Goal: Transaction & Acquisition: Purchase product/service

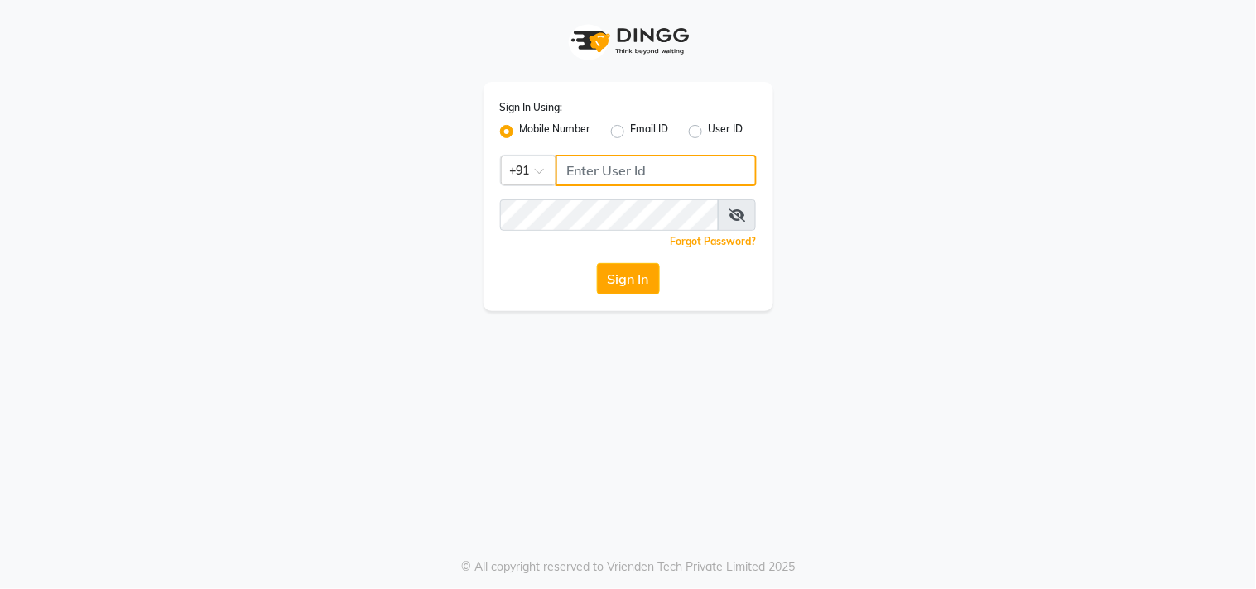
type input "9491146000"
click at [593, 280] on div "Sign In" at bounding box center [628, 278] width 257 height 31
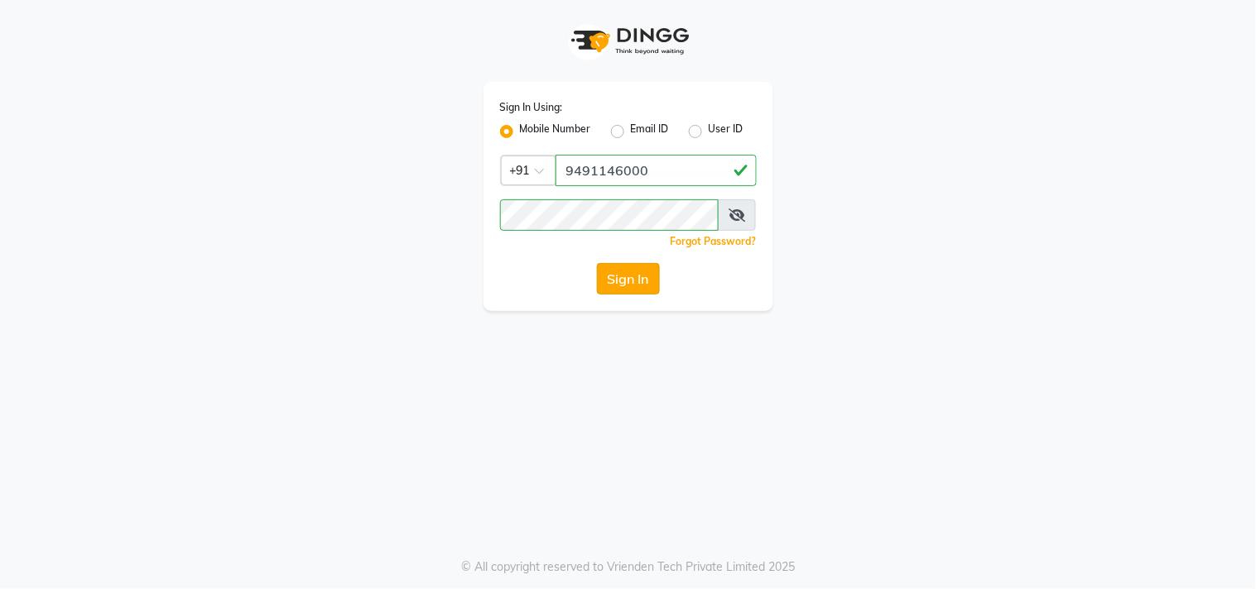
click at [642, 284] on button "Sign In" at bounding box center [628, 278] width 63 height 31
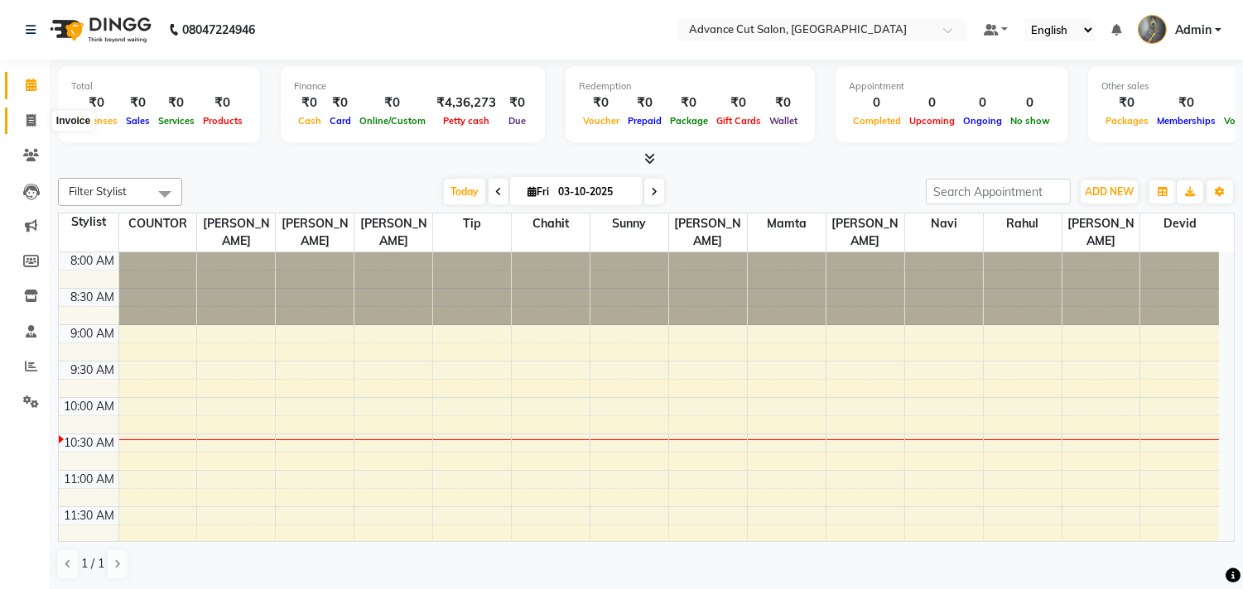
click at [28, 122] on icon at bounding box center [30, 120] width 9 height 12
select select "service"
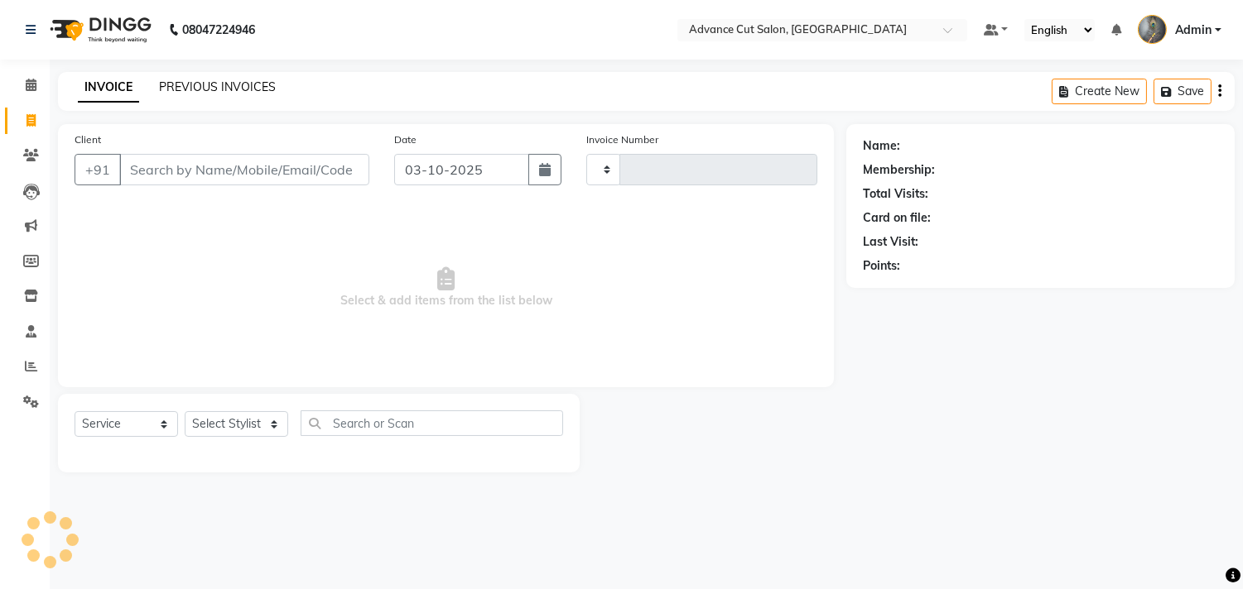
type input "4769"
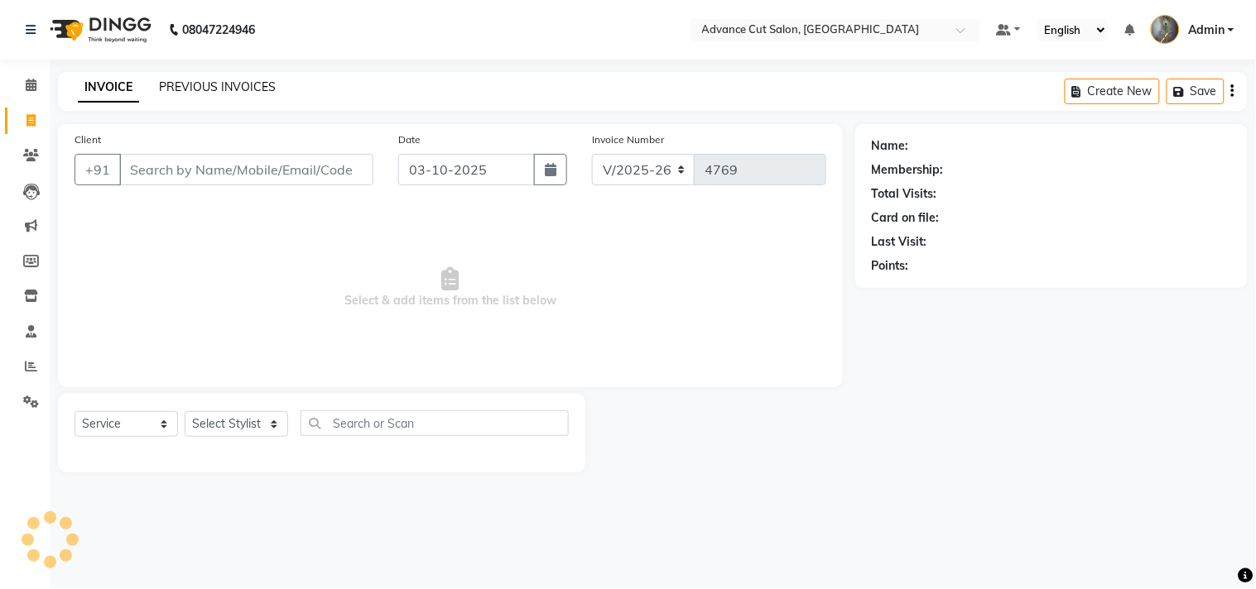
click at [184, 89] on link "PREVIOUS INVOICES" at bounding box center [217, 86] width 117 height 15
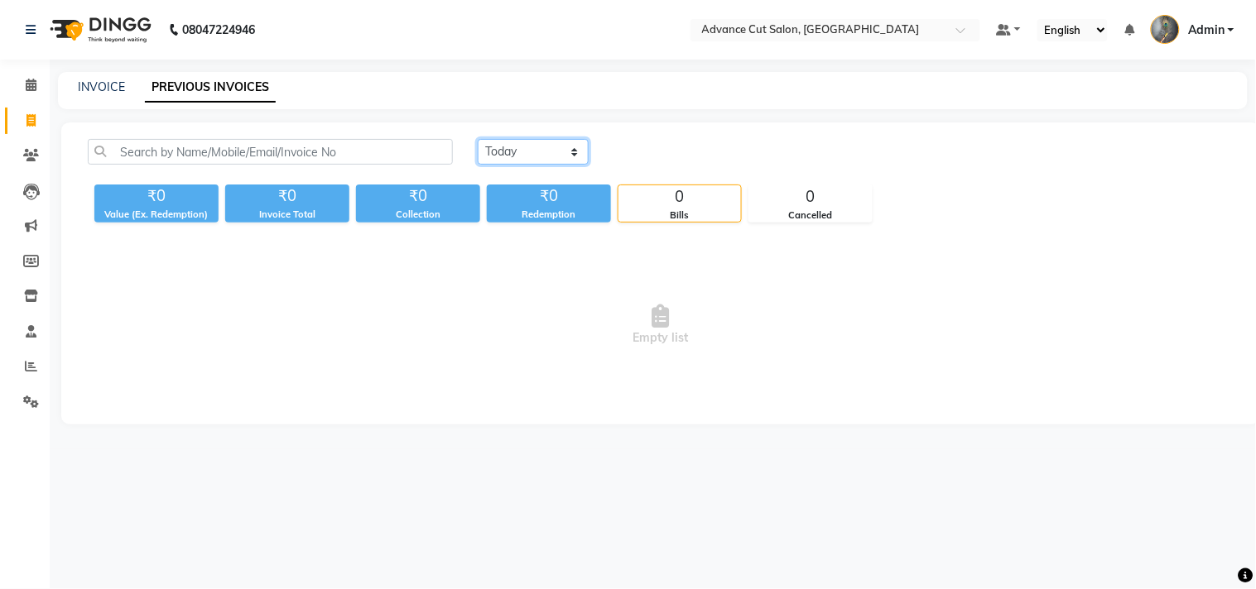
click at [522, 158] on select "[DATE] [DATE] Custom Range" at bounding box center [533, 152] width 111 height 26
drag, startPoint x: 31, startPoint y: 363, endPoint x: 44, endPoint y: 357, distance: 14.5
click at [31, 363] on icon at bounding box center [31, 366] width 12 height 12
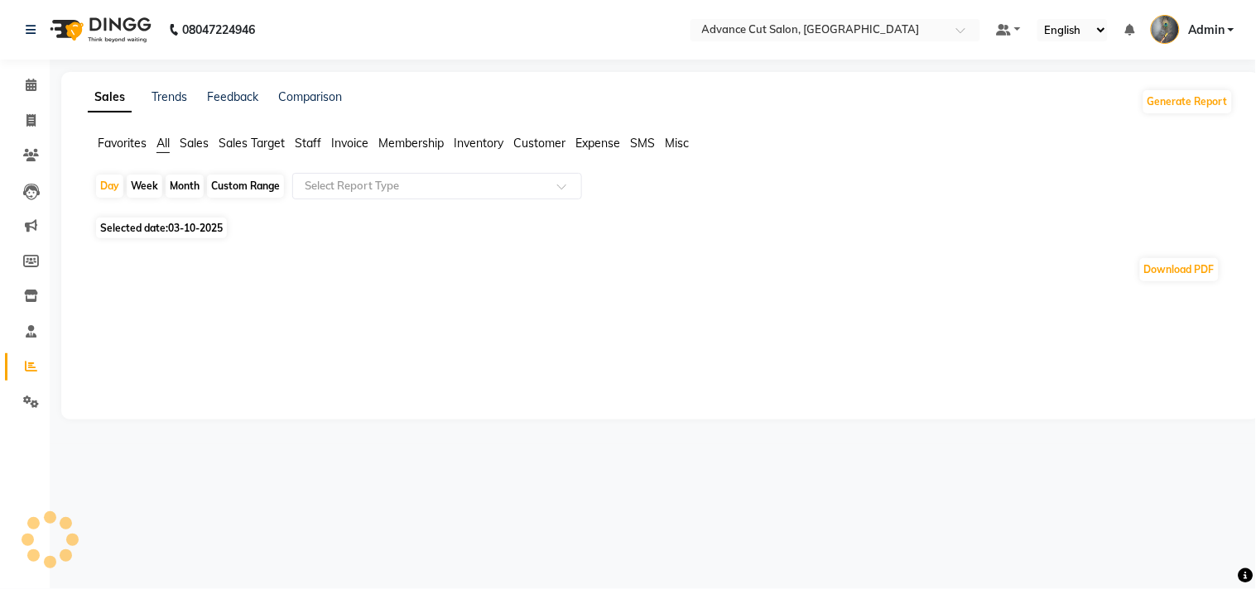
click at [155, 229] on span "Selected date: 03-10-2025" at bounding box center [161, 228] width 131 height 21
select select "10"
select select "2025"
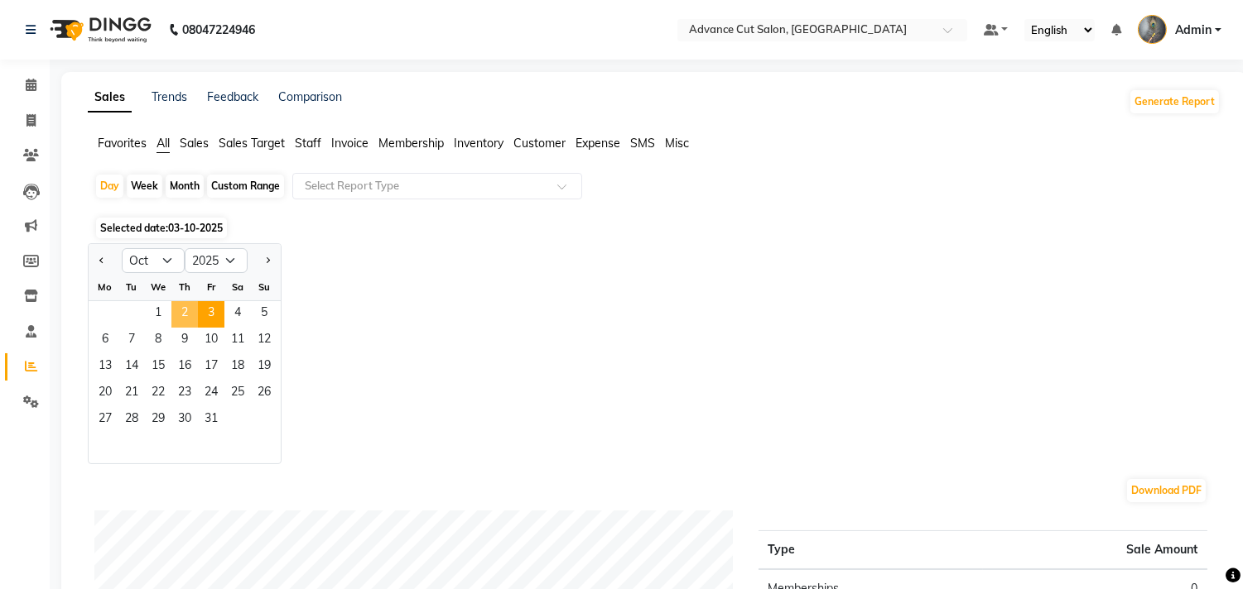
click at [187, 310] on span "2" at bounding box center [184, 314] width 26 height 26
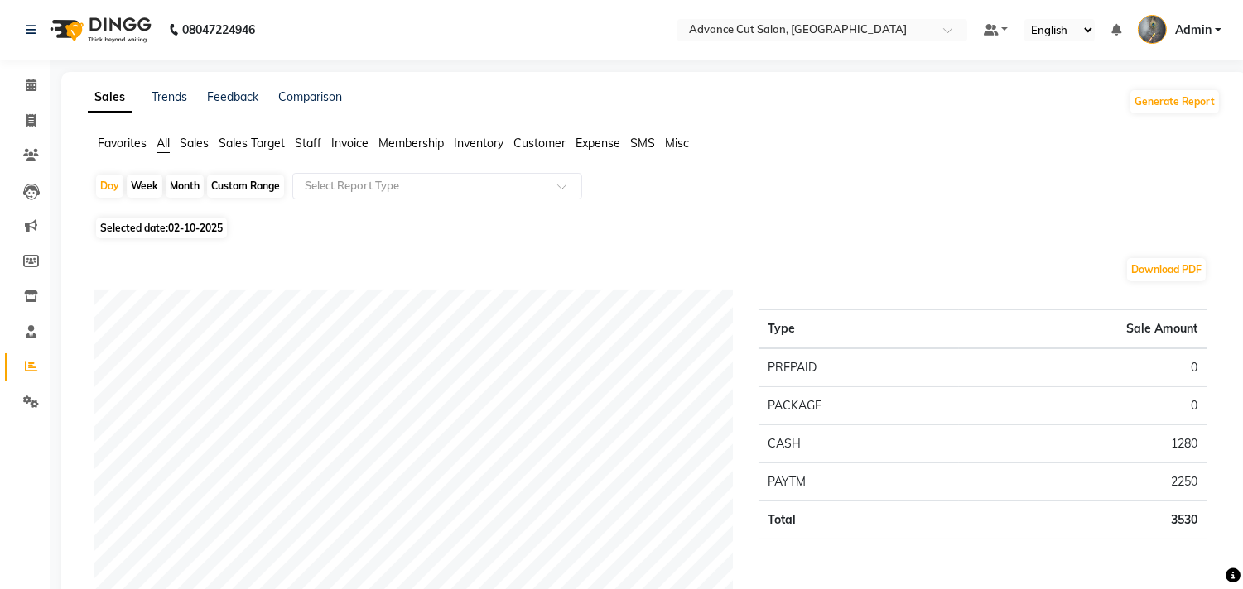
scroll to position [92, 0]
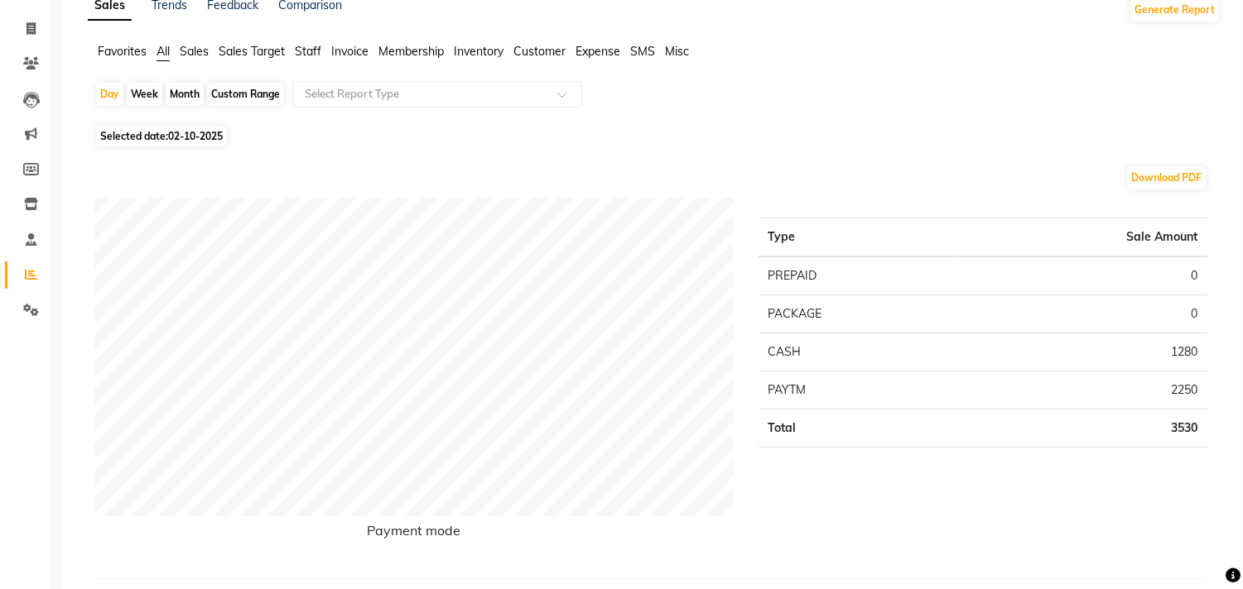
click at [196, 56] on span "Sales" at bounding box center [194, 51] width 29 height 15
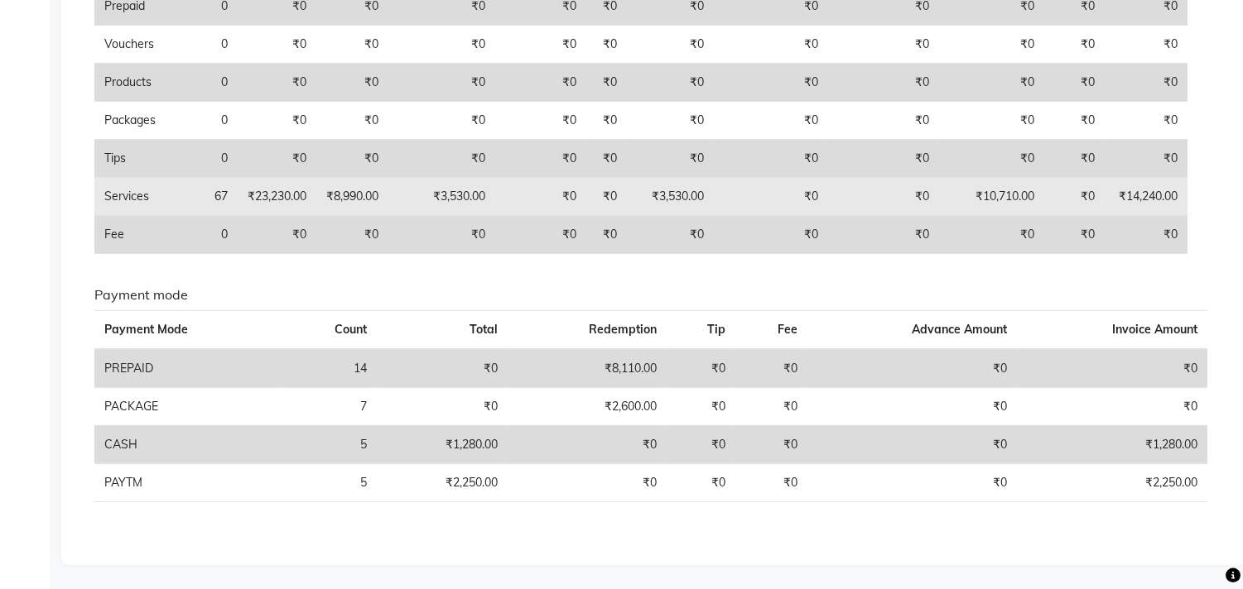
scroll to position [0, 0]
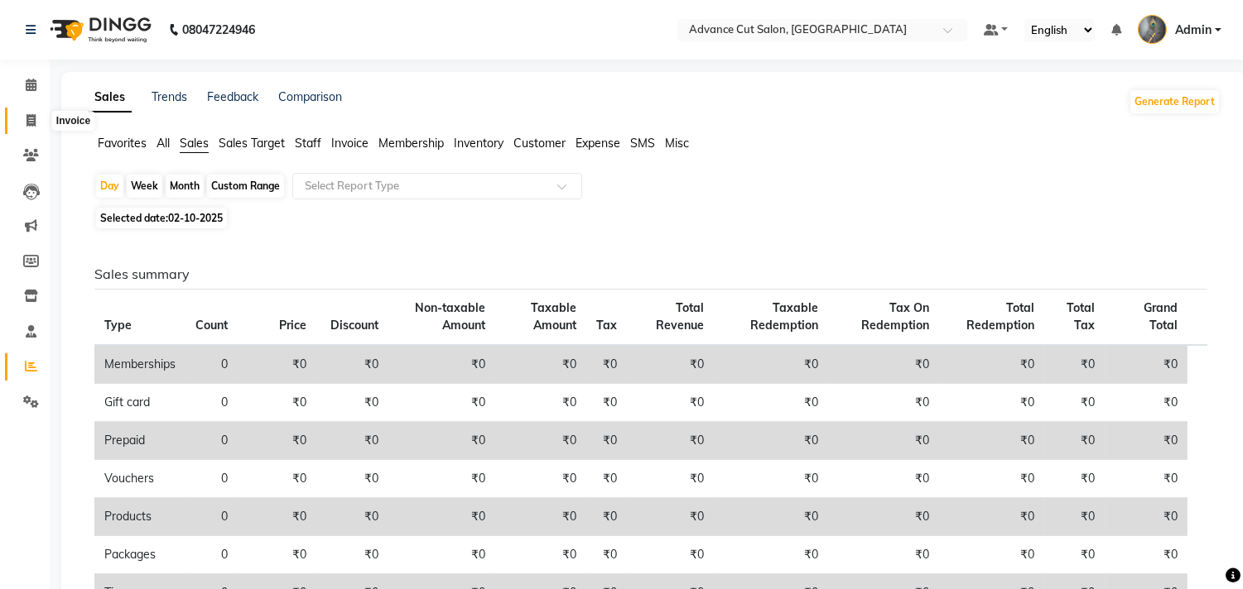
click at [27, 129] on span at bounding box center [31, 121] width 29 height 19
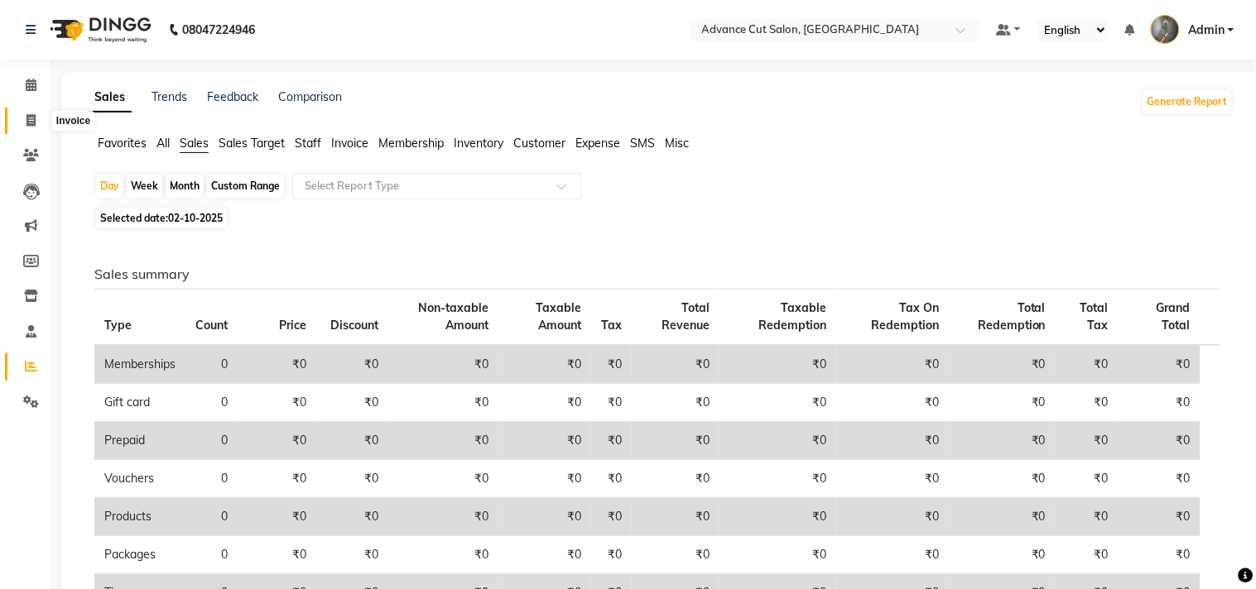
select select "service"
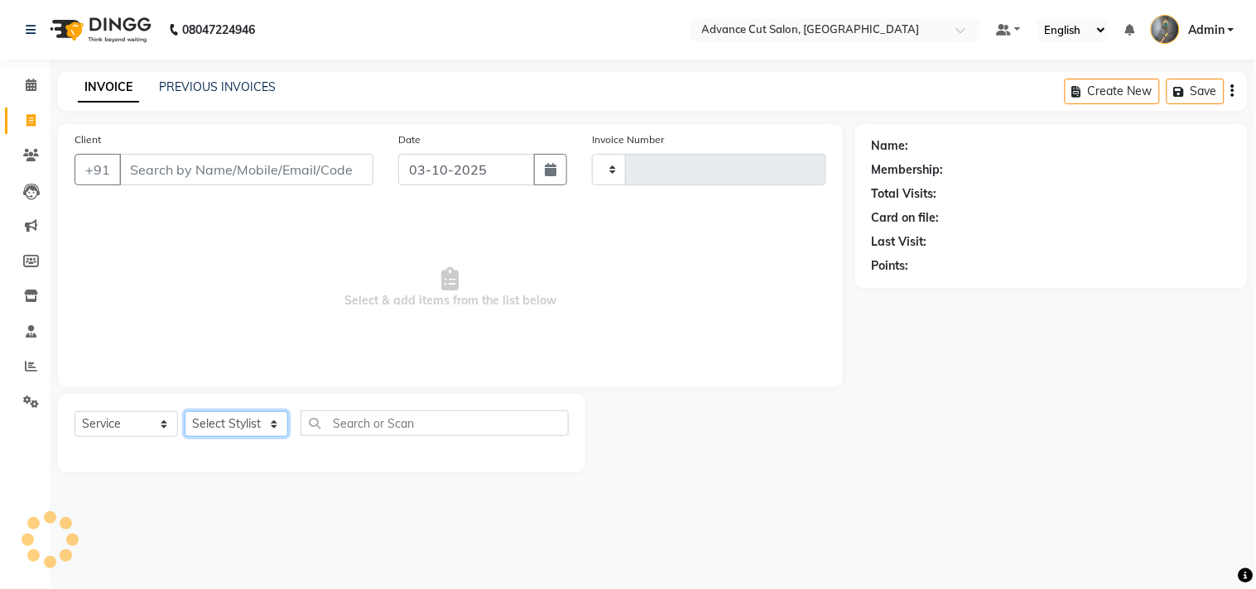
click at [229, 418] on select "Select Stylist" at bounding box center [236, 424] width 103 height 26
select select "4939"
type input "4769"
click at [229, 418] on select "Select Stylist Admin chahit COUNTOR [PERSON_NAME] mamta [PERSON_NAME] navi [PER…" at bounding box center [236, 424] width 103 height 26
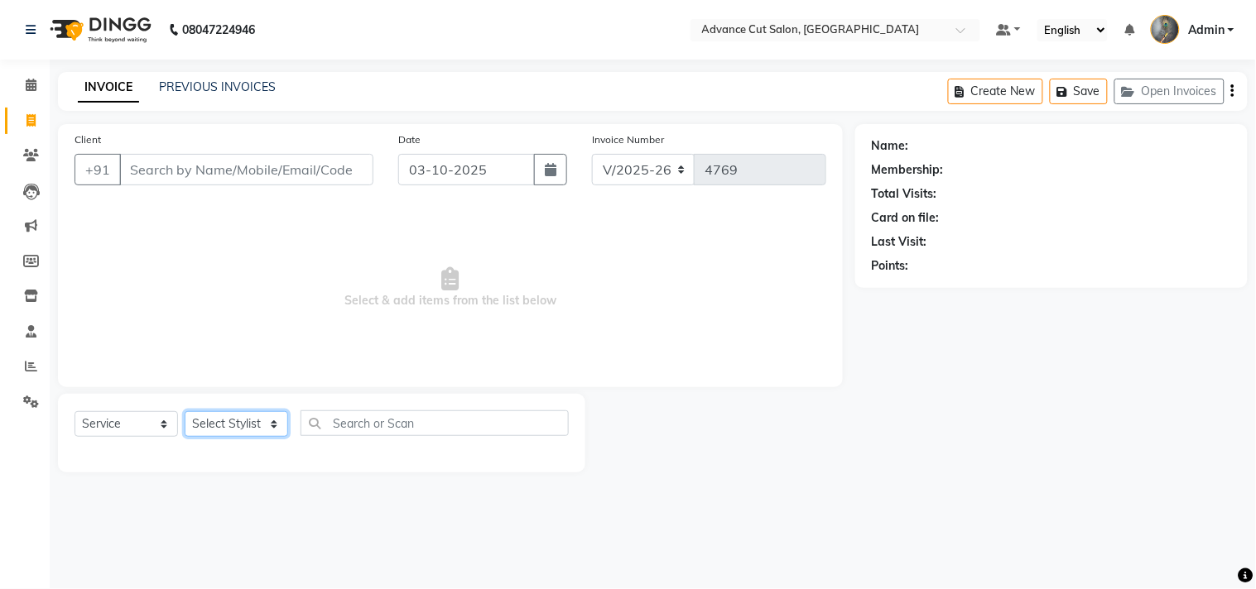
click at [229, 418] on select "Select Stylist Admin chahit COUNTOR [PERSON_NAME] mamta [PERSON_NAME] navi [PER…" at bounding box center [236, 424] width 103 height 26
click at [229, 416] on select "Select Stylist Admin chahit COUNTOR [PERSON_NAME] mamta [PERSON_NAME] navi [PER…" at bounding box center [236, 424] width 103 height 26
select select "30646"
click at [185, 412] on select "Select Stylist Admin chahit COUNTOR [PERSON_NAME] mamta [PERSON_NAME] navi [PER…" at bounding box center [236, 424] width 103 height 26
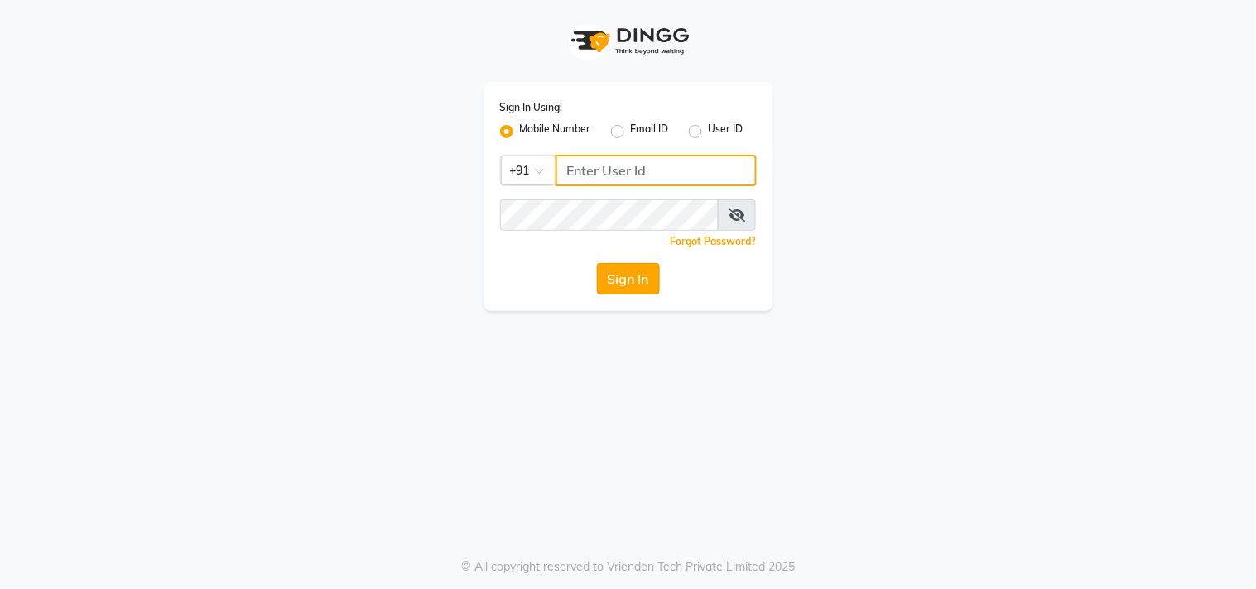
type input "9491146000"
click at [625, 290] on button "Sign In" at bounding box center [628, 278] width 63 height 31
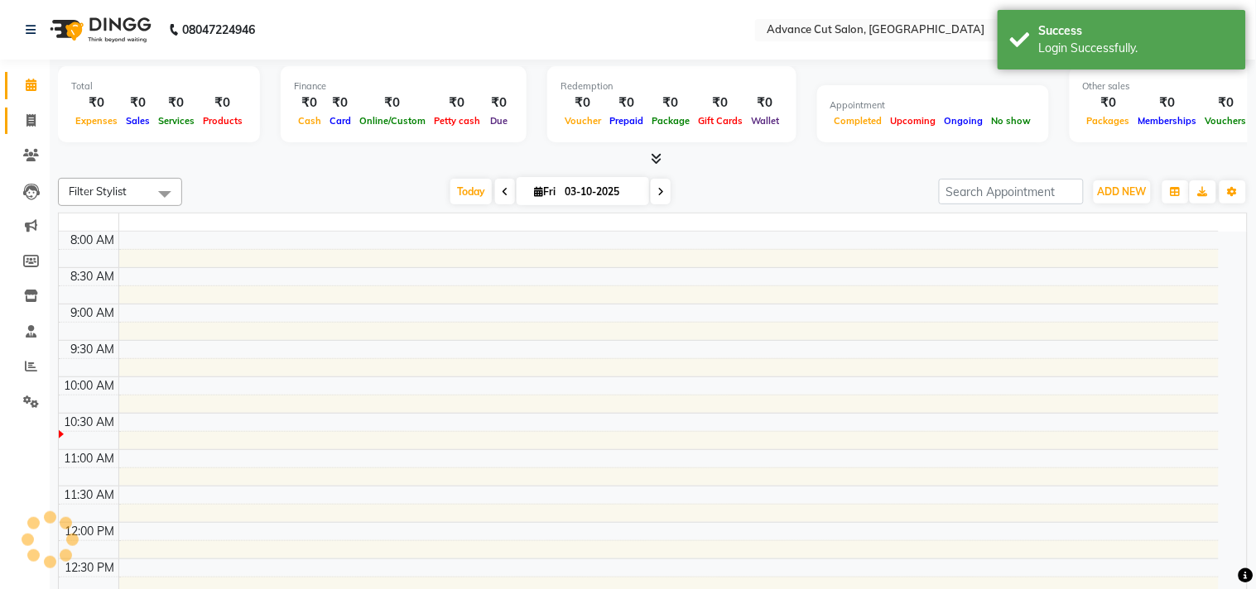
click at [30, 122] on icon at bounding box center [30, 120] width 9 height 12
select select "service"
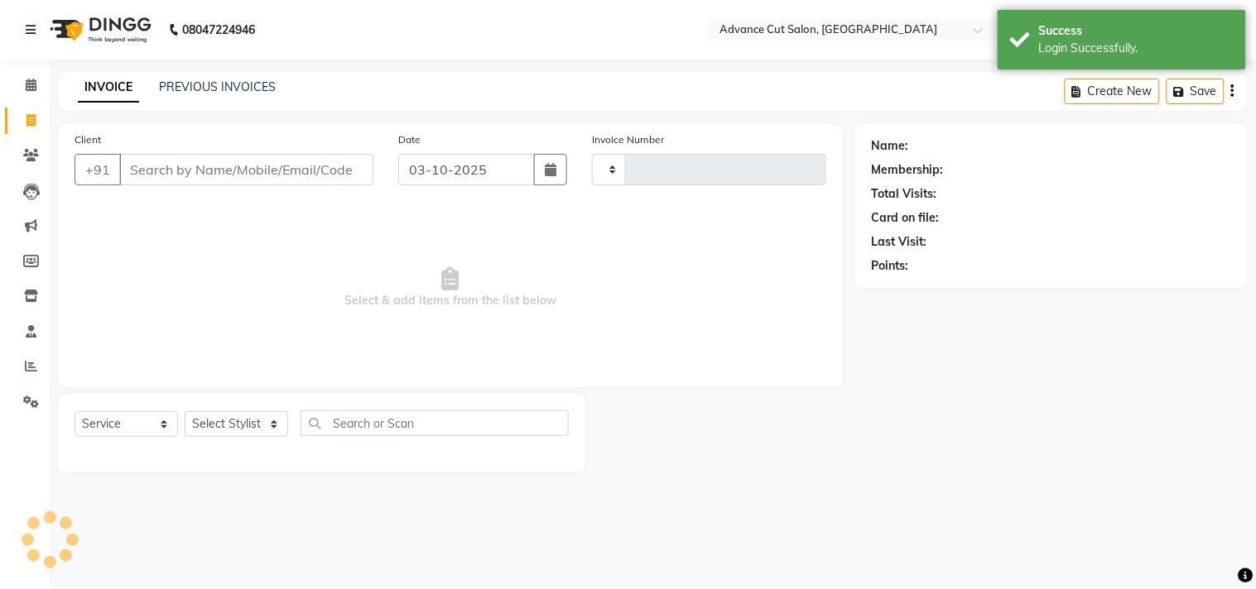
select select "en"
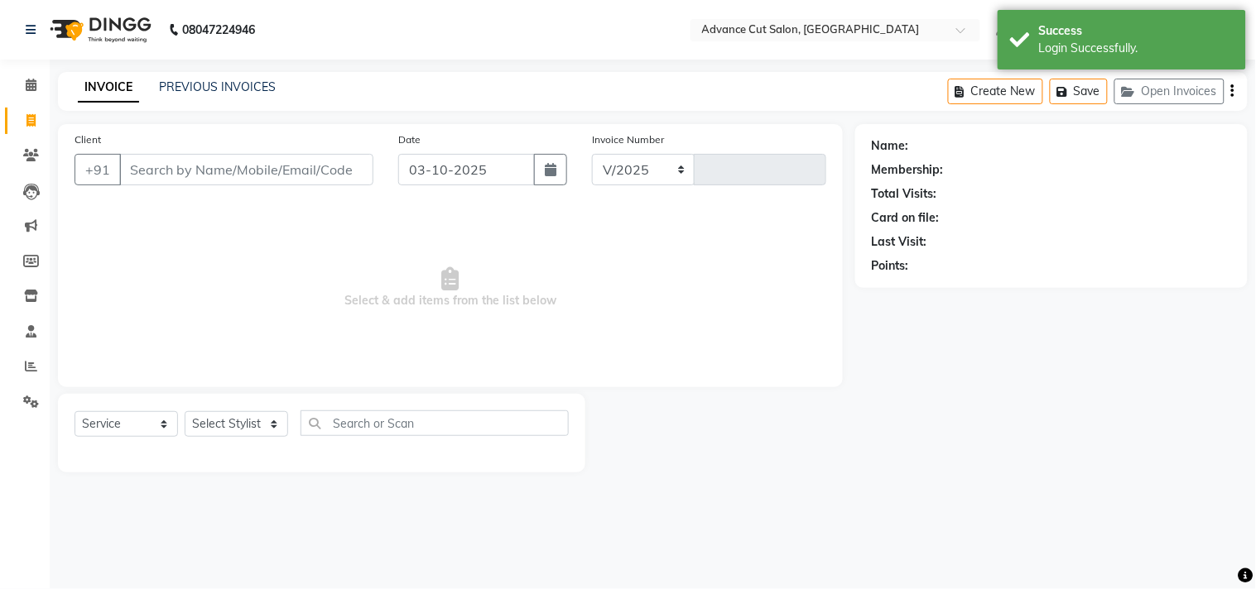
select select "4939"
type input "4769"
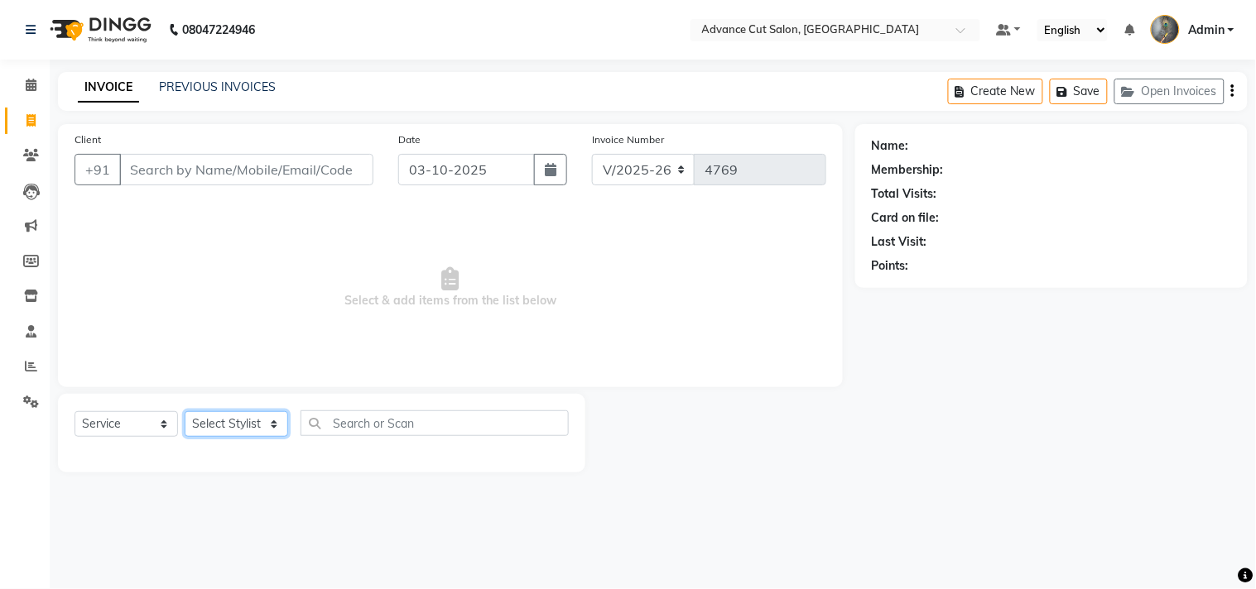
click at [219, 424] on select "Select Stylist Admin chahit COUNTOR [PERSON_NAME] mamta [PERSON_NAME] navi [PER…" at bounding box center [236, 424] width 103 height 26
select select "30646"
click at [185, 412] on select "Select Stylist Admin chahit COUNTOR [PERSON_NAME] mamta [PERSON_NAME] navi [PER…" at bounding box center [236, 424] width 103 height 26
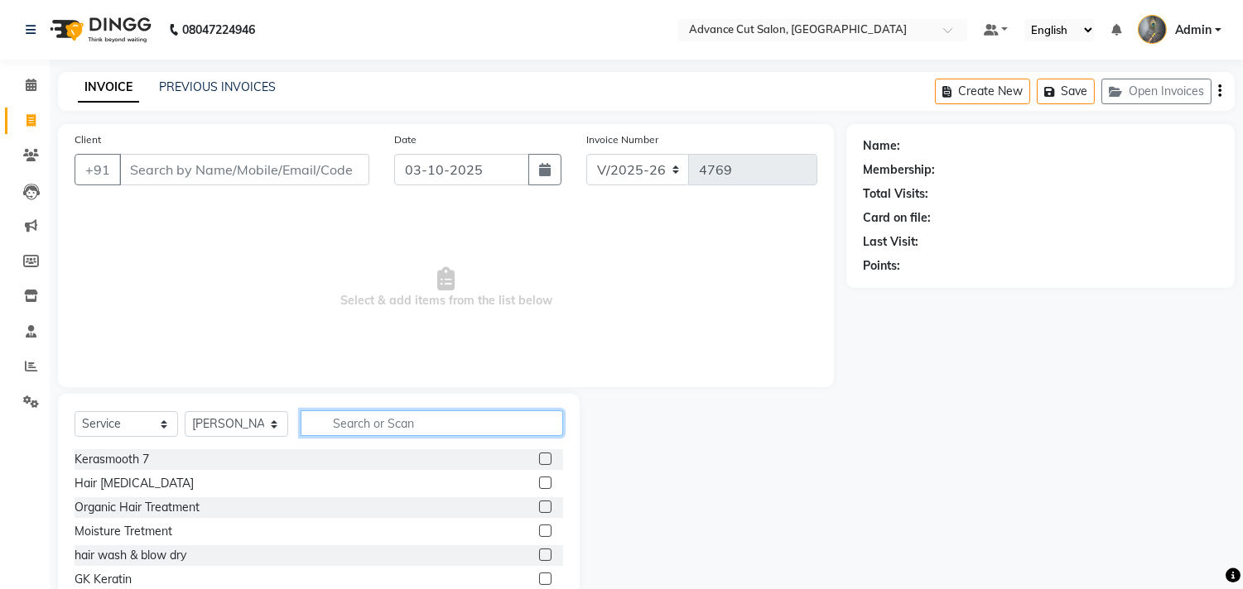
click at [354, 415] on input "text" at bounding box center [432, 424] width 262 height 26
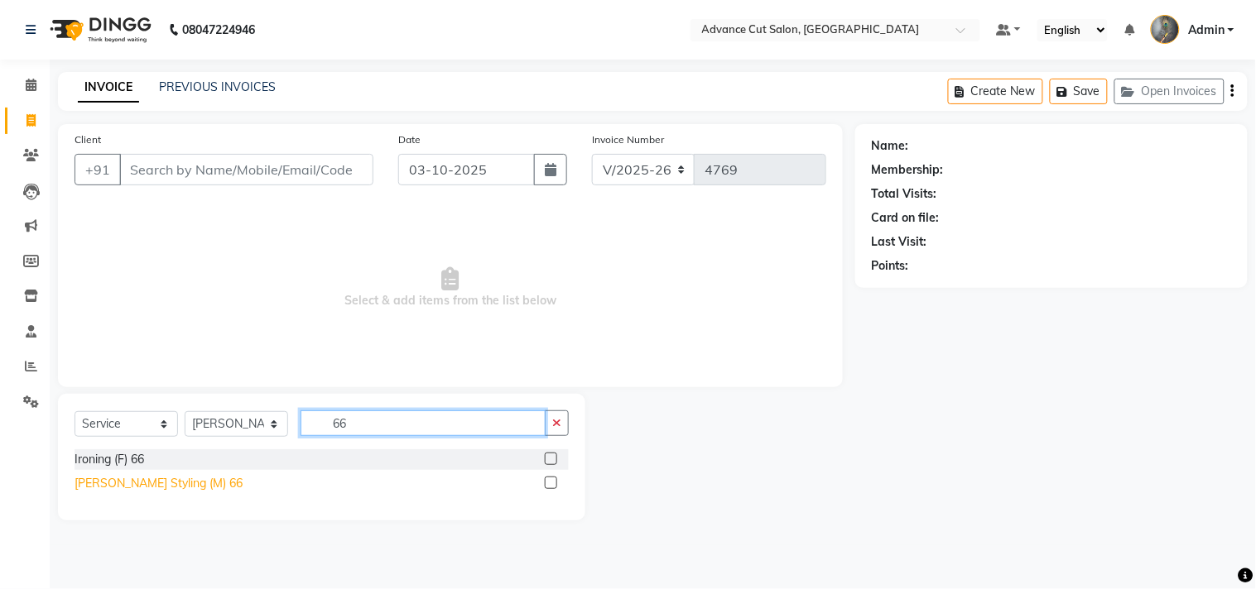
type input "66"
click at [117, 478] on div "[PERSON_NAME] Styling (M) 66" at bounding box center [159, 483] width 168 height 17
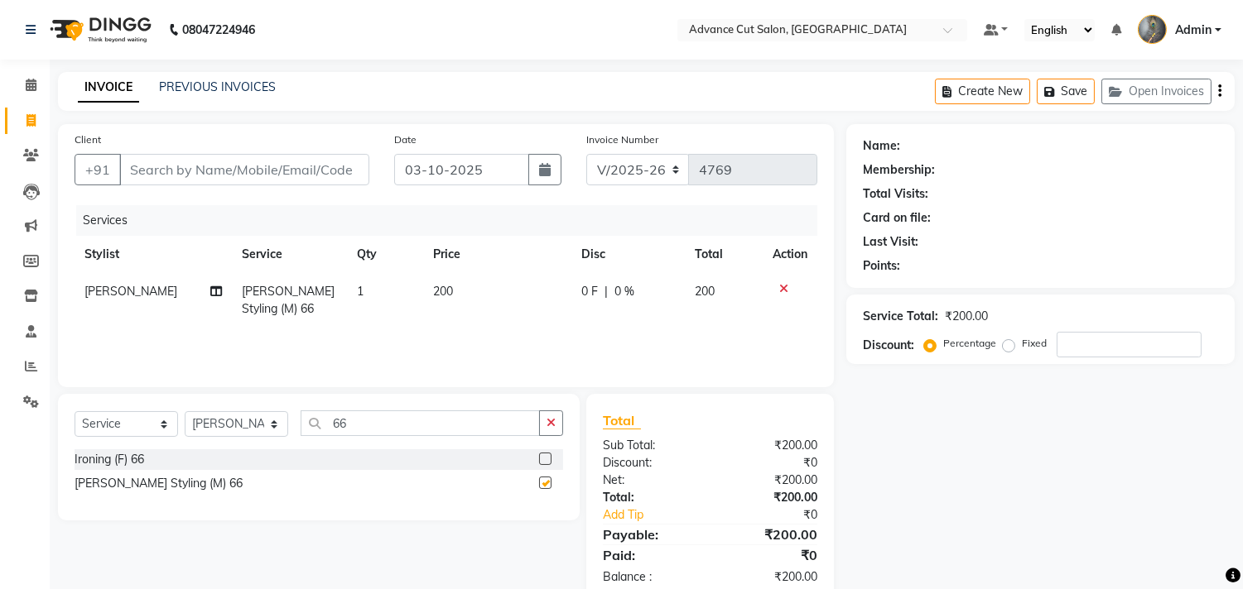
checkbox input "false"
click at [162, 171] on input "Client" at bounding box center [244, 169] width 250 height 31
type input "7"
type input "0"
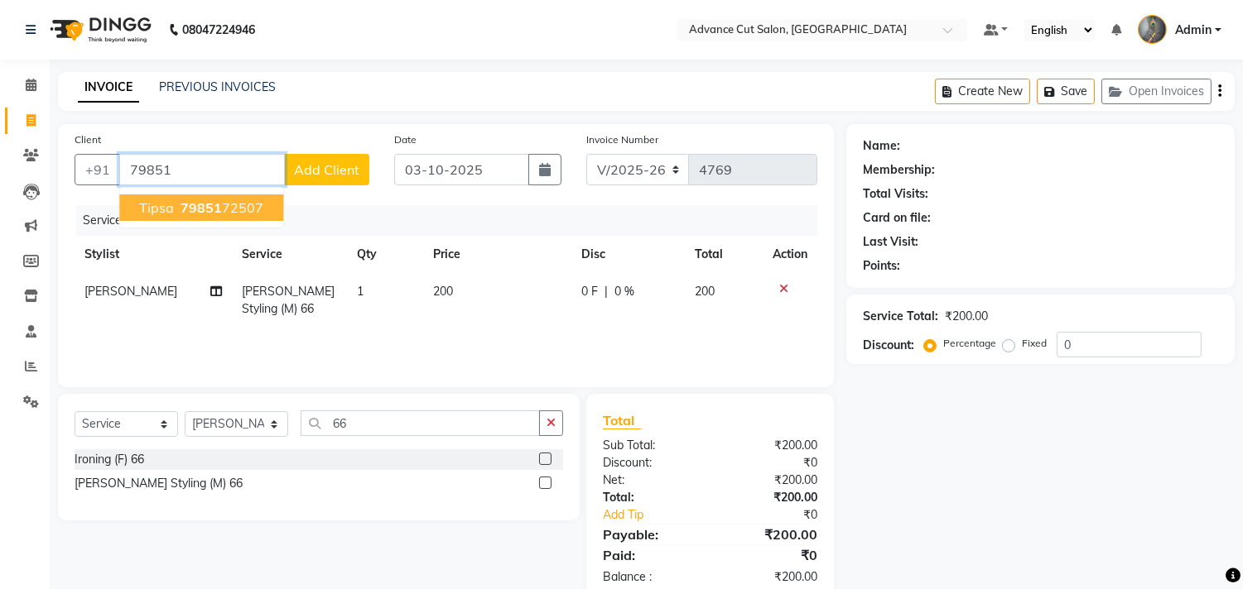
click at [162, 193] on ngb-typeahead-window "tipsa 79851 72507" at bounding box center [201, 207] width 166 height 41
click at [162, 208] on span "tipsa" at bounding box center [156, 208] width 35 height 17
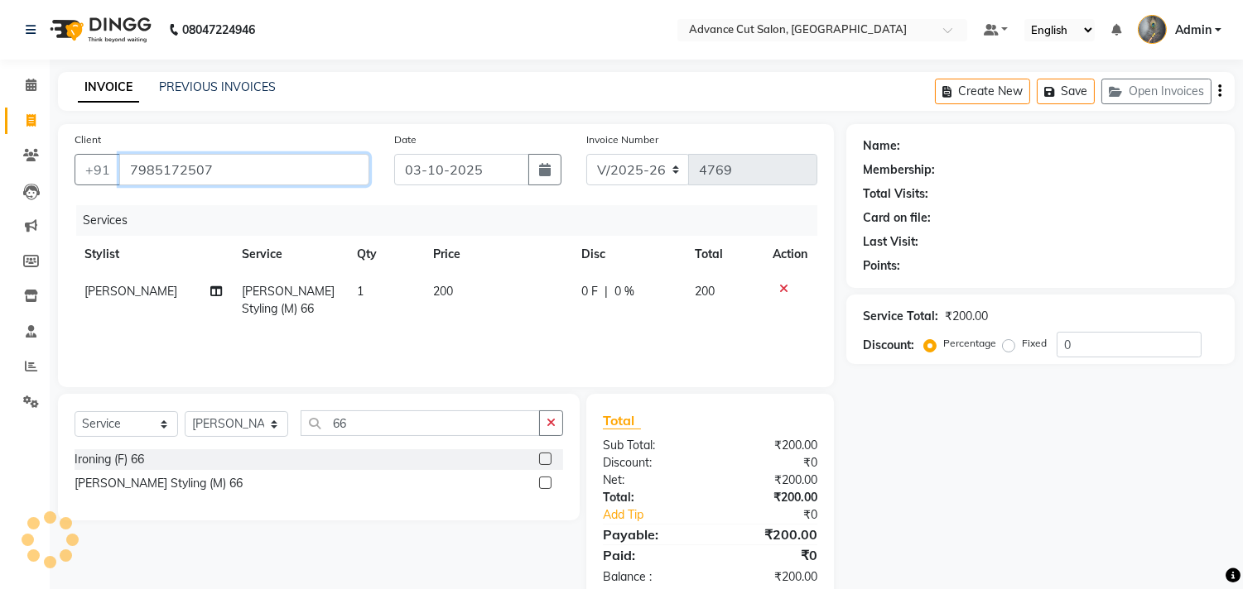
type input "7985172507"
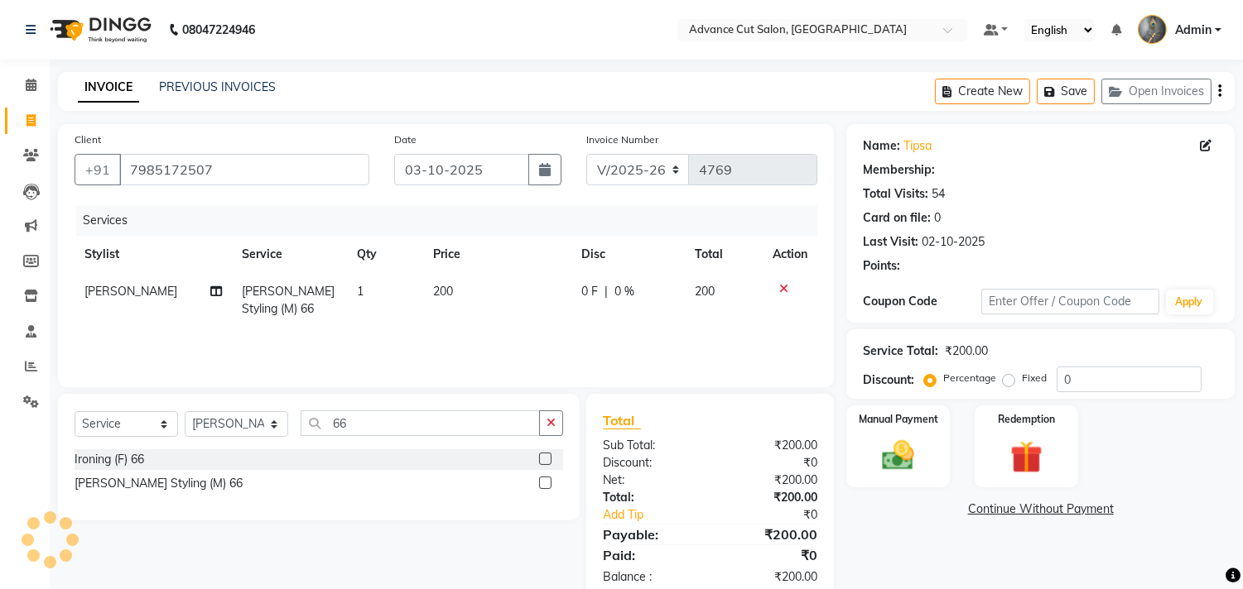
scroll to position [38, 0]
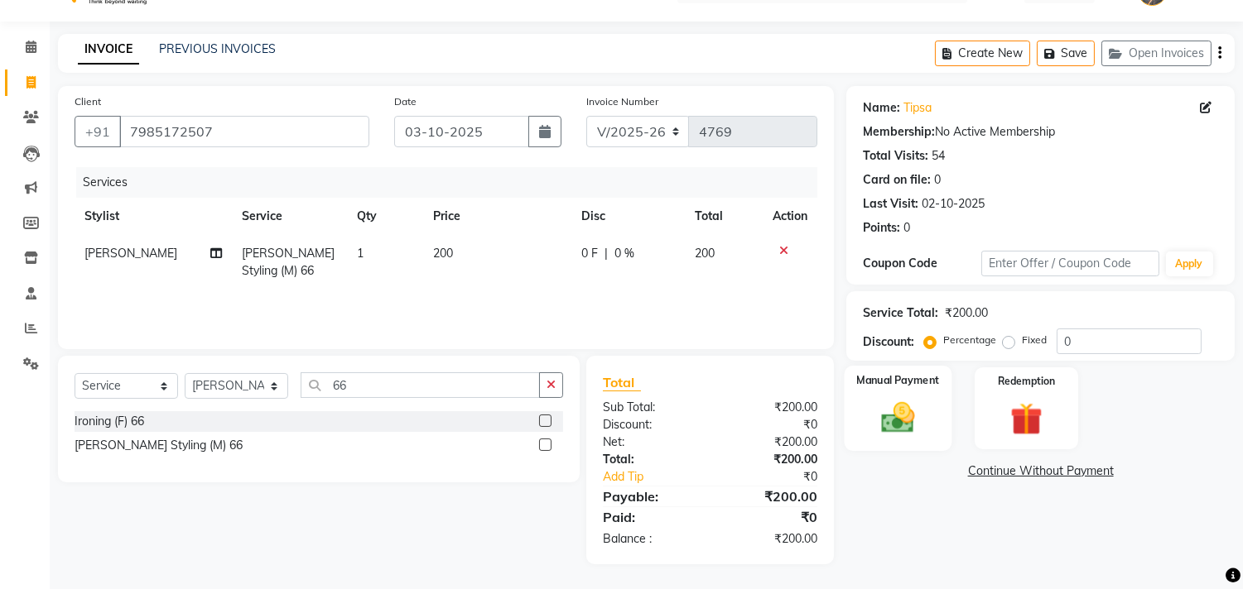
click at [912, 420] on img at bounding box center [898, 418] width 55 height 39
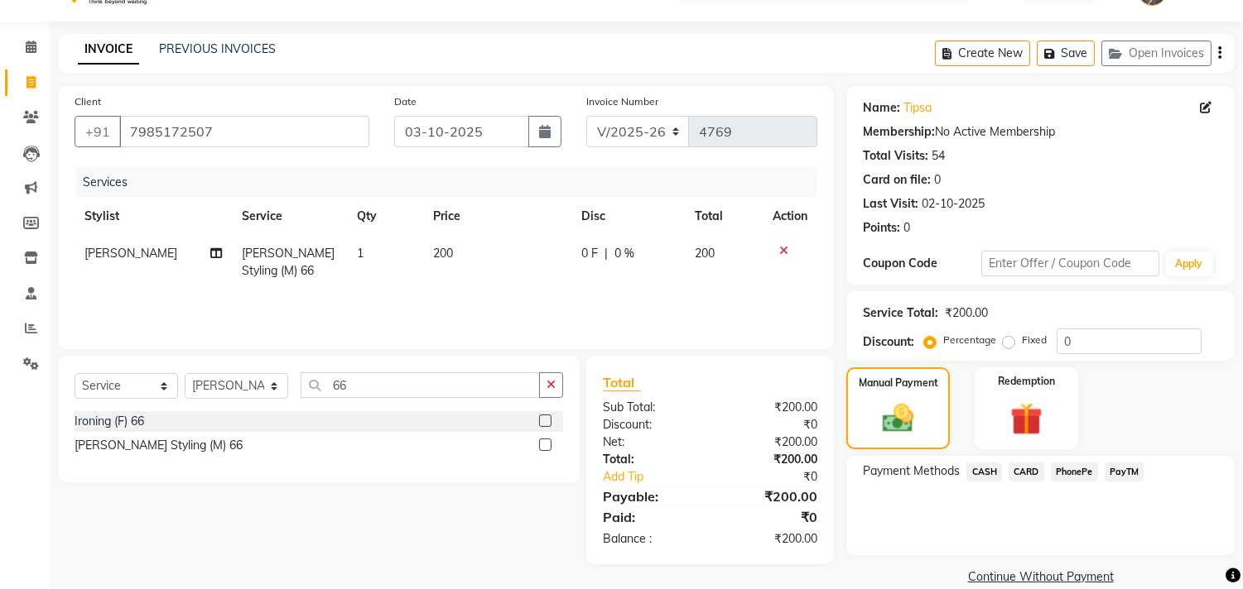
click at [983, 472] on span "CASH" at bounding box center [984, 472] width 36 height 19
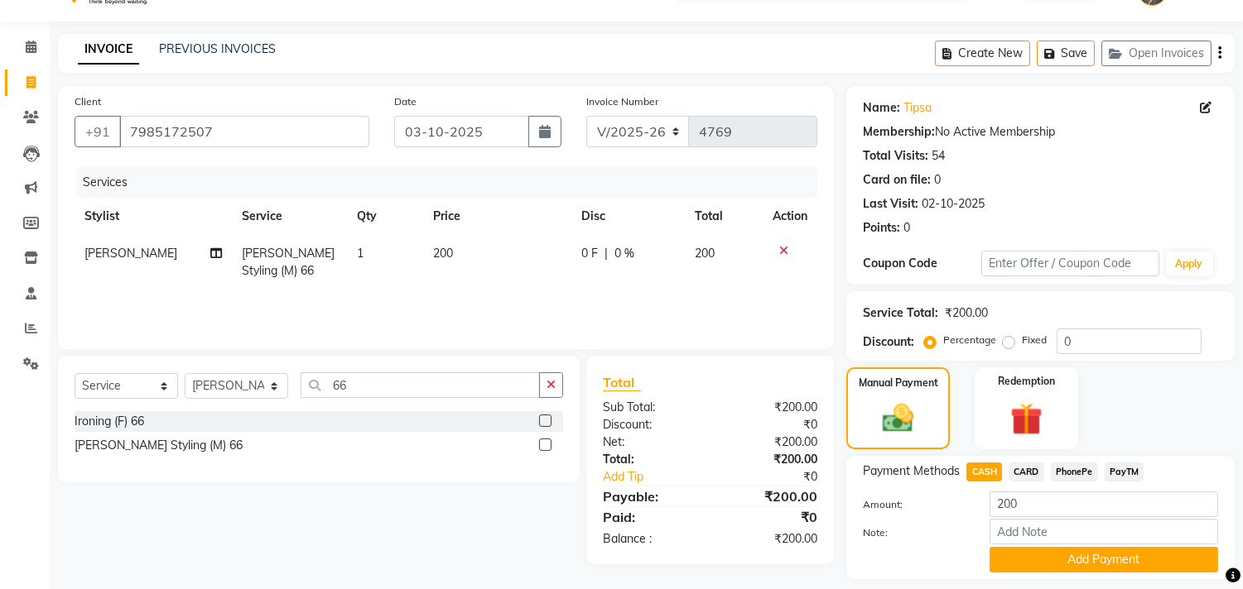
scroll to position [86, 0]
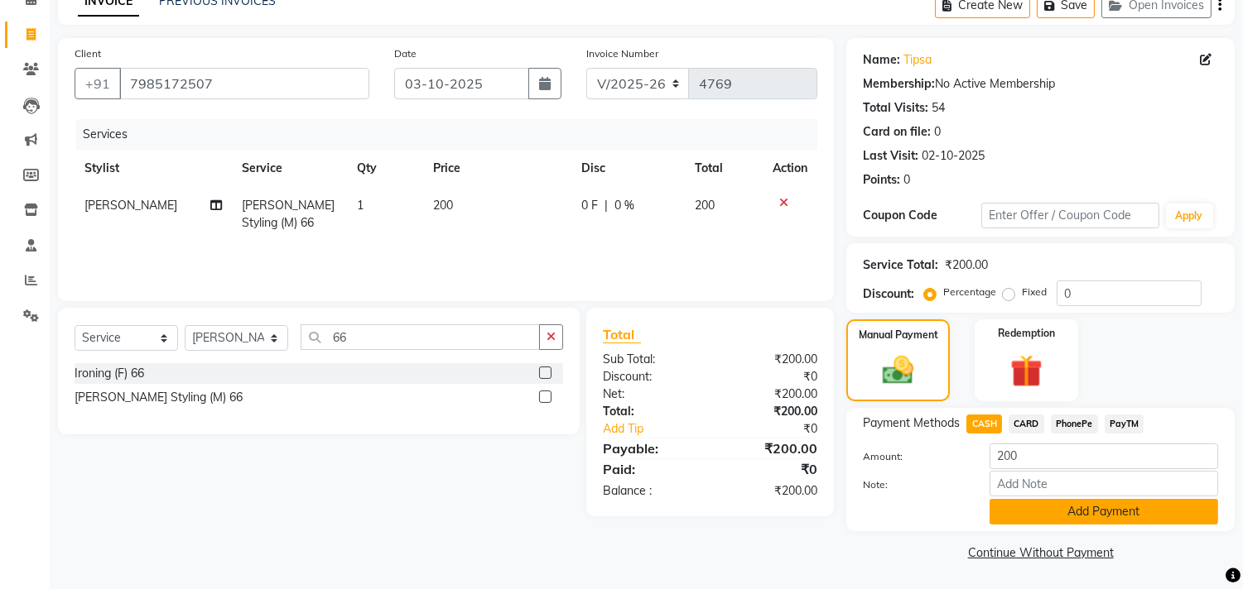
click at [1040, 513] on button "Add Payment" at bounding box center [1103, 512] width 229 height 26
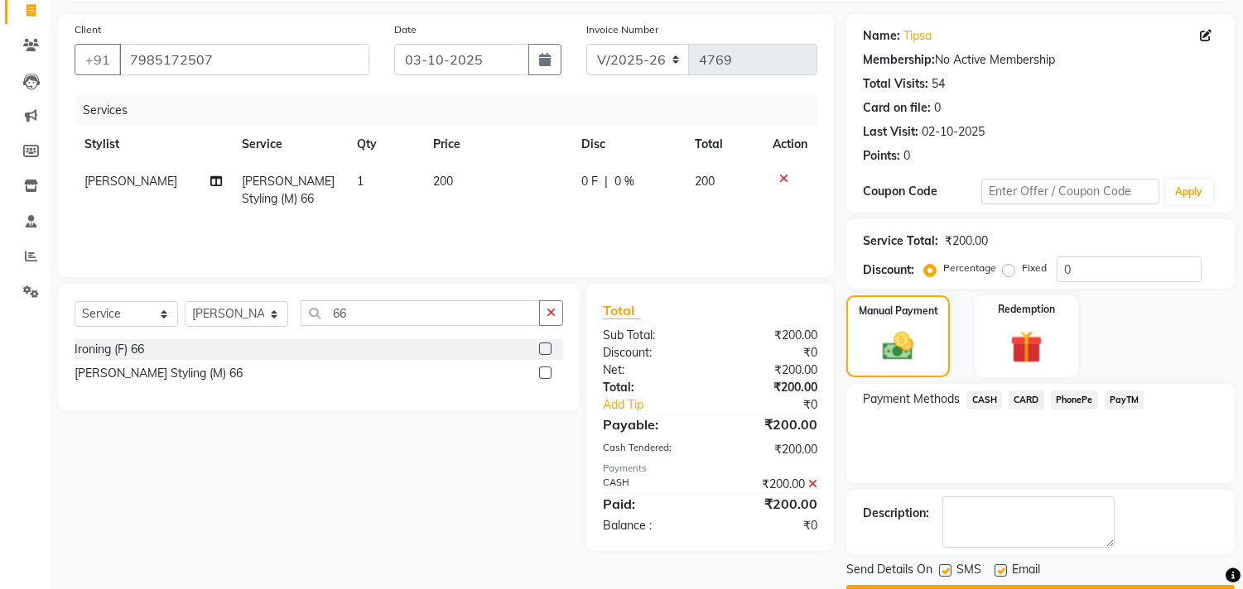
scroll to position [155, 0]
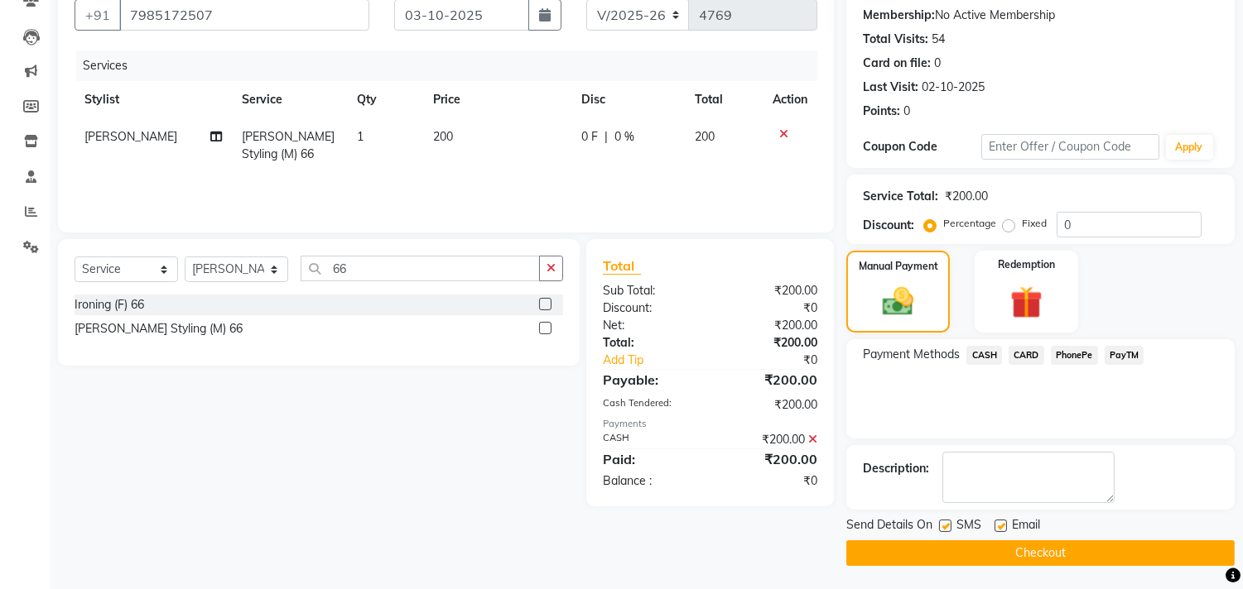
click at [947, 551] on button "Checkout" at bounding box center [1040, 554] width 388 height 26
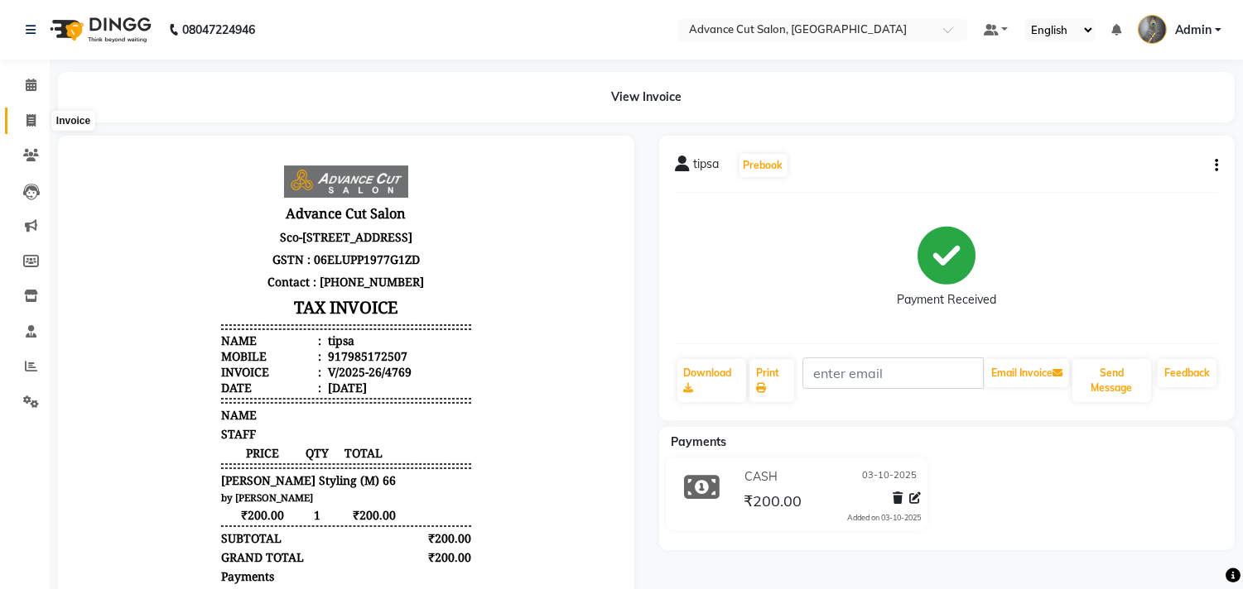
click at [31, 124] on icon at bounding box center [30, 120] width 9 height 12
select select "service"
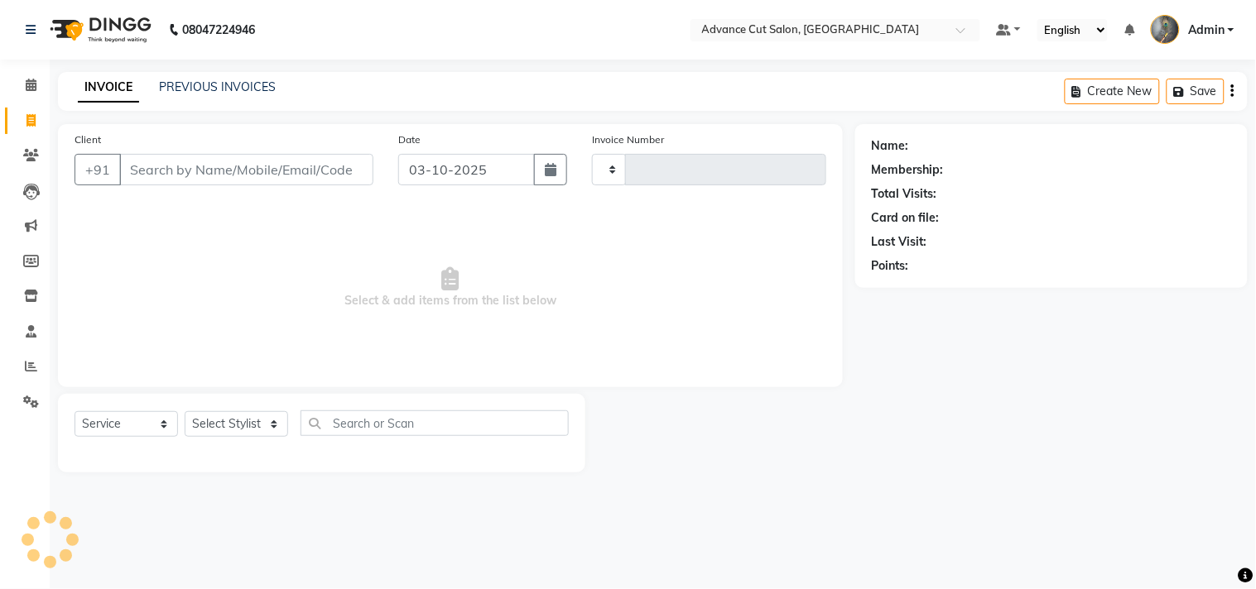
click at [155, 172] on input "Client" at bounding box center [246, 169] width 254 height 31
drag, startPoint x: 229, startPoint y: 163, endPoint x: 122, endPoint y: 169, distance: 107.8
click at [122, 169] on input "9654759768" at bounding box center [204, 169] width 170 height 31
click at [241, 176] on input "9654759768" at bounding box center [204, 169] width 170 height 31
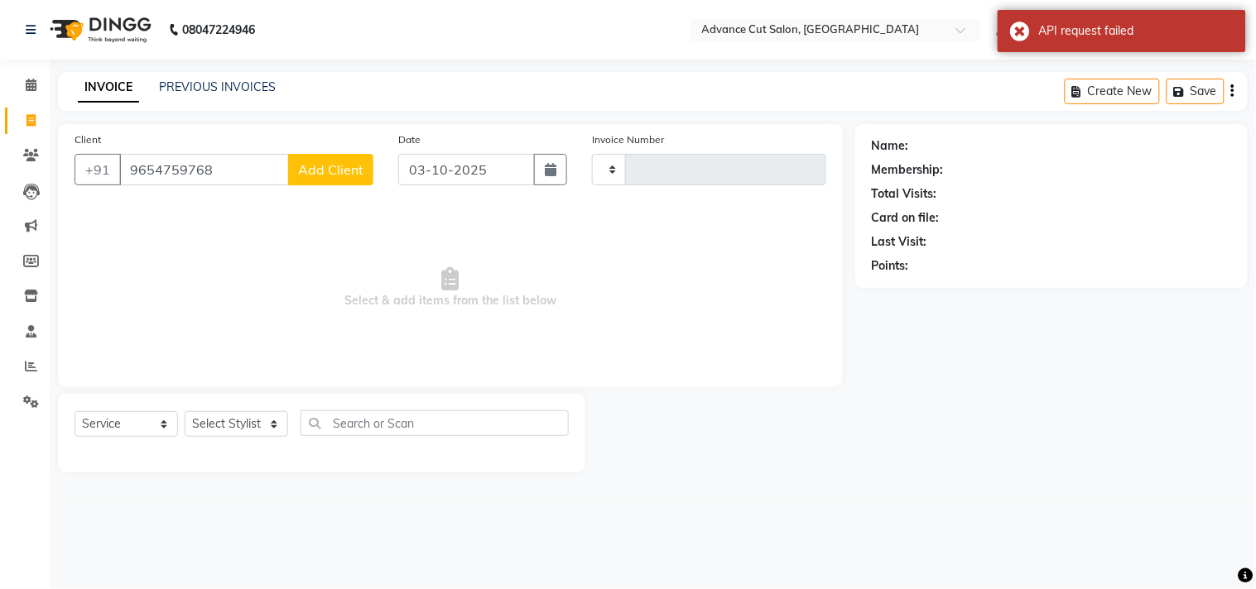
click at [241, 176] on input "9654759768" at bounding box center [204, 169] width 170 height 31
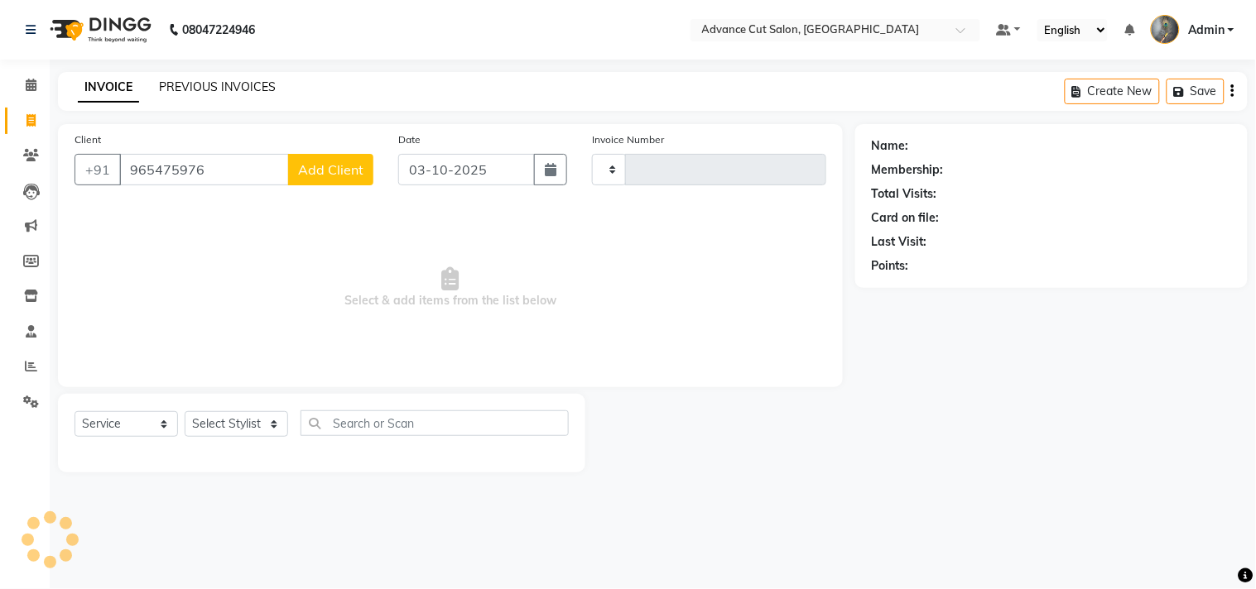
click at [222, 89] on link "PREVIOUS INVOICES" at bounding box center [217, 86] width 117 height 15
click at [227, 175] on input "965475976" at bounding box center [204, 169] width 170 height 31
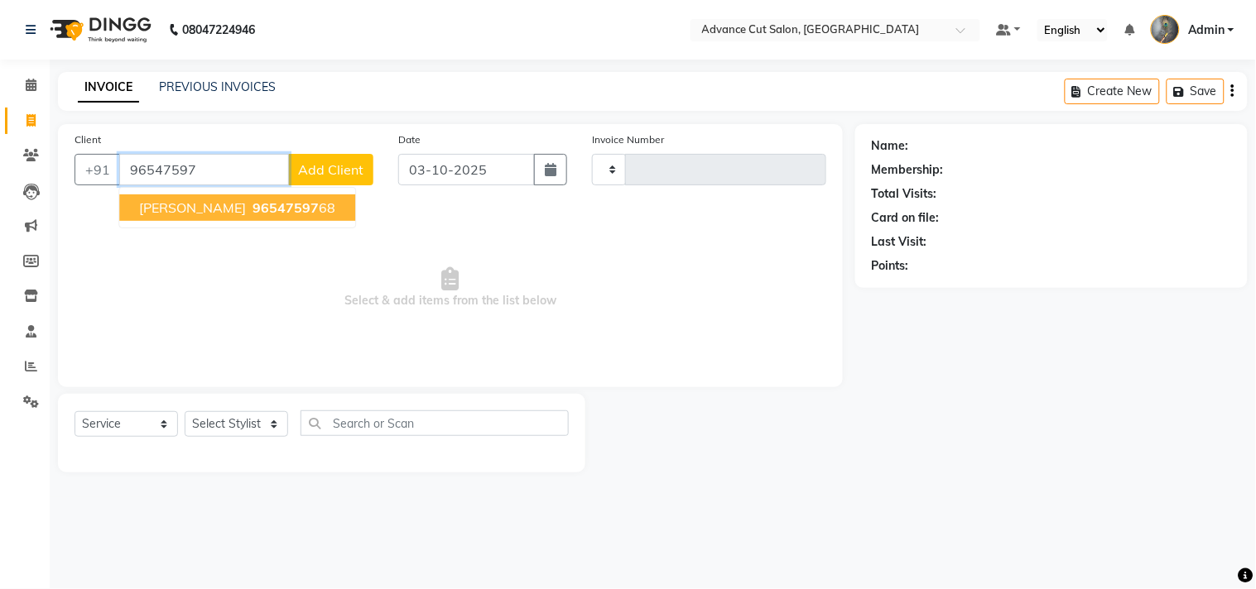
click at [249, 209] on ngb-highlight "96547597 68" at bounding box center [292, 208] width 86 height 17
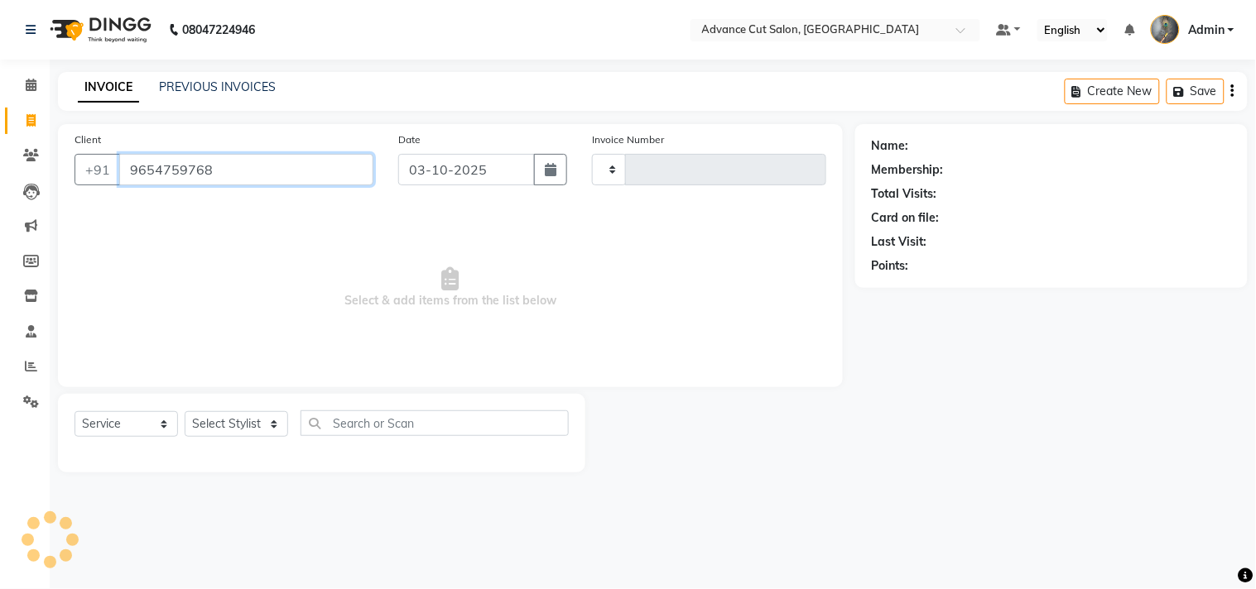
type input "9654759768"
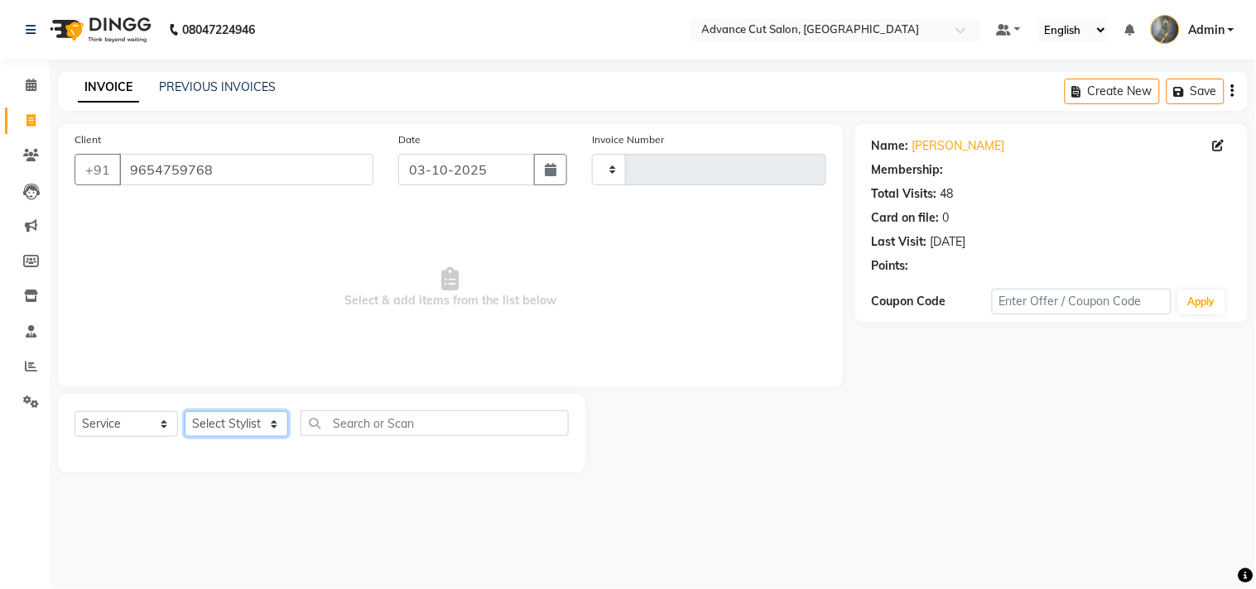
click at [230, 422] on select "Select Stylist" at bounding box center [236, 424] width 103 height 26
click at [234, 425] on select "Select Stylist" at bounding box center [236, 424] width 103 height 26
click at [200, 423] on select "Select Stylist" at bounding box center [236, 424] width 103 height 26
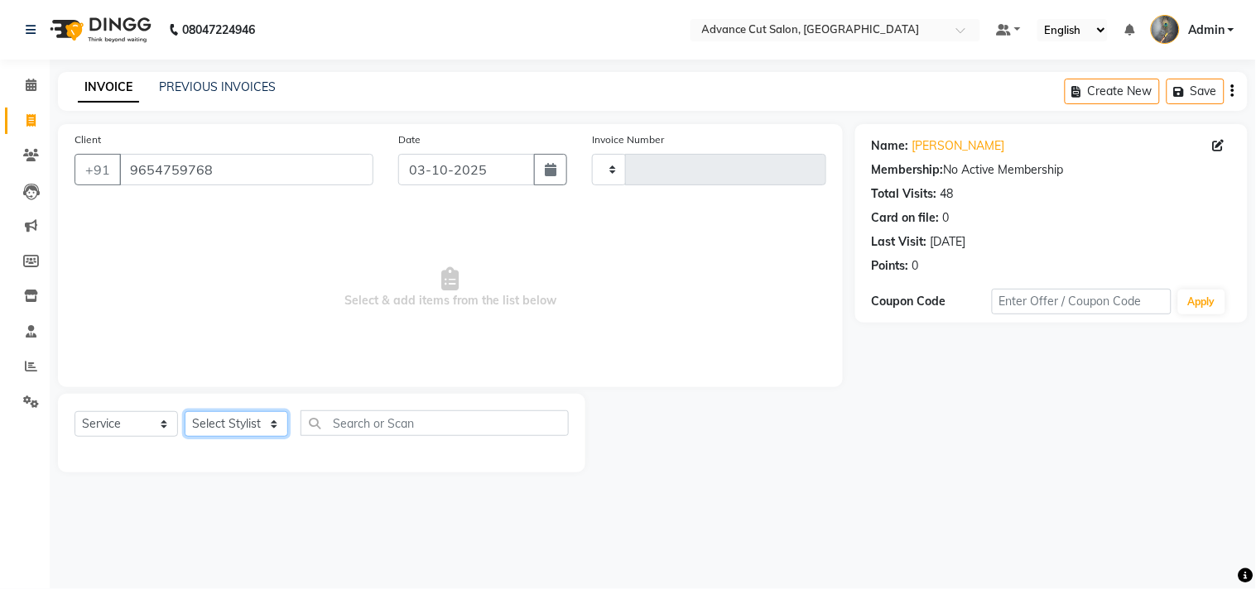
click at [200, 423] on select "Select Stylist" at bounding box center [236, 424] width 103 height 26
click at [265, 428] on select "Select Stylist" at bounding box center [236, 424] width 103 height 26
click at [266, 428] on select "Select Stylist" at bounding box center [236, 424] width 103 height 26
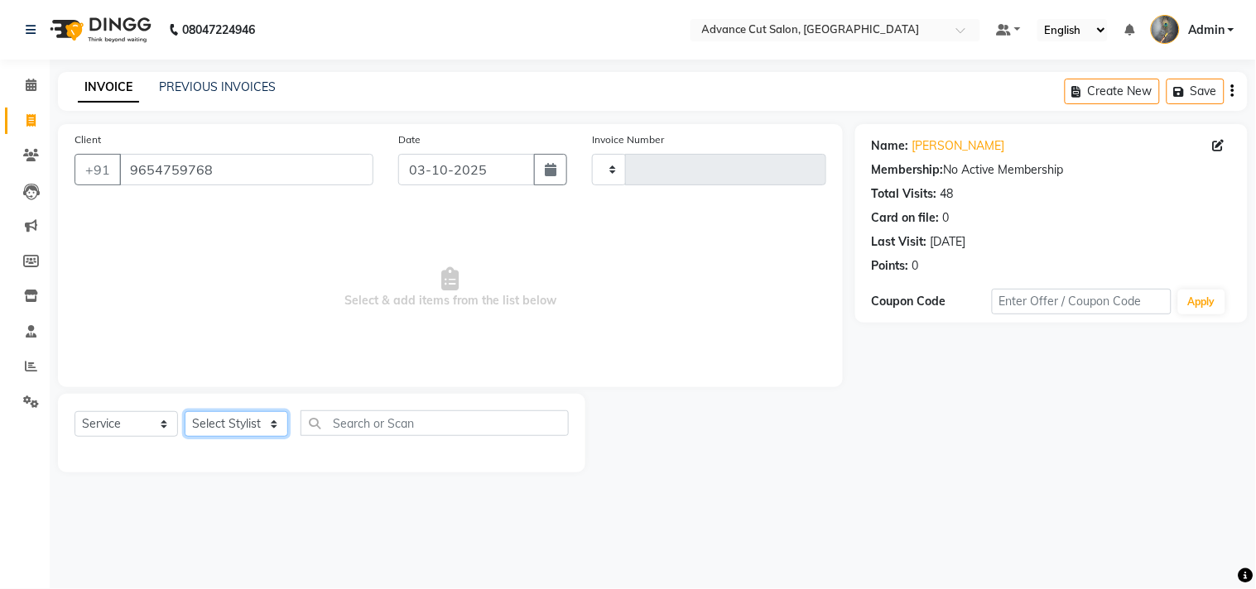
click at [266, 428] on select "Select Stylist" at bounding box center [236, 424] width 103 height 26
click at [267, 428] on select "Select Stylist" at bounding box center [236, 424] width 103 height 26
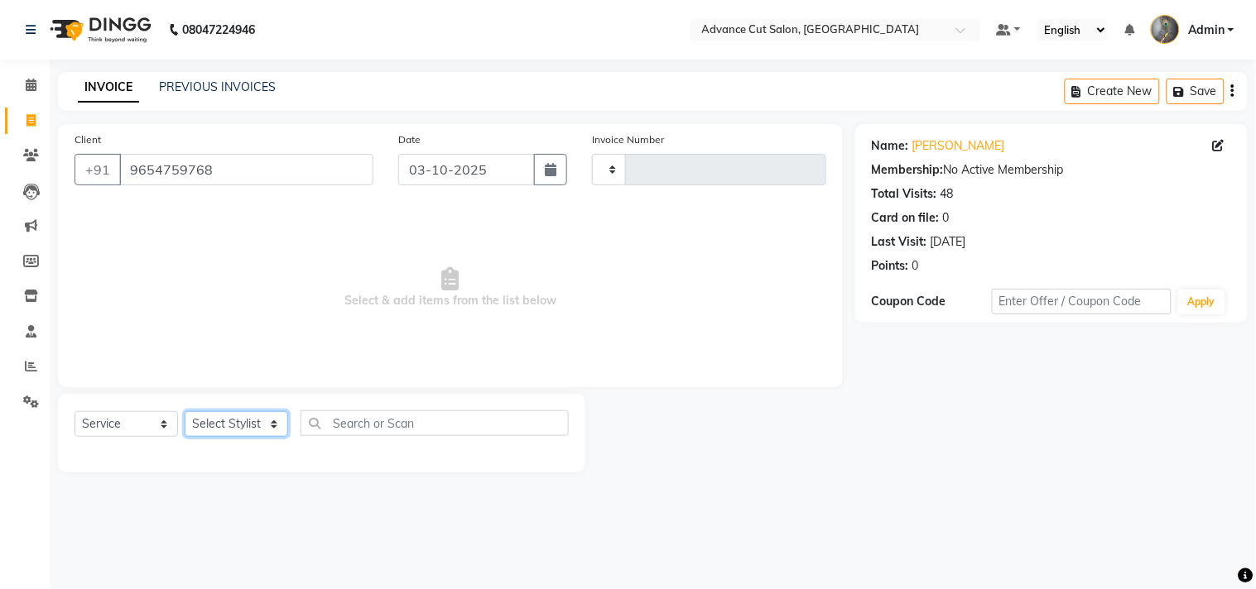
click at [267, 428] on select "Select Stylist" at bounding box center [236, 424] width 103 height 26
click at [268, 426] on select "Select Stylist" at bounding box center [236, 424] width 103 height 26
click at [271, 426] on select "Select Stylist" at bounding box center [236, 424] width 103 height 26
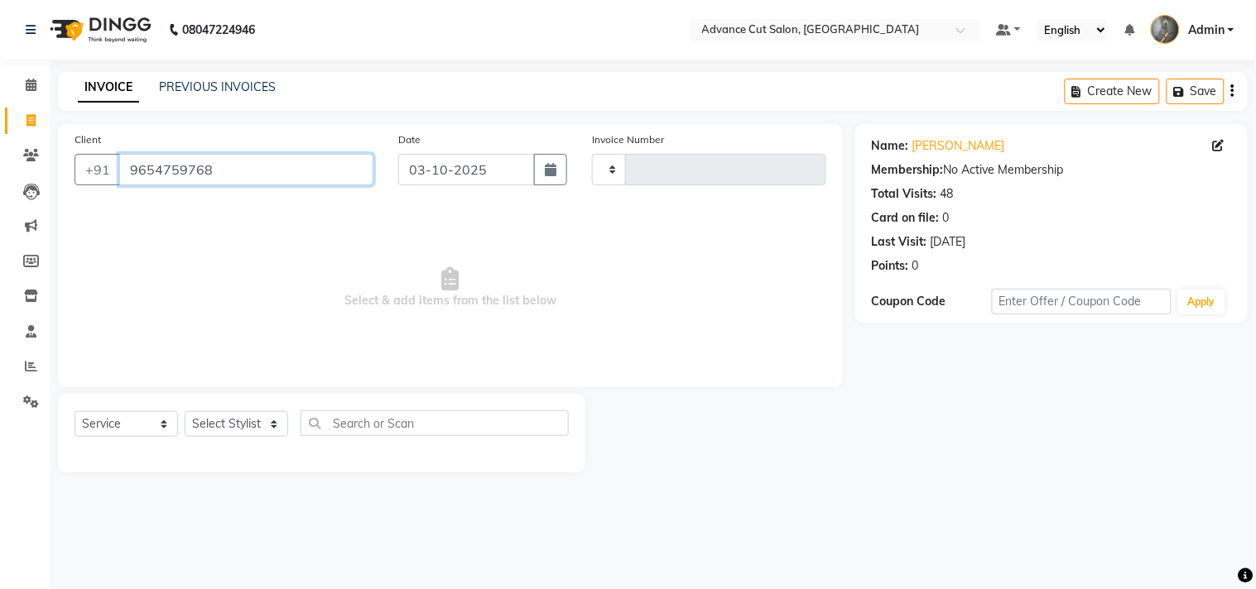
drag, startPoint x: 212, startPoint y: 171, endPoint x: 120, endPoint y: 180, distance: 92.4
click at [120, 180] on input "9654759768" at bounding box center [246, 169] width 254 height 31
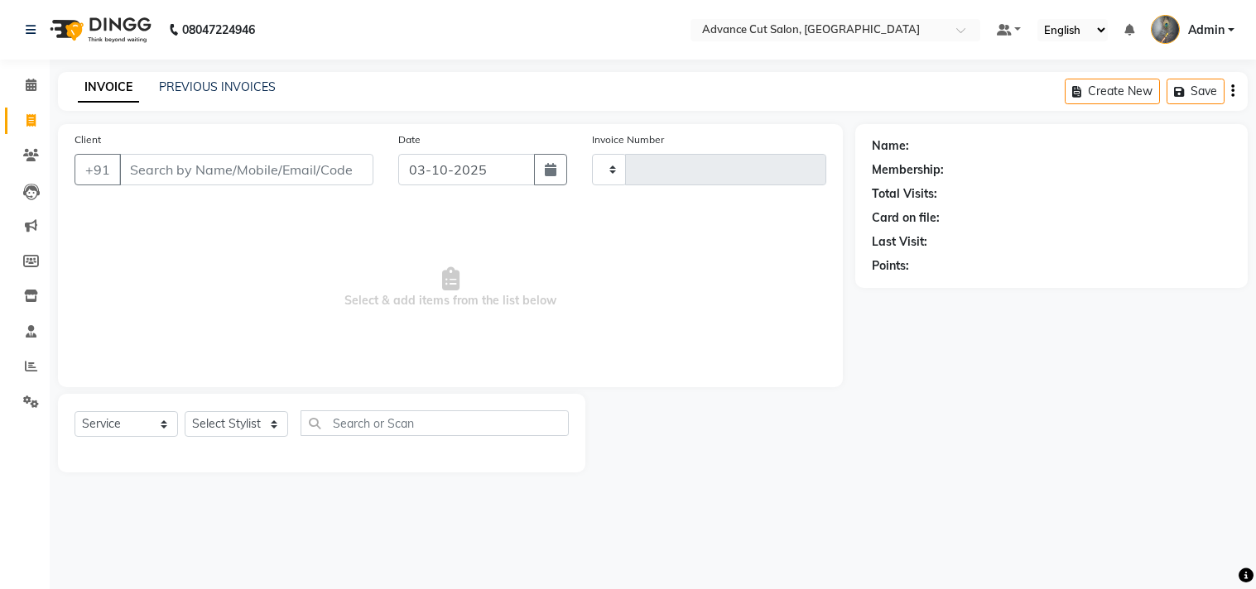
select select "service"
click at [144, 166] on input "Client" at bounding box center [246, 169] width 254 height 31
type input "9654759768"
type input "4770"
select select "4939"
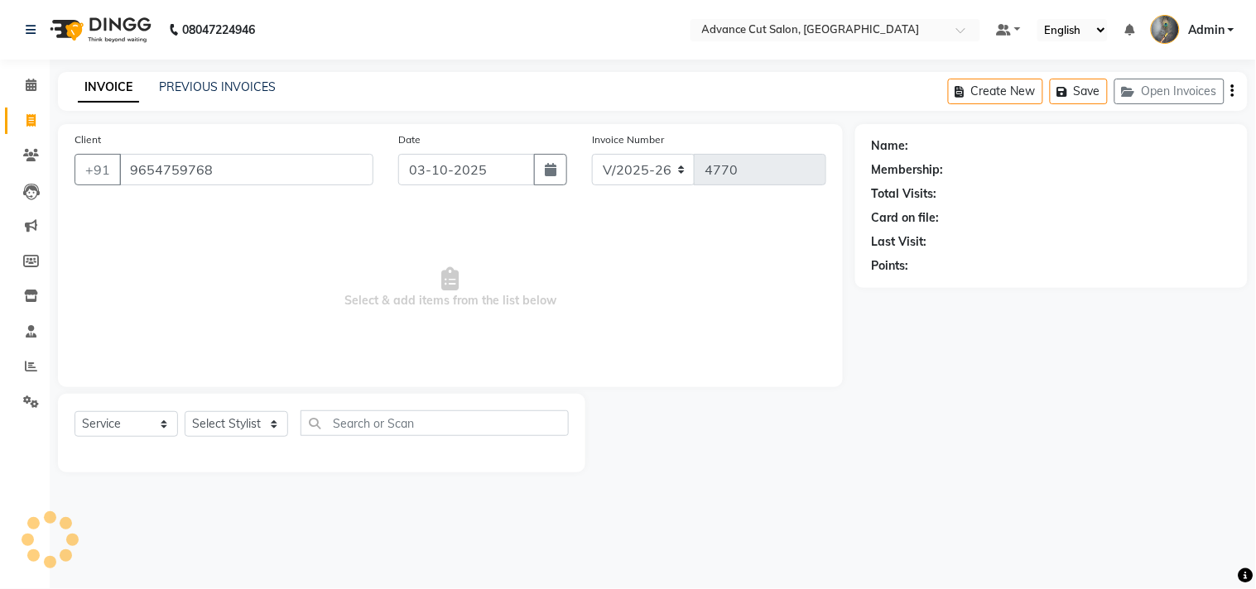
type input "9654759768"
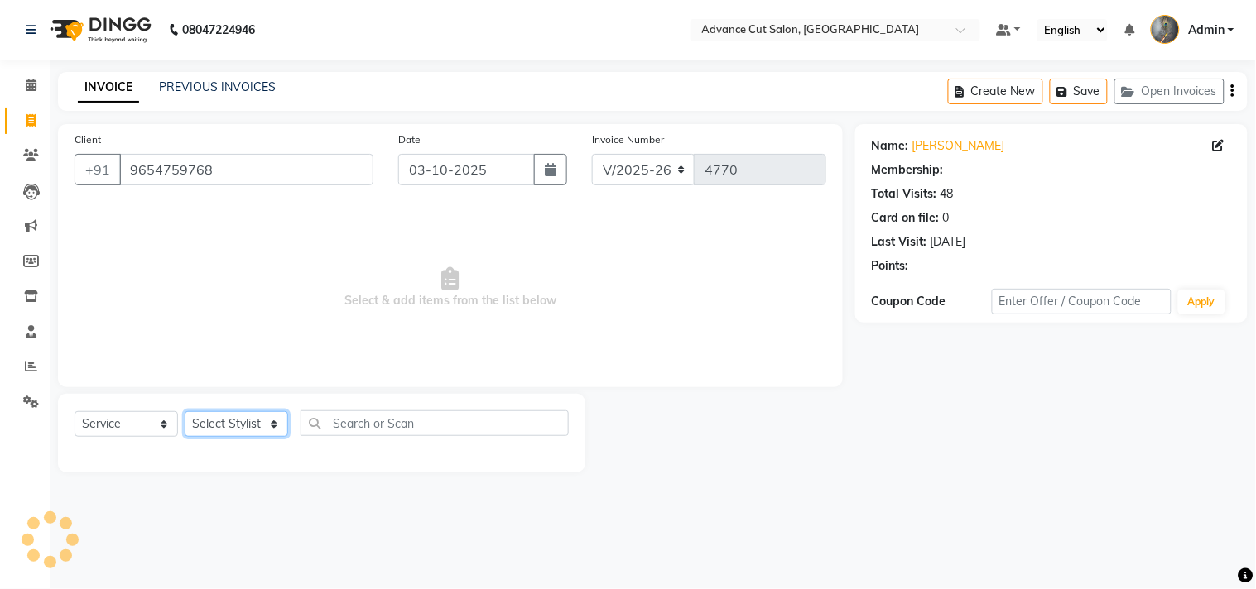
click at [251, 420] on select "Select Stylist" at bounding box center [236, 424] width 103 height 26
select select "86614"
click at [185, 412] on select "Select Stylist Admin chahit COUNTOR [PERSON_NAME] mamta [PERSON_NAME] navi [PER…" at bounding box center [236, 424] width 103 height 26
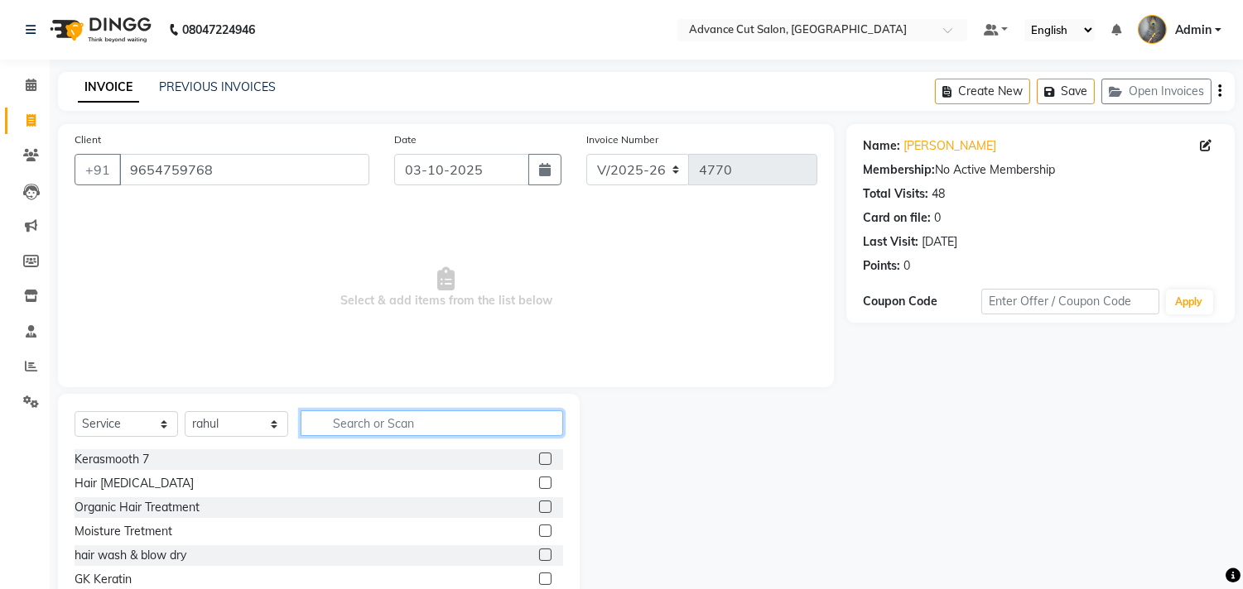
click at [345, 418] on input "text" at bounding box center [432, 424] width 262 height 26
type input "head"
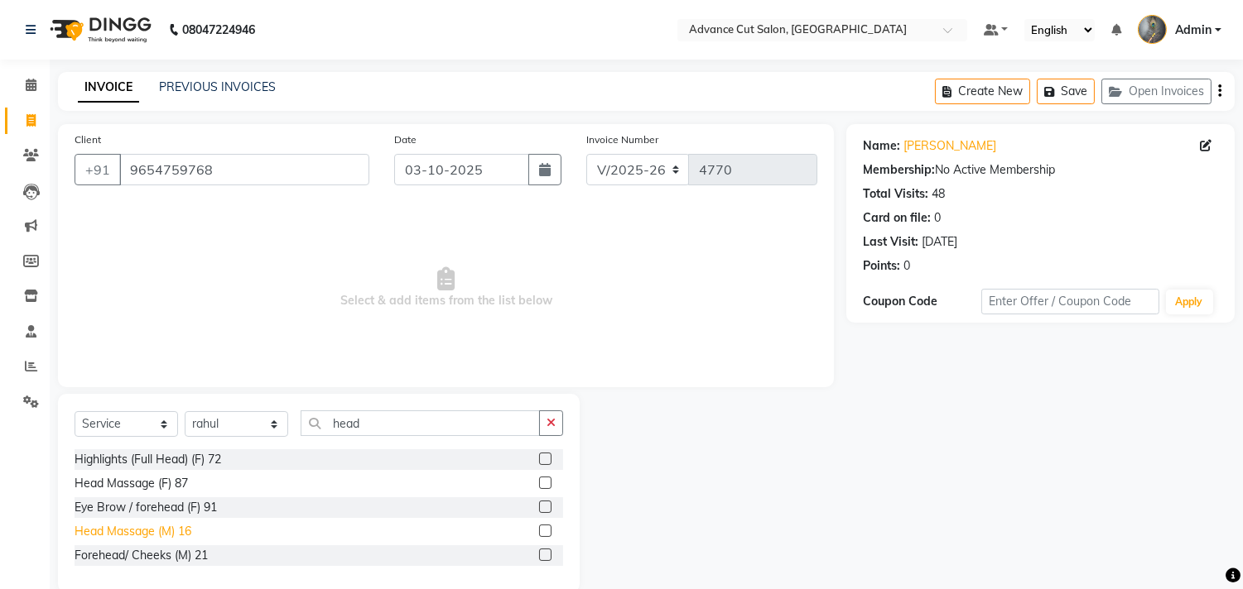
click at [147, 528] on div "Head Massage (M) 16" at bounding box center [133, 531] width 117 height 17
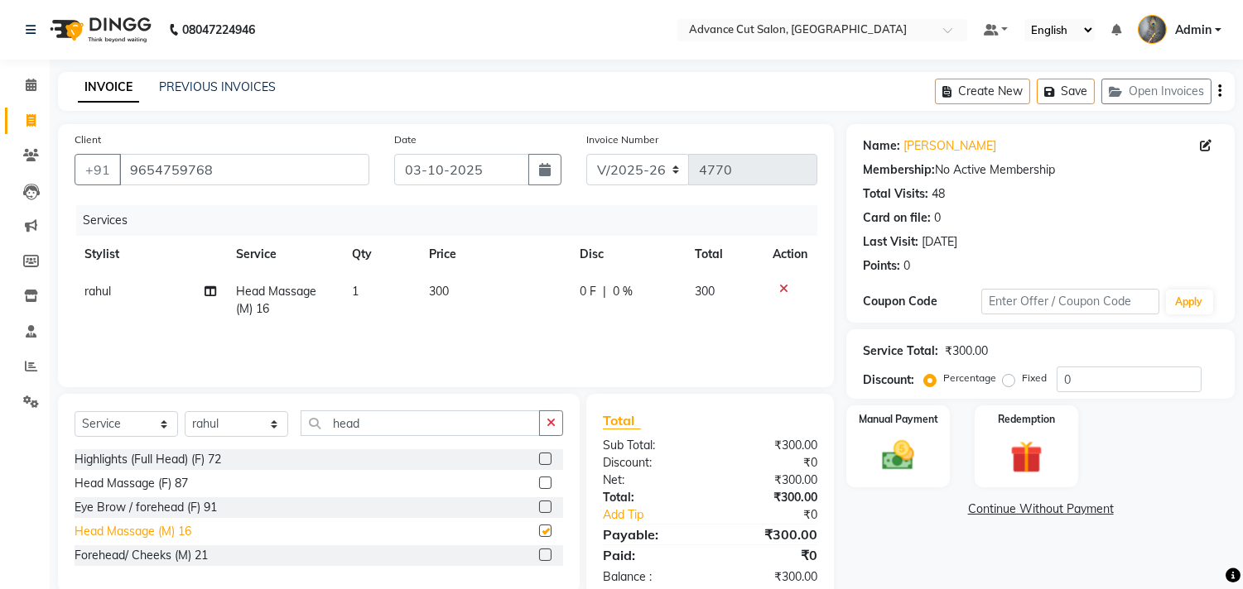
scroll to position [28, 0]
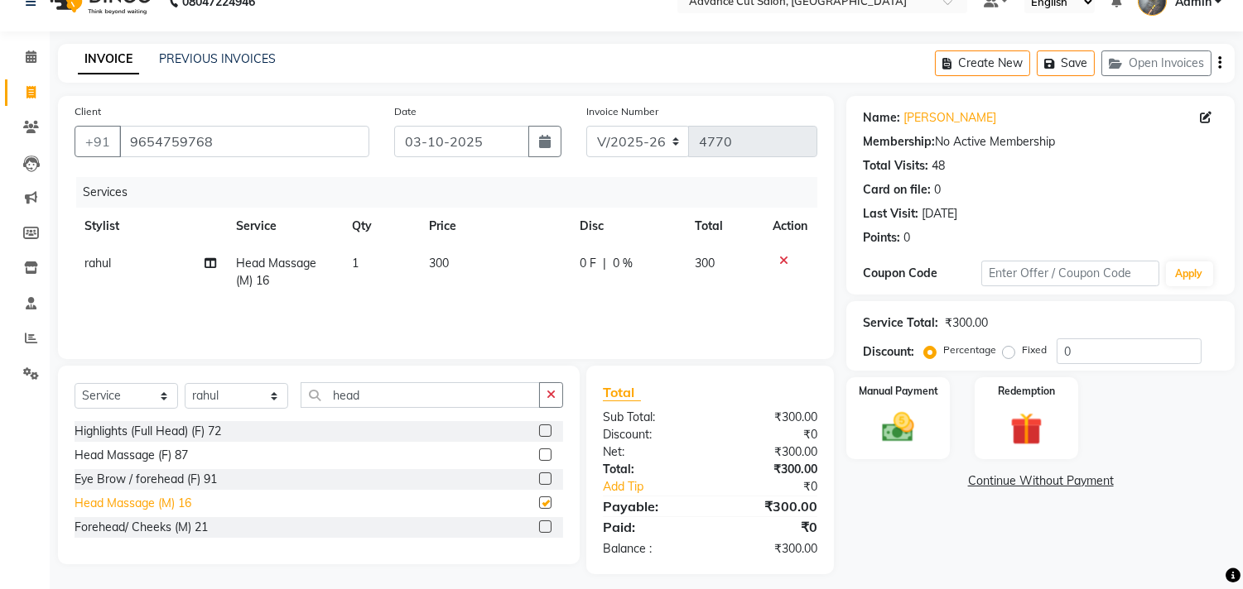
checkbox input "false"
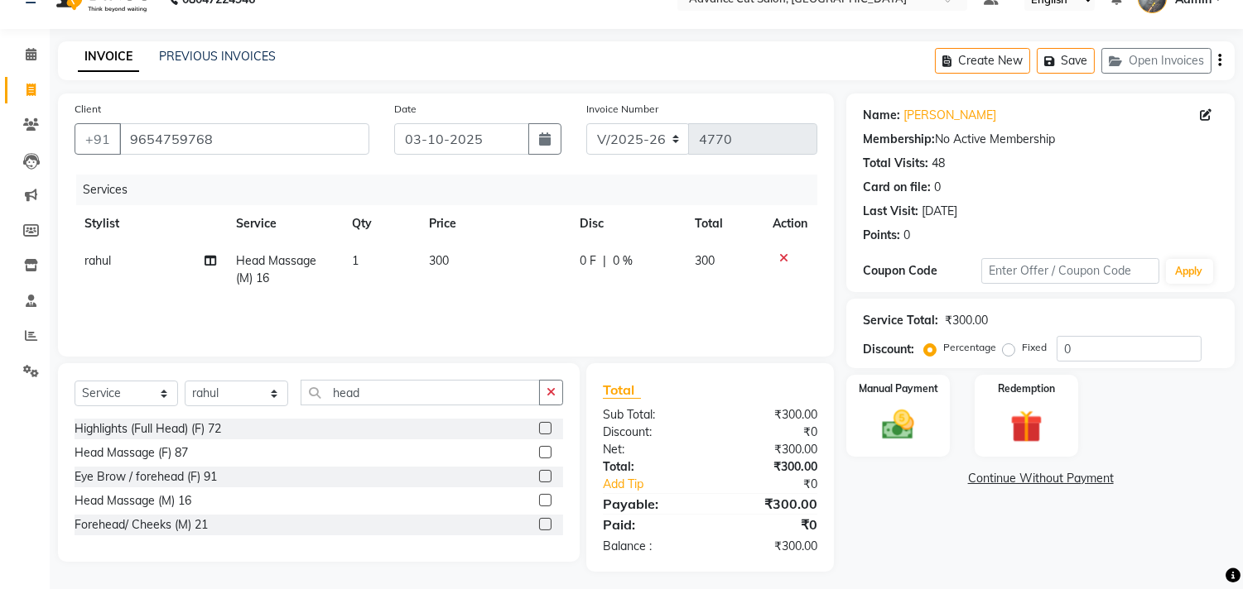
scroll to position [38, 0]
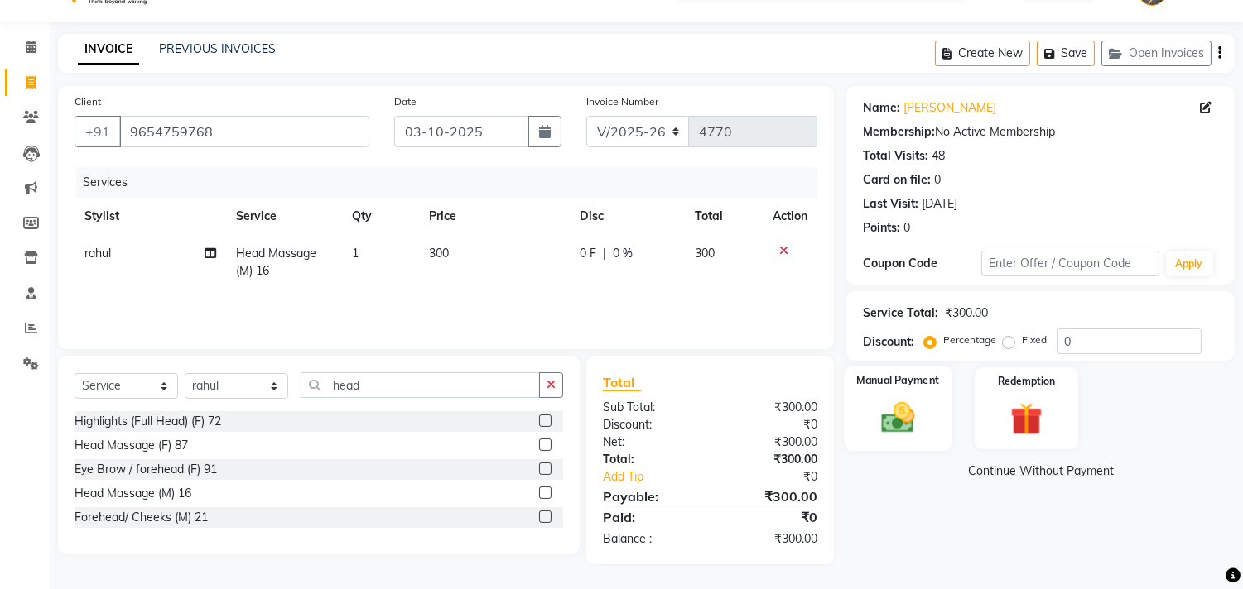
click at [924, 404] on img at bounding box center [898, 418] width 55 height 39
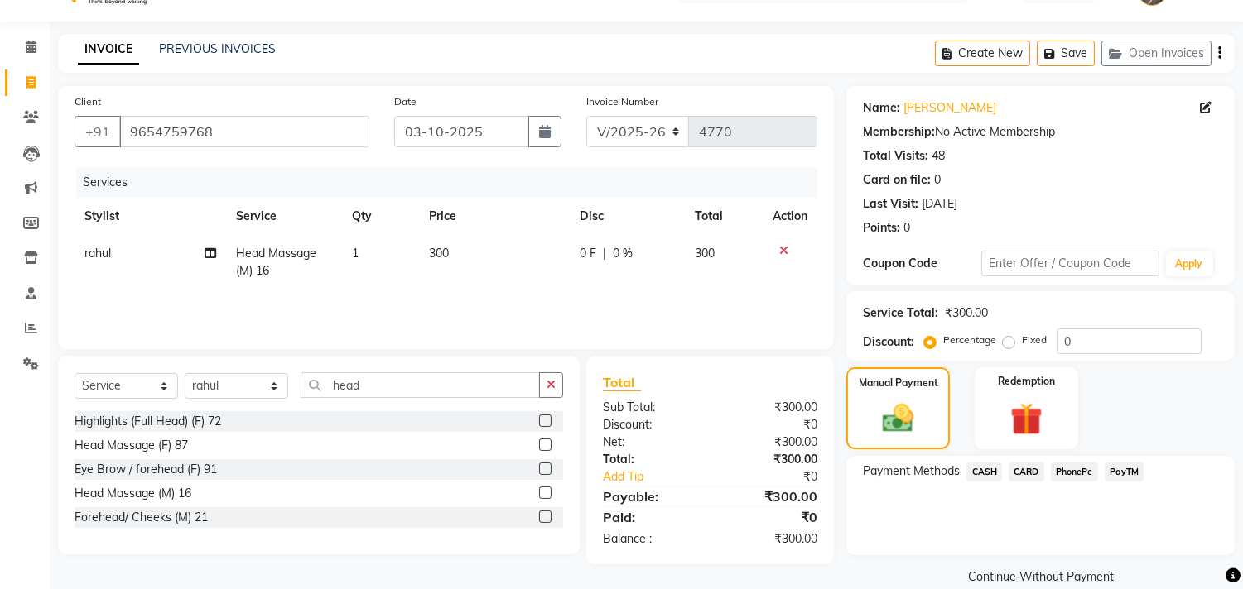
click at [1131, 467] on span "PayTM" at bounding box center [1124, 472] width 40 height 19
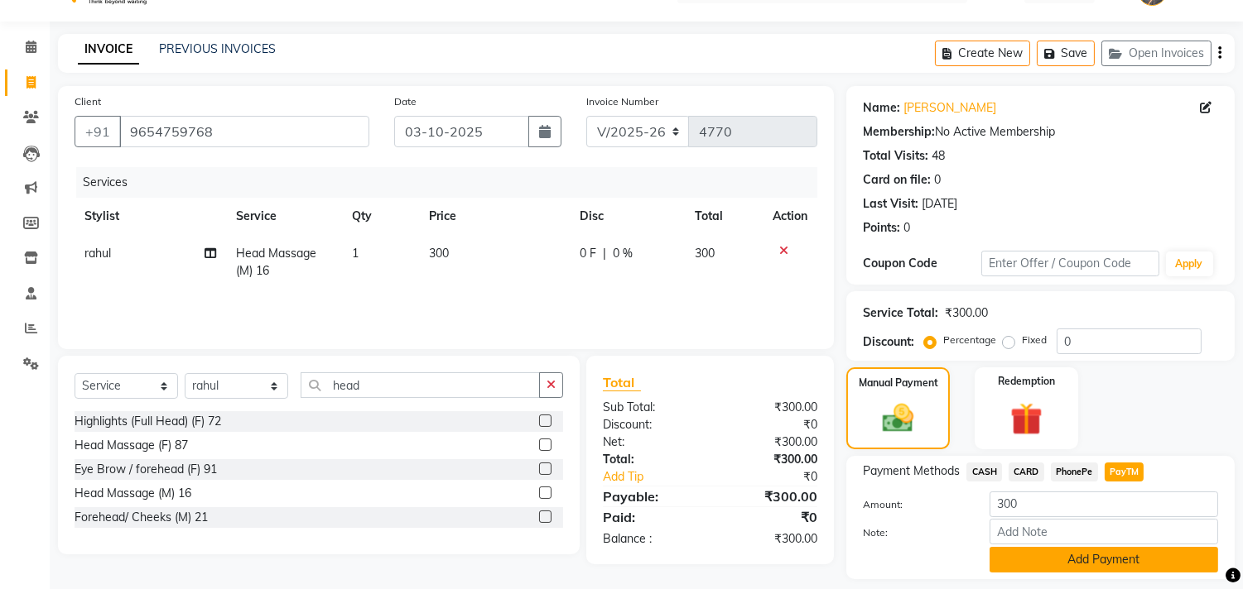
click at [1060, 561] on button "Add Payment" at bounding box center [1103, 560] width 229 height 26
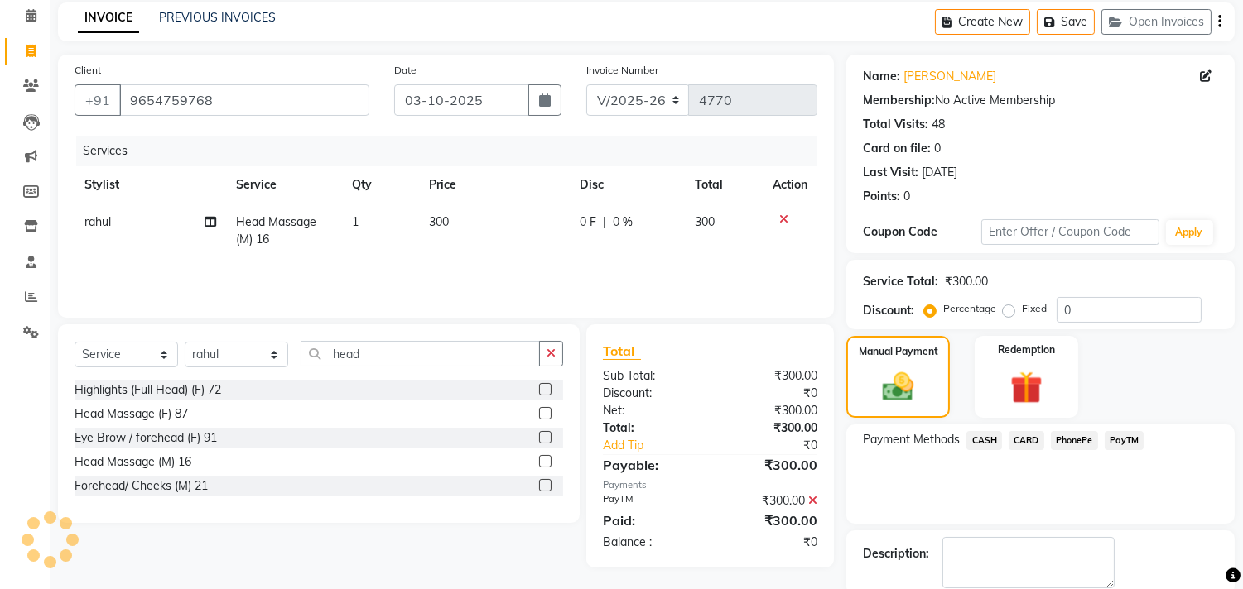
scroll to position [155, 0]
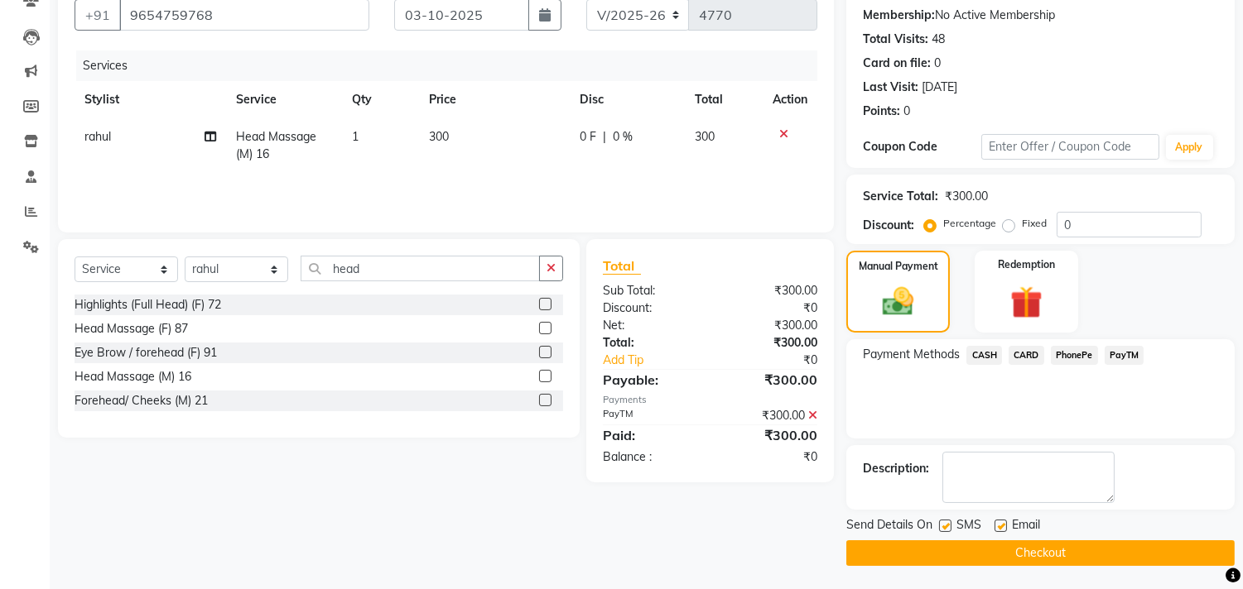
click at [1019, 550] on button "Checkout" at bounding box center [1040, 554] width 388 height 26
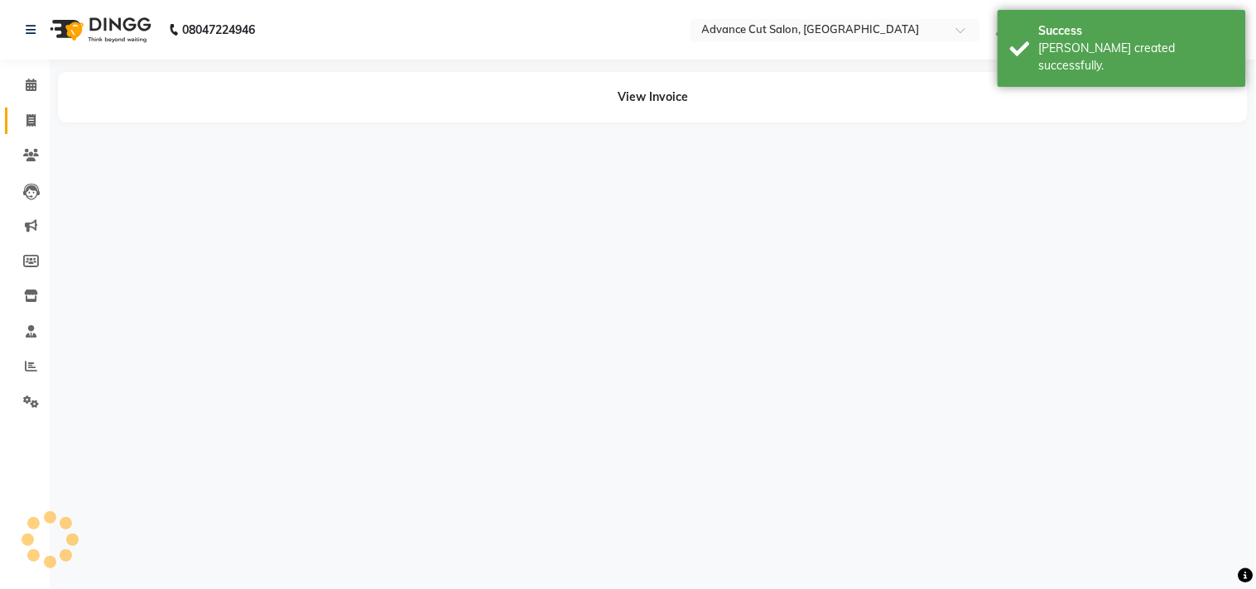
click at [36, 125] on span at bounding box center [31, 121] width 29 height 19
select select "service"
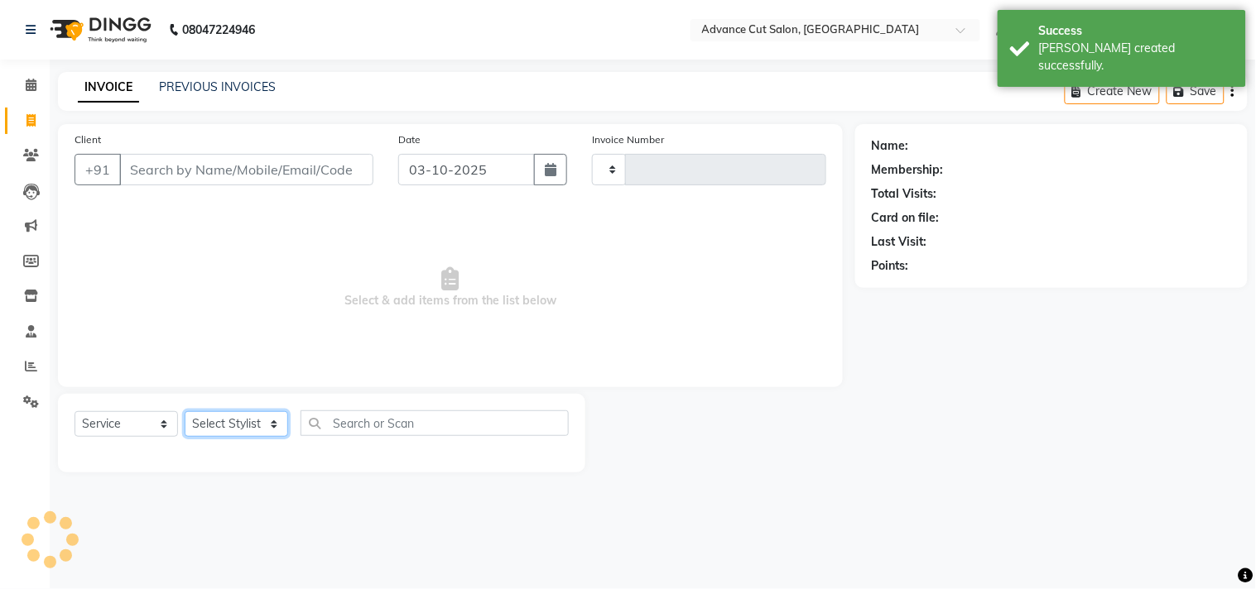
click at [208, 428] on select "Select Stylist" at bounding box center [236, 424] width 103 height 26
type input "4771"
select select "4939"
click at [208, 428] on select "Select Stylist Admin chahit COUNTOR [PERSON_NAME] mamta [PERSON_NAME] navi [PER…" at bounding box center [236, 424] width 103 height 26
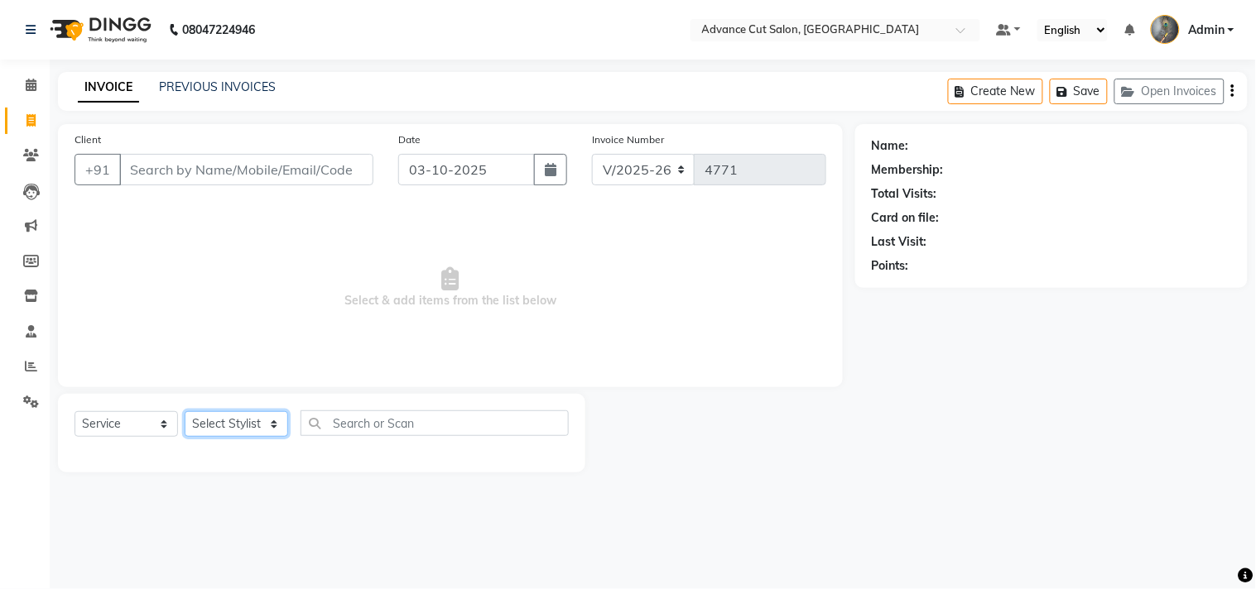
select select "30651"
click at [185, 412] on select "Select Stylist Admin chahit COUNTOR [PERSON_NAME] mamta [PERSON_NAME] navi [PER…" at bounding box center [236, 424] width 103 height 26
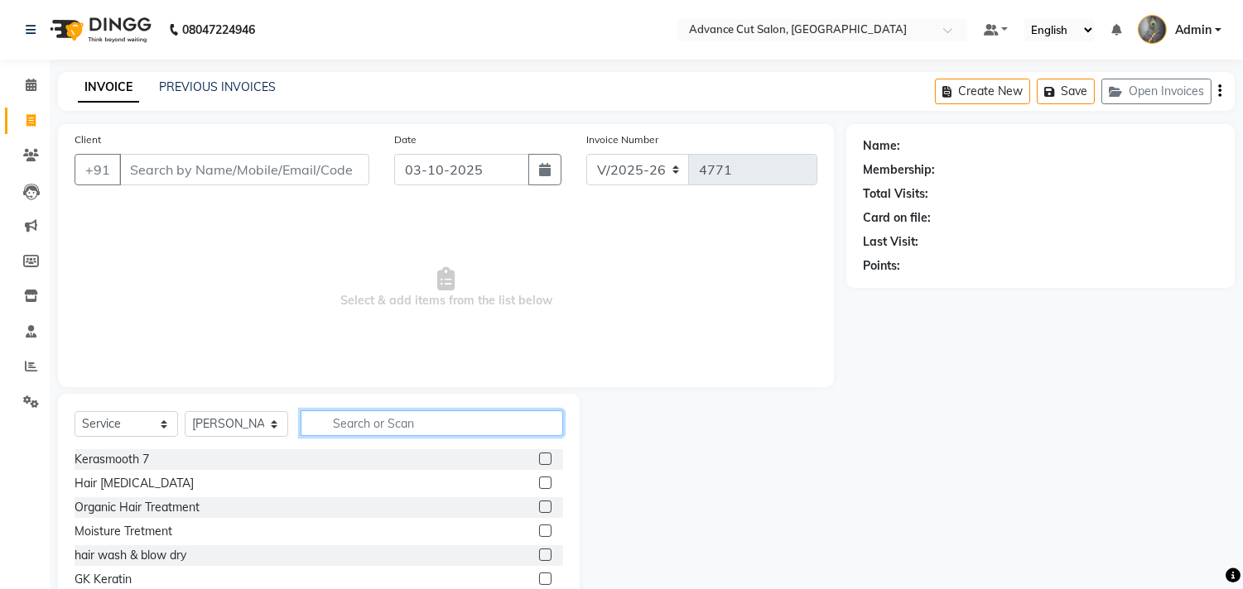
click at [334, 432] on input "text" at bounding box center [432, 424] width 262 height 26
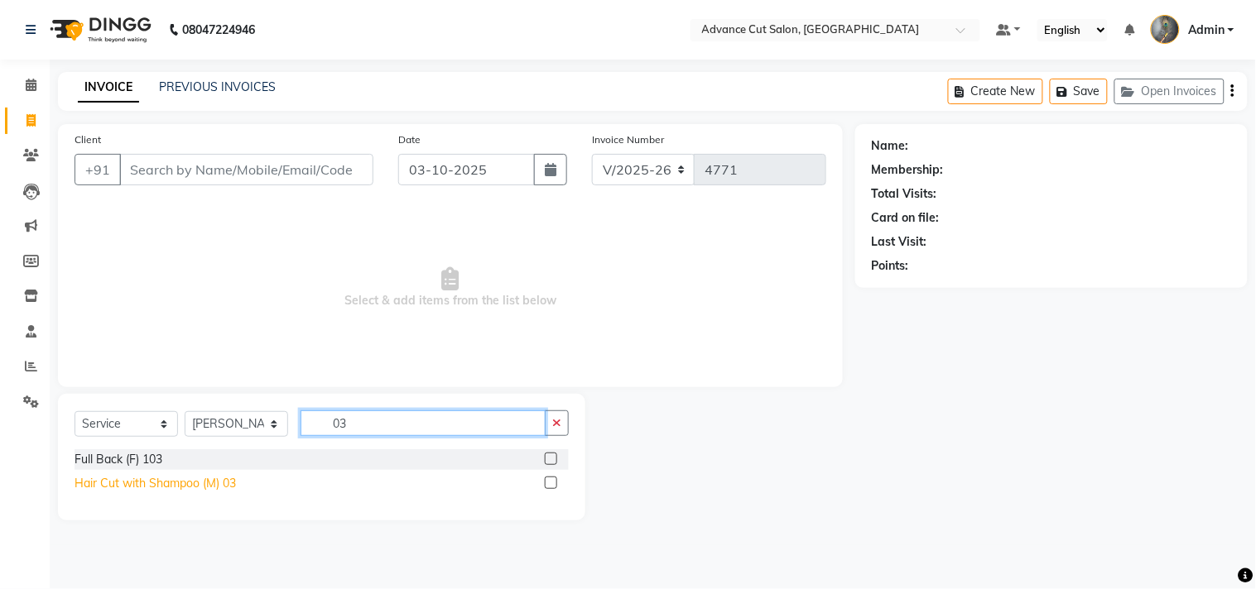
type input "03"
click at [192, 484] on div "Hair Cut with Shampoo (M) 03" at bounding box center [155, 483] width 161 height 17
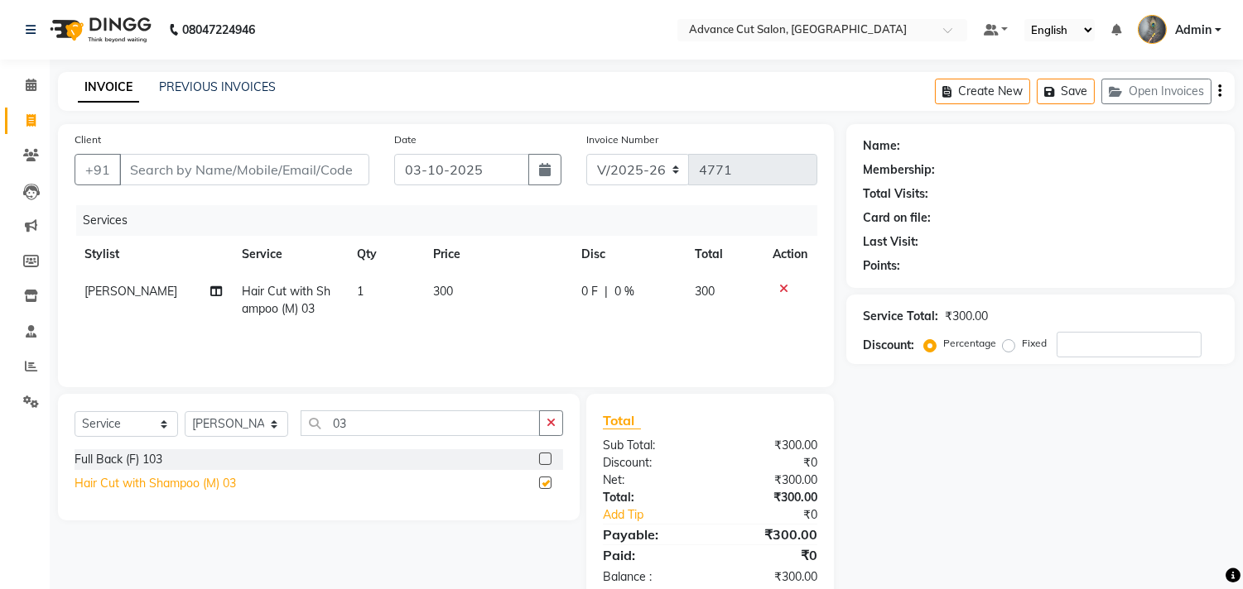
checkbox input "false"
click at [161, 168] on input "Client" at bounding box center [244, 169] width 250 height 31
type input "9"
type input "0"
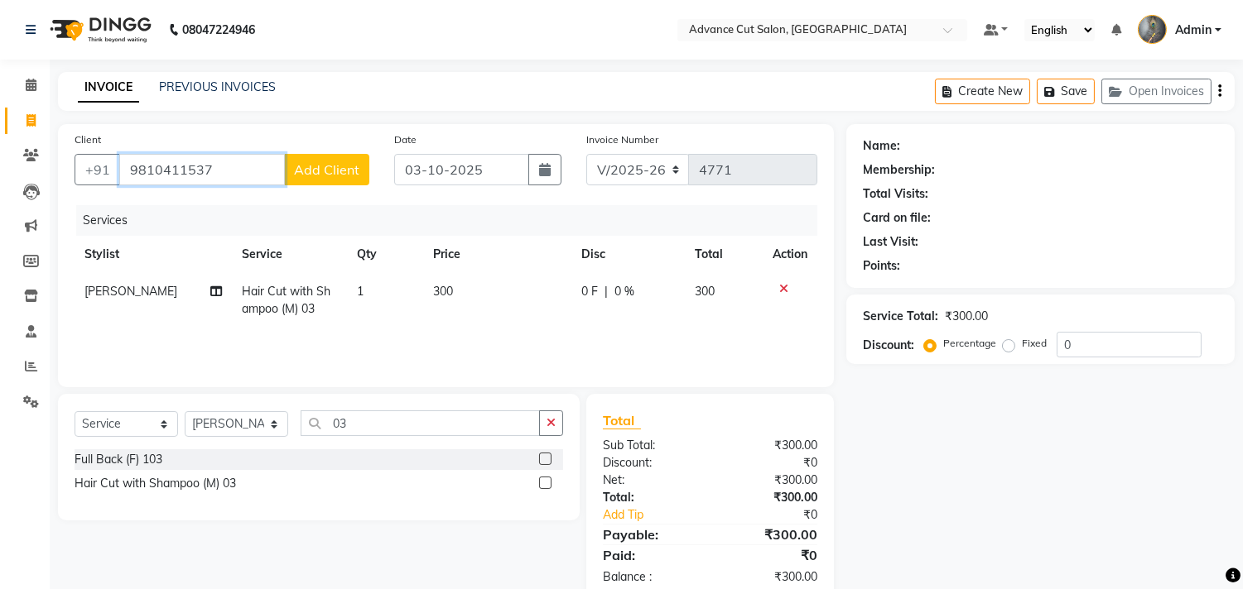
type input "9810411537"
click at [323, 171] on span "Add Client" at bounding box center [326, 169] width 65 height 17
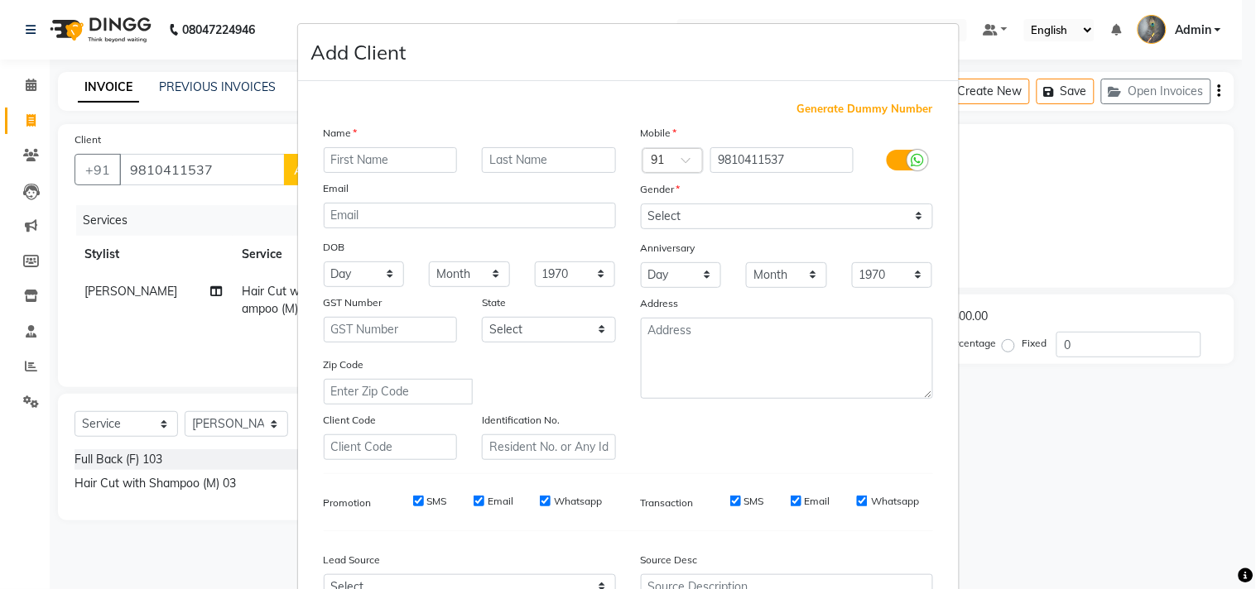
click at [337, 158] on input "text" at bounding box center [391, 160] width 134 height 26
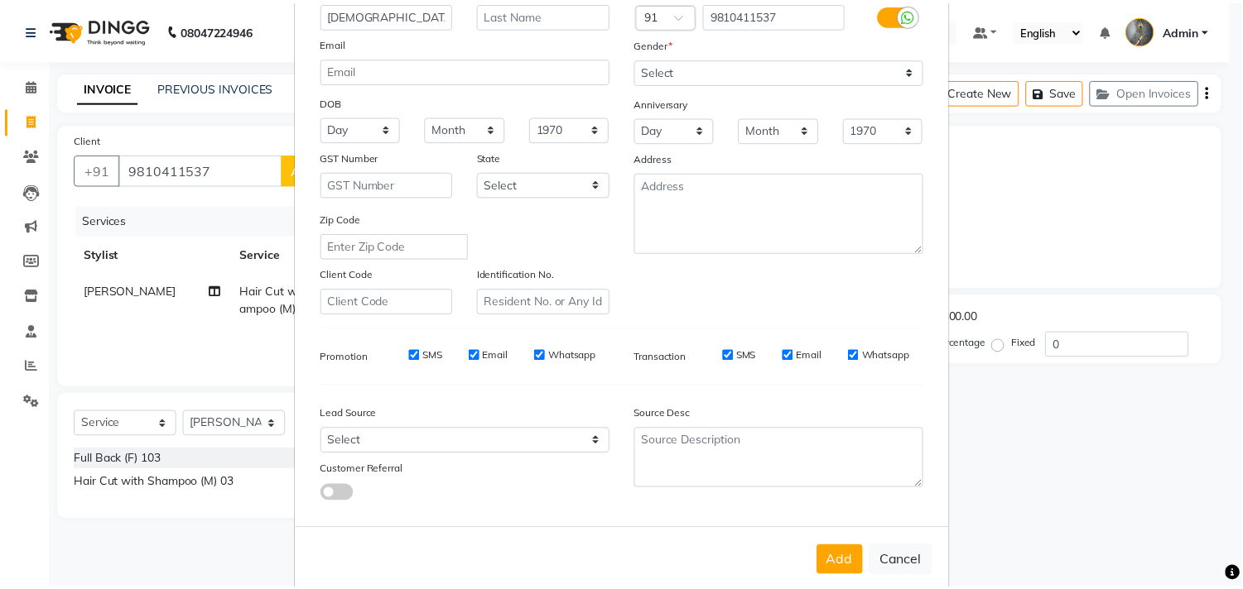
scroll to position [176, 0]
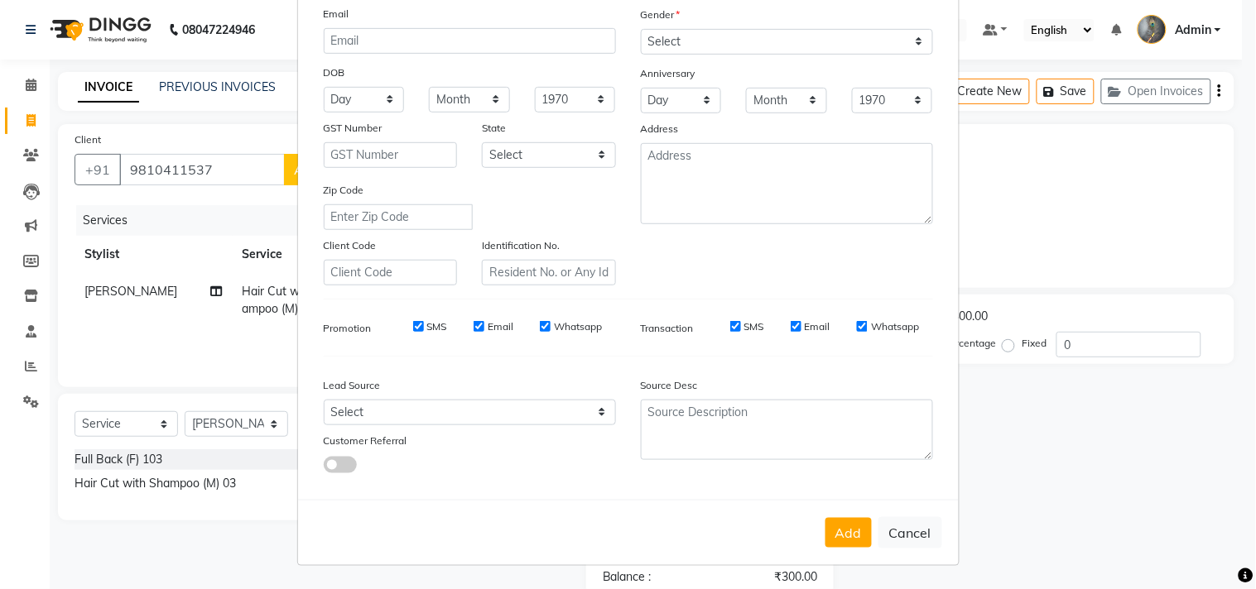
type input "[DEMOGRAPHIC_DATA]"
click at [765, 113] on div "Mobile Country Code × 91 9810411537 Gender Select Male Female Other Prefer Not …" at bounding box center [786, 117] width 317 height 336
click at [752, 129] on div "Address" at bounding box center [786, 131] width 317 height 23
click at [713, 39] on select "Select Male Female Other Prefer Not To Say" at bounding box center [787, 42] width 292 height 26
select select "male"
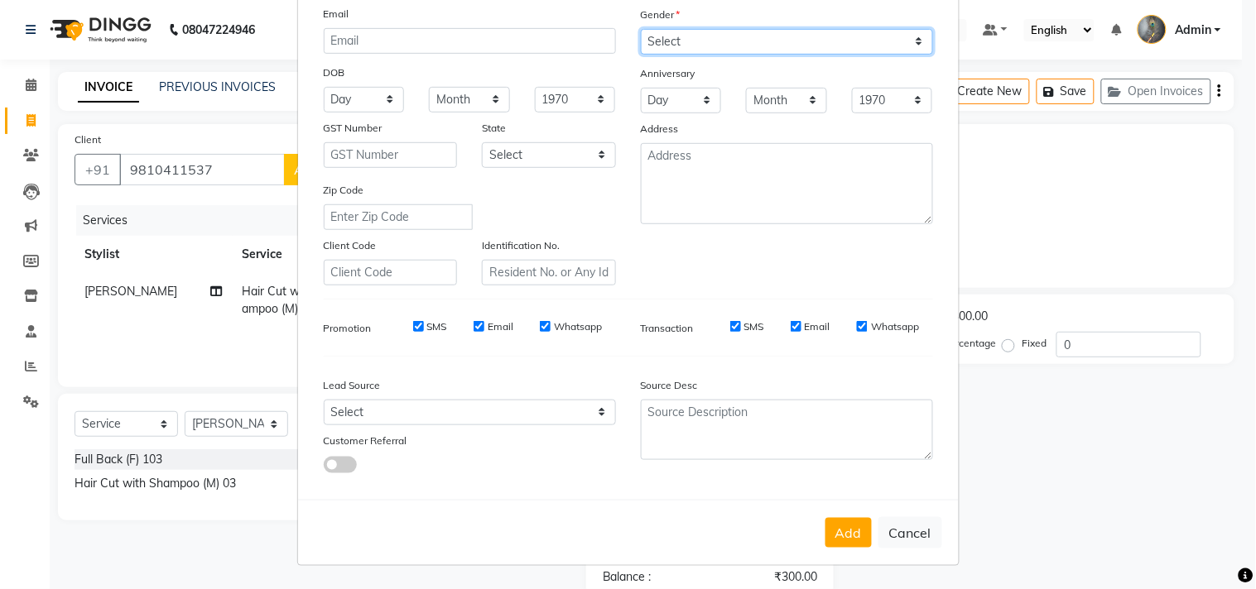
click at [641, 29] on select "Select Male Female Other Prefer Not To Say" at bounding box center [787, 42] width 292 height 26
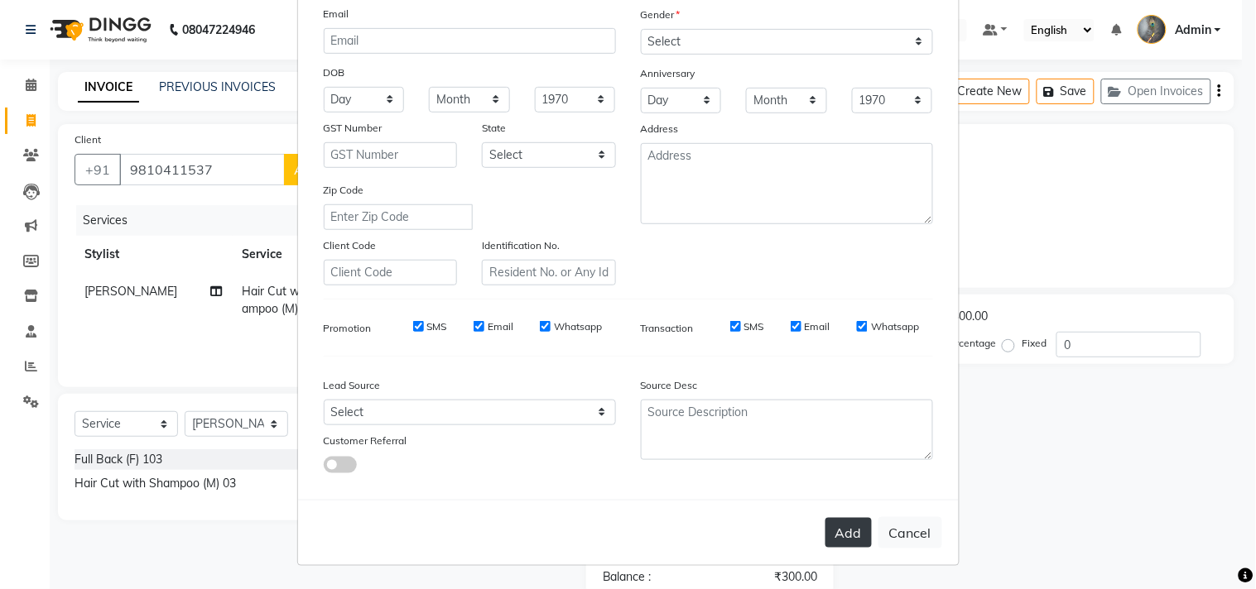
click at [830, 532] on button "Add" at bounding box center [848, 533] width 46 height 30
select select
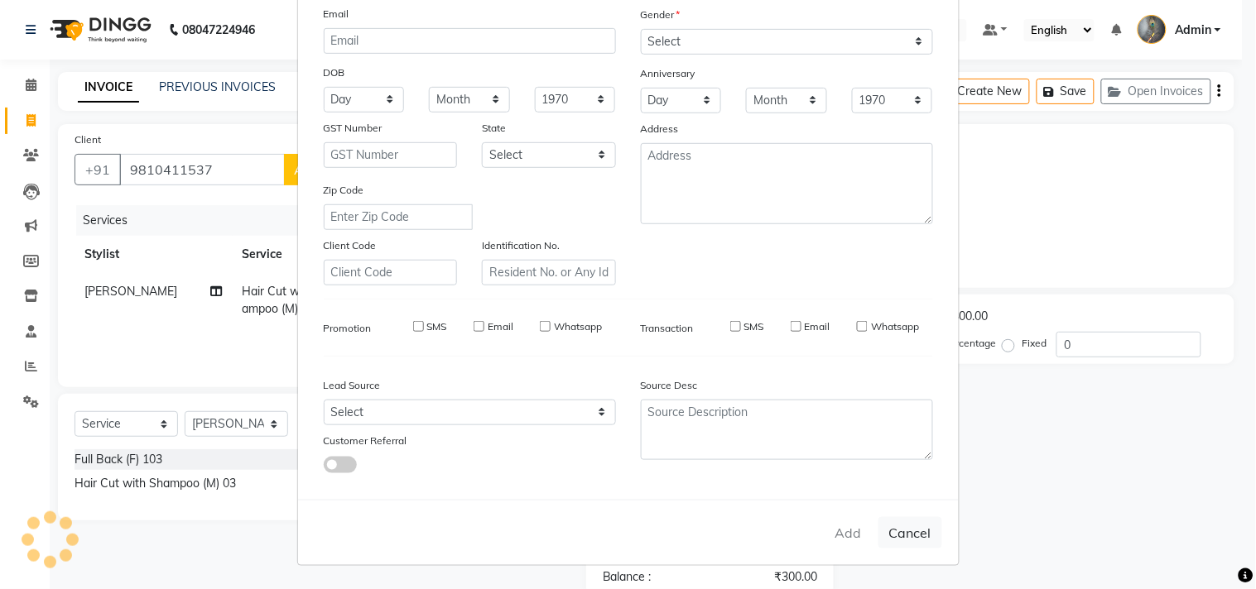
select select
checkbox input "false"
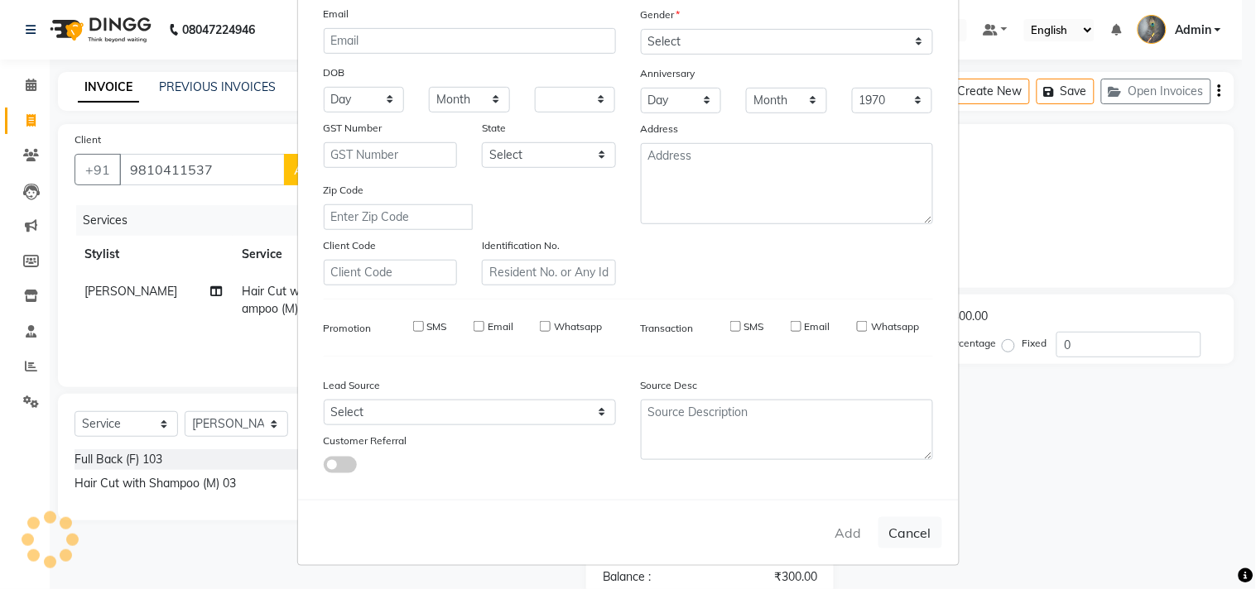
checkbox input "false"
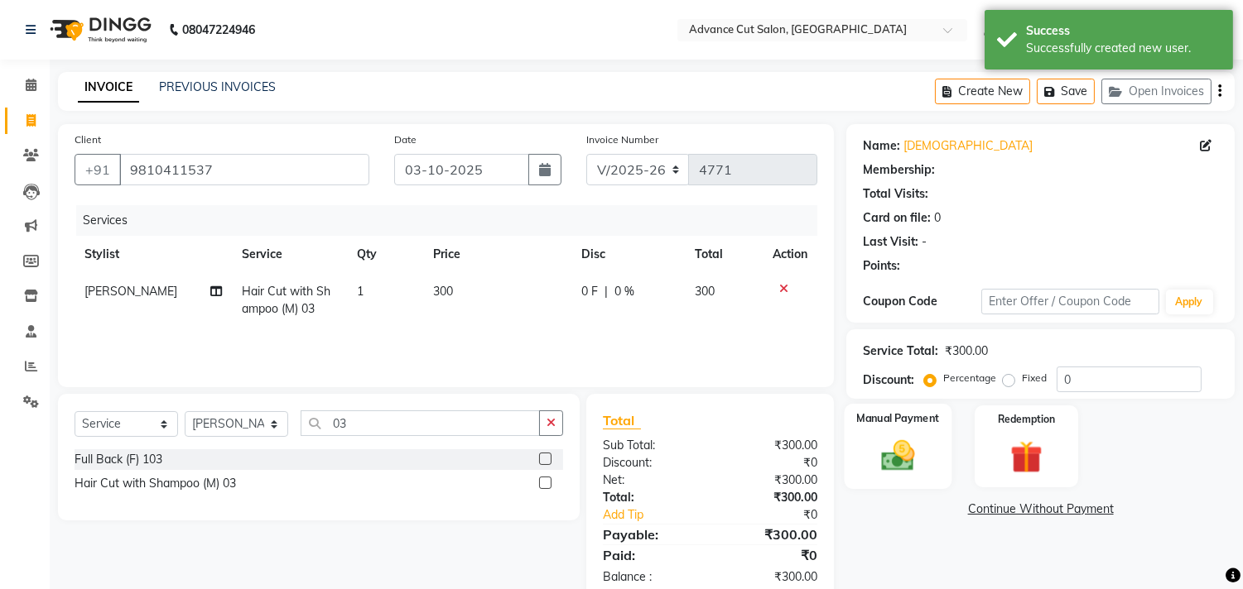
click at [900, 448] on img at bounding box center [898, 456] width 55 height 39
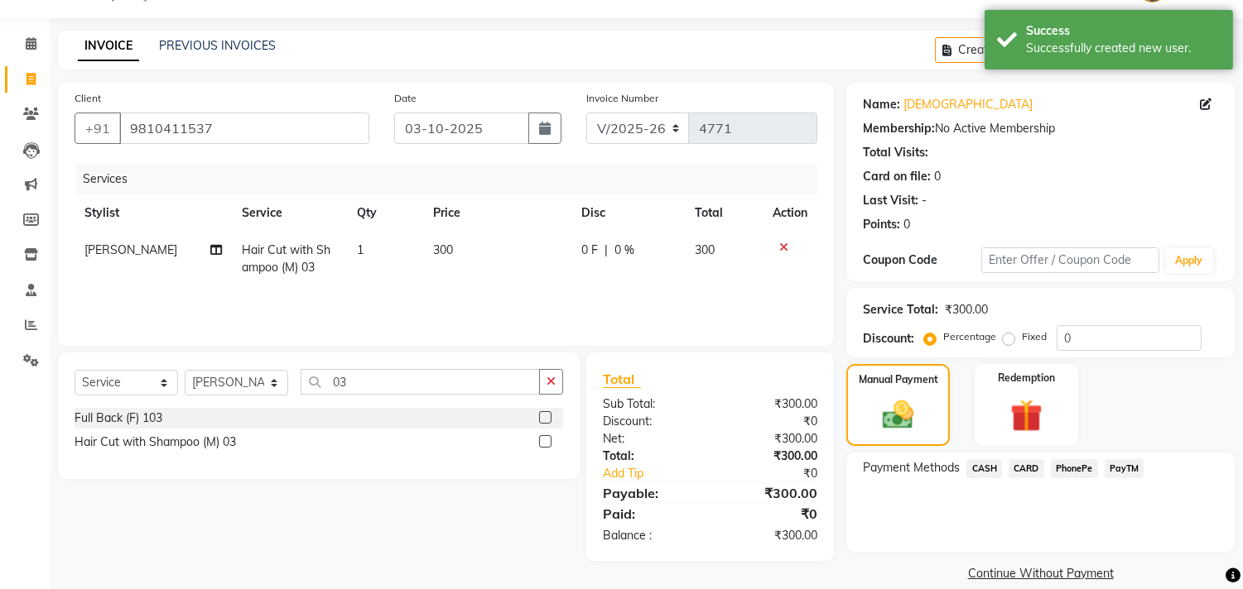
scroll to position [61, 0]
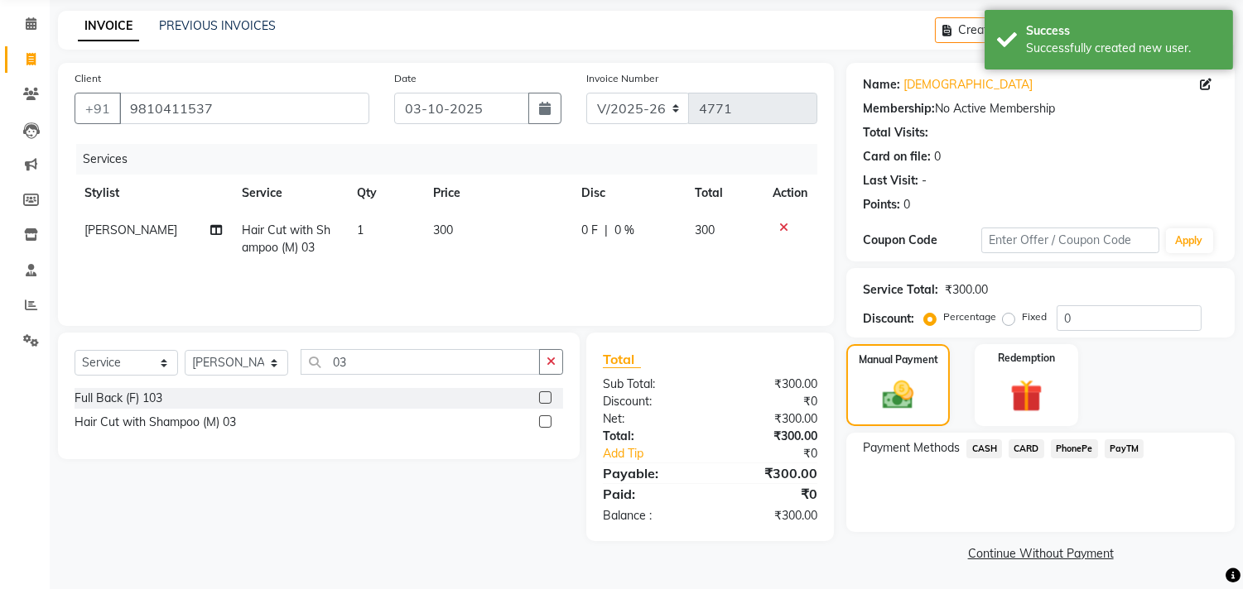
click at [1124, 445] on span "PayTM" at bounding box center [1124, 449] width 40 height 19
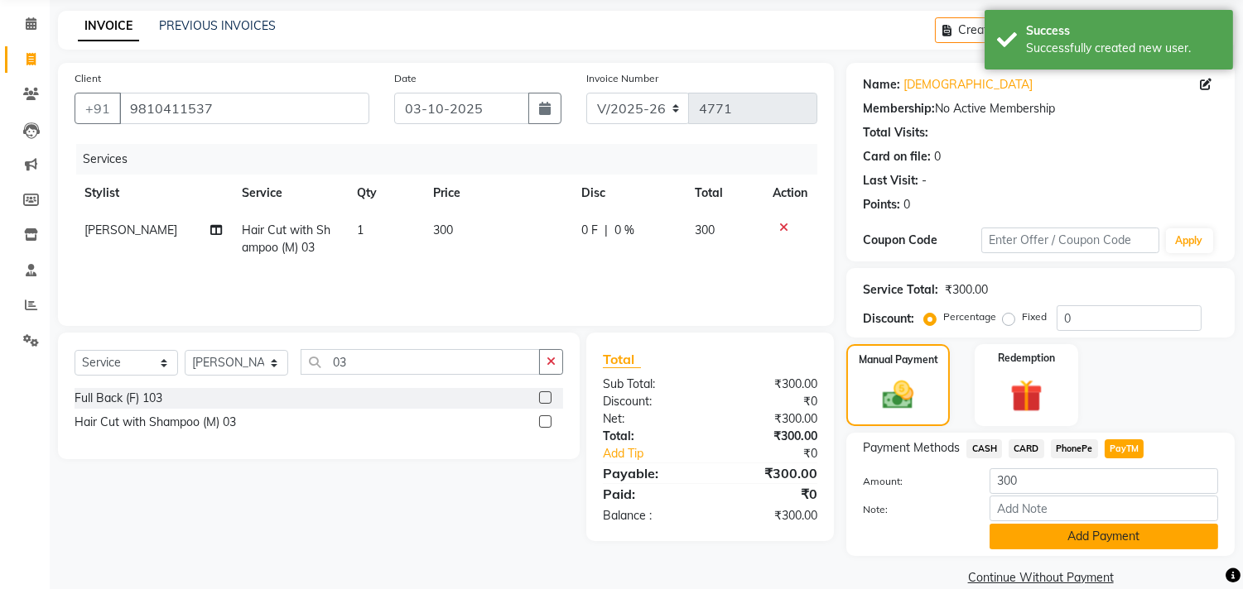
click at [1086, 527] on button "Add Payment" at bounding box center [1103, 537] width 229 height 26
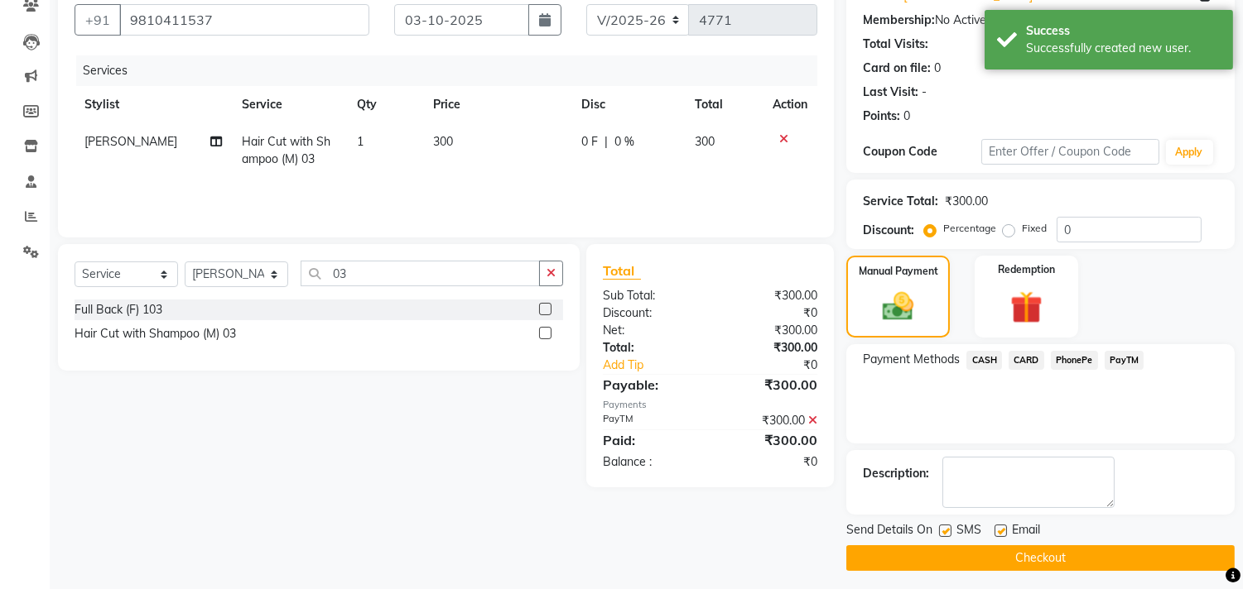
scroll to position [155, 0]
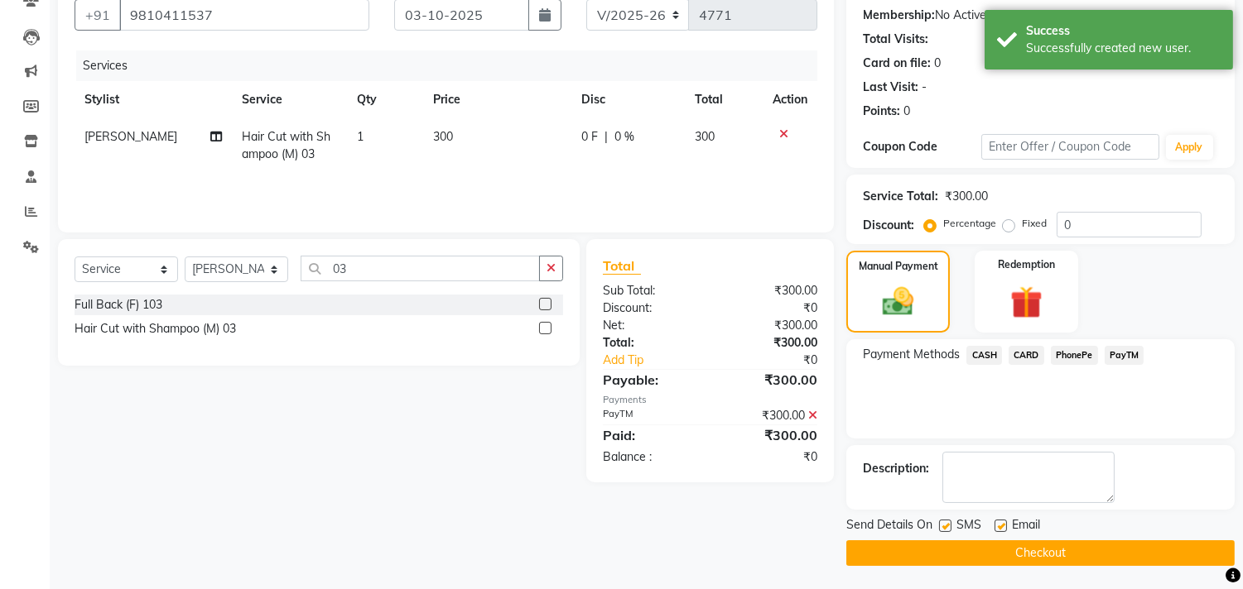
click at [994, 547] on button "Checkout" at bounding box center [1040, 554] width 388 height 26
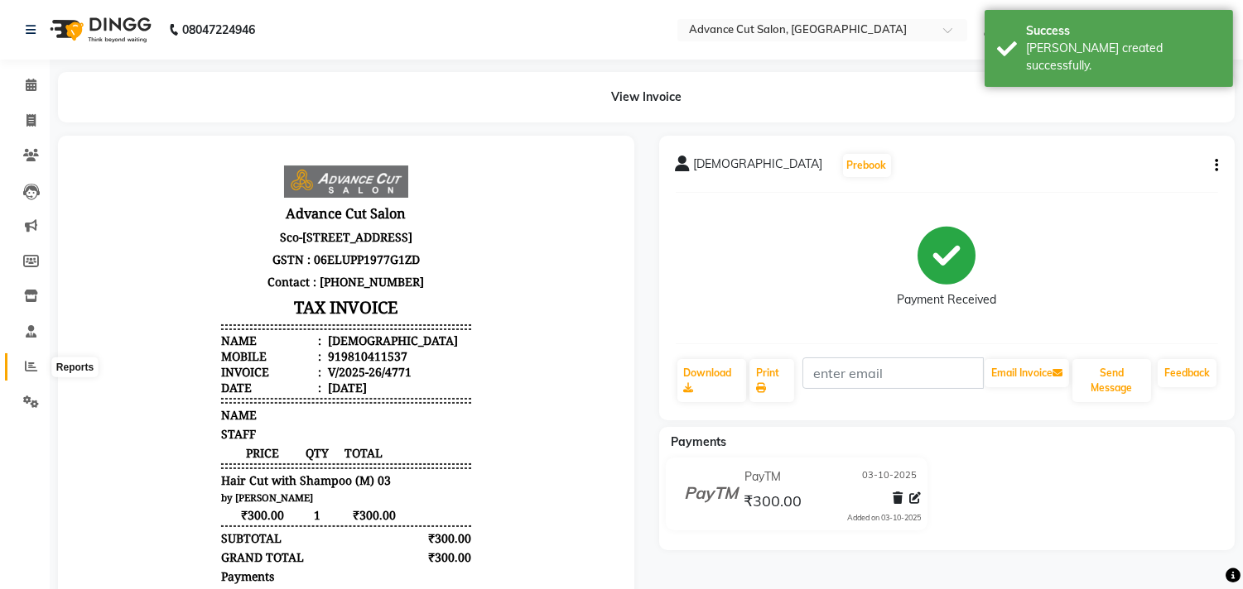
click at [33, 364] on icon at bounding box center [31, 366] width 12 height 12
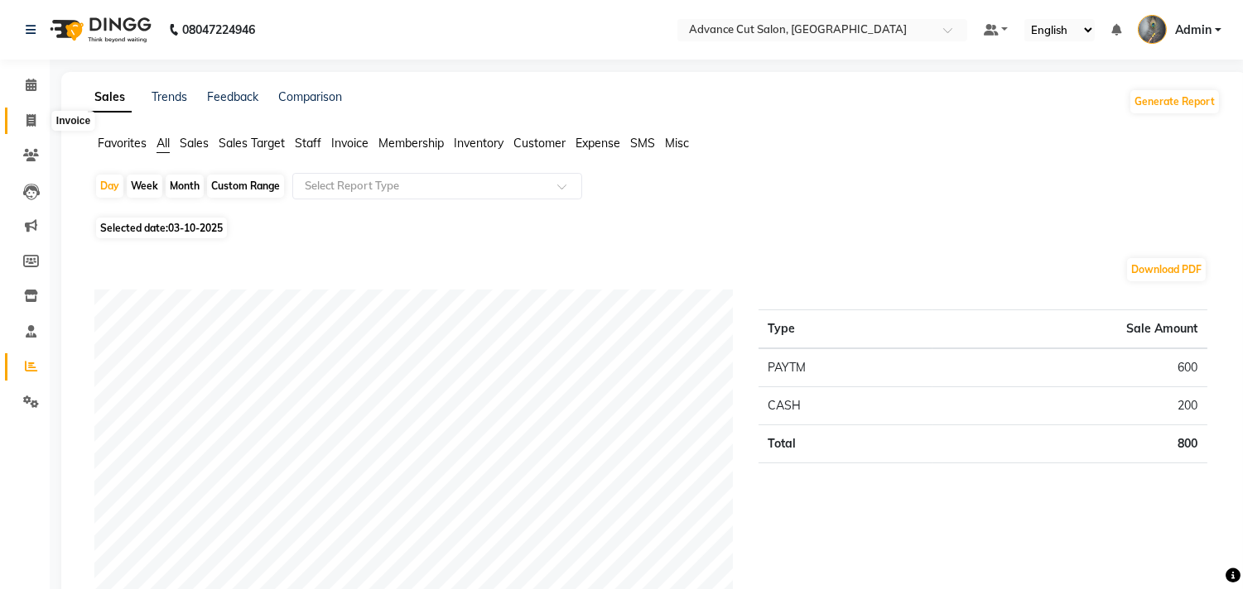
click at [28, 118] on icon at bounding box center [30, 120] width 9 height 12
select select "service"
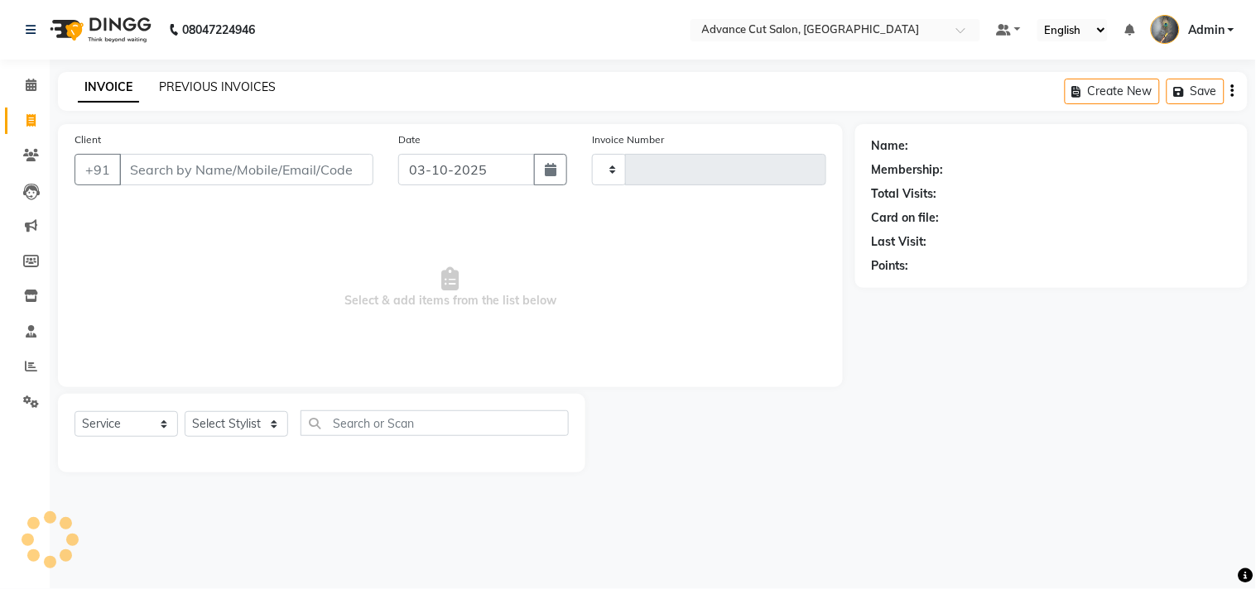
click at [237, 88] on link "PREVIOUS INVOICES" at bounding box center [217, 86] width 117 height 15
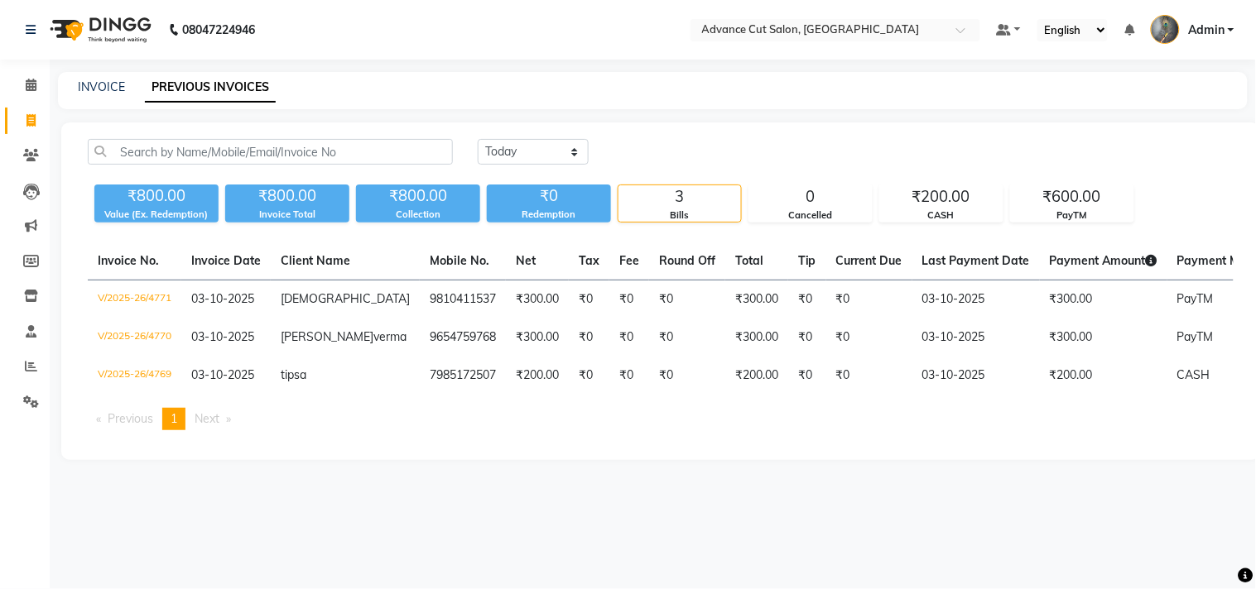
drag, startPoint x: 1255, startPoint y: 429, endPoint x: 0, endPoint y: 573, distance: 1263.4
click at [1220, 393] on div "Today Yesterday Custom Range ₹800.00 Value (Ex. Redemption) ₹800.00 Invoice Tot…" at bounding box center [660, 292] width 1199 height 338
click at [104, 86] on link "INVOICE" at bounding box center [101, 86] width 47 height 15
select select "service"
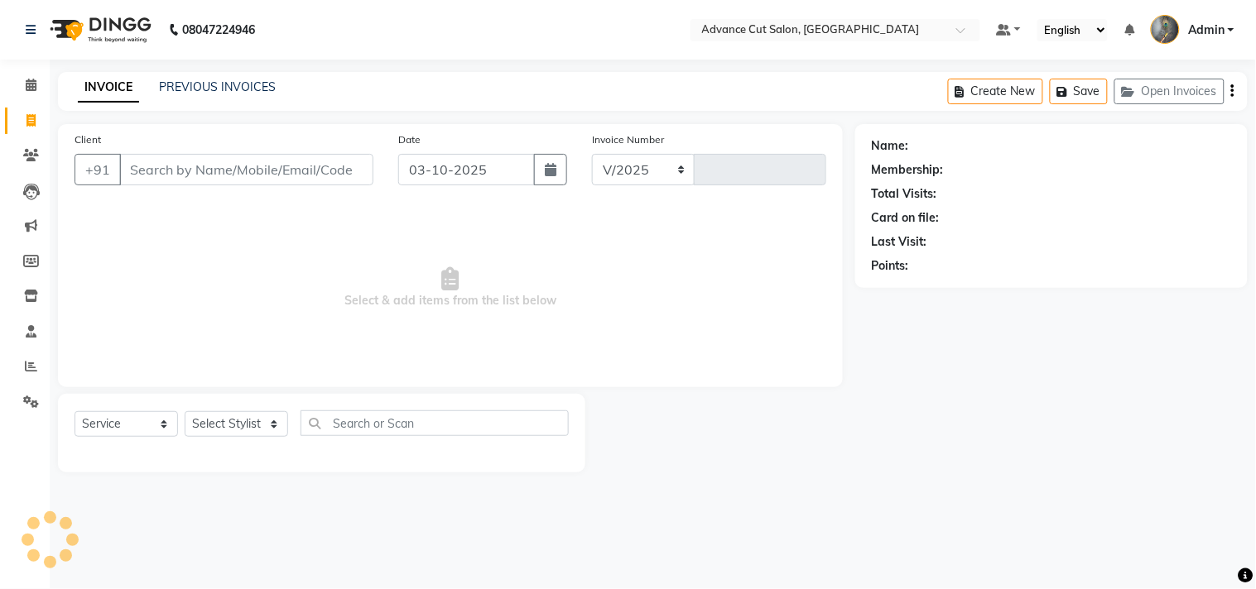
select select "4939"
type input "4772"
click at [227, 423] on select "Select Stylist Admin chahit COUNTOR [PERSON_NAME] mamta [PERSON_NAME] navi [PER…" at bounding box center [236, 424] width 103 height 26
select select "58461"
click at [185, 412] on select "Select Stylist Admin chahit COUNTOR [PERSON_NAME] mamta [PERSON_NAME] navi [PER…" at bounding box center [236, 424] width 103 height 26
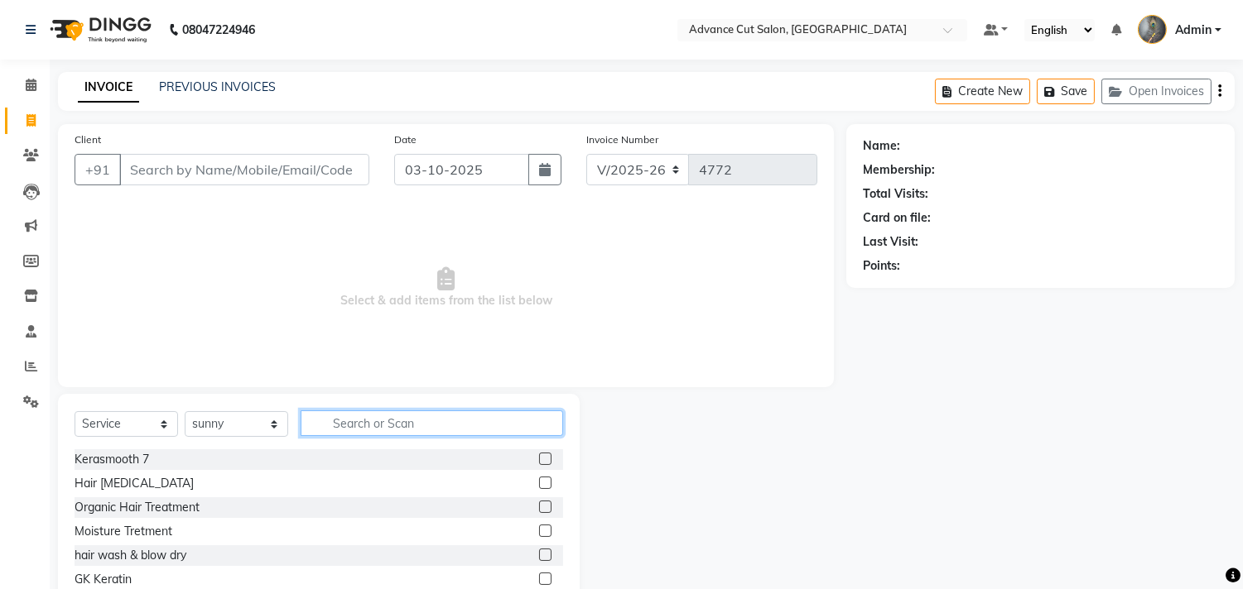
click at [368, 420] on input "text" at bounding box center [432, 424] width 262 height 26
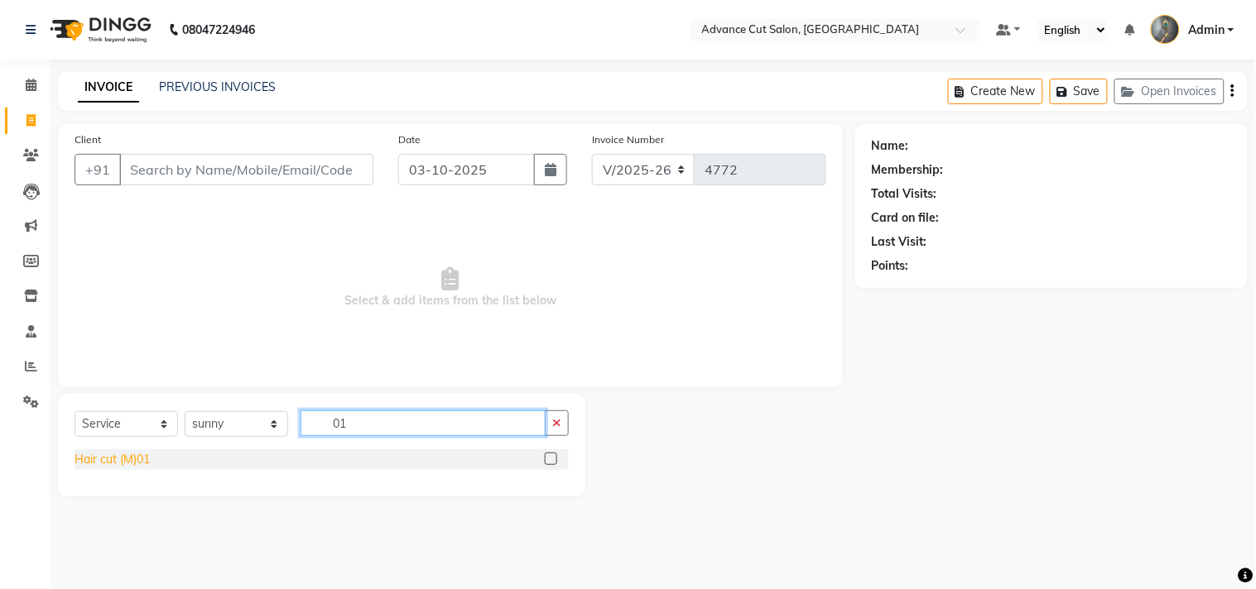
type input "01"
click at [100, 460] on div "Hair cut (M)01" at bounding box center [112, 459] width 75 height 17
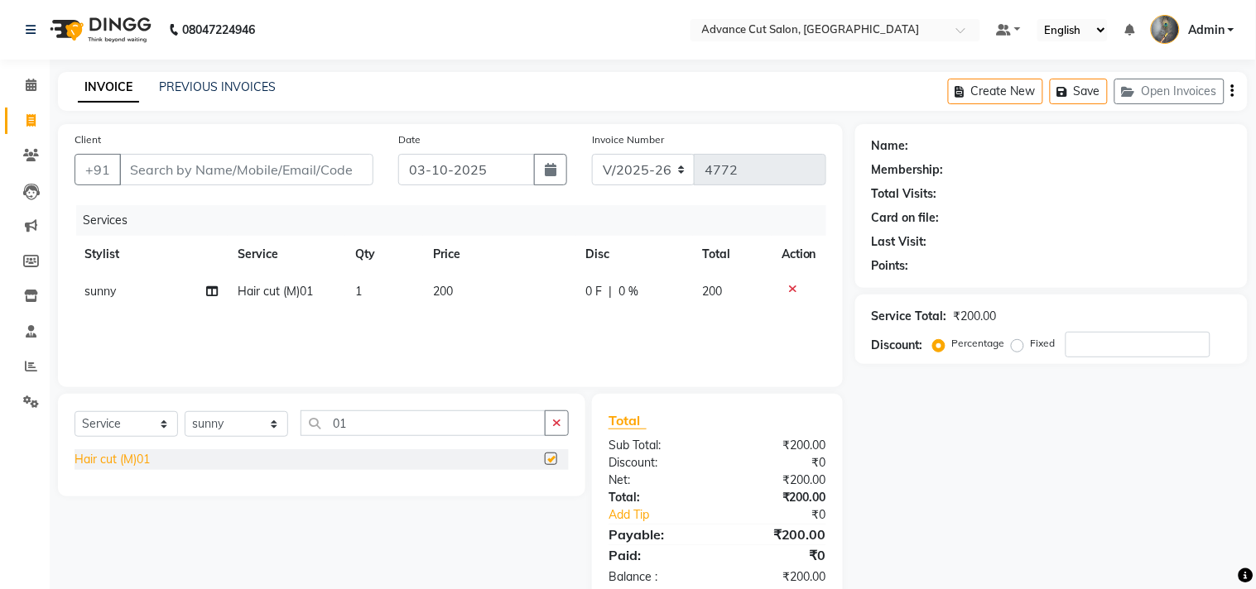
checkbox input "false"
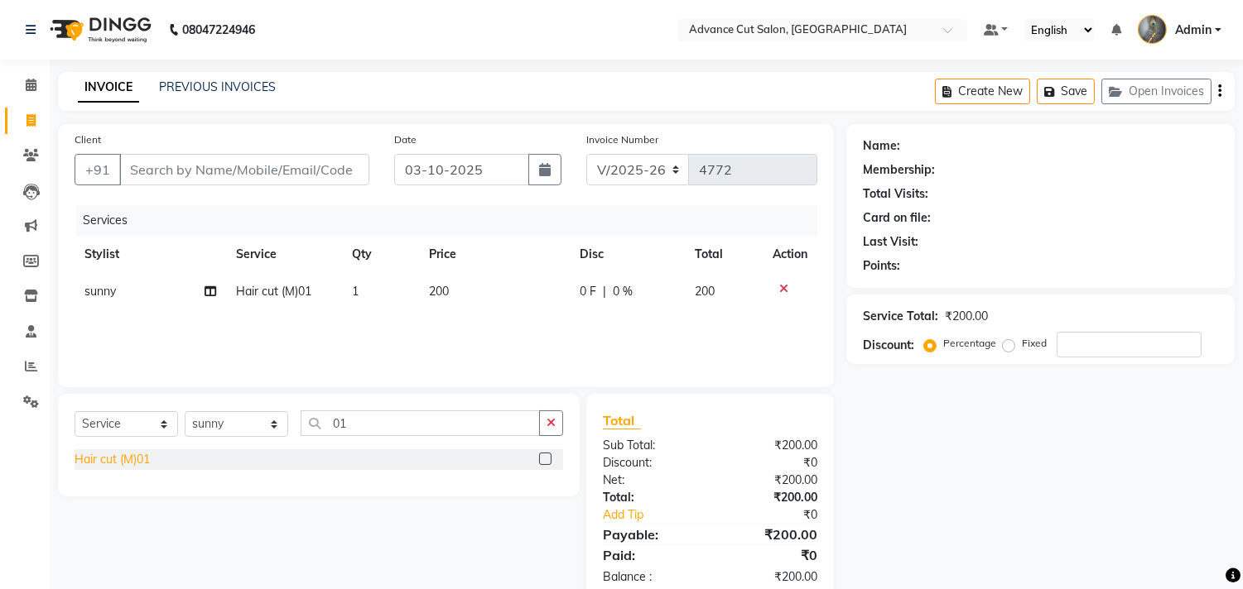
scroll to position [38, 0]
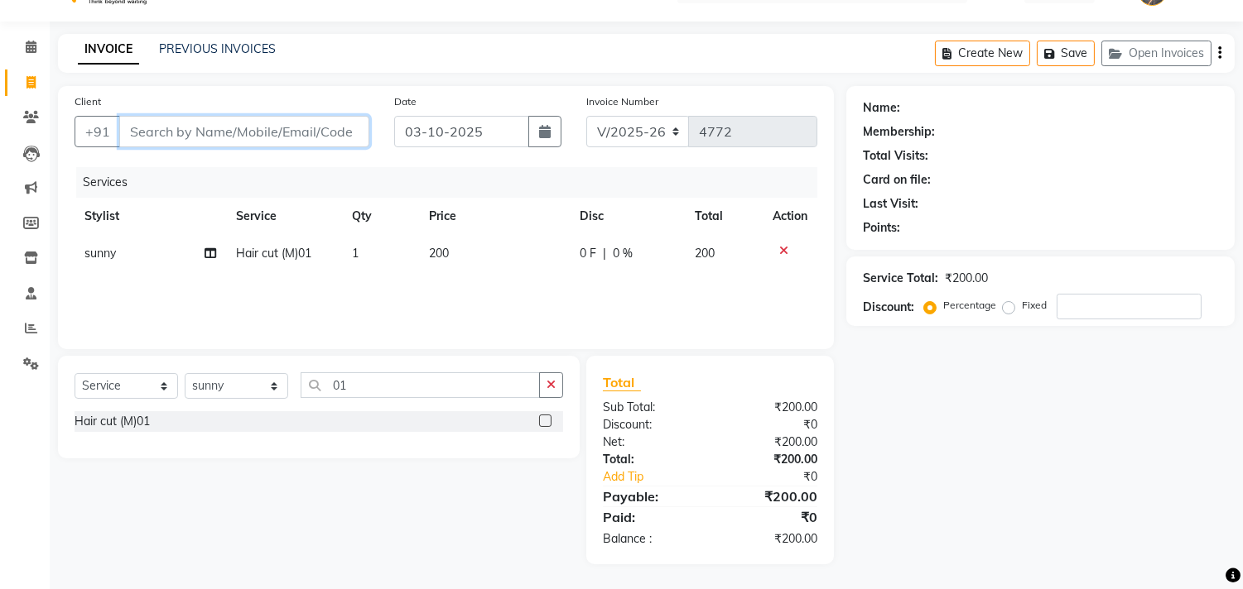
click at [147, 127] on input "Client" at bounding box center [244, 131] width 250 height 31
type input "9"
type input "0"
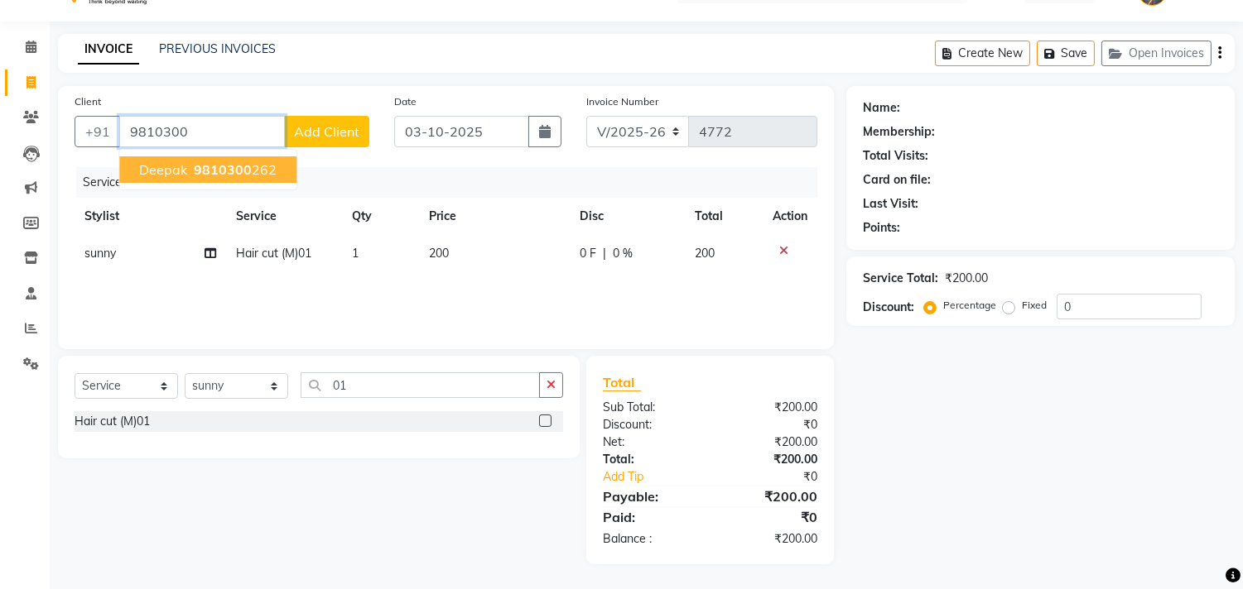
click at [179, 171] on span "deepak" at bounding box center [163, 169] width 48 height 17
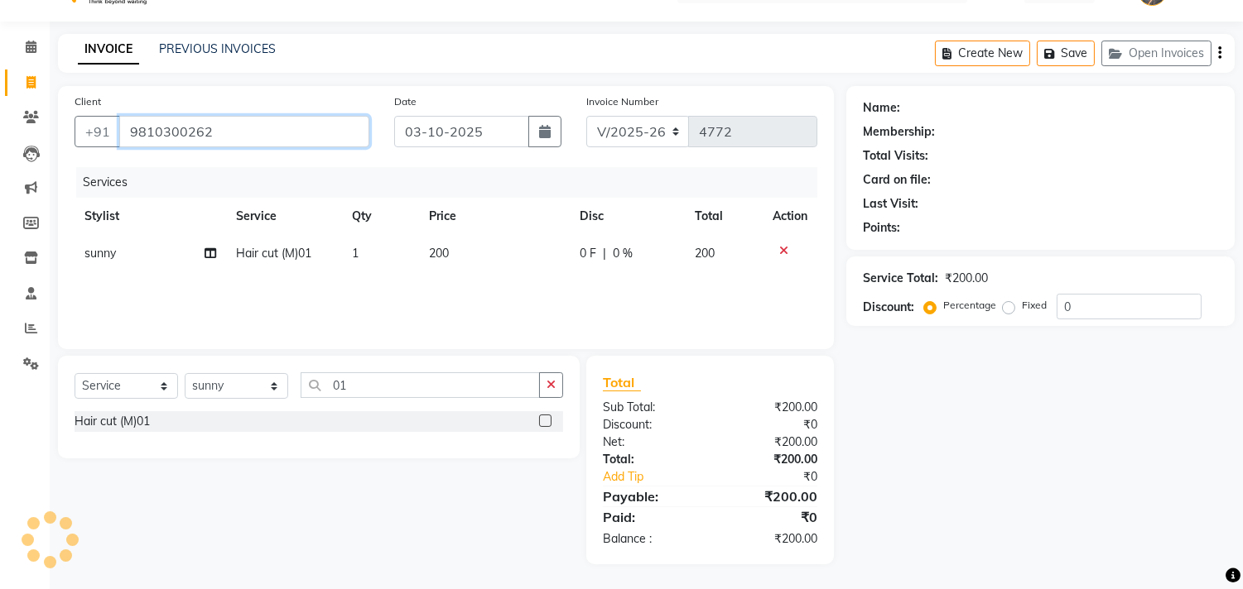
type input "9810300262"
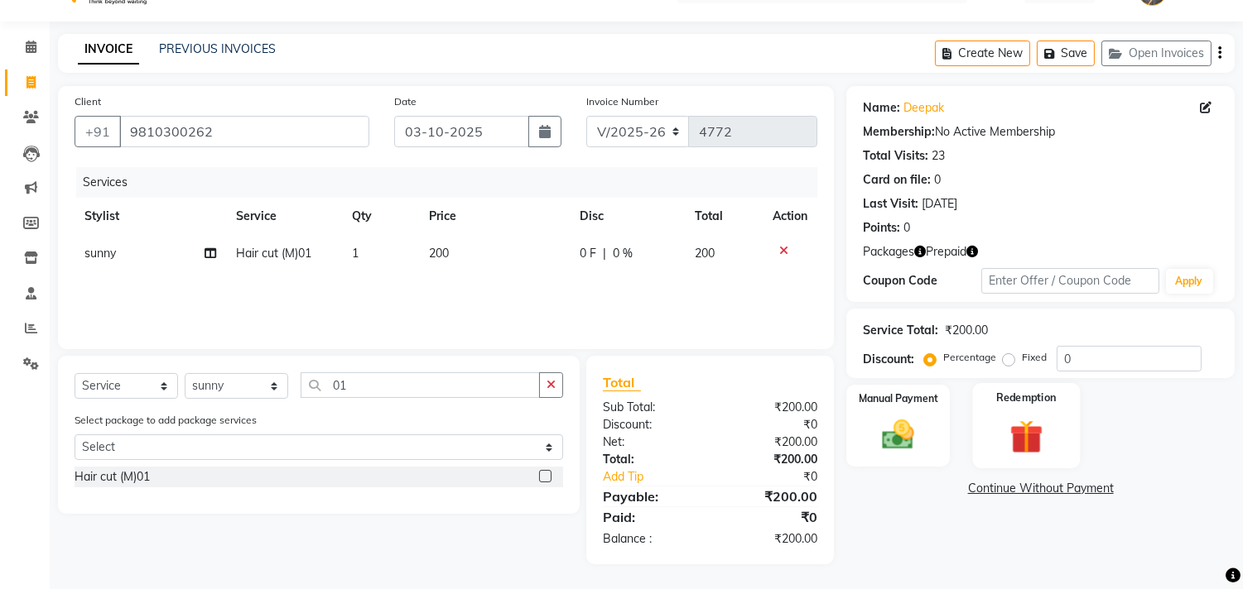
click at [1032, 434] on img at bounding box center [1025, 436] width 55 height 41
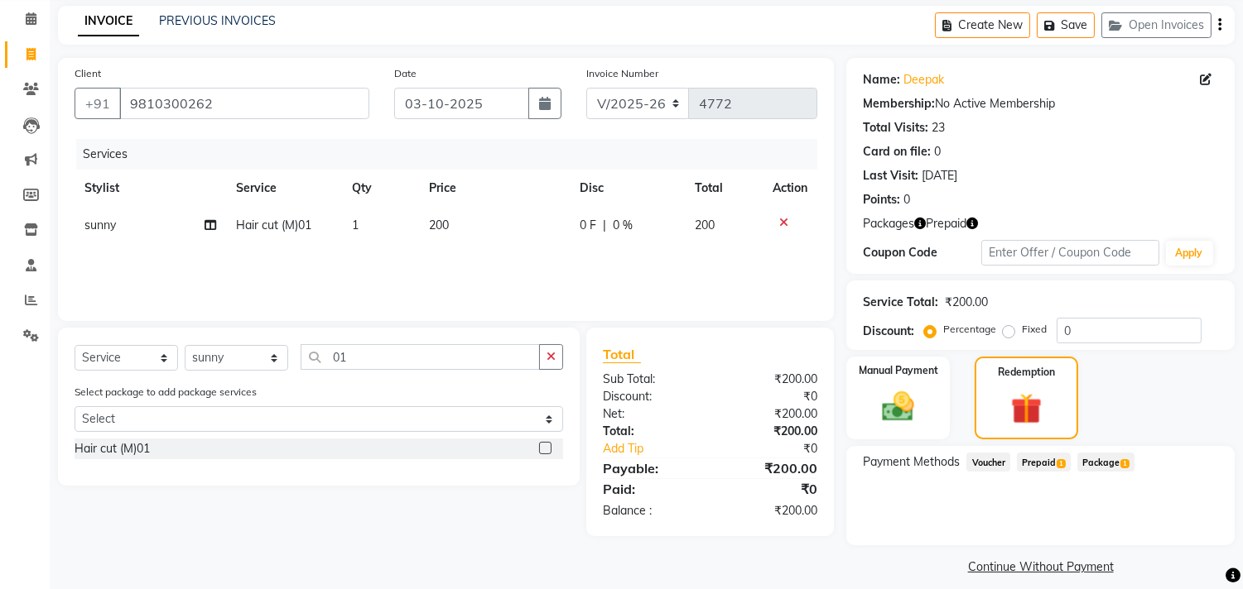
scroll to position [79, 0]
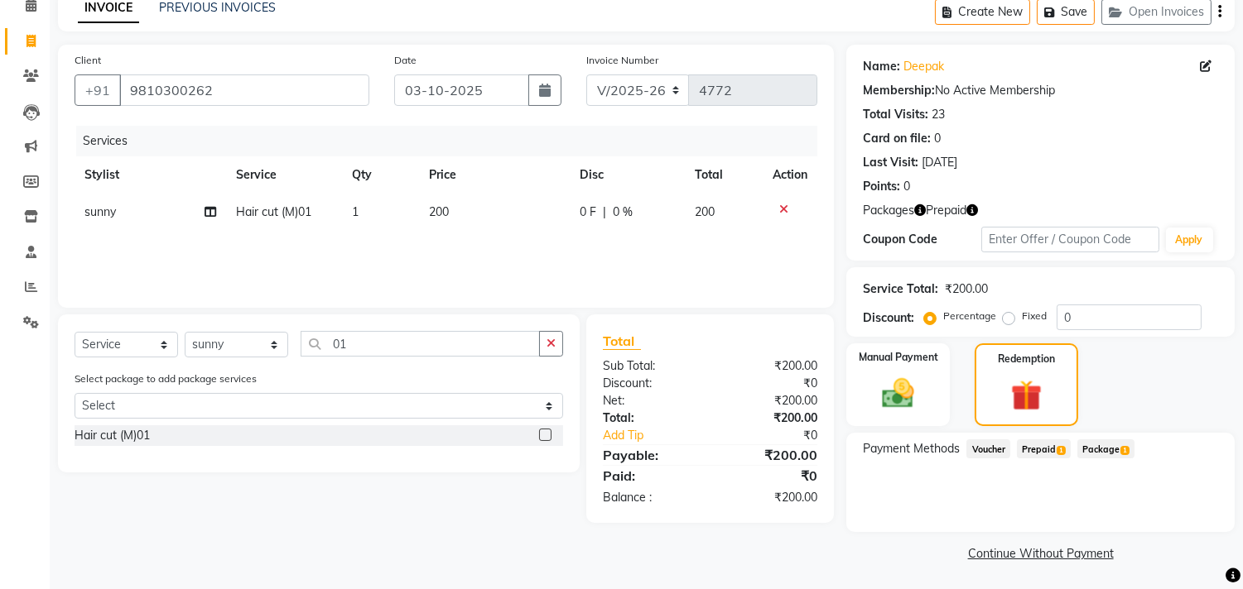
click at [1052, 434] on div "Payment Methods Voucher Prepaid 1 Package 1" at bounding box center [1040, 482] width 388 height 99
click at [1047, 451] on span "Prepaid 1" at bounding box center [1044, 449] width 54 height 19
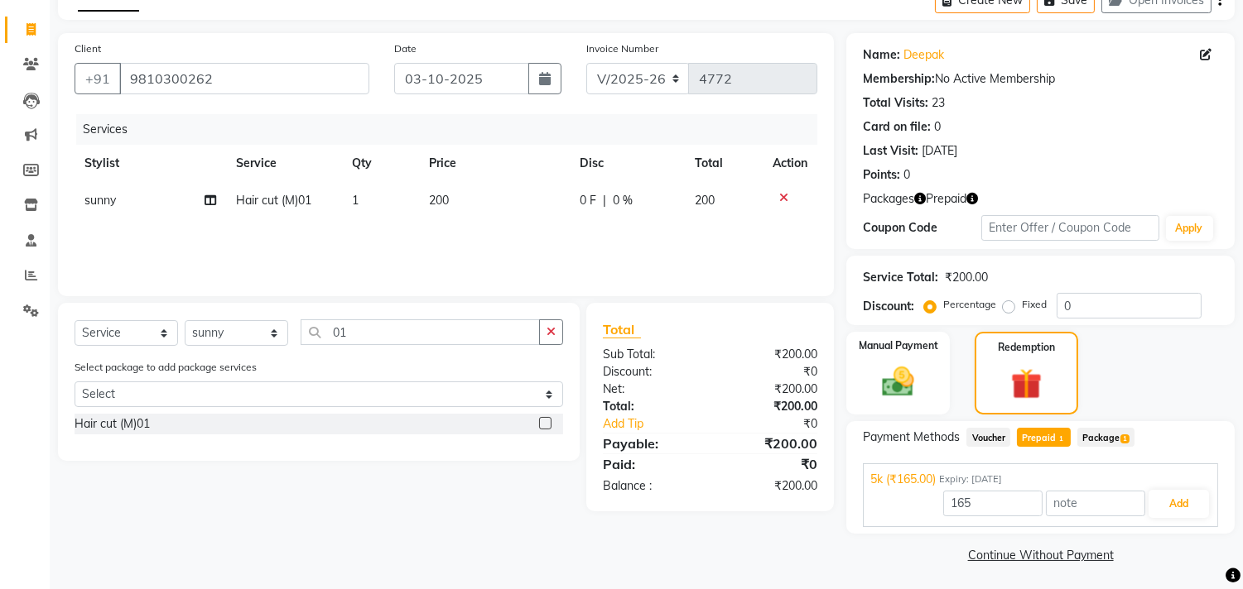
scroll to position [94, 0]
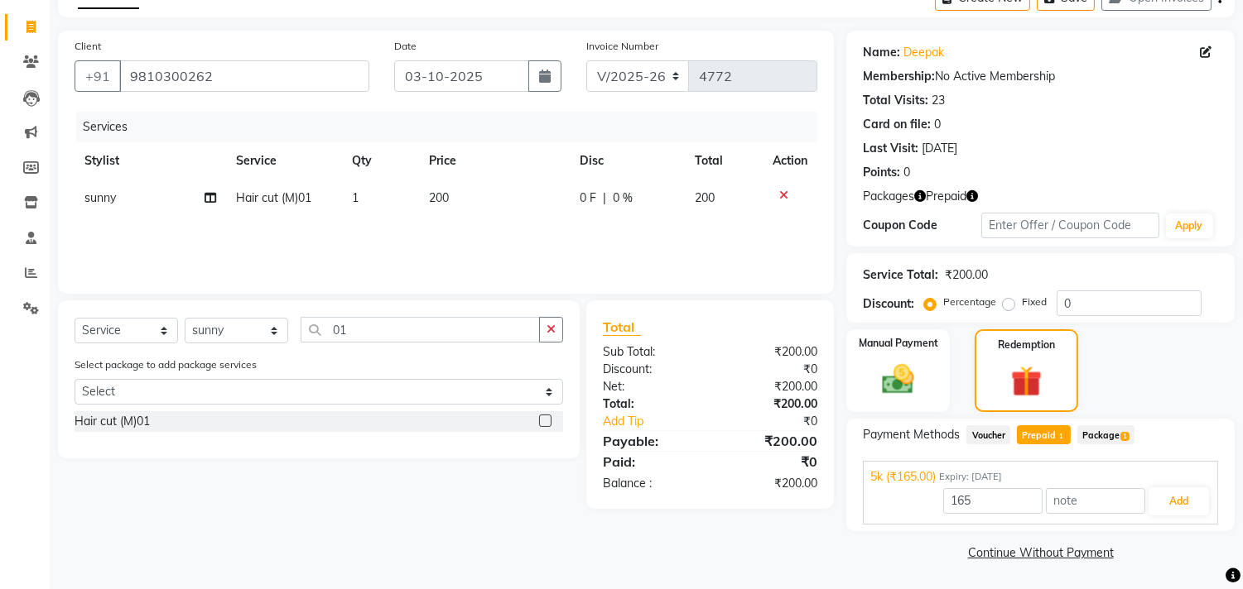
click at [1121, 433] on span "Package 1" at bounding box center [1105, 435] width 57 height 19
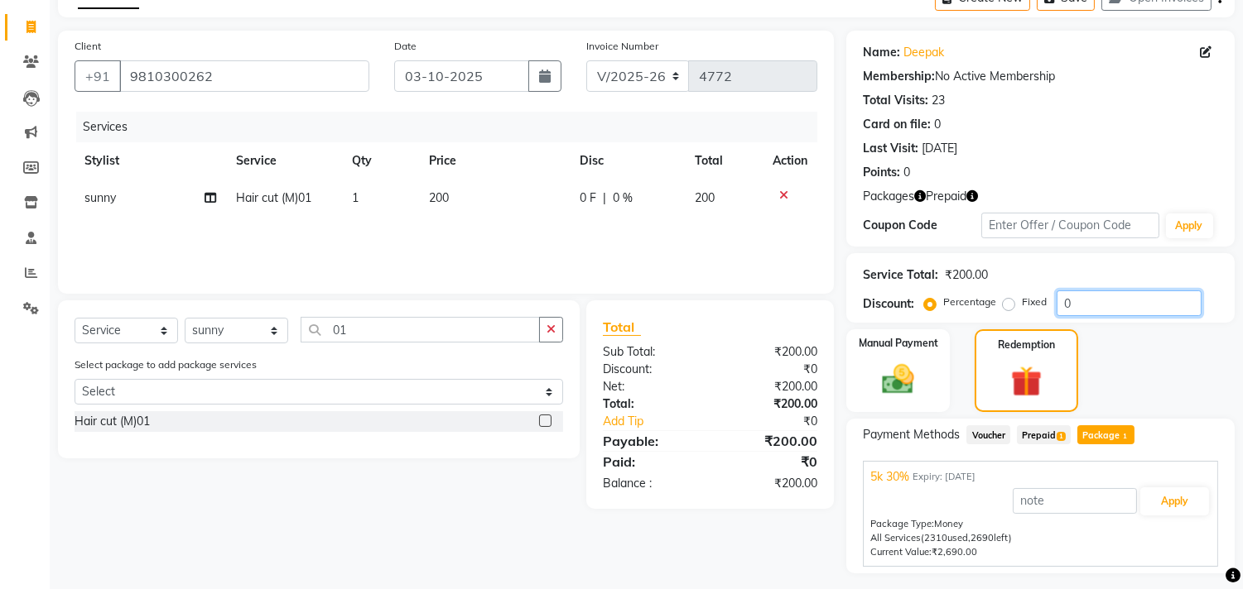
click at [1056, 302] on input "0" at bounding box center [1128, 304] width 145 height 26
type input "30"
click at [1037, 433] on span "Prepaid 1" at bounding box center [1044, 435] width 54 height 19
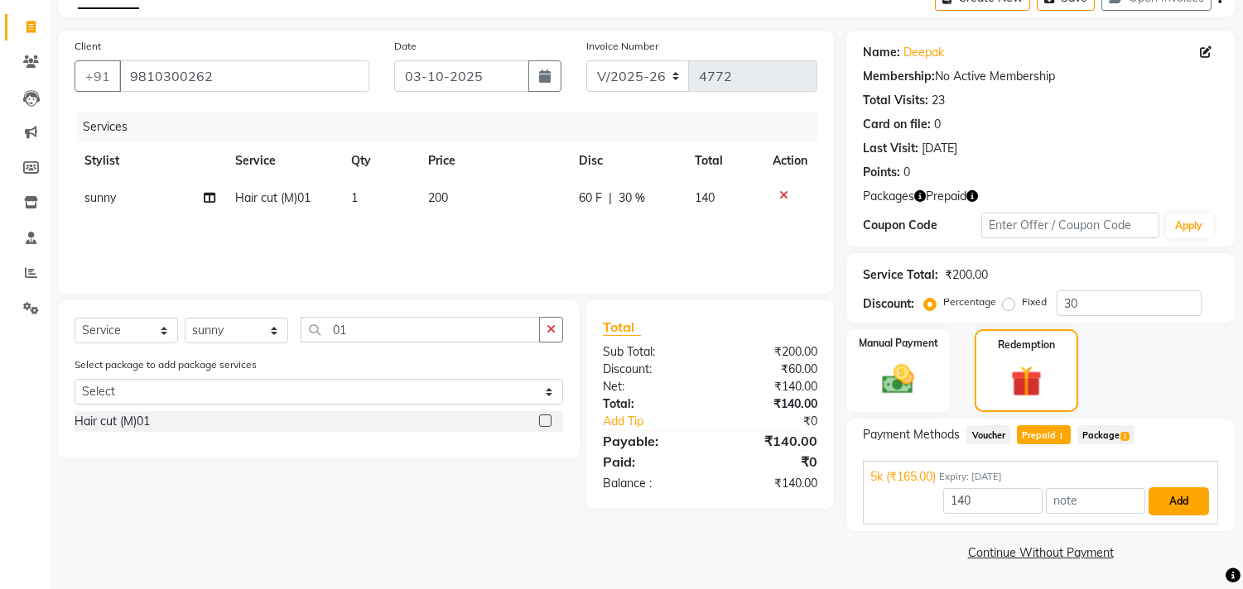
click at [1159, 499] on button "Add" at bounding box center [1178, 502] width 60 height 28
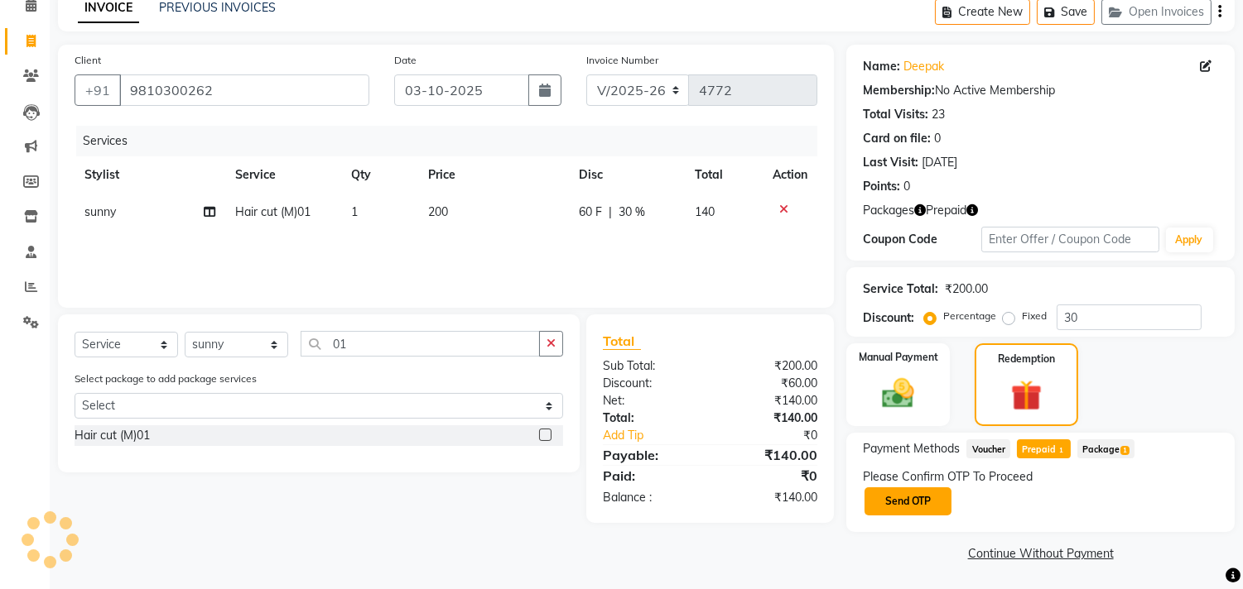
click at [903, 495] on button "Send OTP" at bounding box center [907, 502] width 87 height 28
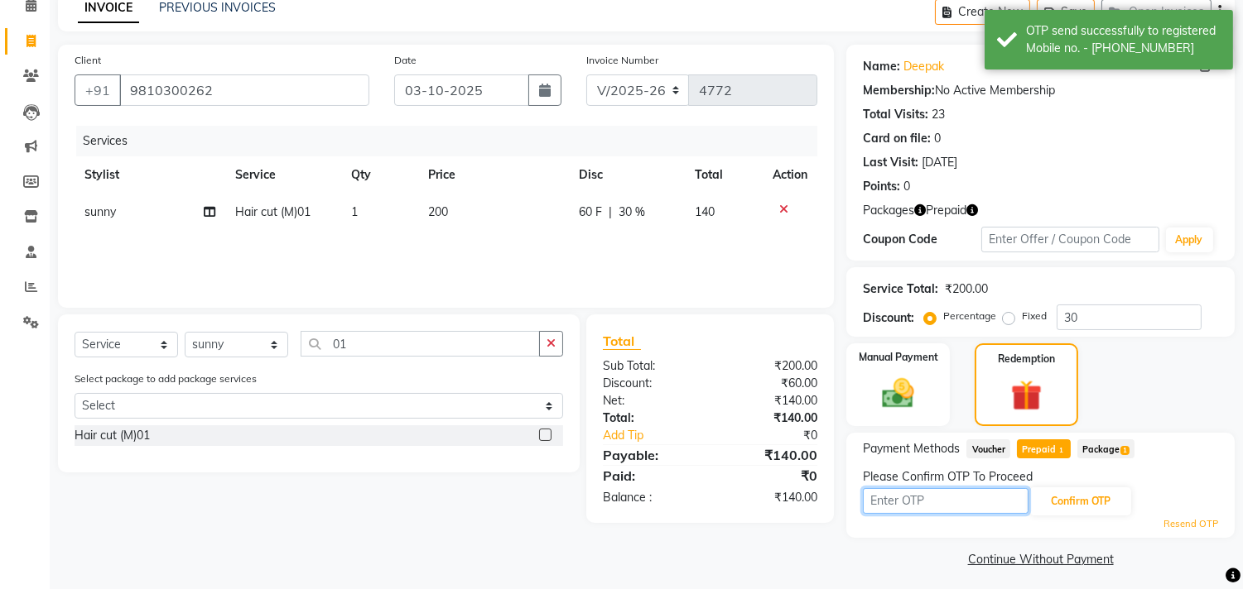
click at [903, 495] on input "text" at bounding box center [946, 501] width 166 height 26
type input "9939"
click at [1042, 501] on button "Confirm OTP" at bounding box center [1080, 502] width 101 height 28
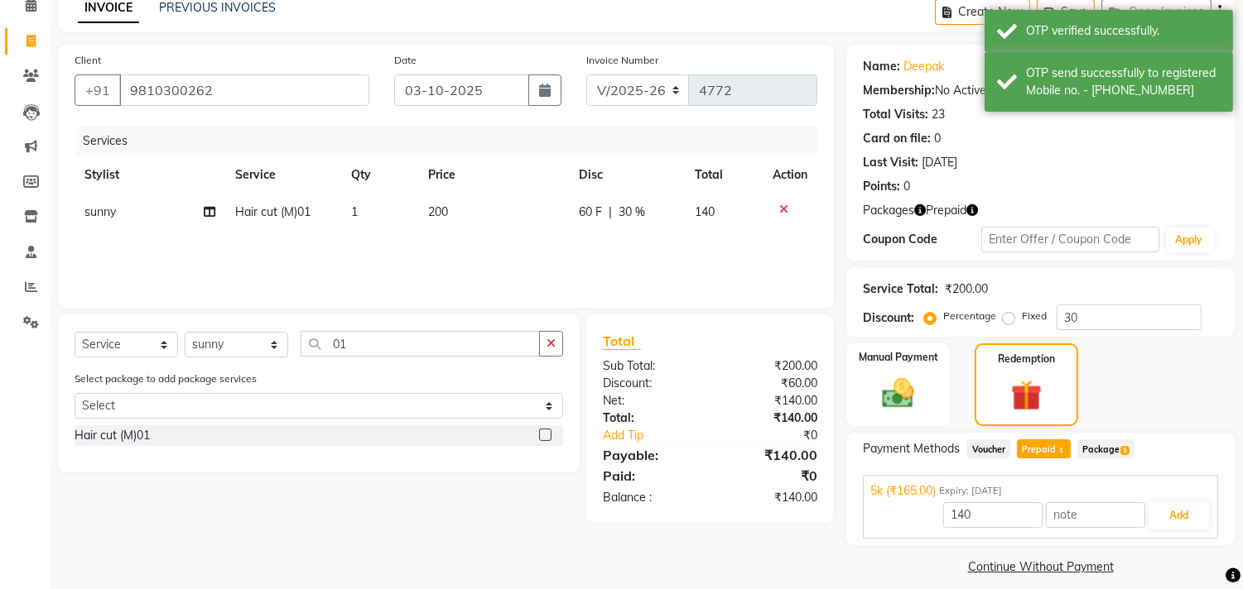
scroll to position [85, 0]
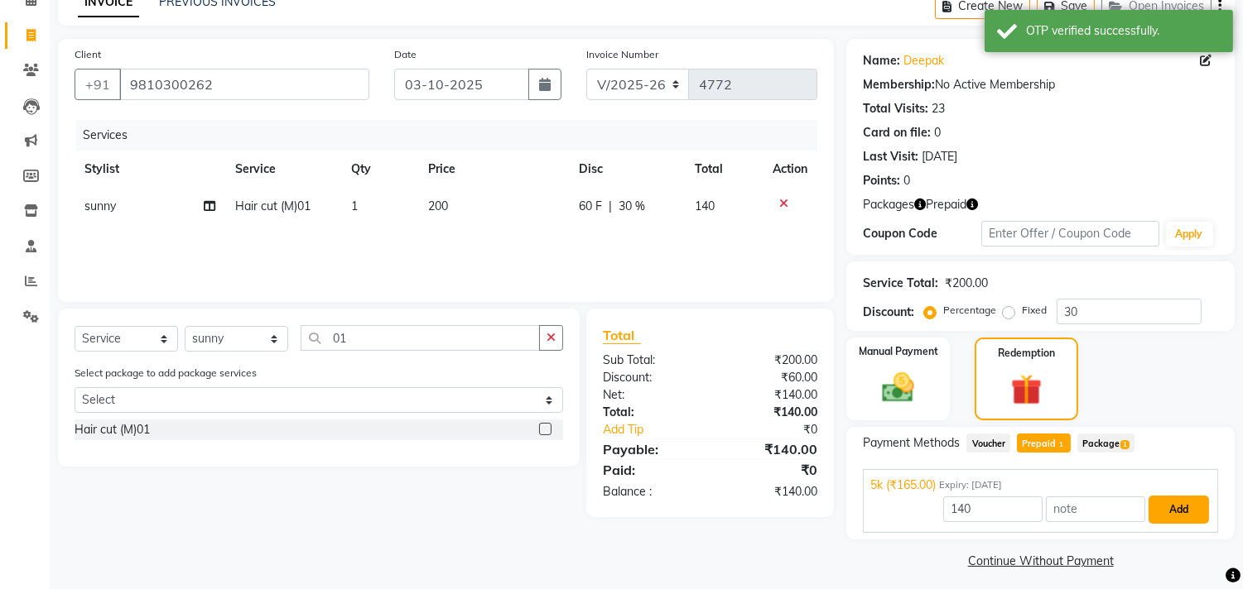
click at [1160, 514] on button "Add" at bounding box center [1178, 510] width 60 height 28
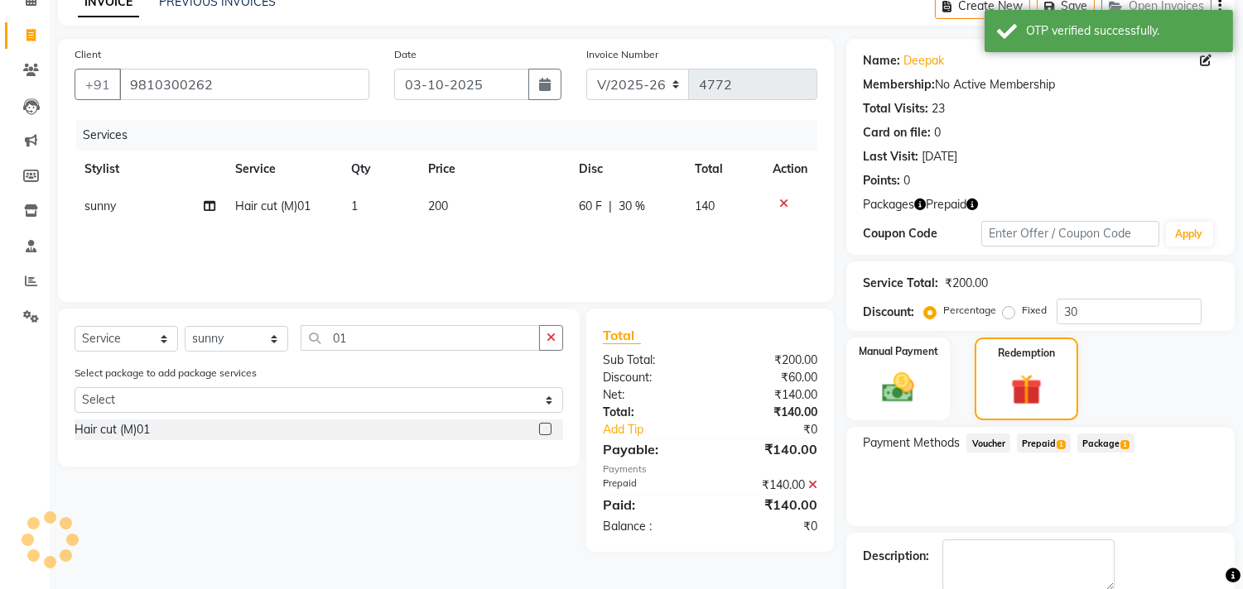
scroll to position [174, 0]
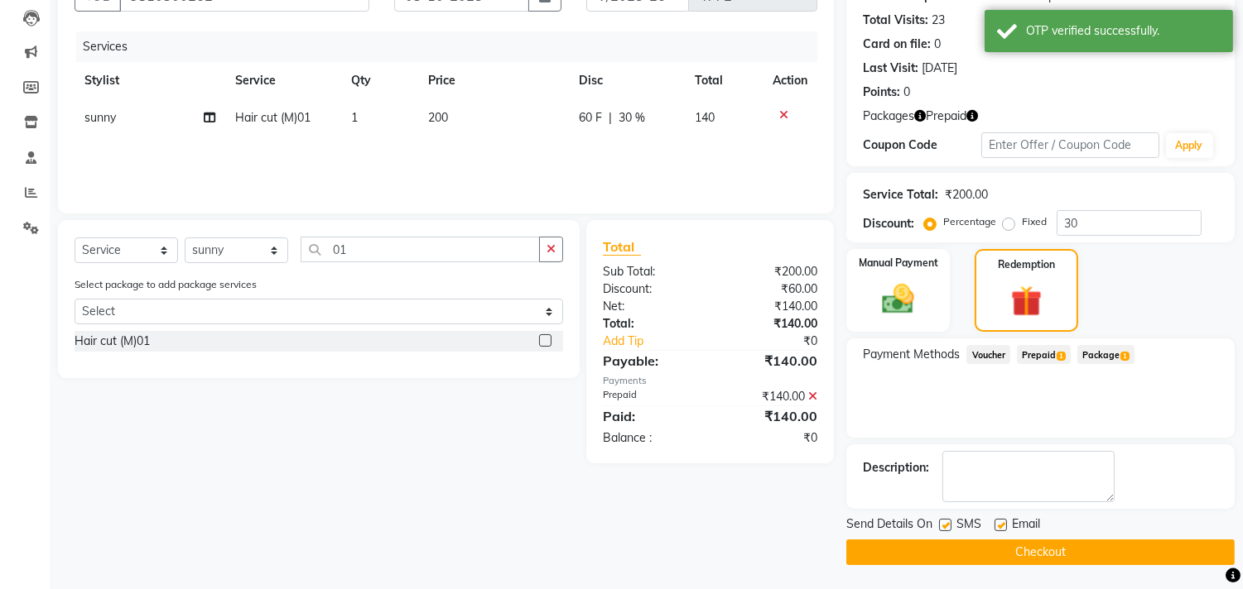
click at [1090, 551] on button "Checkout" at bounding box center [1040, 553] width 388 height 26
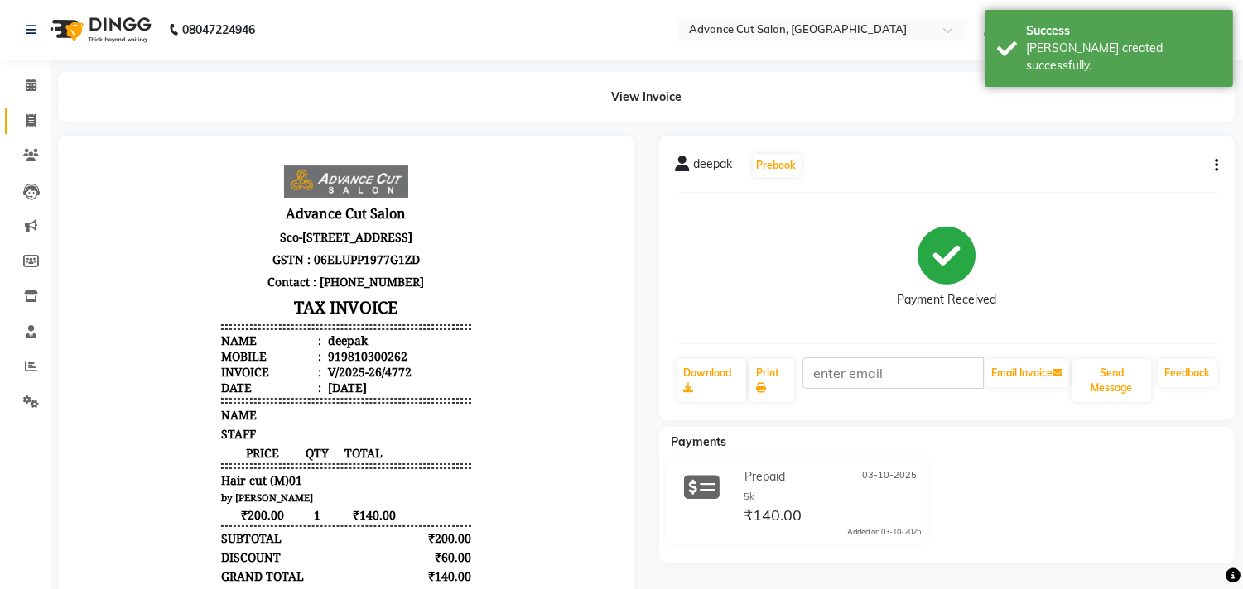
click at [30, 122] on icon at bounding box center [30, 120] width 9 height 12
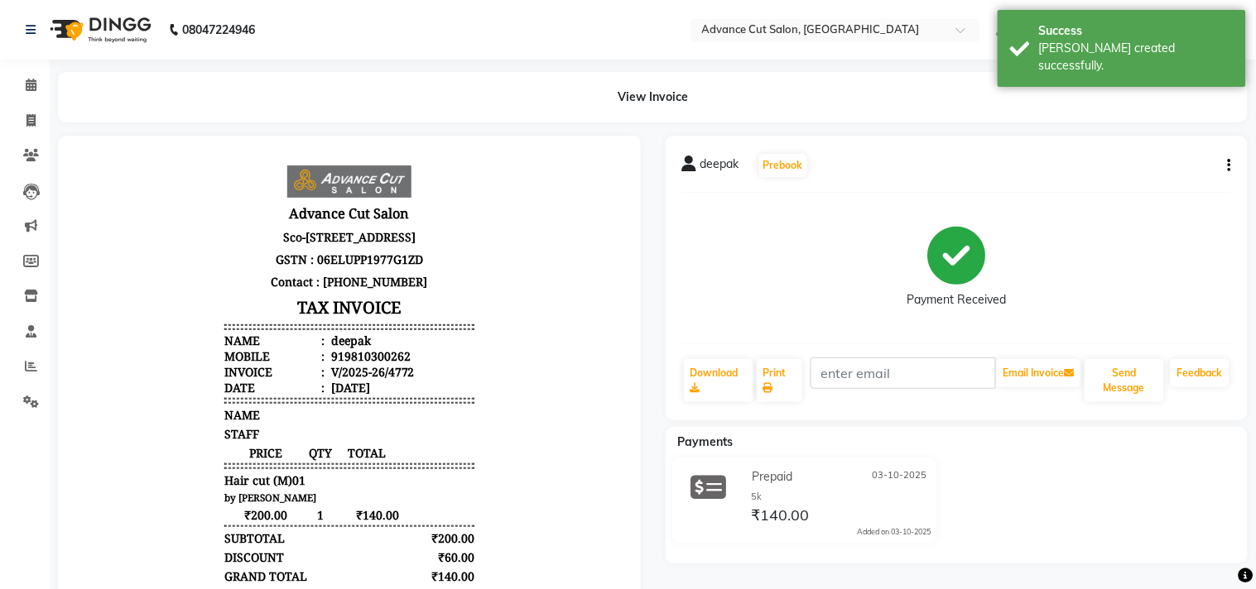
select select "service"
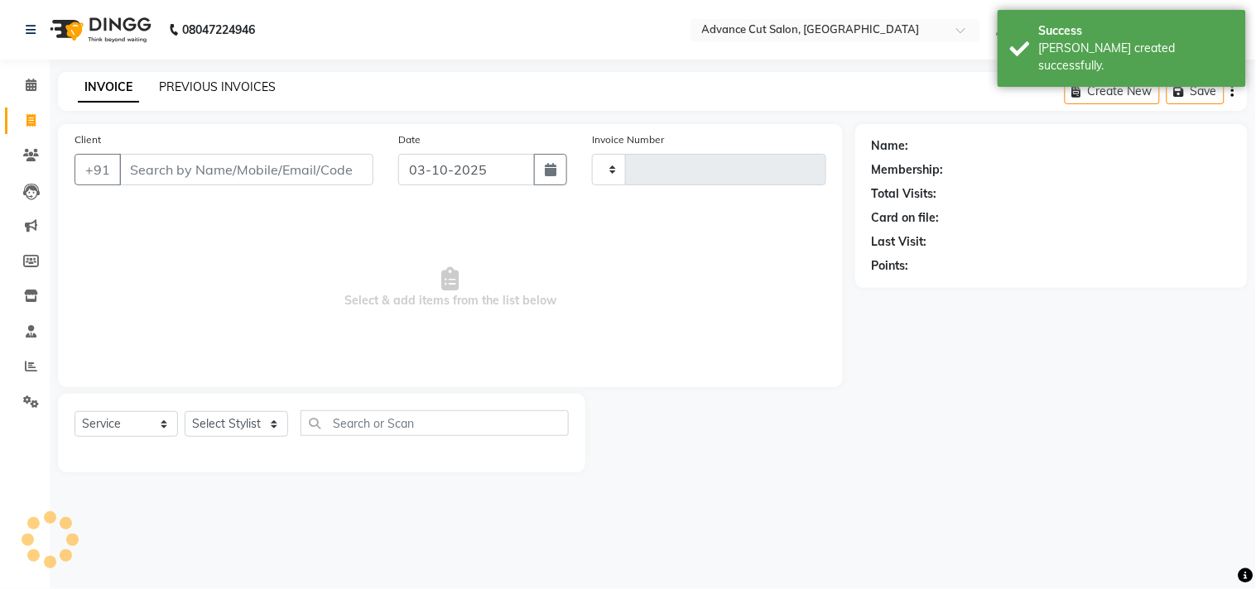
click at [170, 92] on link "PREVIOUS INVOICES" at bounding box center [217, 86] width 117 height 15
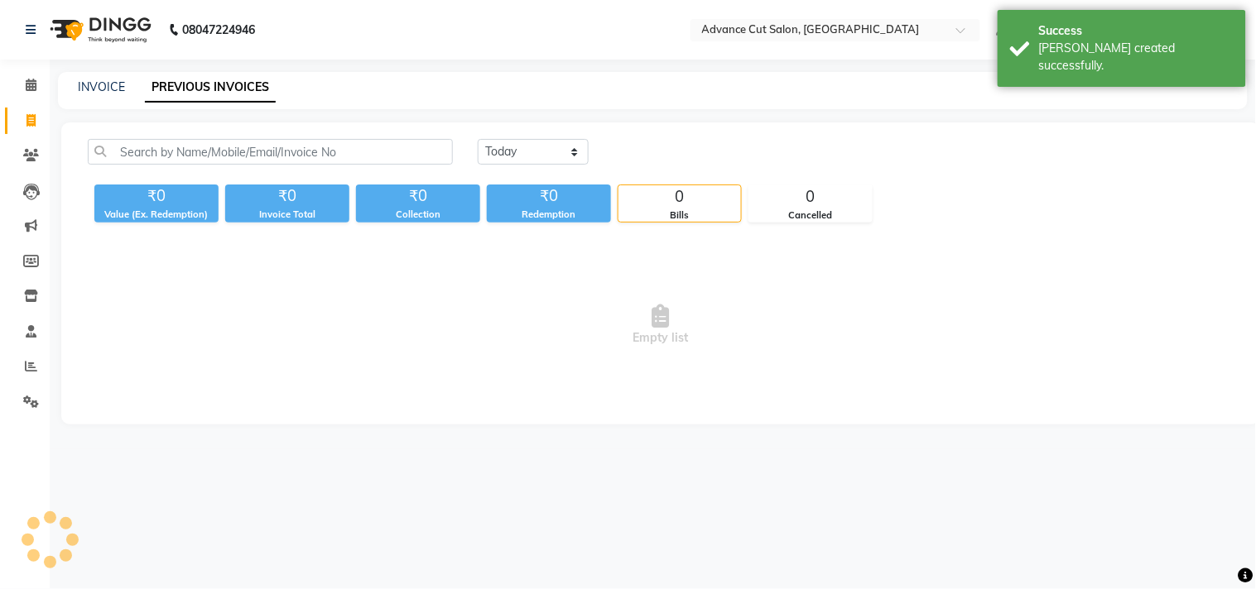
click at [175, 101] on link "PREVIOUS INVOICES" at bounding box center [210, 88] width 131 height 30
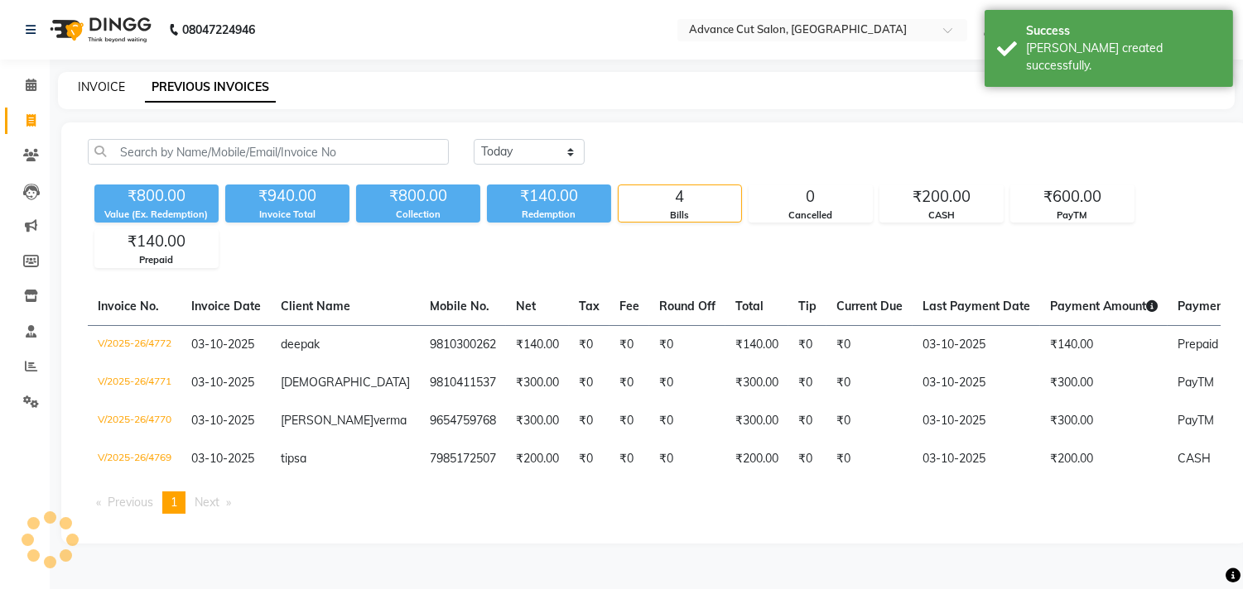
click at [104, 79] on link "INVOICE" at bounding box center [101, 86] width 47 height 15
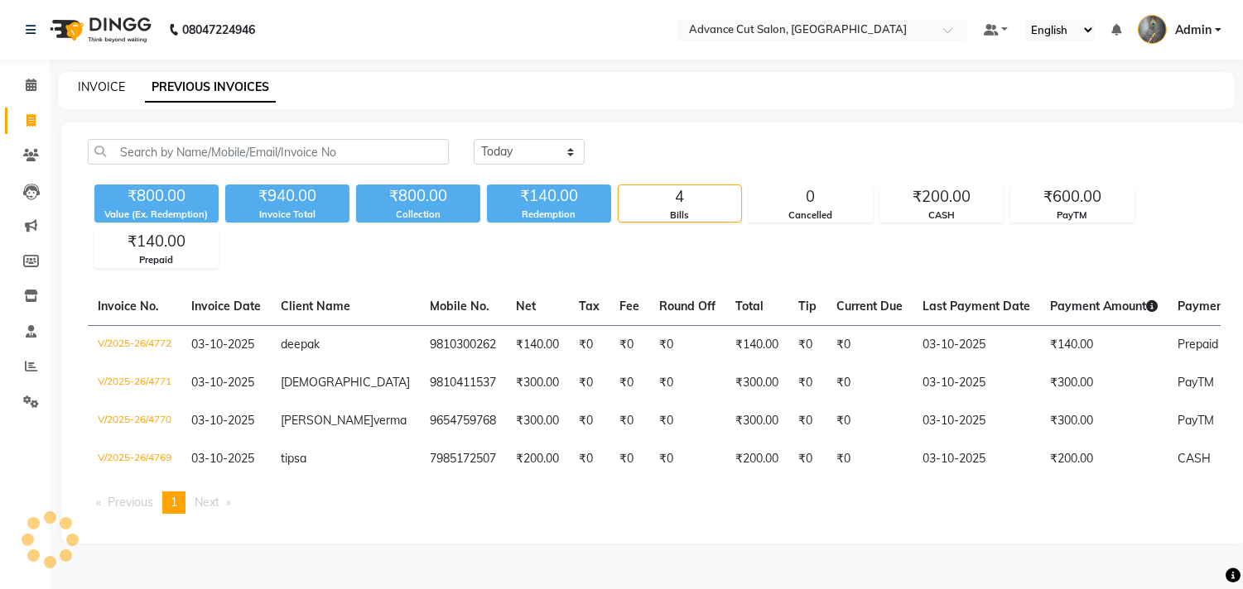
select select "service"
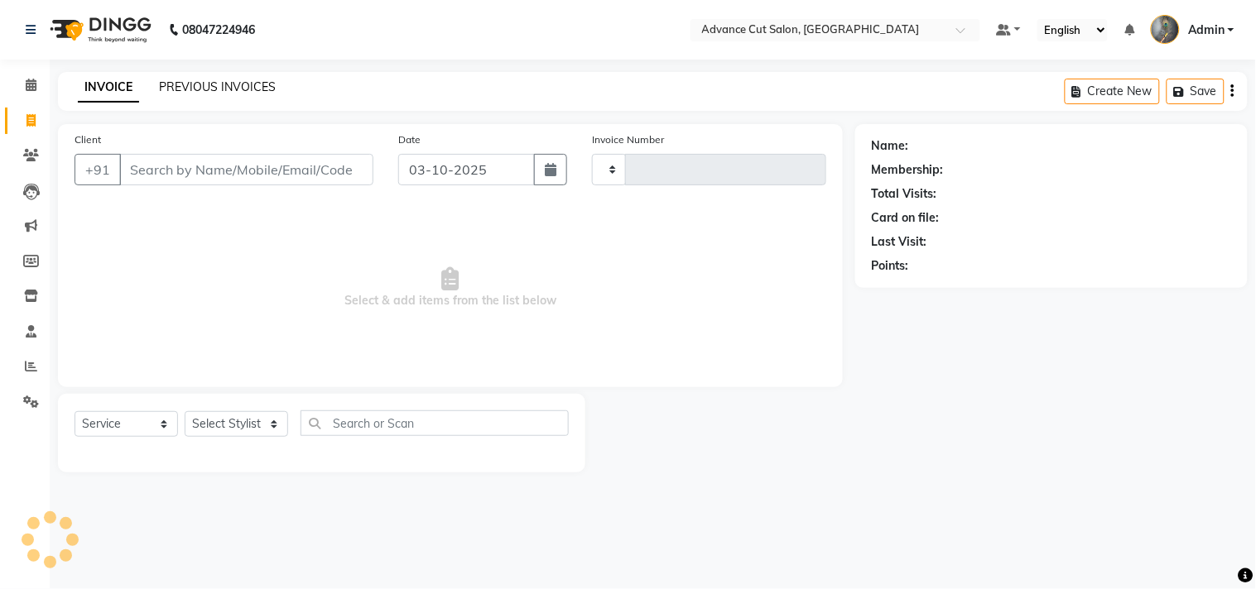
click at [216, 94] on link "PREVIOUS INVOICES" at bounding box center [217, 86] width 117 height 15
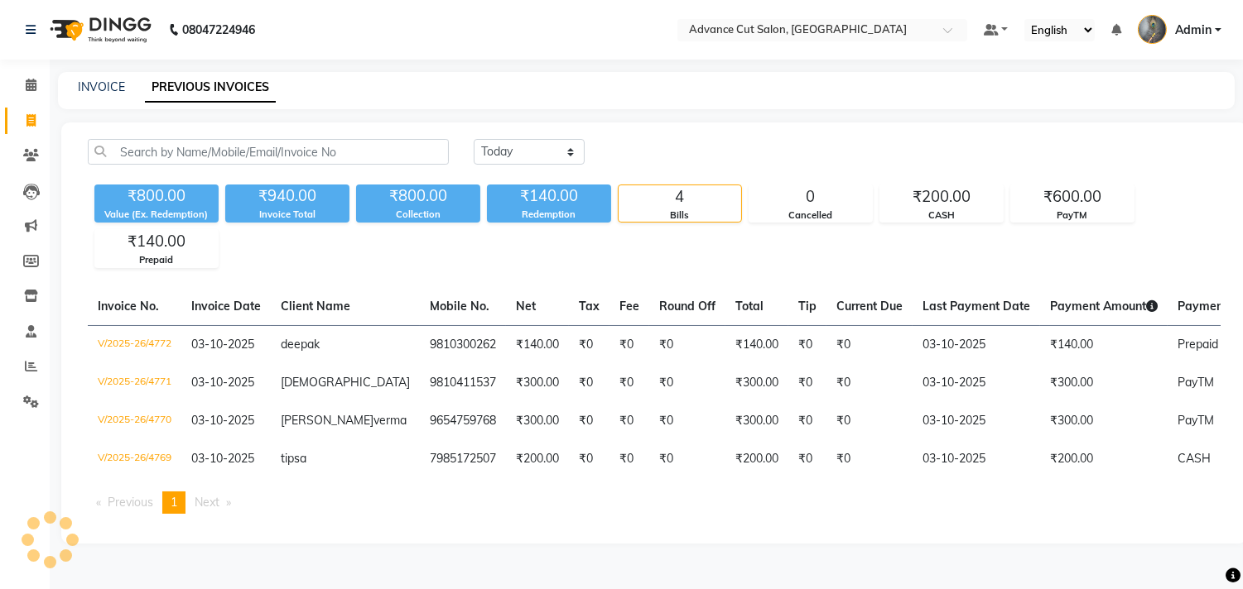
click at [103, 79] on div "INVOICE" at bounding box center [101, 87] width 47 height 17
click at [98, 87] on link "INVOICE" at bounding box center [101, 86] width 47 height 15
select select "service"
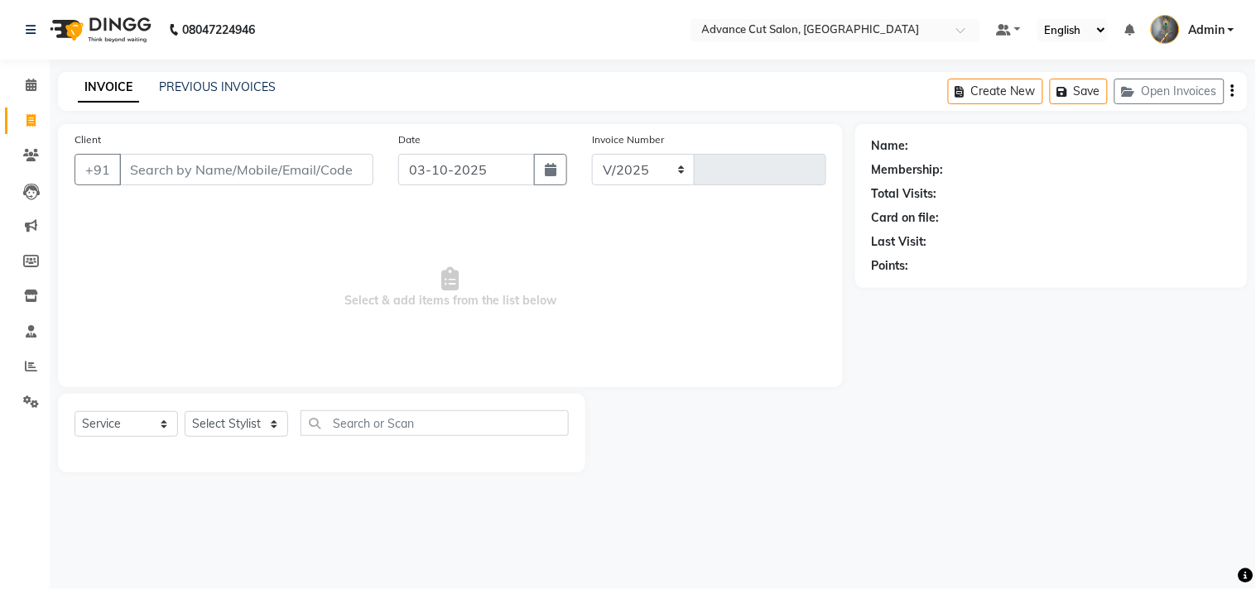
select select "4939"
type input "4773"
click at [267, 424] on select "Select Stylist Admin chahit COUNTOR [PERSON_NAME] mamta [PERSON_NAME] navi [PER…" at bounding box center [236, 424] width 103 height 26
click at [255, 421] on select "Select Stylist Admin chahit COUNTOR [PERSON_NAME] mamta [PERSON_NAME] navi [PER…" at bounding box center [236, 424] width 103 height 26
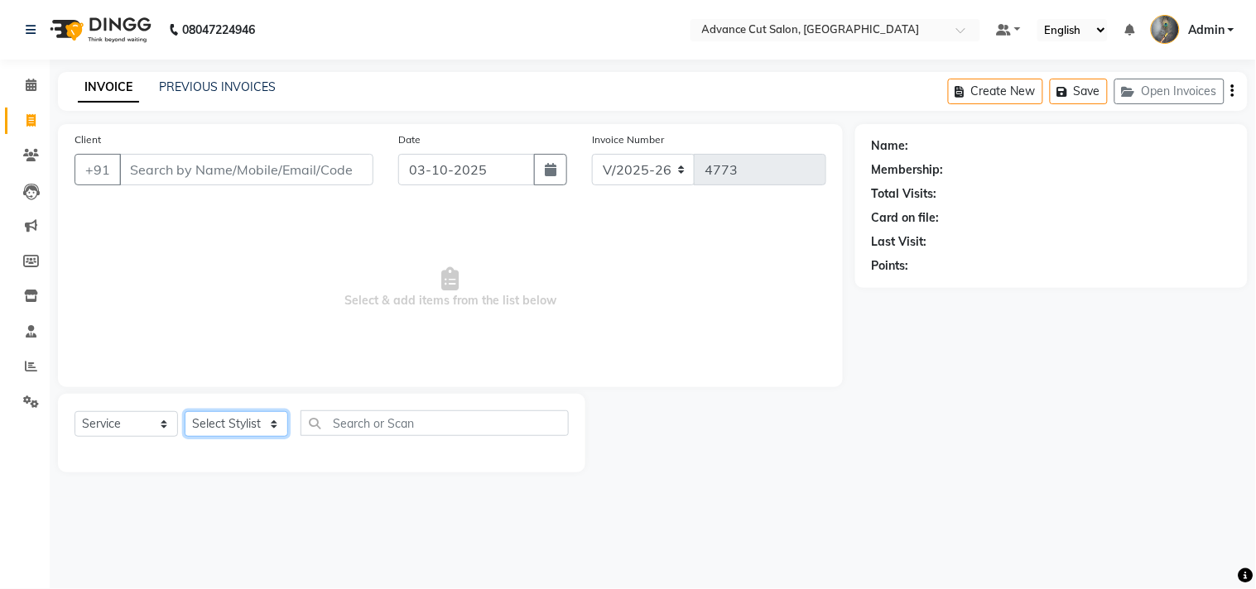
click at [255, 421] on select "Select Stylist Admin chahit COUNTOR [PERSON_NAME] mamta [PERSON_NAME] navi [PER…" at bounding box center [236, 424] width 103 height 26
select select "78660"
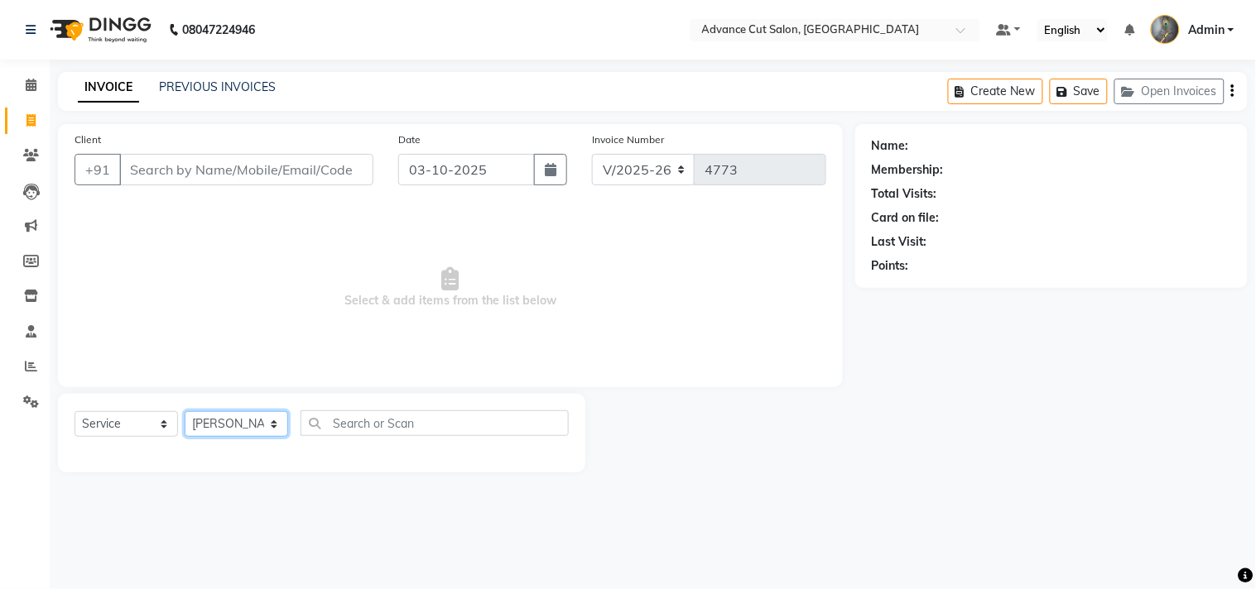
click at [185, 412] on select "Select Stylist Admin chahit COUNTOR [PERSON_NAME] mamta [PERSON_NAME] navi [PER…" at bounding box center [236, 424] width 103 height 26
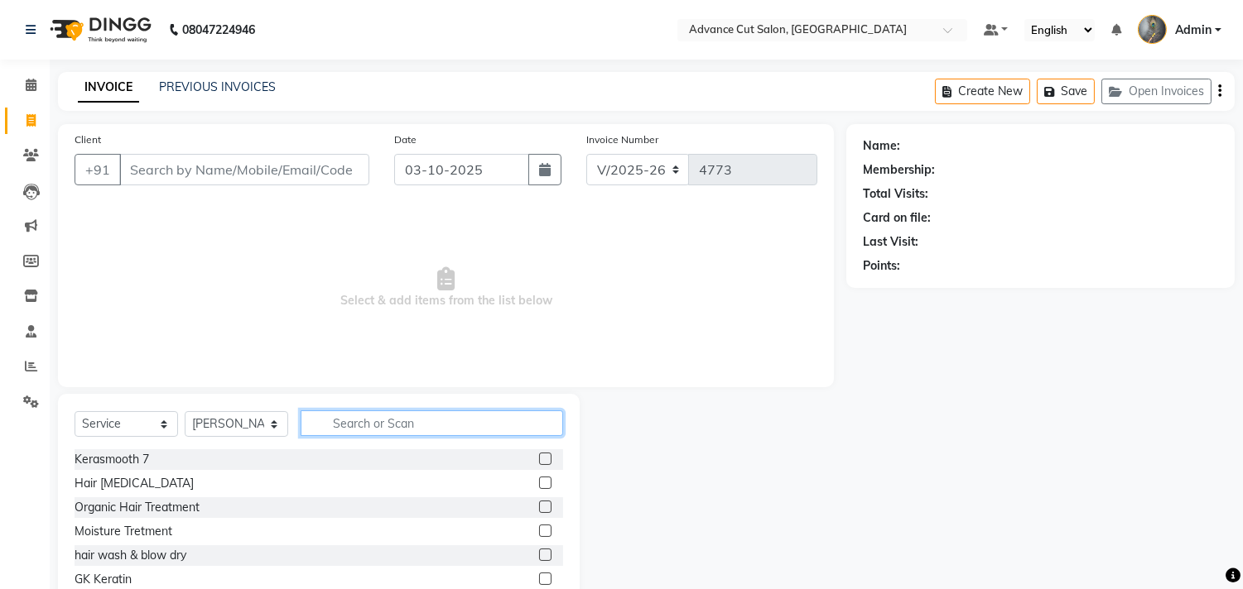
click at [339, 412] on input "text" at bounding box center [432, 424] width 262 height 26
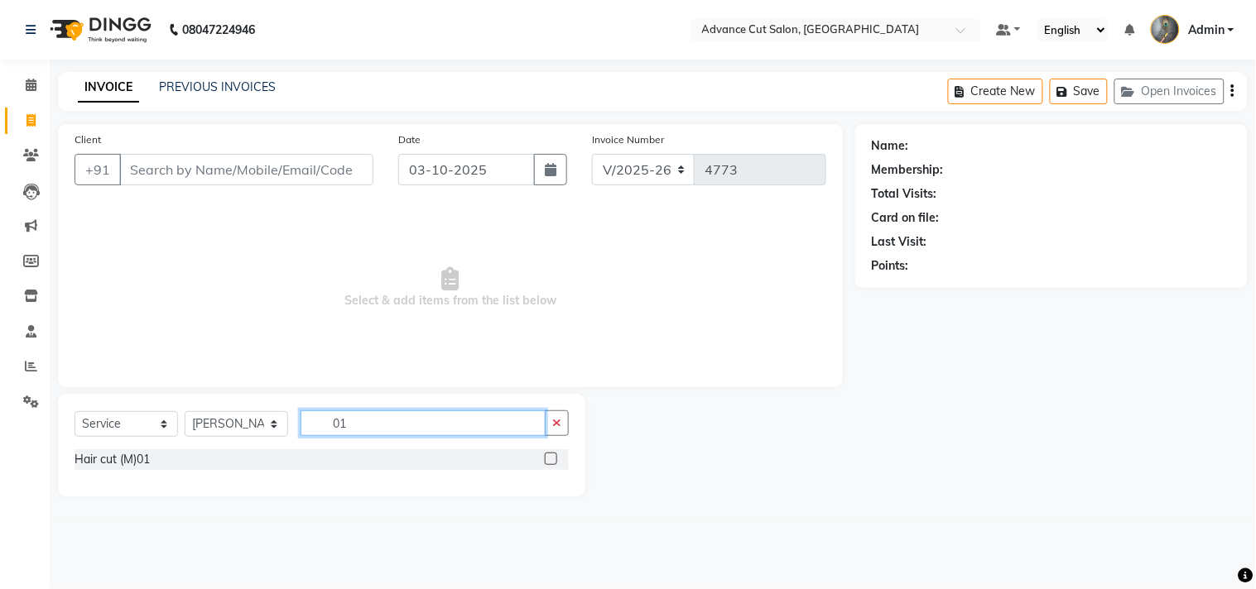
type input "01"
click at [118, 447] on div "Select Service Product Membership Package Voucher Prepaid Gift Card Select Styl…" at bounding box center [322, 430] width 494 height 39
click at [113, 467] on div "Hair cut (M)01" at bounding box center [112, 459] width 75 height 17
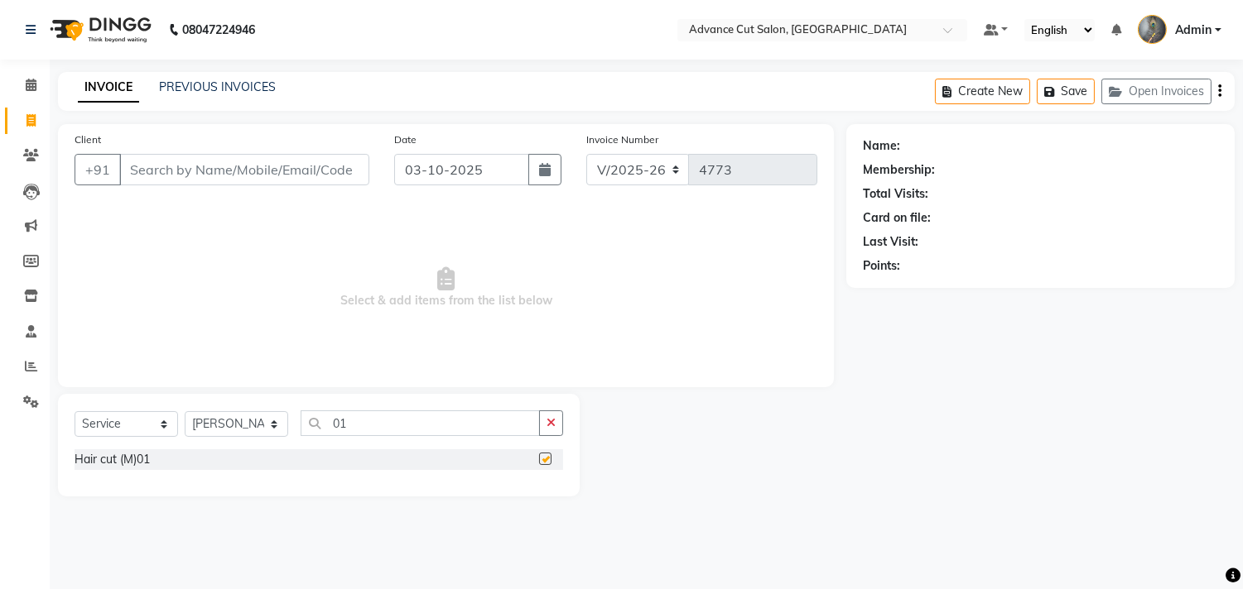
checkbox input "false"
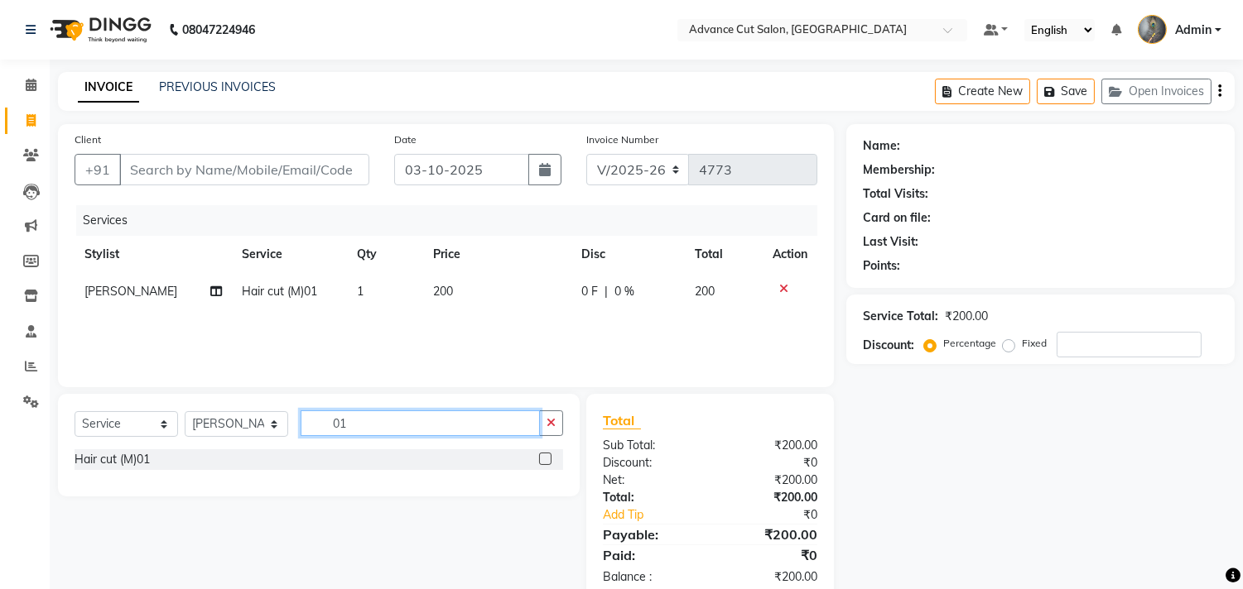
click at [369, 431] on input "01" at bounding box center [420, 424] width 239 height 26
type input "66"
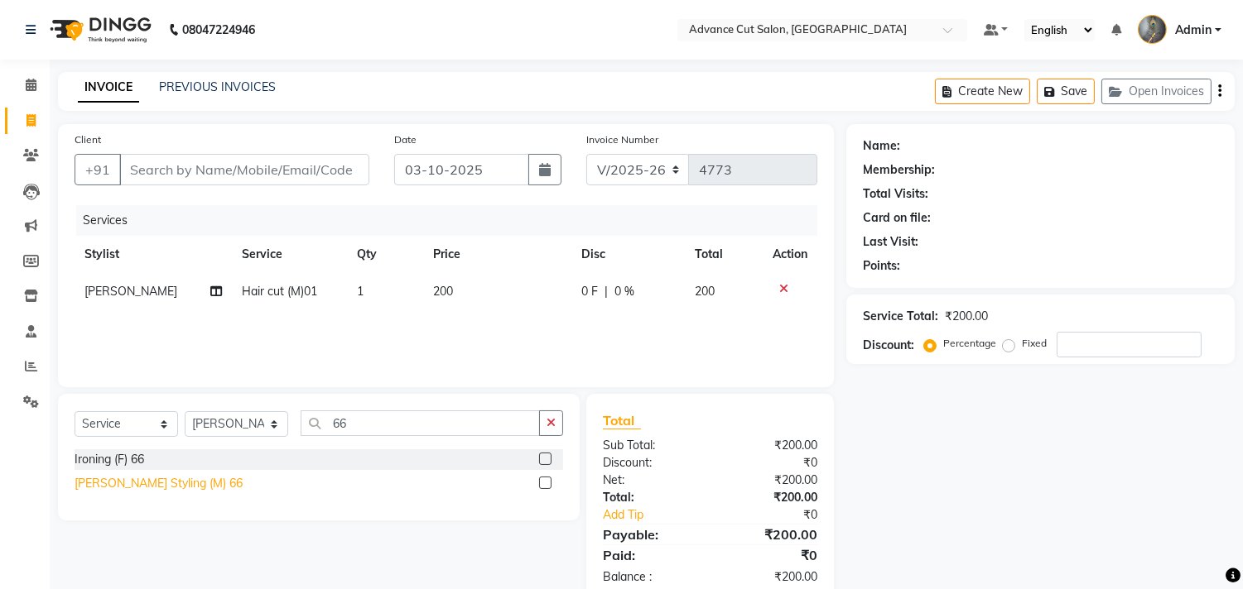
click at [142, 490] on div "[PERSON_NAME] Styling (M) 66" at bounding box center [159, 483] width 168 height 17
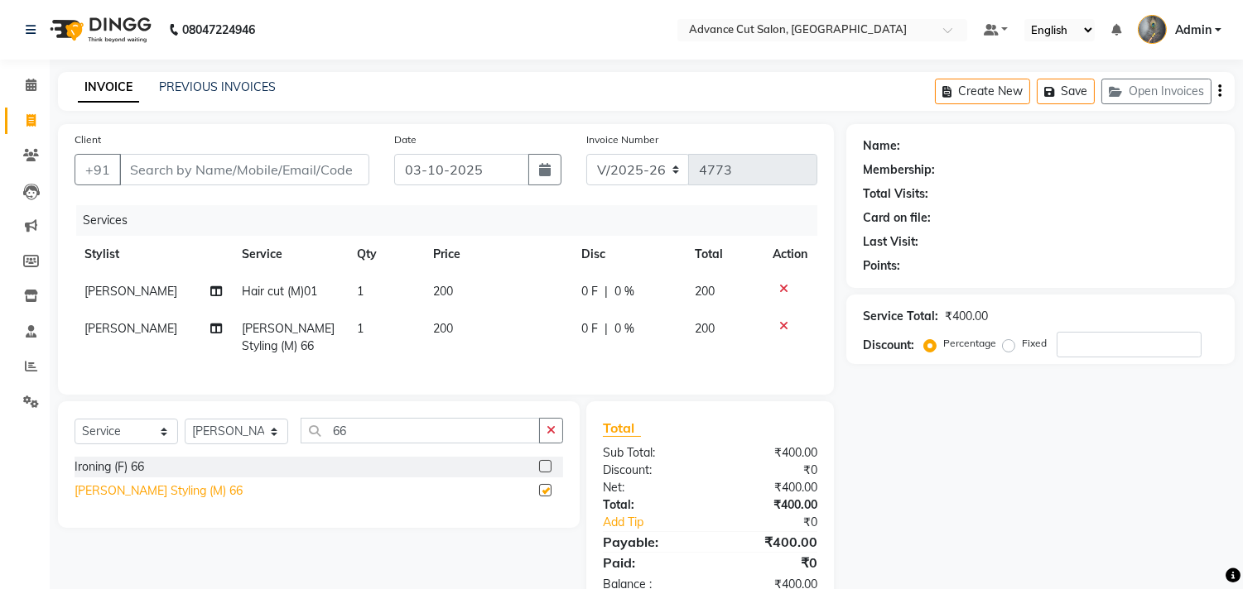
checkbox input "false"
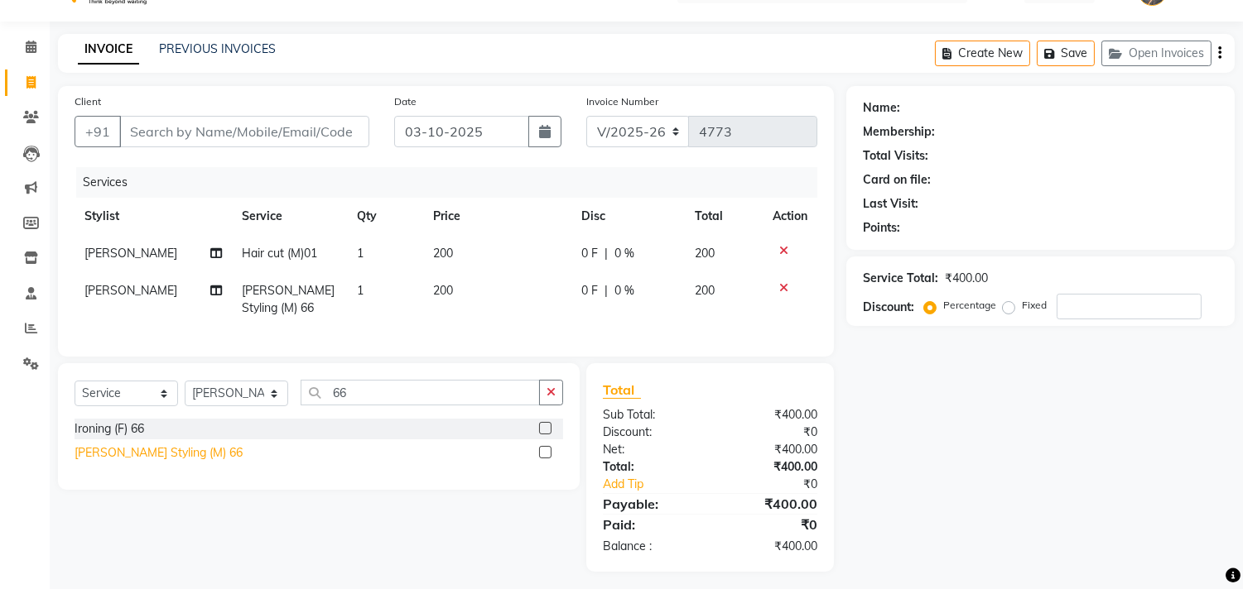
scroll to position [60, 0]
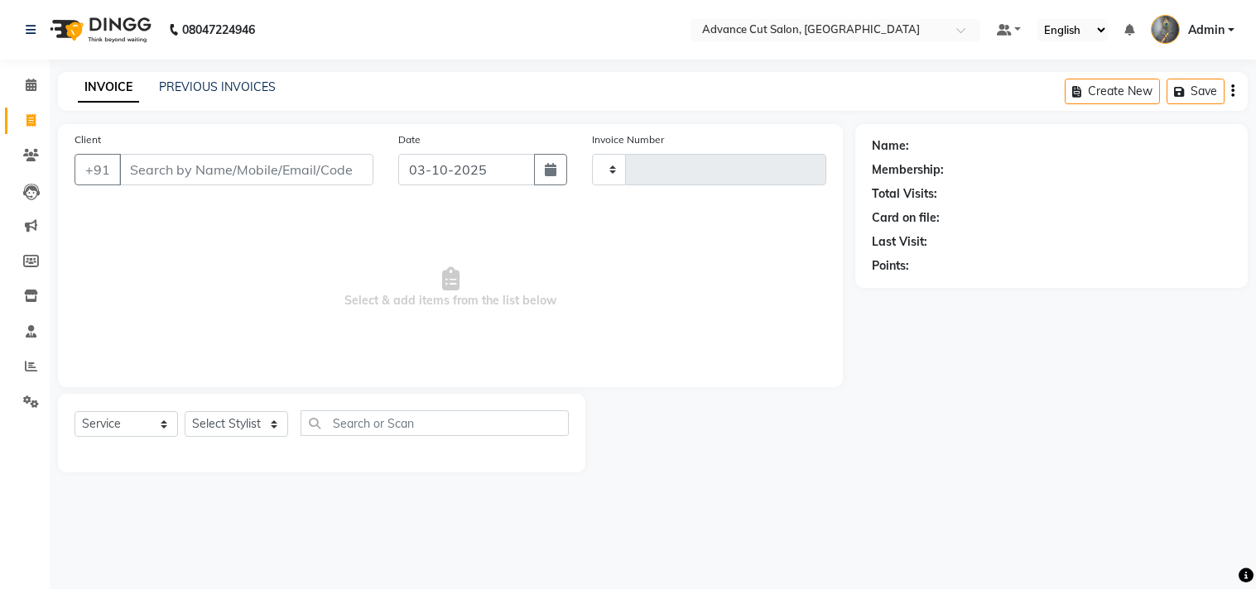
select select "service"
click at [175, 171] on input "Client" at bounding box center [246, 169] width 254 height 31
type input "4773"
type input "9"
select select "4939"
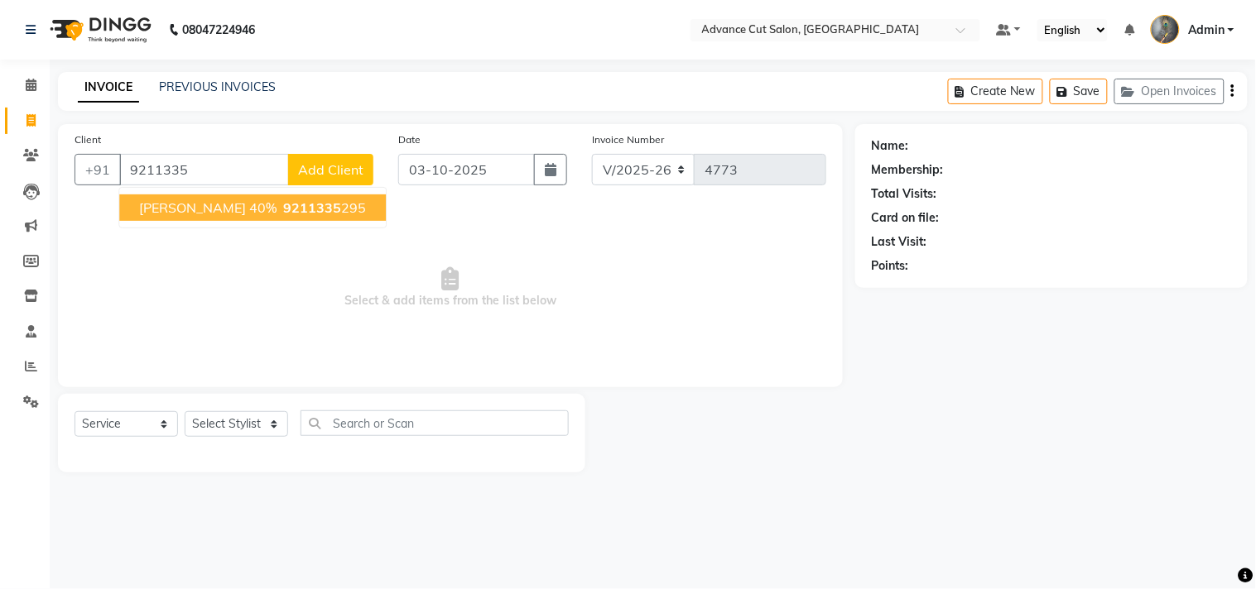
click at [168, 204] on span "[PERSON_NAME] 40%" at bounding box center [207, 208] width 137 height 17
type input "9211335295"
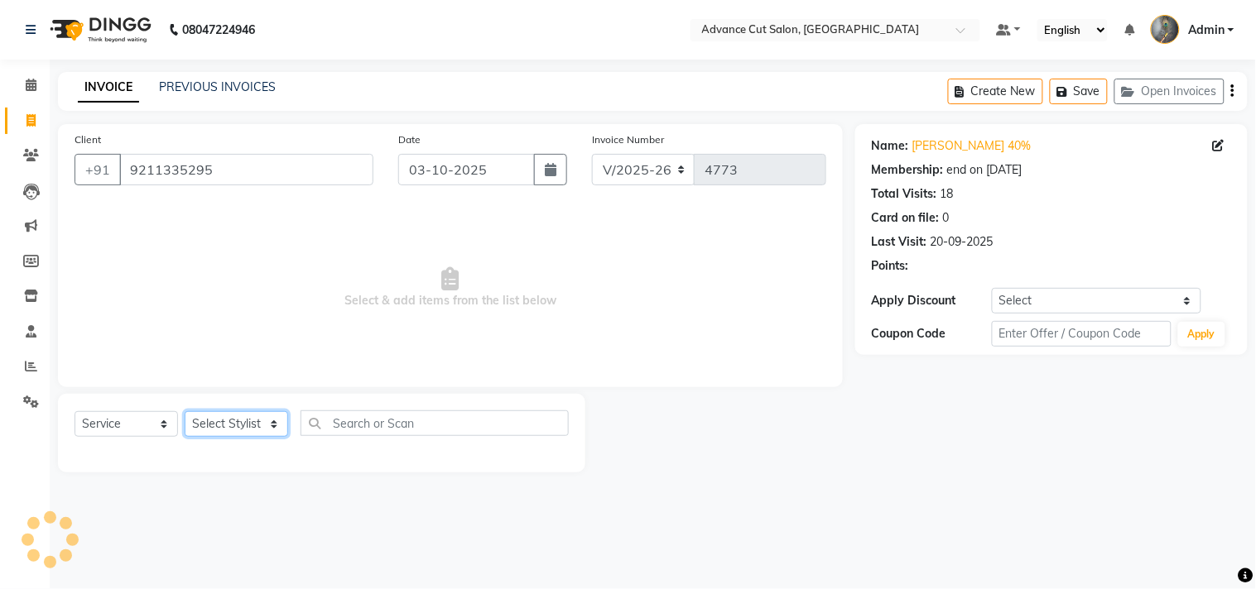
click at [225, 431] on select "Select Stylist Admin chahit COUNTOR [PERSON_NAME] mamta [PERSON_NAME] navi [PER…" at bounding box center [236, 424] width 103 height 26
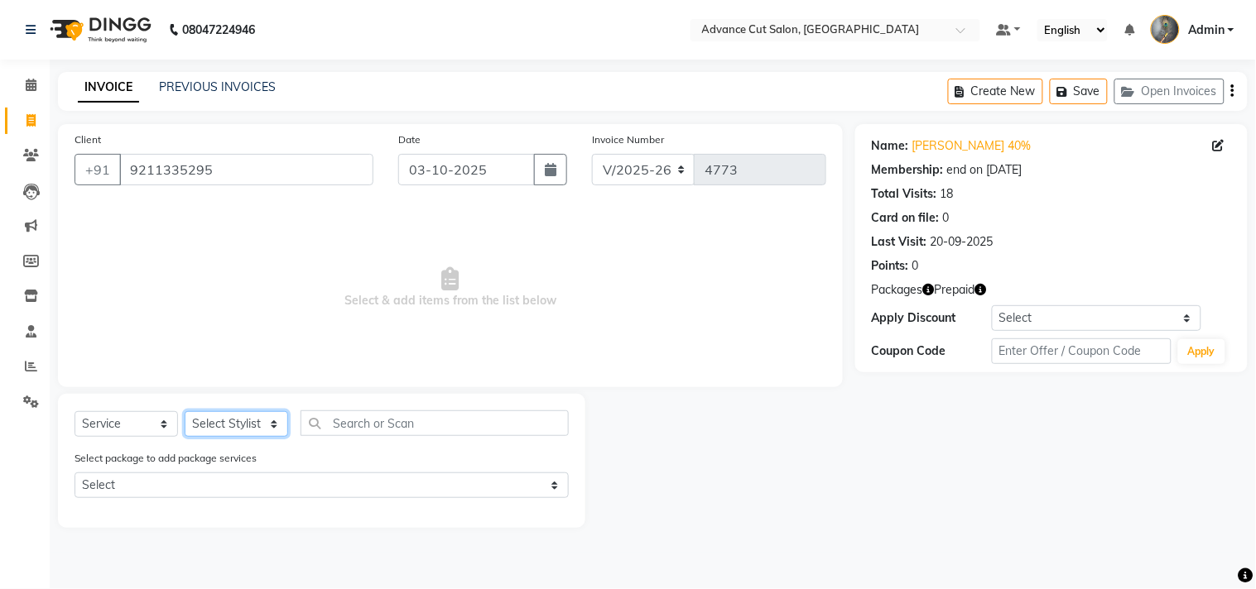
select select "81671"
click at [185, 412] on select "Select Stylist Admin chahit COUNTOR [PERSON_NAME] mamta [PERSON_NAME] navi [PER…" at bounding box center [236, 424] width 103 height 26
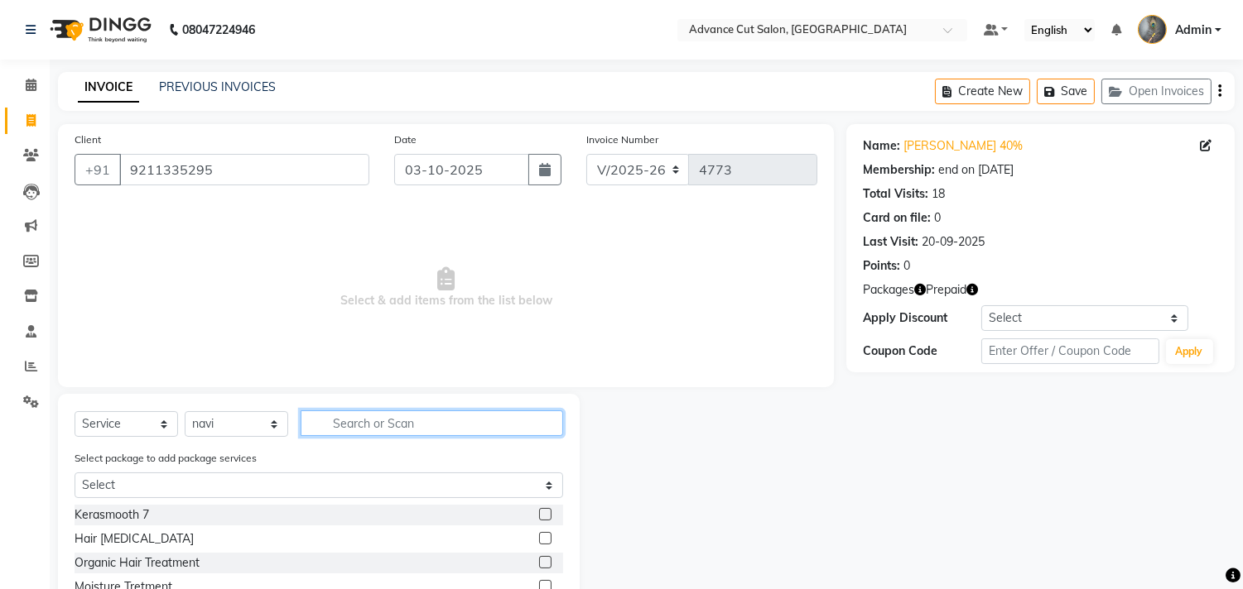
click at [350, 428] on input "text" at bounding box center [432, 424] width 262 height 26
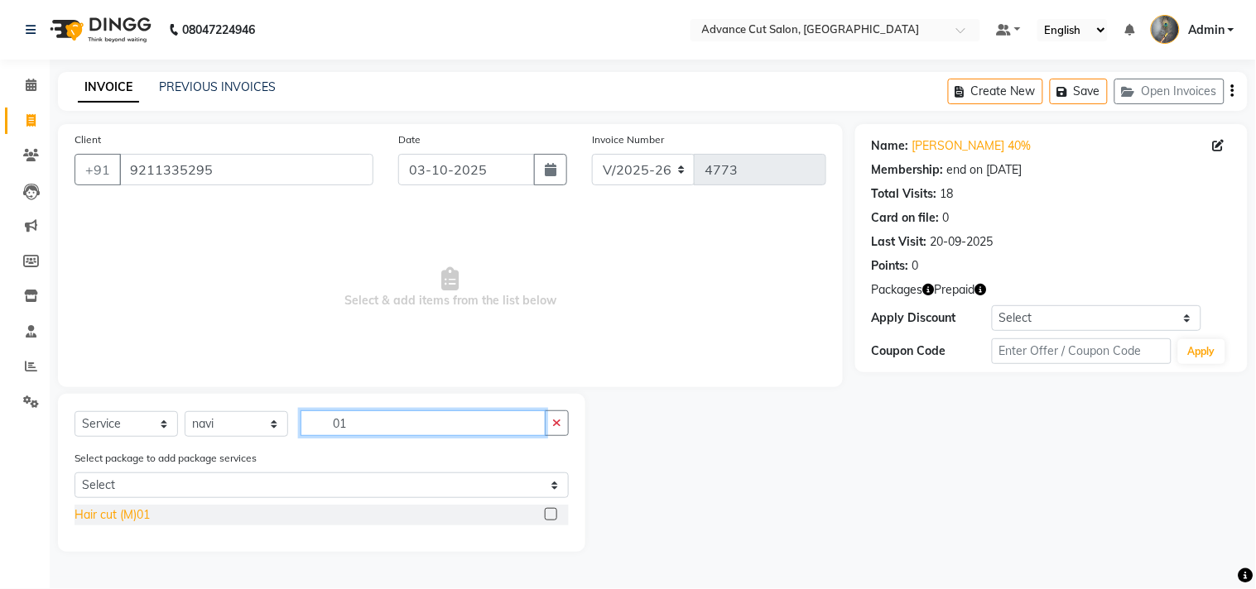
type input "01"
click at [118, 517] on div "Hair cut (M)01" at bounding box center [112, 515] width 75 height 17
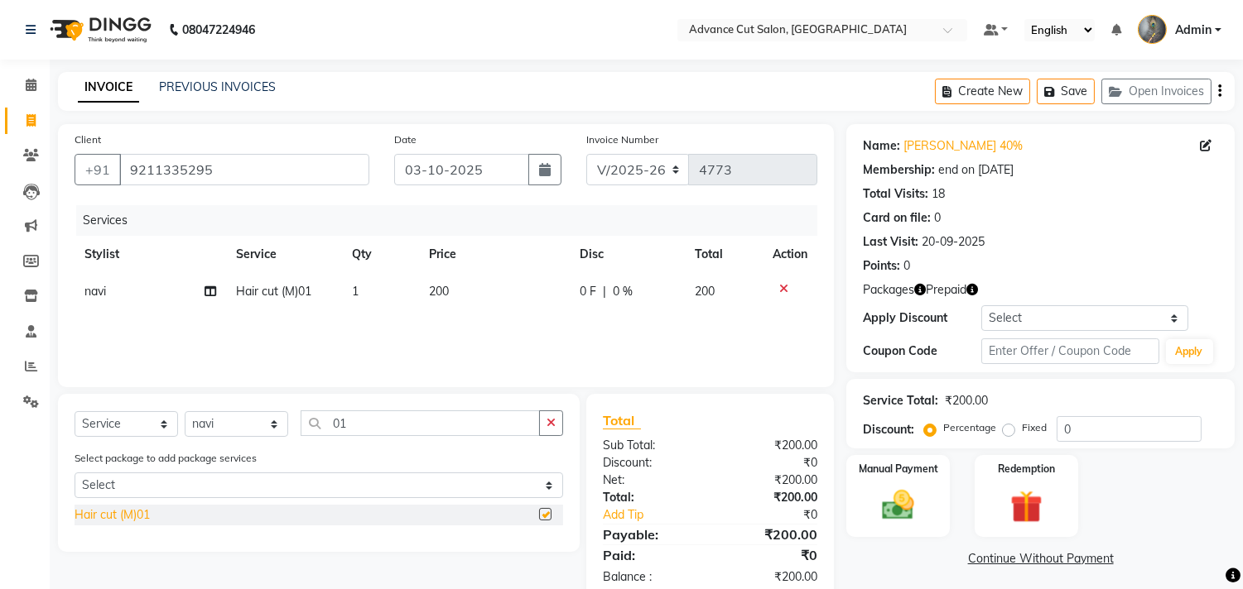
checkbox input "false"
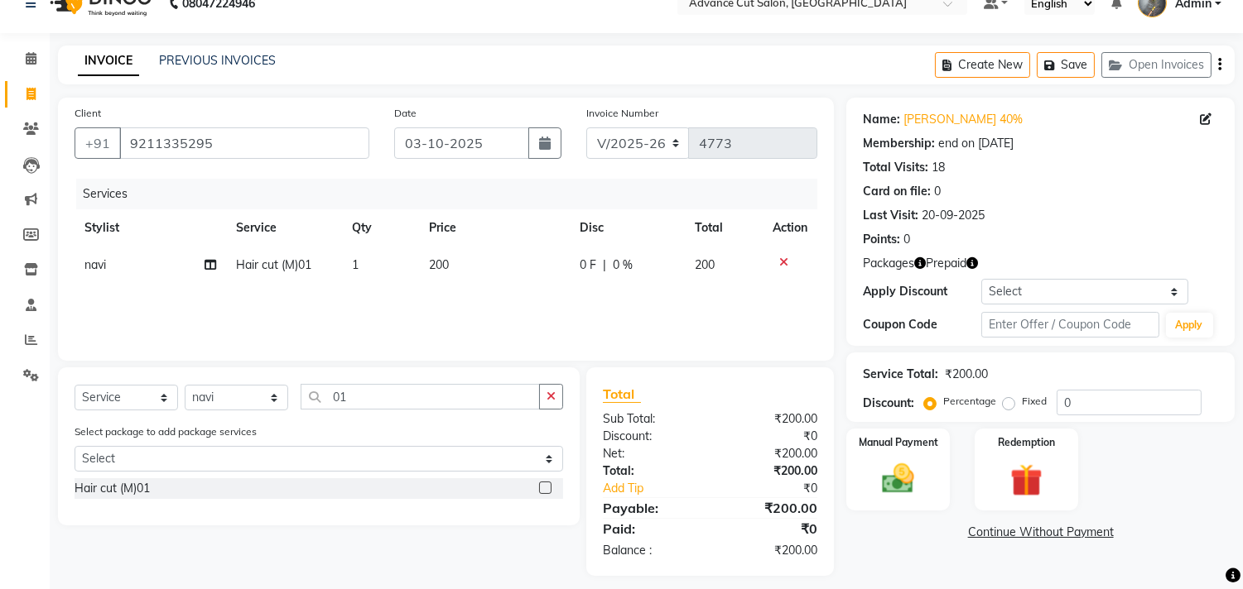
scroll to position [38, 0]
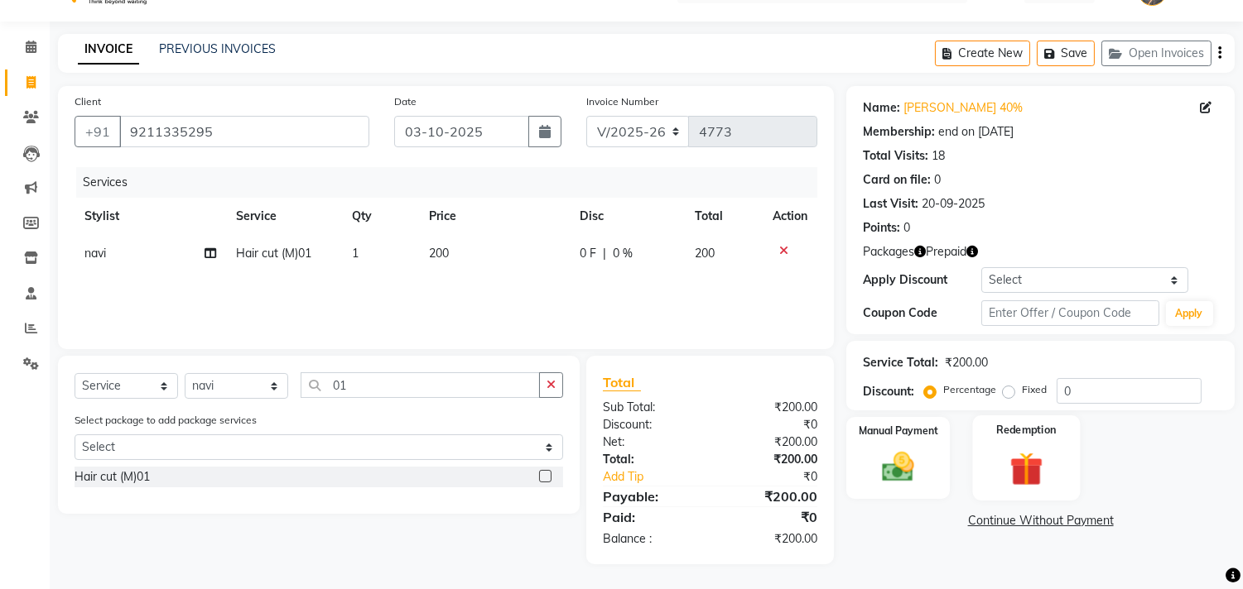
click at [1017, 451] on img at bounding box center [1025, 469] width 55 height 41
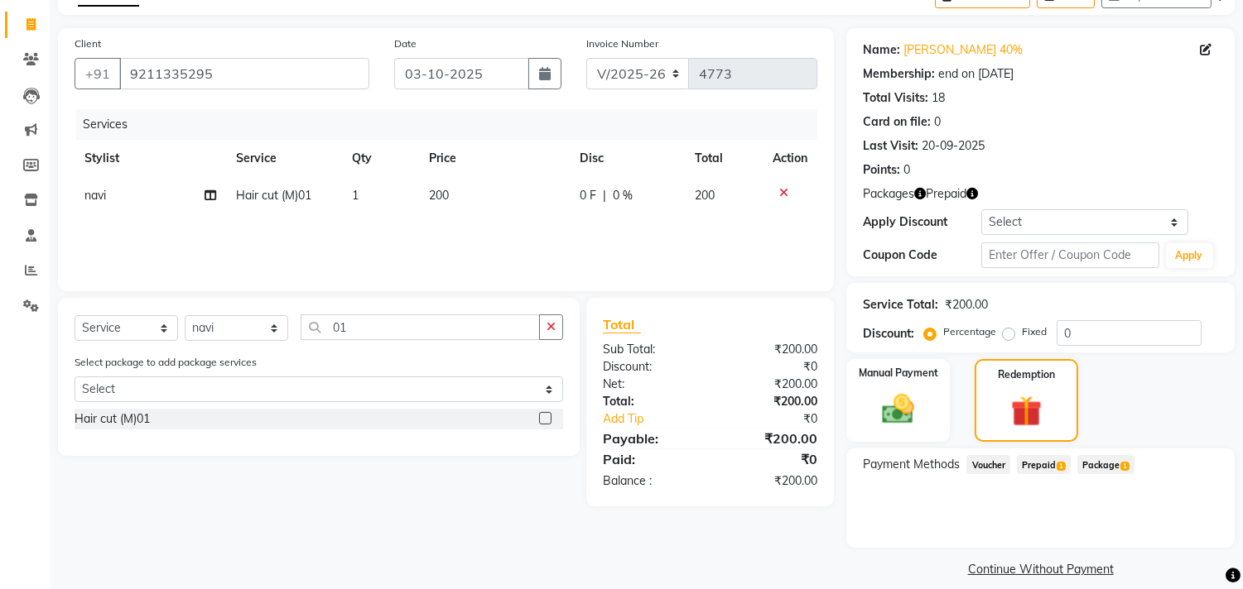
scroll to position [112, 0]
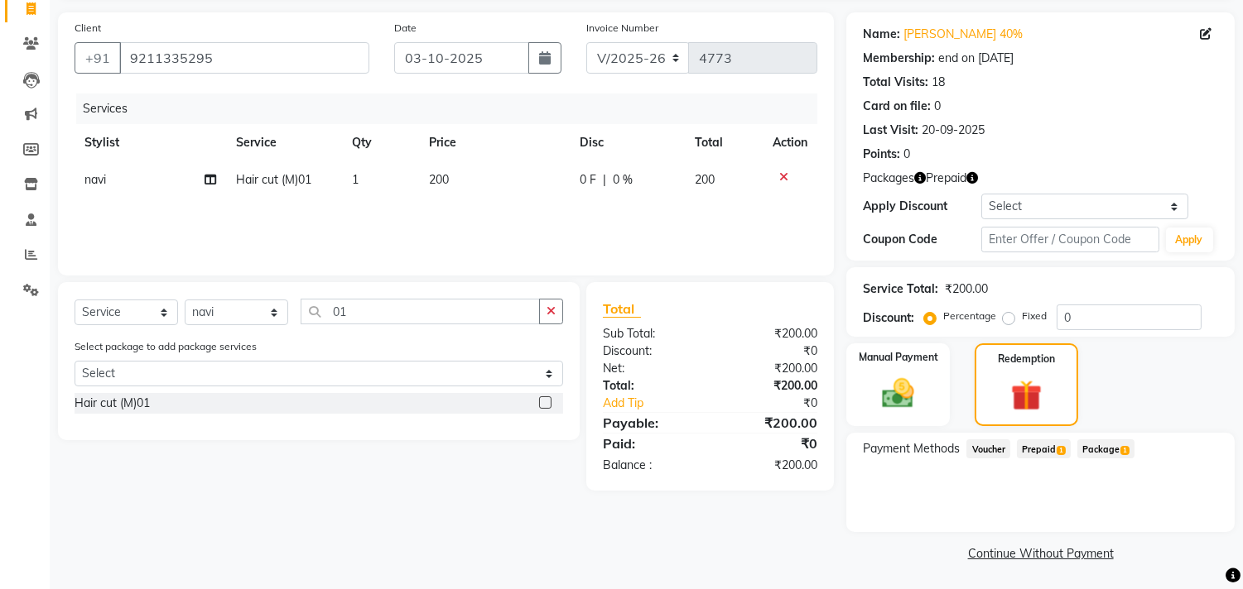
click at [1040, 443] on span "Prepaid 1" at bounding box center [1044, 449] width 54 height 19
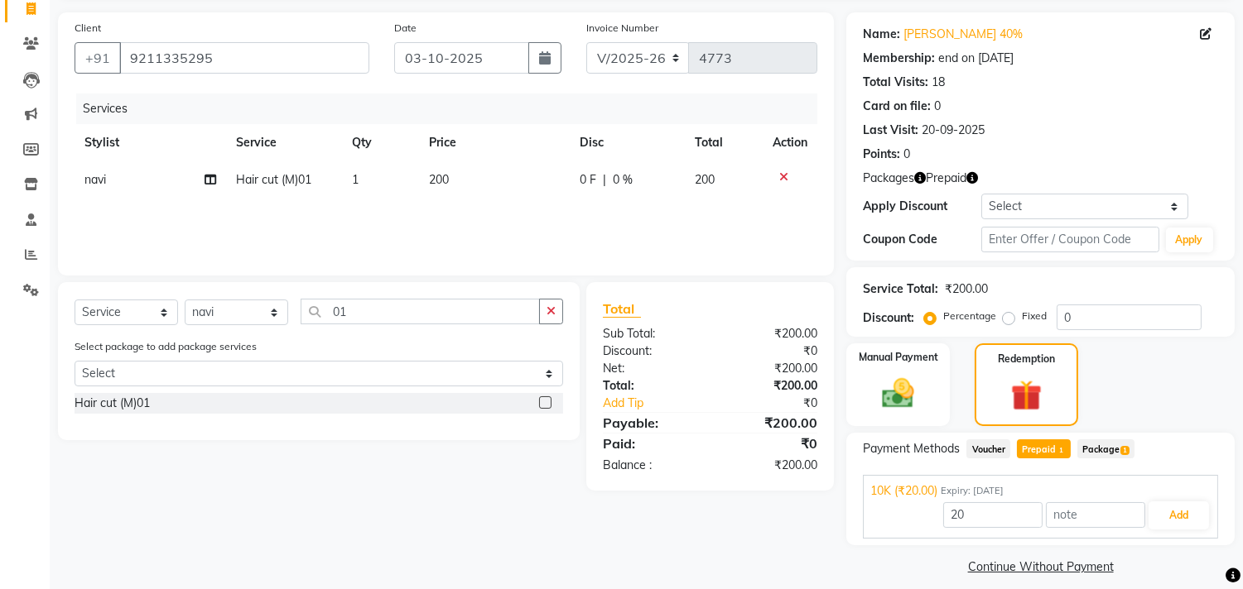
scroll to position [126, 0]
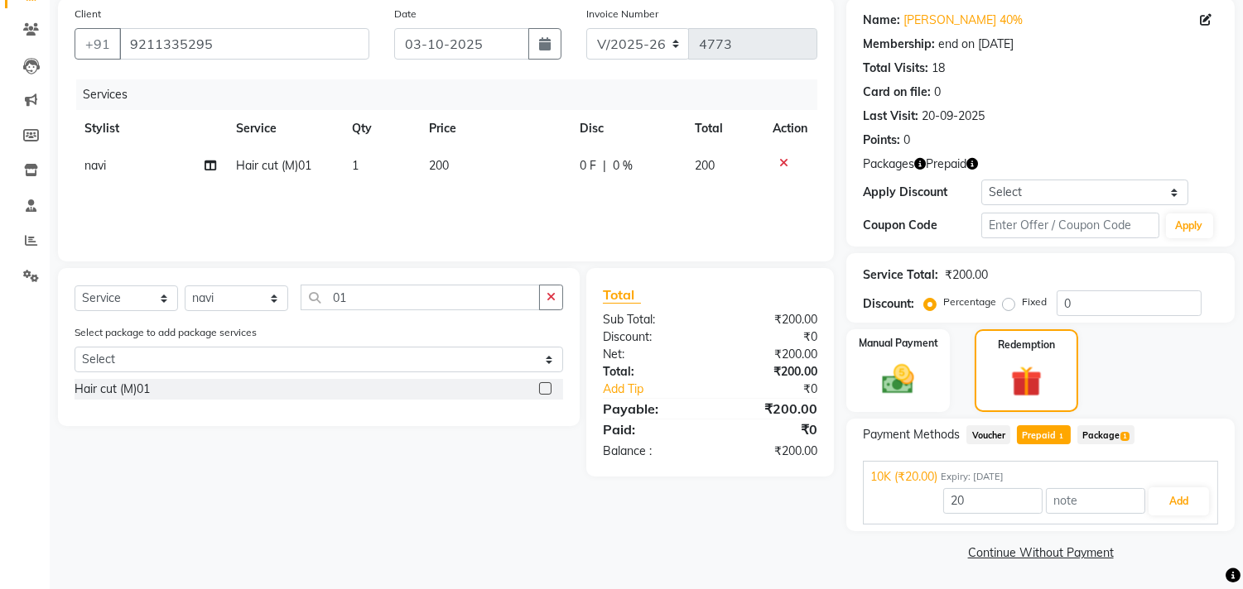
click at [1114, 434] on span "Package 1" at bounding box center [1105, 435] width 57 height 19
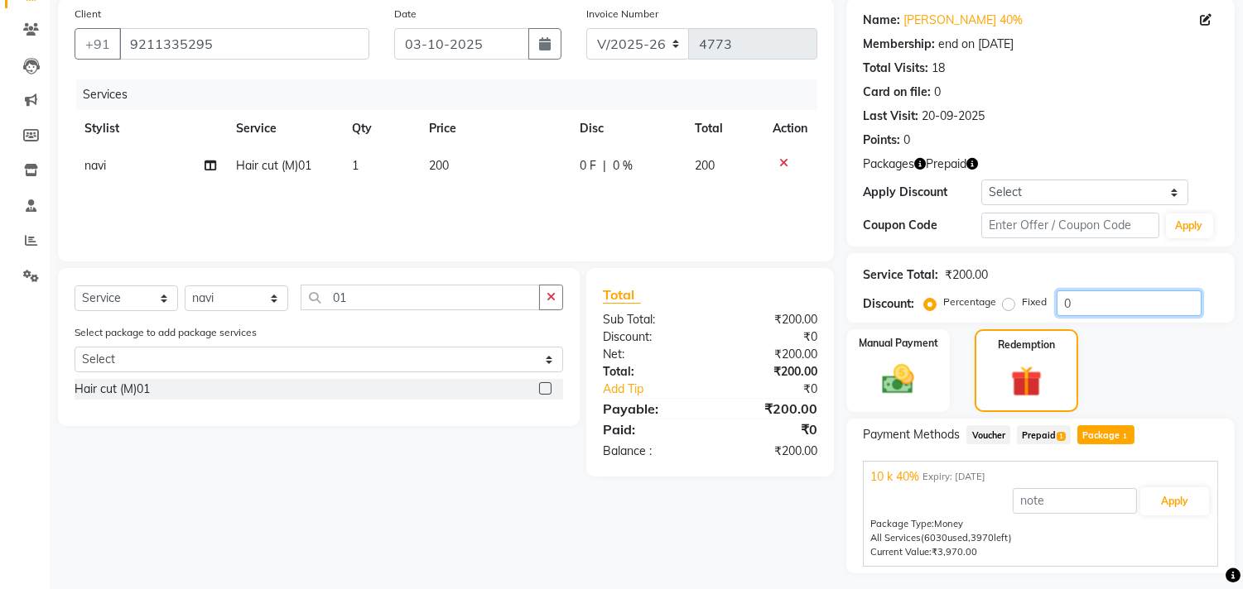
click at [1061, 301] on input "0" at bounding box center [1128, 304] width 145 height 26
type input "40"
click at [1193, 513] on button "Apply" at bounding box center [1174, 502] width 69 height 28
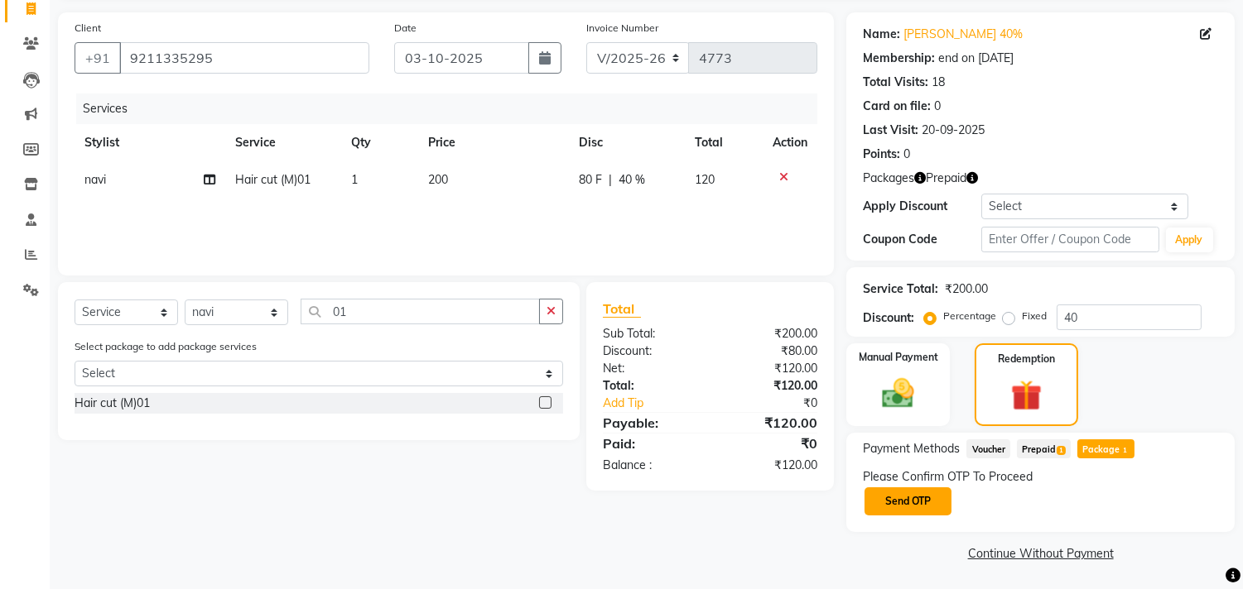
click at [894, 508] on button "Send OTP" at bounding box center [907, 502] width 87 height 28
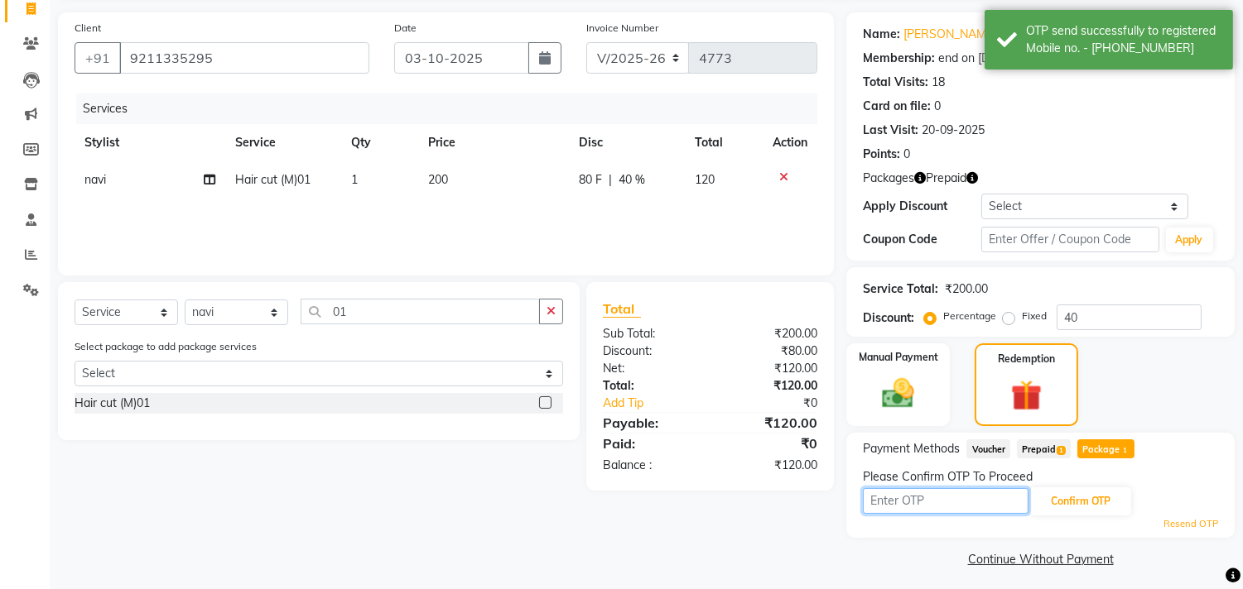
click at [896, 503] on input "text" at bounding box center [946, 501] width 166 height 26
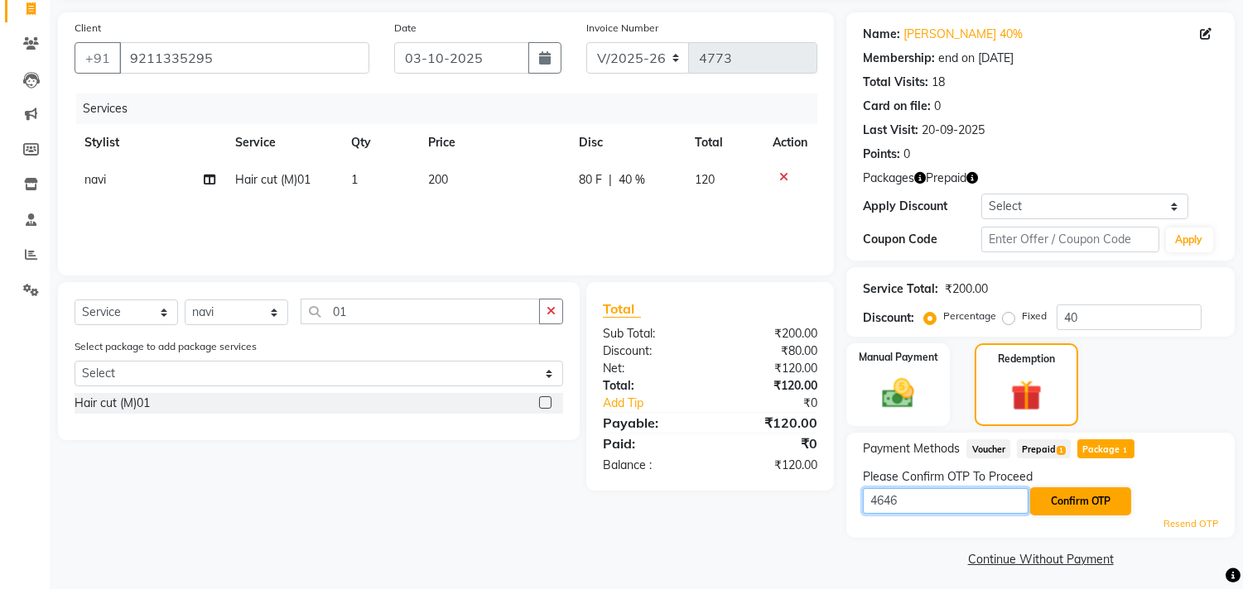
type input "4646"
click at [1111, 506] on button "Confirm OTP" at bounding box center [1080, 502] width 101 height 28
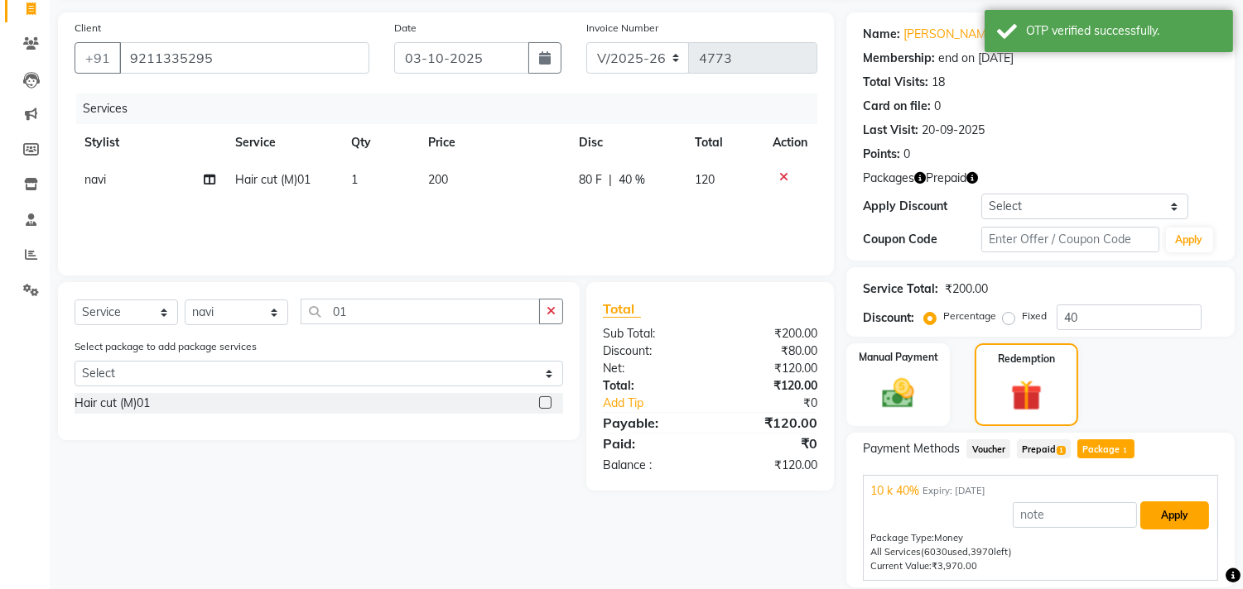
click at [1176, 518] on button "Apply" at bounding box center [1174, 516] width 69 height 28
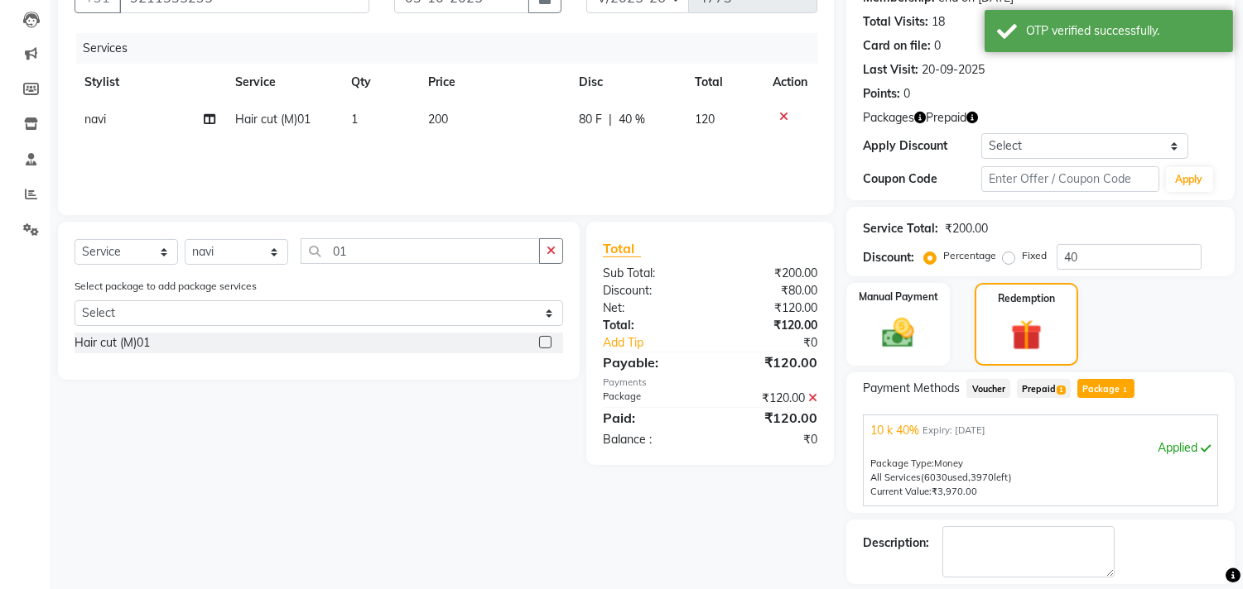
scroll to position [247, 0]
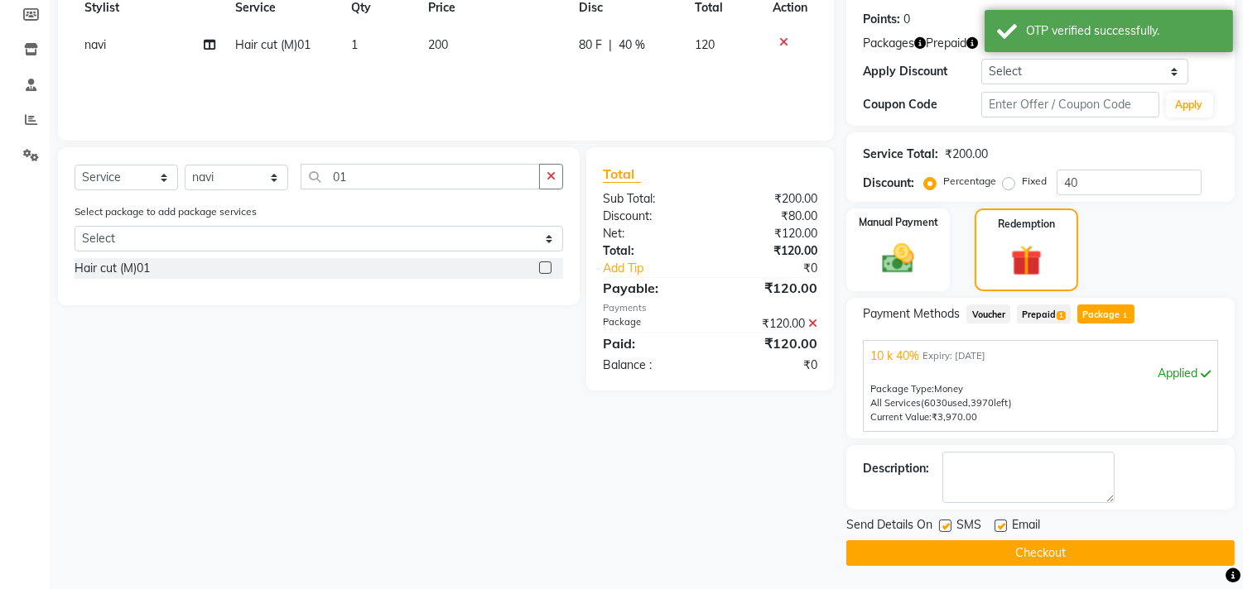
click at [1003, 556] on button "Checkout" at bounding box center [1040, 554] width 388 height 26
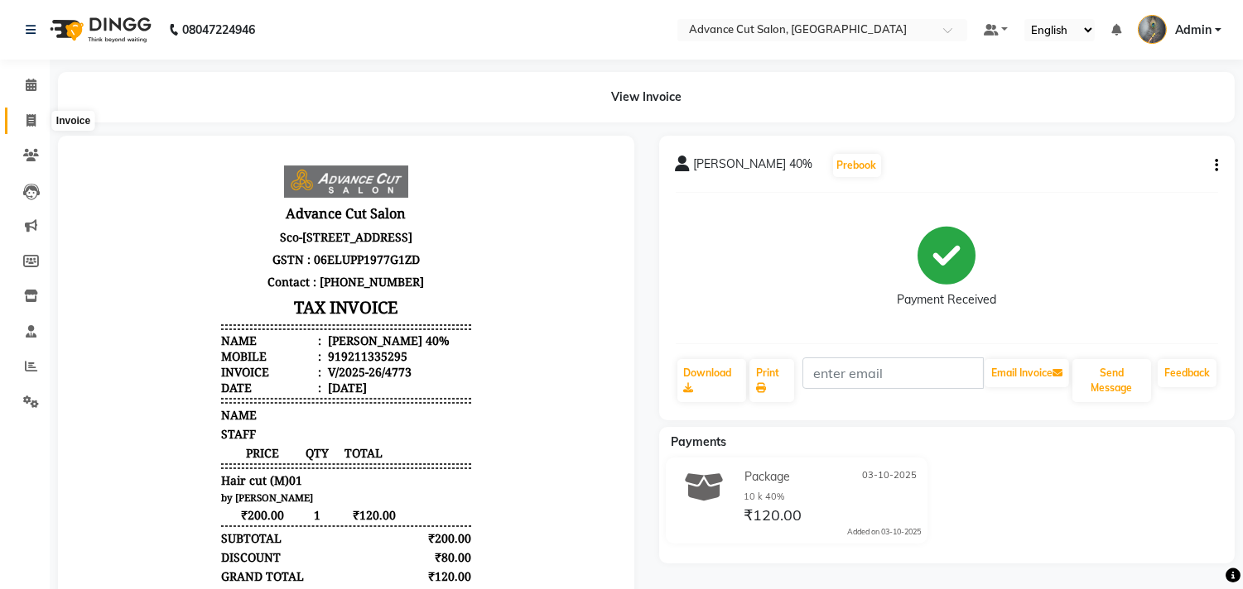
click at [19, 114] on span at bounding box center [31, 121] width 29 height 19
select select "service"
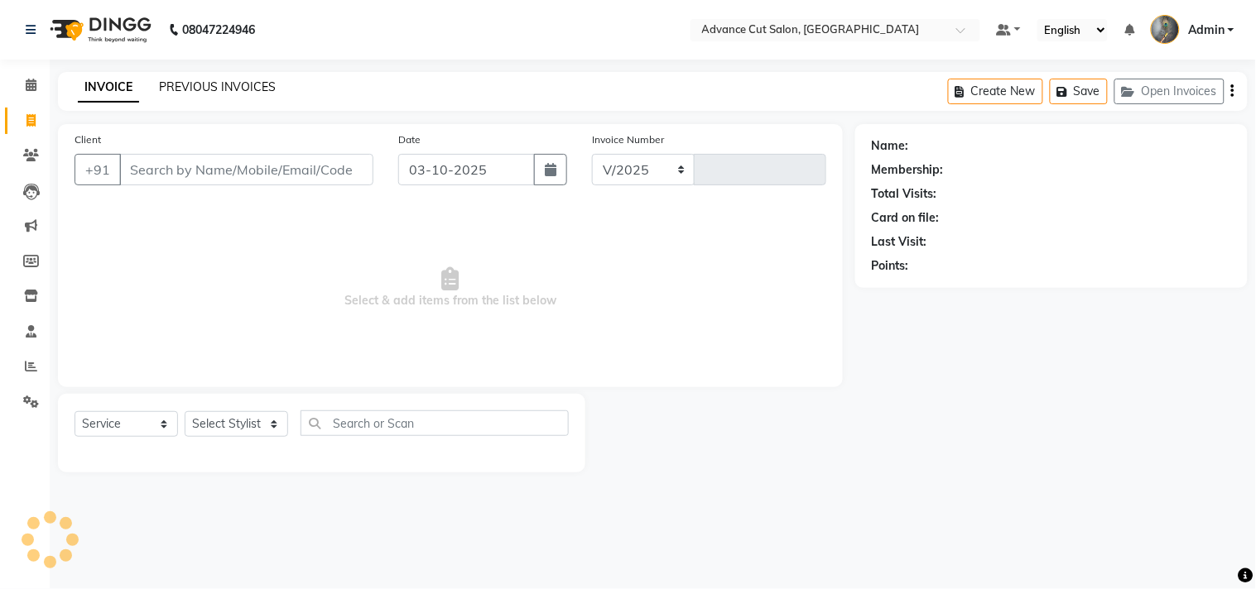
select select "4939"
type input "4774"
click at [186, 88] on link "PREVIOUS INVOICES" at bounding box center [217, 86] width 117 height 15
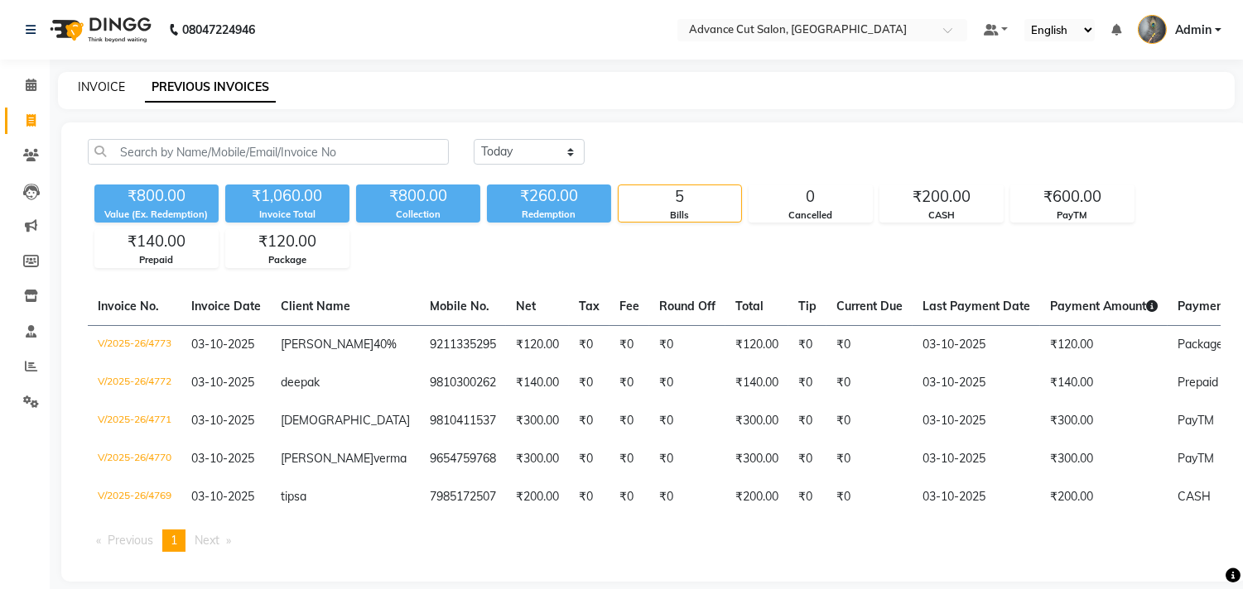
click at [105, 89] on link "INVOICE" at bounding box center [101, 86] width 47 height 15
select select "service"
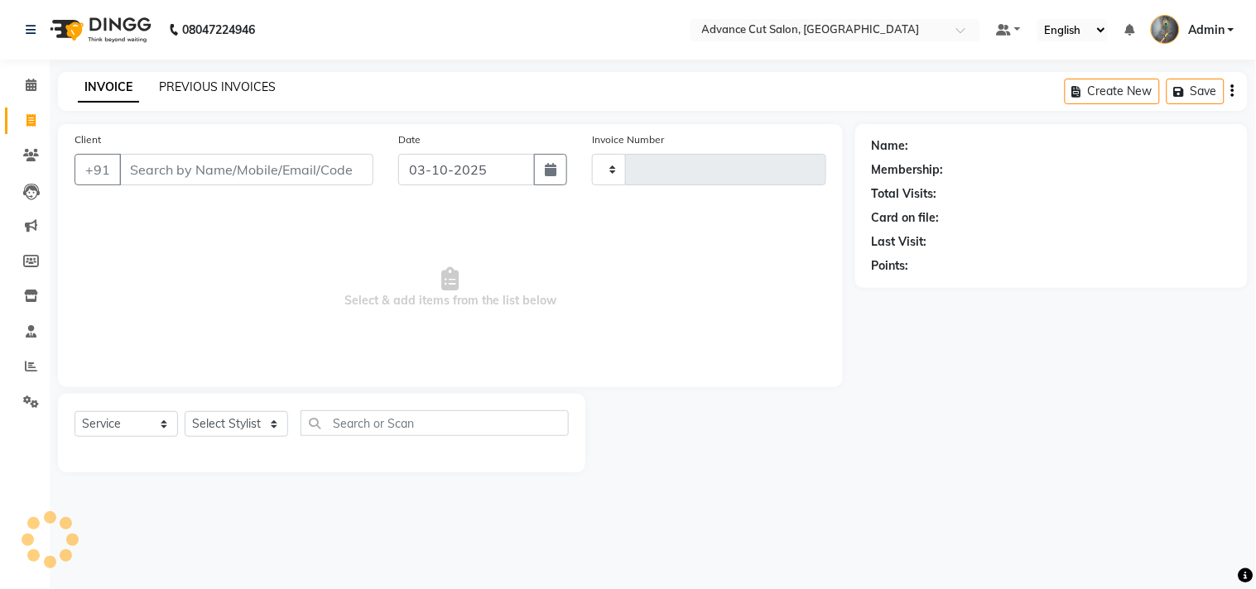
click at [194, 87] on link "PREVIOUS INVOICES" at bounding box center [217, 86] width 117 height 15
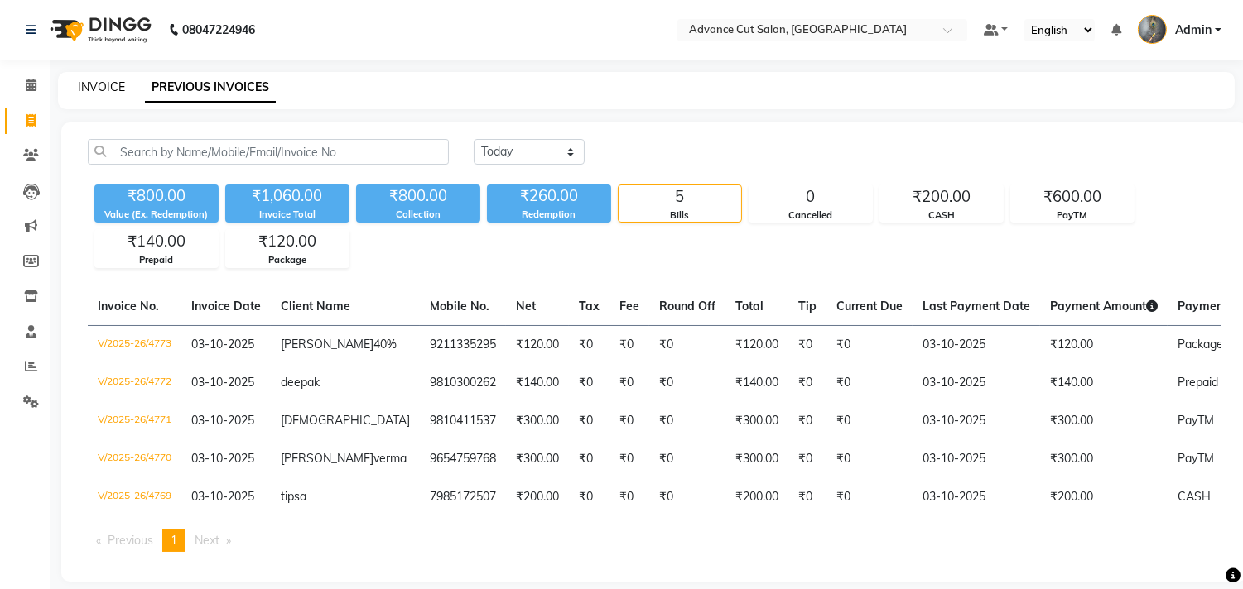
click at [97, 86] on link "INVOICE" at bounding box center [101, 86] width 47 height 15
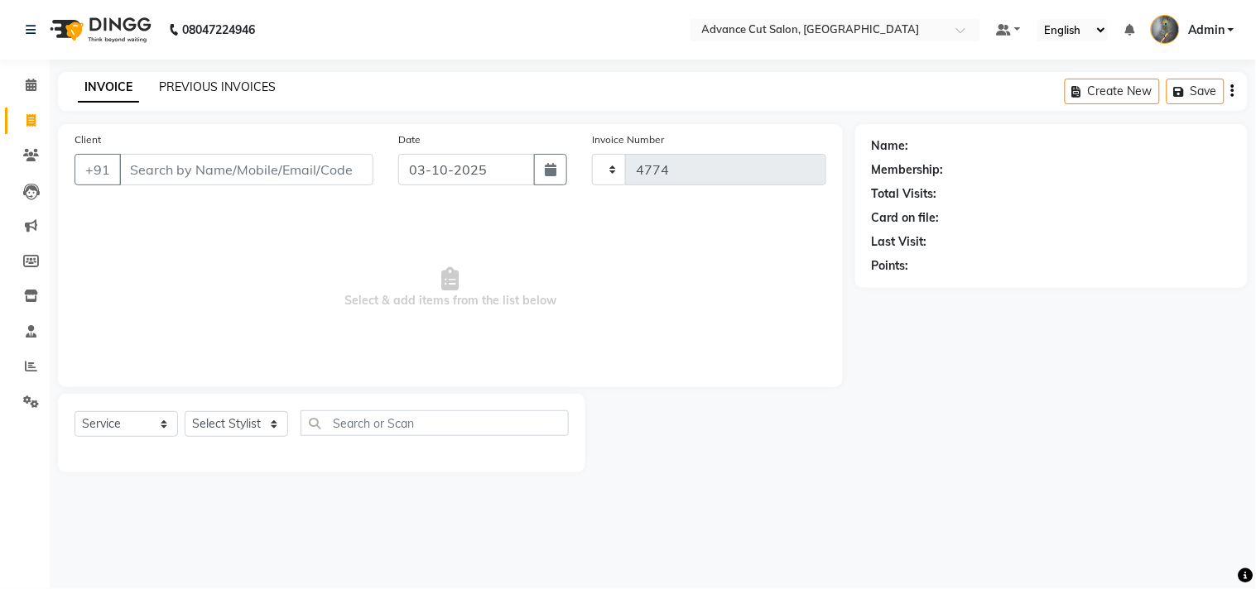
click at [195, 87] on link "PREVIOUS INVOICES" at bounding box center [217, 86] width 117 height 15
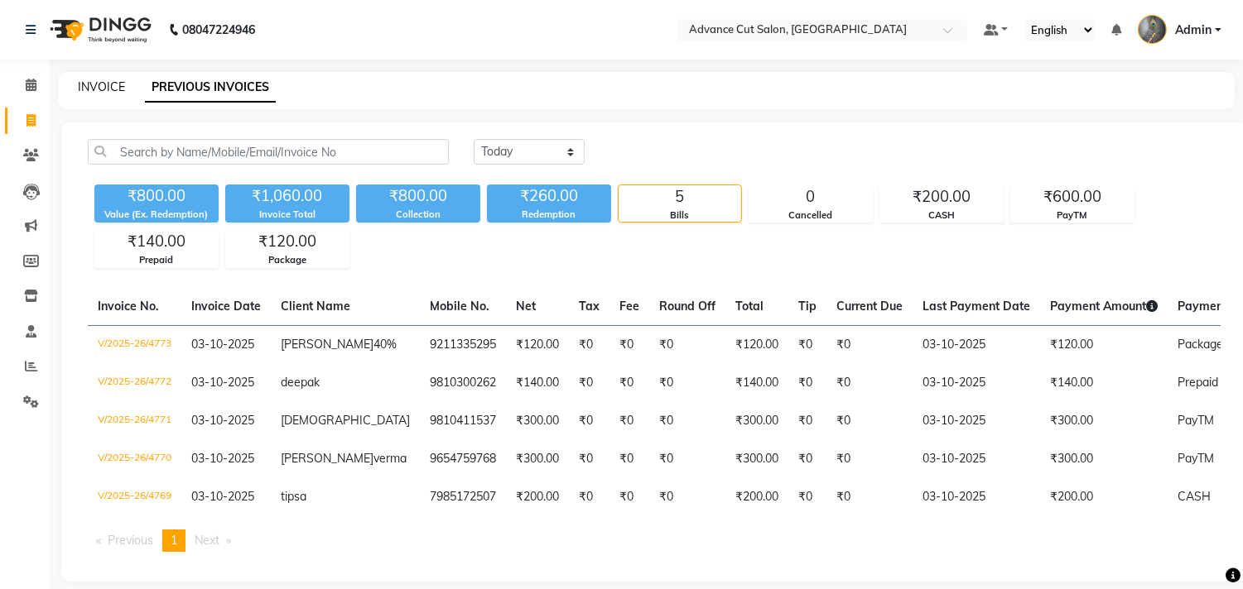
click at [91, 93] on link "INVOICE" at bounding box center [101, 86] width 47 height 15
select select "service"
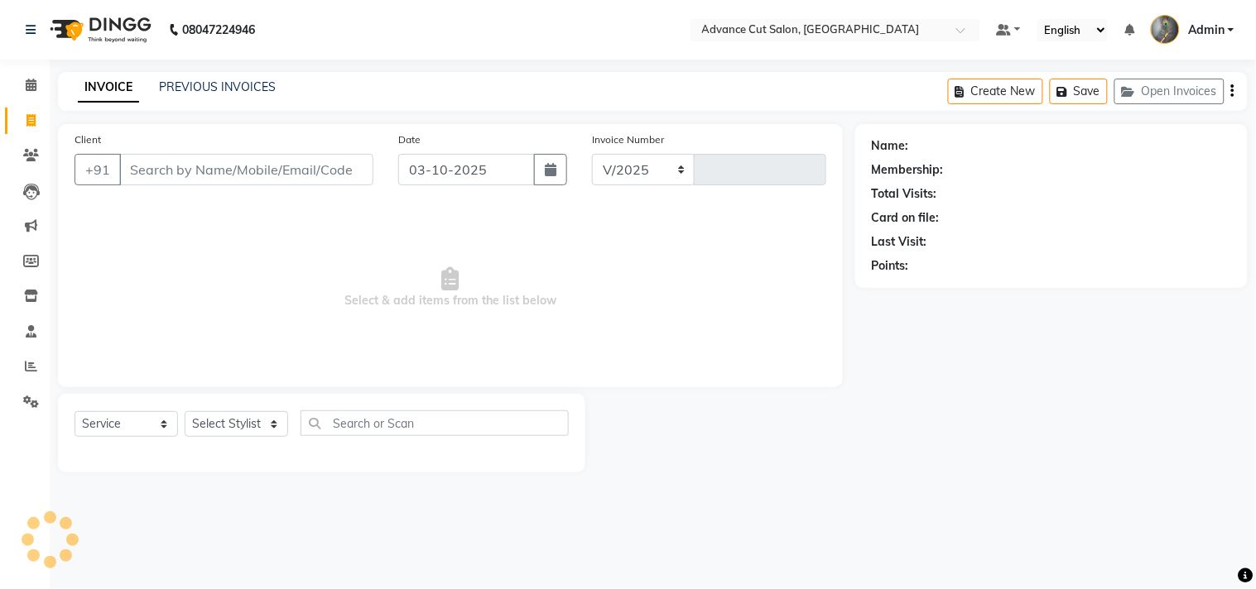
select select "4939"
type input "4774"
click at [229, 79] on div "PREVIOUS INVOICES" at bounding box center [217, 87] width 117 height 17
click at [203, 89] on link "PREVIOUS INVOICES" at bounding box center [217, 86] width 117 height 15
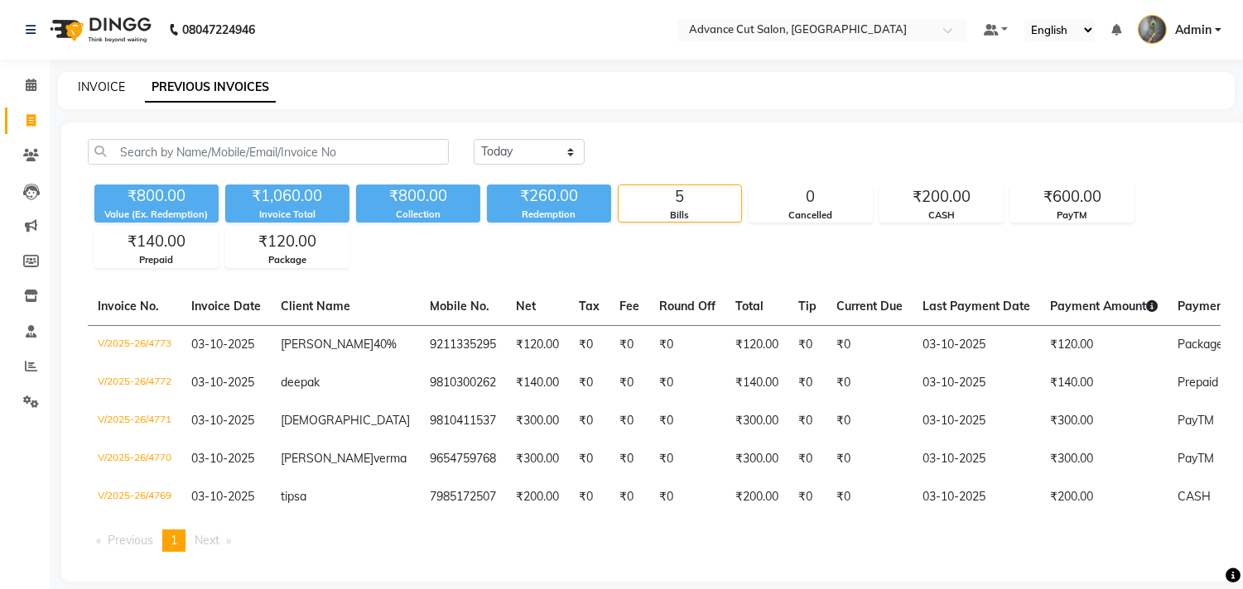
click at [95, 83] on link "INVOICE" at bounding box center [101, 86] width 47 height 15
select select "service"
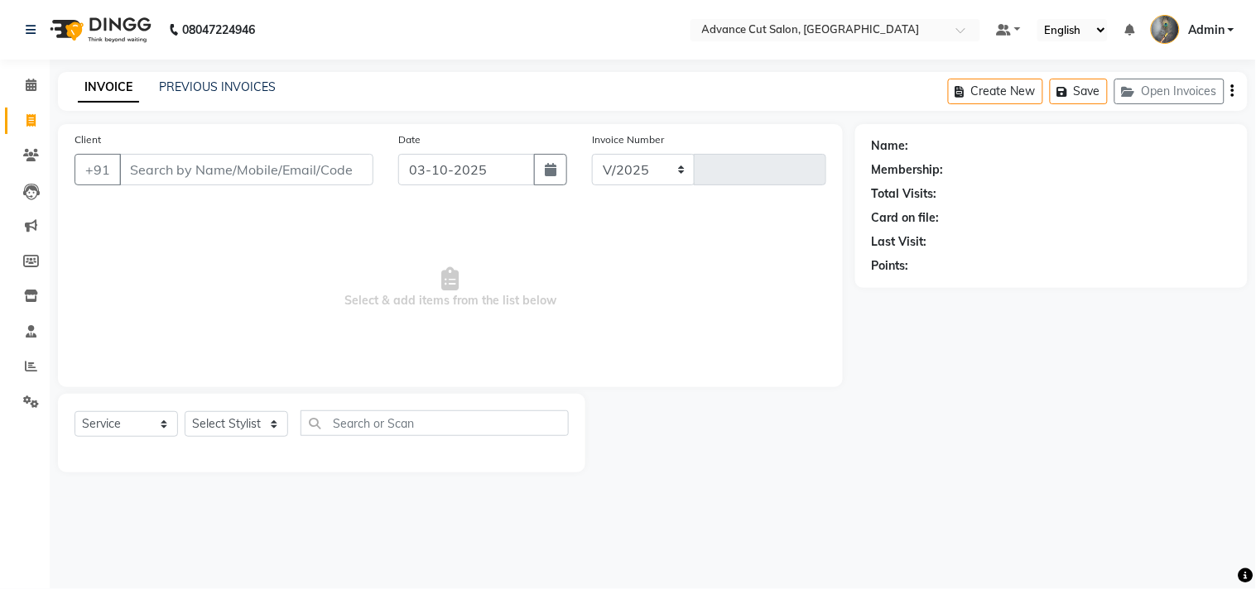
select select "4939"
type input "4774"
click at [209, 83] on link "PREVIOUS INVOICES" at bounding box center [217, 86] width 117 height 15
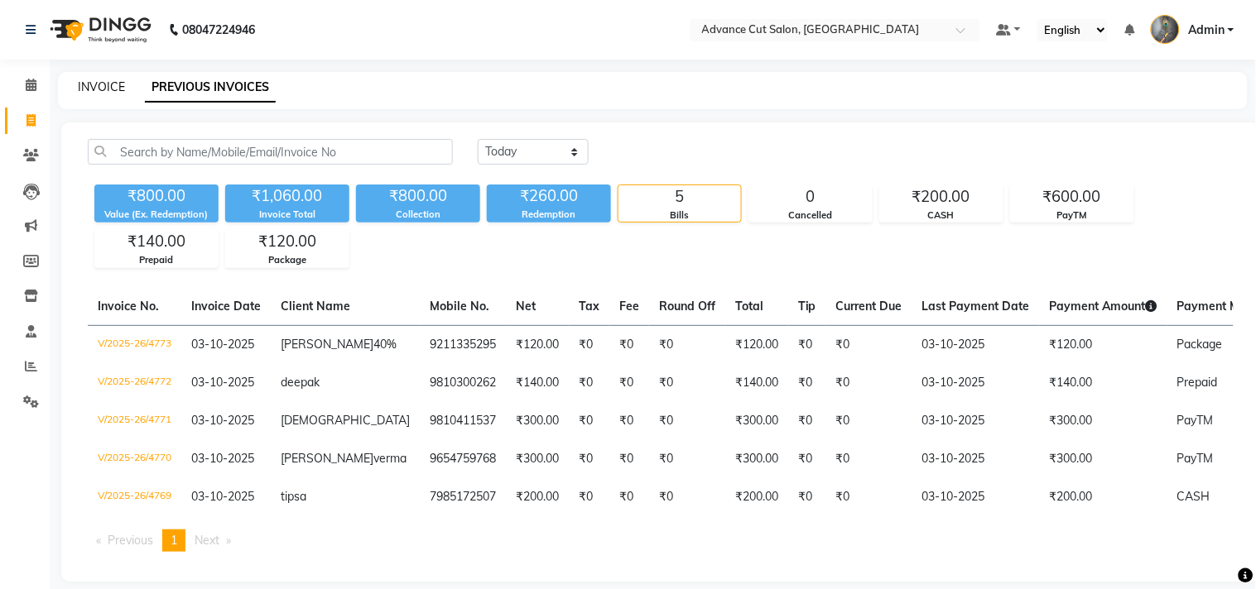
click at [100, 87] on link "INVOICE" at bounding box center [101, 86] width 47 height 15
select select "service"
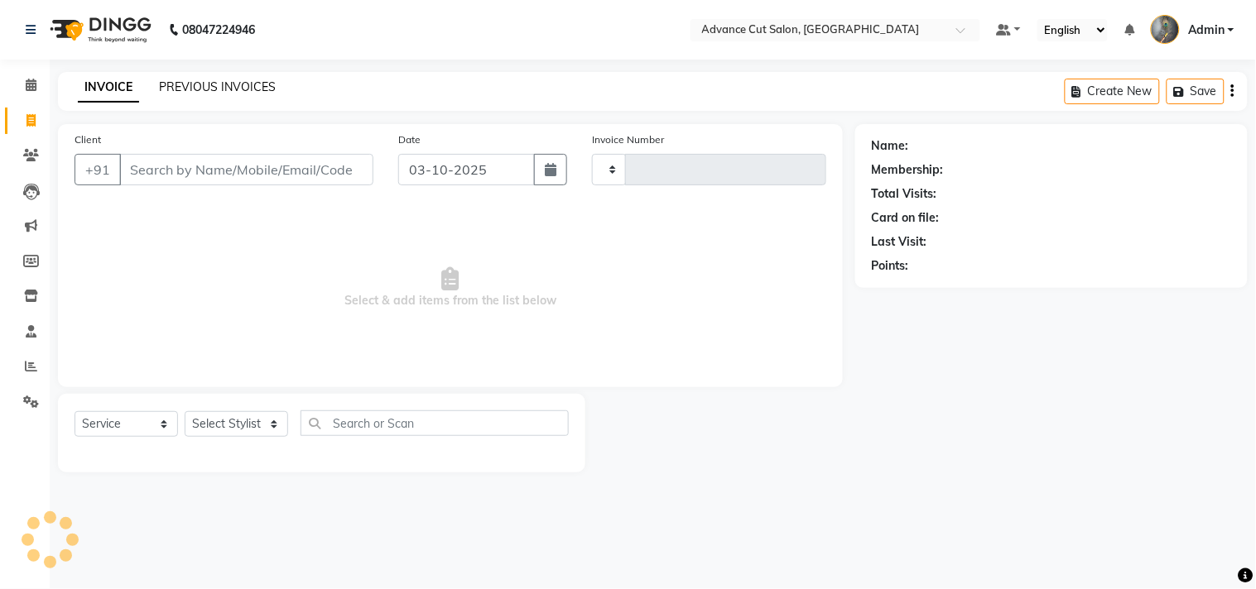
click at [186, 83] on link "PREVIOUS INVOICES" at bounding box center [217, 86] width 117 height 15
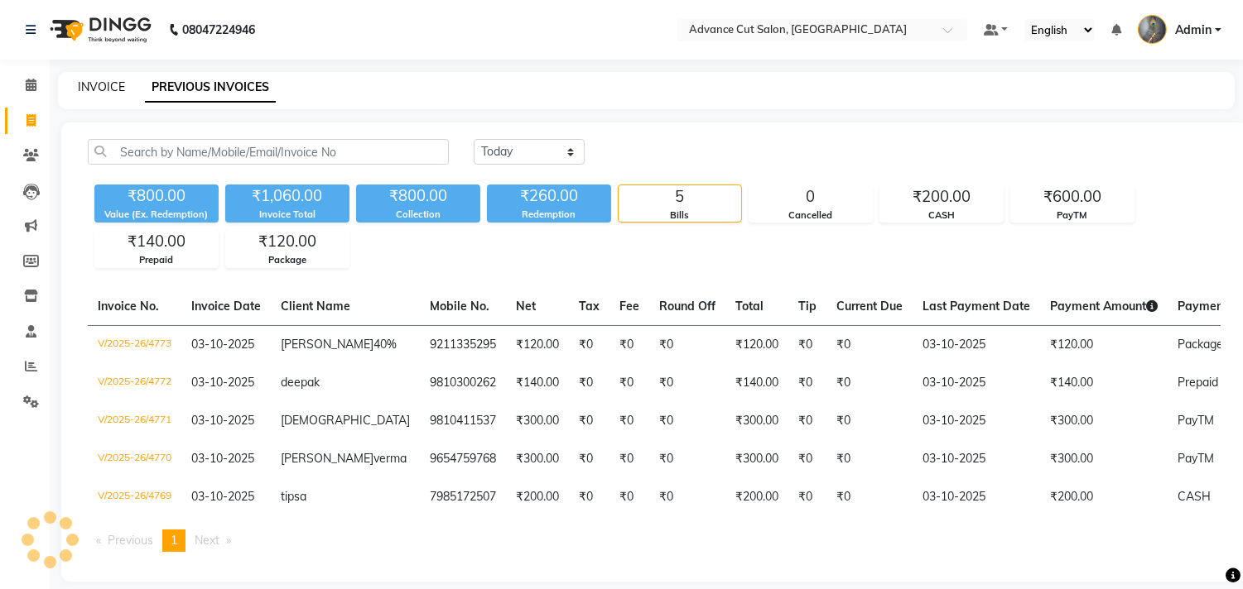
click at [109, 86] on link "INVOICE" at bounding box center [101, 86] width 47 height 15
select select "service"
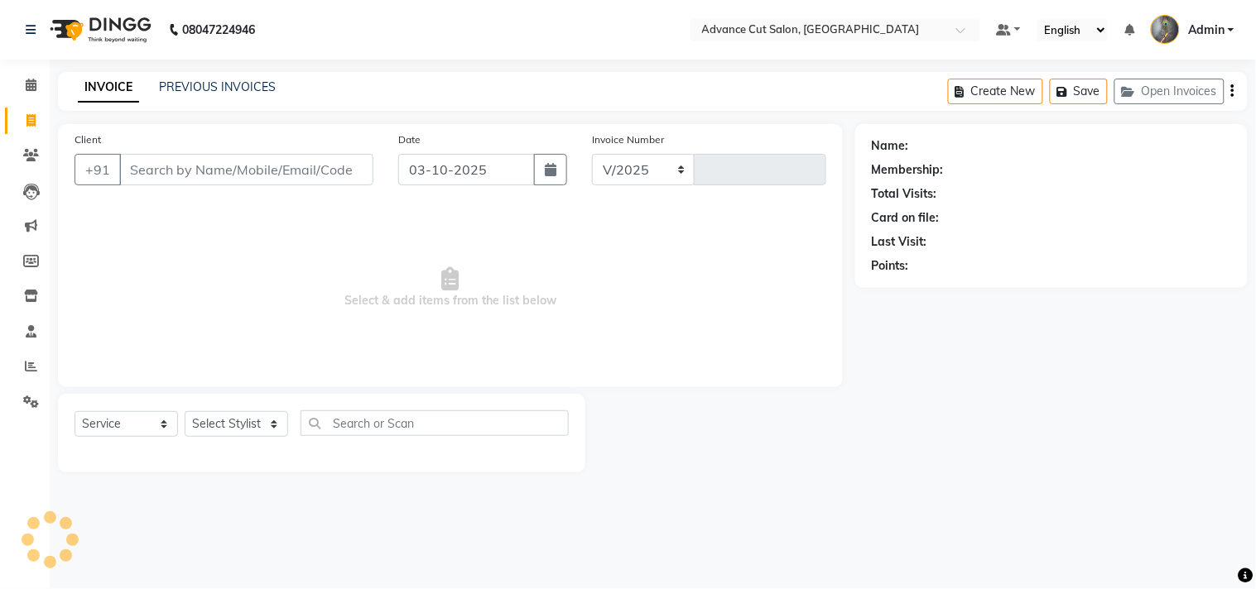
select select "4939"
type input "4774"
click at [187, 89] on link "PREVIOUS INVOICES" at bounding box center [217, 86] width 117 height 15
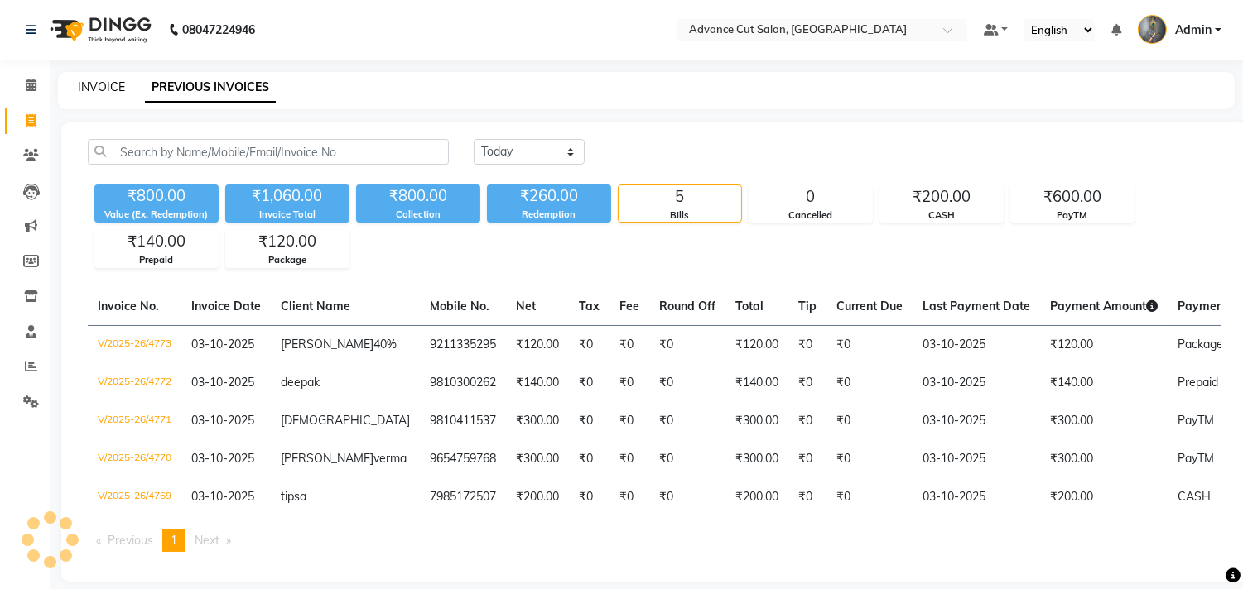
click at [85, 84] on link "INVOICE" at bounding box center [101, 86] width 47 height 15
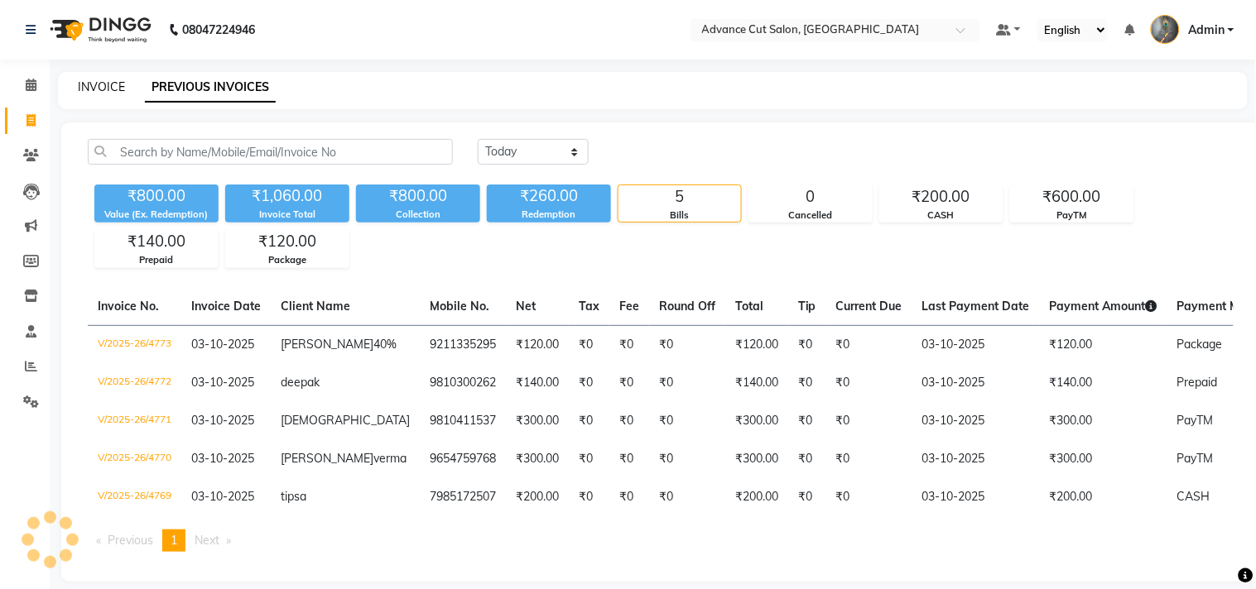
select select "service"
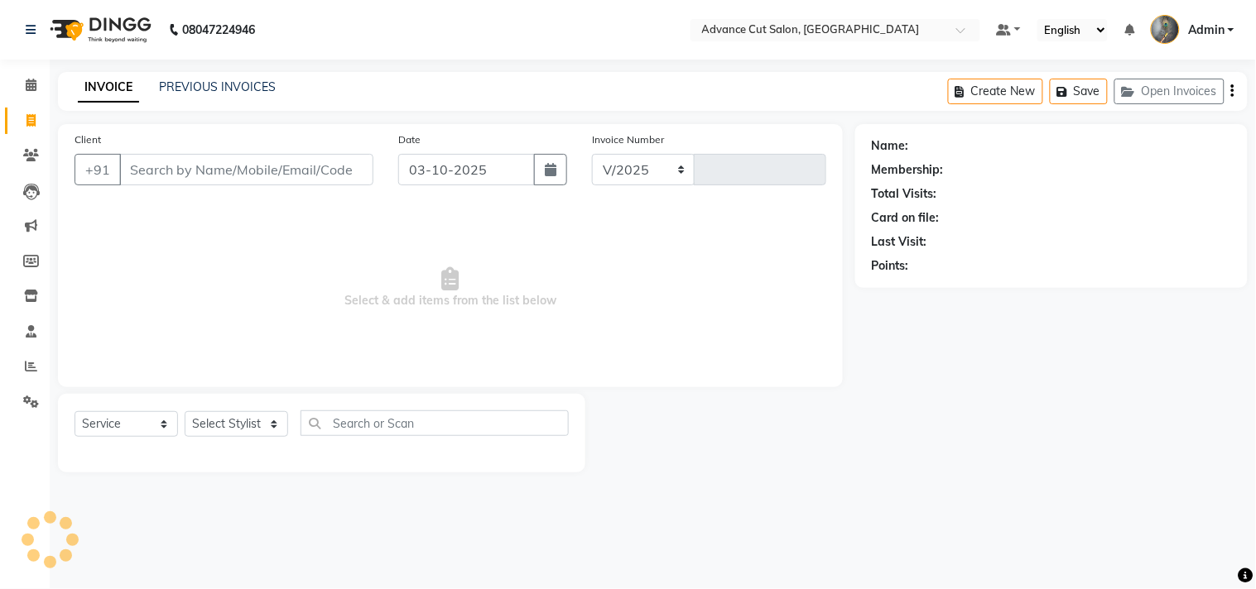
select select "4939"
type input "4774"
click at [205, 83] on link "PREVIOUS INVOICES" at bounding box center [217, 86] width 117 height 15
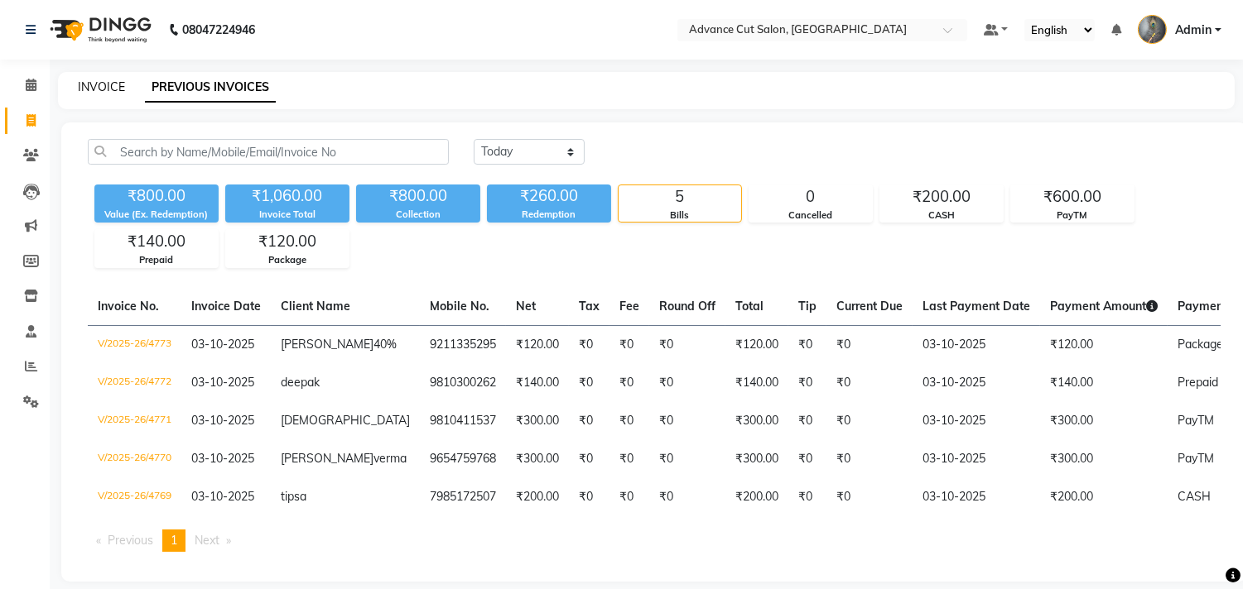
click at [97, 86] on link "INVOICE" at bounding box center [101, 86] width 47 height 15
select select "service"
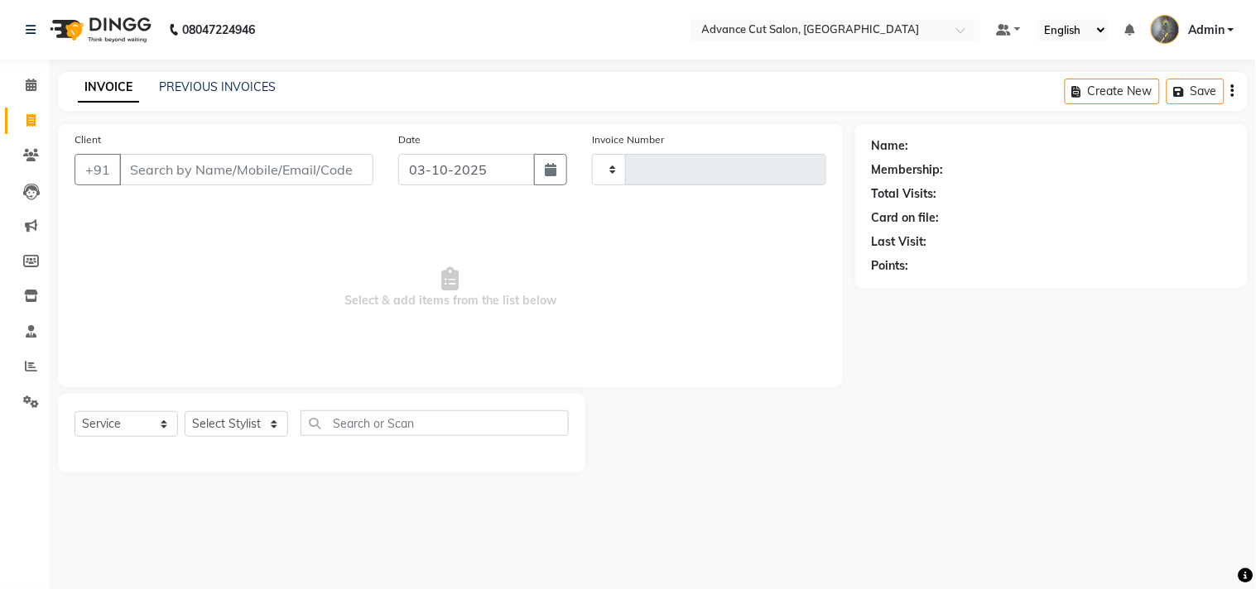
type input "4774"
select select "4939"
click at [178, 91] on link "PREVIOUS INVOICES" at bounding box center [217, 86] width 117 height 15
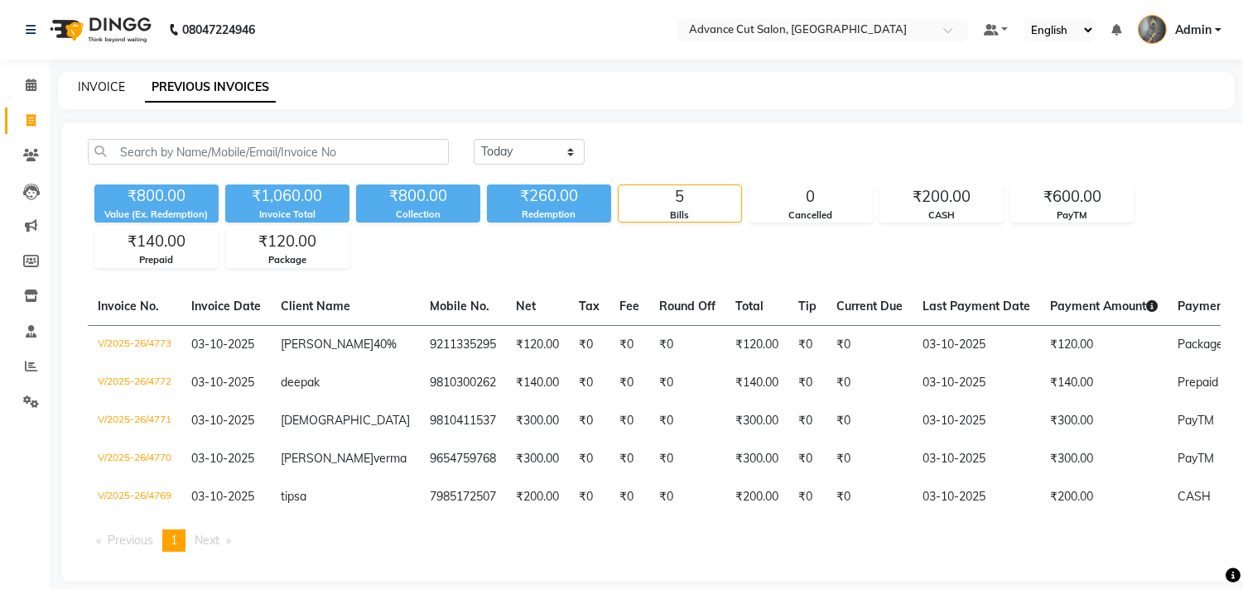
click at [97, 92] on link "INVOICE" at bounding box center [101, 86] width 47 height 15
select select "service"
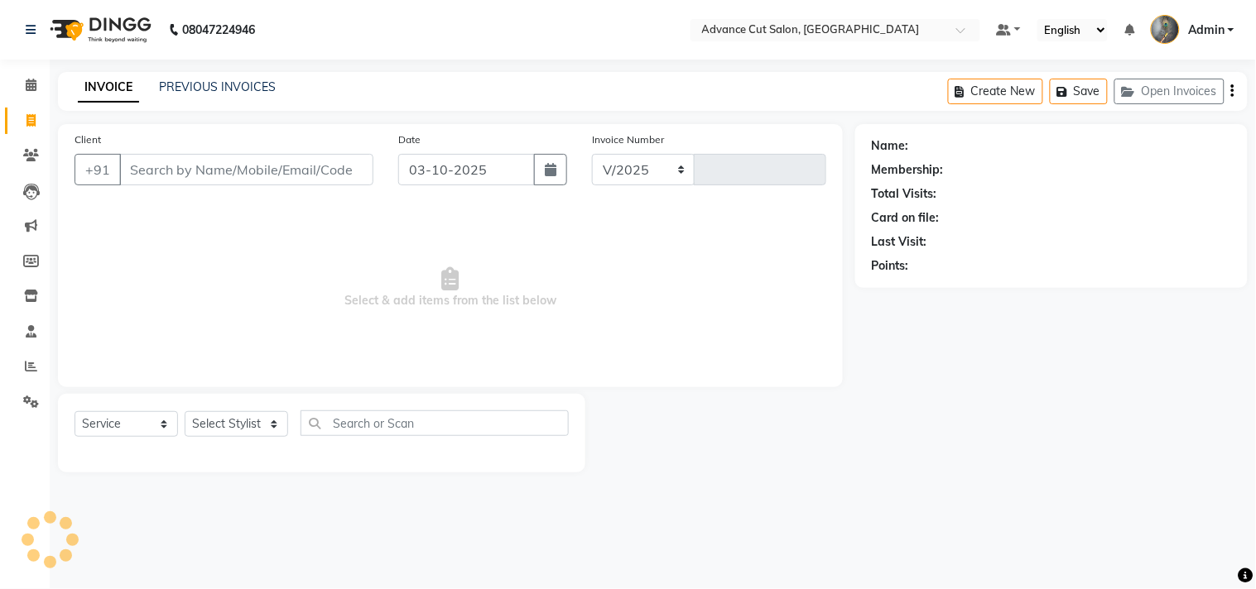
select select "4939"
type input "4774"
click at [215, 412] on select "Select Stylist Admin chahit COUNTOR Devid hardeep mamta manisha MONISH navi NOS…" at bounding box center [236, 424] width 103 height 26
click at [151, 344] on span "Select & add items from the list below" at bounding box center [451, 288] width 752 height 166
click at [191, 84] on link "PREVIOUS INVOICES" at bounding box center [217, 86] width 117 height 15
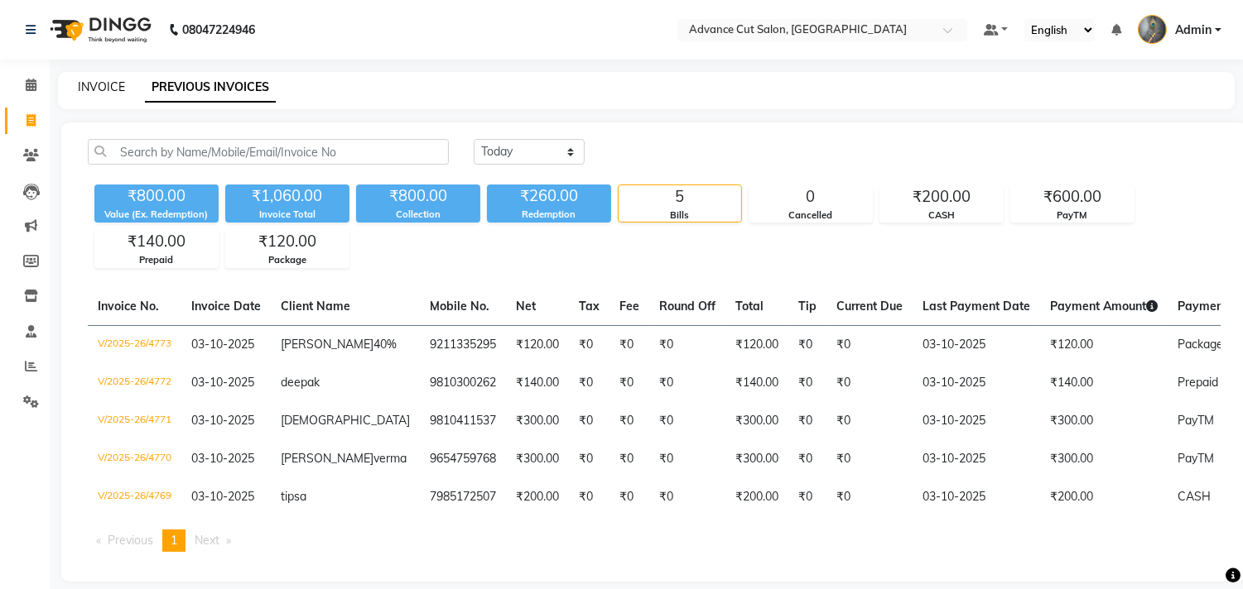
click at [93, 86] on link "INVOICE" at bounding box center [101, 86] width 47 height 15
select select "service"
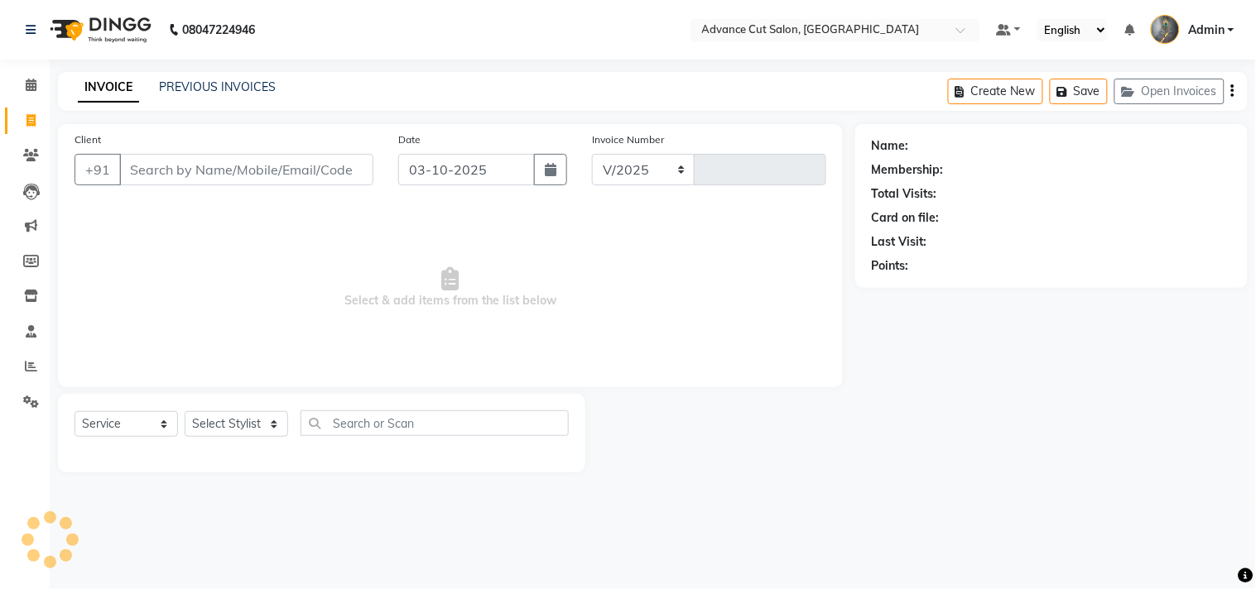
select select "4939"
type input "4774"
click at [93, 86] on link "INVOICE" at bounding box center [108, 88] width 61 height 30
click at [205, 89] on link "PREVIOUS INVOICES" at bounding box center [217, 86] width 117 height 15
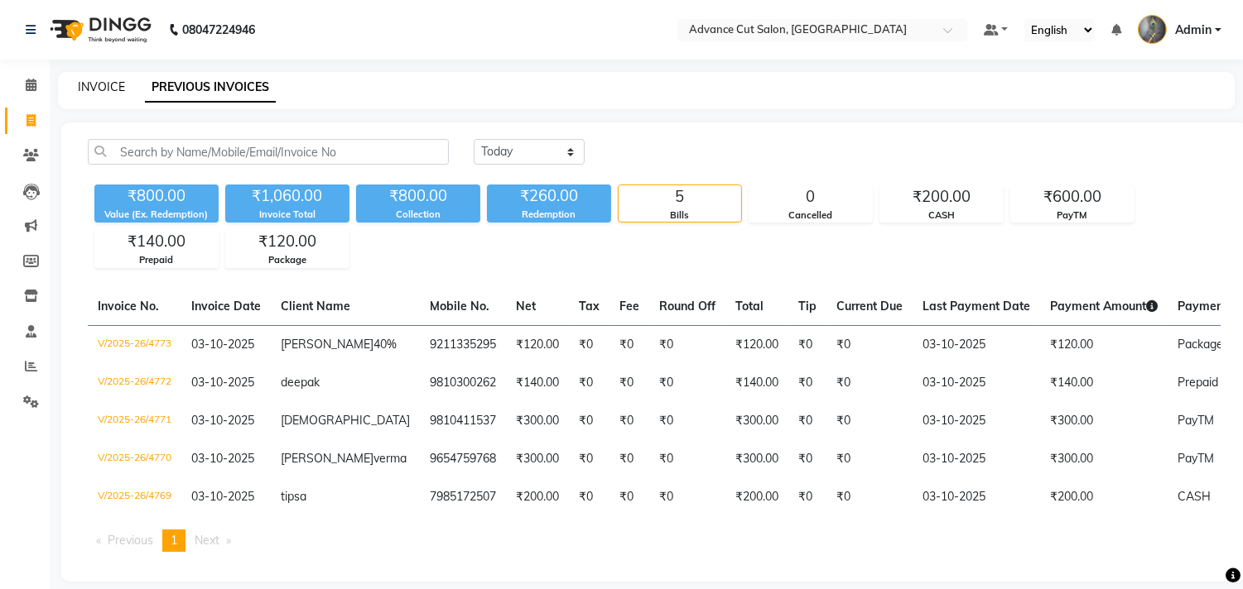
click at [97, 91] on link "INVOICE" at bounding box center [101, 86] width 47 height 15
select select "service"
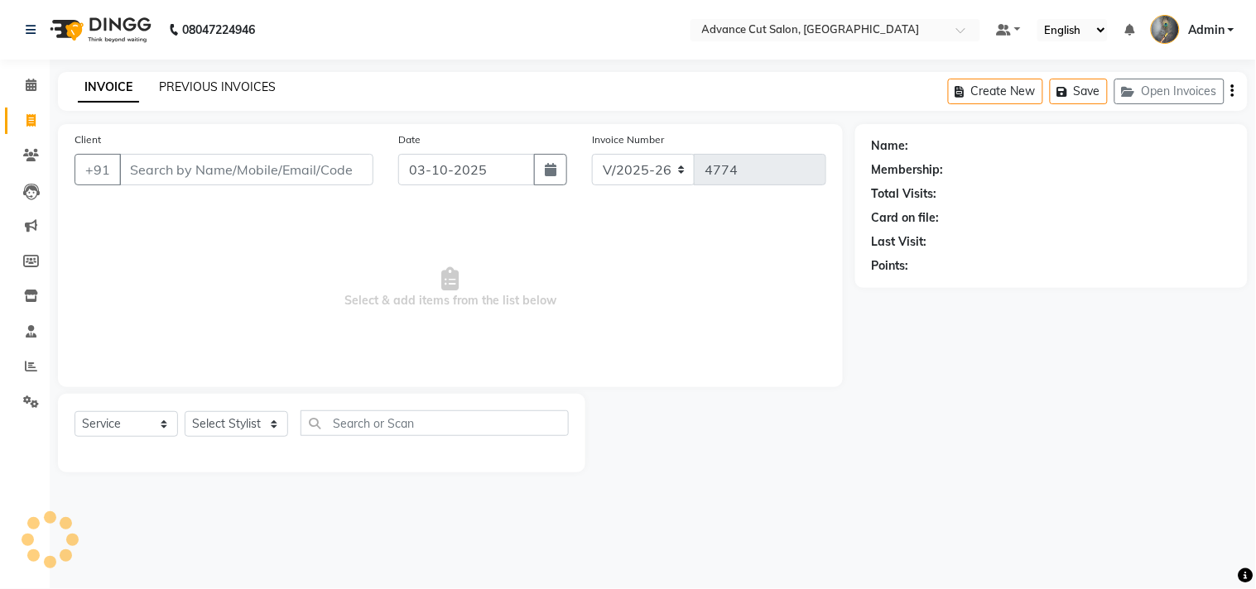
click at [185, 87] on link "PREVIOUS INVOICES" at bounding box center [217, 86] width 117 height 15
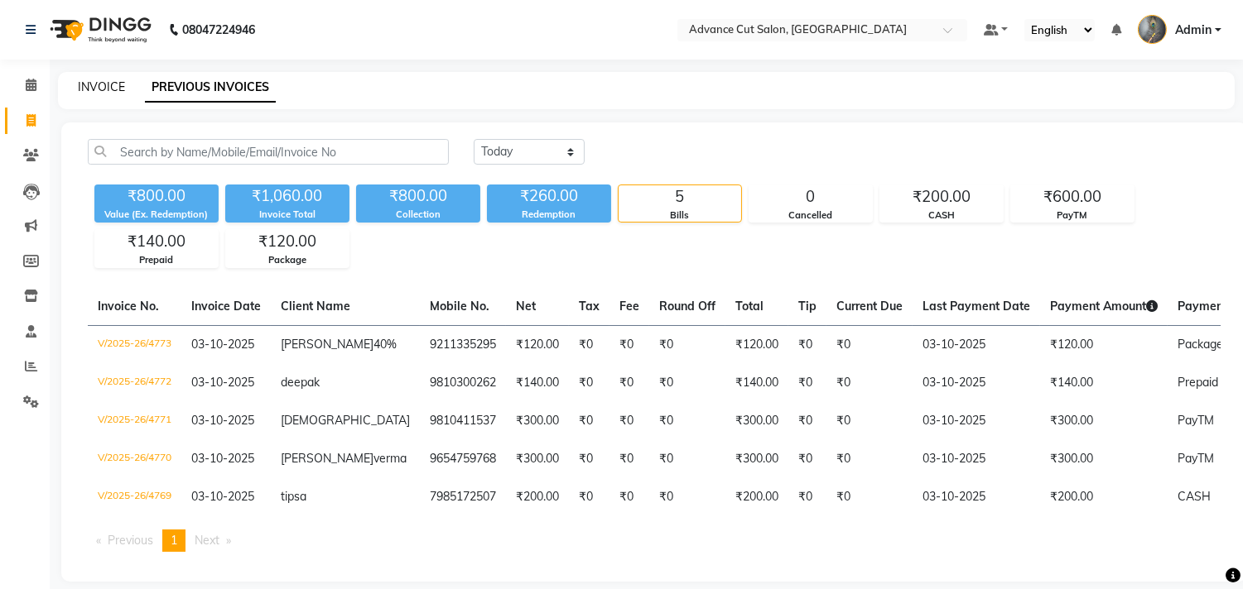
click at [89, 83] on link "INVOICE" at bounding box center [101, 86] width 47 height 15
select select "service"
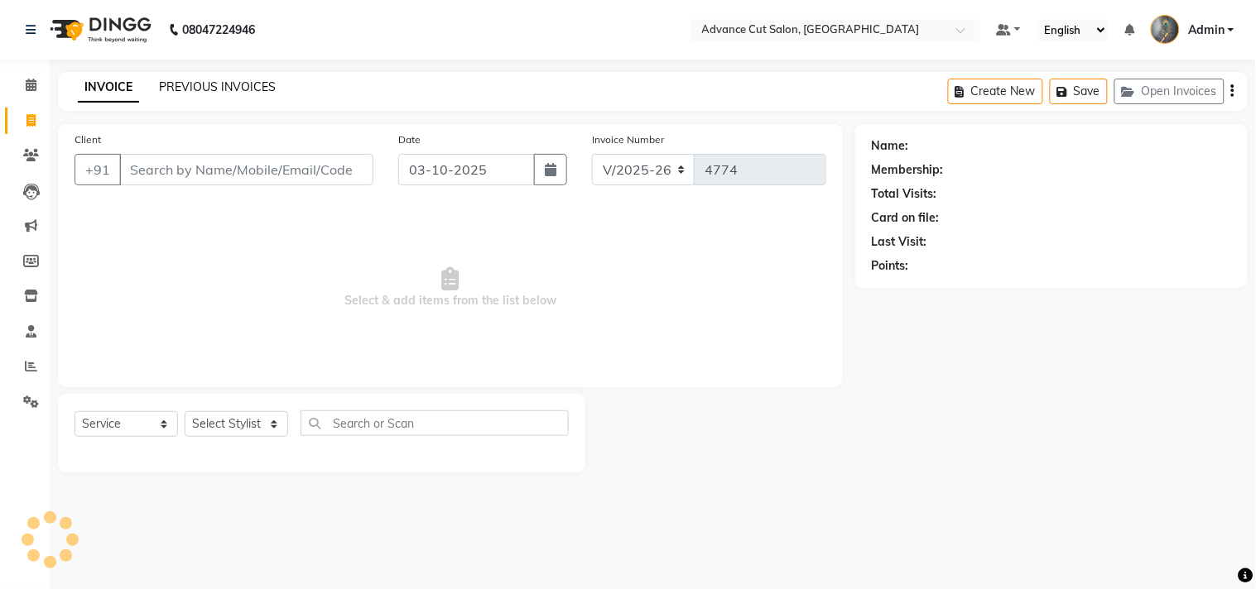
click at [228, 87] on link "PREVIOUS INVOICES" at bounding box center [217, 86] width 117 height 15
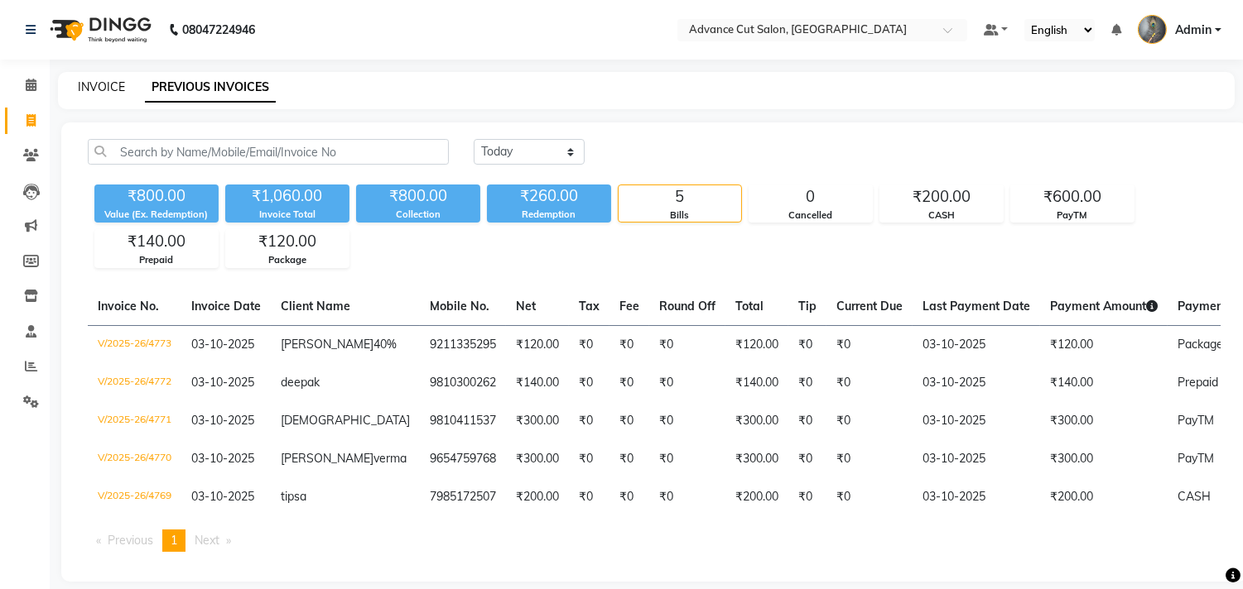
click at [112, 86] on link "INVOICE" at bounding box center [101, 86] width 47 height 15
select select "service"
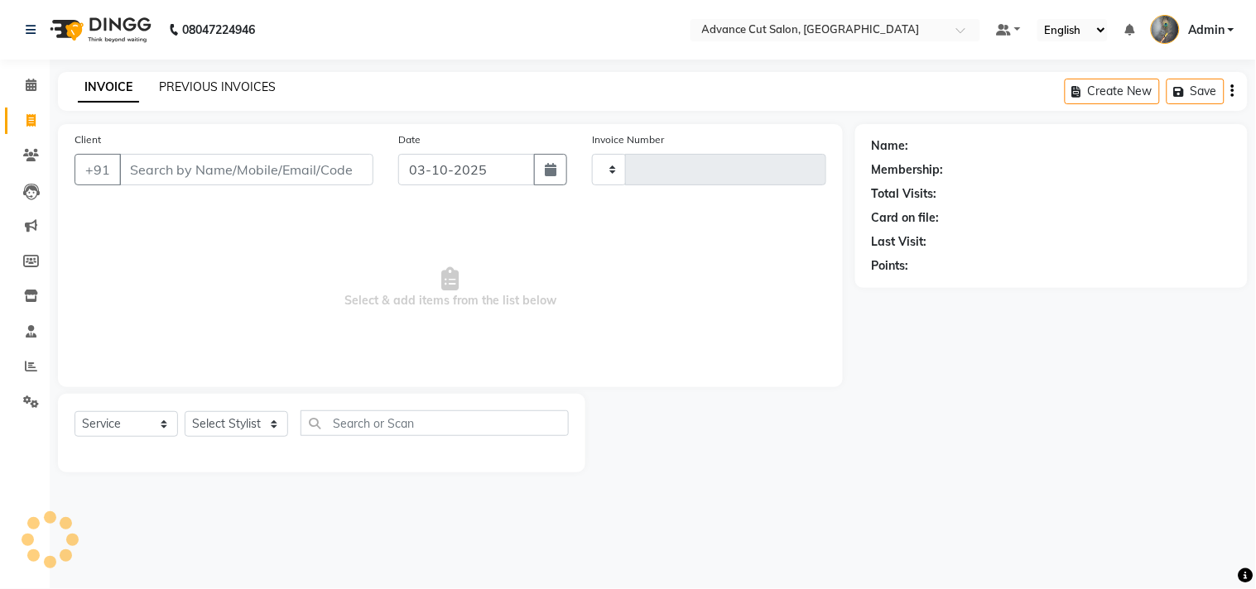
click at [164, 84] on link "PREVIOUS INVOICES" at bounding box center [217, 86] width 117 height 15
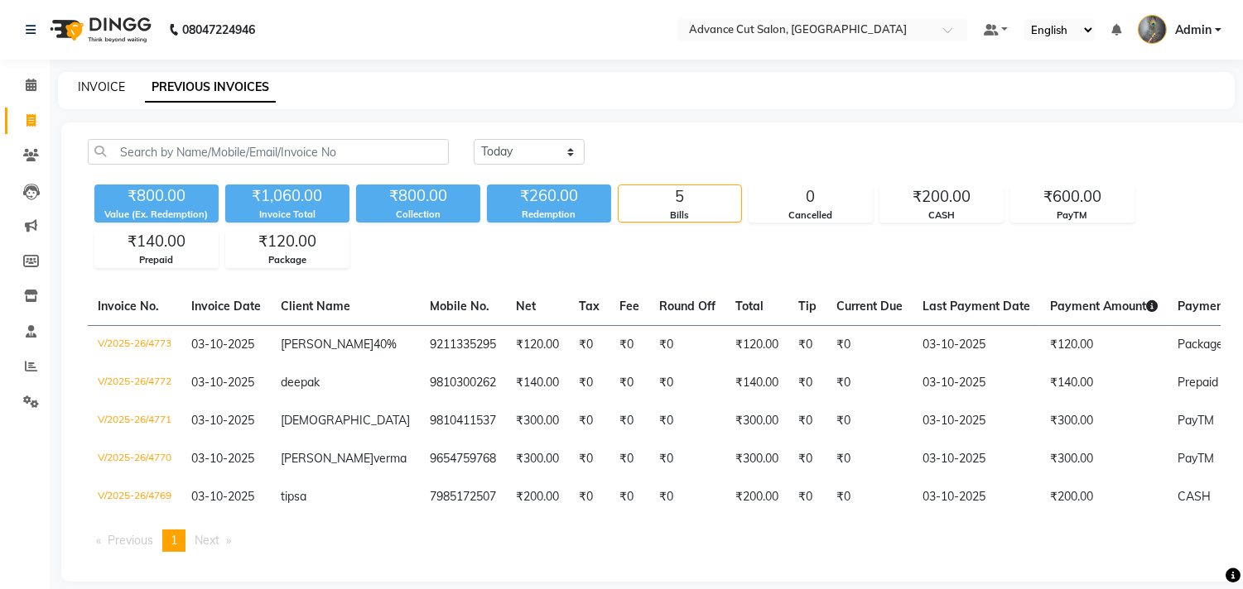
click at [100, 88] on link "INVOICE" at bounding box center [101, 86] width 47 height 15
select select "service"
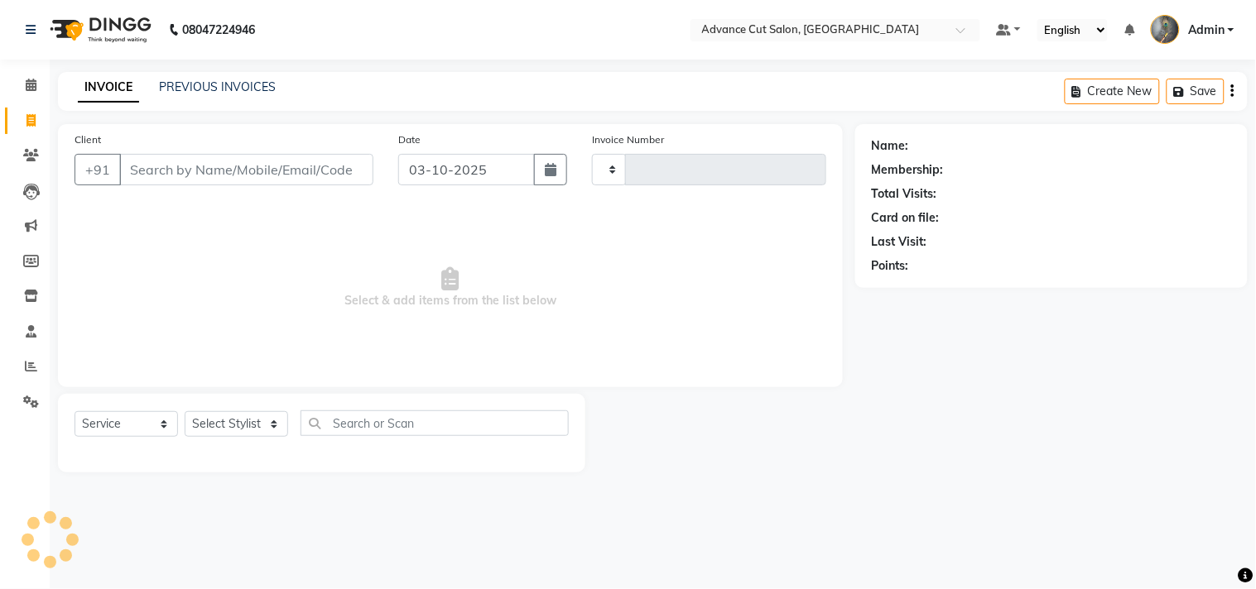
type input "4774"
select select "4939"
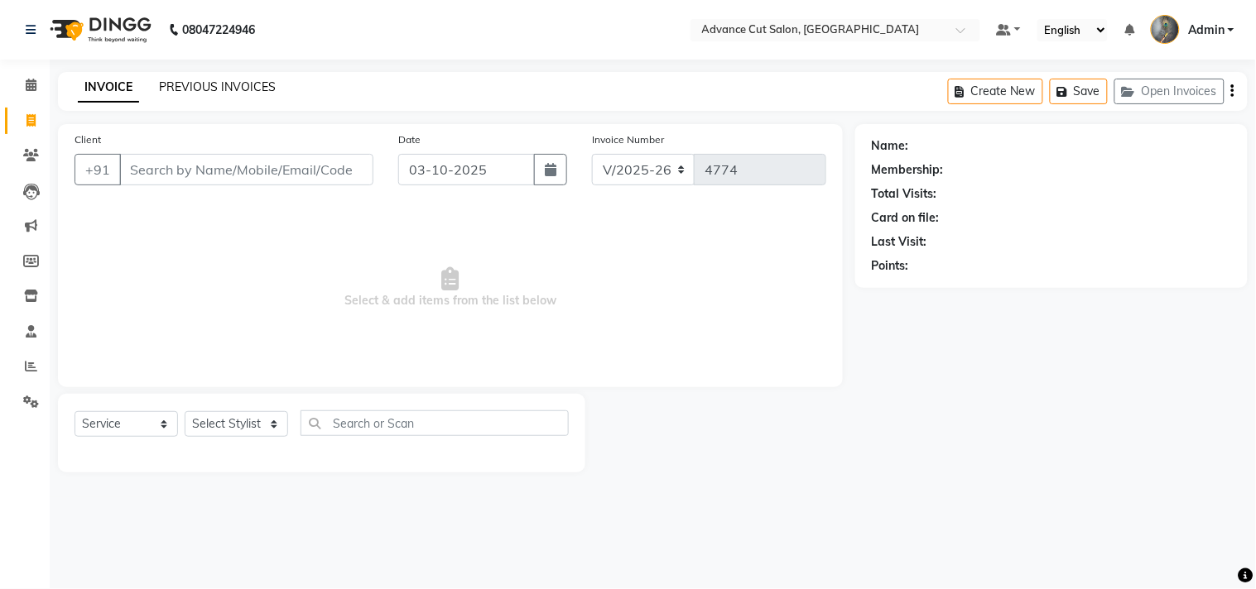
click at [202, 86] on link "PREVIOUS INVOICES" at bounding box center [217, 86] width 117 height 15
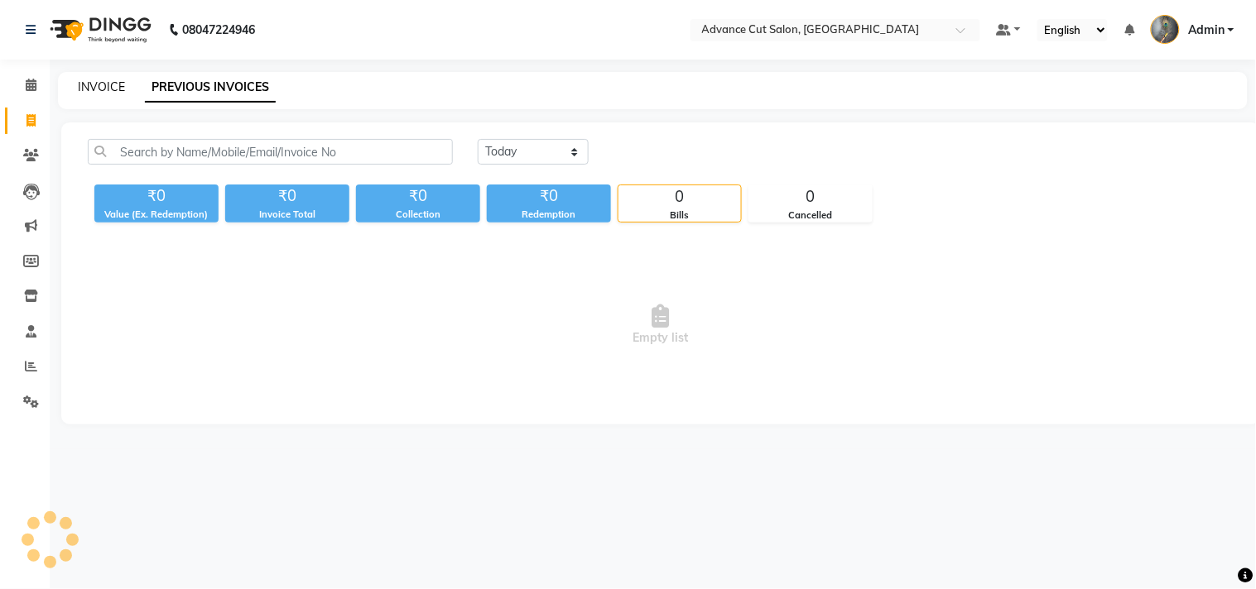
click at [102, 89] on link "INVOICE" at bounding box center [101, 86] width 47 height 15
select select "service"
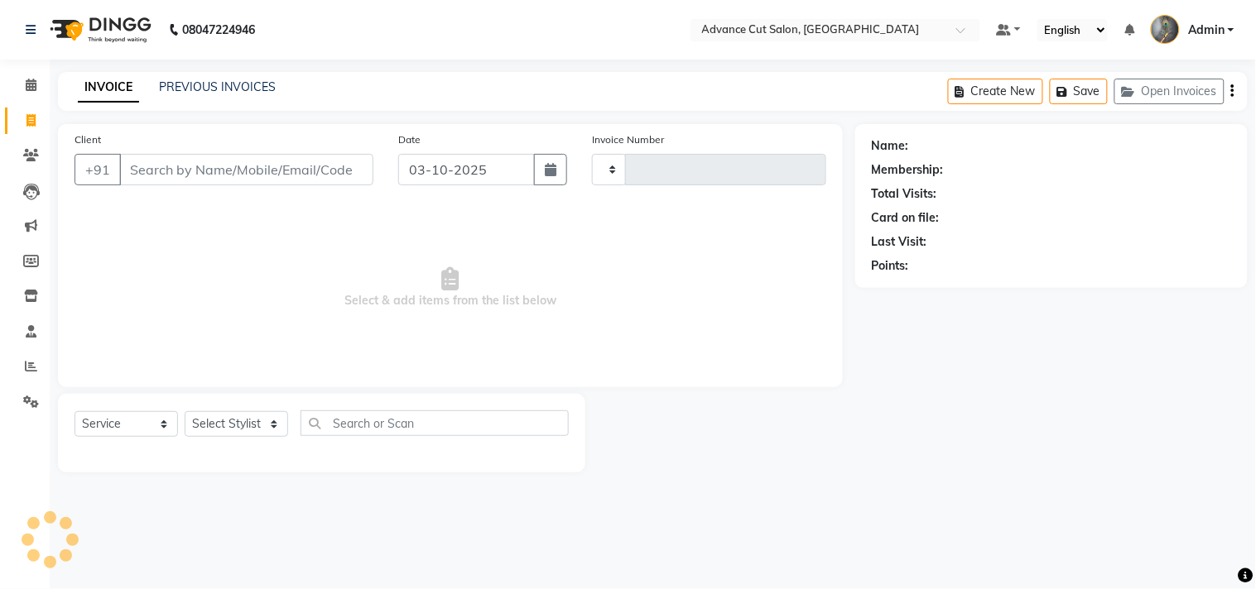
type input "4774"
select select "4939"
click at [186, 79] on div "PREVIOUS INVOICES" at bounding box center [217, 87] width 117 height 17
click at [187, 85] on link "PREVIOUS INVOICES" at bounding box center [217, 86] width 117 height 15
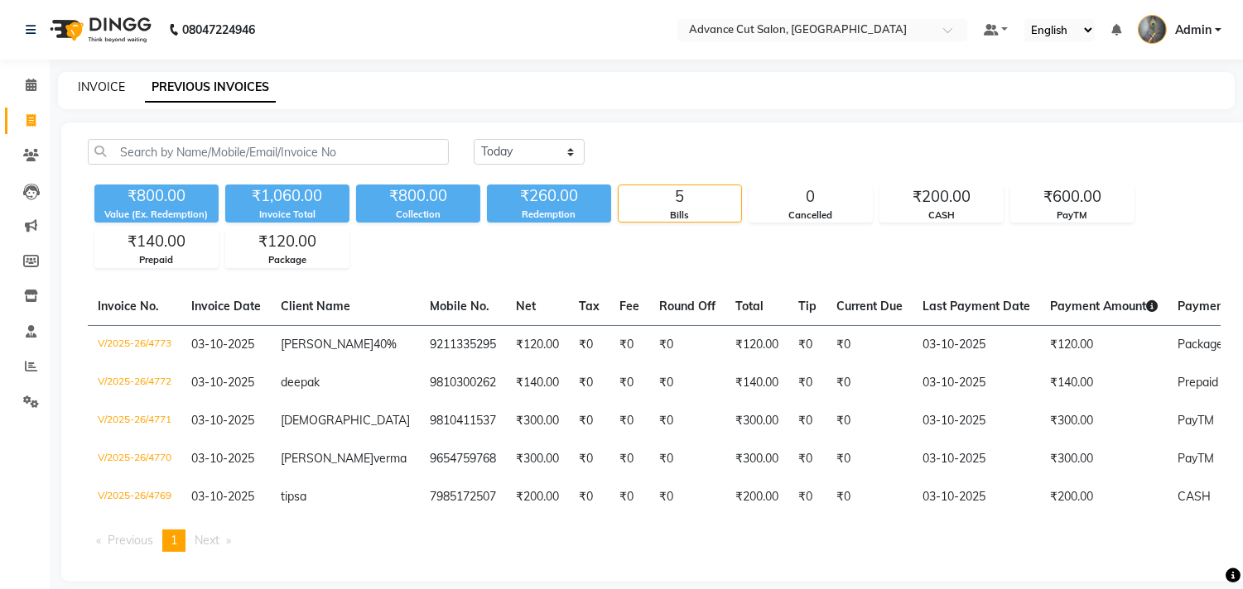
click at [100, 87] on link "INVOICE" at bounding box center [101, 86] width 47 height 15
select select "service"
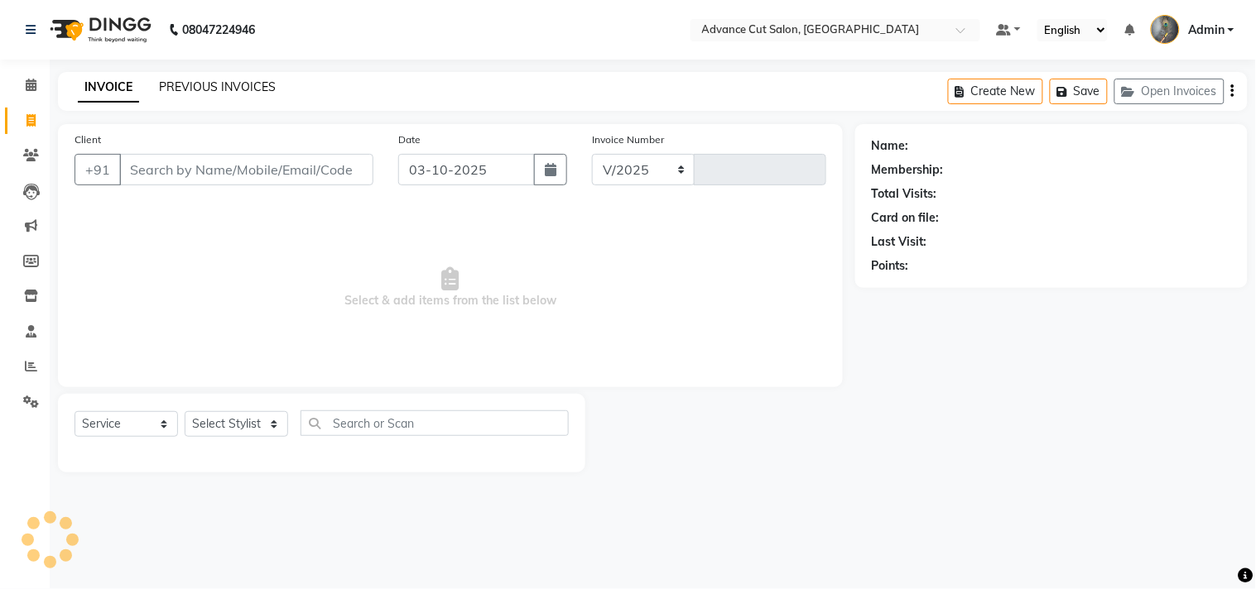
select select "4939"
type input "4774"
click at [199, 80] on link "PREVIOUS INVOICES" at bounding box center [217, 86] width 117 height 15
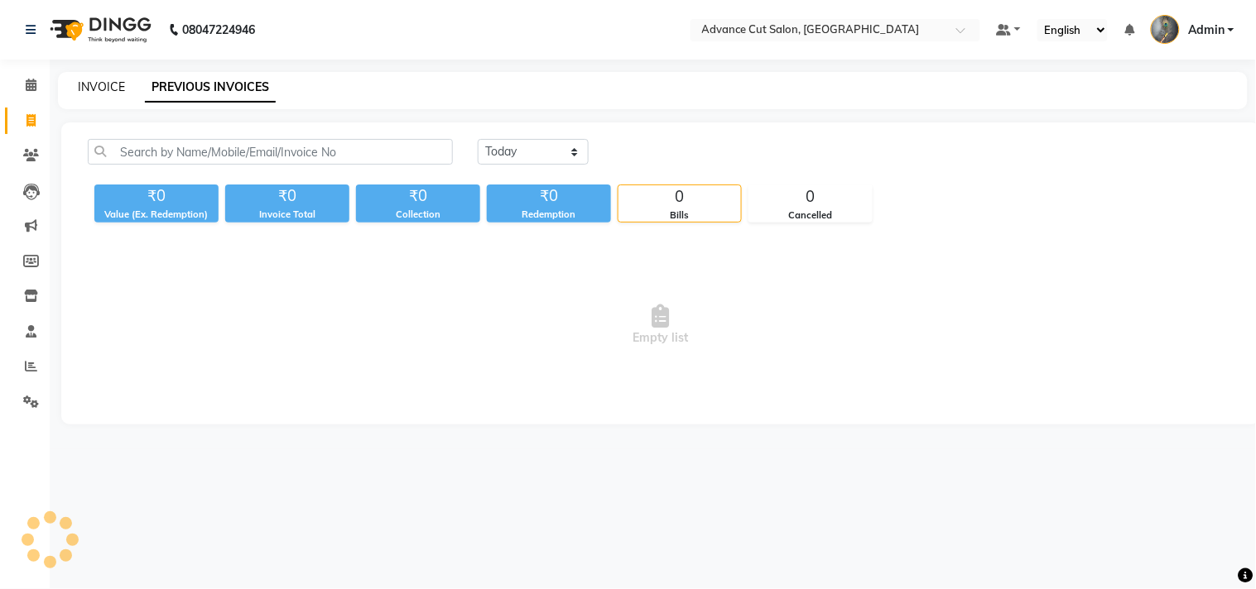
click at [105, 84] on link "INVOICE" at bounding box center [101, 86] width 47 height 15
select select "service"
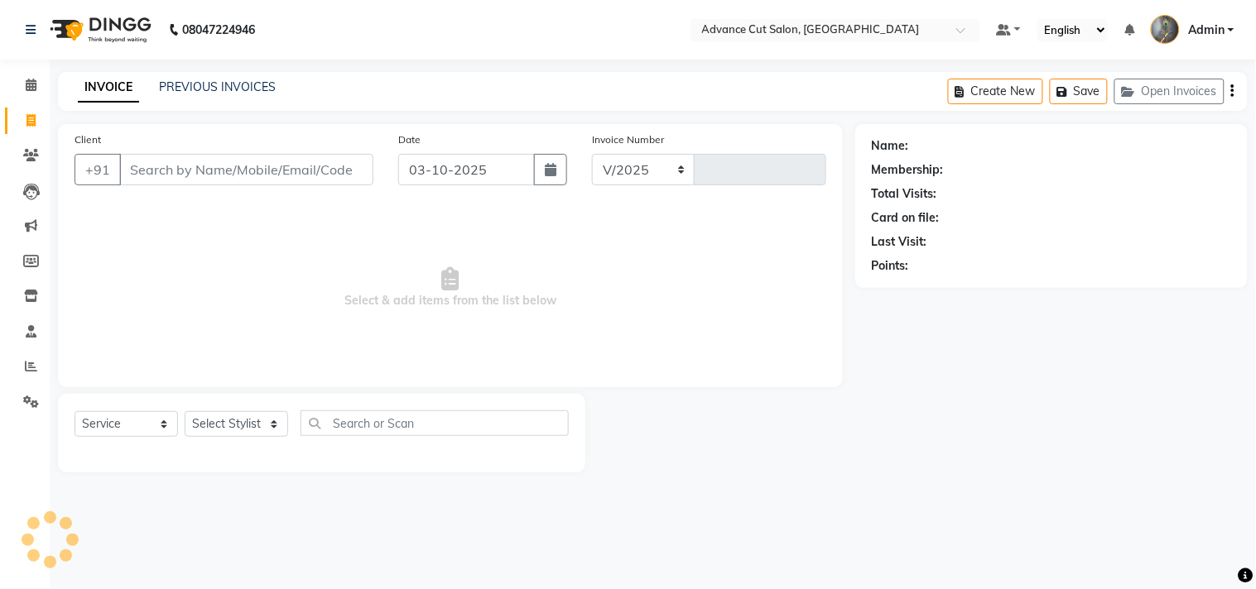
select select "4939"
type input "4774"
click at [210, 79] on link "PREVIOUS INVOICES" at bounding box center [217, 86] width 117 height 15
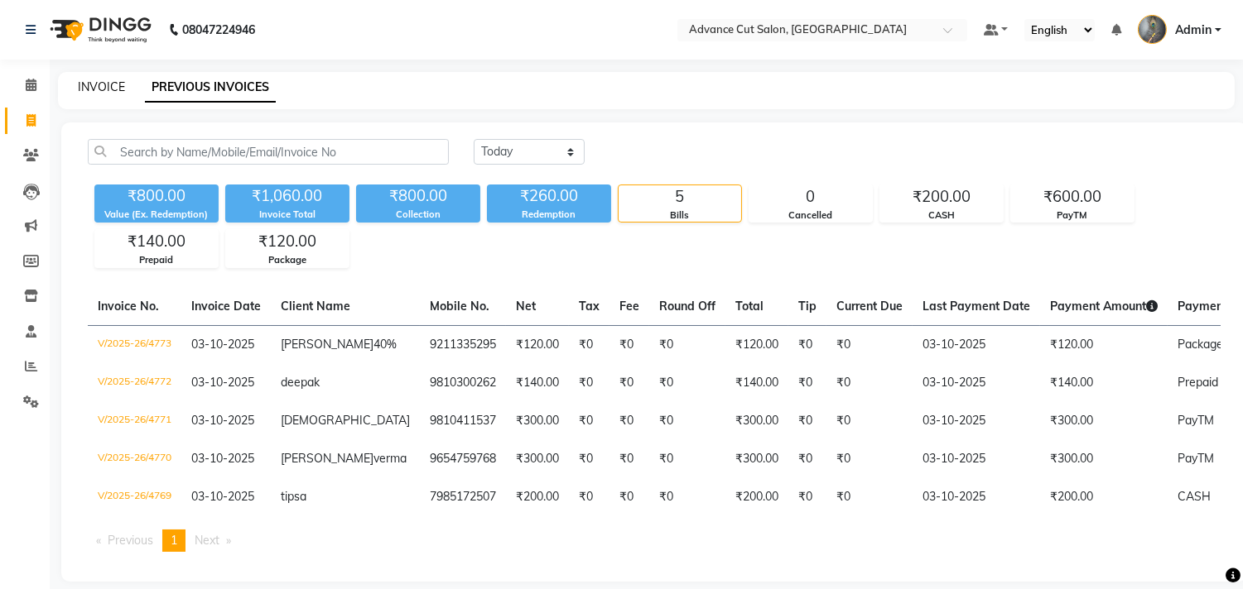
click at [108, 89] on link "INVOICE" at bounding box center [101, 86] width 47 height 15
select select "service"
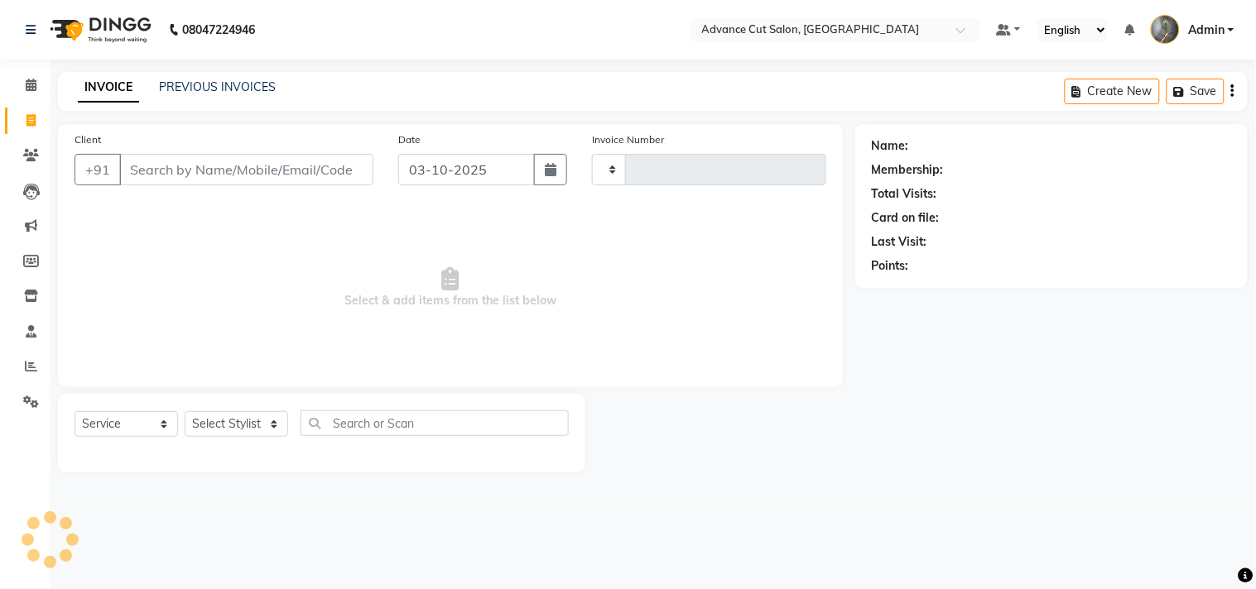
type input "4774"
select select "4939"
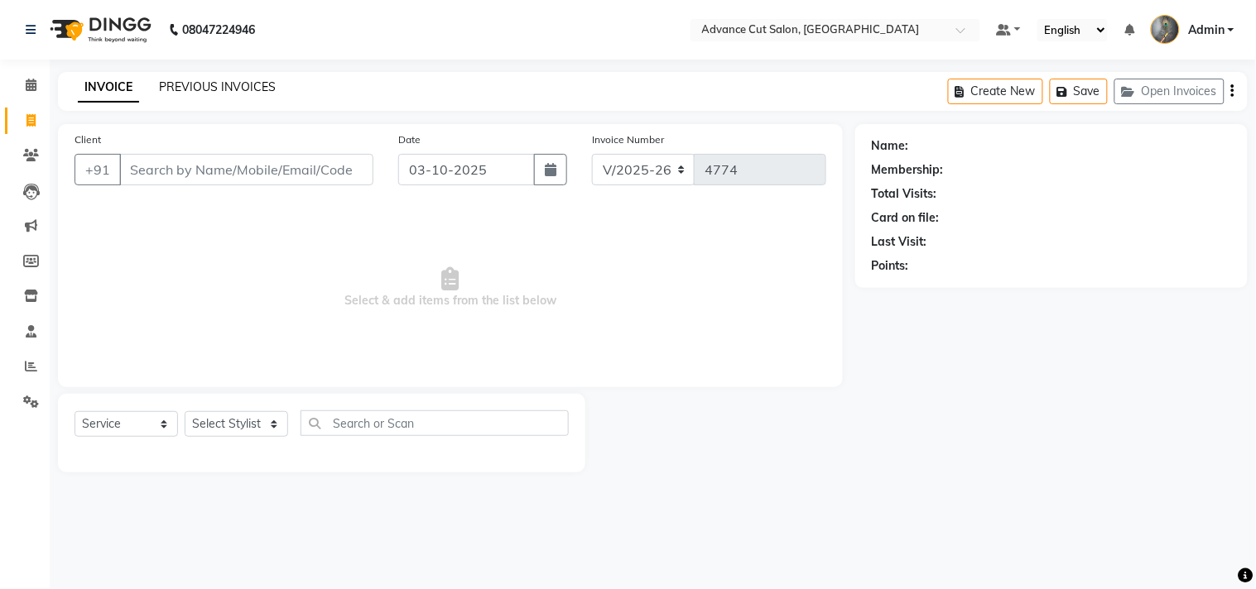
click at [214, 87] on link "PREVIOUS INVOICES" at bounding box center [217, 86] width 117 height 15
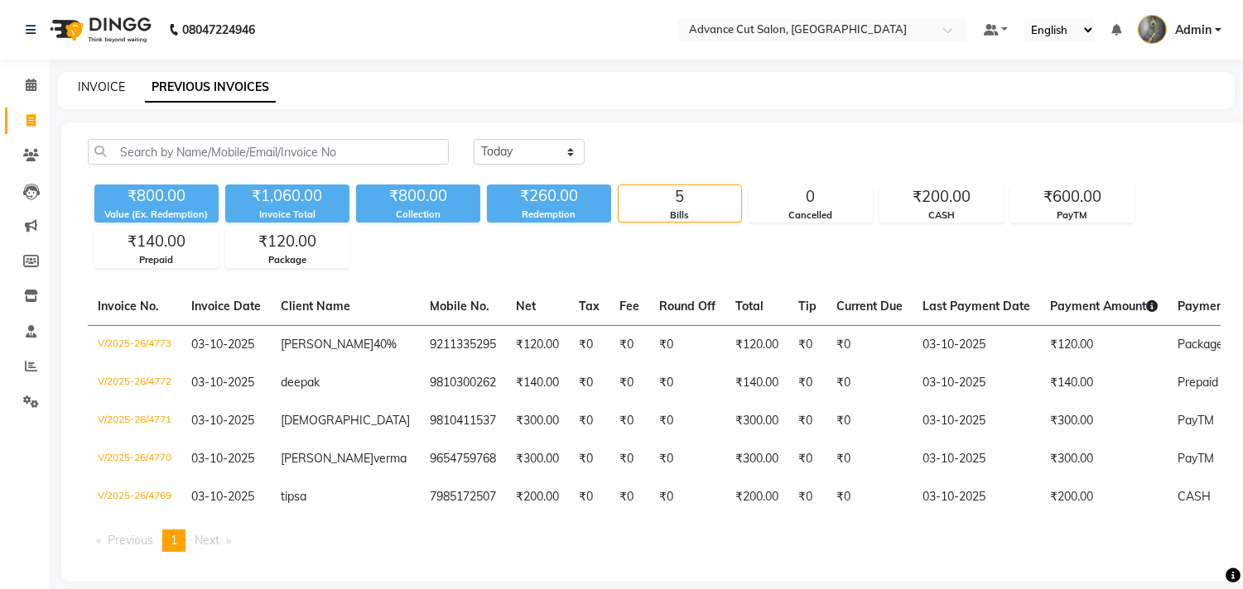
click at [94, 81] on link "INVOICE" at bounding box center [101, 86] width 47 height 15
select select "service"
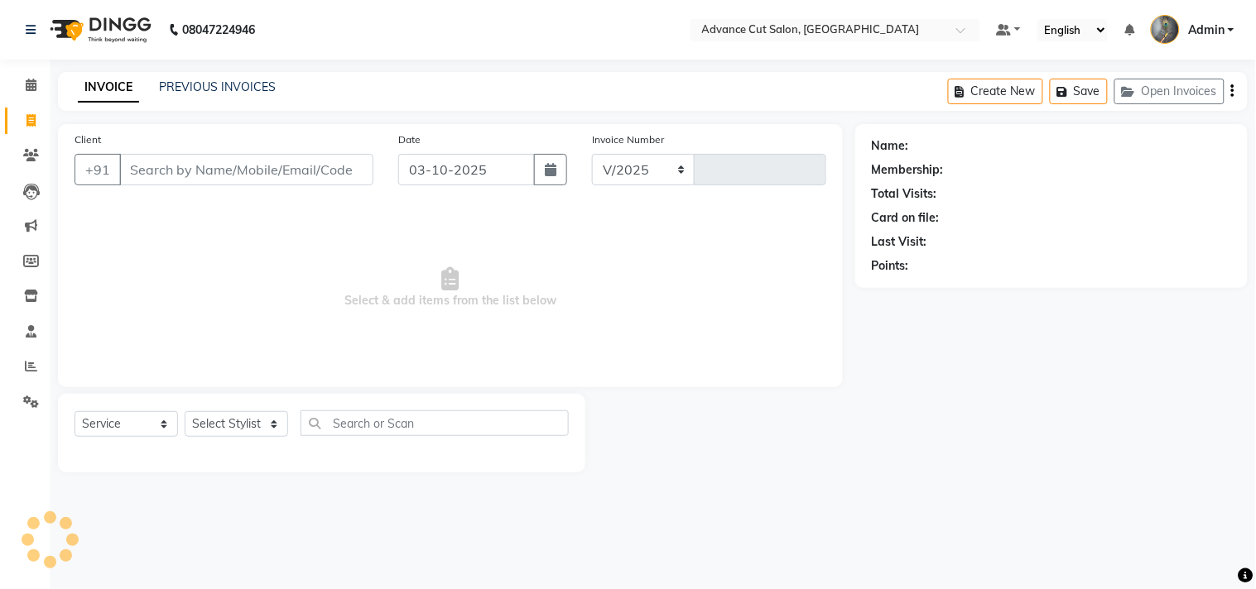
select select "4939"
type input "4774"
click at [199, 79] on link "PREVIOUS INVOICES" at bounding box center [217, 86] width 117 height 15
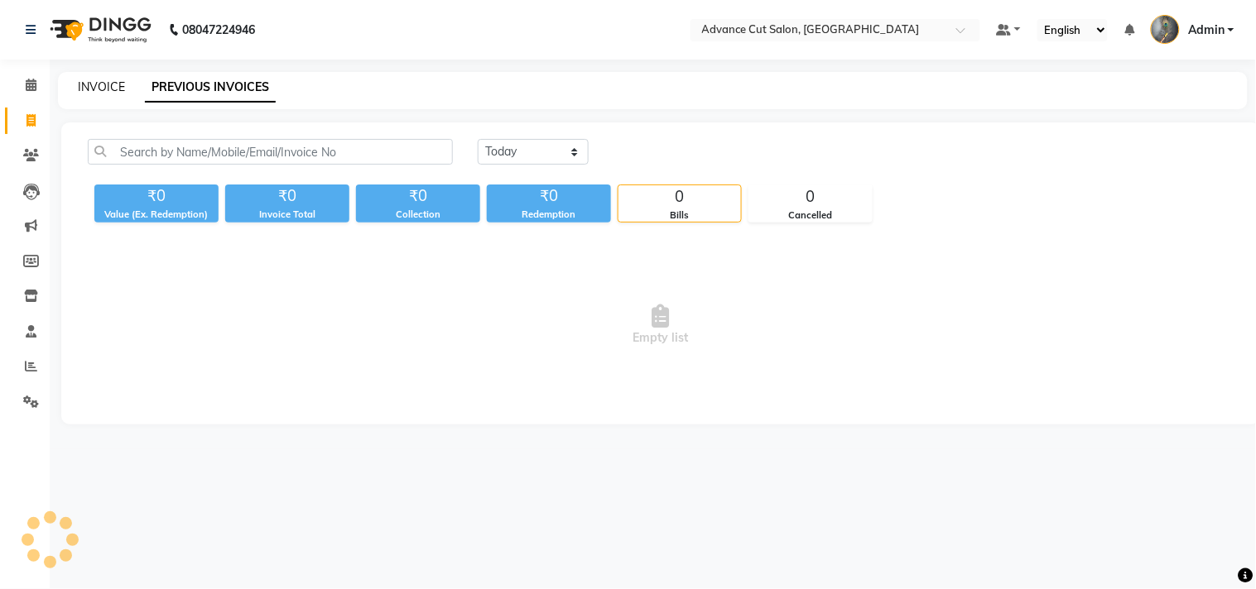
click at [98, 88] on link "INVOICE" at bounding box center [101, 86] width 47 height 15
select select "service"
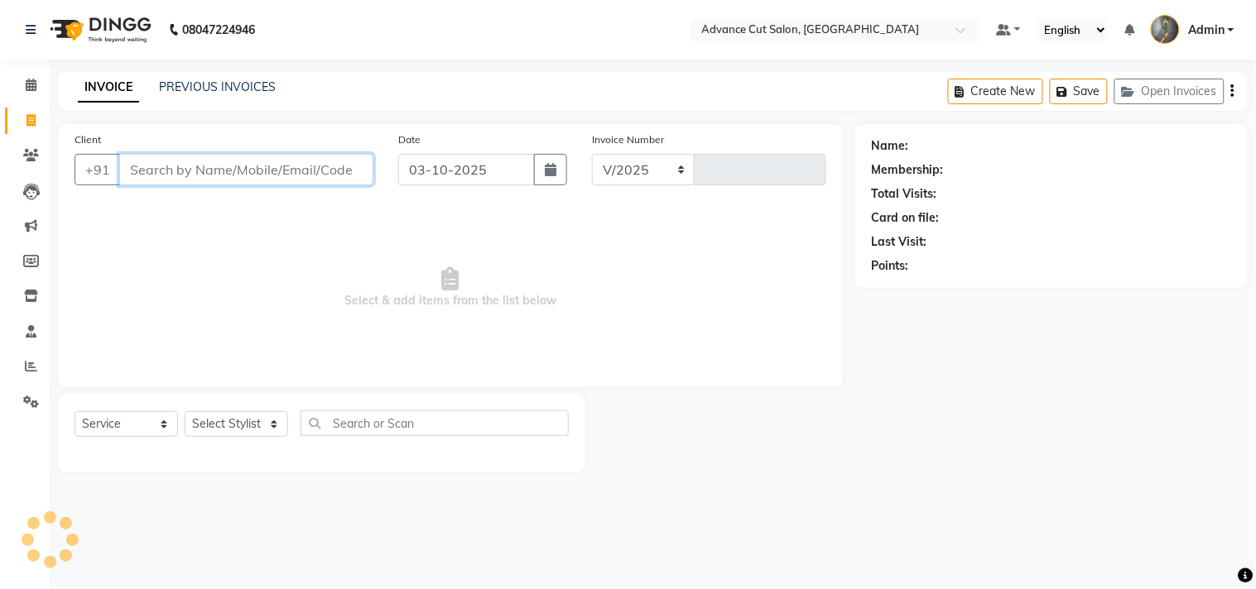
select select "4939"
type input "4774"
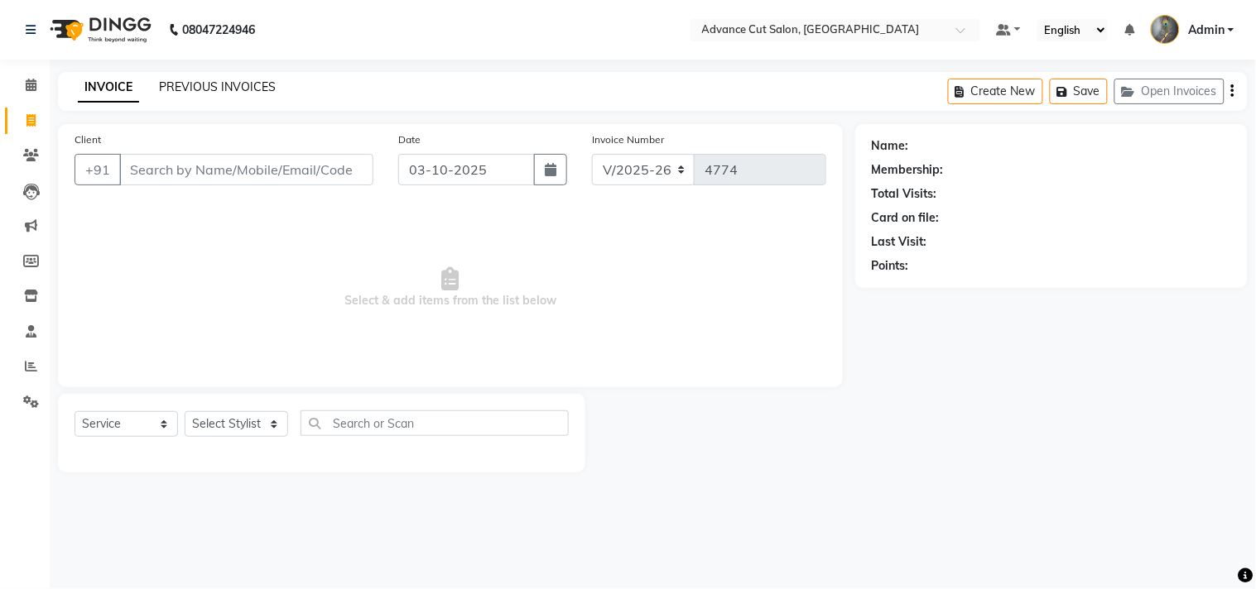
click at [204, 85] on link "PREVIOUS INVOICES" at bounding box center [217, 86] width 117 height 15
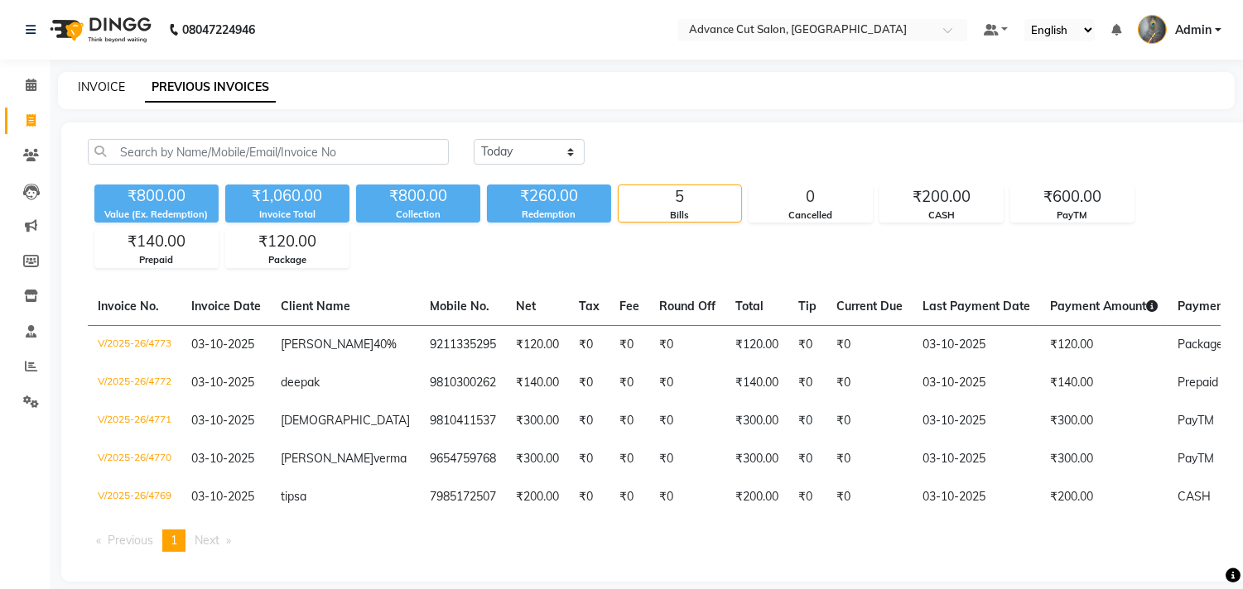
click at [91, 89] on link "INVOICE" at bounding box center [101, 86] width 47 height 15
select select "service"
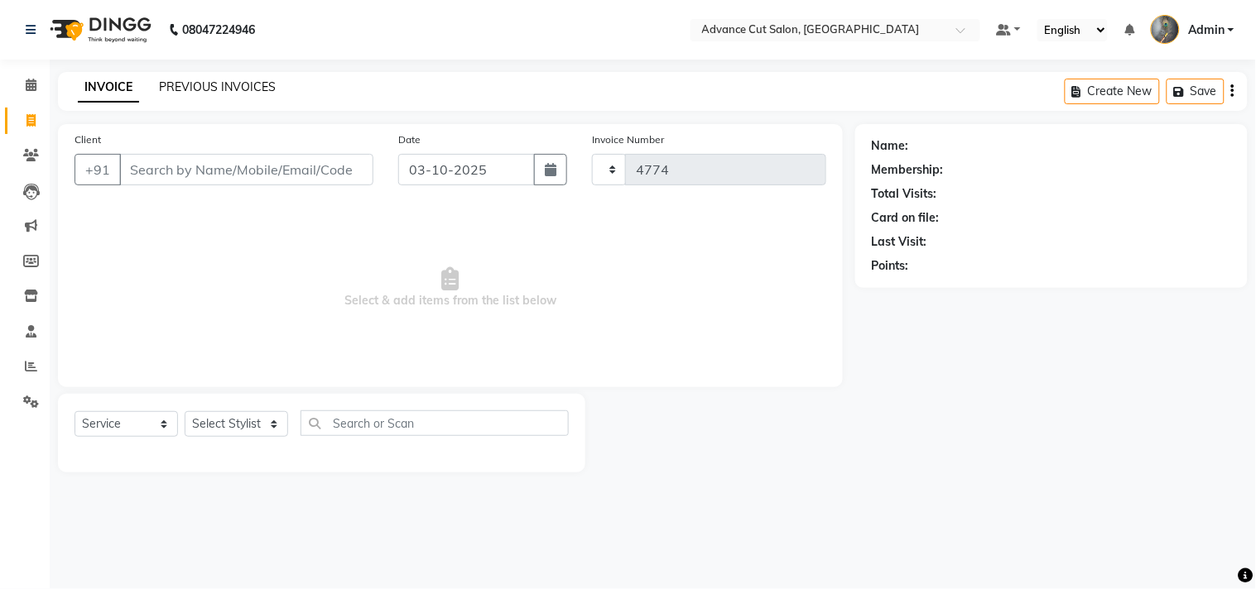
click at [200, 87] on link "PREVIOUS INVOICES" at bounding box center [217, 86] width 117 height 15
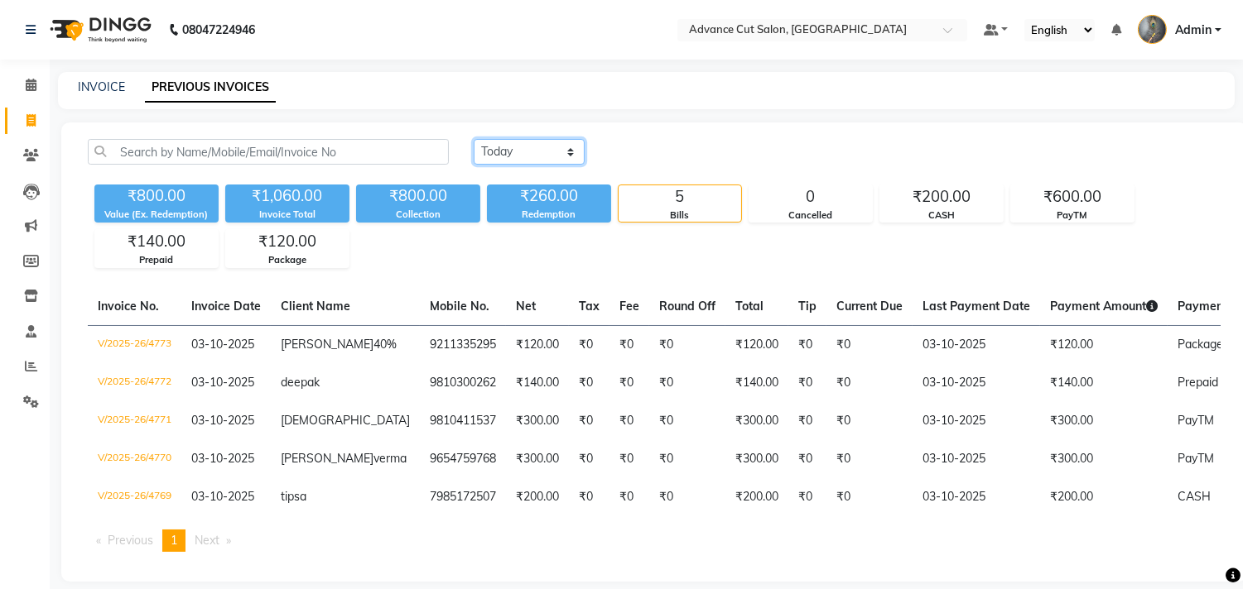
click at [539, 156] on select "Today Yesterday Custom Range" at bounding box center [529, 152] width 111 height 26
click at [474, 139] on select "Today Yesterday Custom Range" at bounding box center [529, 152] width 111 height 26
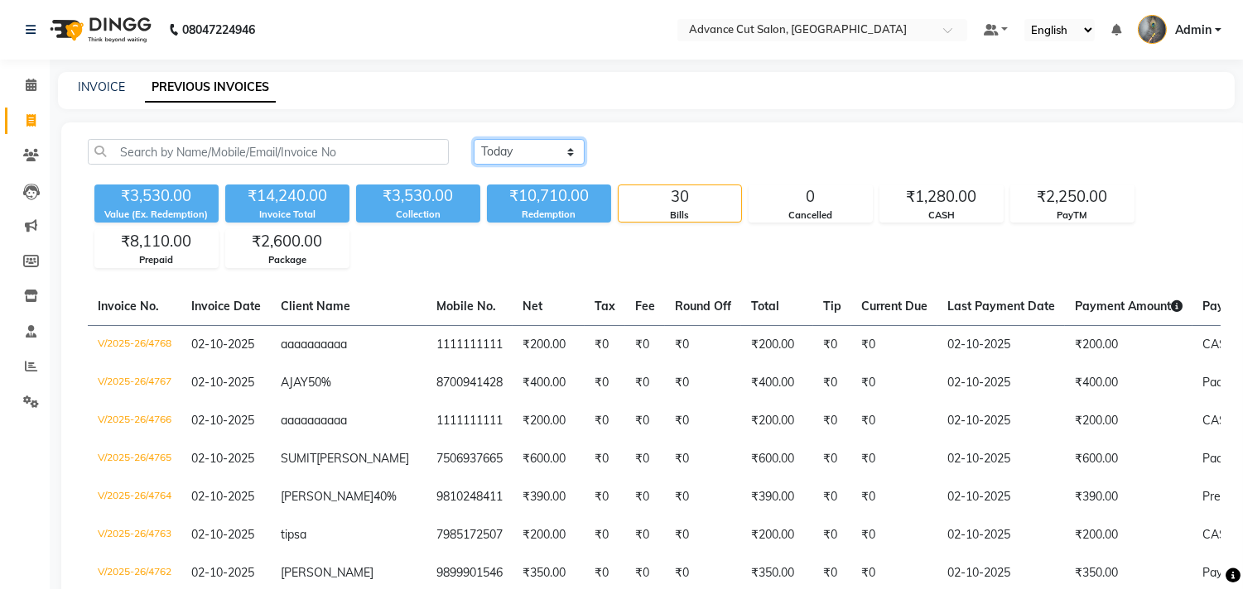
click at [486, 155] on select "Today Yesterday Custom Range" at bounding box center [529, 152] width 111 height 26
select select "today"
click at [474, 139] on select "Today Yesterday Custom Range" at bounding box center [529, 152] width 111 height 26
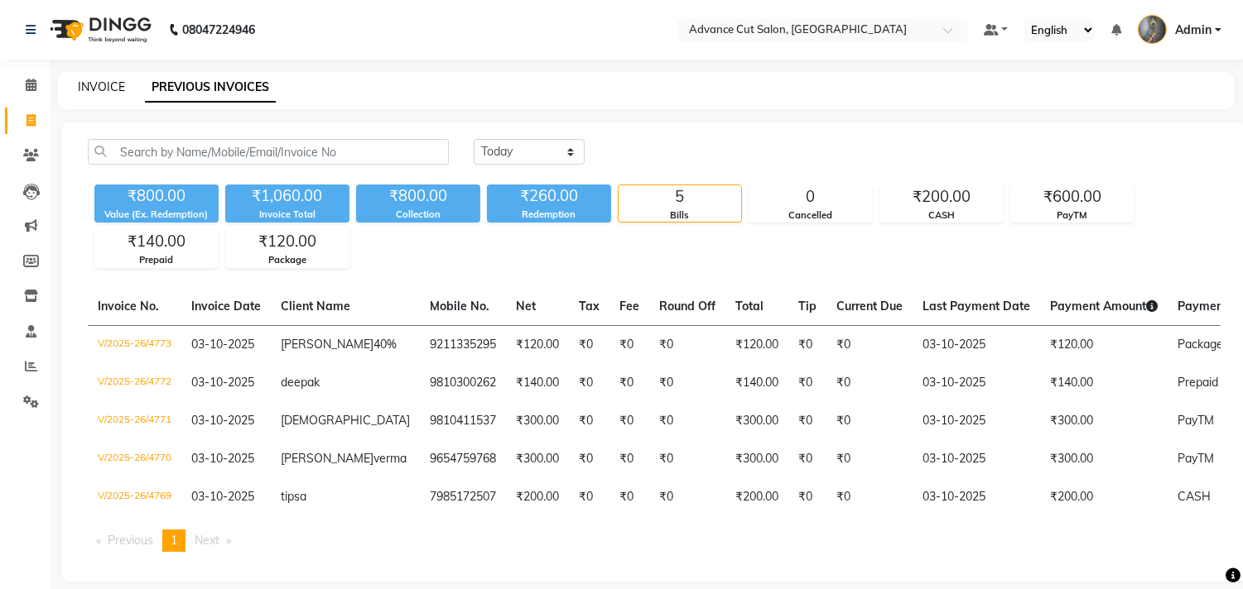
click at [103, 83] on link "INVOICE" at bounding box center [101, 86] width 47 height 15
select select "service"
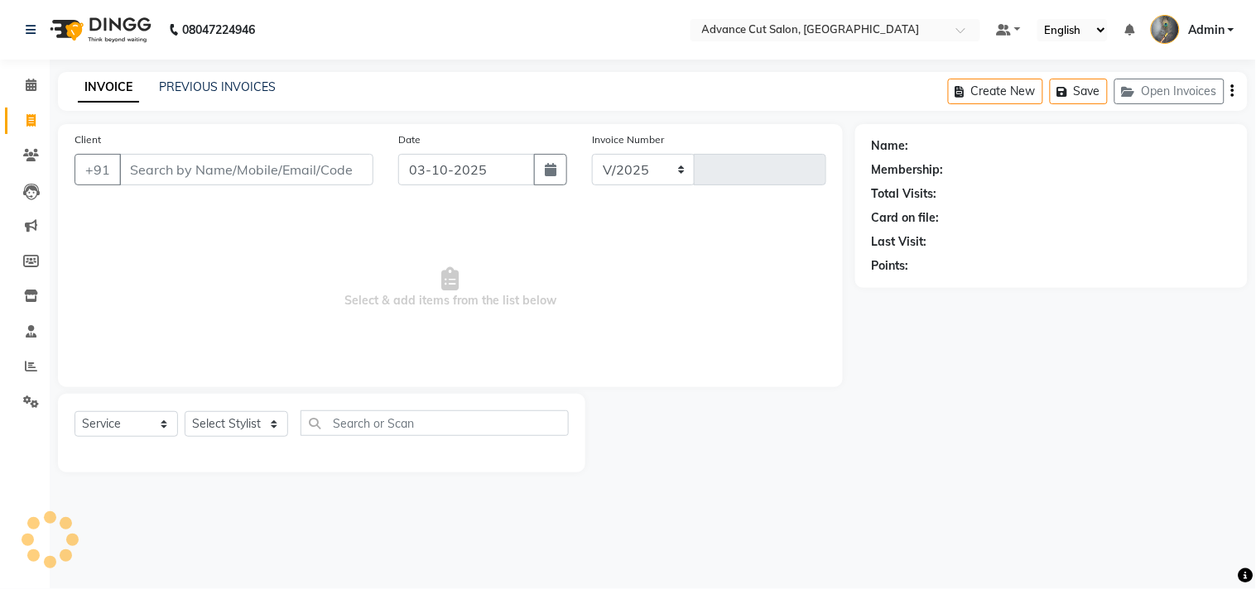
select select "4939"
type input "4774"
click at [254, 87] on link "PREVIOUS INVOICES" at bounding box center [217, 86] width 117 height 15
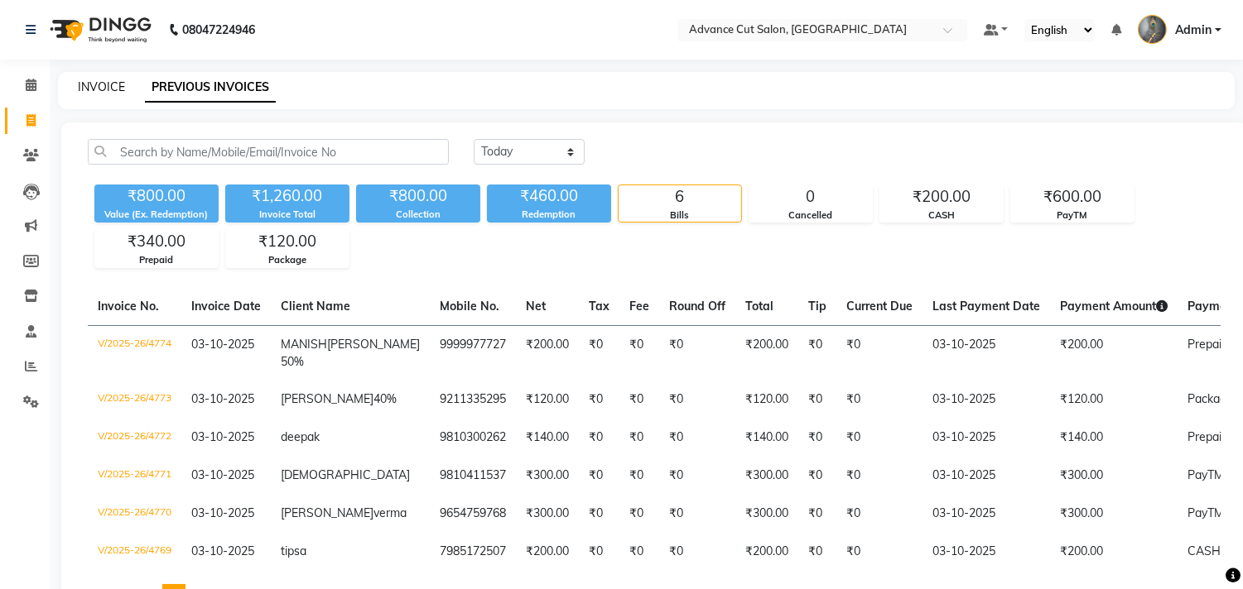
click at [99, 81] on link "INVOICE" at bounding box center [101, 86] width 47 height 15
select select "service"
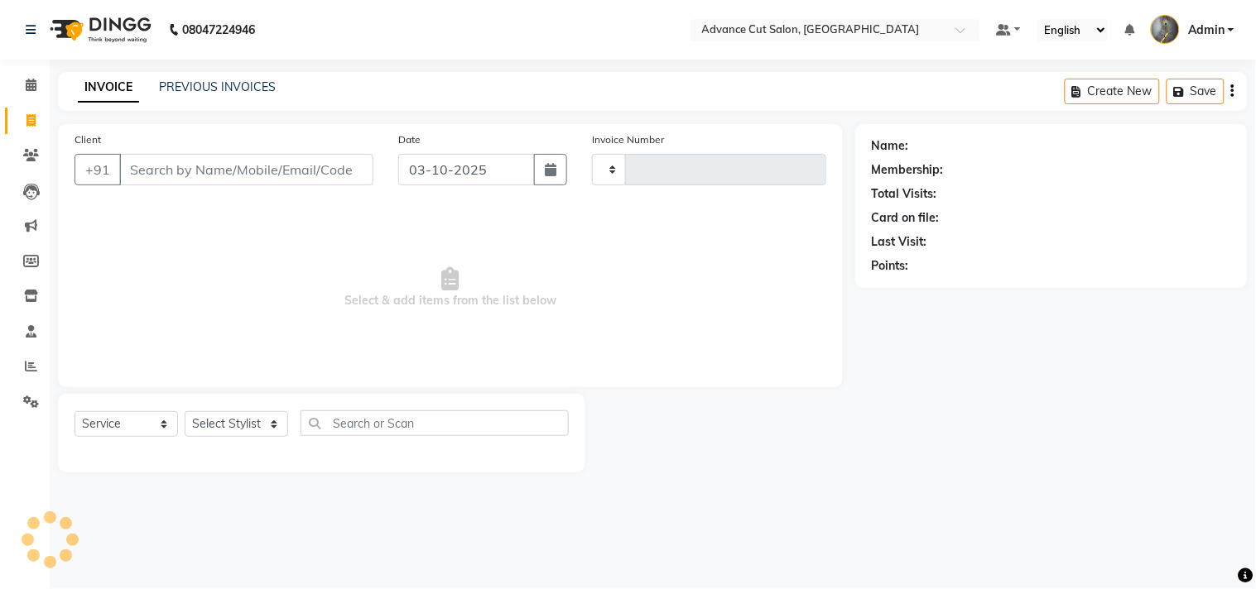
type input "4775"
select select "4939"
click at [29, 88] on icon at bounding box center [31, 85] width 11 height 12
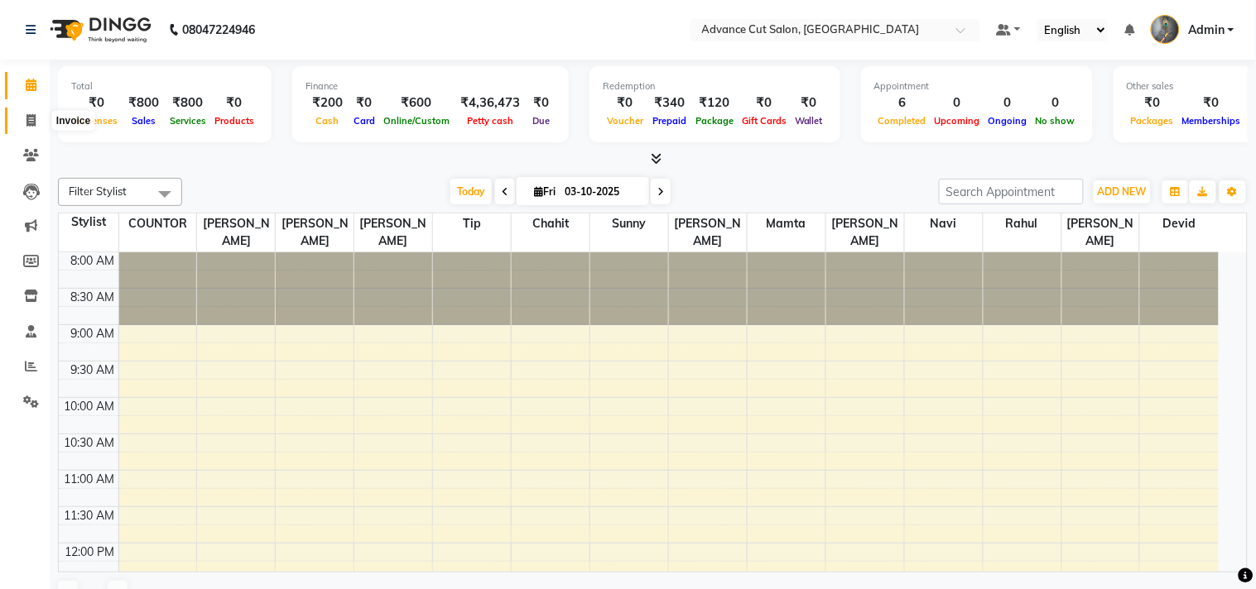
click at [26, 124] on icon at bounding box center [30, 120] width 9 height 12
select select "service"
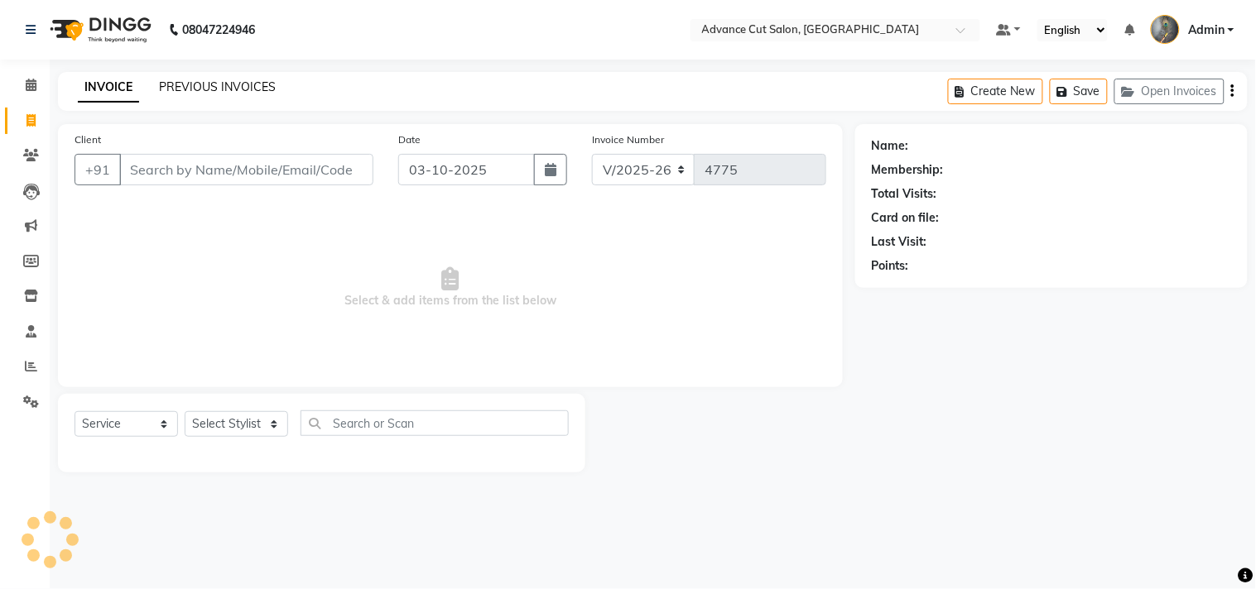
click at [203, 80] on link "PREVIOUS INVOICES" at bounding box center [217, 86] width 117 height 15
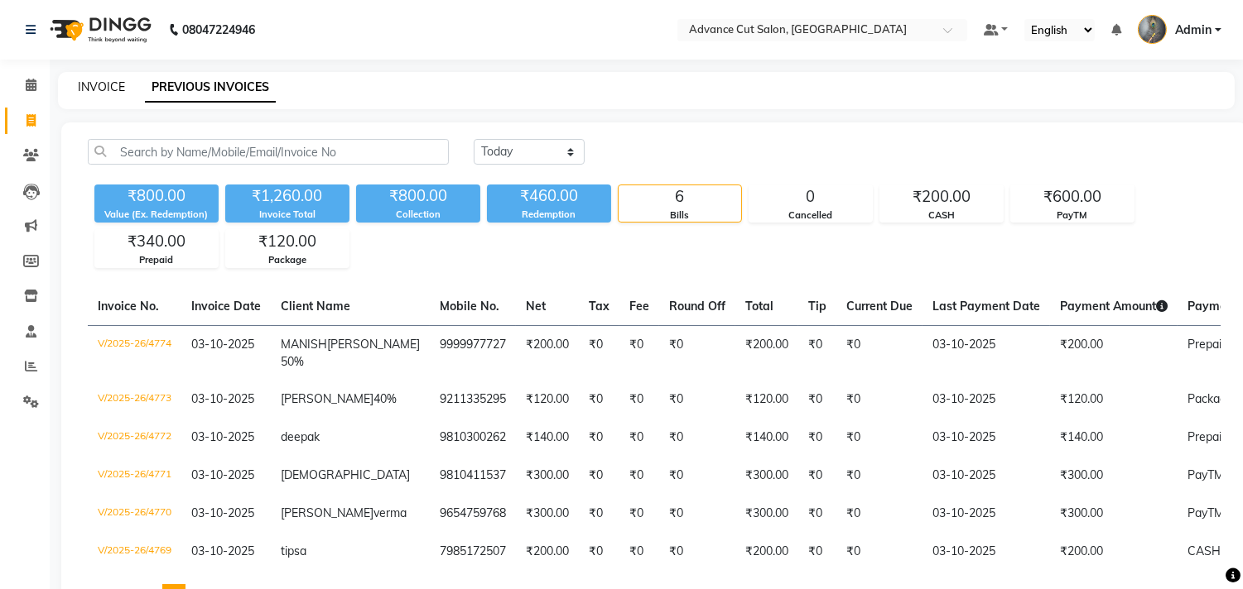
click at [103, 89] on link "INVOICE" at bounding box center [101, 86] width 47 height 15
select select "service"
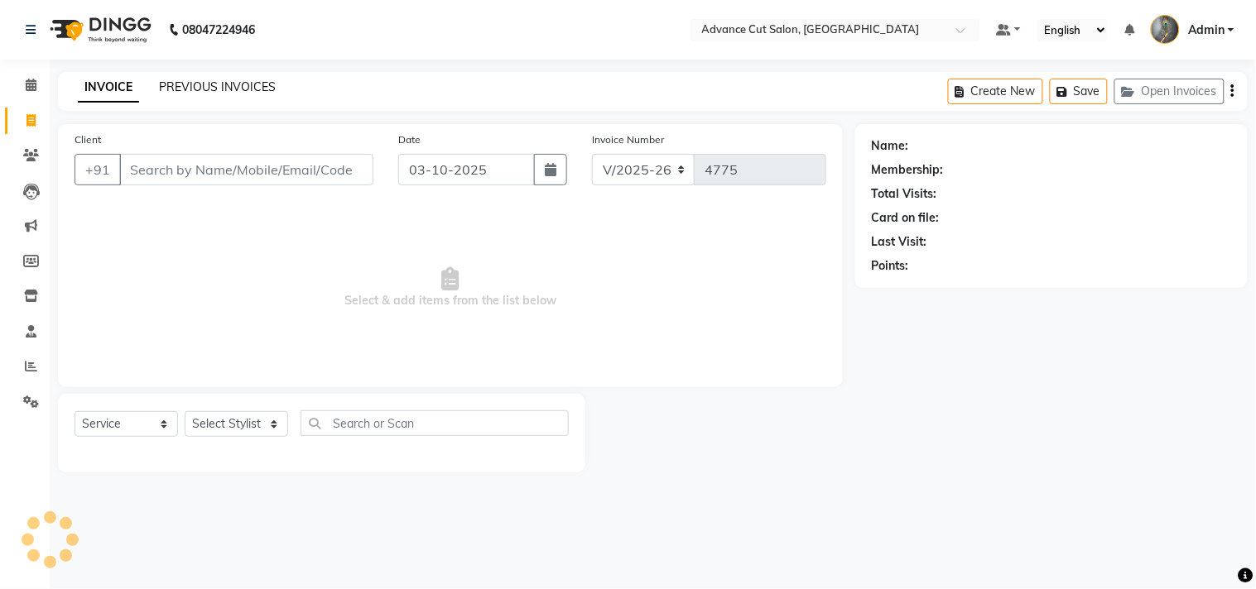
click at [207, 87] on link "PREVIOUS INVOICES" at bounding box center [217, 86] width 117 height 15
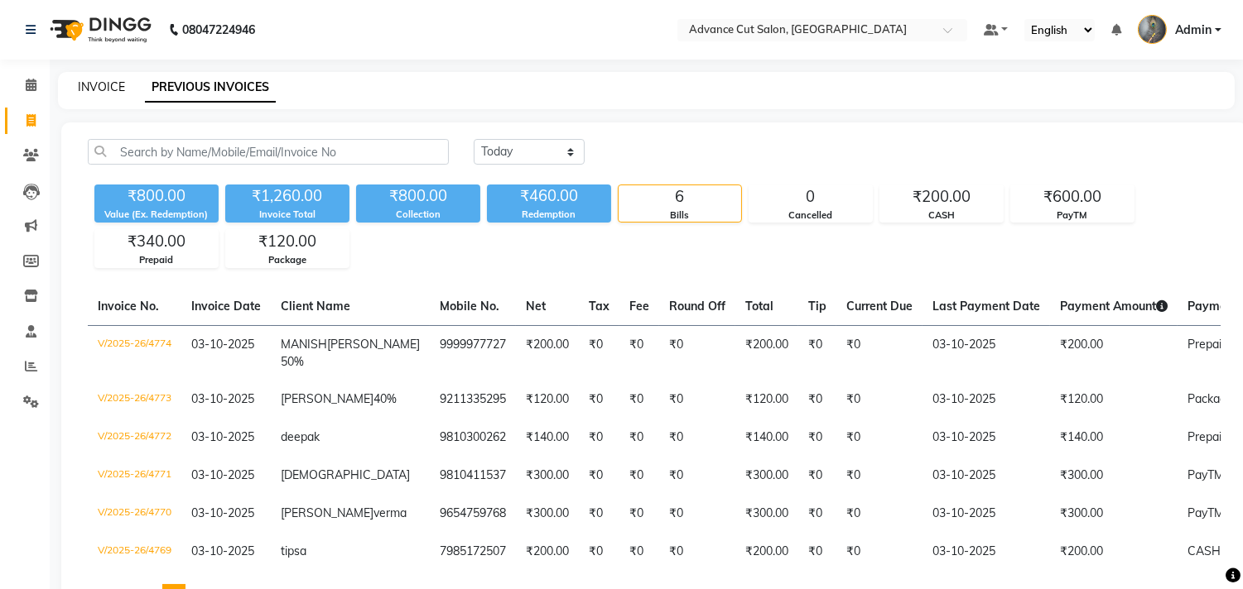
click at [112, 88] on link "INVOICE" at bounding box center [101, 86] width 47 height 15
select select "service"
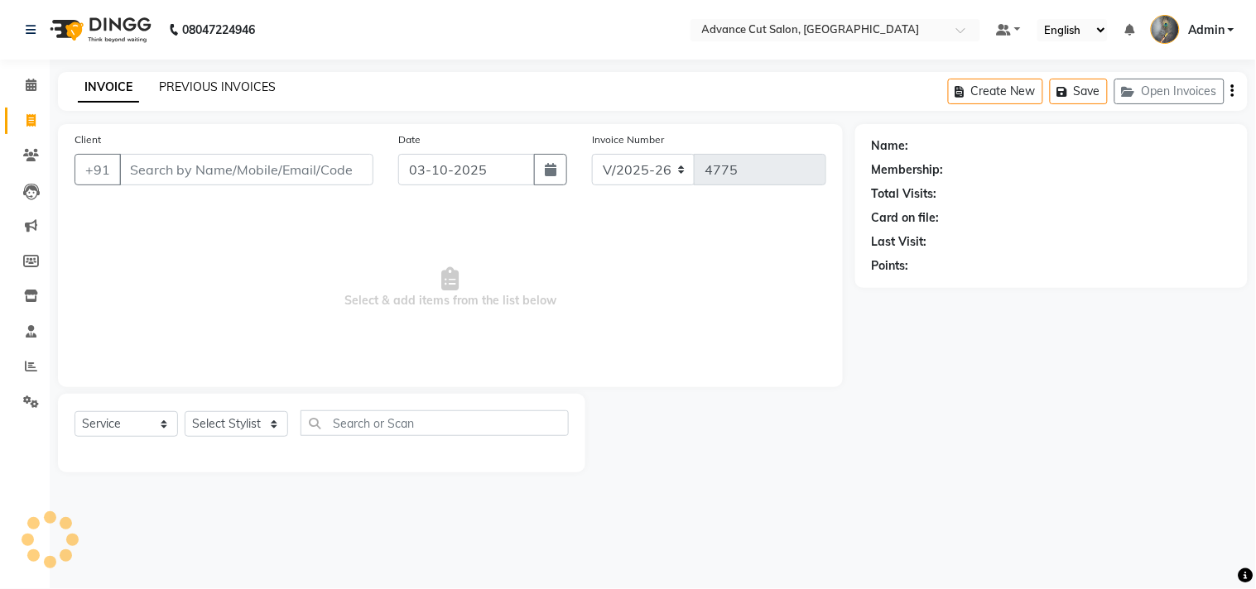
click at [238, 84] on link "PREVIOUS INVOICES" at bounding box center [217, 86] width 117 height 15
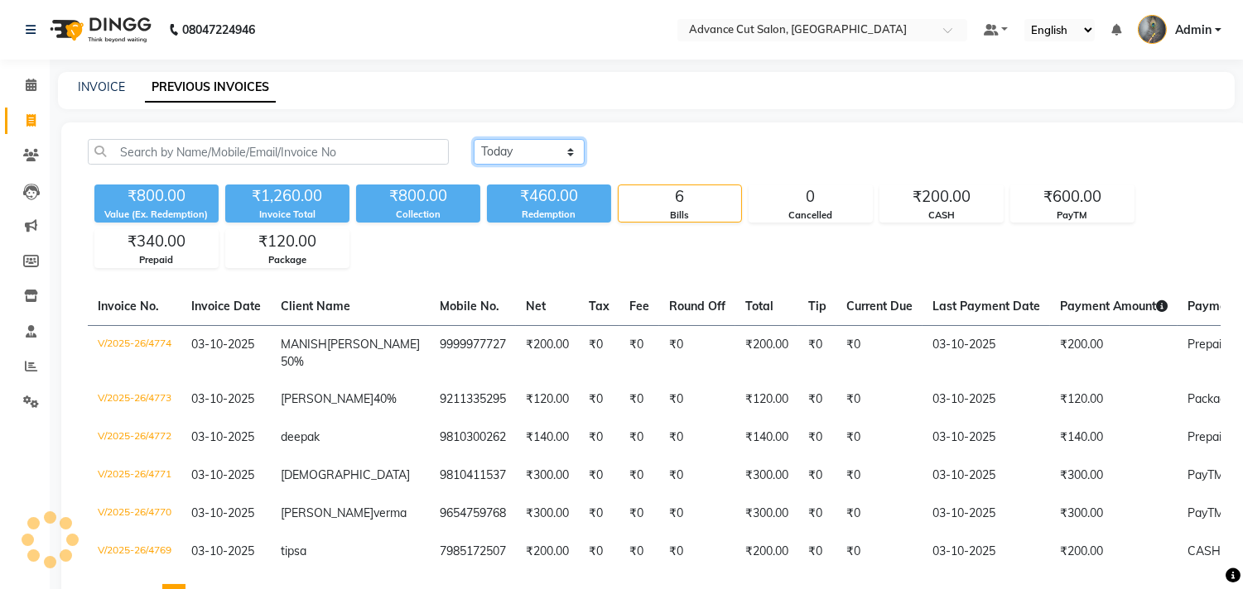
click at [503, 153] on select "Today Yesterday Custom Range" at bounding box center [529, 152] width 111 height 26
click at [474, 139] on select "Today Yesterday Custom Range" at bounding box center [529, 152] width 111 height 26
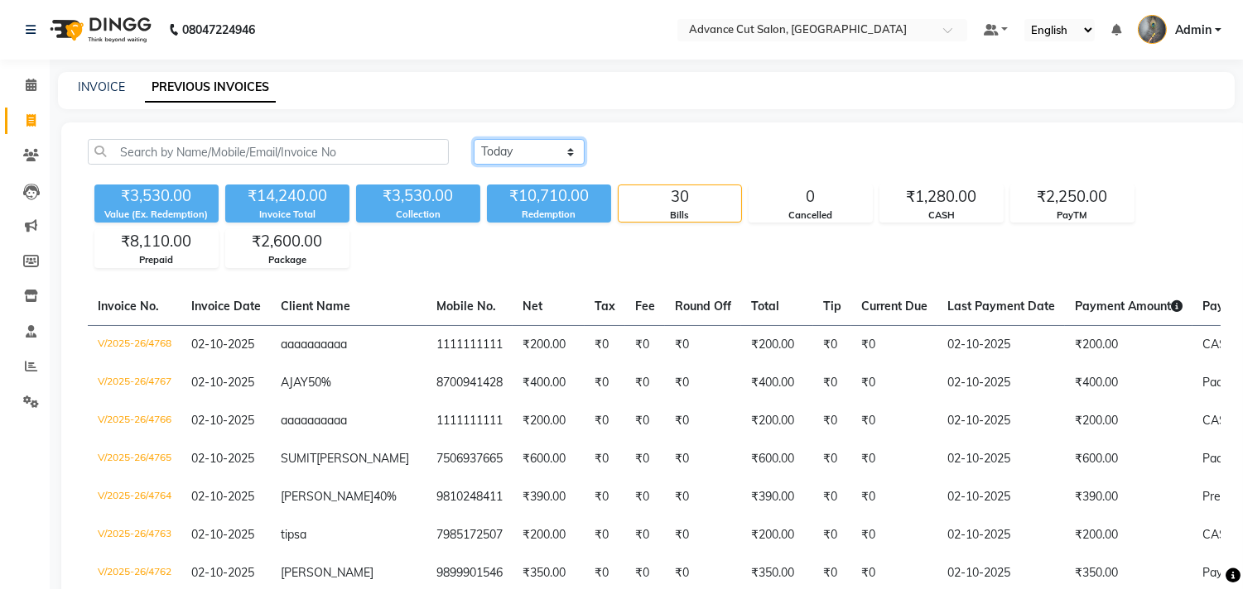
click at [508, 143] on select "Today Yesterday Custom Range" at bounding box center [529, 152] width 111 height 26
select select "today"
click at [474, 139] on select "Today Yesterday Custom Range" at bounding box center [529, 152] width 111 height 26
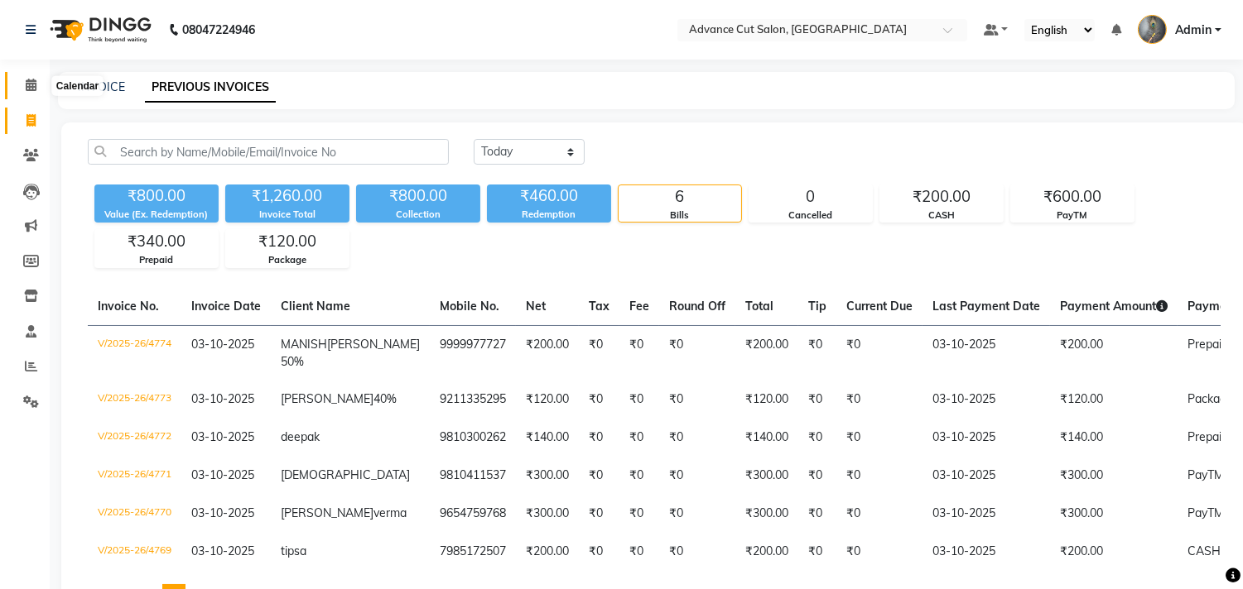
click at [33, 88] on icon at bounding box center [31, 85] width 11 height 12
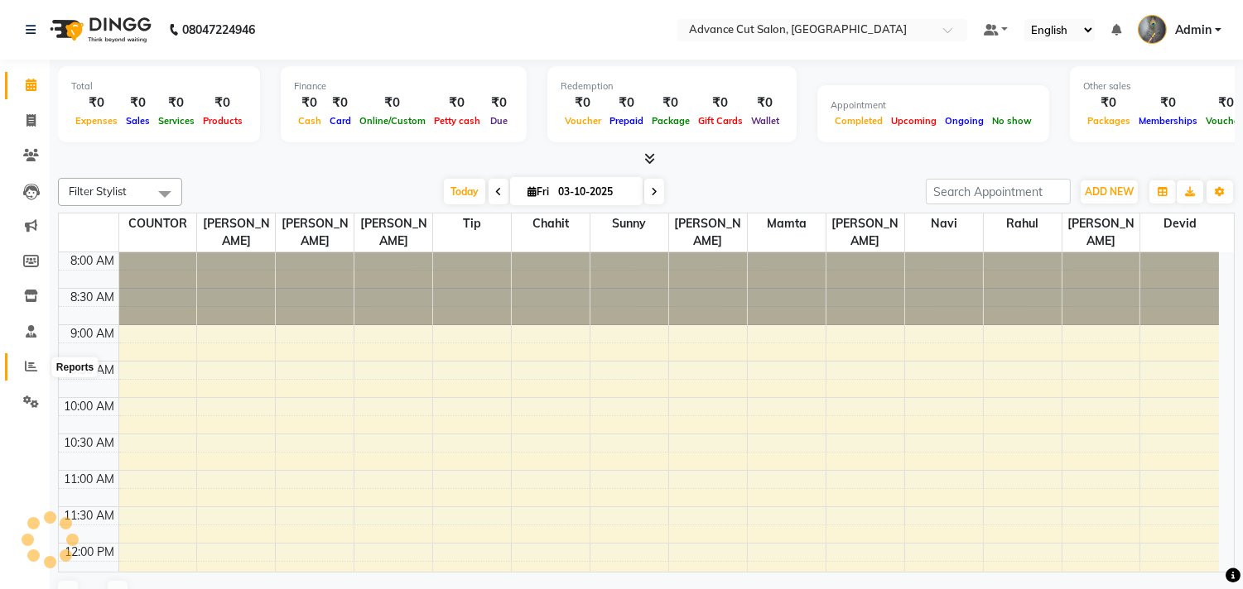
click at [35, 362] on icon at bounding box center [31, 366] width 12 height 12
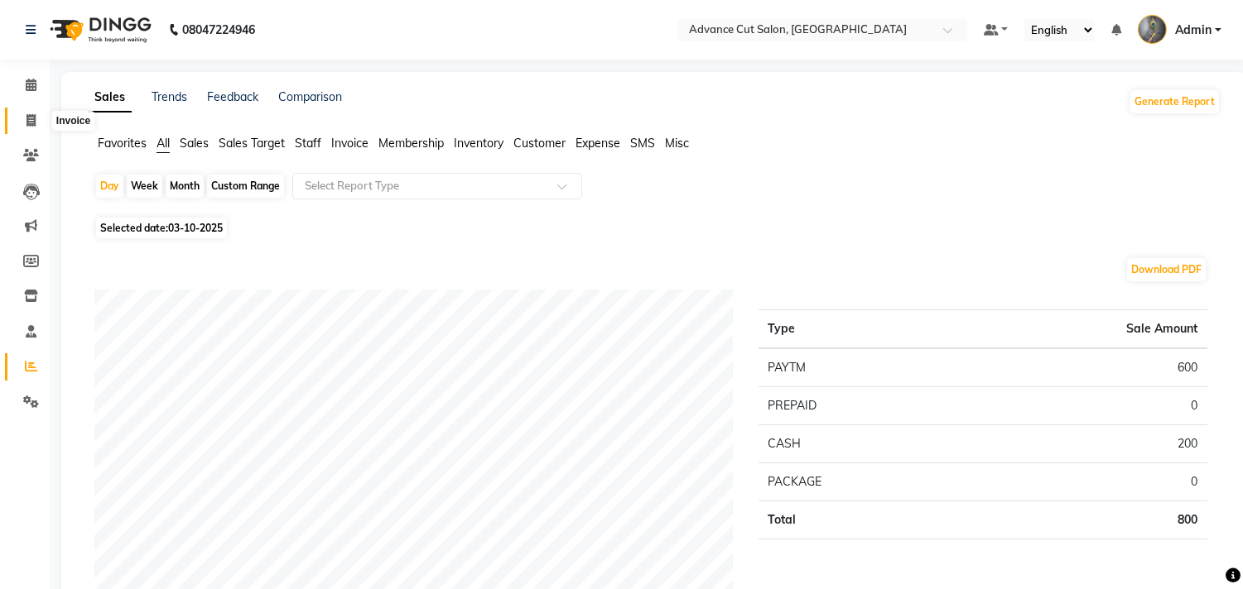
click at [22, 119] on span at bounding box center [31, 121] width 29 height 19
select select "service"
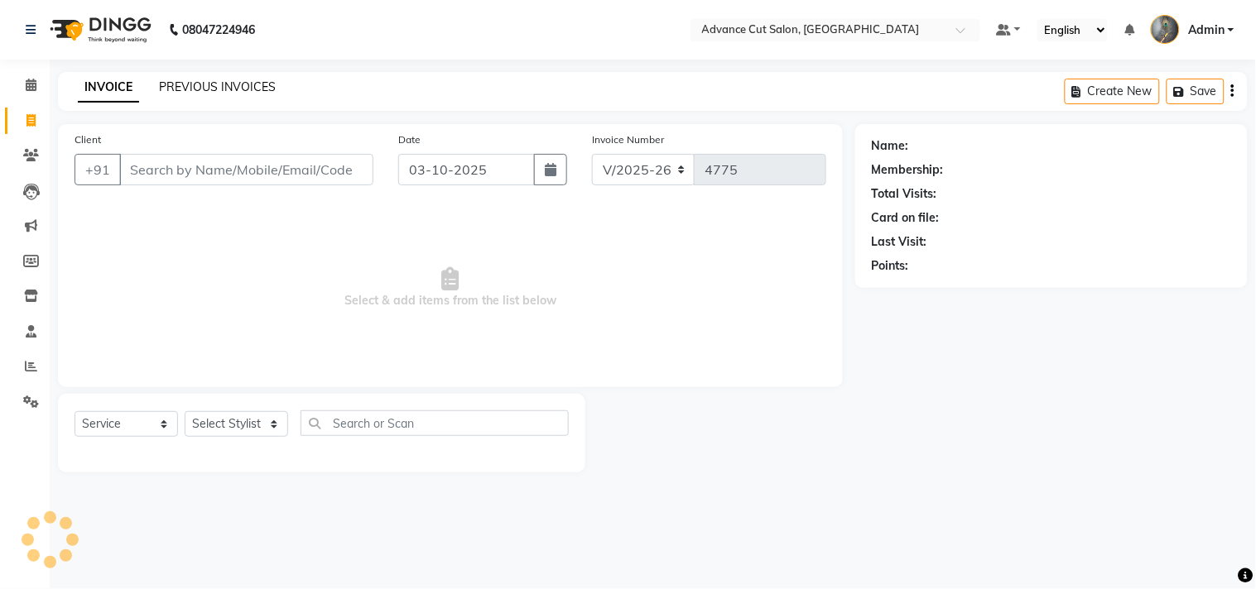
click at [207, 81] on link "PREVIOUS INVOICES" at bounding box center [217, 86] width 117 height 15
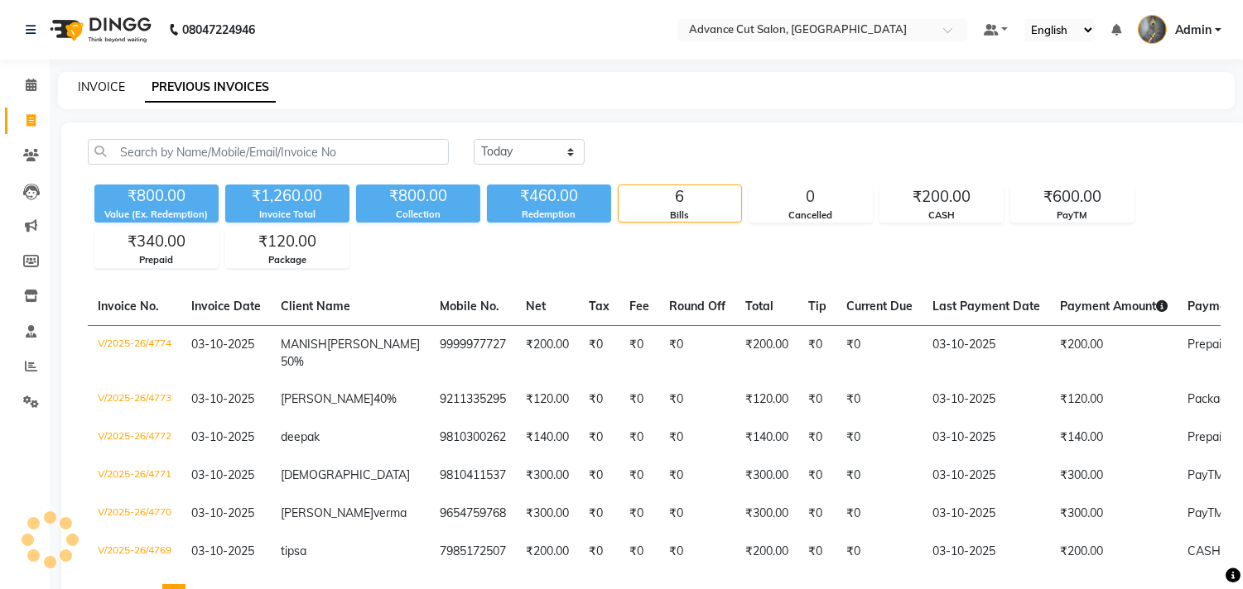
click at [91, 85] on link "INVOICE" at bounding box center [101, 86] width 47 height 15
select select "service"
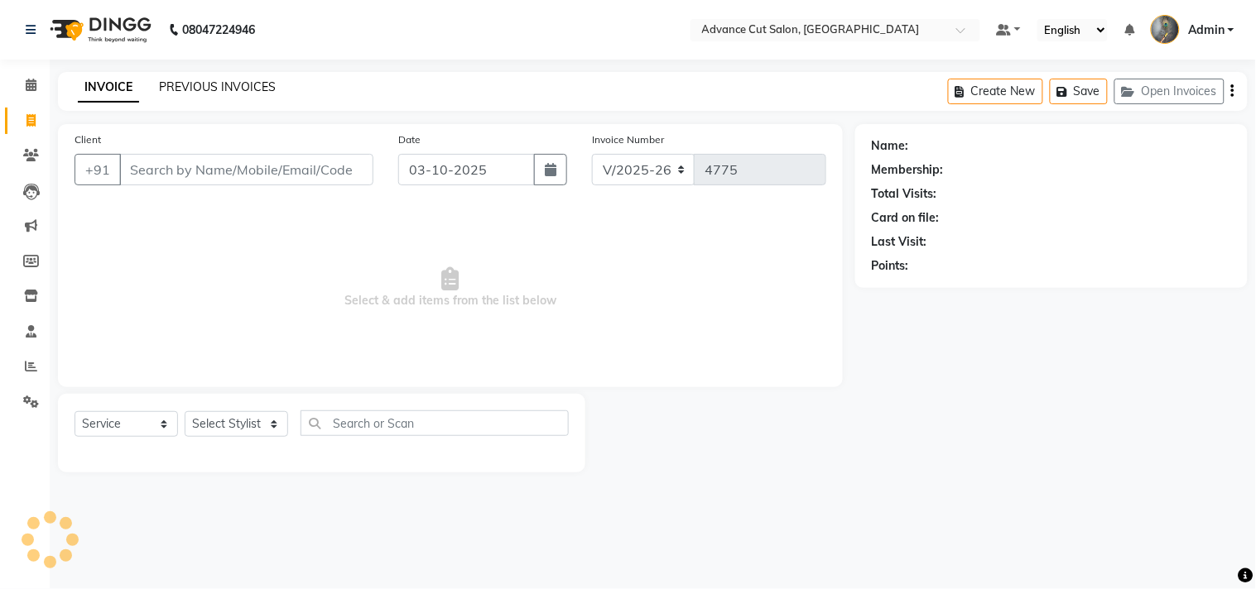
click at [186, 86] on link "PREVIOUS INVOICES" at bounding box center [217, 86] width 117 height 15
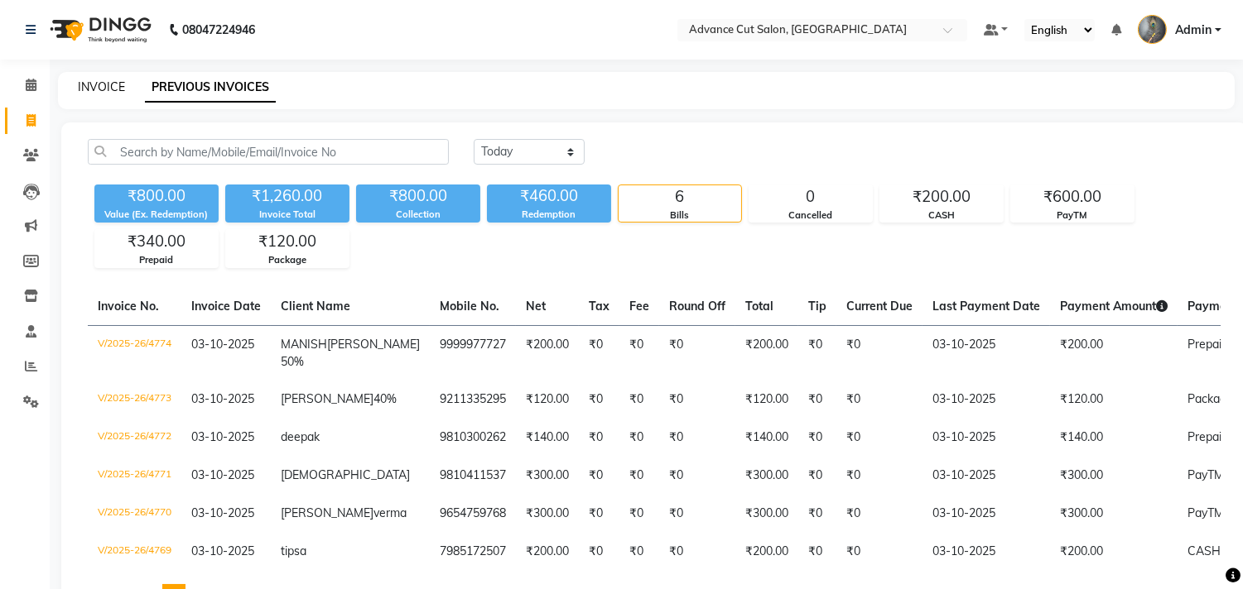
click at [84, 88] on link "INVOICE" at bounding box center [101, 86] width 47 height 15
select select "service"
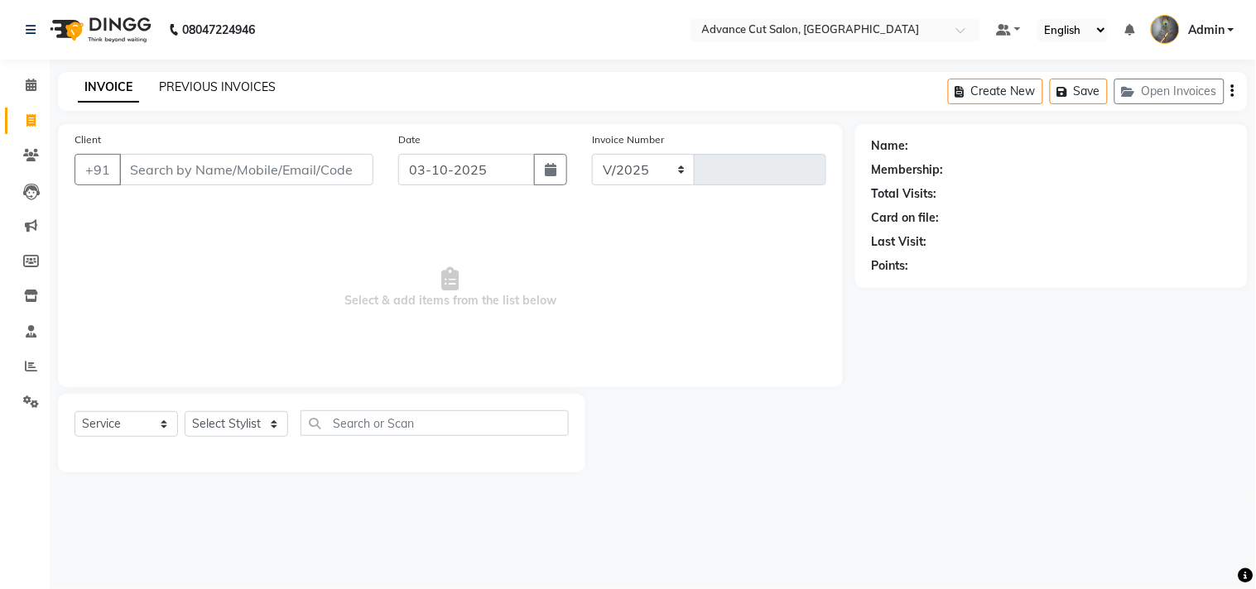
select select "4939"
type input "4775"
click at [176, 84] on link "PREVIOUS INVOICES" at bounding box center [217, 86] width 117 height 15
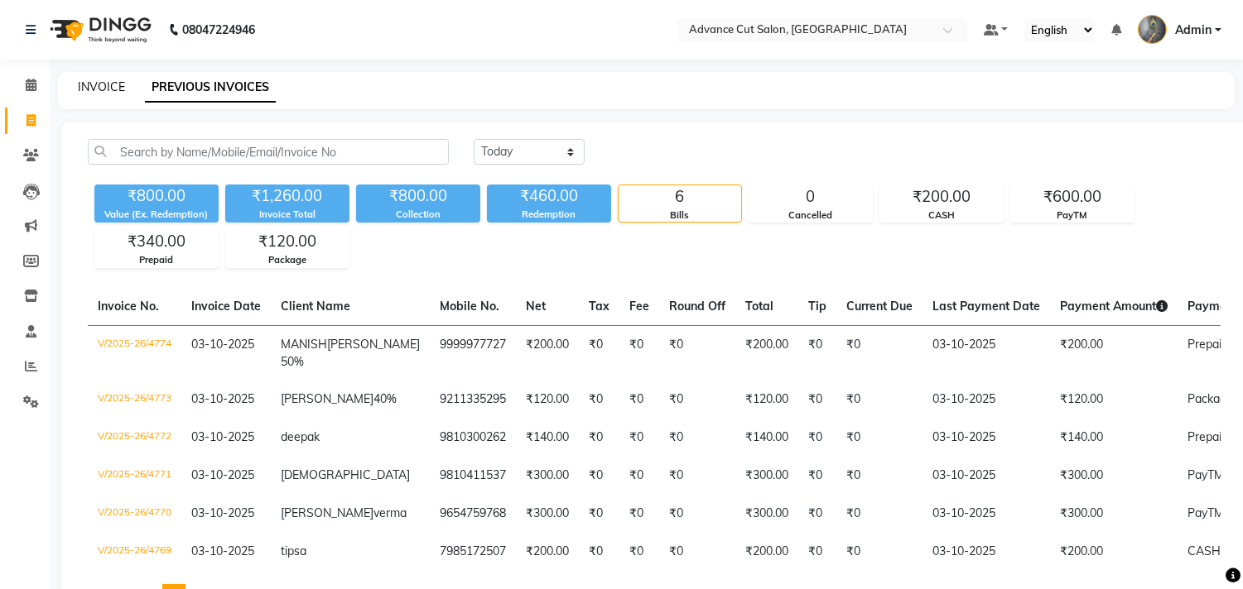
click at [96, 94] on link "INVOICE" at bounding box center [101, 86] width 47 height 15
select select "service"
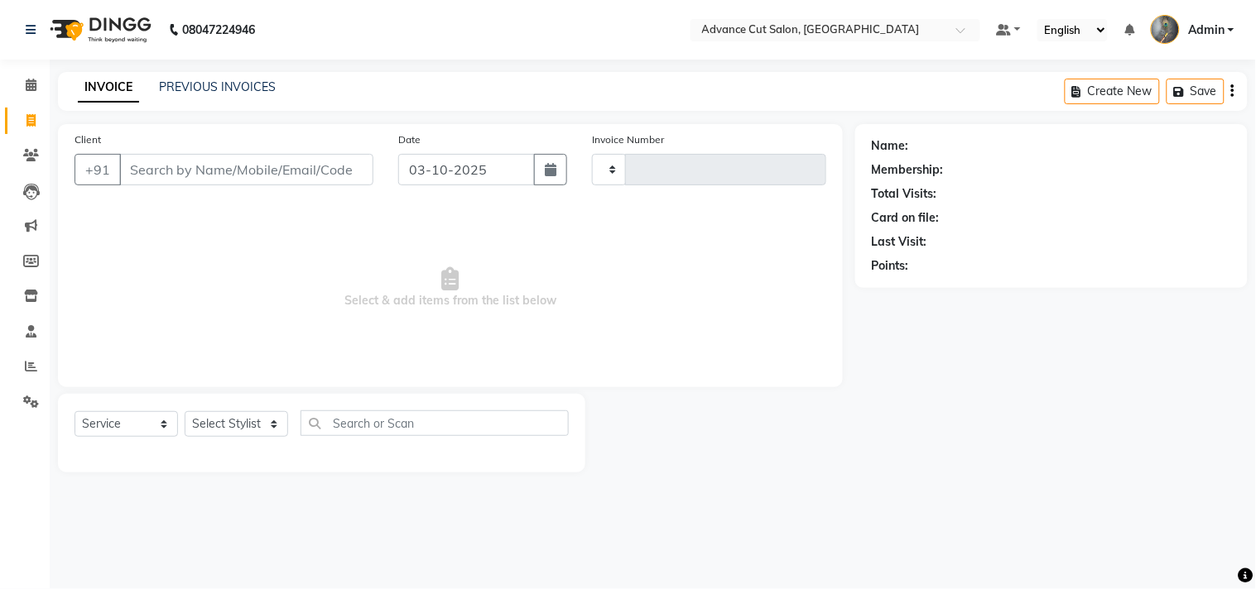
click at [98, 87] on link "INVOICE" at bounding box center [108, 88] width 61 height 30
type input "4775"
select select "4939"
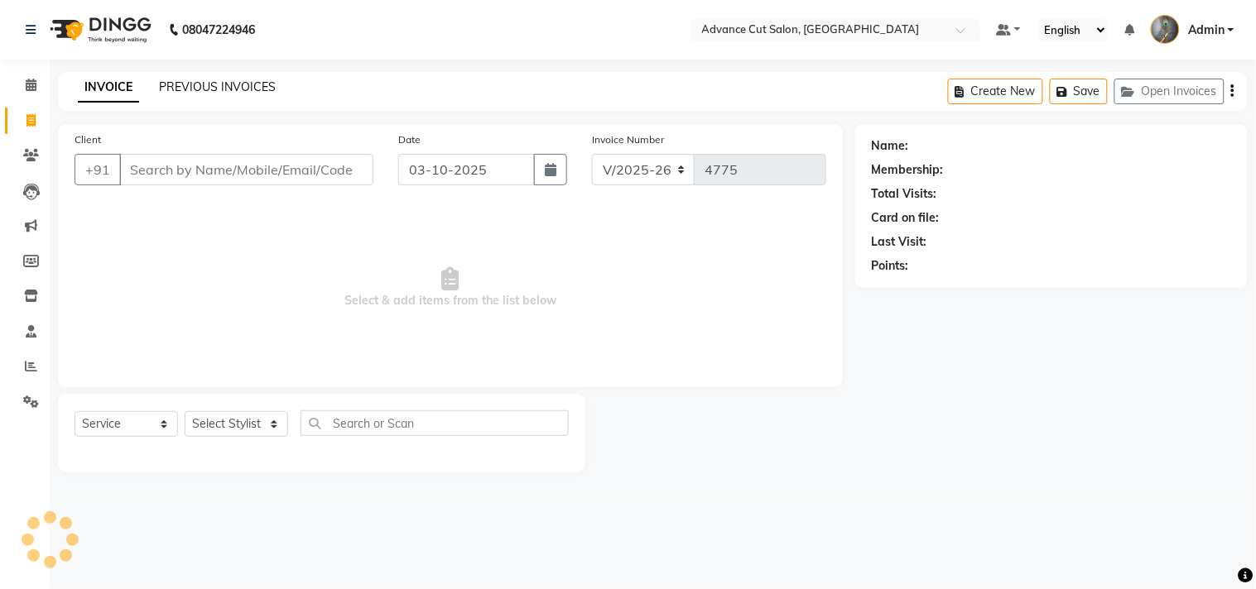
click at [180, 84] on link "PREVIOUS INVOICES" at bounding box center [217, 86] width 117 height 15
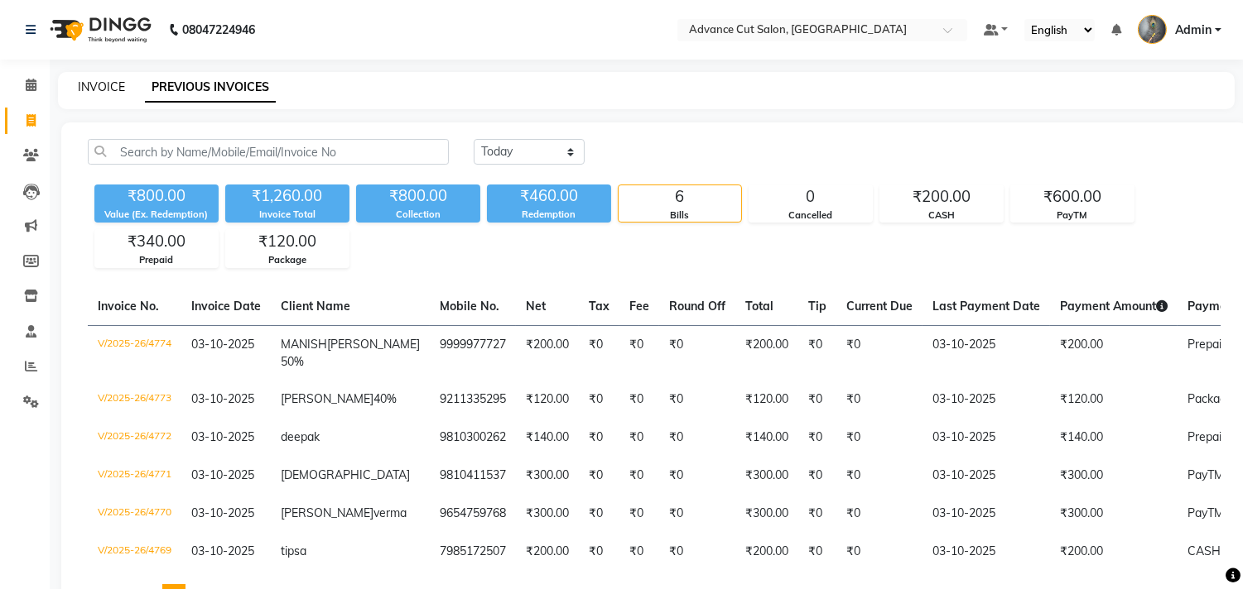
click at [98, 93] on link "INVOICE" at bounding box center [101, 86] width 47 height 15
select select "service"
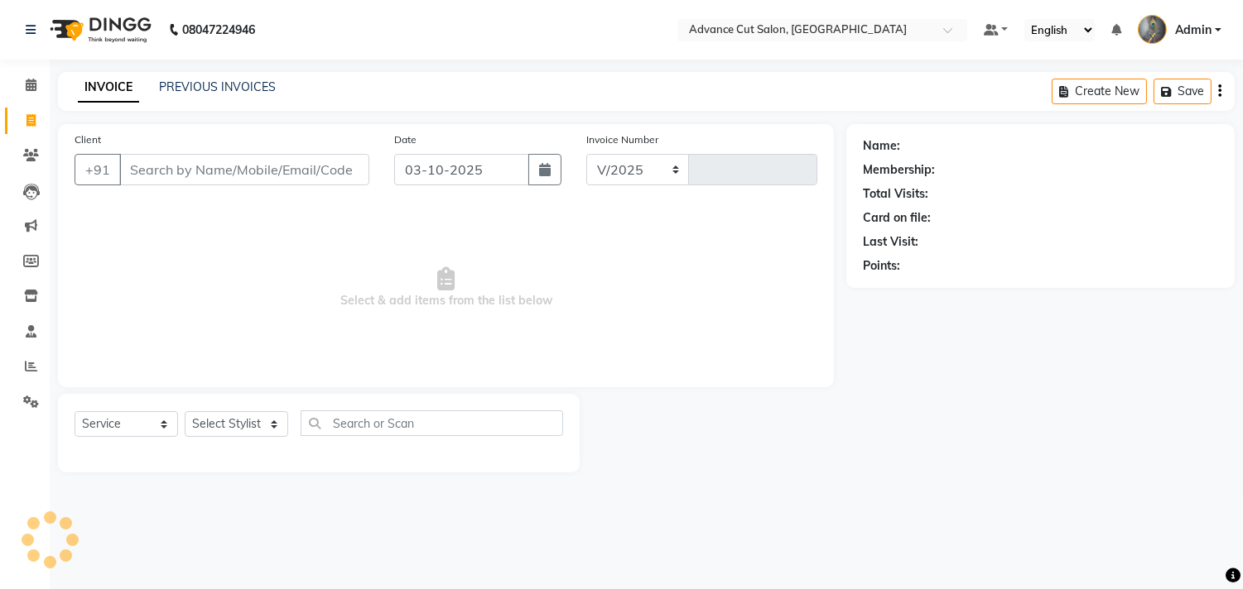
select select "4939"
type input "4775"
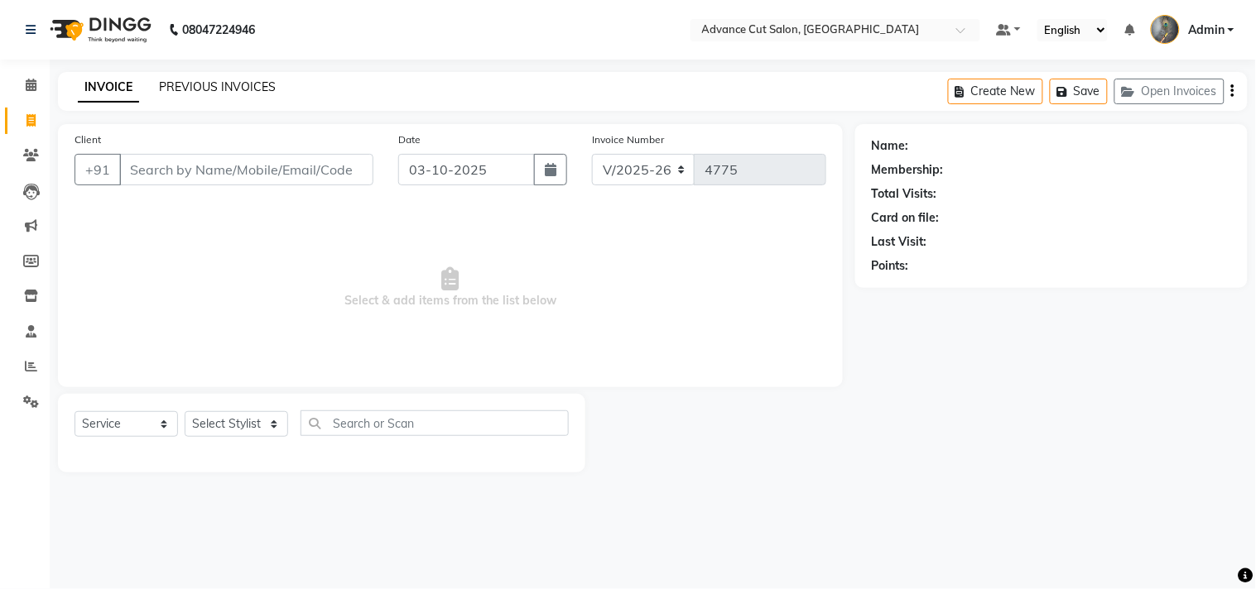
click at [187, 87] on link "PREVIOUS INVOICES" at bounding box center [217, 86] width 117 height 15
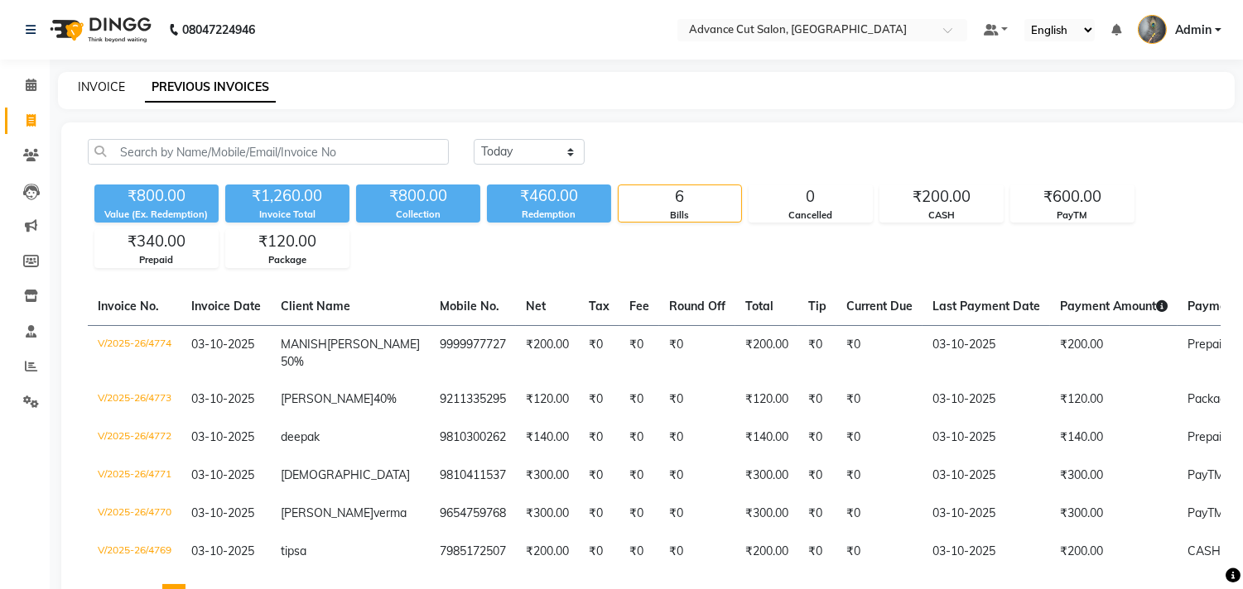
click at [99, 84] on link "INVOICE" at bounding box center [101, 86] width 47 height 15
select select "service"
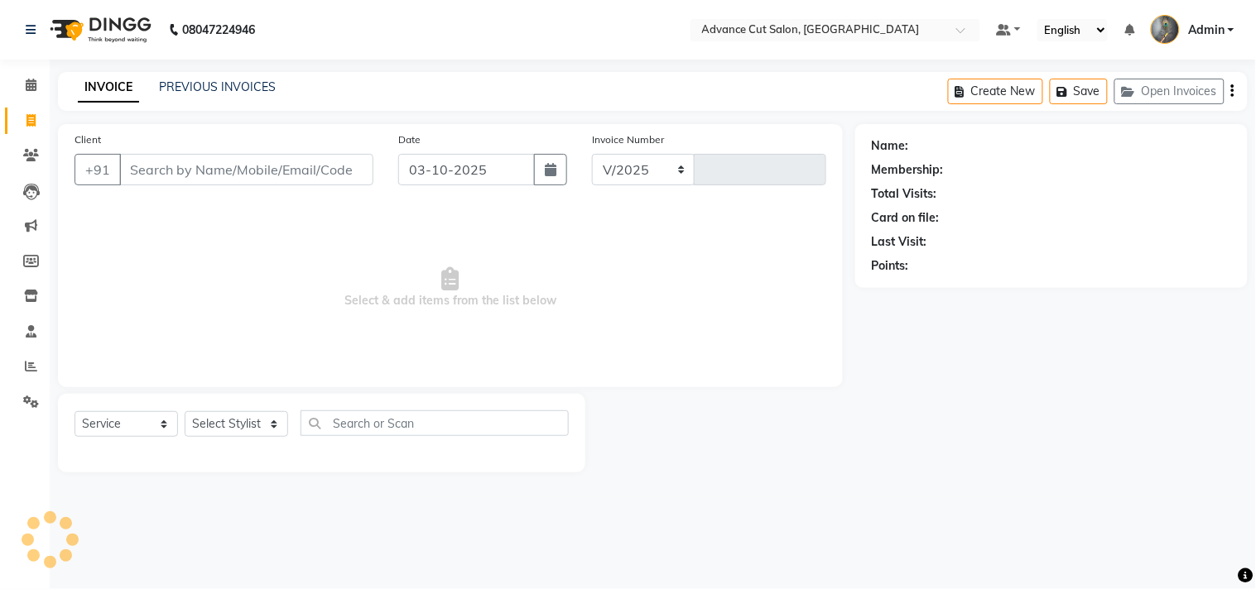
select select "4939"
type input "4775"
click at [192, 84] on link "PREVIOUS INVOICES" at bounding box center [217, 86] width 117 height 15
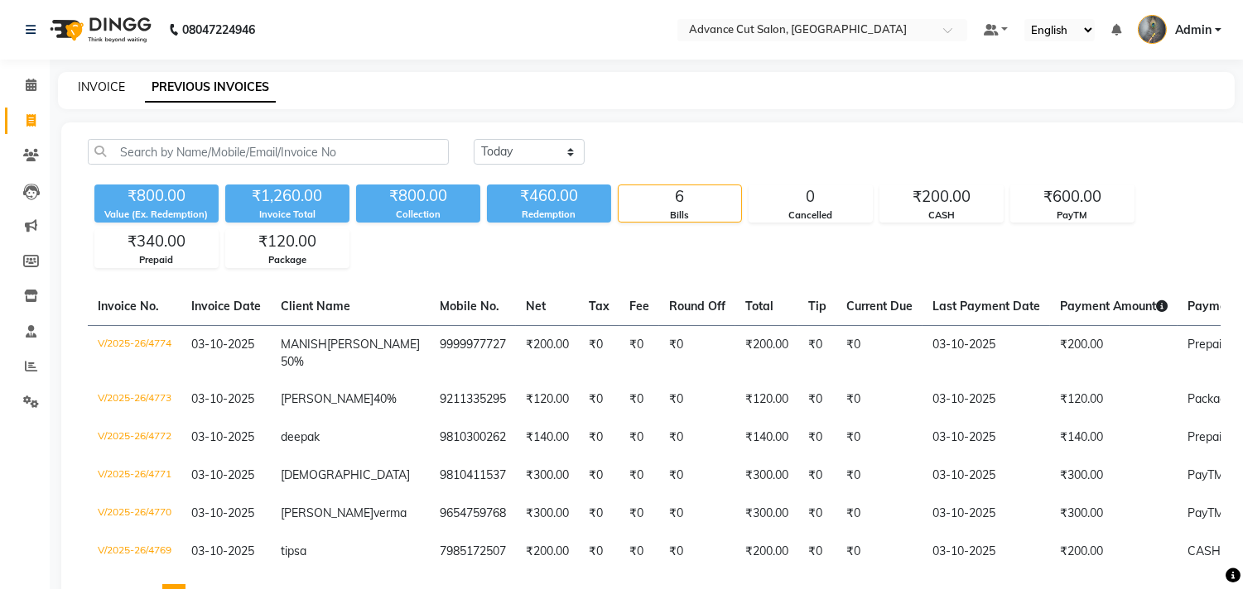
click at [117, 84] on link "INVOICE" at bounding box center [101, 86] width 47 height 15
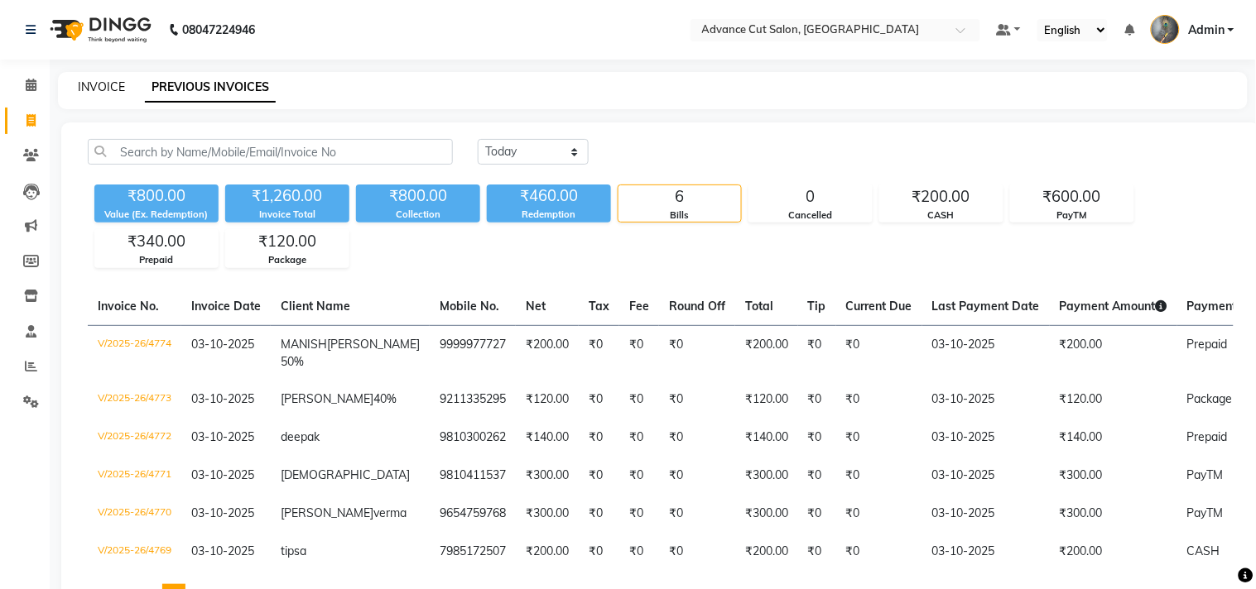
select select "service"
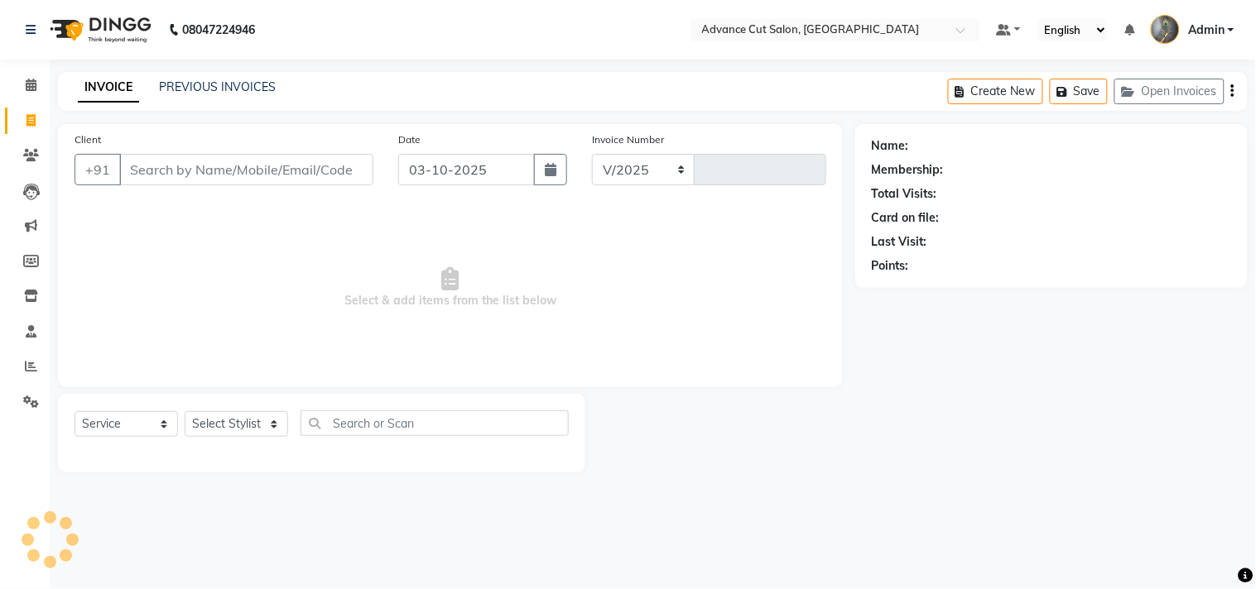
select select "4939"
type input "4775"
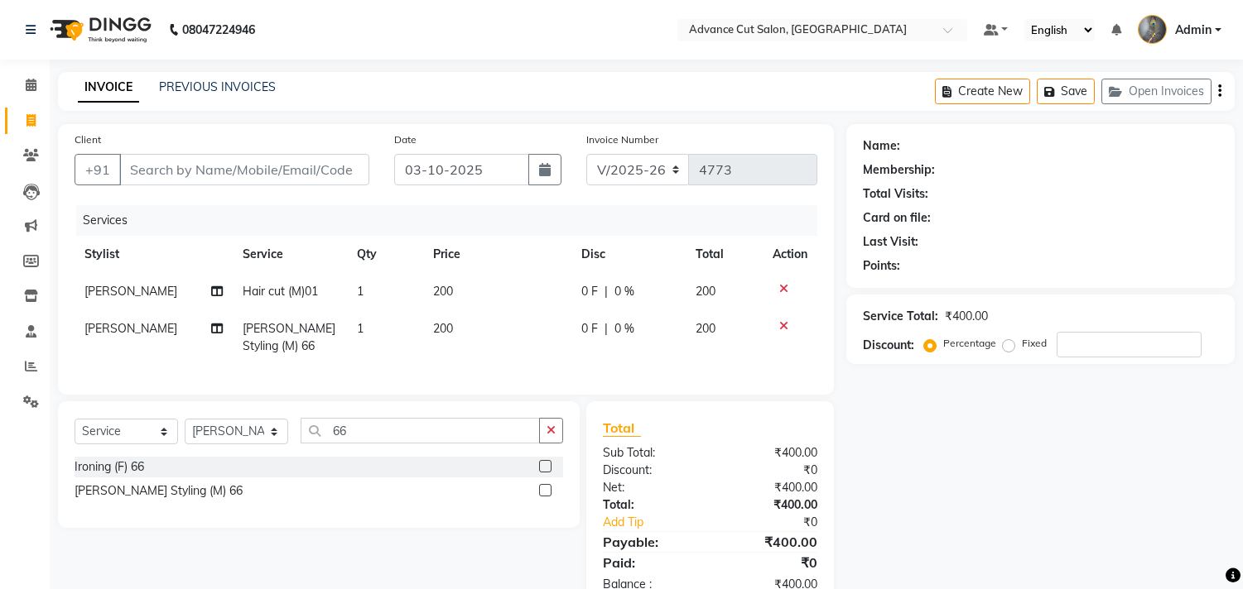
select select "4939"
select select "service"
select select "78660"
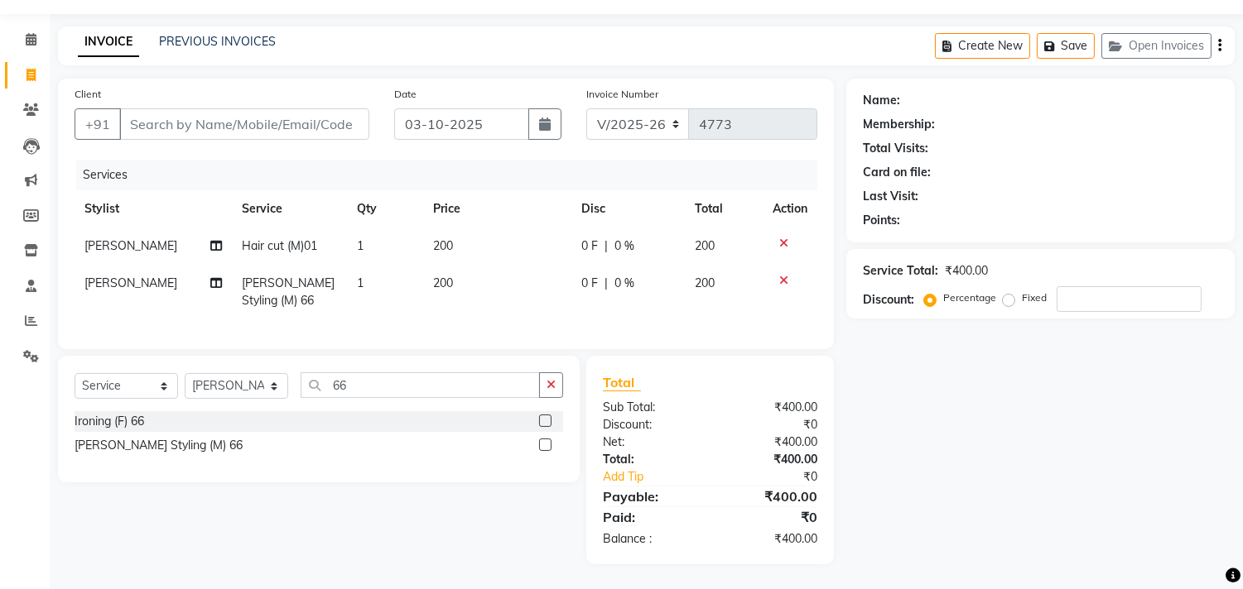
scroll to position [60, 0]
click at [258, 541] on div "Select Service Product Membership Package Voucher Prepaid Gift Card Select Styl…" at bounding box center [313, 460] width 534 height 209
click at [219, 108] on input "Client" at bounding box center [244, 123] width 250 height 31
type input "m"
type input "0"
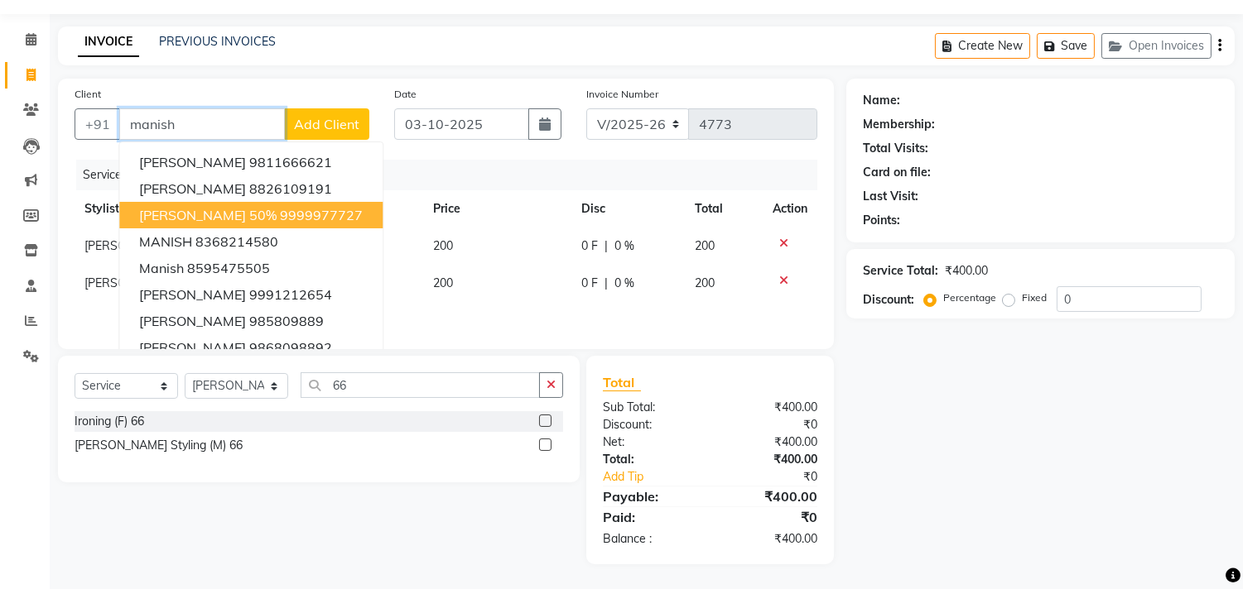
click at [224, 207] on span "[PERSON_NAME] 50%" at bounding box center [207, 215] width 137 height 17
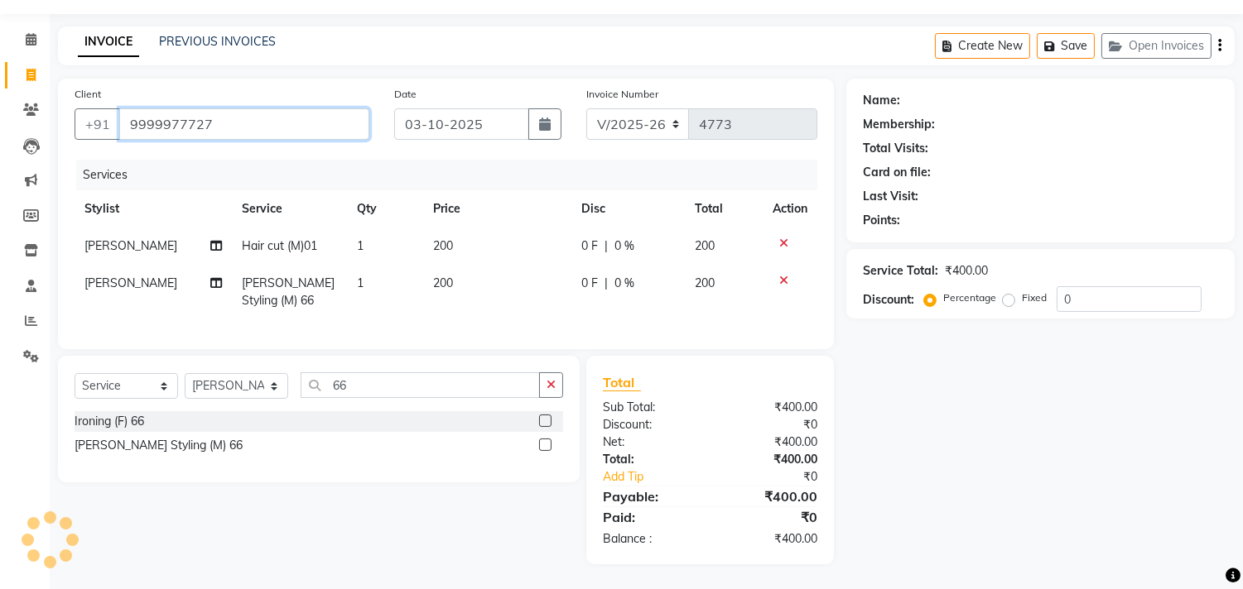
type input "9999977727"
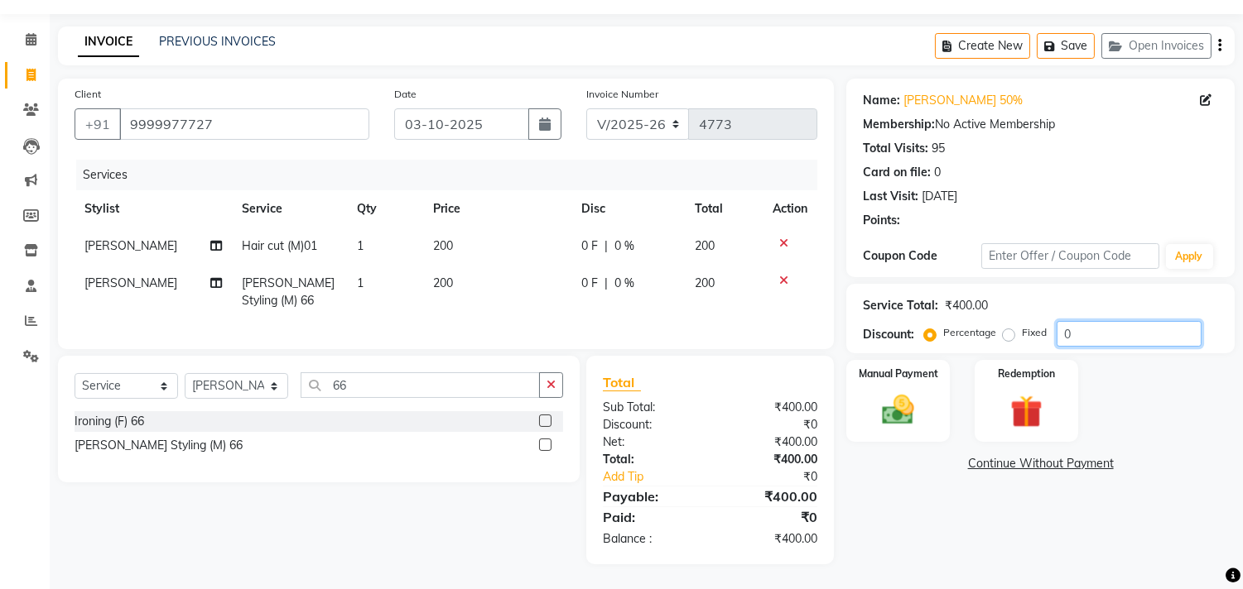
click at [1056, 321] on input "0" at bounding box center [1128, 334] width 145 height 26
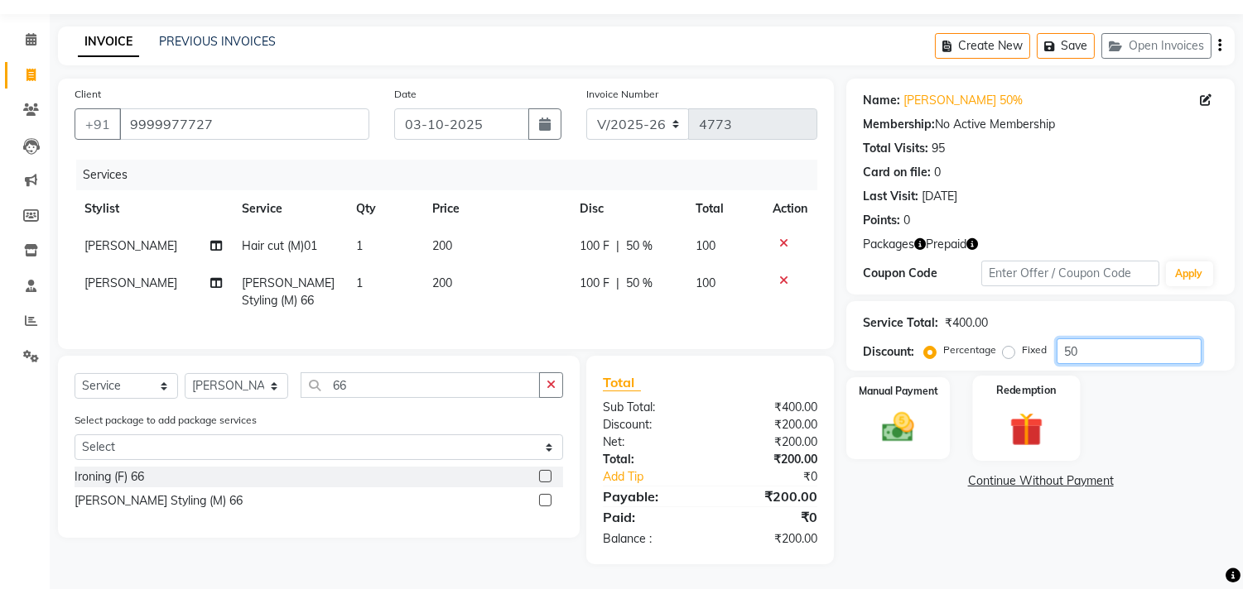
type input "50"
click at [1019, 411] on img at bounding box center [1025, 429] width 55 height 41
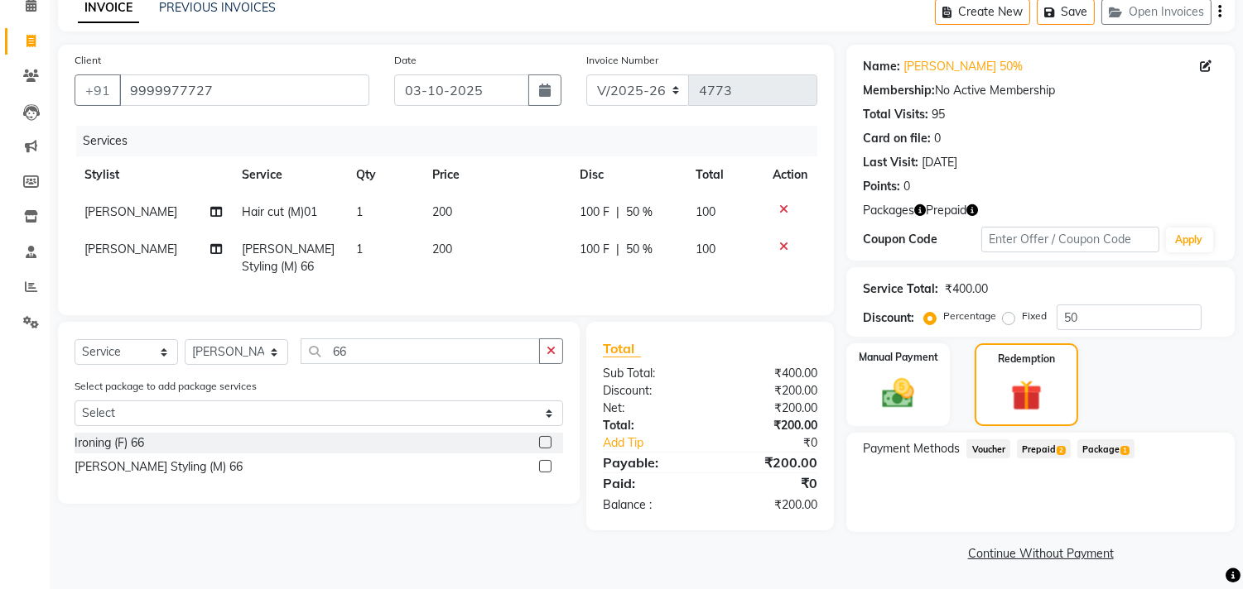
click at [1054, 448] on span "Prepaid 2" at bounding box center [1044, 449] width 54 height 19
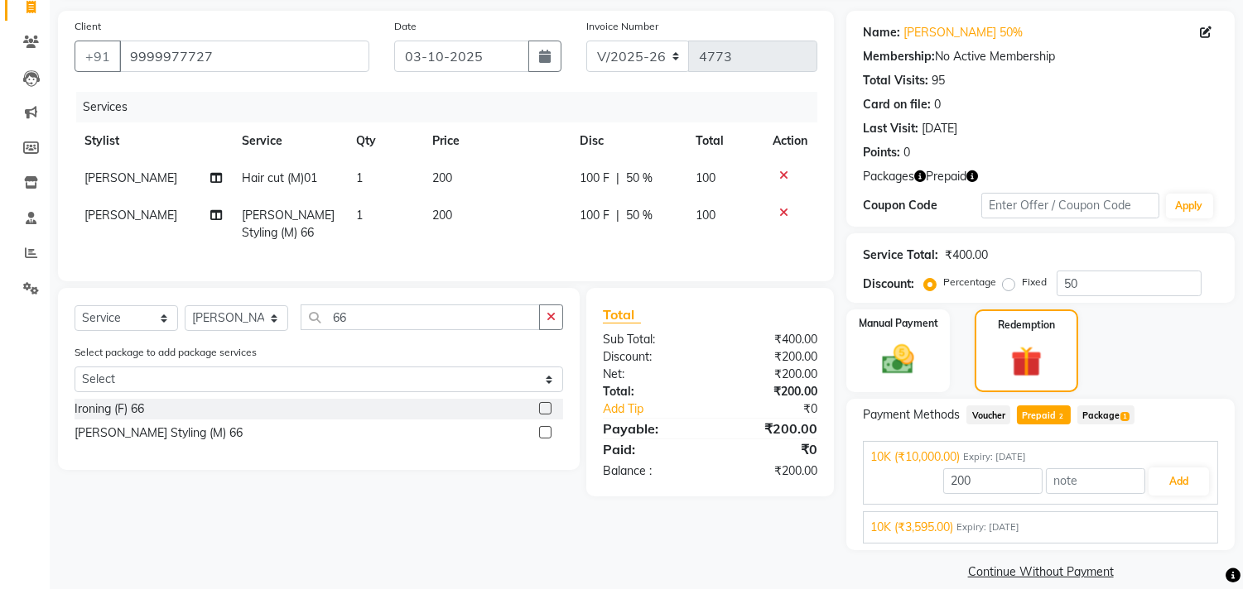
scroll to position [132, 0]
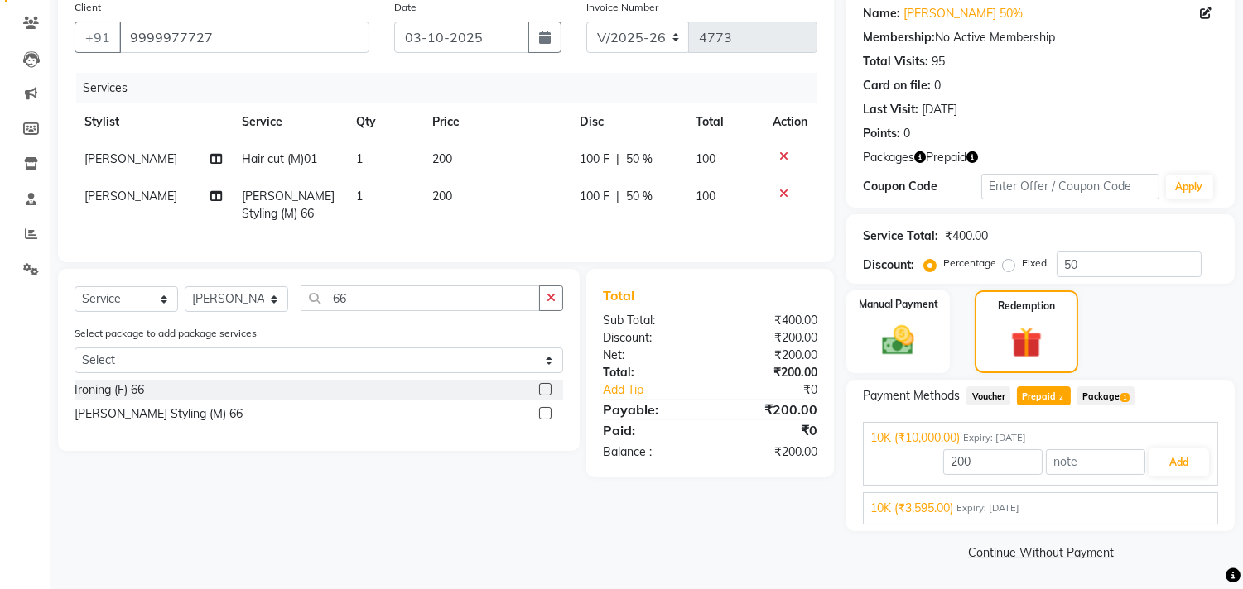
click at [1006, 514] on span "Expiry: [DATE]" at bounding box center [987, 509] width 63 height 14
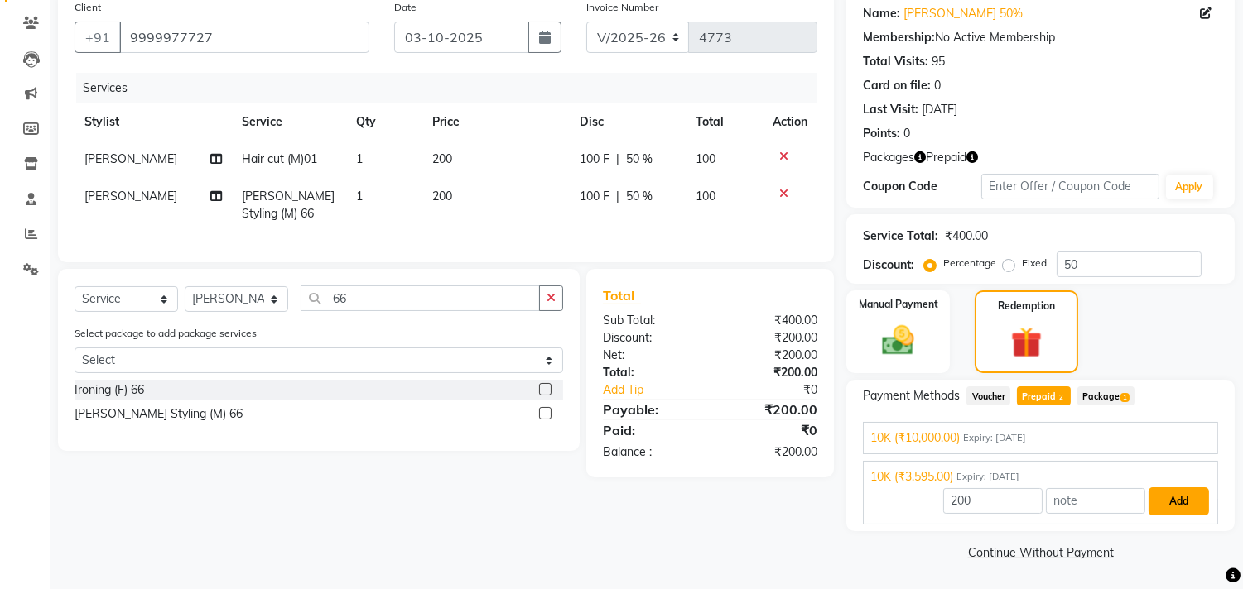
click at [1161, 498] on button "Add" at bounding box center [1178, 502] width 60 height 28
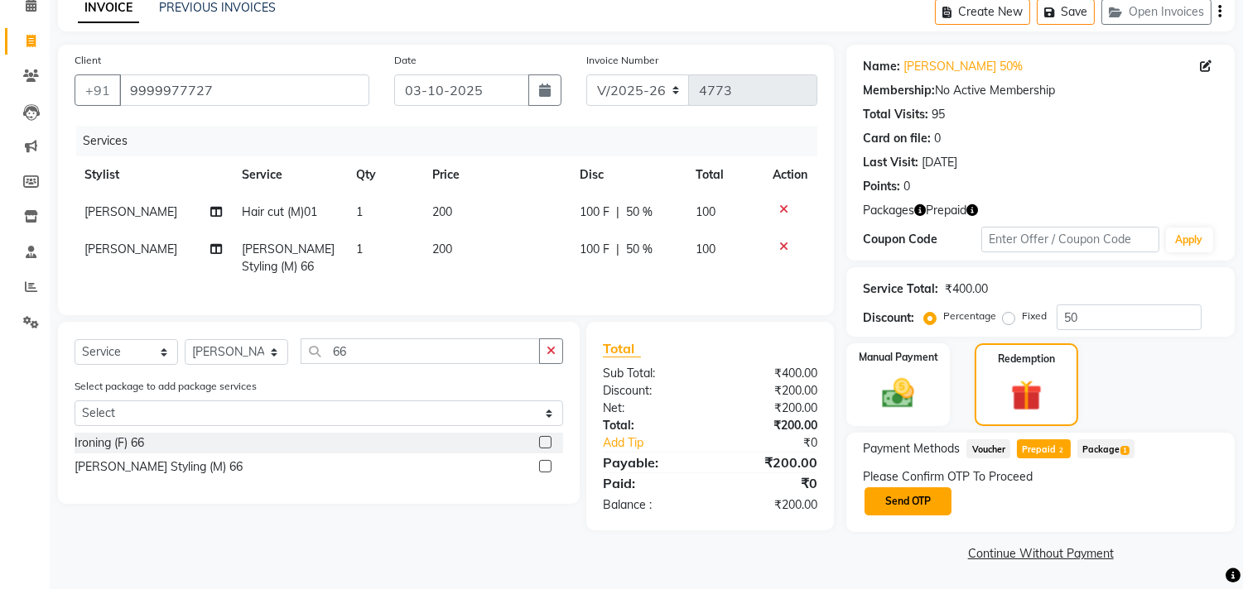
click at [919, 499] on button "Send OTP" at bounding box center [907, 502] width 87 height 28
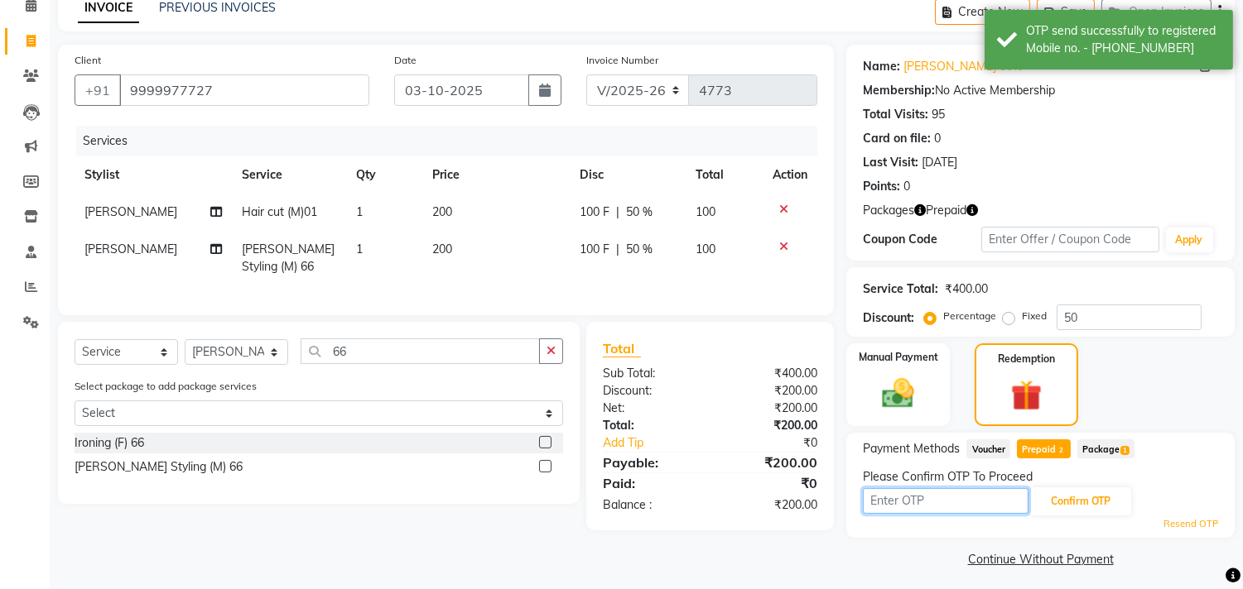
click at [911, 497] on input "text" at bounding box center [946, 501] width 166 height 26
type input "9993"
click at [1071, 491] on button "Confirm OTP" at bounding box center [1080, 502] width 101 height 28
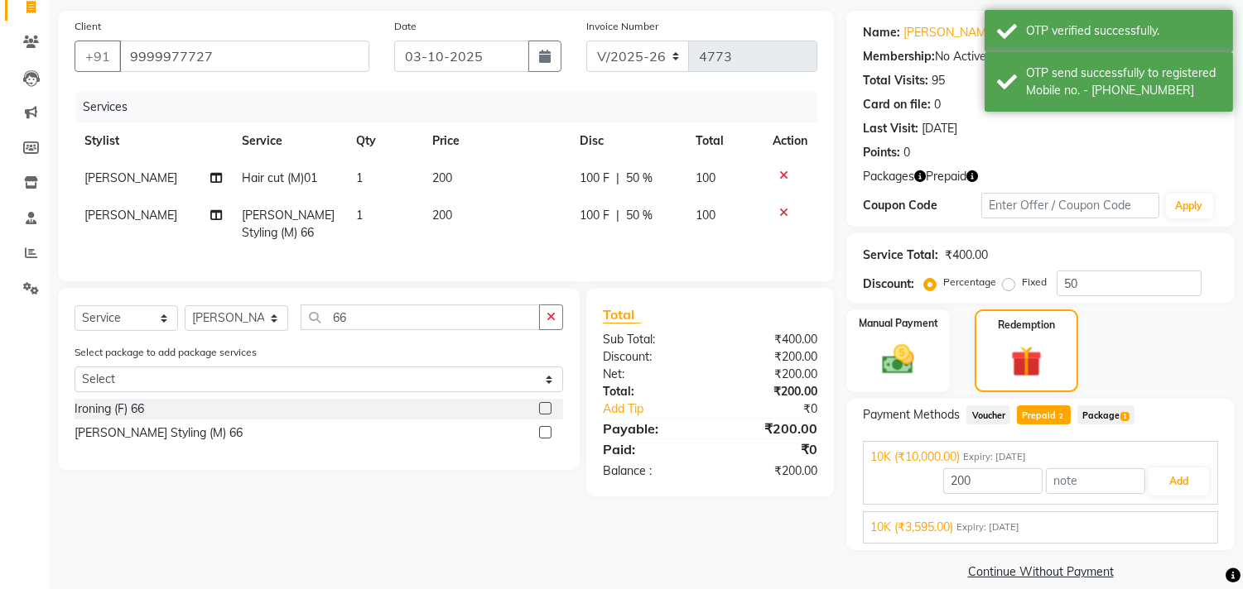
scroll to position [132, 0]
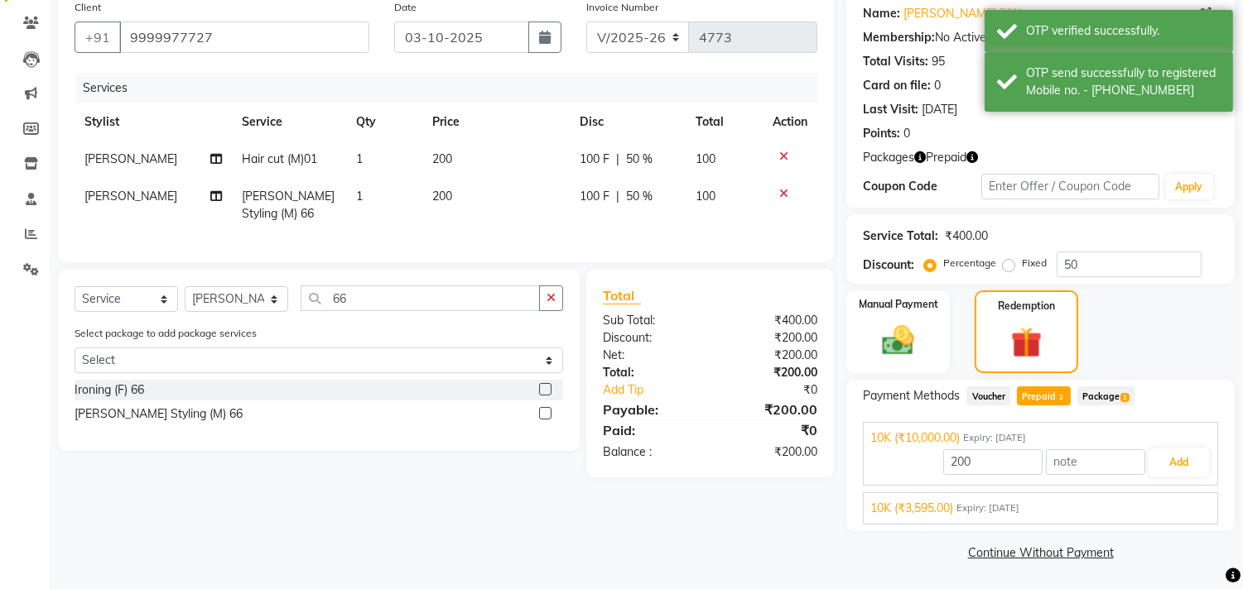
click at [1071, 508] on div "10K (₹3,595.00) Expiry: [DATE]" at bounding box center [1040, 508] width 340 height 17
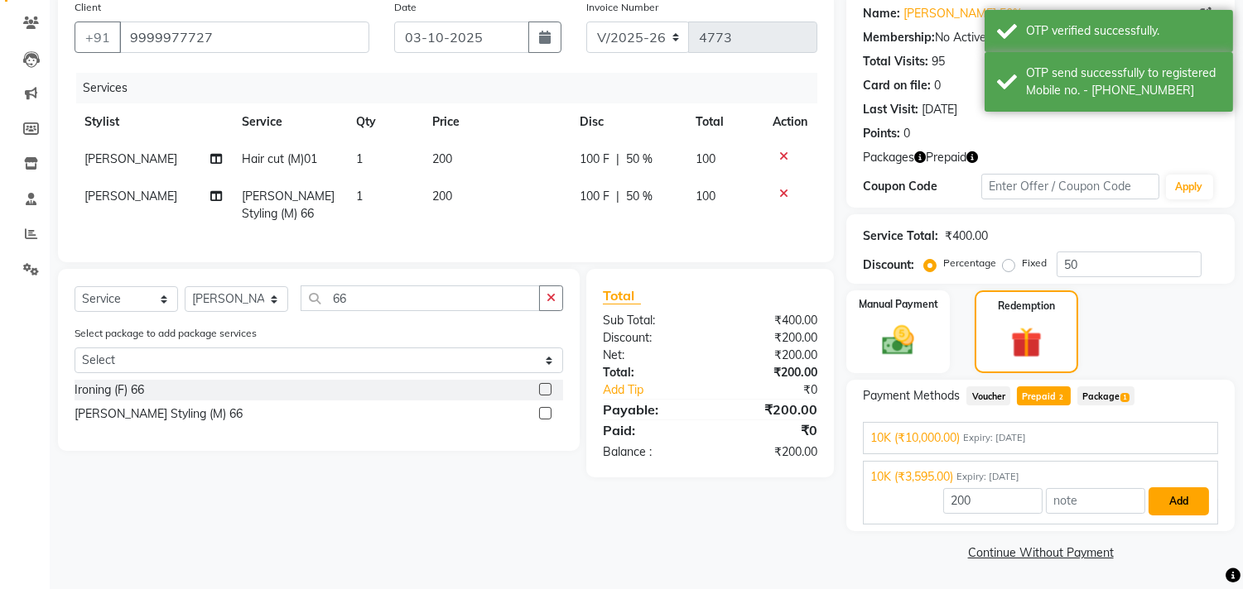
click at [1159, 492] on button "Add" at bounding box center [1178, 502] width 60 height 28
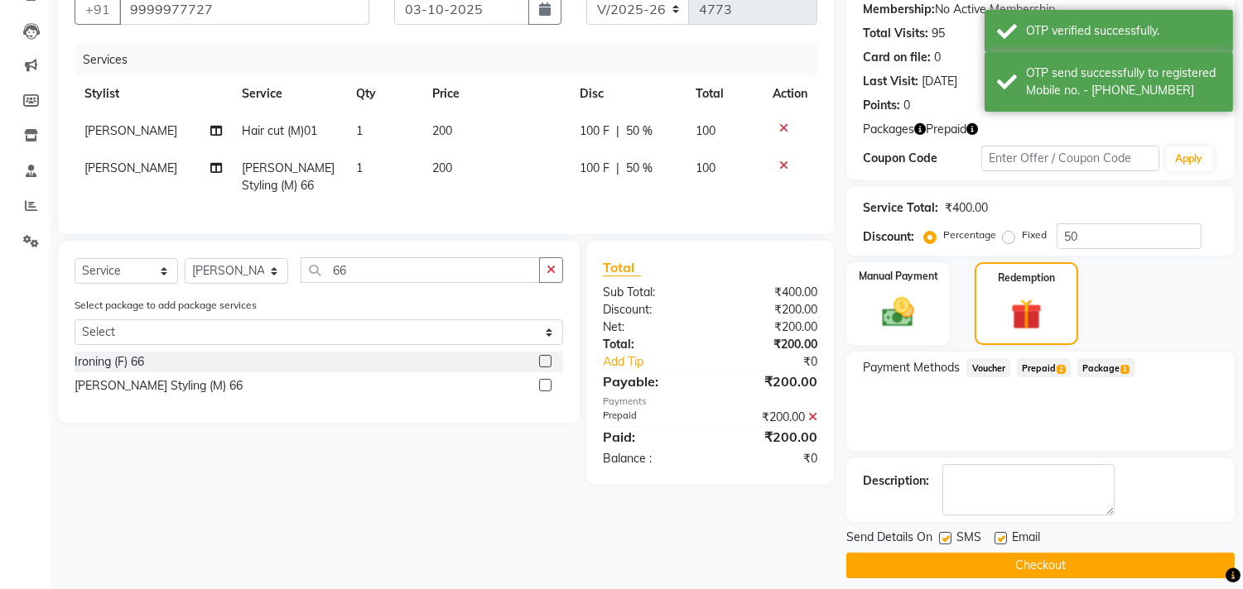
scroll to position [174, 0]
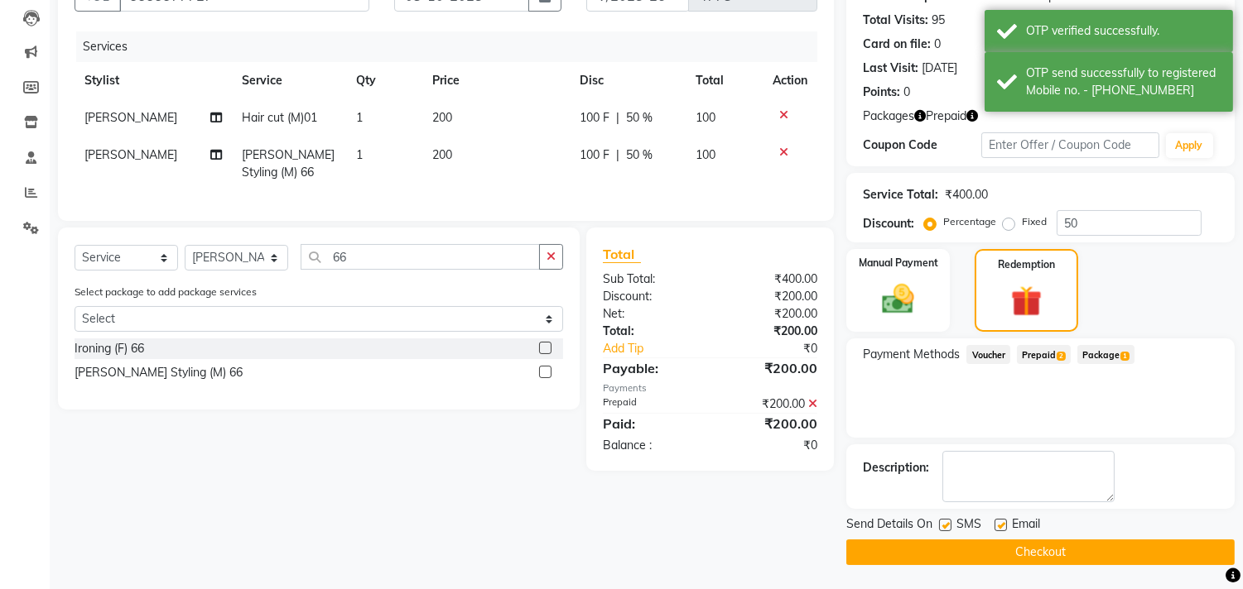
click at [1024, 548] on button "Checkout" at bounding box center [1040, 553] width 388 height 26
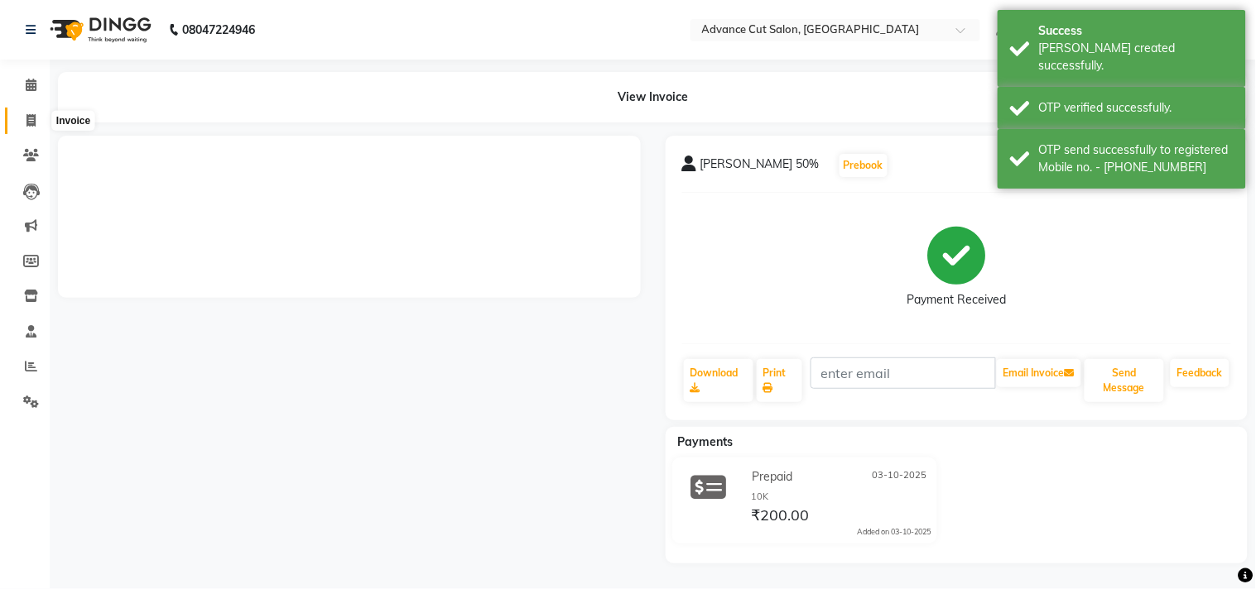
click at [27, 120] on icon at bounding box center [30, 120] width 9 height 12
select select "service"
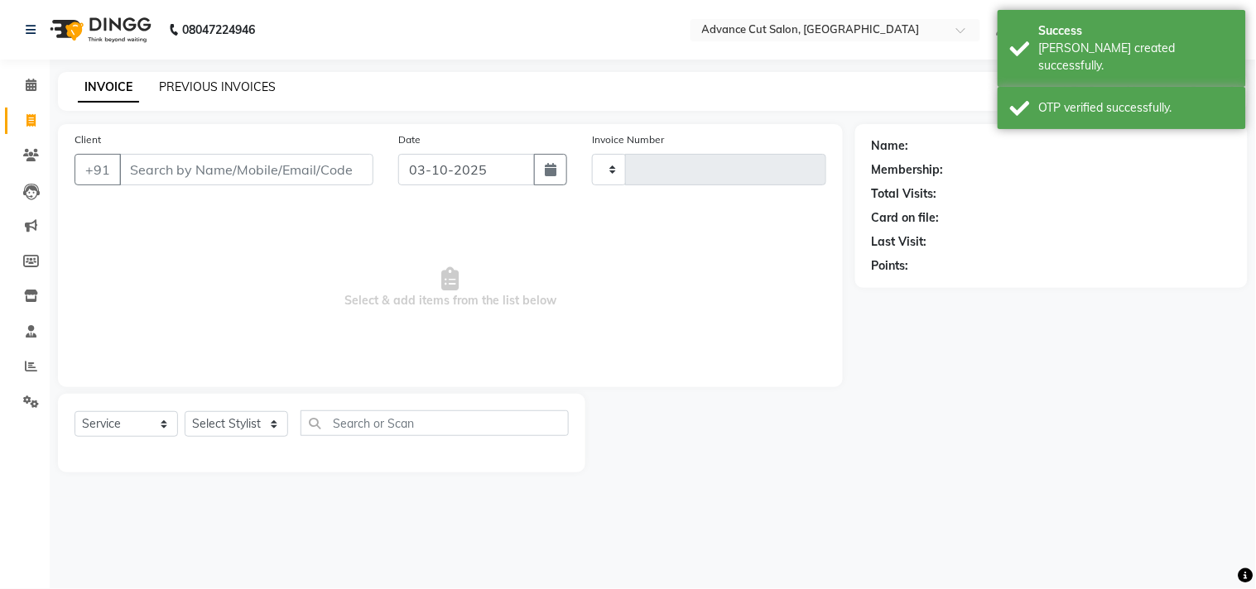
click at [171, 84] on link "PREVIOUS INVOICES" at bounding box center [217, 86] width 117 height 15
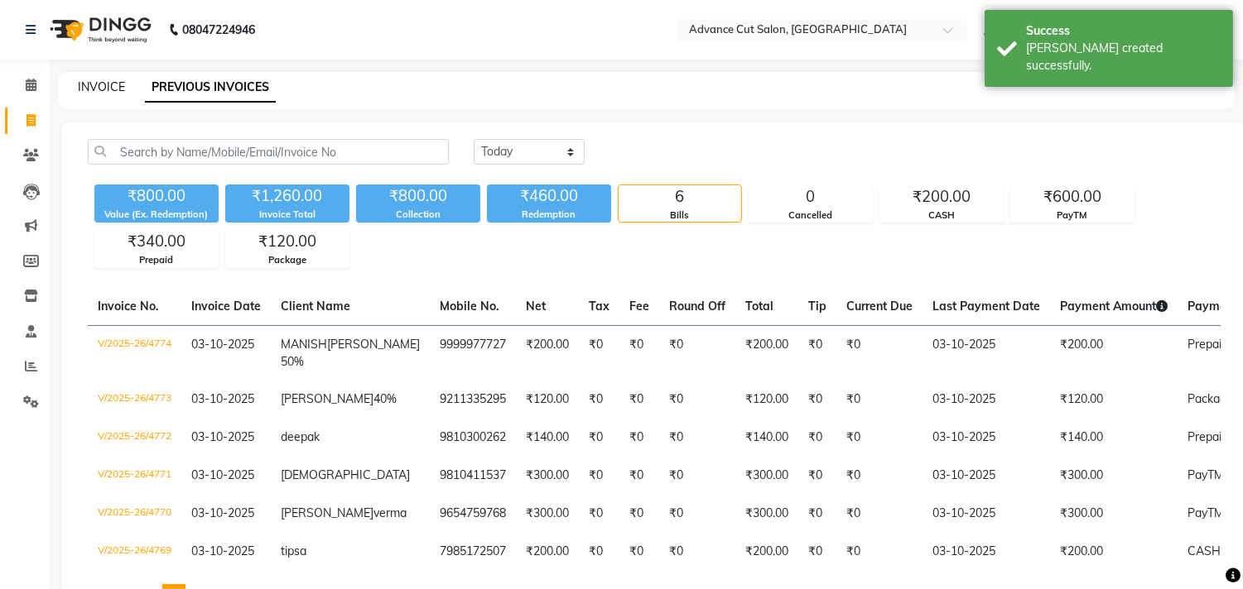
click at [94, 87] on link "INVOICE" at bounding box center [101, 86] width 47 height 15
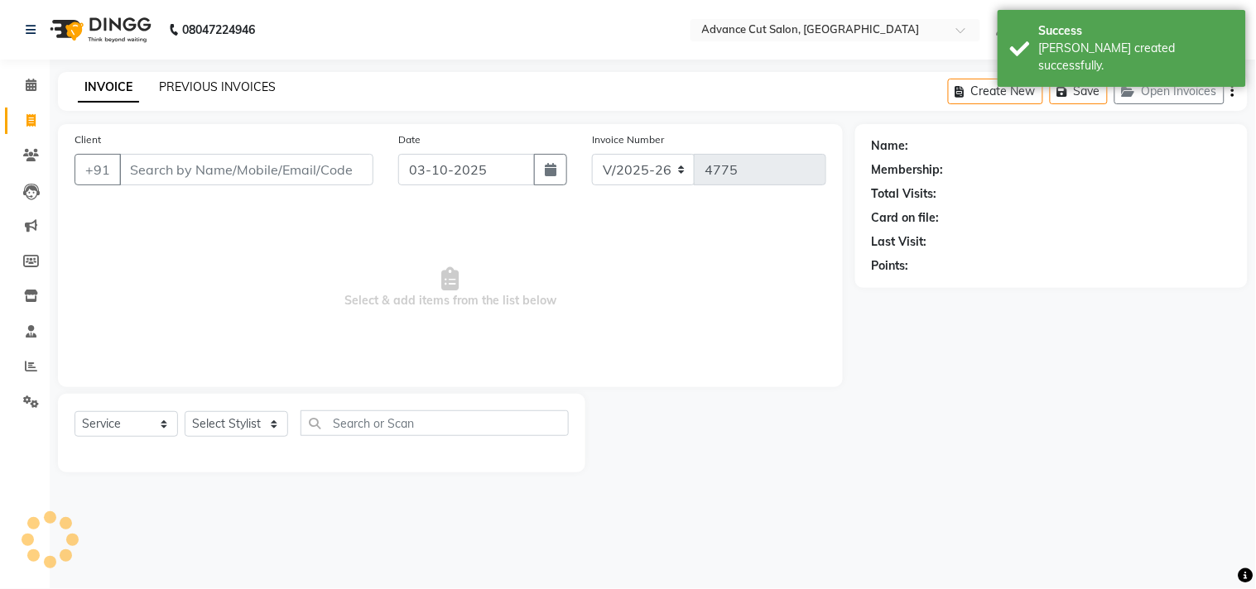
click at [176, 88] on link "PREVIOUS INVOICES" at bounding box center [217, 86] width 117 height 15
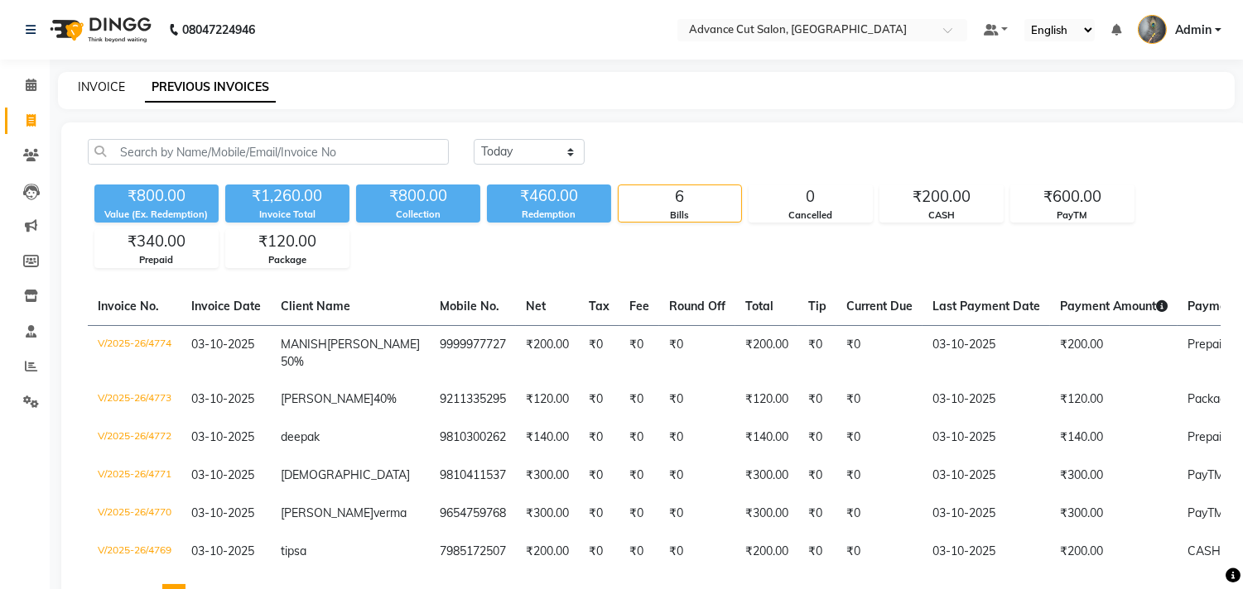
click at [100, 86] on link "INVOICE" at bounding box center [101, 86] width 47 height 15
select select "service"
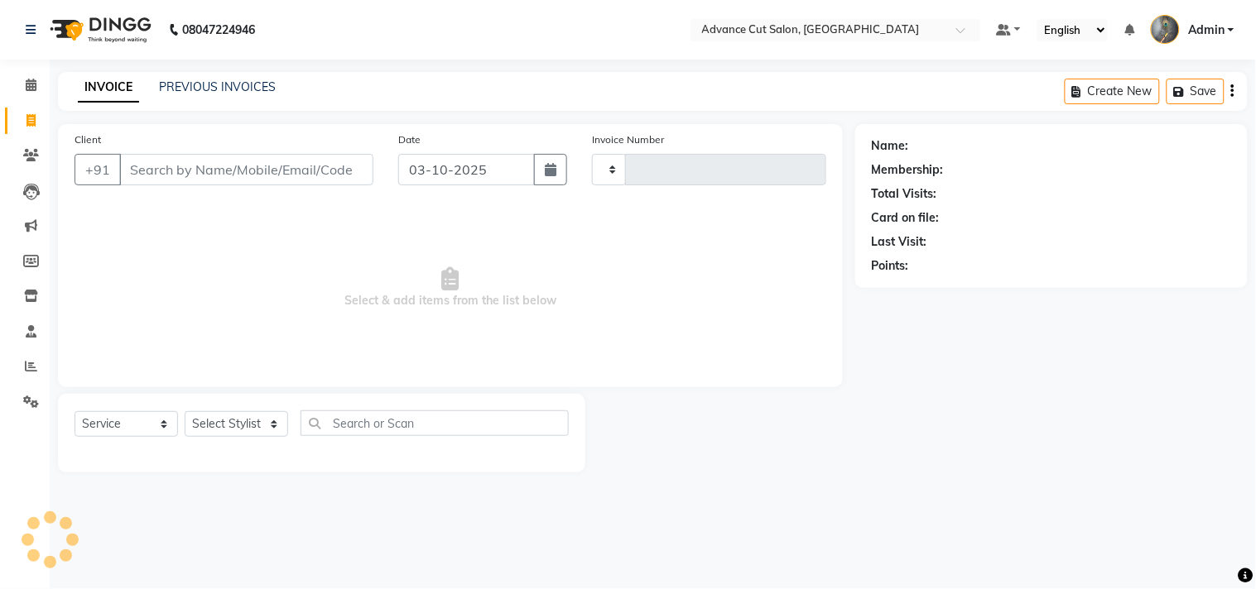
type input "4775"
select select "4939"
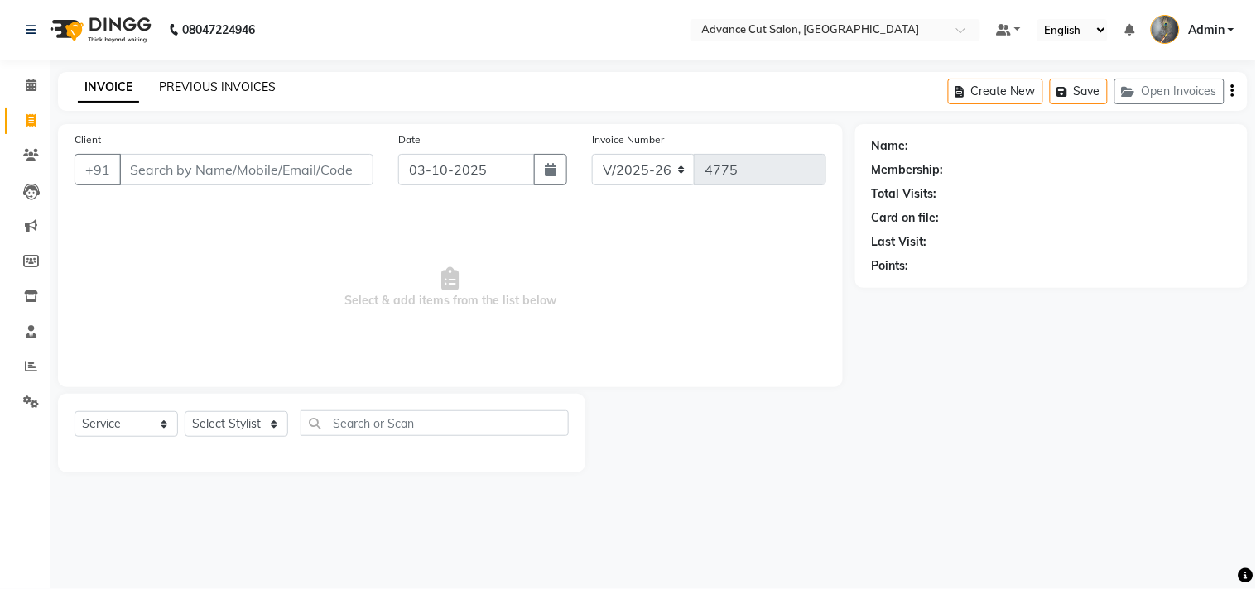
click at [227, 84] on link "PREVIOUS INVOICES" at bounding box center [217, 86] width 117 height 15
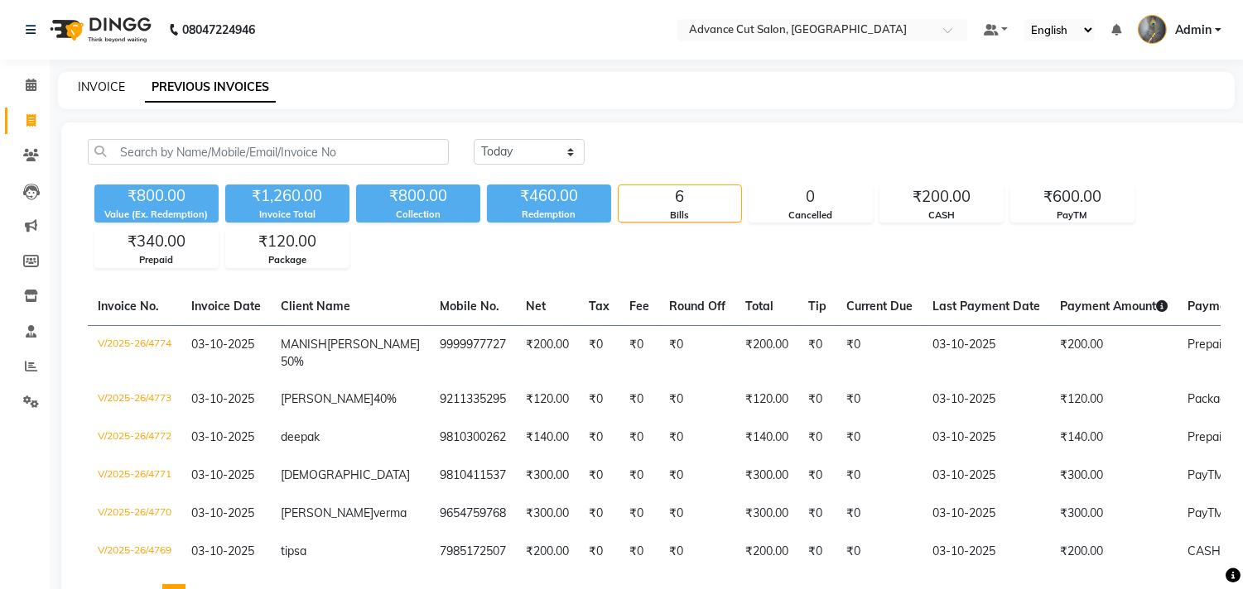
click at [101, 88] on link "INVOICE" at bounding box center [101, 86] width 47 height 15
select select "service"
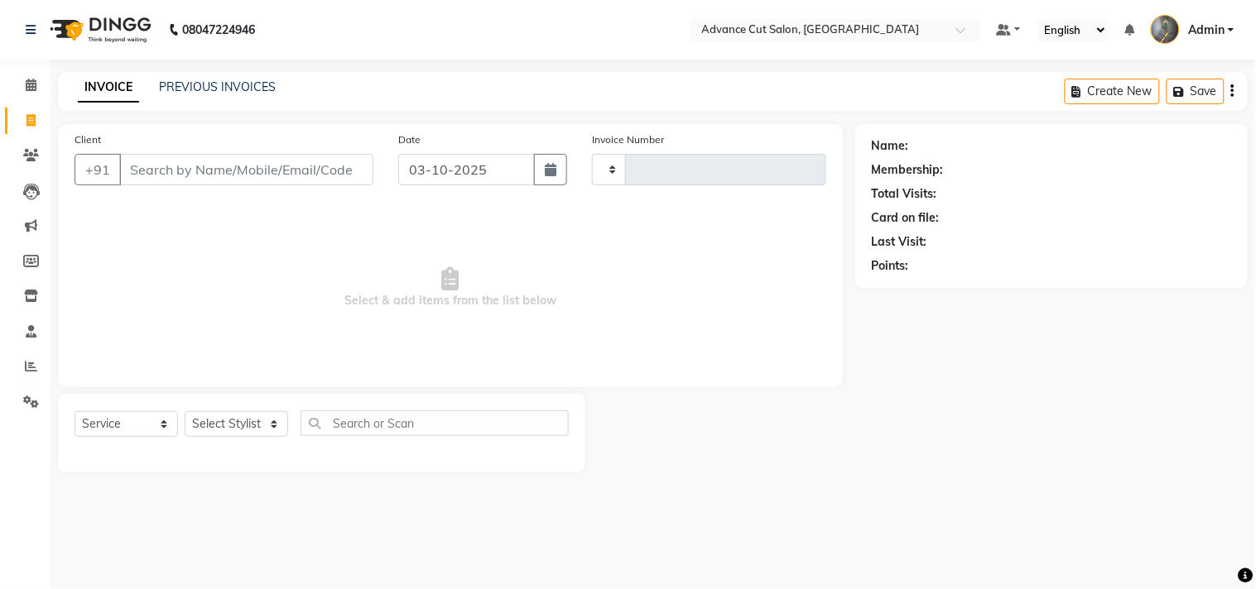
type input "4775"
select select "4939"
click at [195, 89] on link "PREVIOUS INVOICES" at bounding box center [217, 86] width 117 height 15
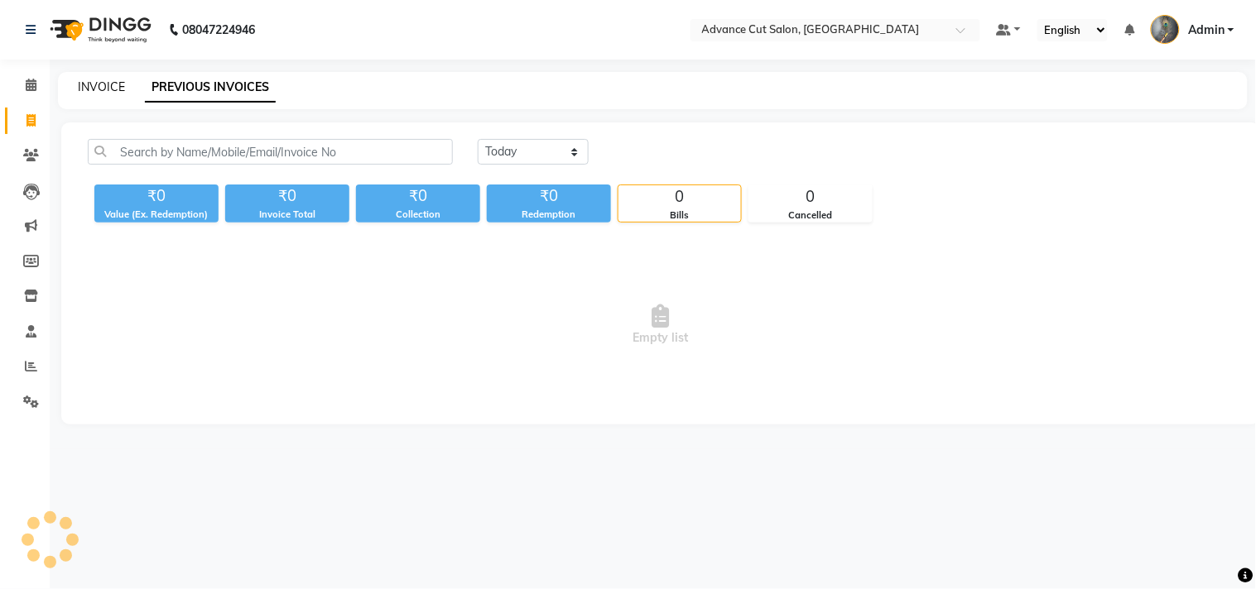
click at [93, 88] on link "INVOICE" at bounding box center [101, 86] width 47 height 15
select select "service"
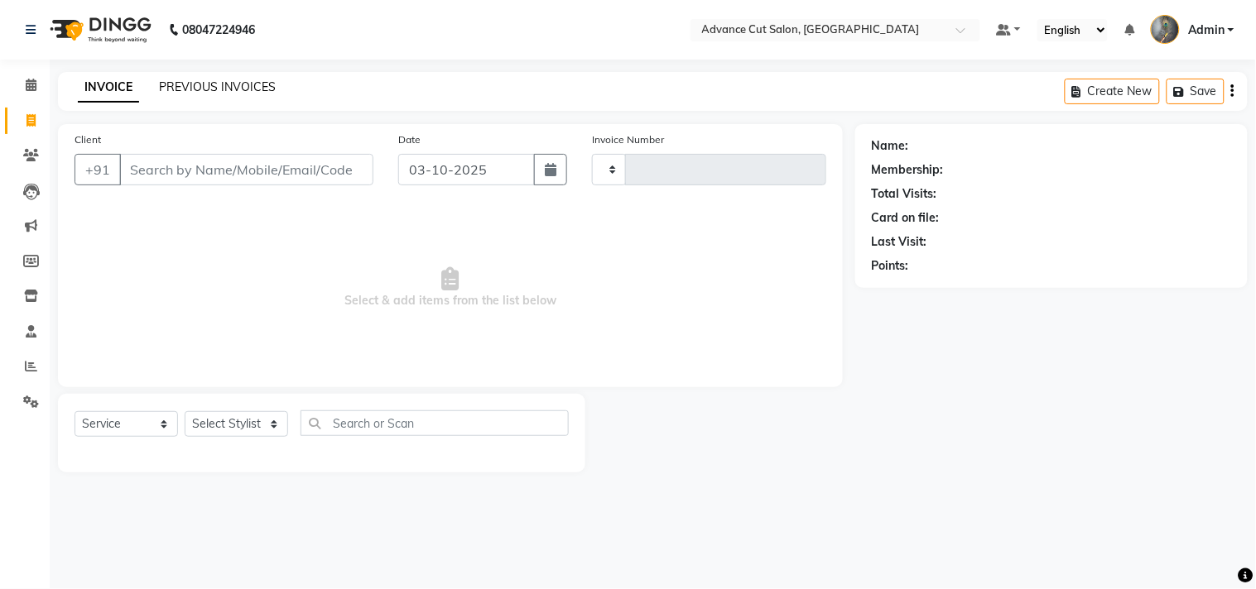
type input "4775"
select select "4939"
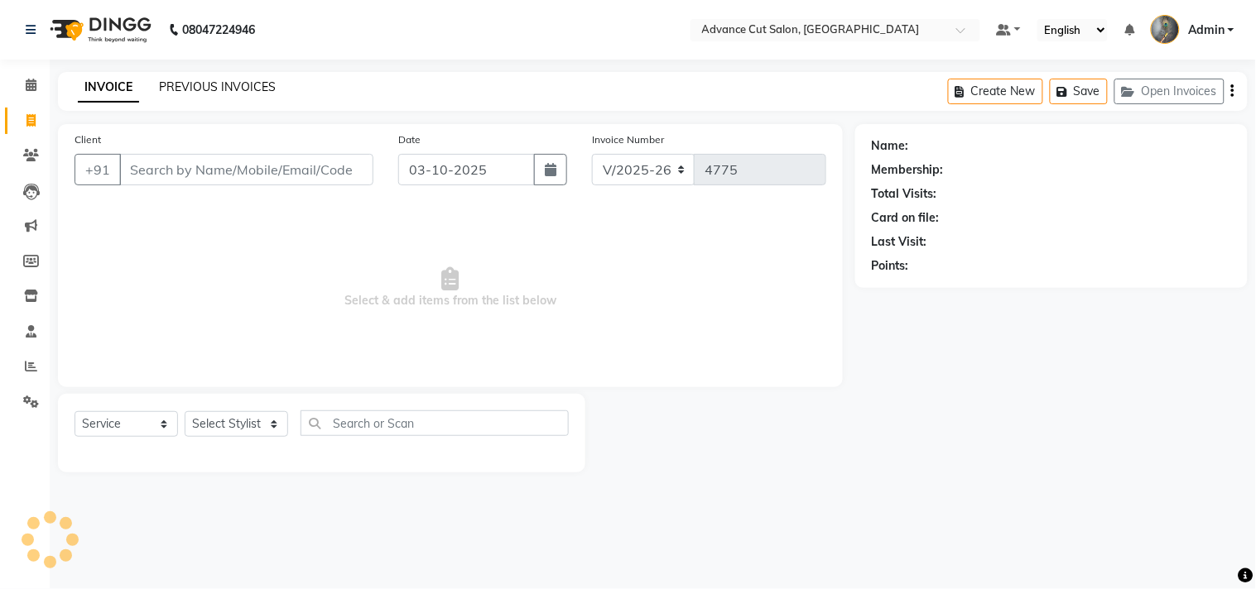
click at [195, 84] on link "PREVIOUS INVOICES" at bounding box center [217, 86] width 117 height 15
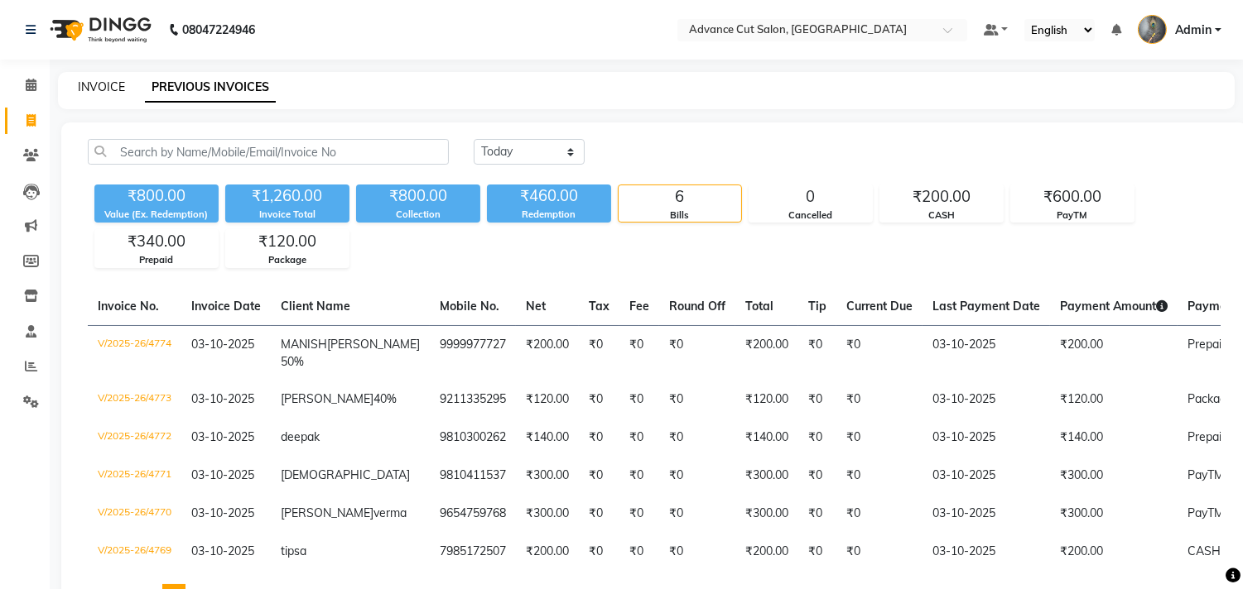
click at [100, 85] on link "INVOICE" at bounding box center [101, 86] width 47 height 15
select select "service"
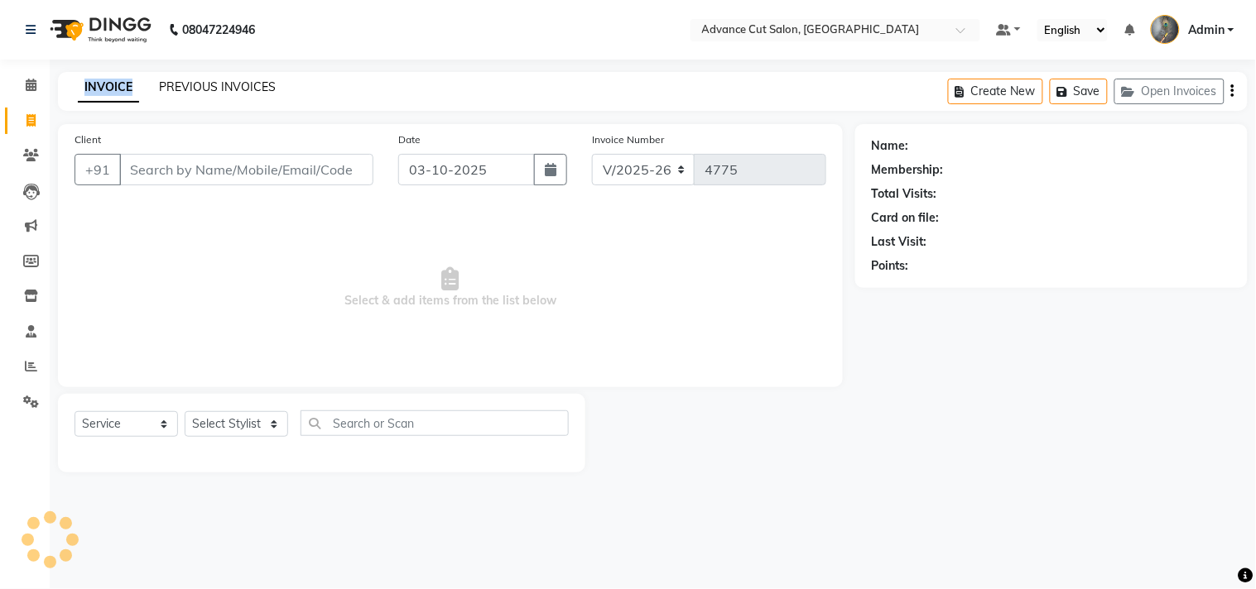
click at [185, 81] on link "PREVIOUS INVOICES" at bounding box center [217, 86] width 117 height 15
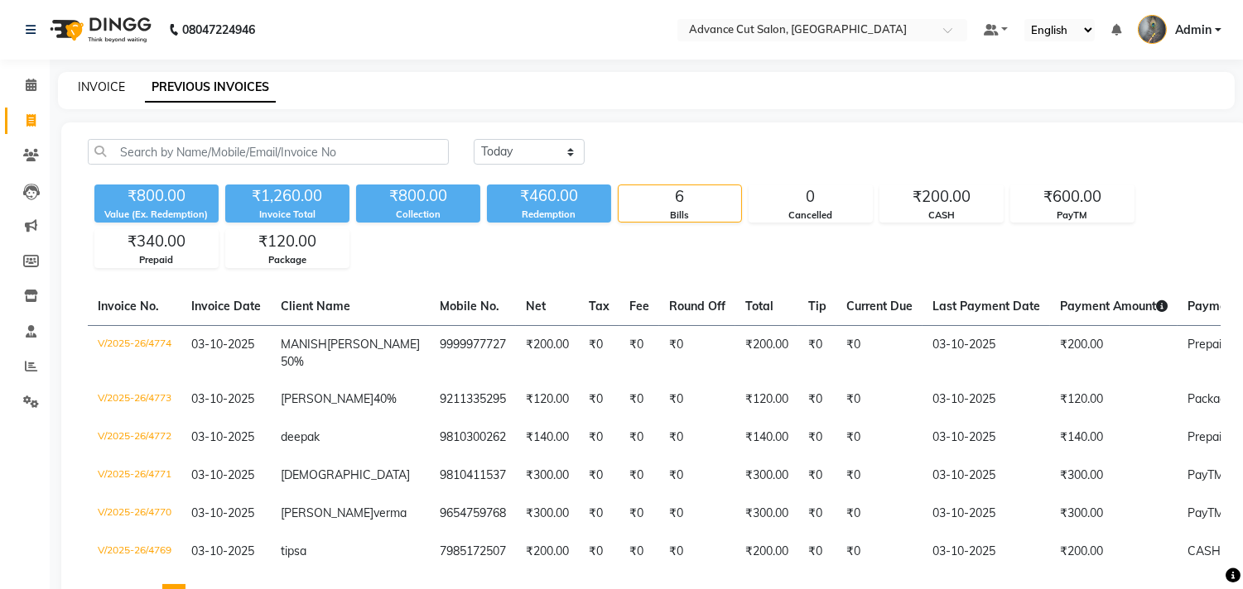
click at [102, 89] on link "INVOICE" at bounding box center [101, 86] width 47 height 15
select select "service"
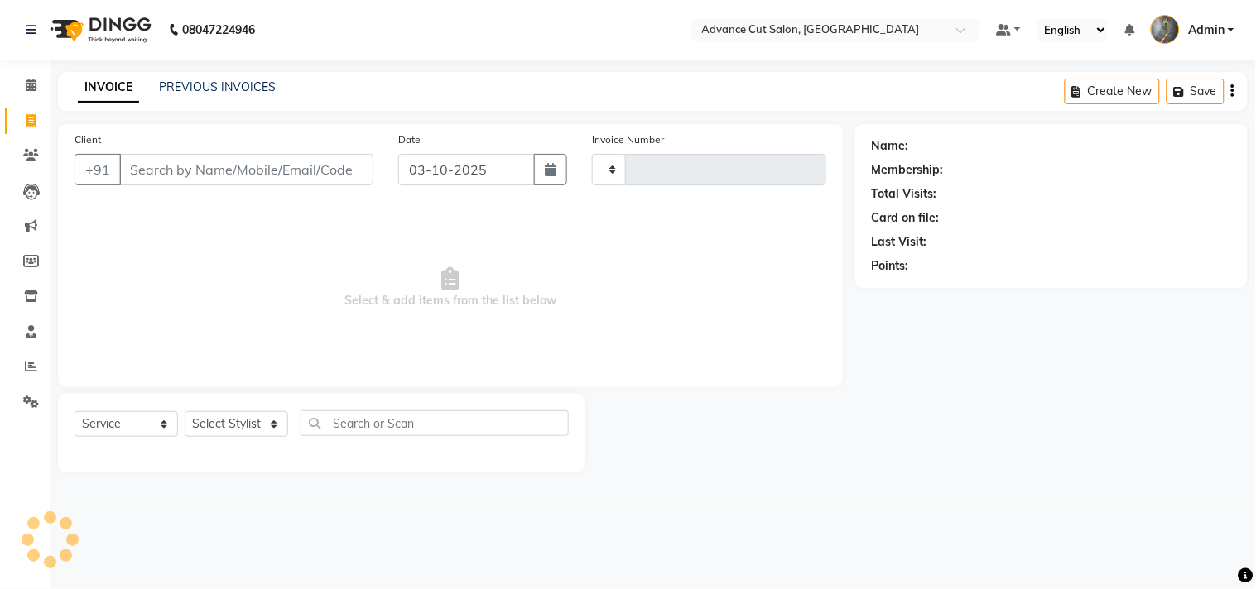
type input "4775"
select select "4939"
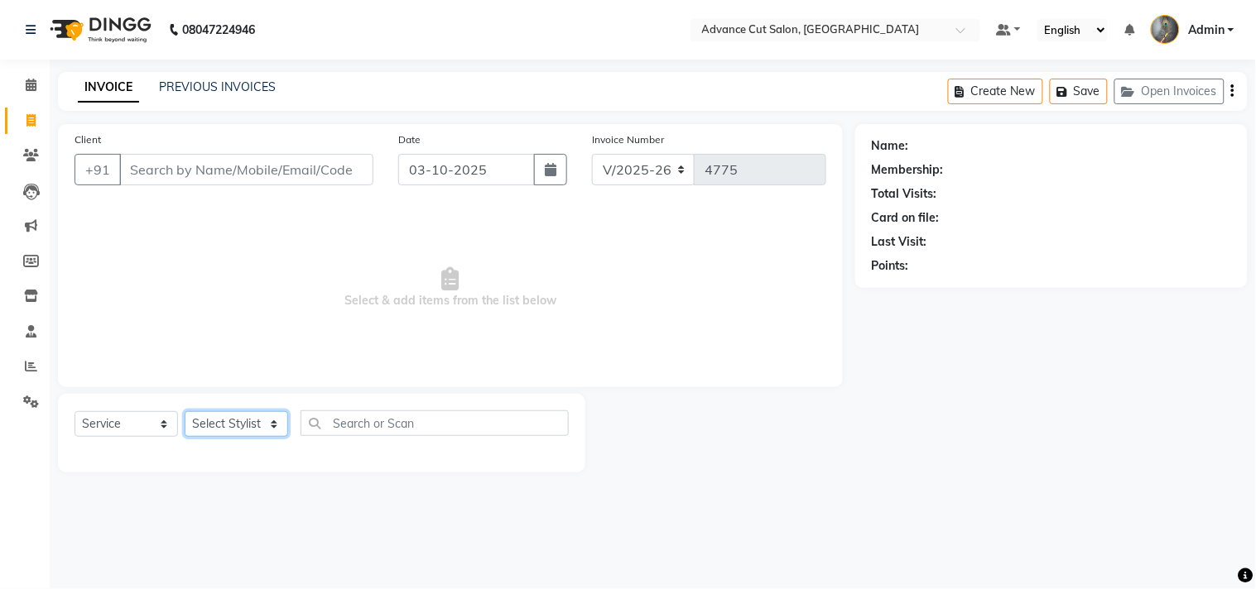
click at [216, 422] on select "Select Stylist Admin chahit COUNTOR Devid hardeep mamta manisha MONISH navi NOS…" at bounding box center [236, 424] width 103 height 26
select select "78660"
click at [185, 412] on select "Select Stylist Admin chahit COUNTOR Devid hardeep mamta manisha MONISH navi NOS…" at bounding box center [236, 424] width 103 height 26
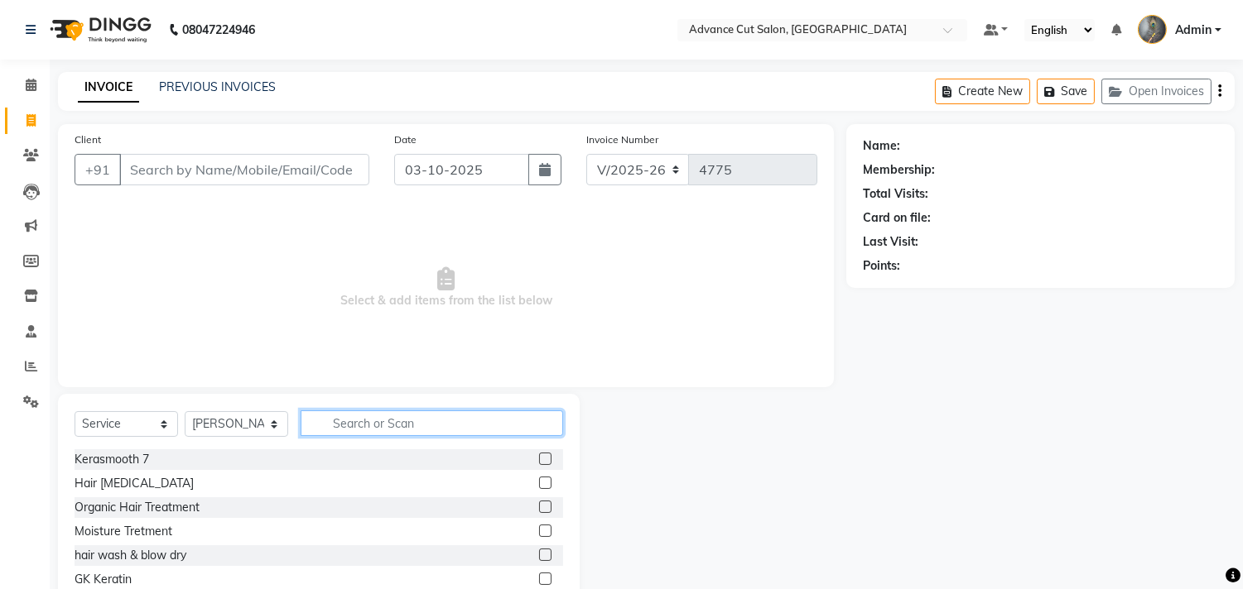
click at [349, 411] on input "text" at bounding box center [432, 424] width 262 height 26
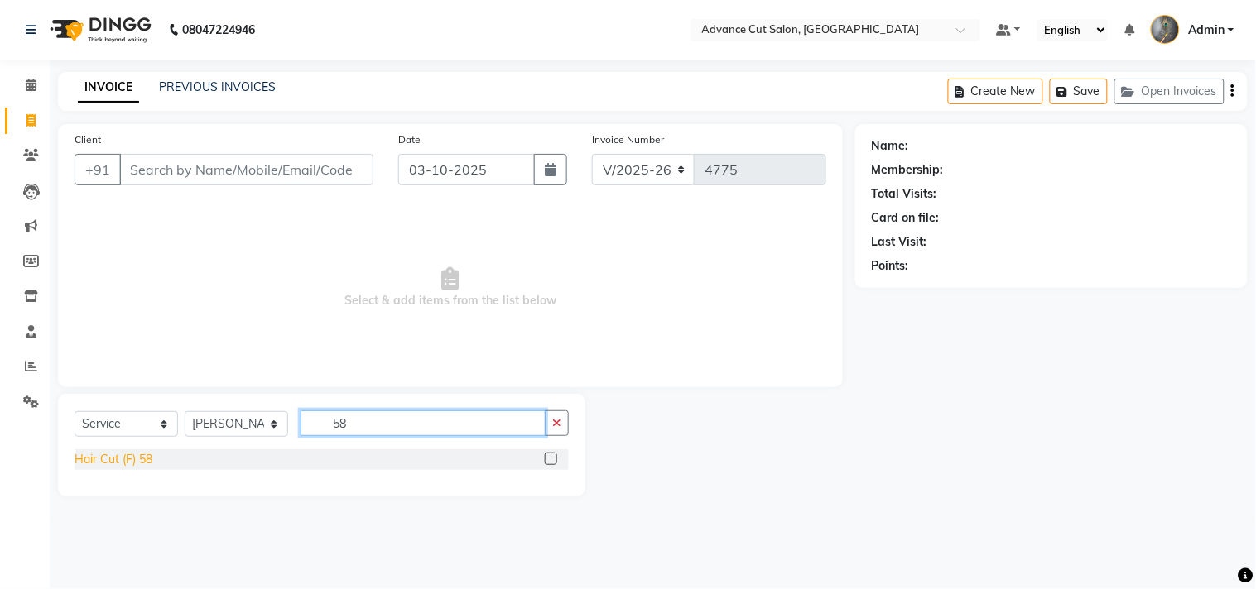
type input "58"
click at [110, 454] on div "Hair Cut (F) 58" at bounding box center [114, 459] width 78 height 17
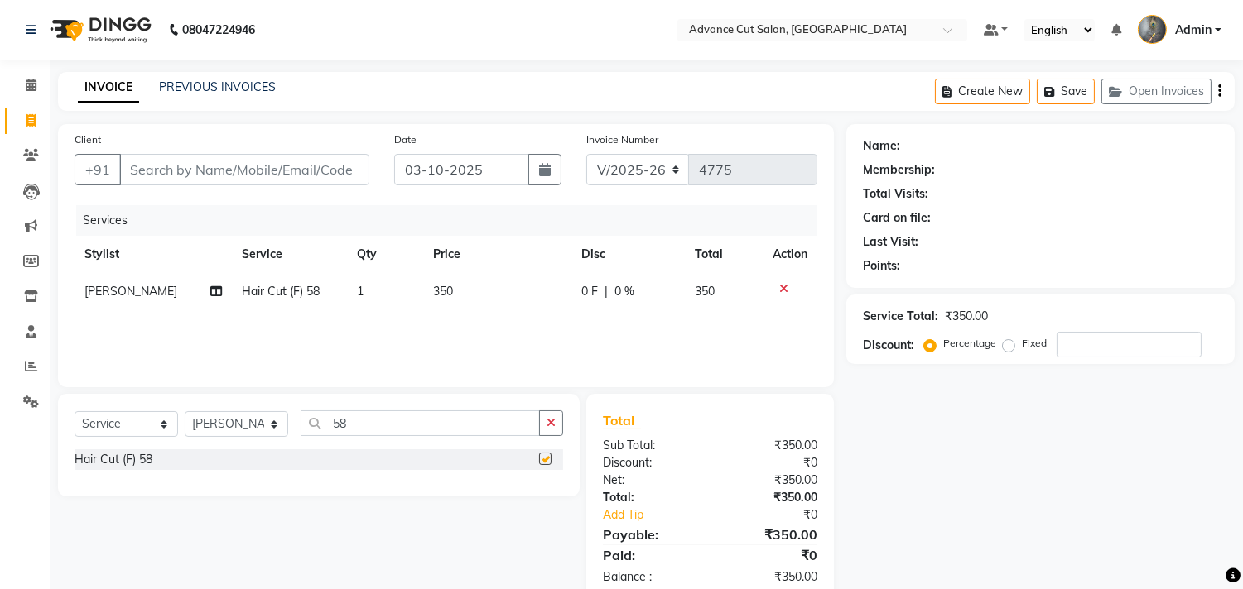
checkbox input "false"
click at [195, 170] on input "Client" at bounding box center [244, 169] width 250 height 31
click at [154, 168] on input "Client" at bounding box center [244, 169] width 250 height 31
type input "8"
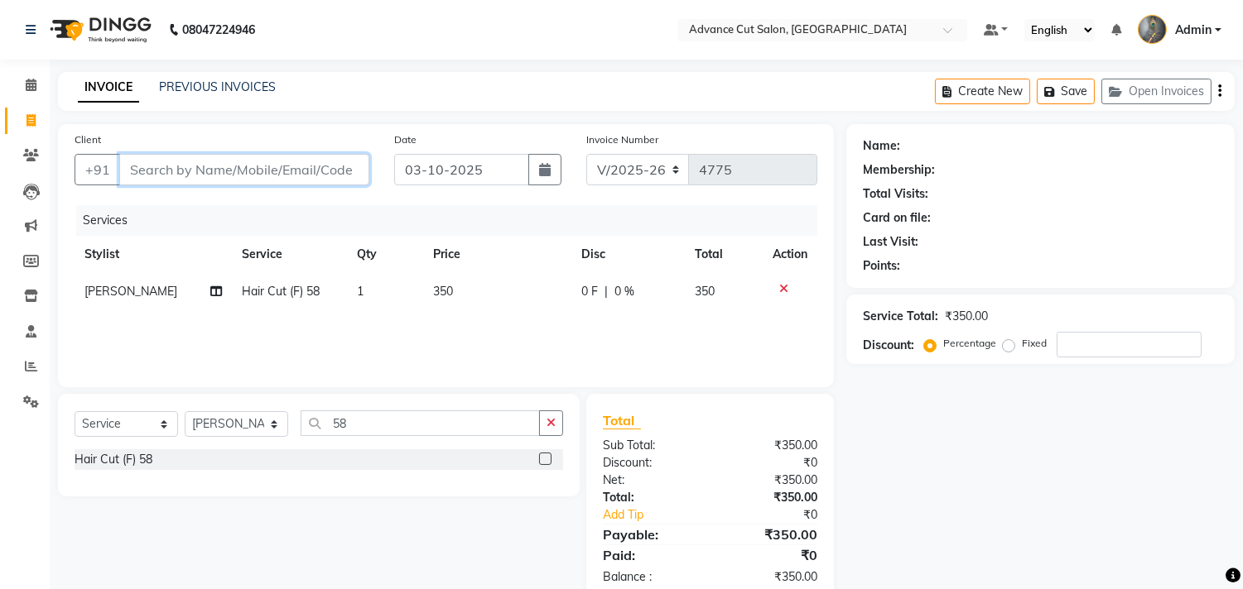
type input "0"
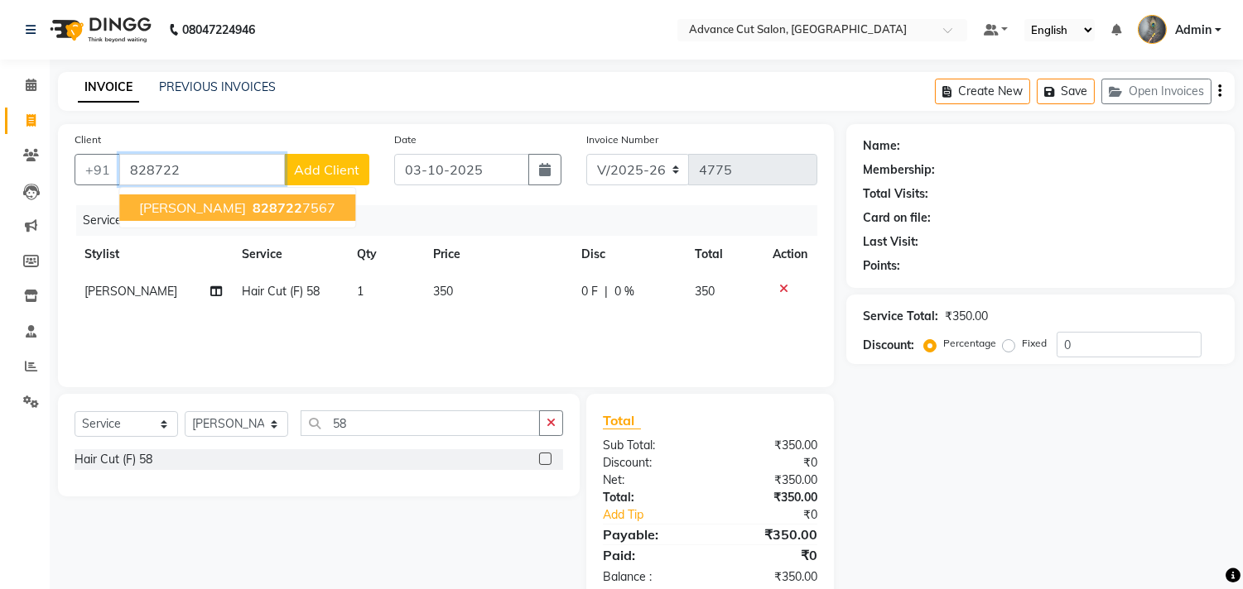
click at [253, 205] on span "828722" at bounding box center [278, 208] width 50 height 17
type input "8287227567"
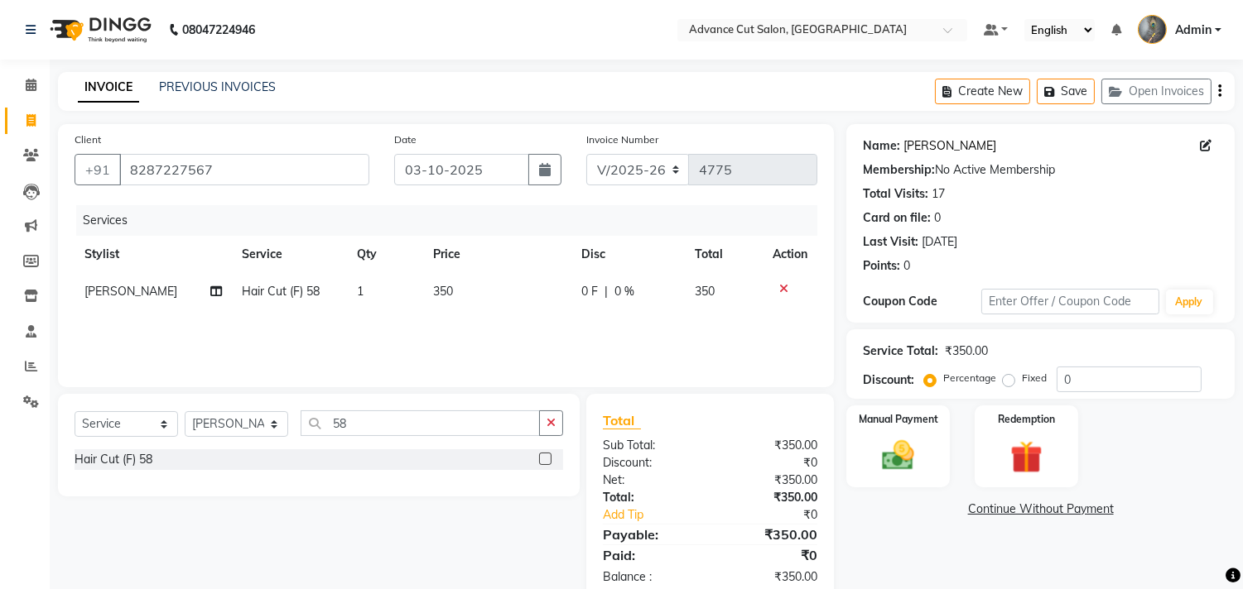
click at [931, 152] on link "Anup Mishra" at bounding box center [949, 145] width 93 height 17
click at [238, 176] on input "8287227567" at bounding box center [244, 169] width 250 height 31
click at [237, 171] on input "8287227567" at bounding box center [244, 169] width 250 height 31
click at [195, 163] on input "8287227567" at bounding box center [244, 169] width 250 height 31
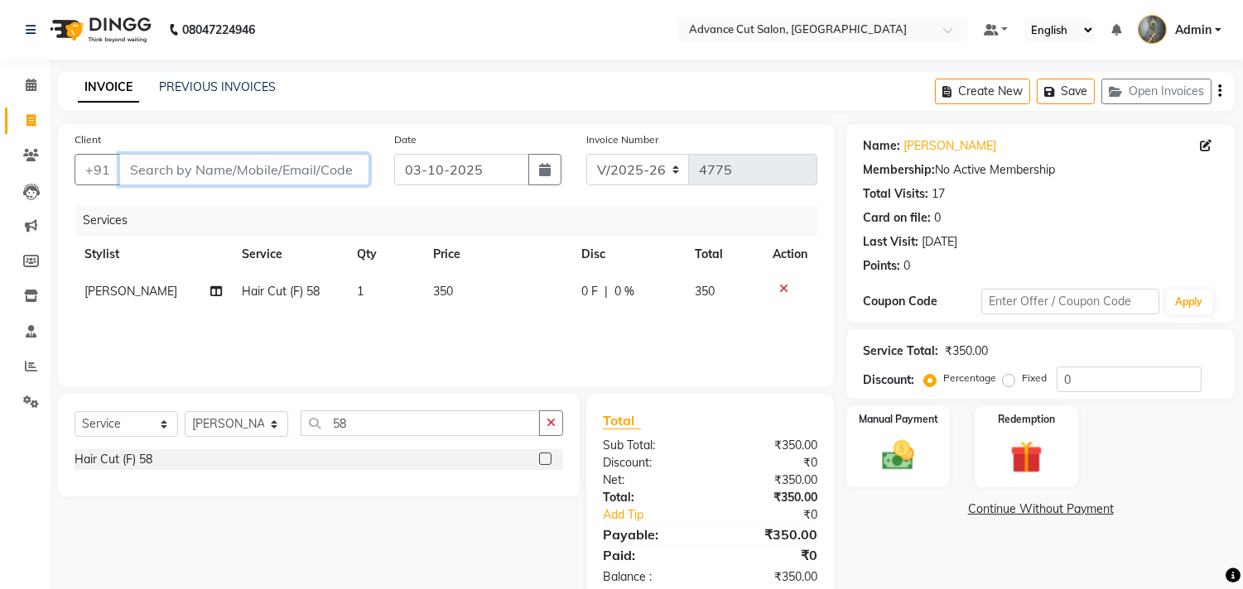
paste input "8287227567"
type input "8287227567"
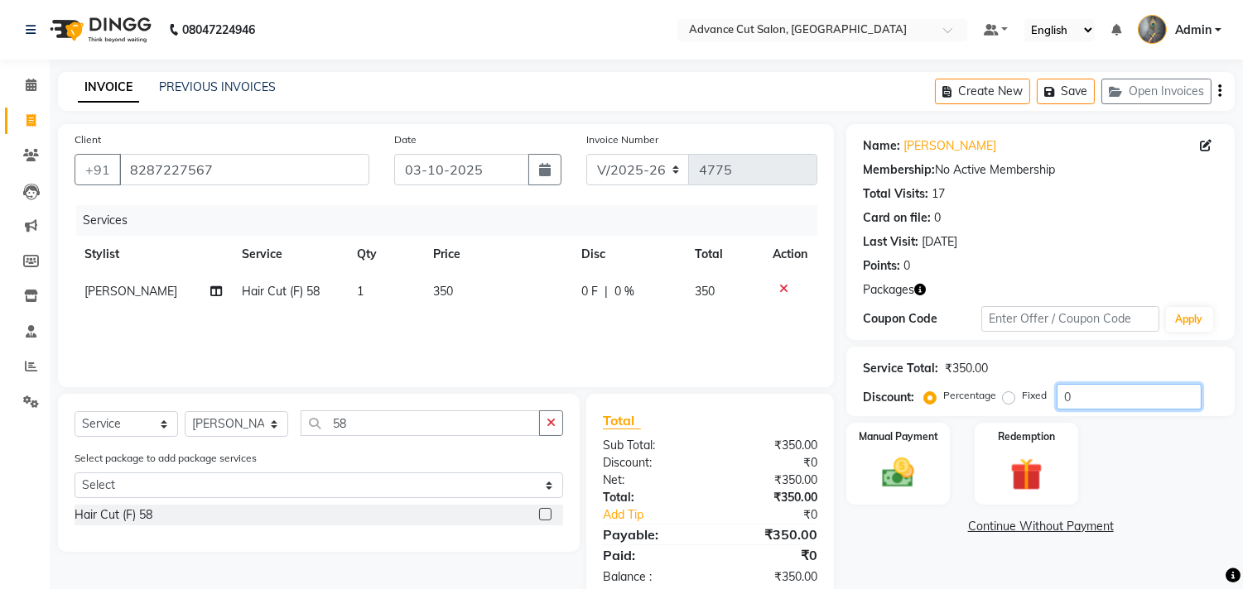
click at [1057, 393] on input "0" at bounding box center [1128, 397] width 145 height 26
click at [1036, 455] on img at bounding box center [1025, 475] width 55 height 41
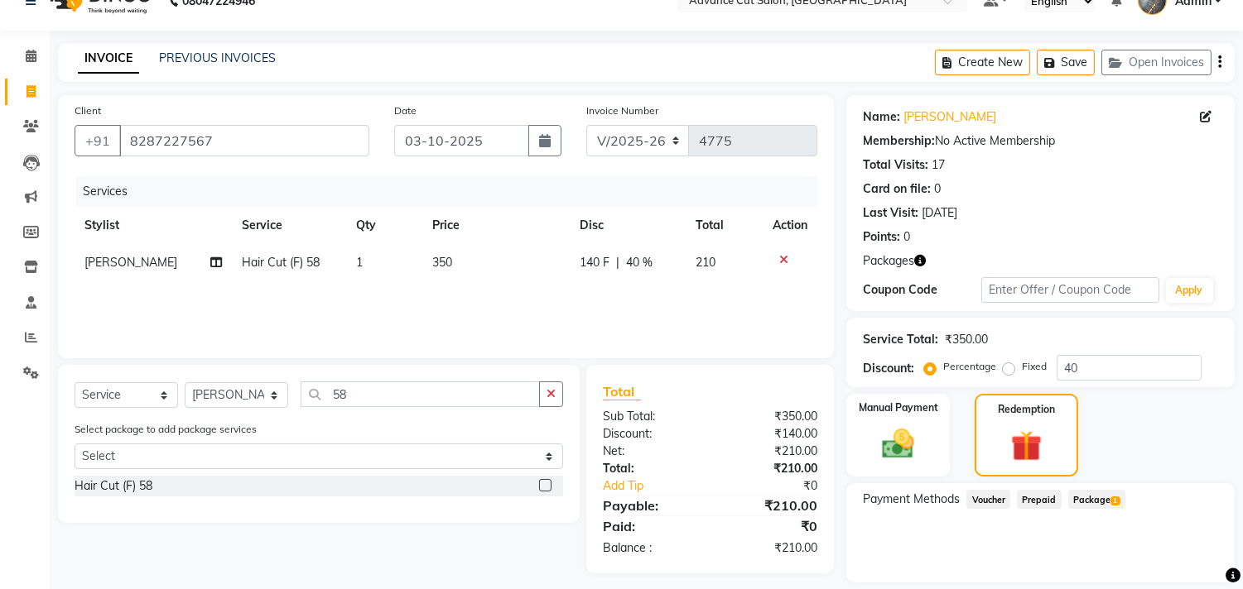
scroll to position [79, 0]
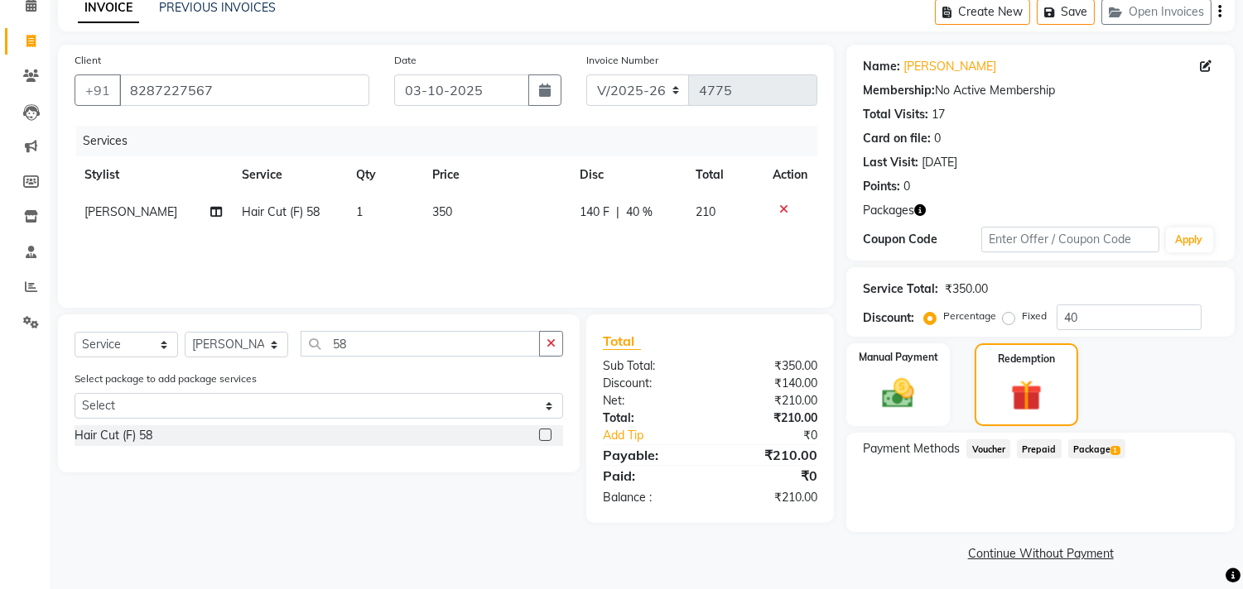
click at [1122, 445] on span "Package 1" at bounding box center [1096, 449] width 57 height 19
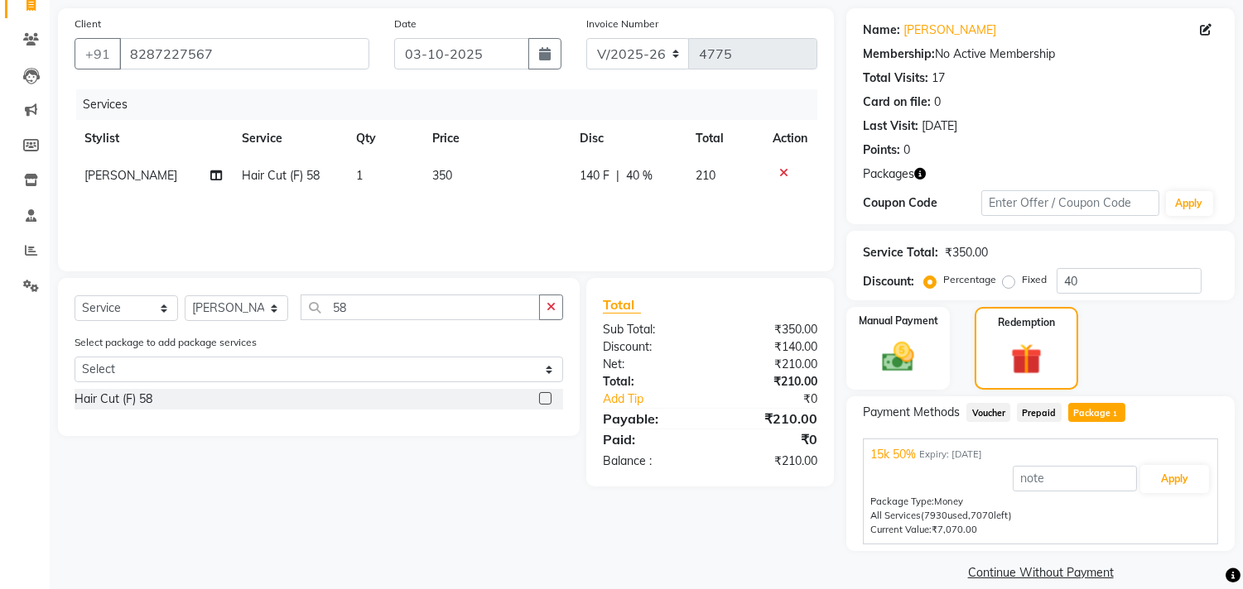
scroll to position [135, 0]
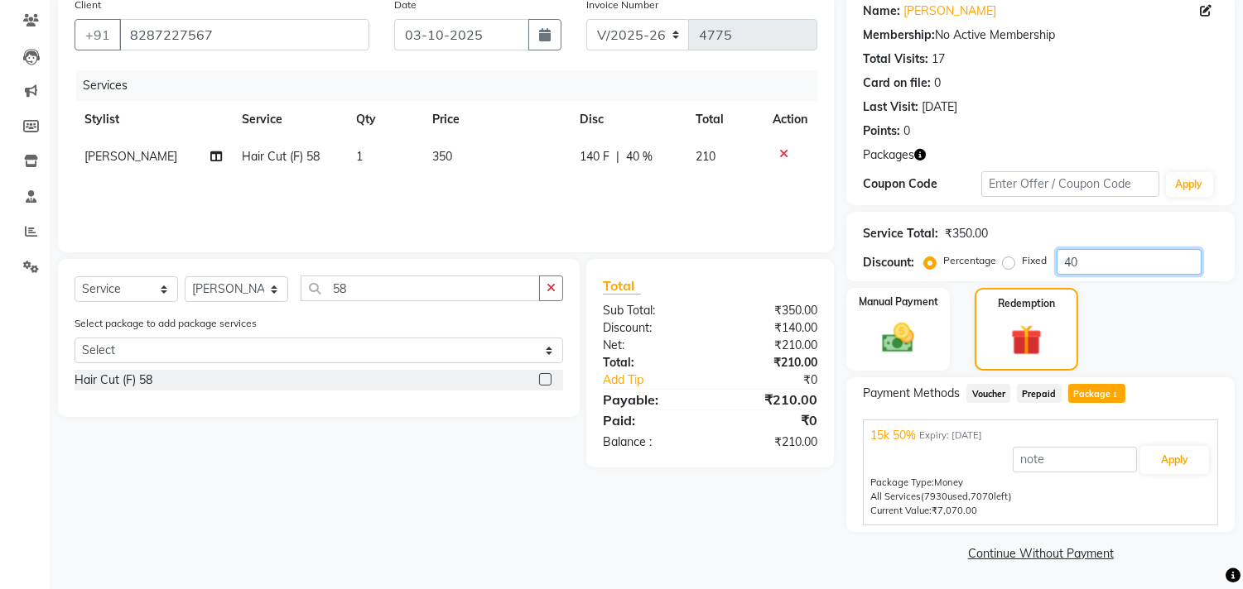
click at [1070, 255] on input "40" at bounding box center [1128, 262] width 145 height 26
type input "50"
click at [1172, 450] on button "Apply" at bounding box center [1174, 460] width 69 height 28
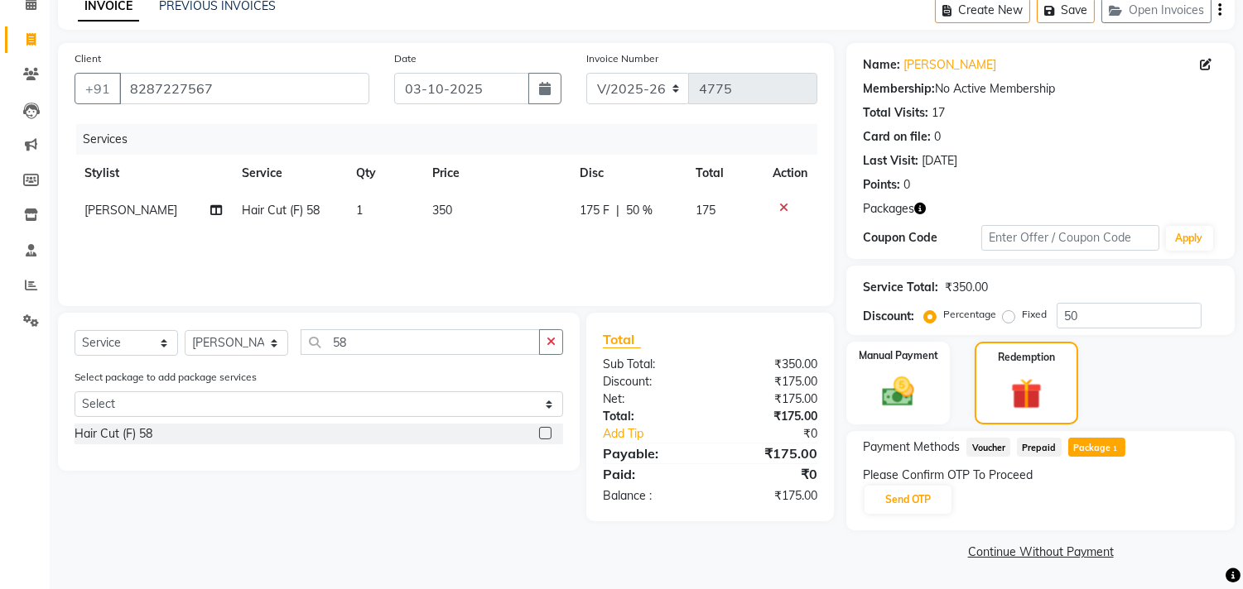
scroll to position [79, 0]
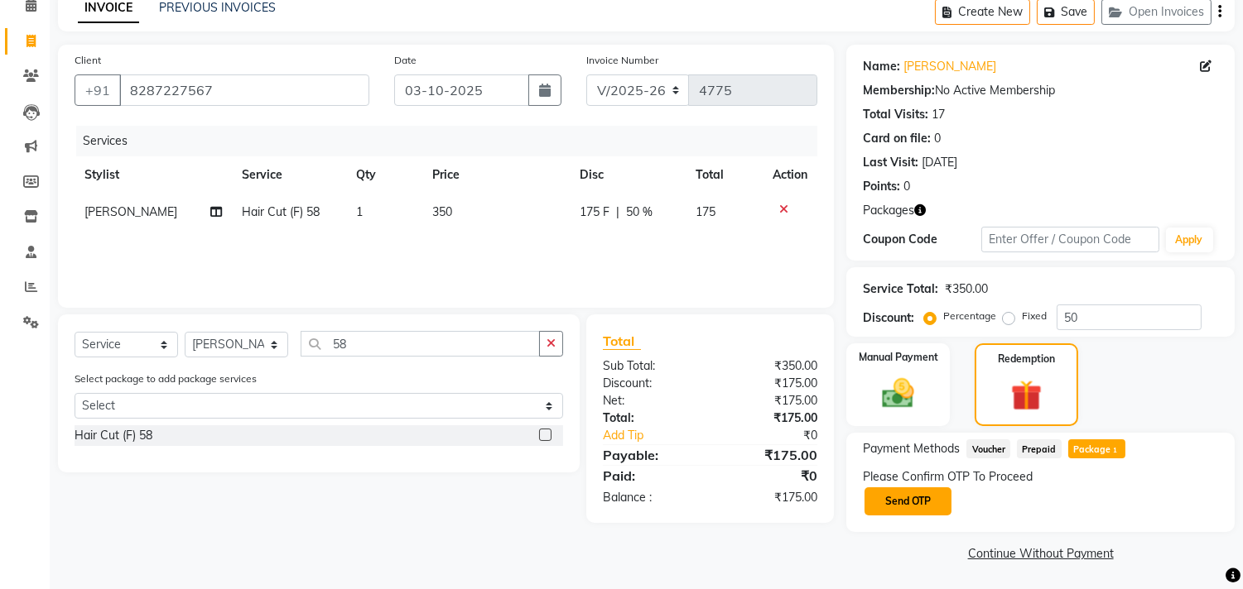
click at [880, 506] on button "Send OTP" at bounding box center [907, 502] width 87 height 28
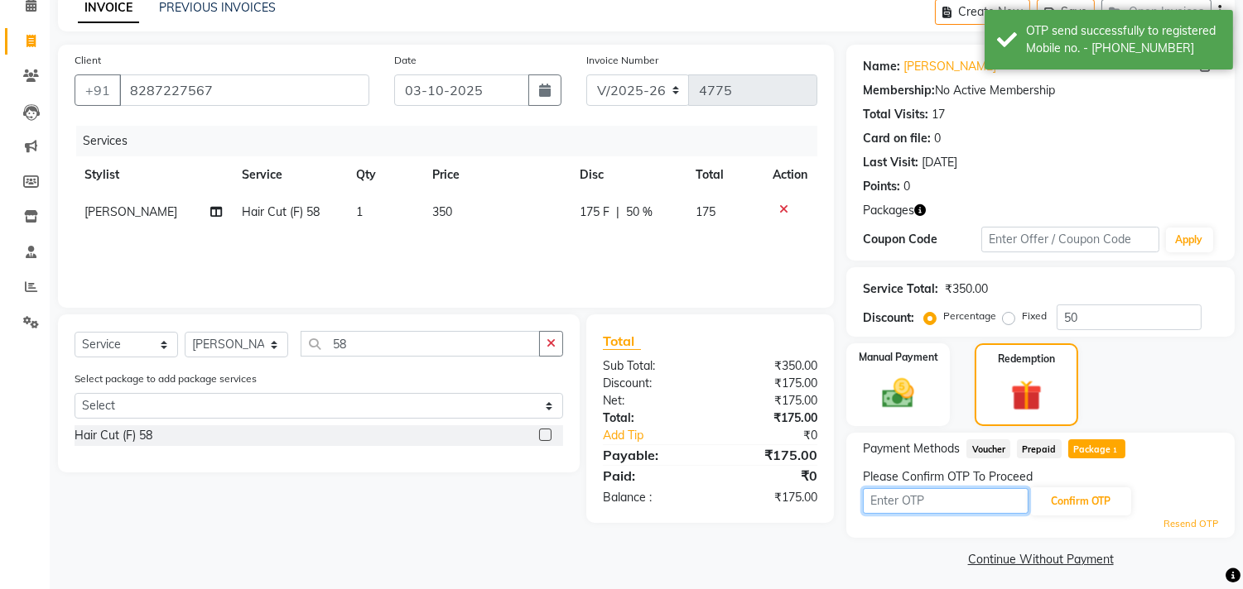
click at [881, 499] on input "text" at bounding box center [946, 501] width 166 height 26
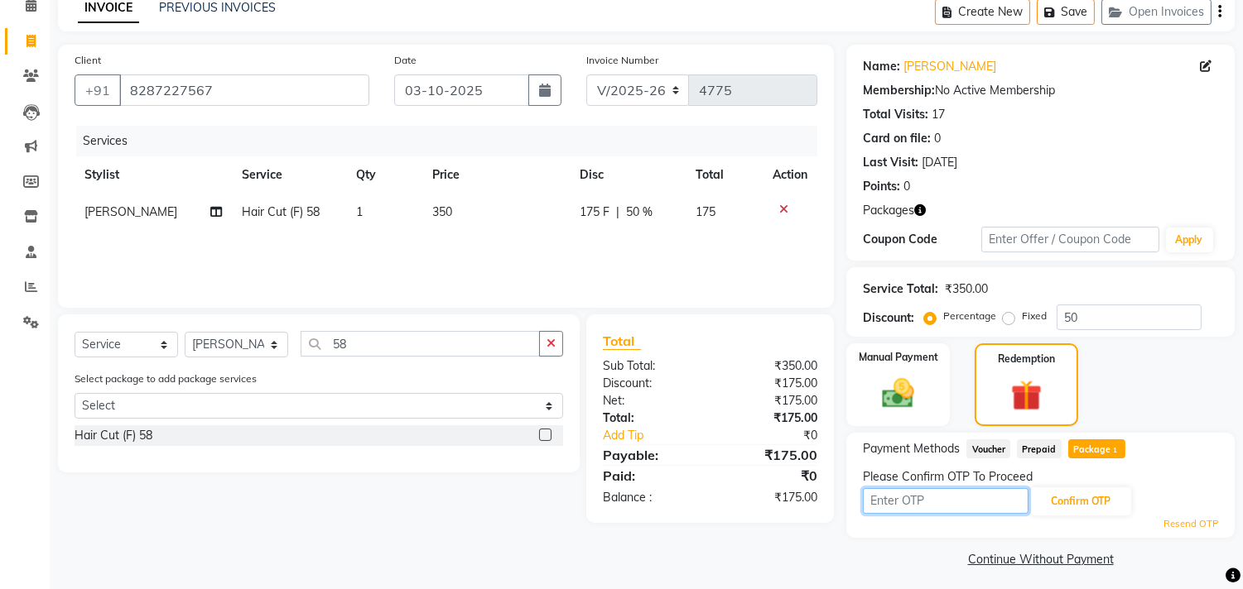
click at [913, 495] on input "text" at bounding box center [946, 501] width 166 height 26
type input "3798"
click at [1081, 497] on button "Confirm OTP" at bounding box center [1080, 502] width 101 height 28
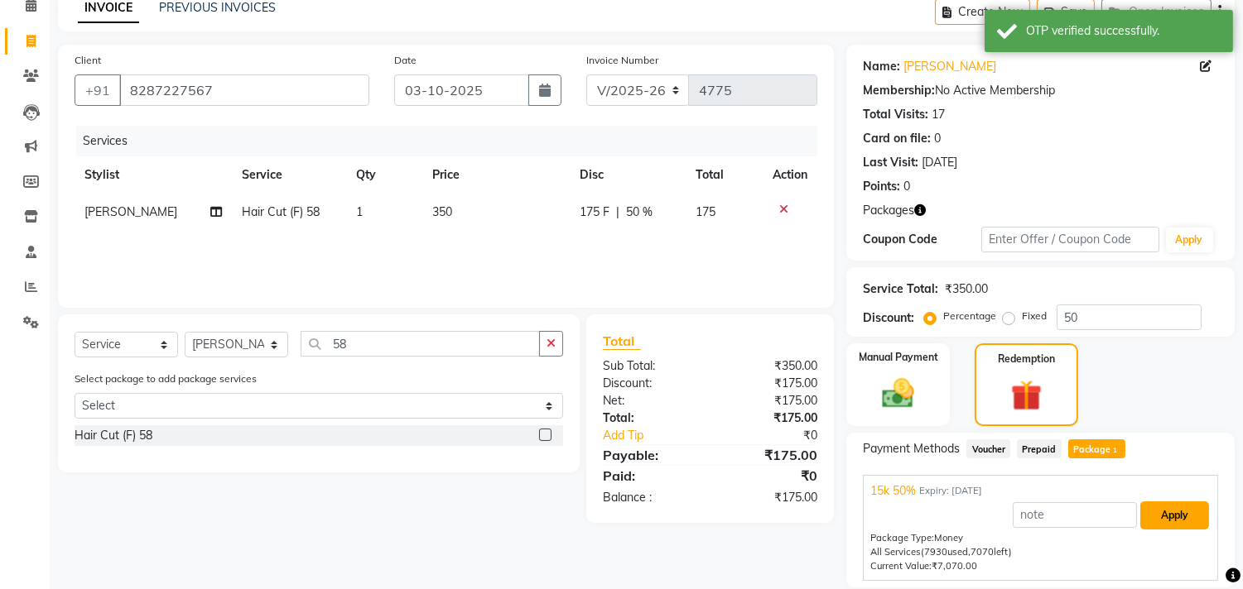
click at [1154, 516] on button "Apply" at bounding box center [1174, 516] width 69 height 28
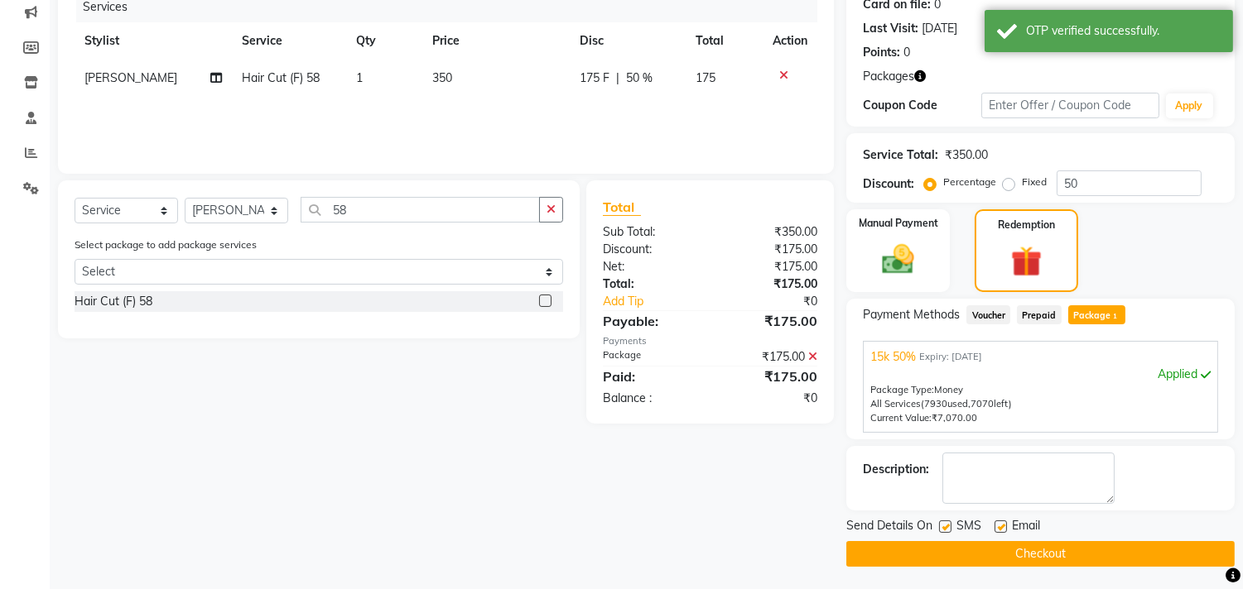
scroll to position [215, 0]
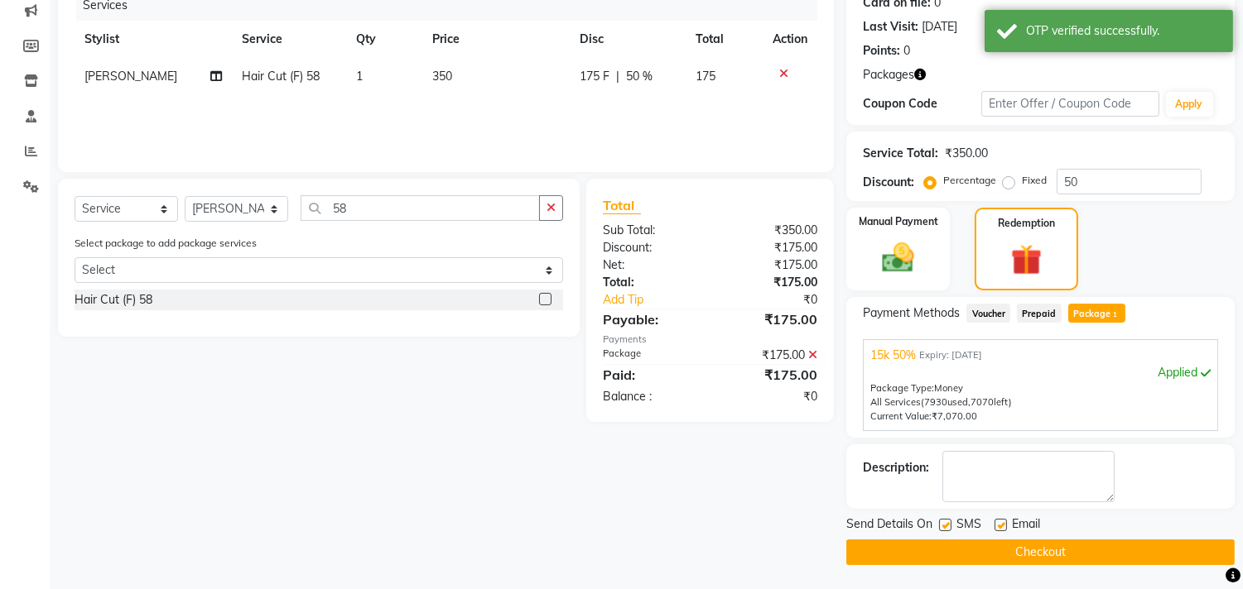
click at [1000, 537] on div "Send Details On SMS Email Checkout" at bounding box center [1040, 541] width 388 height 50
click at [999, 555] on button "Checkout" at bounding box center [1040, 553] width 388 height 26
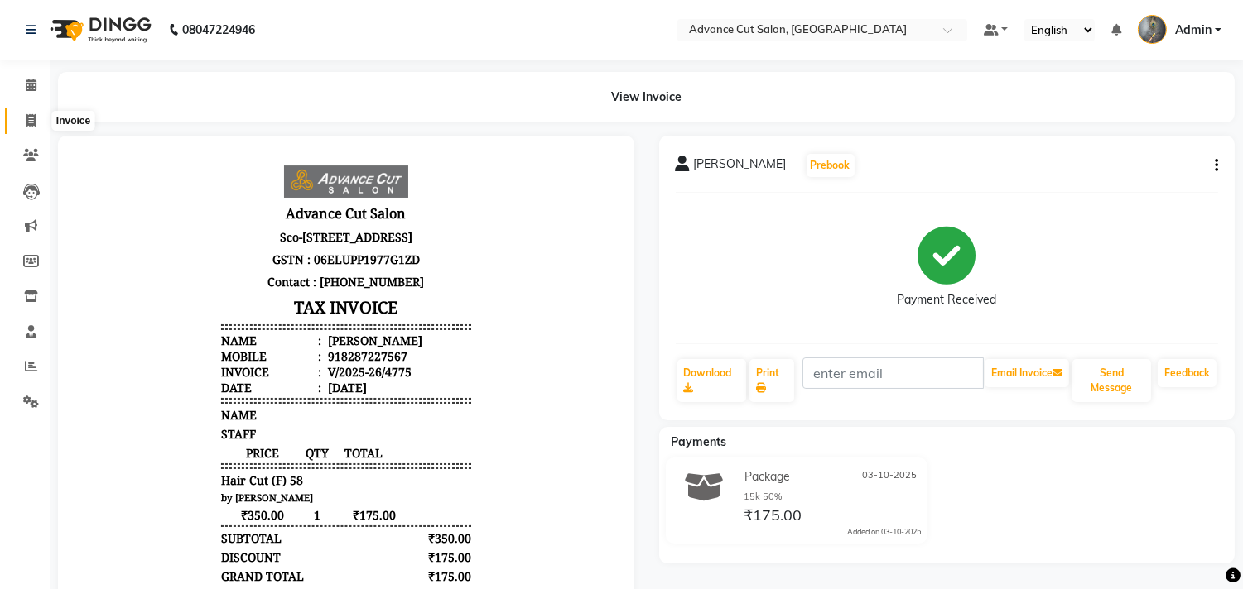
click at [27, 122] on icon at bounding box center [30, 120] width 9 height 12
select select "service"
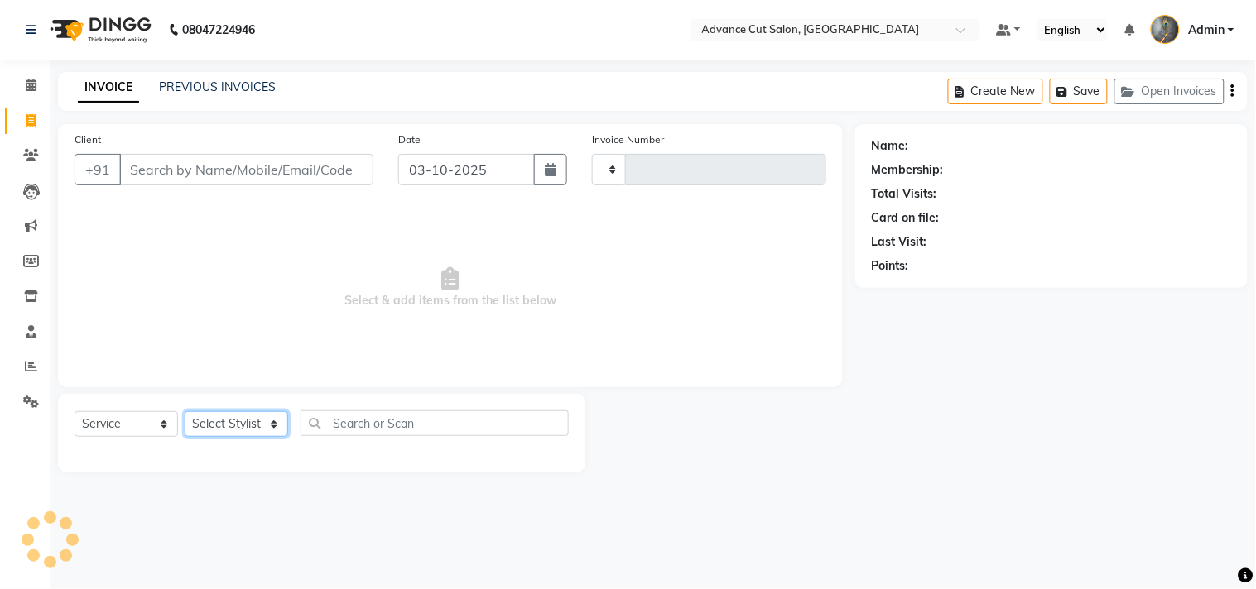
type input "4778"
click at [227, 426] on select "Select Stylist" at bounding box center [236, 424] width 103 height 26
select select "4939"
select select "30644"
click at [185, 412] on select "Select Stylist Admin chahit COUNTOR Devid hardeep mamta manisha MONISH navi NOS…" at bounding box center [236, 424] width 103 height 26
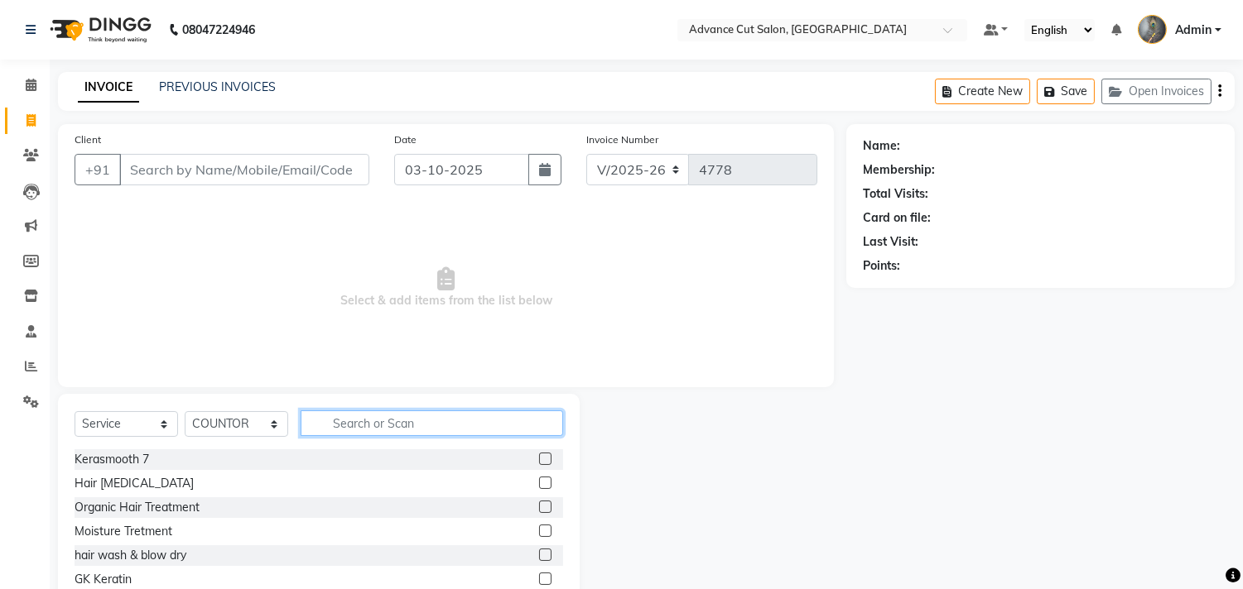
click at [339, 426] on input "text" at bounding box center [432, 424] width 262 height 26
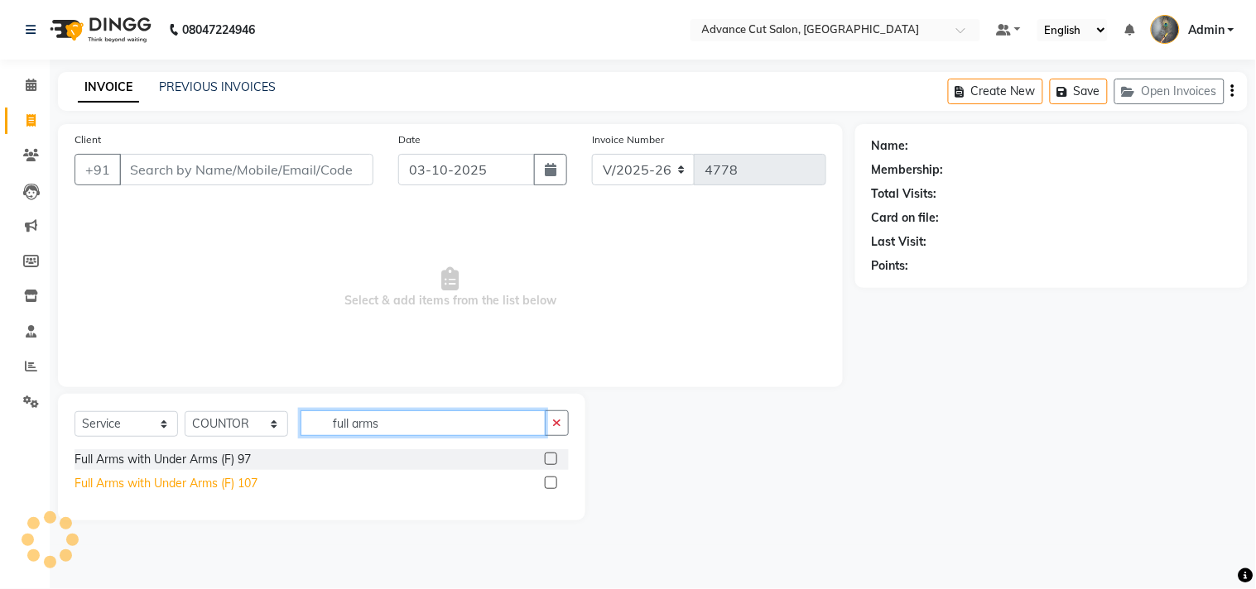
type input "full arms"
click at [225, 484] on div "Full Arms with Under Arms (F) 107" at bounding box center [166, 483] width 183 height 17
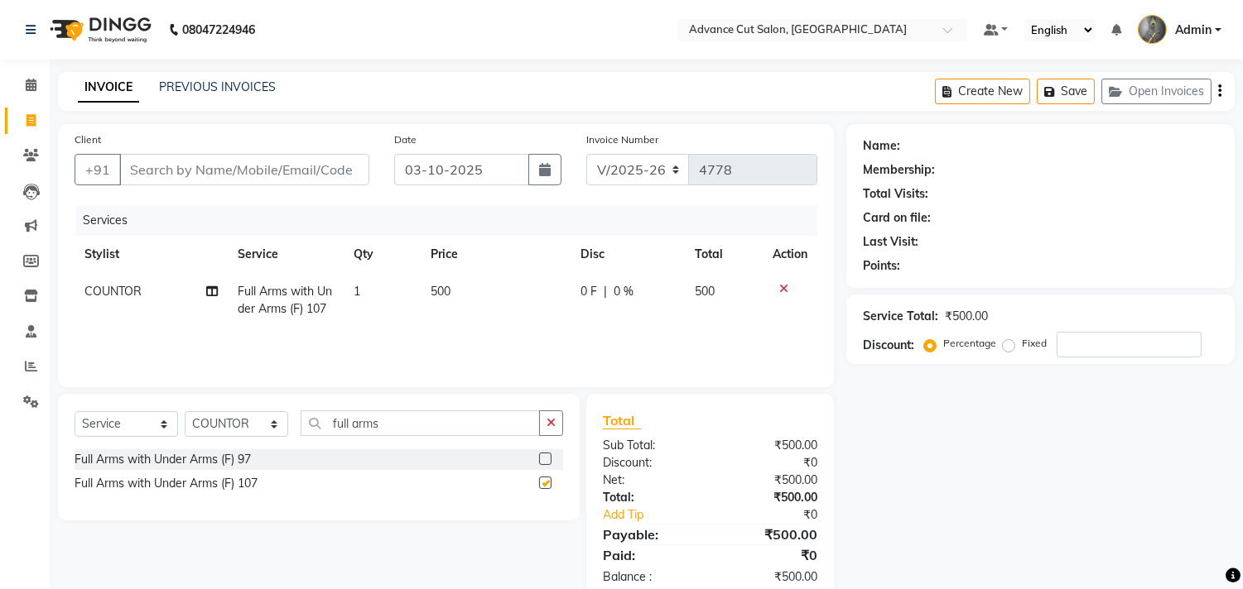
checkbox input "false"
click at [386, 419] on input "full arms" at bounding box center [420, 424] width 239 height 26
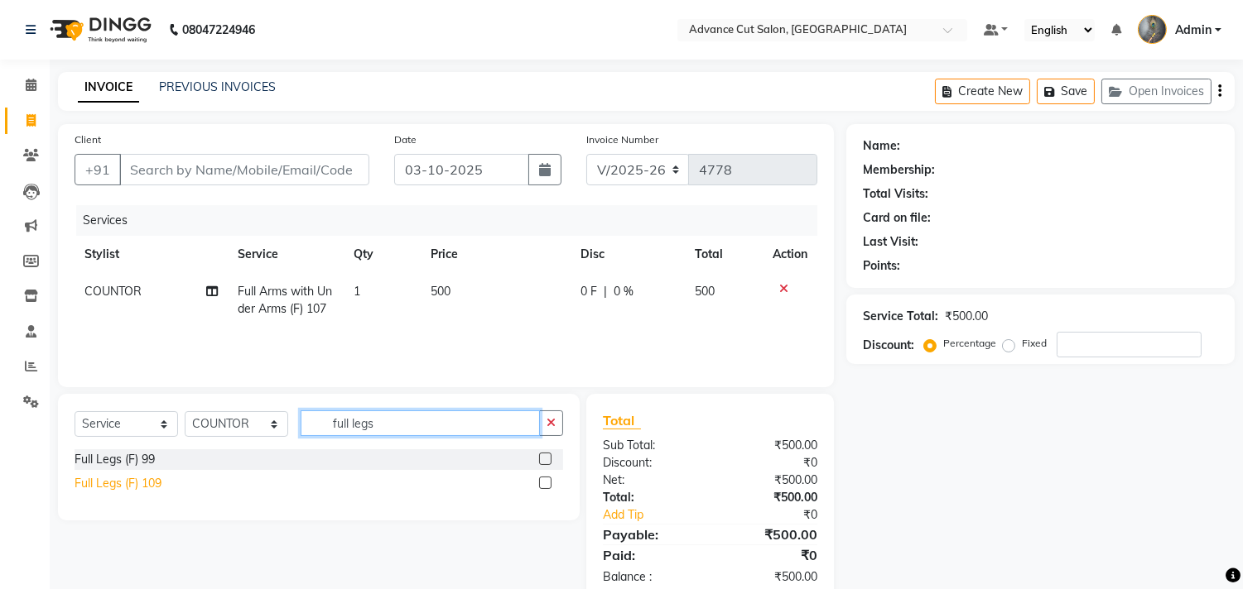
type input "full legs"
click at [104, 483] on div "Full Legs (F) 109" at bounding box center [118, 483] width 87 height 17
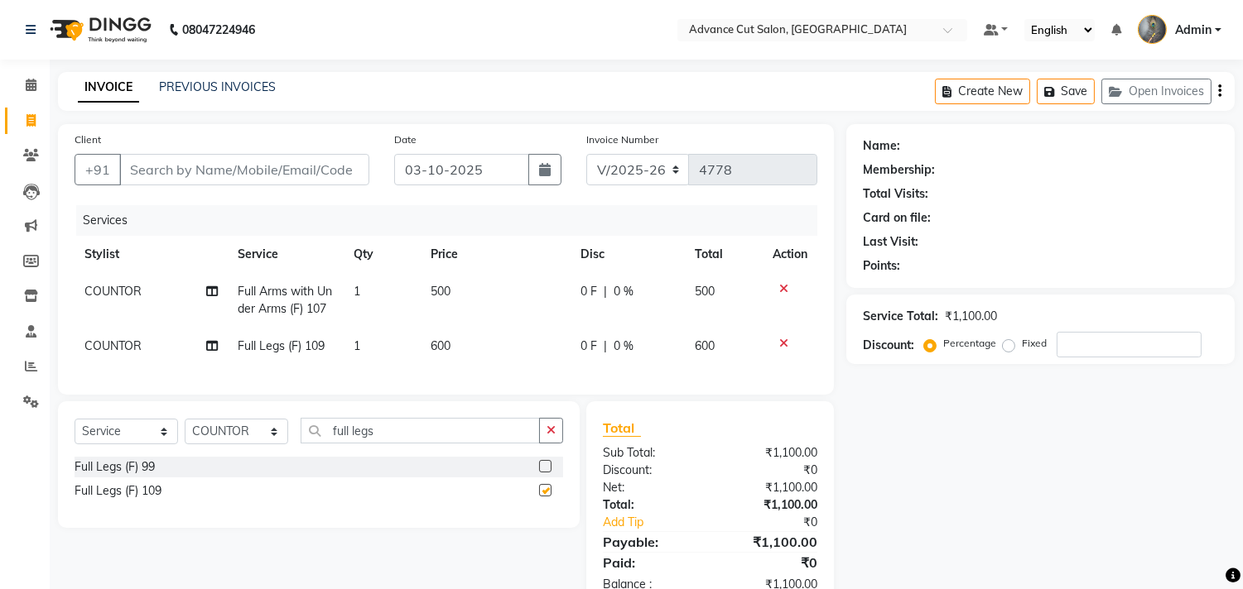
checkbox input "false"
click at [383, 442] on input "full legs" at bounding box center [420, 431] width 239 height 26
type input "extr"
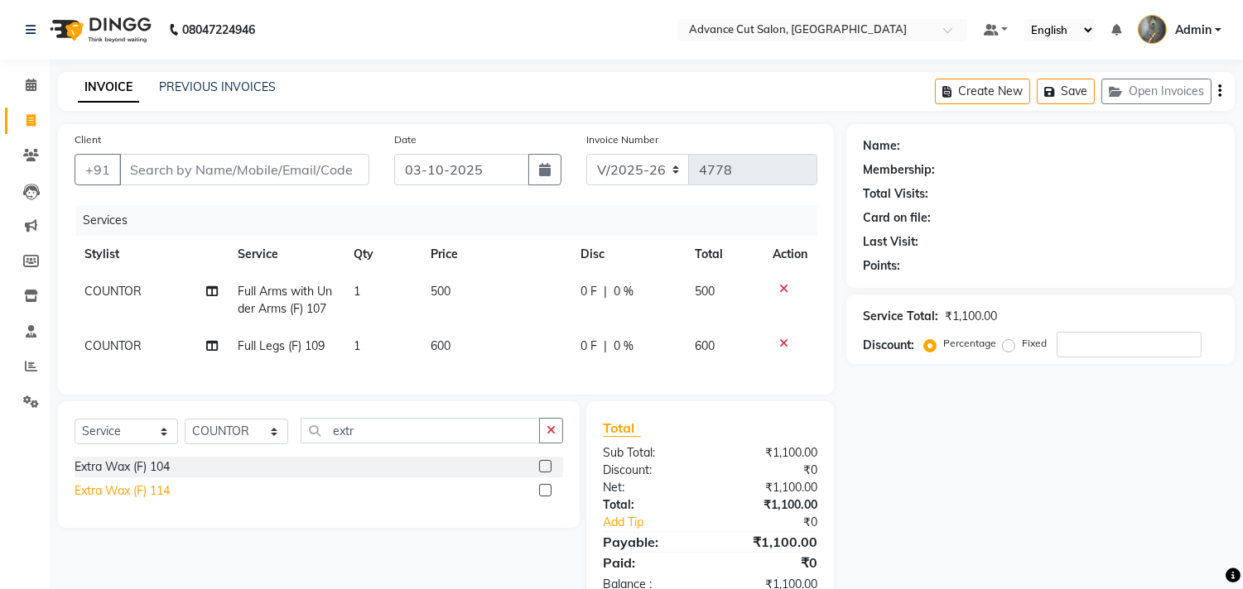
click at [146, 500] on div "Extra Wax (F) 114" at bounding box center [122, 491] width 95 height 17
checkbox input "false"
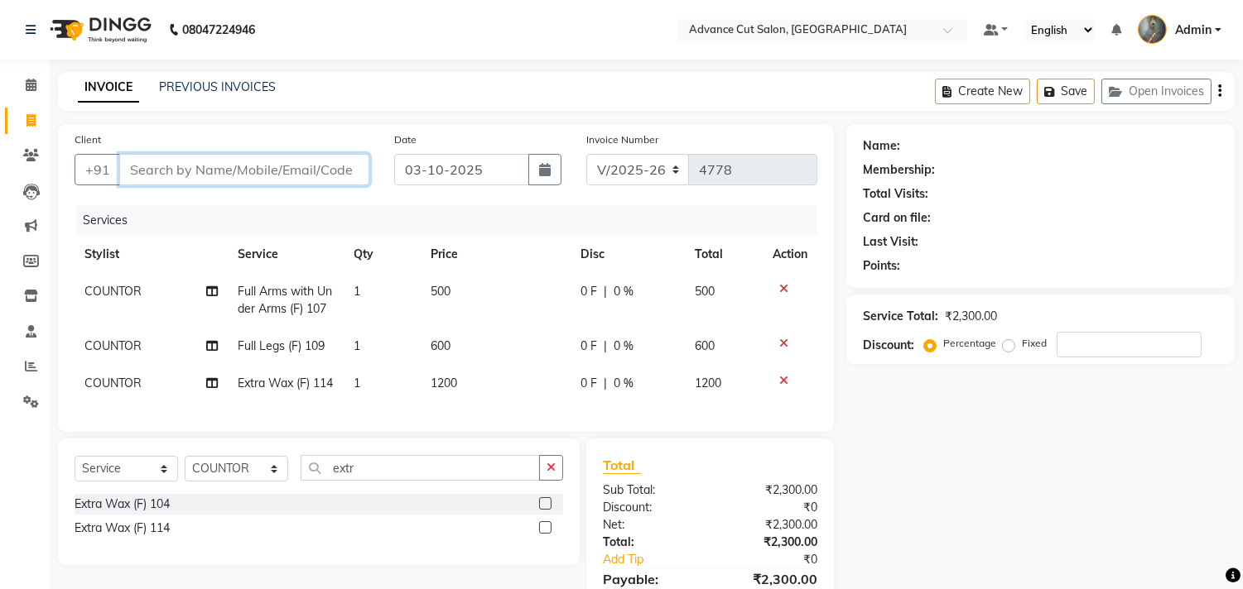
click at [177, 168] on input "Client" at bounding box center [244, 169] width 250 height 31
type input "a"
type input "0"
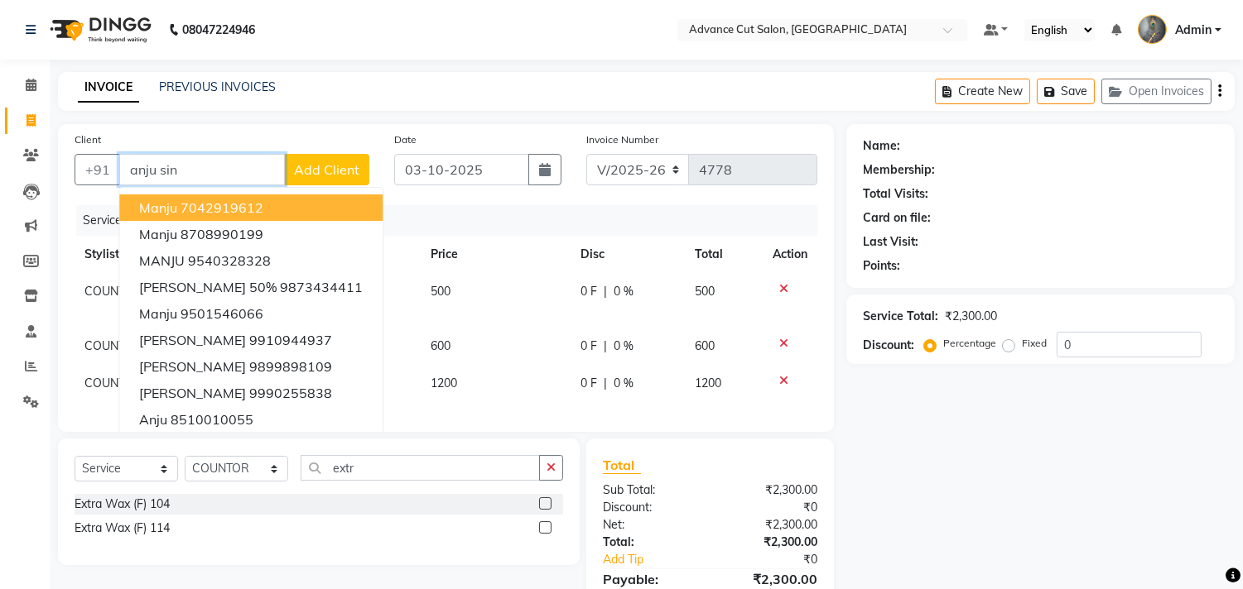
type input "anju sinl"
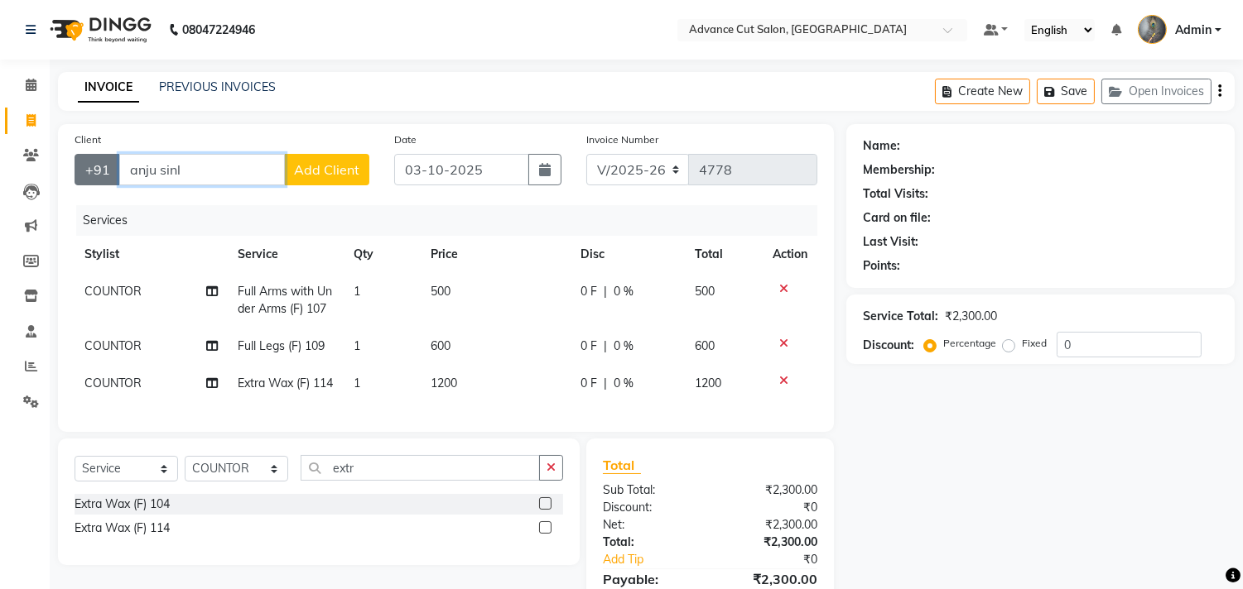
drag, startPoint x: 205, startPoint y: 162, endPoint x: 116, endPoint y: 163, distance: 89.4
click at [116, 163] on div "+91 anju sinl Add Client" at bounding box center [222, 169] width 295 height 31
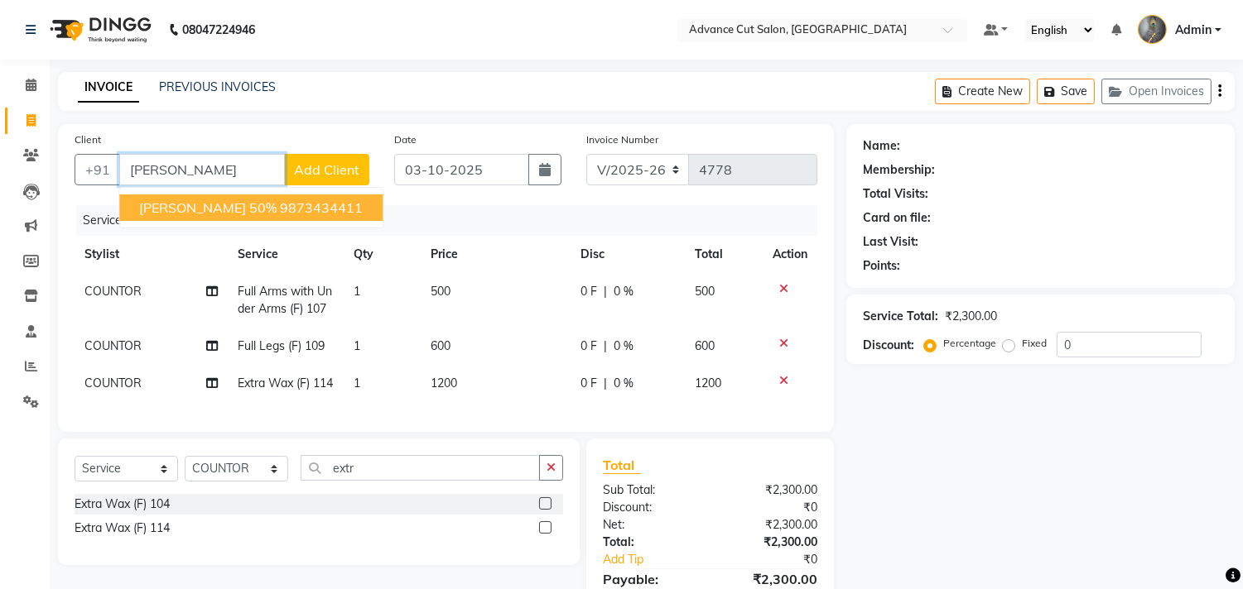
click at [147, 209] on span "ANJU SINGLA 50%" at bounding box center [207, 208] width 137 height 17
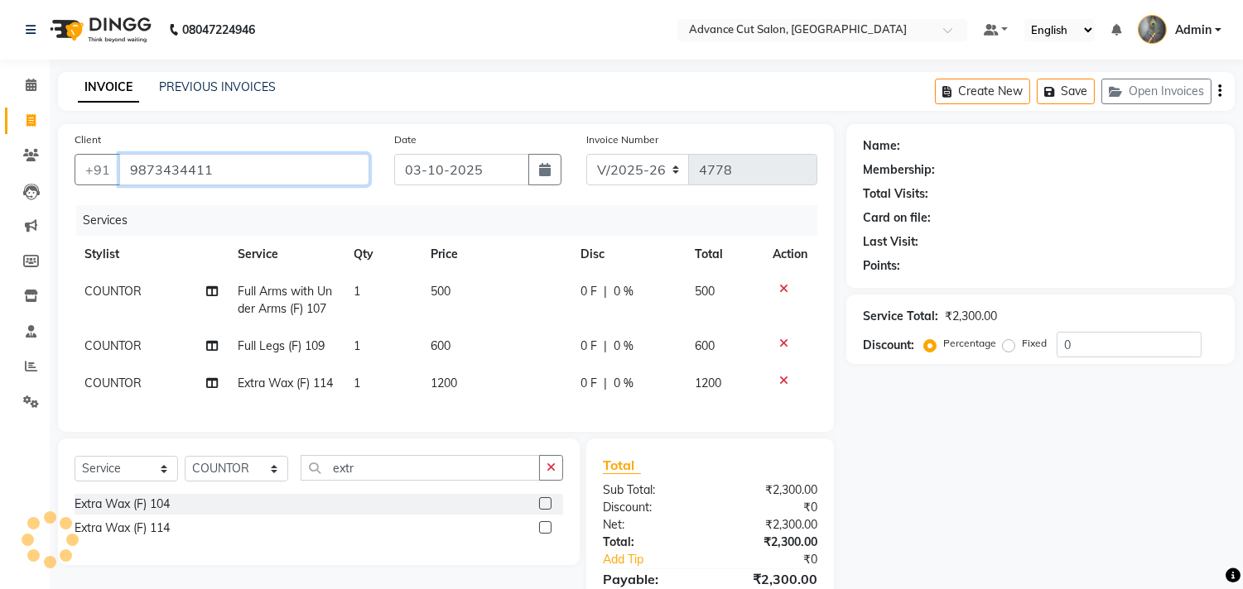
type input "9873434411"
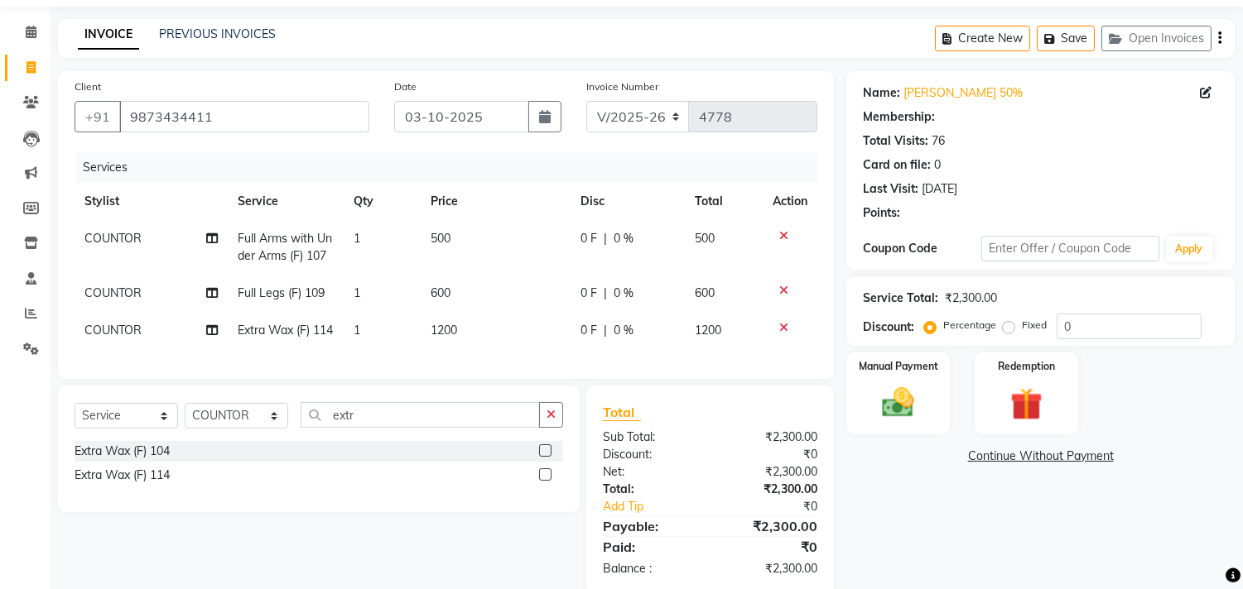
scroll to position [113, 0]
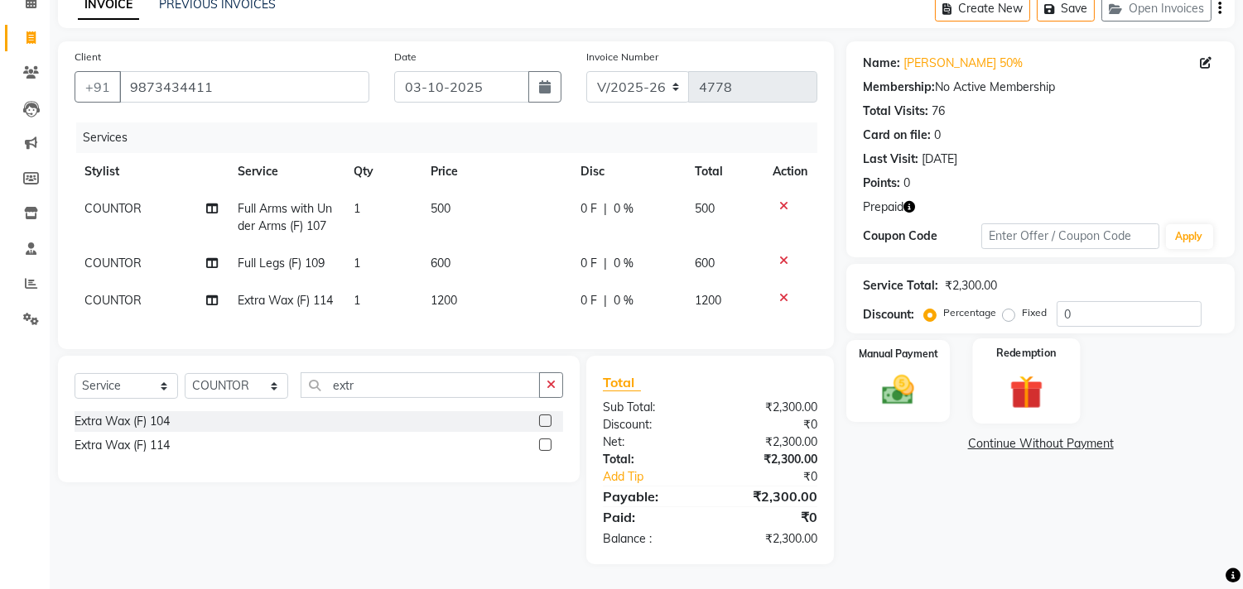
click at [1027, 372] on img at bounding box center [1025, 392] width 55 height 41
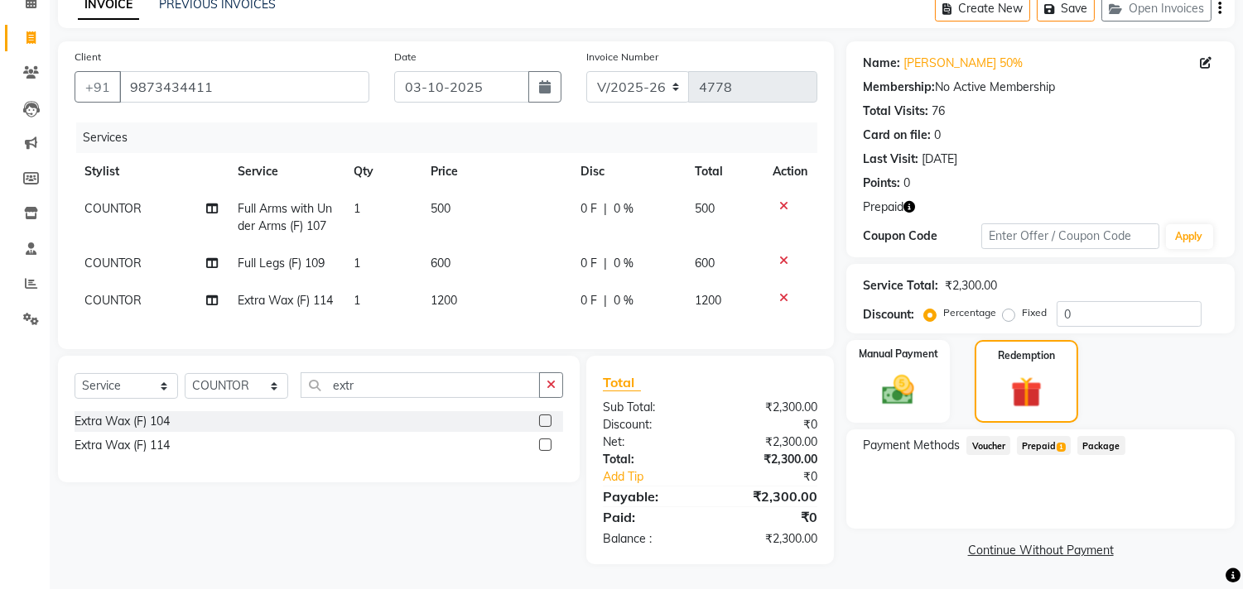
click at [1042, 436] on span "Prepaid 1" at bounding box center [1044, 445] width 54 height 19
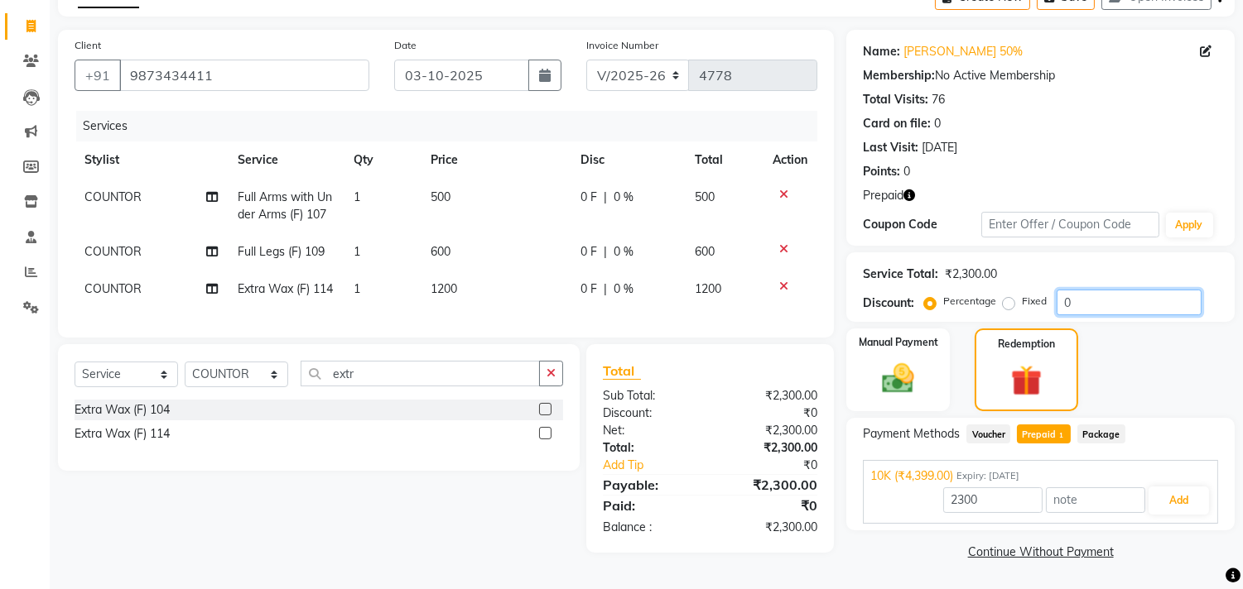
click at [1058, 290] on input "0" at bounding box center [1128, 303] width 145 height 26
type input "50"
type input "4399"
type input "50"
click at [1036, 425] on span "Prepaid 1" at bounding box center [1044, 434] width 54 height 19
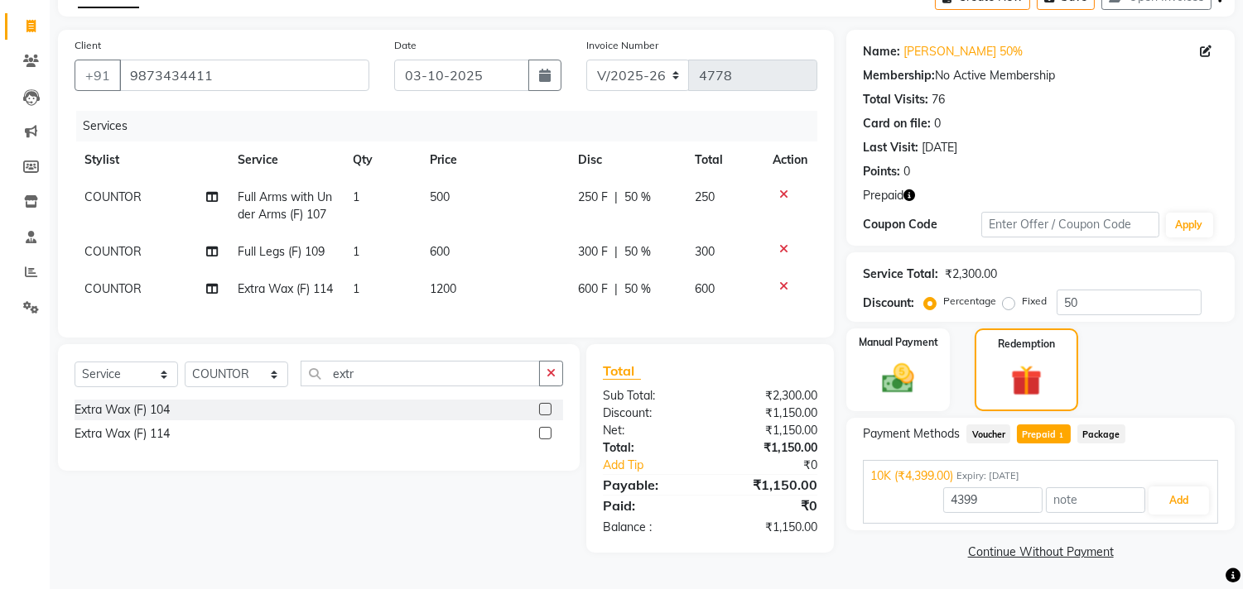
type input "1150"
click at [1185, 492] on button "Add" at bounding box center [1178, 501] width 60 height 28
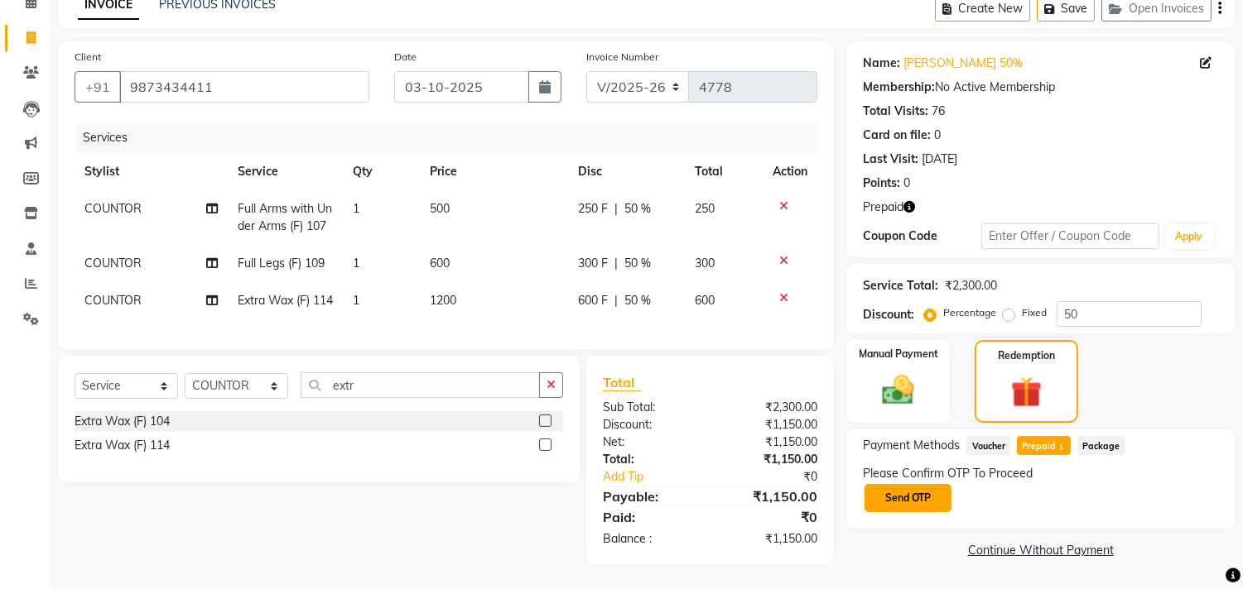
click at [913, 484] on button "Send OTP" at bounding box center [907, 498] width 87 height 28
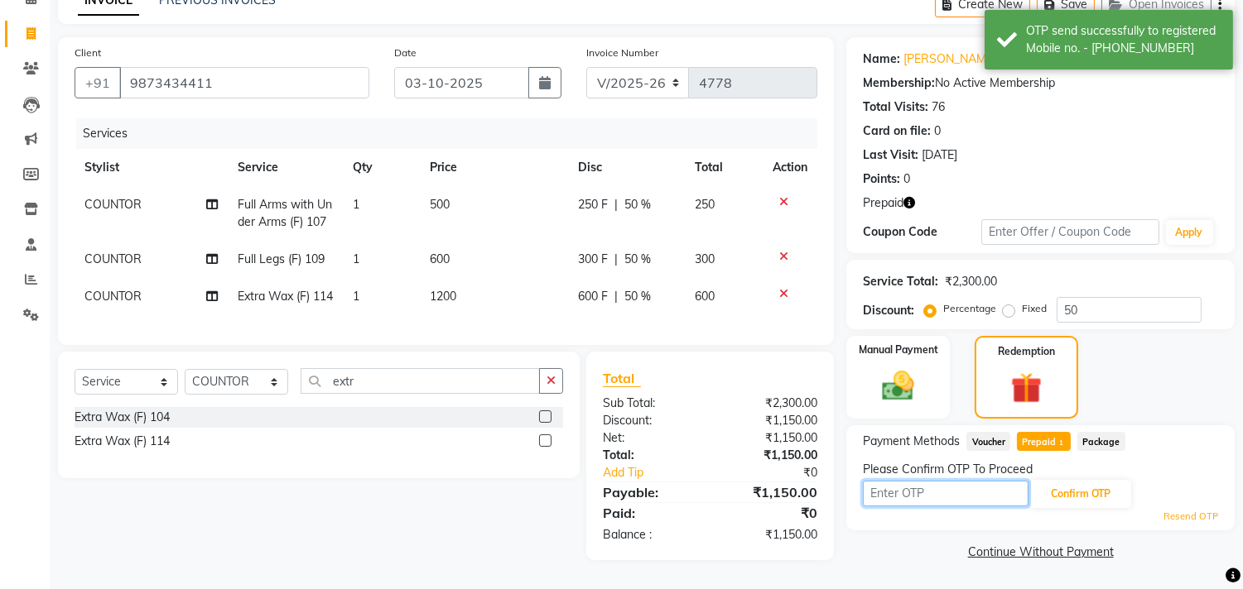
click at [913, 481] on input "text" at bounding box center [946, 494] width 166 height 26
click at [884, 481] on input "text" at bounding box center [946, 494] width 166 height 26
click at [906, 481] on input "text" at bounding box center [946, 494] width 166 height 26
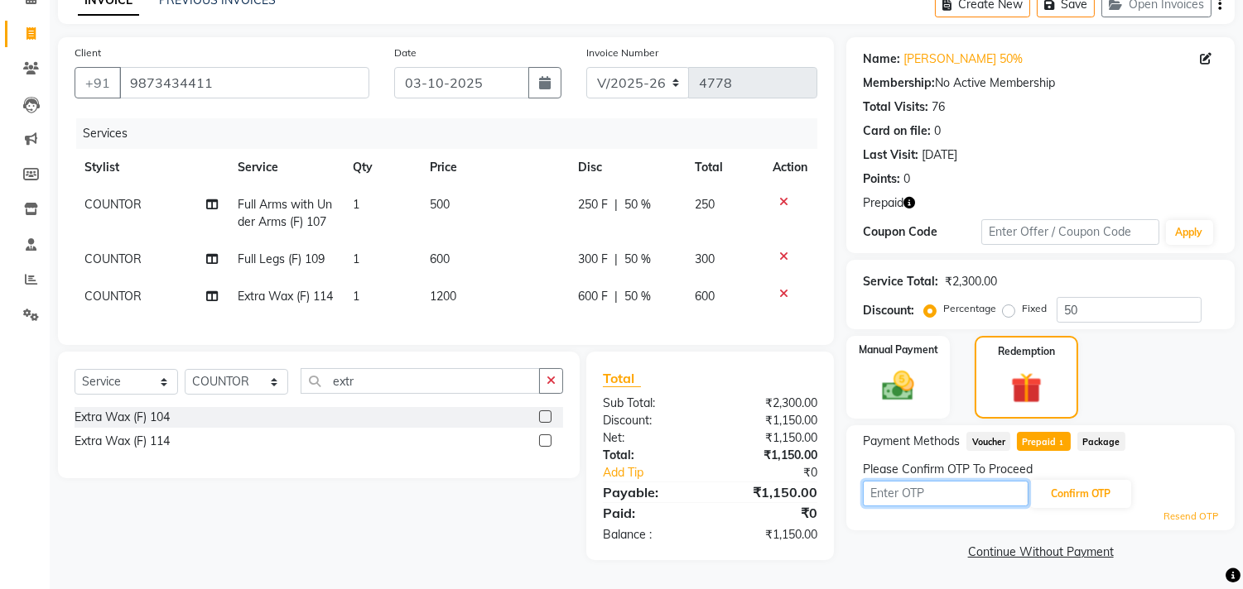
click at [874, 481] on input "text" at bounding box center [946, 494] width 166 height 26
type input "4005"
click at [1060, 480] on button "Confirm OTP" at bounding box center [1080, 494] width 101 height 28
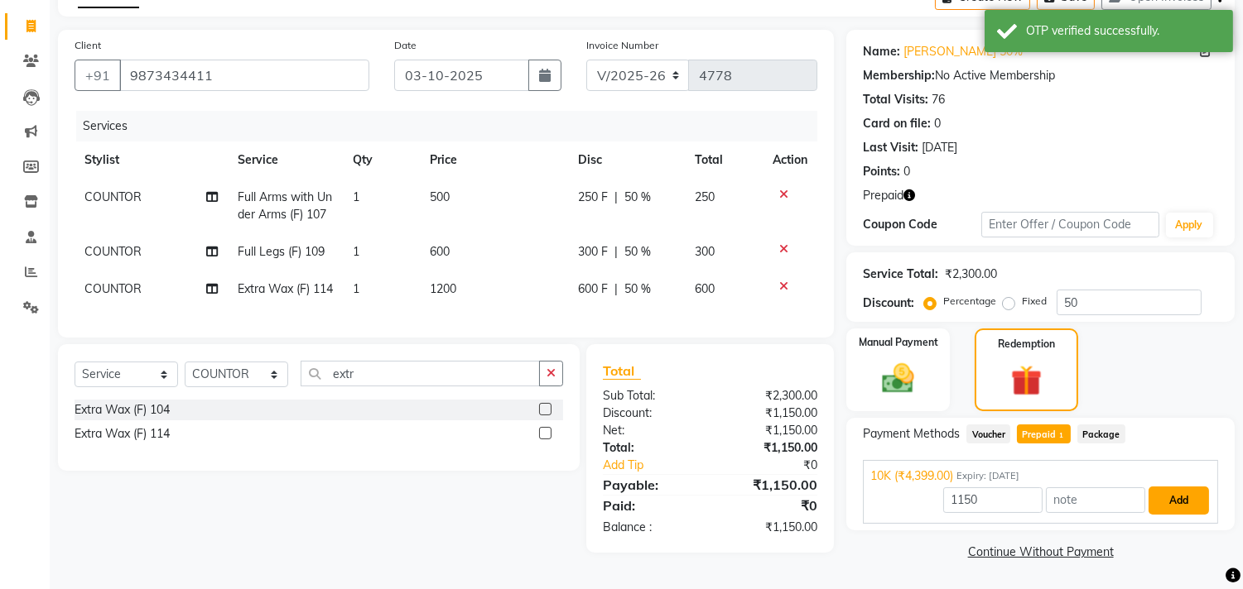
click at [1162, 487] on button "Add" at bounding box center [1178, 501] width 60 height 28
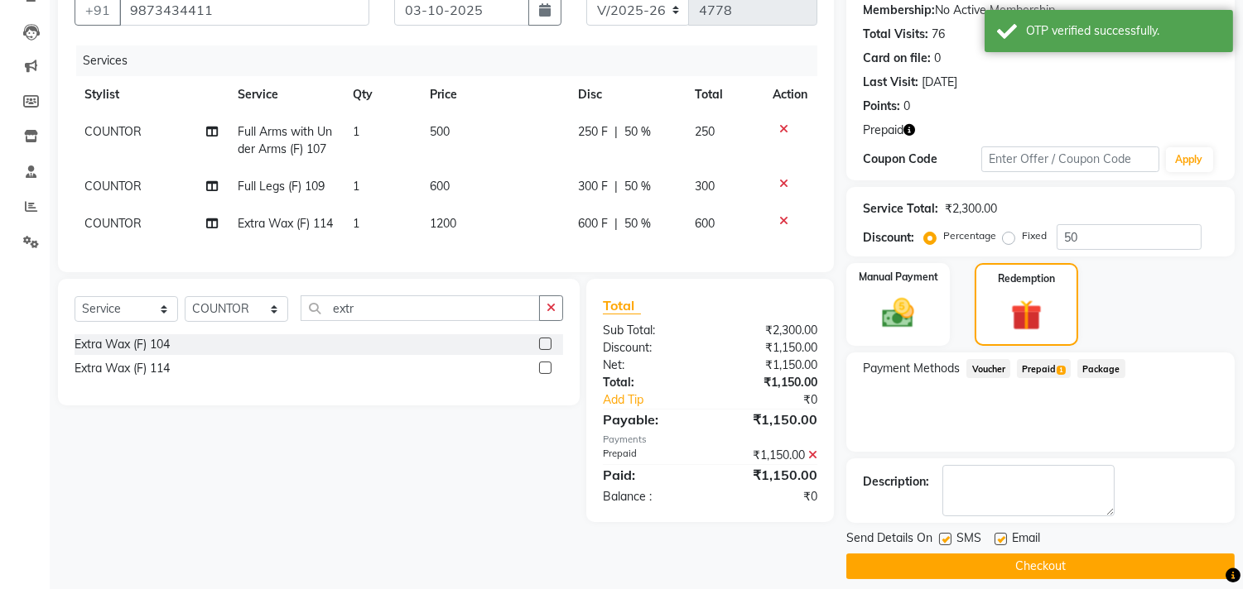
scroll to position [174, 0]
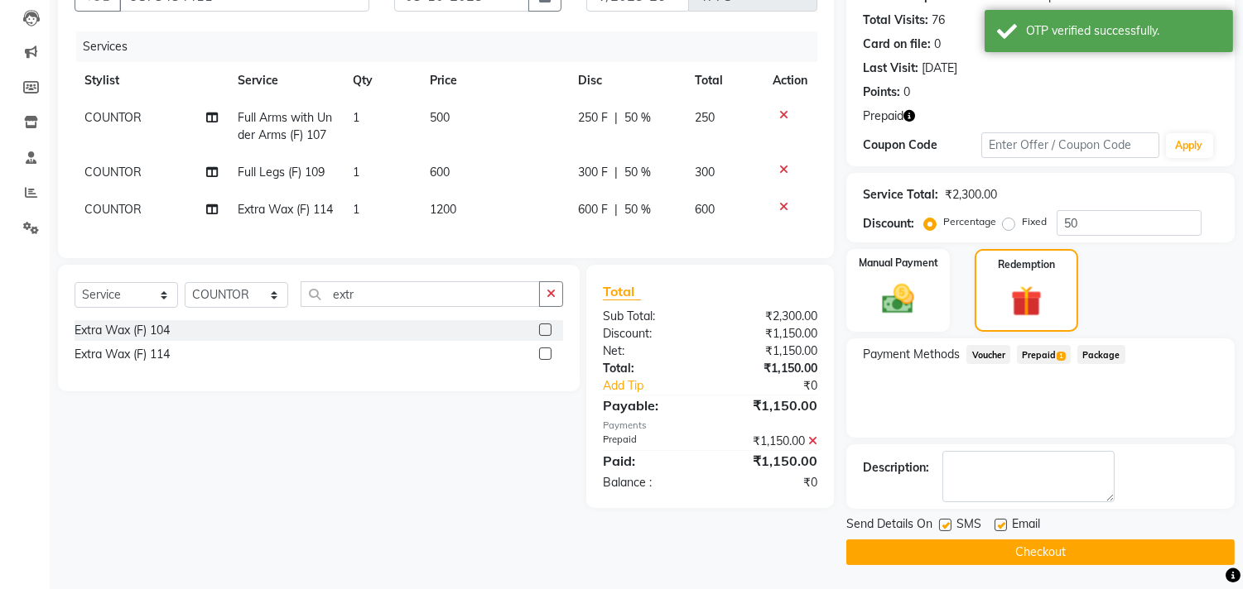
click at [1013, 552] on button "Checkout" at bounding box center [1040, 553] width 388 height 26
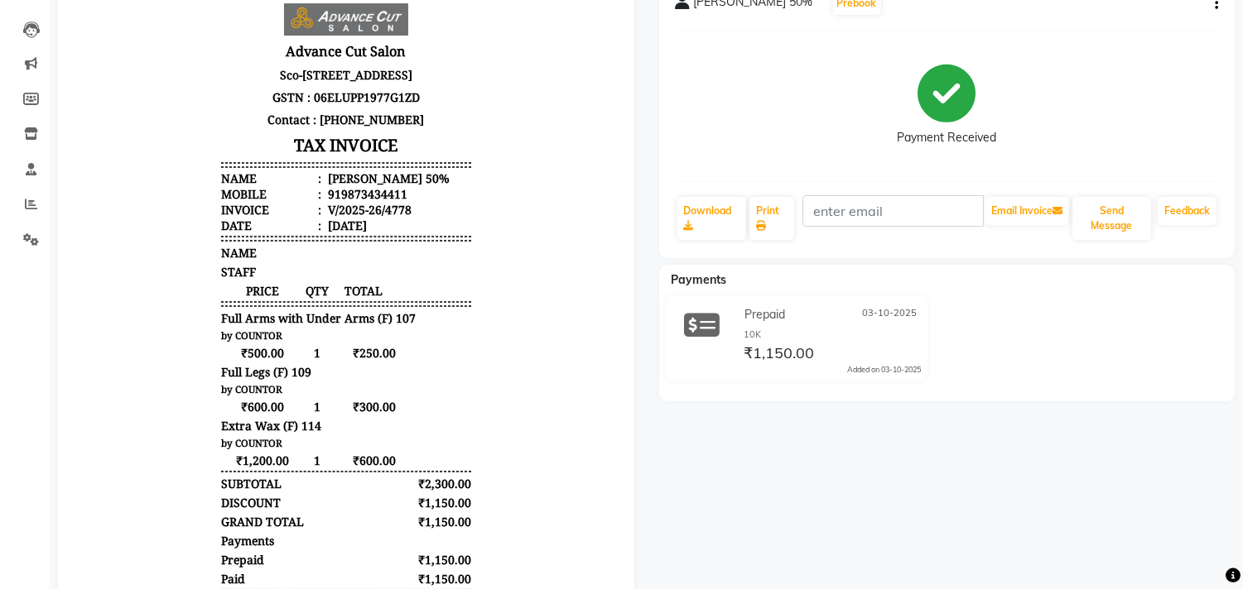
scroll to position [70, 0]
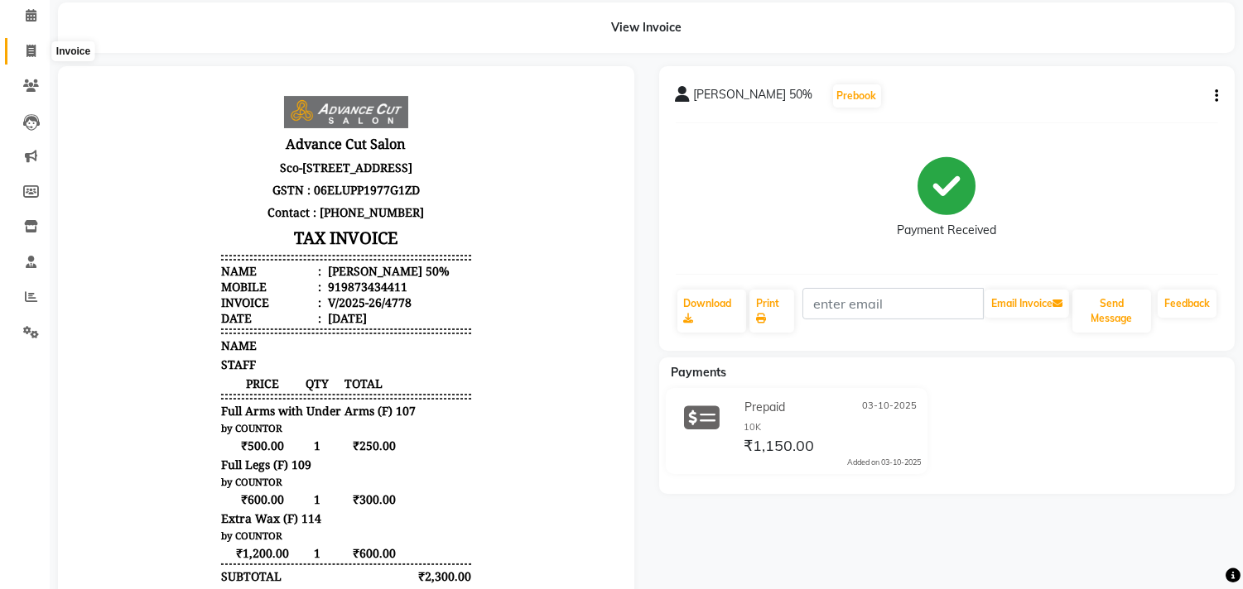
click at [36, 46] on span at bounding box center [31, 51] width 29 height 19
select select "service"
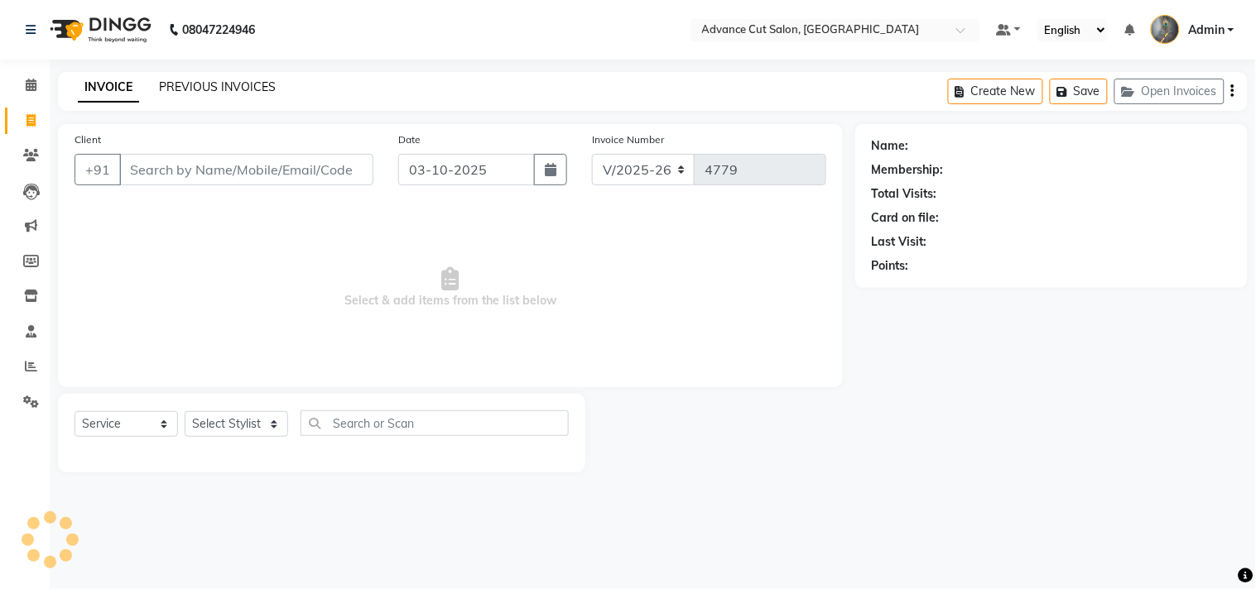
click at [193, 92] on link "PREVIOUS INVOICES" at bounding box center [217, 86] width 117 height 15
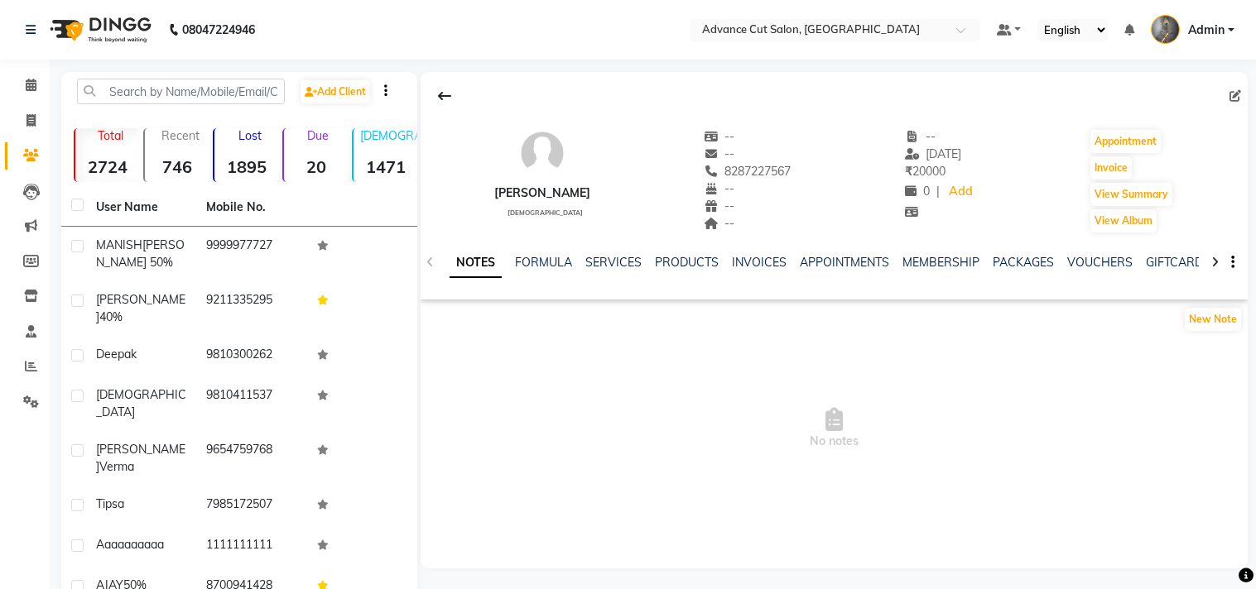
click at [1027, 270] on div "PACKAGES" at bounding box center [1023, 262] width 61 height 17
click at [1027, 267] on link "PACKAGES" at bounding box center [1023, 262] width 61 height 15
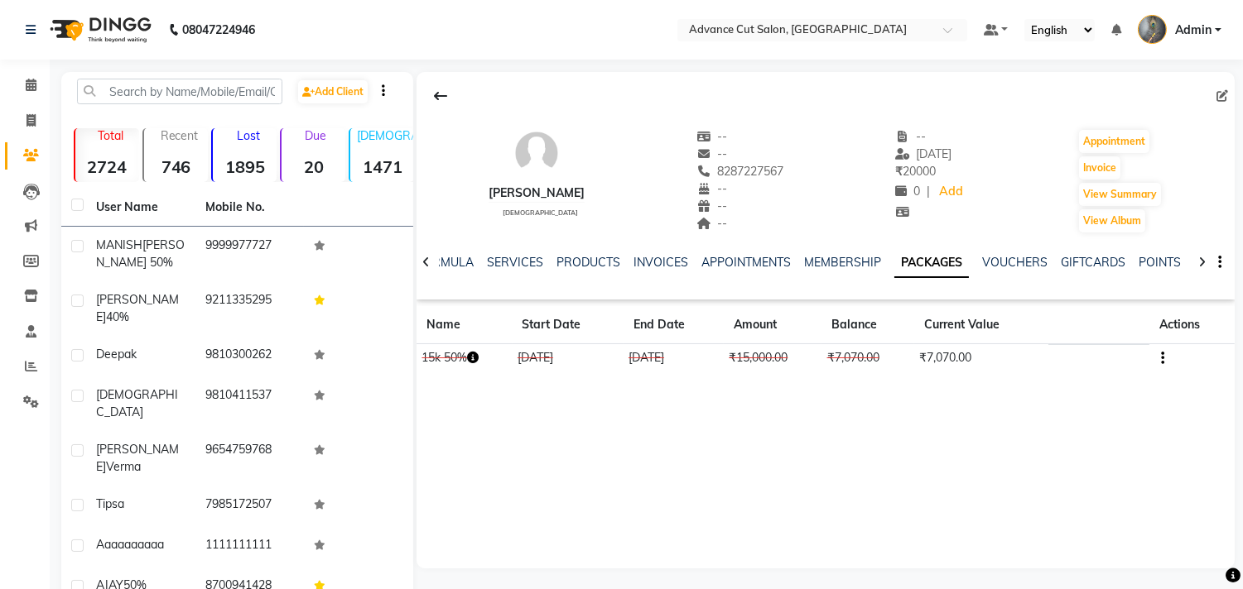
click at [1162, 358] on icon "button" at bounding box center [1162, 358] width 3 height 1
click at [1031, 356] on div "Edit" at bounding box center [1083, 359] width 108 height 21
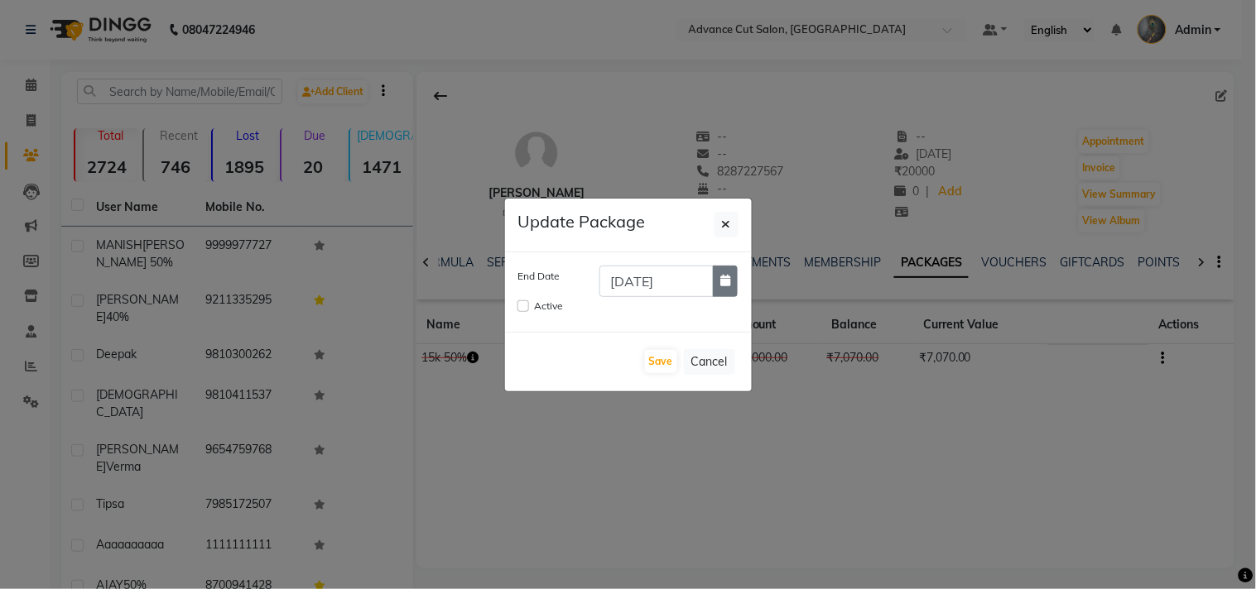
click at [718, 279] on button "button" at bounding box center [725, 281] width 25 height 31
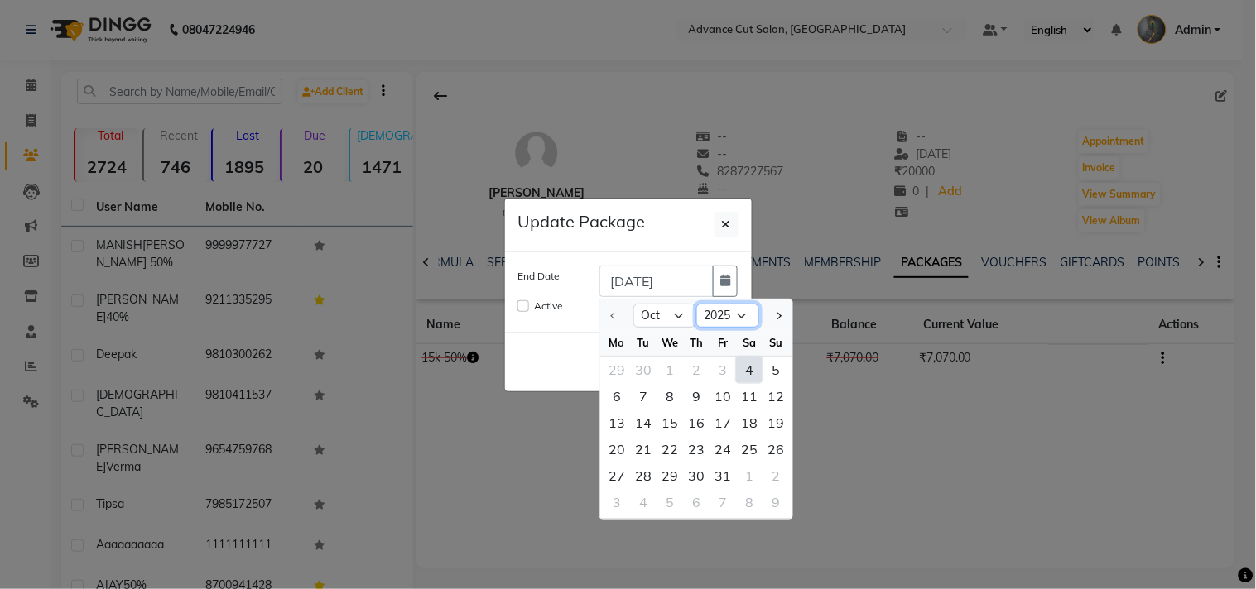
click at [732, 320] on select "2025 2026 2027 2028 2029 2030 2031 2032 2033 2034 2035" at bounding box center [727, 316] width 63 height 25
select select "2027"
click at [696, 304] on select "2025 2026 2027 2028 2029 2030 2031 2032 2033 2034 2035" at bounding box center [727, 316] width 63 height 25
click at [520, 303] on input "Active" at bounding box center [523, 307] width 12 height 12
checkbox input "true"
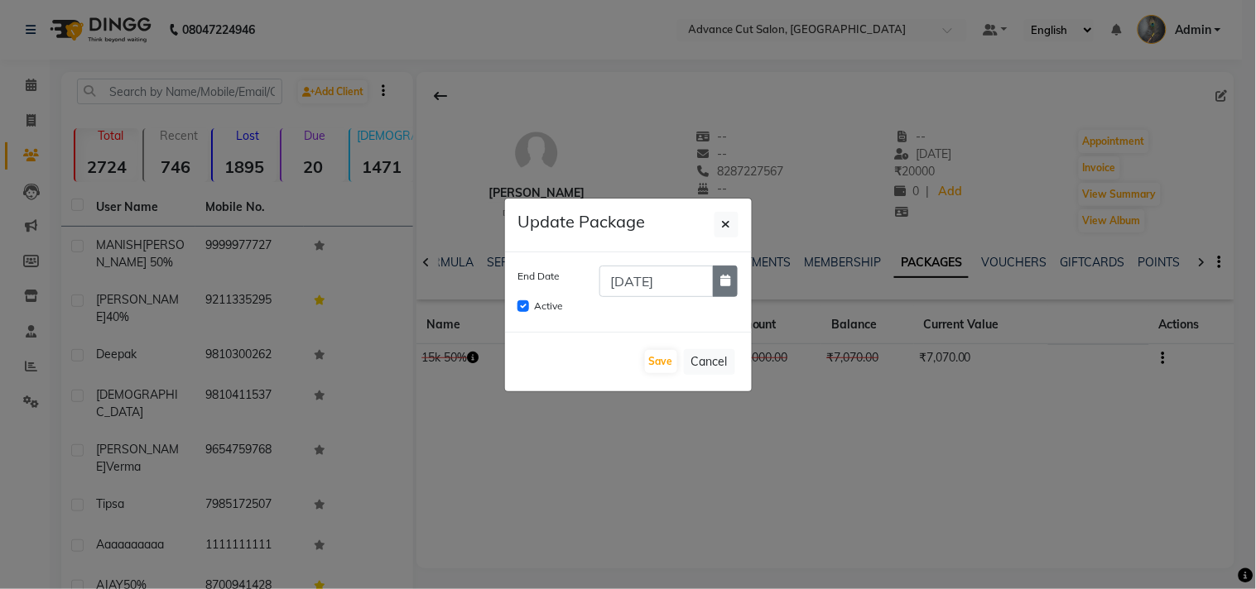
click at [730, 288] on button "button" at bounding box center [725, 281] width 25 height 31
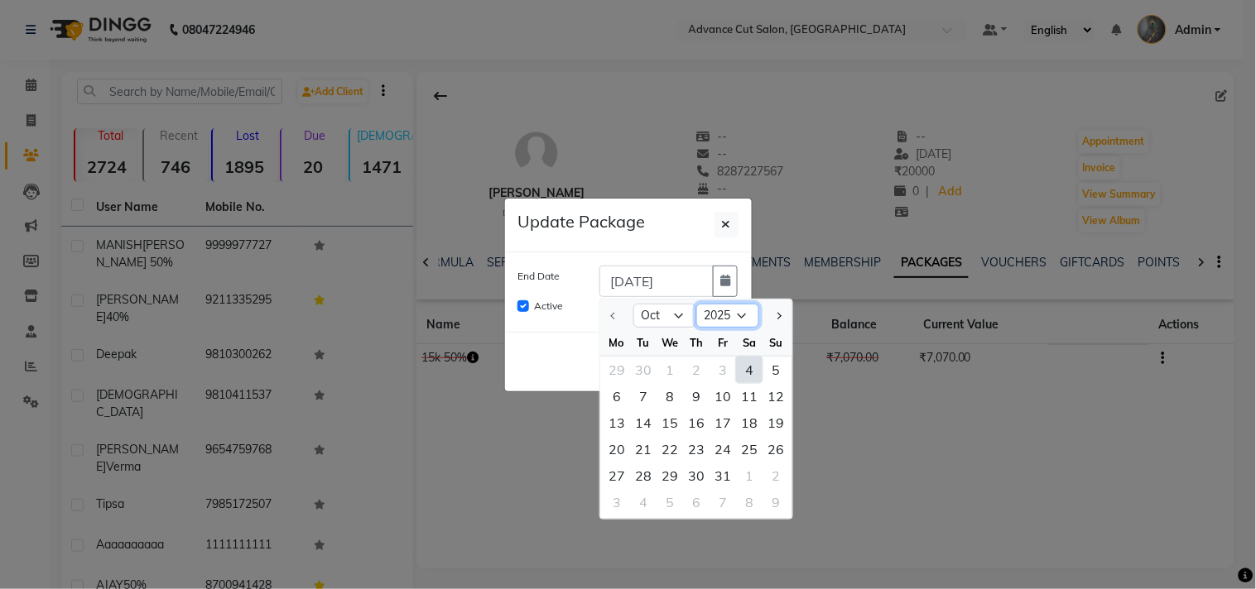
click at [739, 312] on select "2025 2026 2027 2028 2029 2030 2031 2032 2033 2034 2035" at bounding box center [727, 316] width 63 height 25
select select "2028"
click at [696, 304] on select "2025 2026 2027 2028 2029 2030 2031 2032 2033 2034 2035" at bounding box center [727, 316] width 63 height 25
click at [781, 373] on div "1" at bounding box center [776, 370] width 26 height 26
type input "01-10-2028"
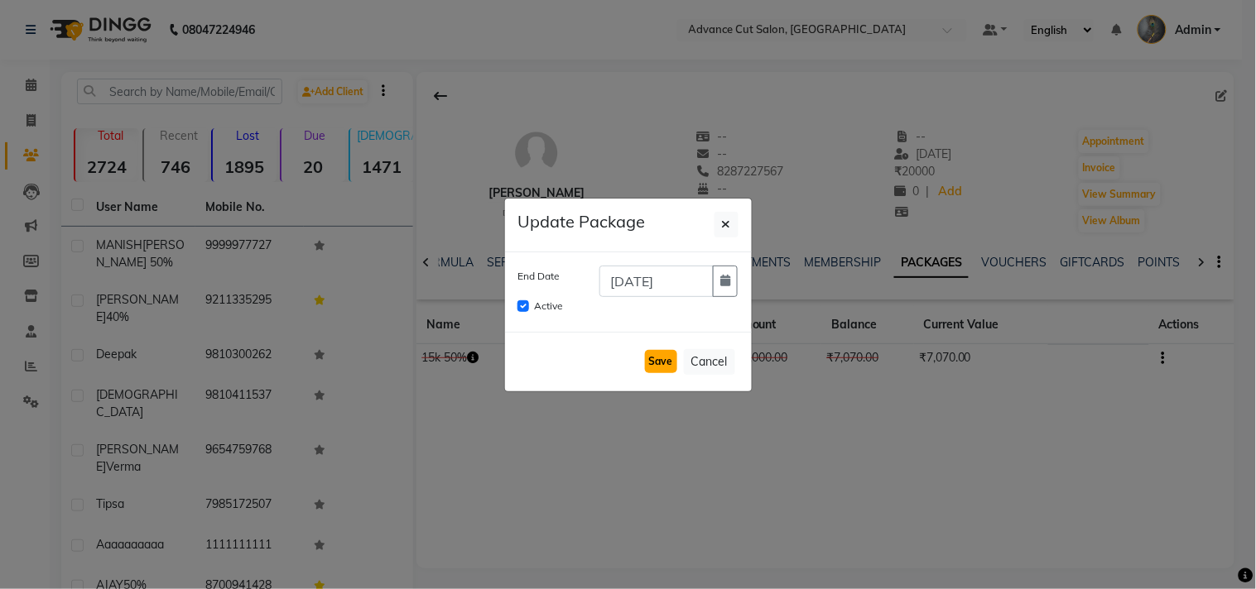
click at [666, 360] on button "Save" at bounding box center [661, 361] width 32 height 23
checkbox input "false"
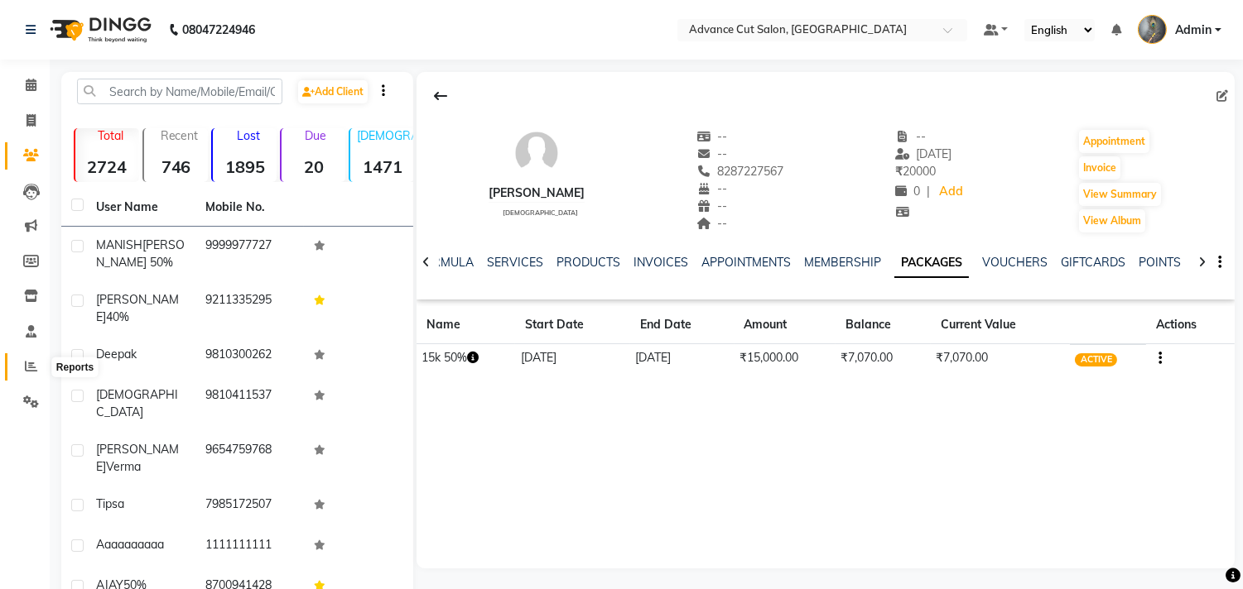
click at [22, 370] on span at bounding box center [31, 367] width 29 height 19
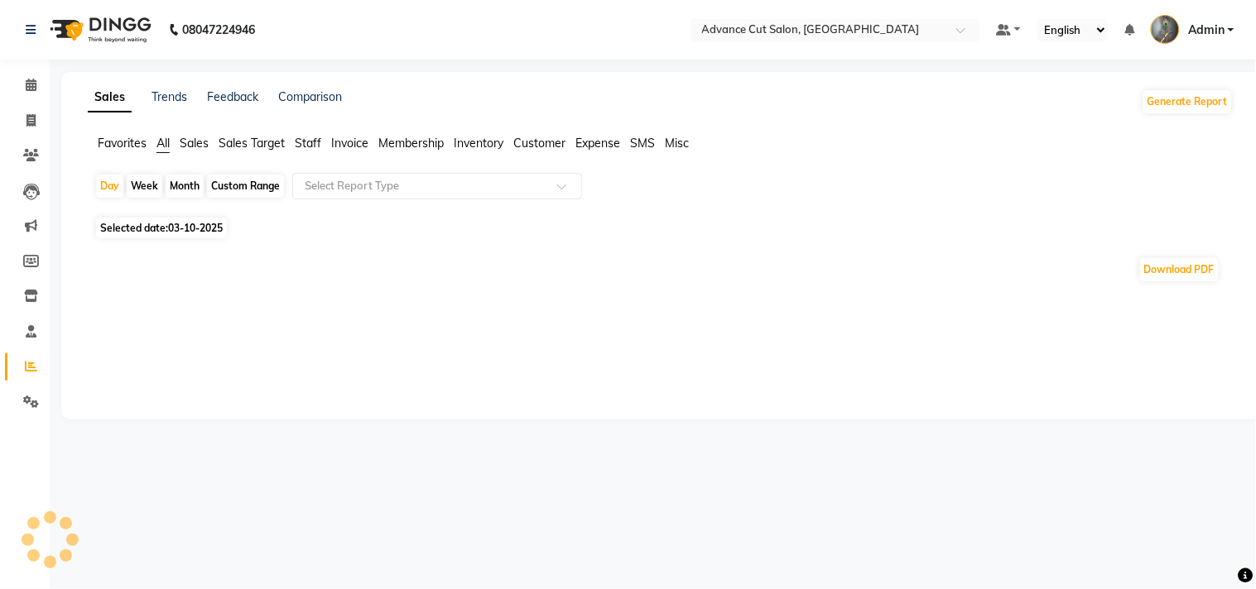
click at [189, 189] on div "Month" at bounding box center [185, 186] width 38 height 23
select select "10"
select select "2025"
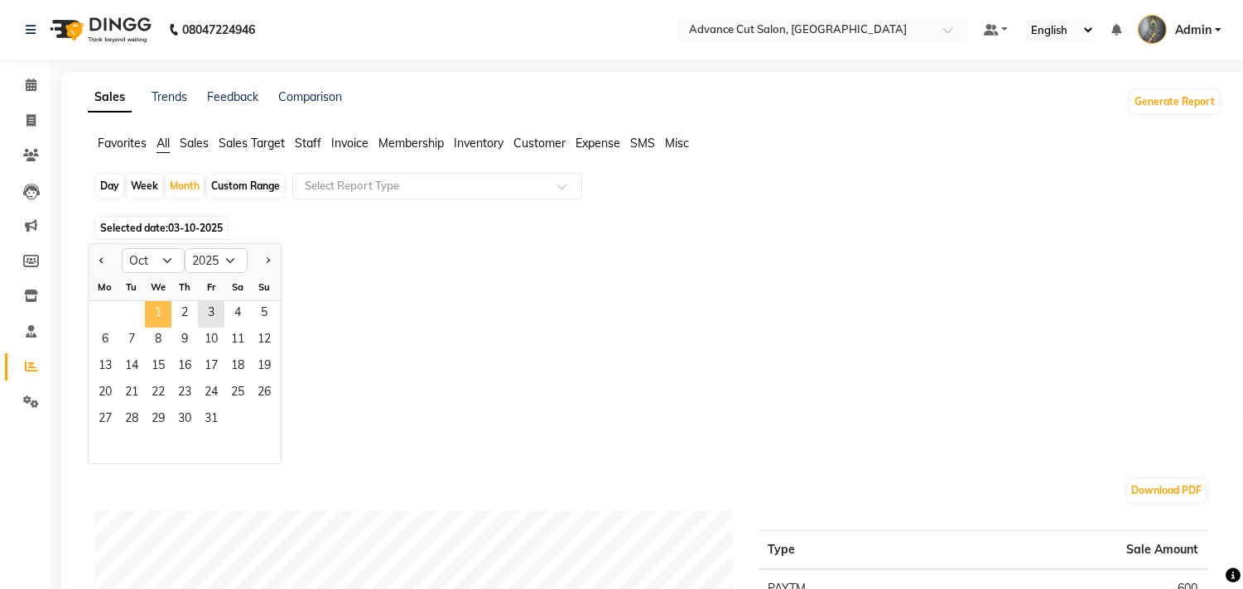
click at [152, 313] on span "1" at bounding box center [158, 314] width 26 height 26
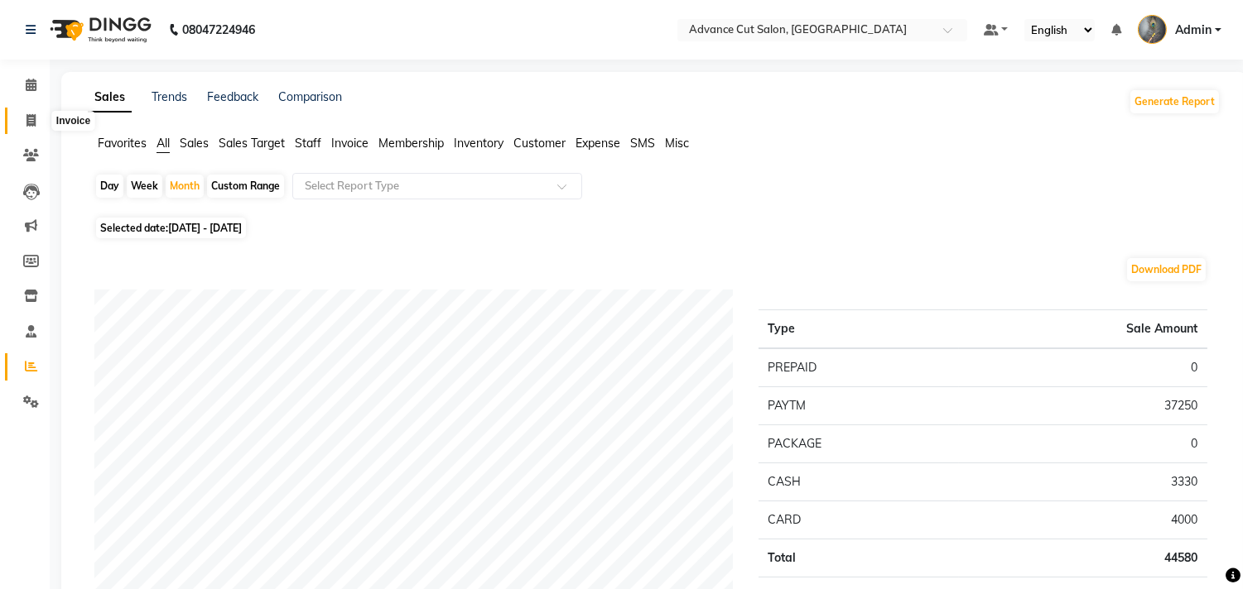
drag, startPoint x: 23, startPoint y: 121, endPoint x: 44, endPoint y: 118, distance: 20.8
click at [23, 120] on span at bounding box center [31, 121] width 29 height 19
select select "service"
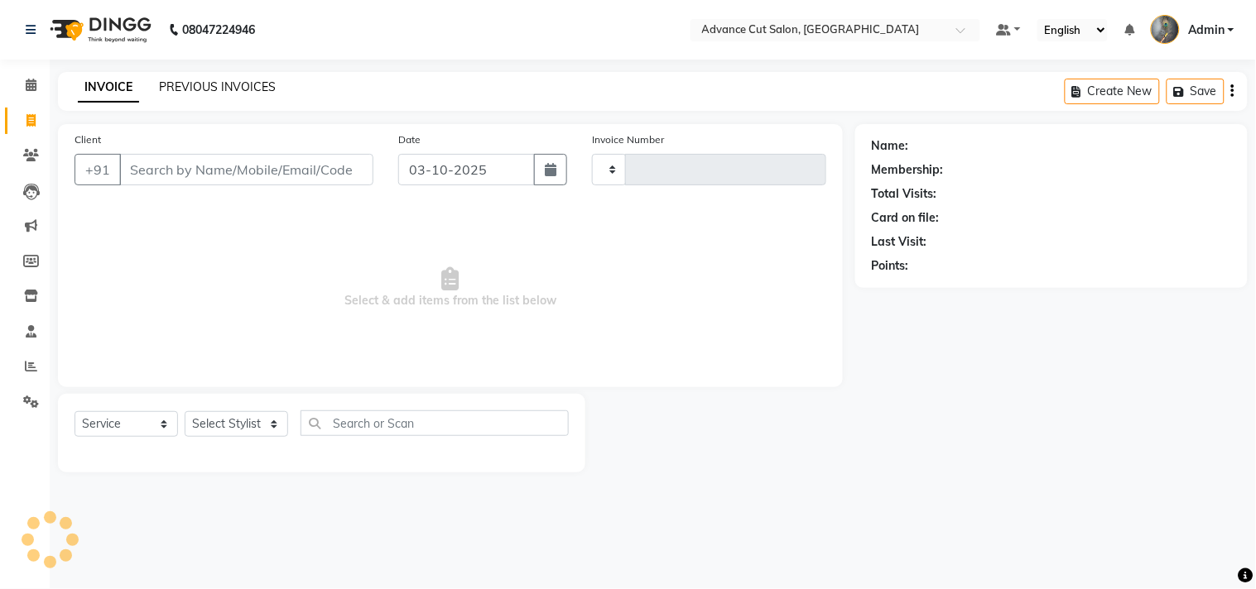
click at [213, 88] on link "PREVIOUS INVOICES" at bounding box center [217, 86] width 117 height 15
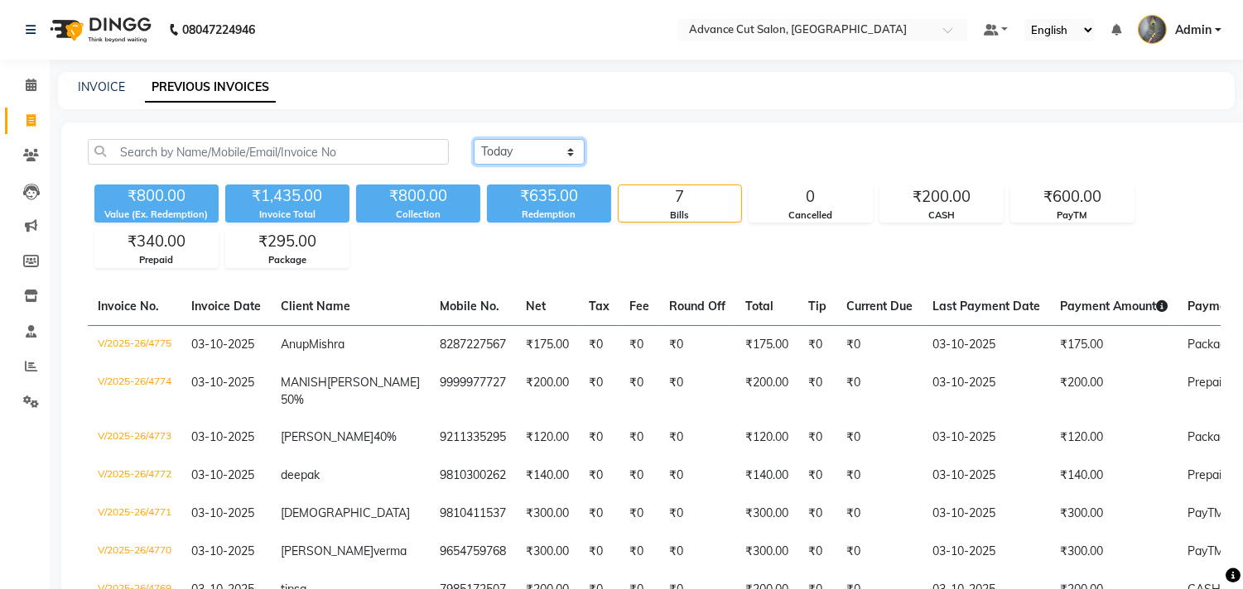
click at [507, 152] on select "Today Yesterday Custom Range" at bounding box center [529, 152] width 111 height 26
select select "yesterday"
click at [474, 139] on select "Today Yesterday Custom Range" at bounding box center [529, 152] width 111 height 26
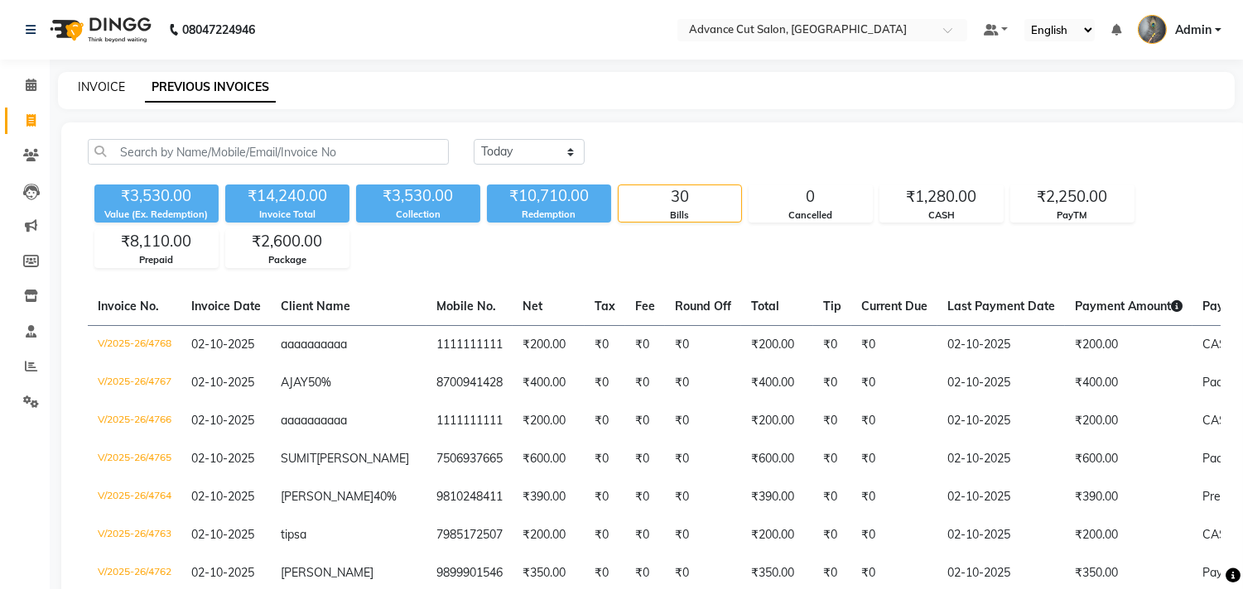
click at [92, 87] on link "INVOICE" at bounding box center [101, 86] width 47 height 15
select select "service"
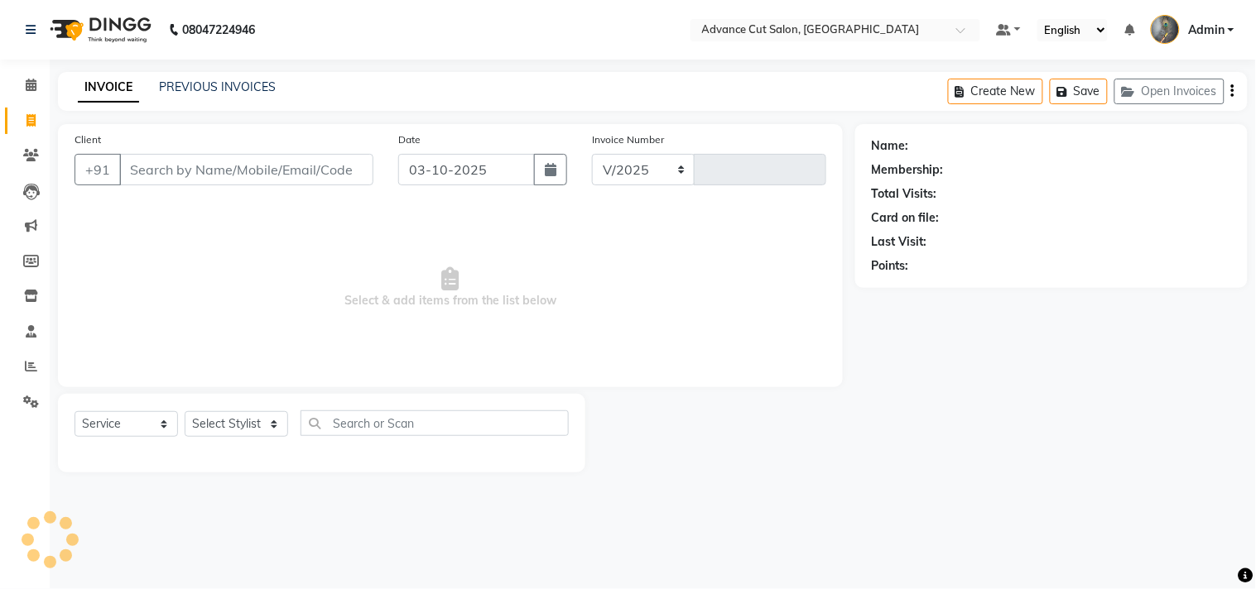
select select "4939"
type input "4776"
click at [157, 84] on div "INVOICE PREVIOUS INVOICES" at bounding box center [167, 87] width 218 height 17
click at [193, 88] on link "PREVIOUS INVOICES" at bounding box center [217, 86] width 117 height 15
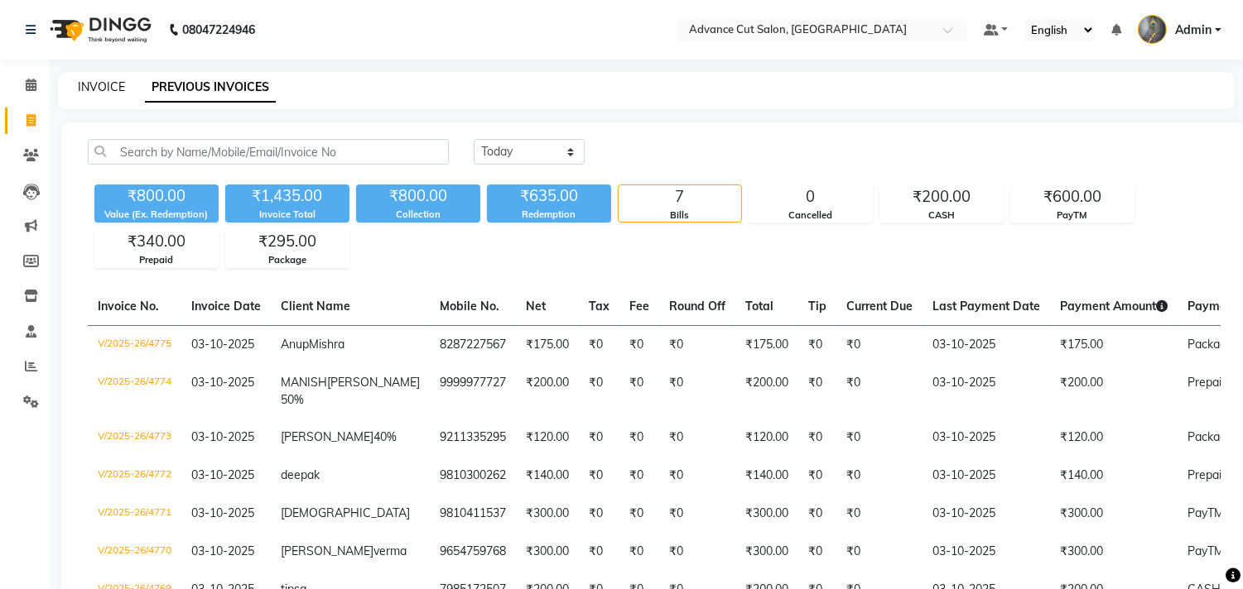
click at [103, 88] on link "INVOICE" at bounding box center [101, 86] width 47 height 15
select select "service"
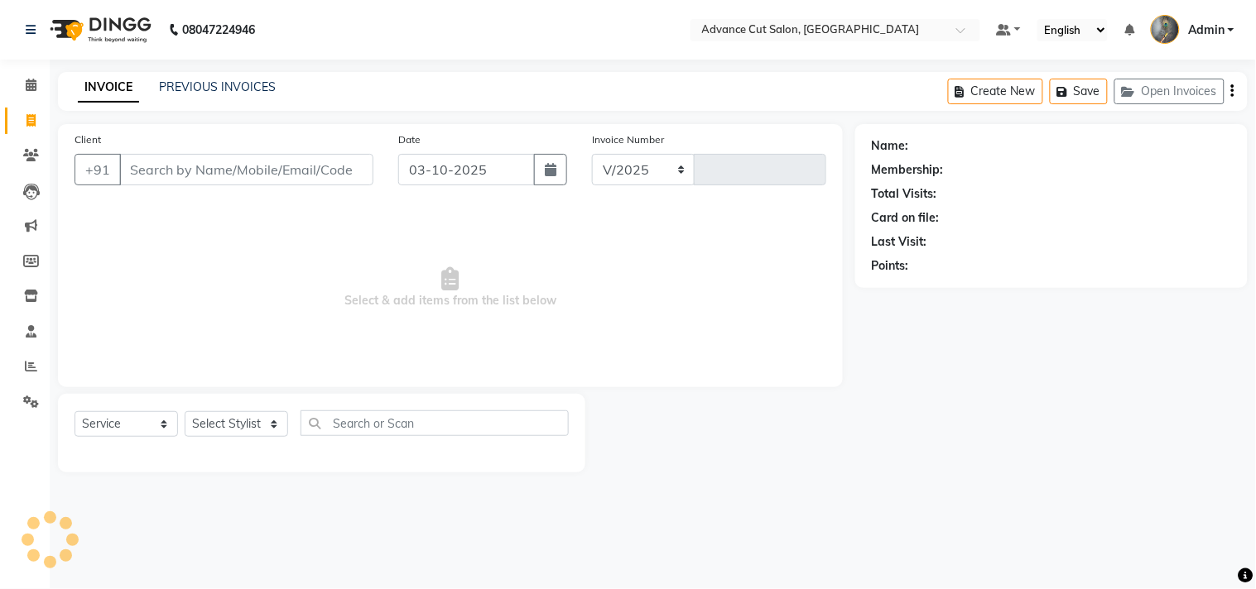
select select "4939"
type input "4776"
click at [195, 86] on link "PREVIOUS INVOICES" at bounding box center [217, 86] width 117 height 15
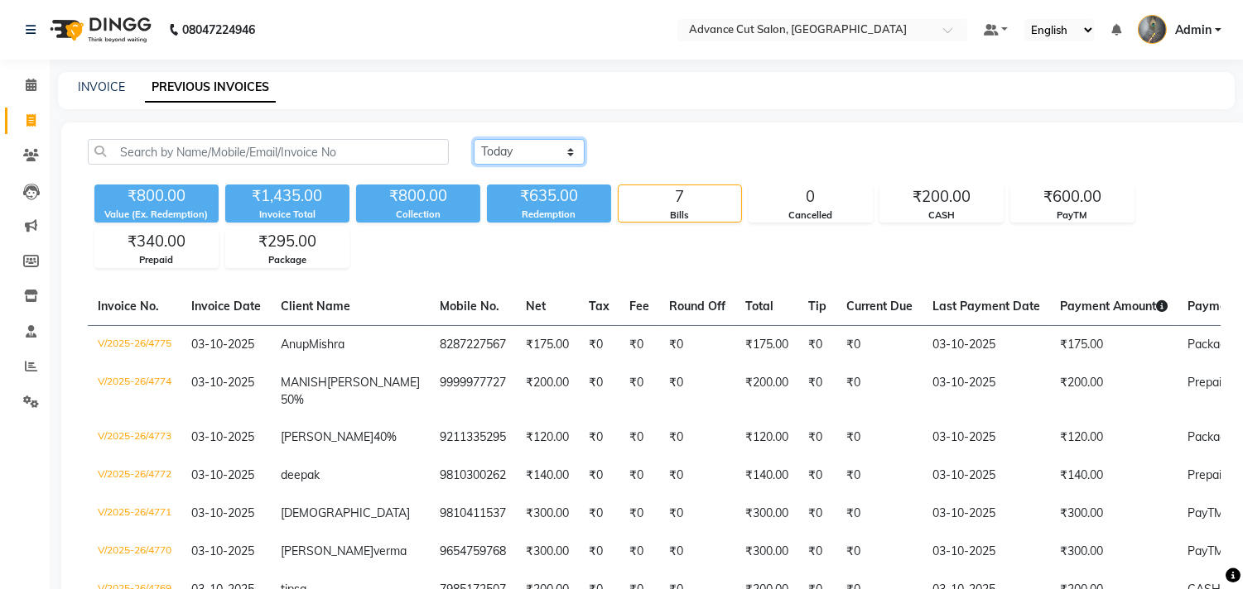
click at [493, 147] on select "Today Yesterday Custom Range" at bounding box center [529, 152] width 111 height 26
select select "yesterday"
click at [474, 139] on select "Today Yesterday Custom Range" at bounding box center [529, 152] width 111 height 26
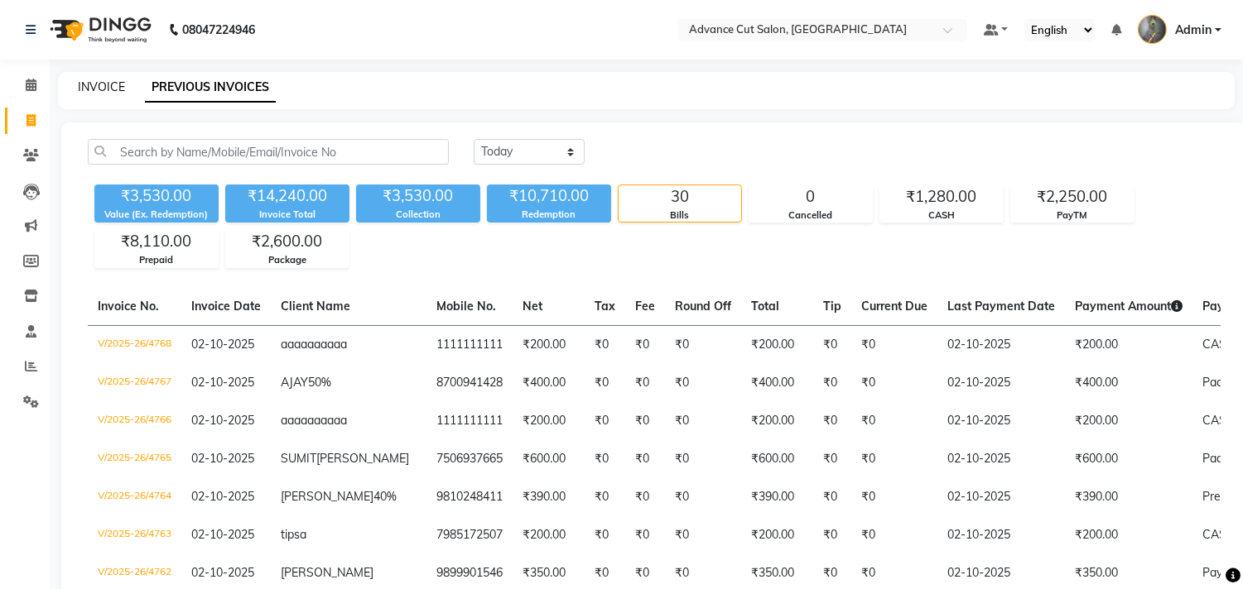
click at [111, 89] on link "INVOICE" at bounding box center [101, 86] width 47 height 15
select select "service"
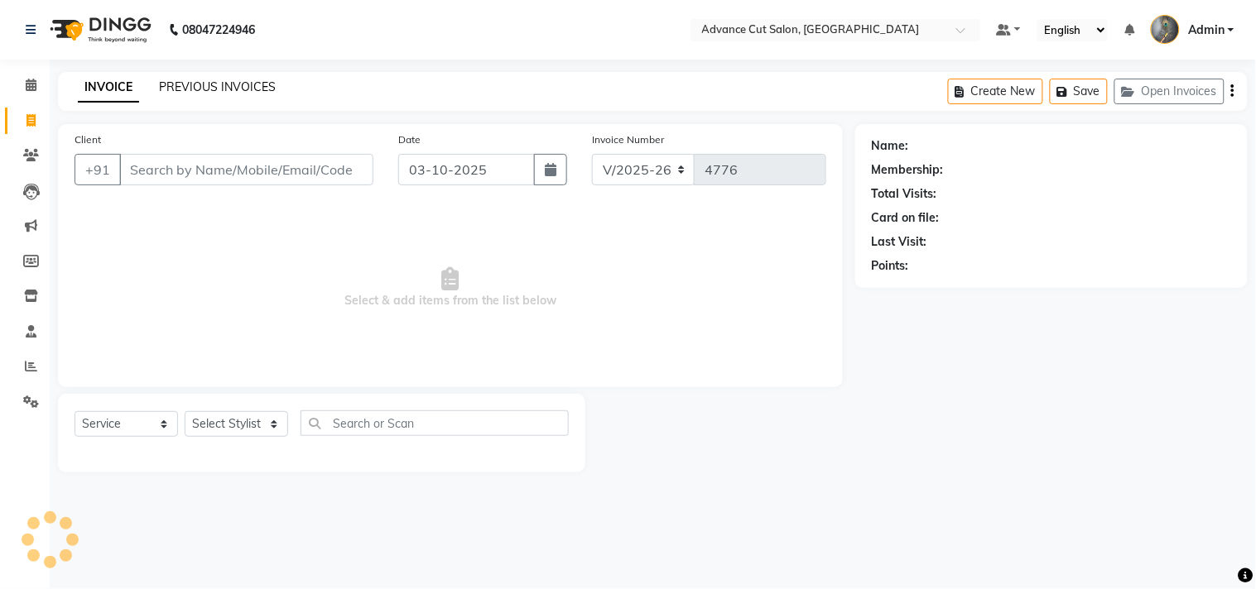
click at [212, 89] on link "PREVIOUS INVOICES" at bounding box center [217, 86] width 117 height 15
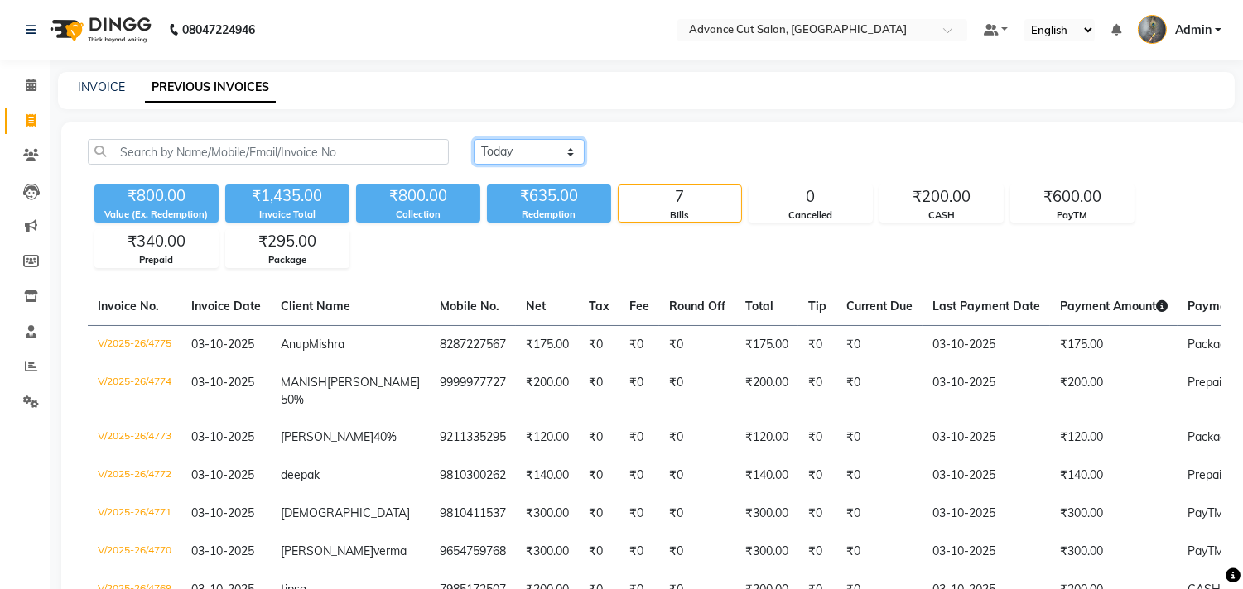
click at [542, 149] on select "Today Yesterday Custom Range" at bounding box center [529, 152] width 111 height 26
select select "yesterday"
click at [474, 139] on select "Today Yesterday Custom Range" at bounding box center [529, 152] width 111 height 26
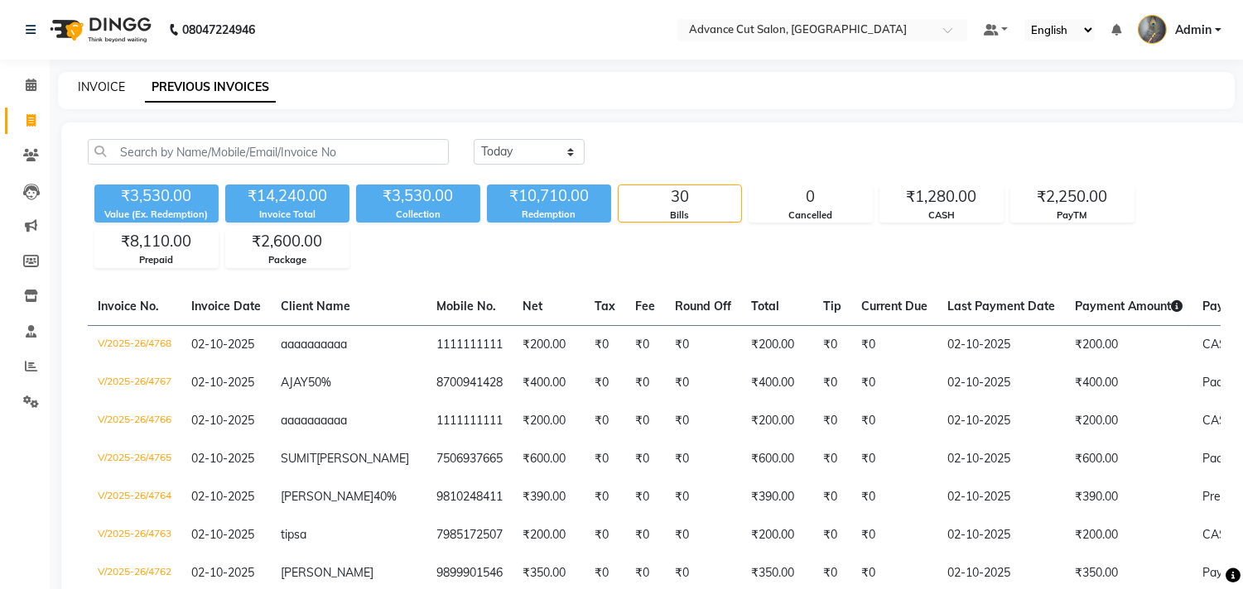
click at [105, 86] on link "INVOICE" at bounding box center [101, 86] width 47 height 15
select select "service"
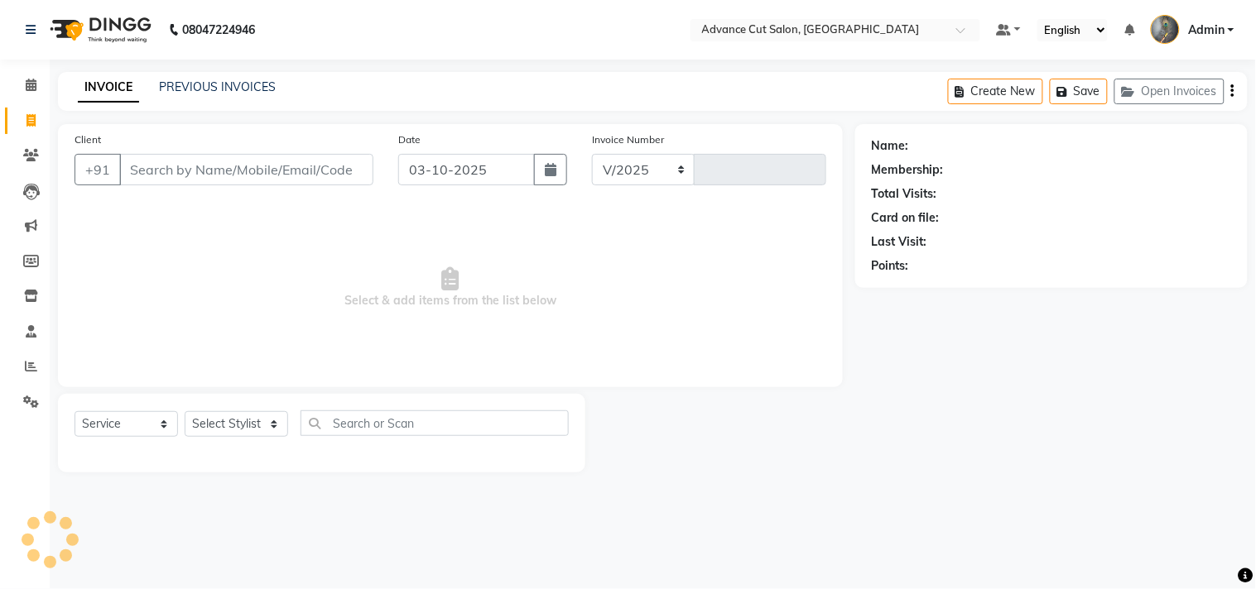
select select "4939"
type input "4776"
click at [183, 81] on link "PREVIOUS INVOICES" at bounding box center [217, 86] width 117 height 15
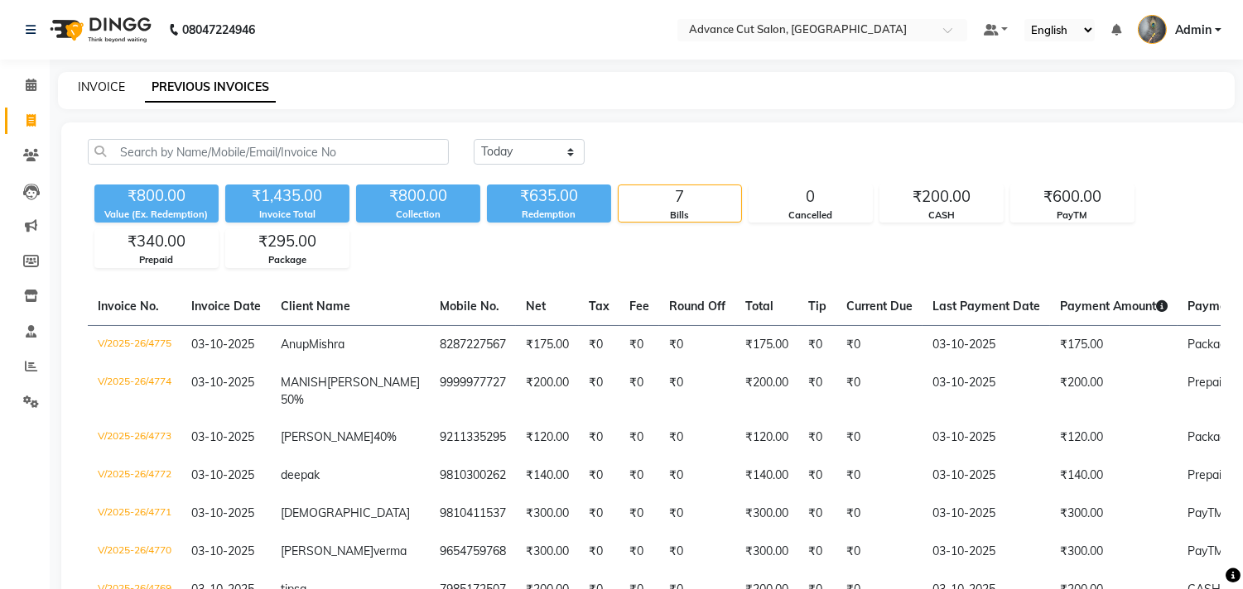
click at [109, 84] on link "INVOICE" at bounding box center [101, 86] width 47 height 15
select select "service"
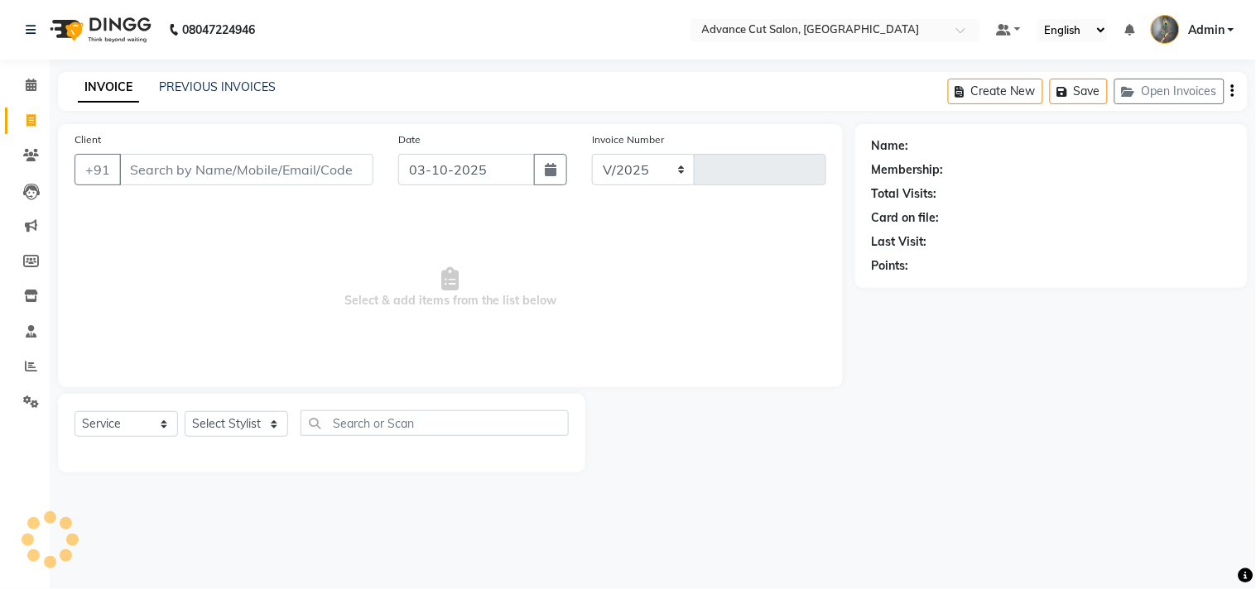
select select "4939"
type input "4776"
click at [232, 435] on select "Select Stylist Admin chahit COUNTOR Devid hardeep mamta manisha MONISH navi NOS…" at bounding box center [236, 424] width 103 height 26
click at [185, 412] on select "Select Stylist Admin chahit COUNTOR Devid hardeep mamta manisha MONISH navi NOS…" at bounding box center [236, 424] width 103 height 26
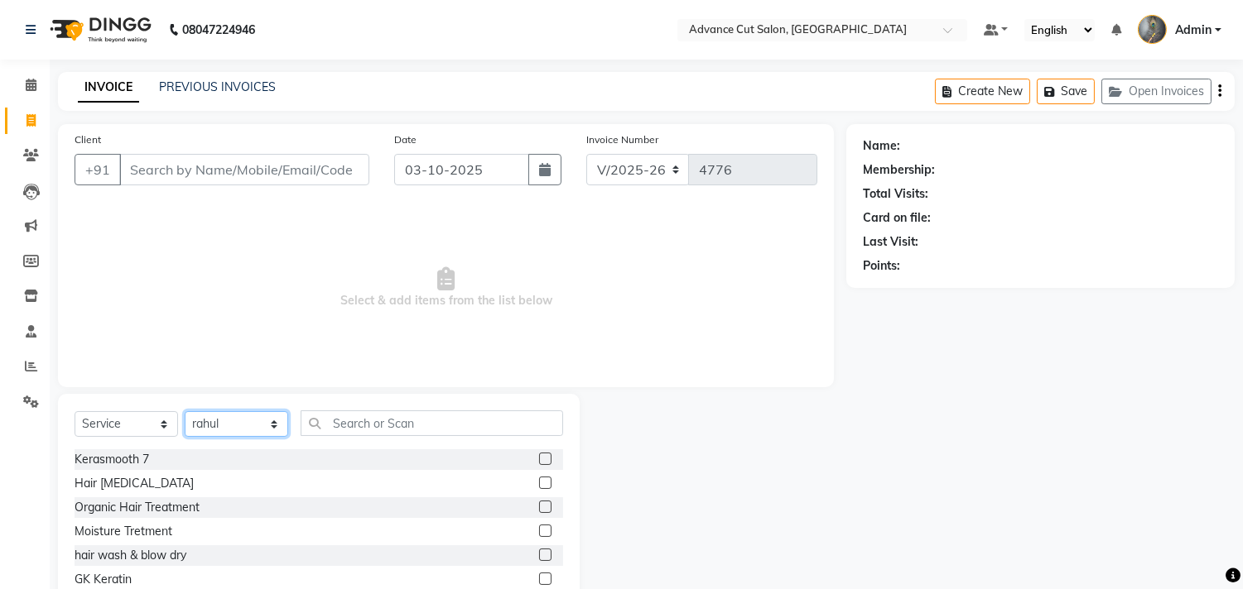
click at [235, 423] on select "Select Stylist Admin chahit COUNTOR Devid hardeep mamta manisha MONISH navi NOS…" at bounding box center [236, 424] width 103 height 26
select select "30651"
click at [185, 412] on select "Select Stylist Admin chahit COUNTOR Devid hardeep mamta manisha MONISH navi NOS…" at bounding box center [236, 424] width 103 height 26
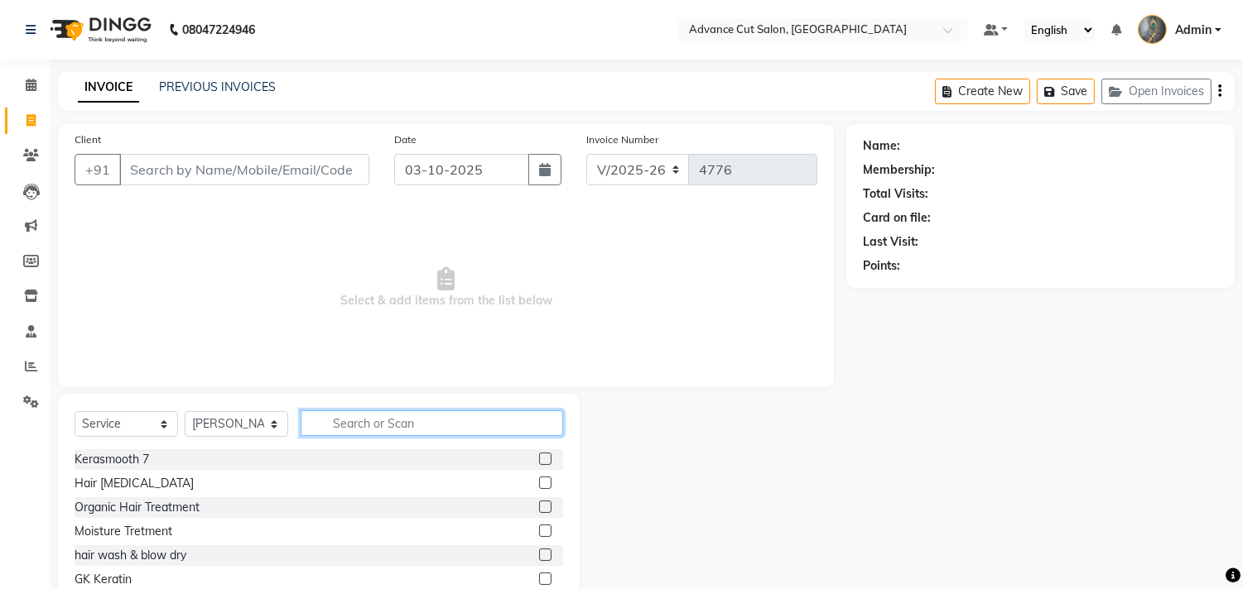
click at [361, 422] on input "text" at bounding box center [432, 424] width 262 height 26
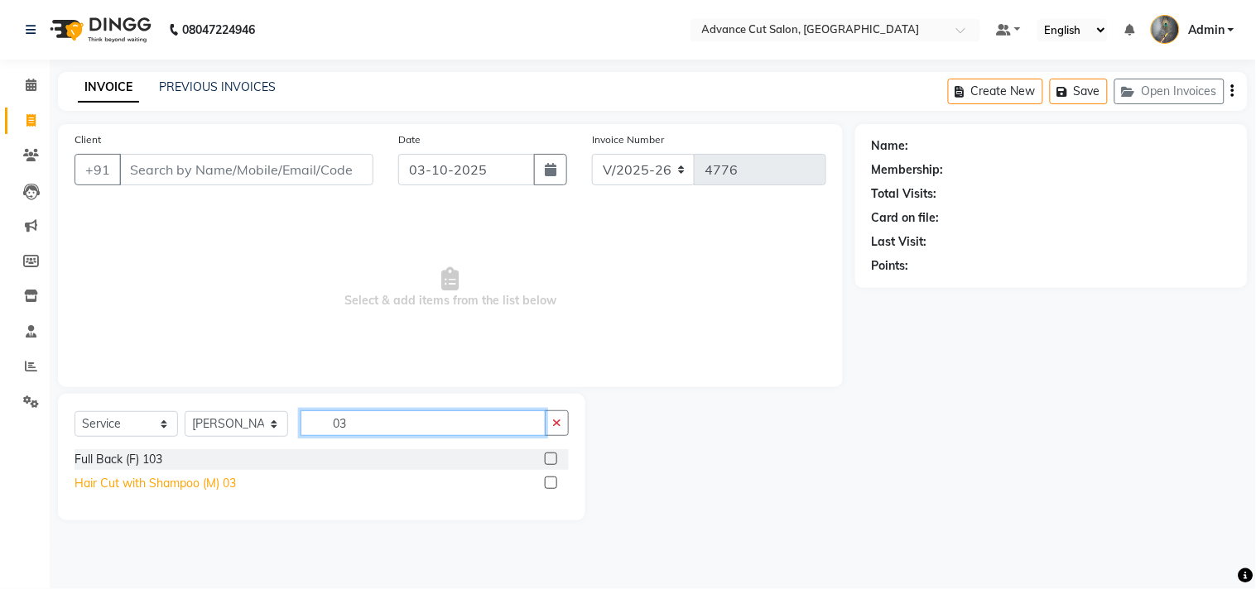
type input "03"
click at [218, 484] on div "Hair Cut with Shampoo (M) 03" at bounding box center [155, 483] width 161 height 17
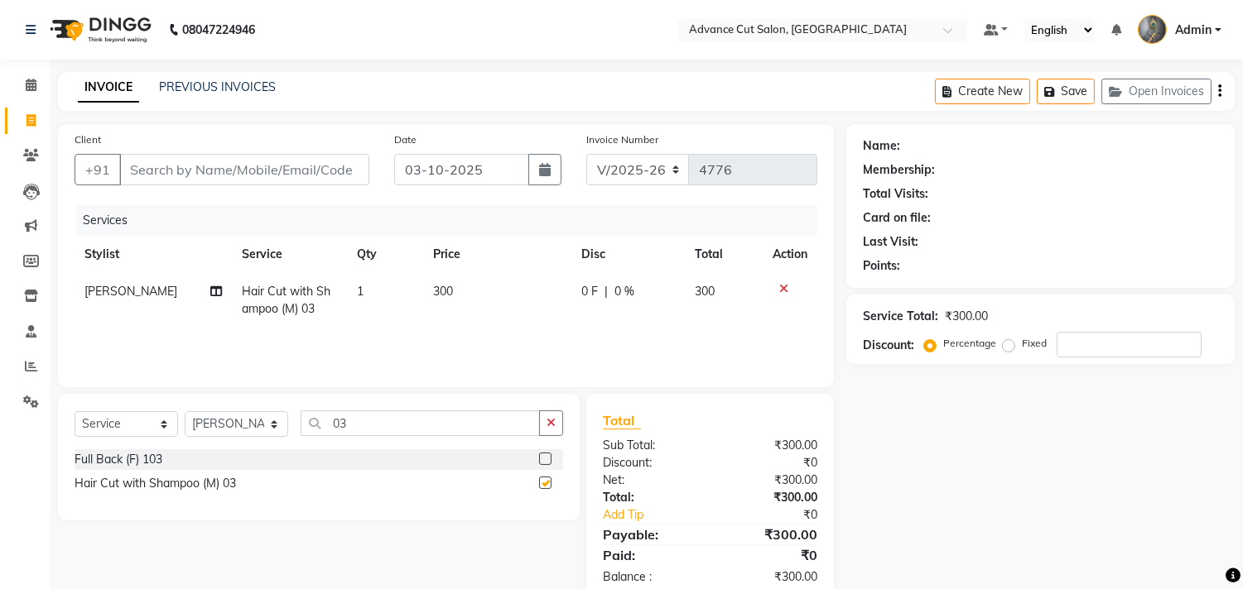
checkbox input "false"
click at [353, 424] on input "03" at bounding box center [420, 424] width 239 height 26
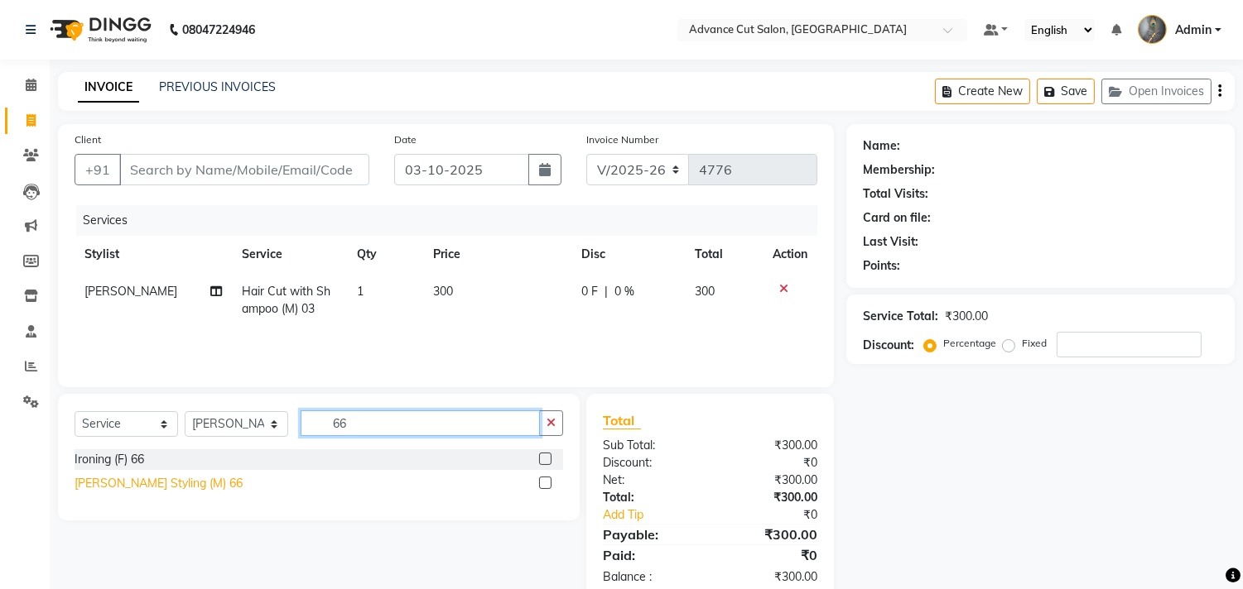
type input "66"
click at [132, 480] on div "Beard Styling (M) 66" at bounding box center [159, 483] width 168 height 17
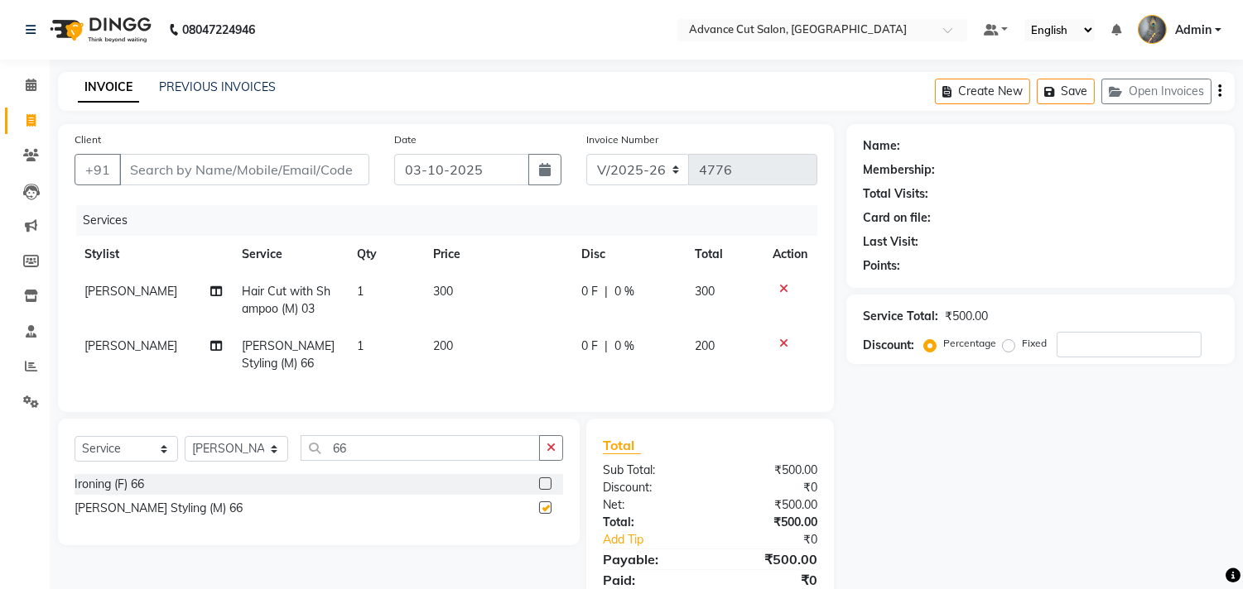
checkbox input "false"
click at [191, 169] on input "Client" at bounding box center [244, 169] width 250 height 31
type input "9"
type input "0"
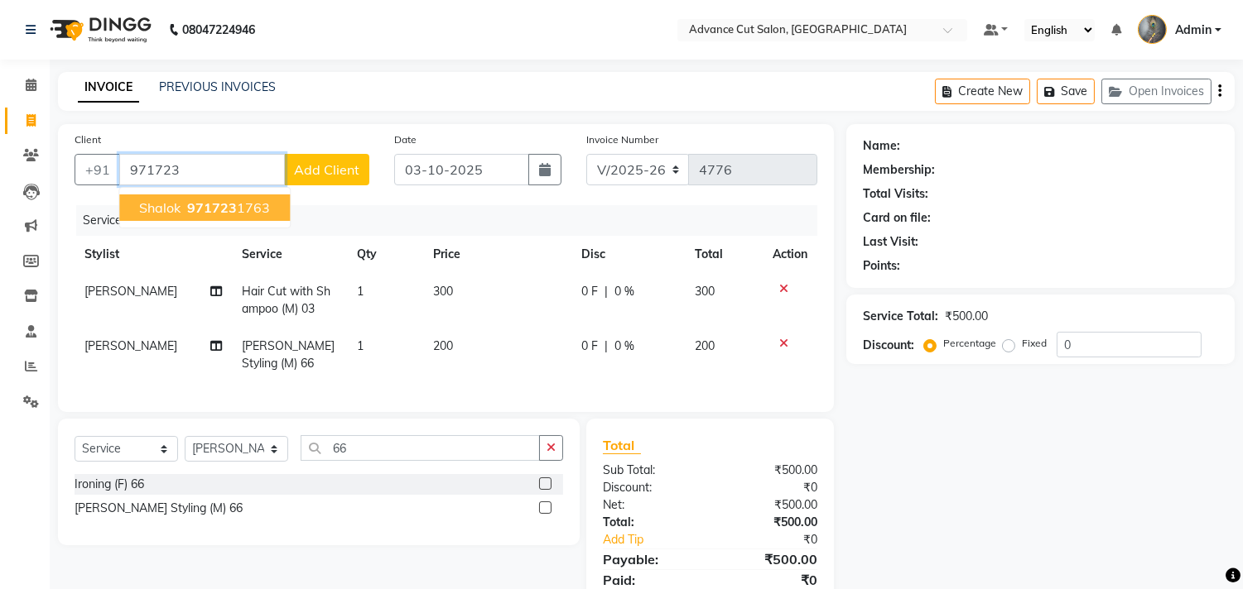
click at [192, 207] on span "971723" at bounding box center [212, 208] width 50 height 17
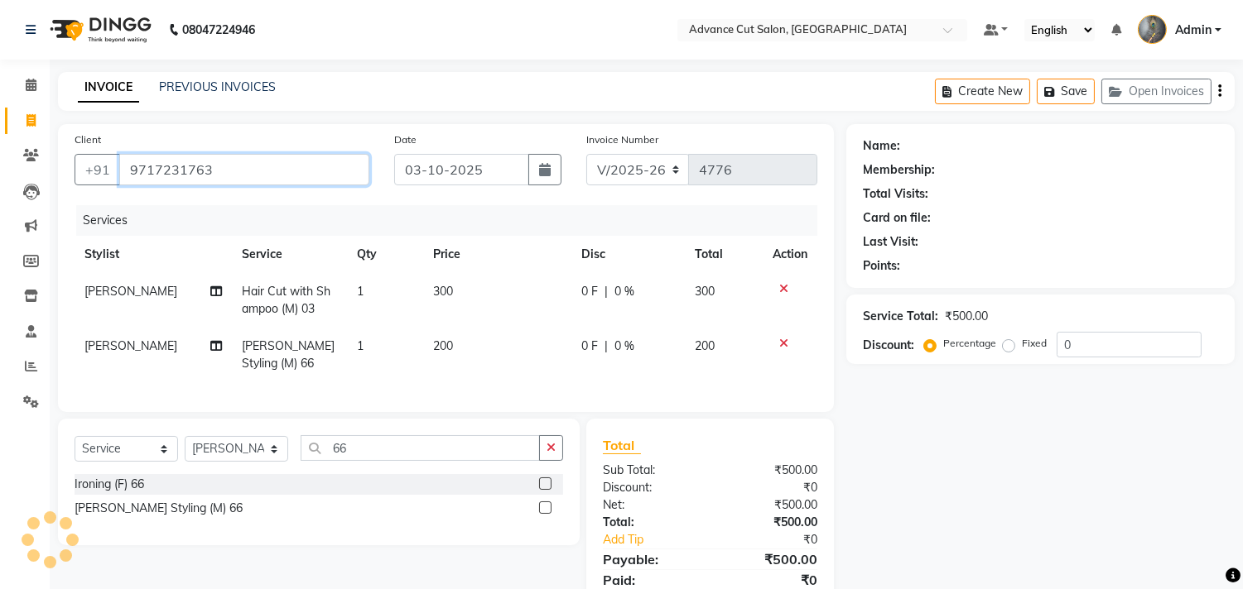
type input "9717231763"
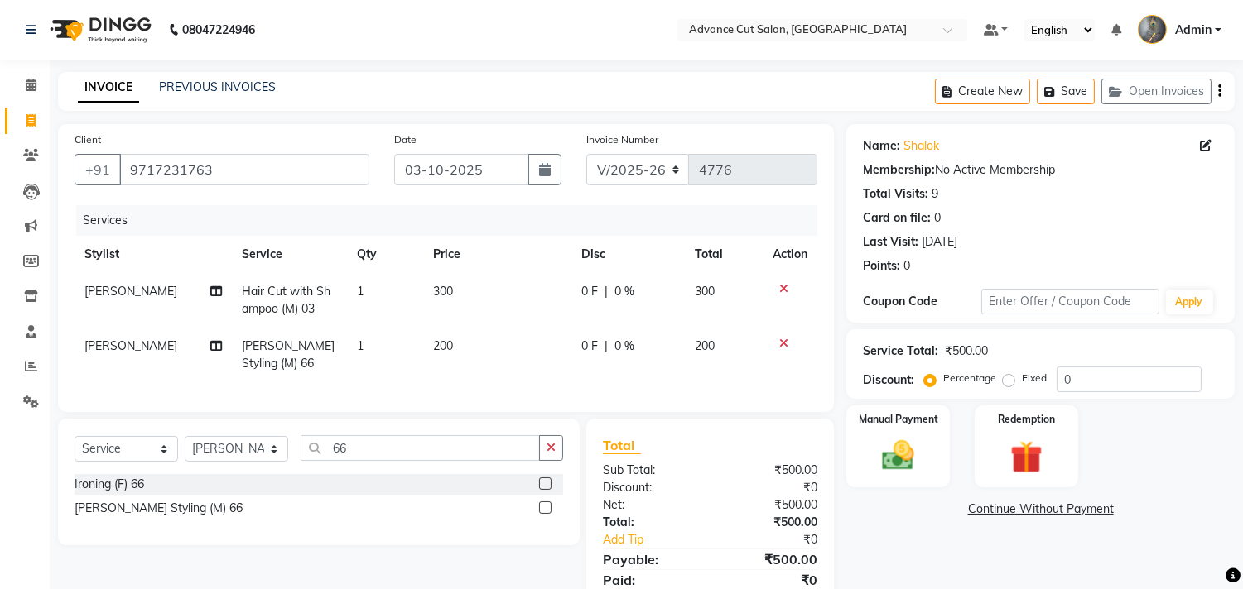
scroll to position [76, 0]
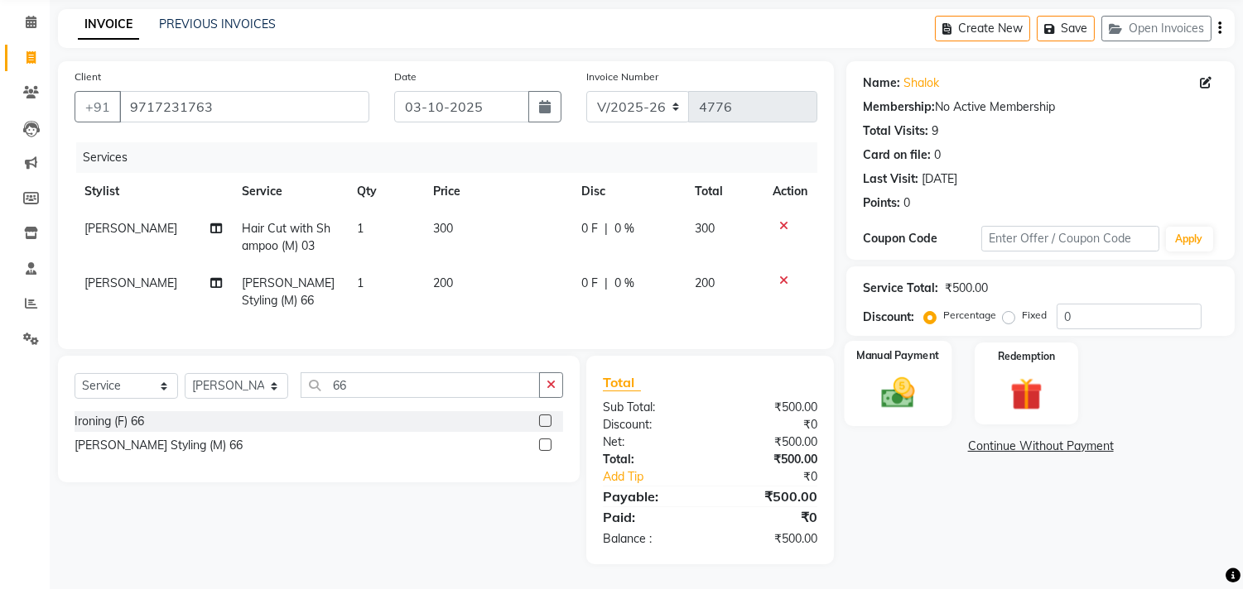
click at [906, 399] on div "Manual Payment" at bounding box center [898, 383] width 108 height 84
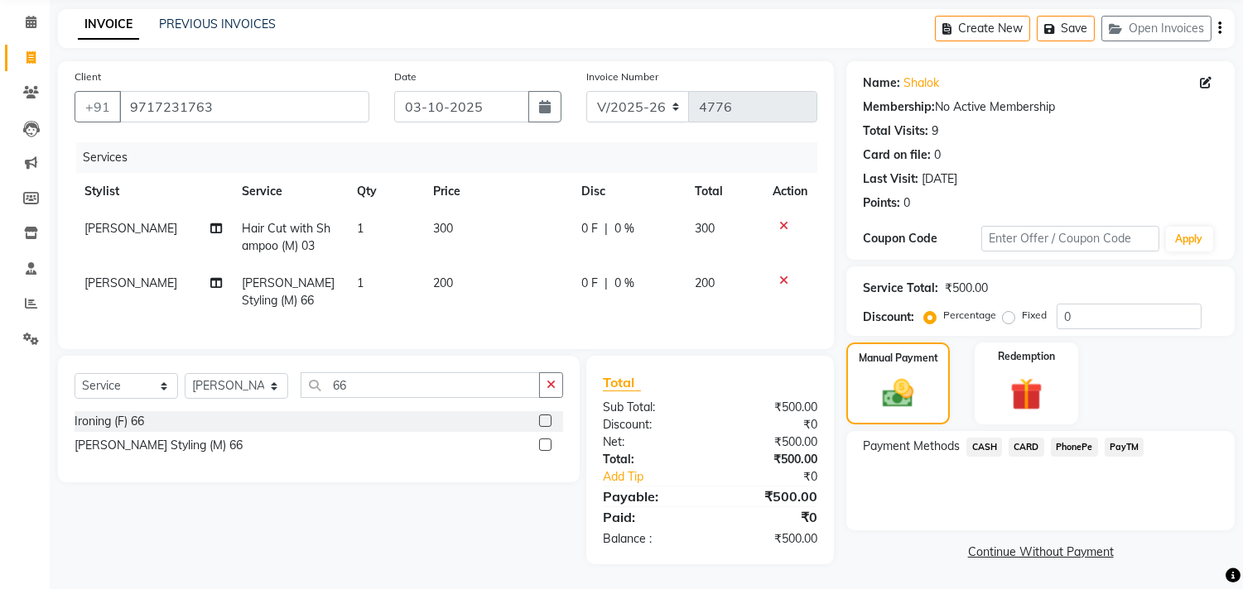
click at [983, 438] on span "CASH" at bounding box center [984, 447] width 36 height 19
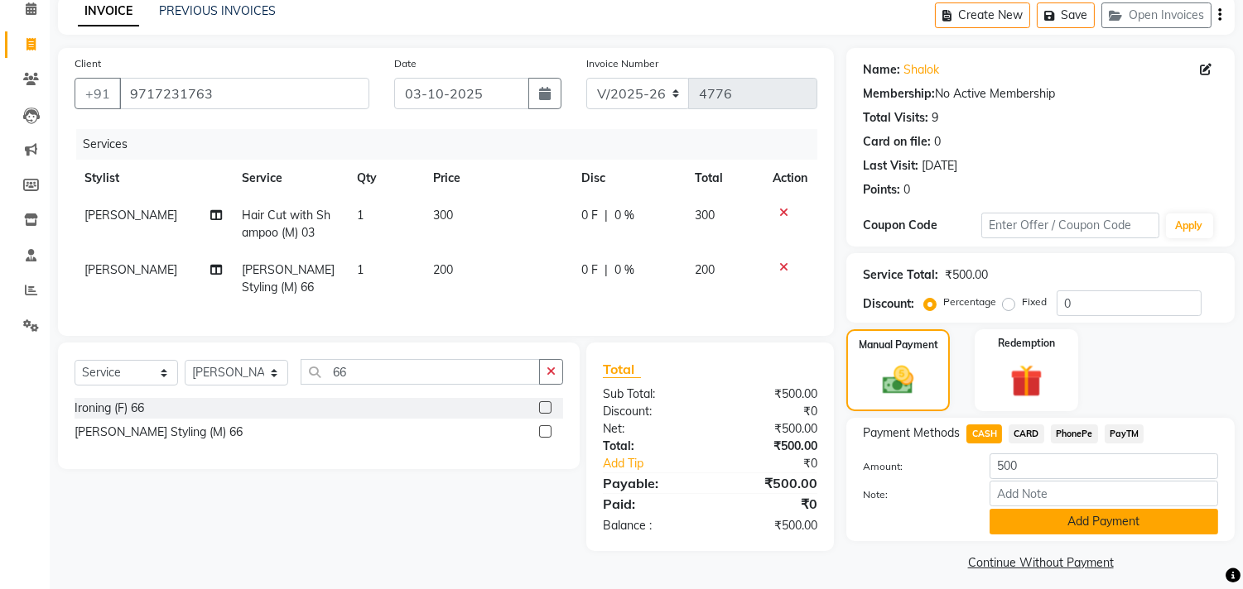
click at [1019, 523] on button "Add Payment" at bounding box center [1103, 522] width 229 height 26
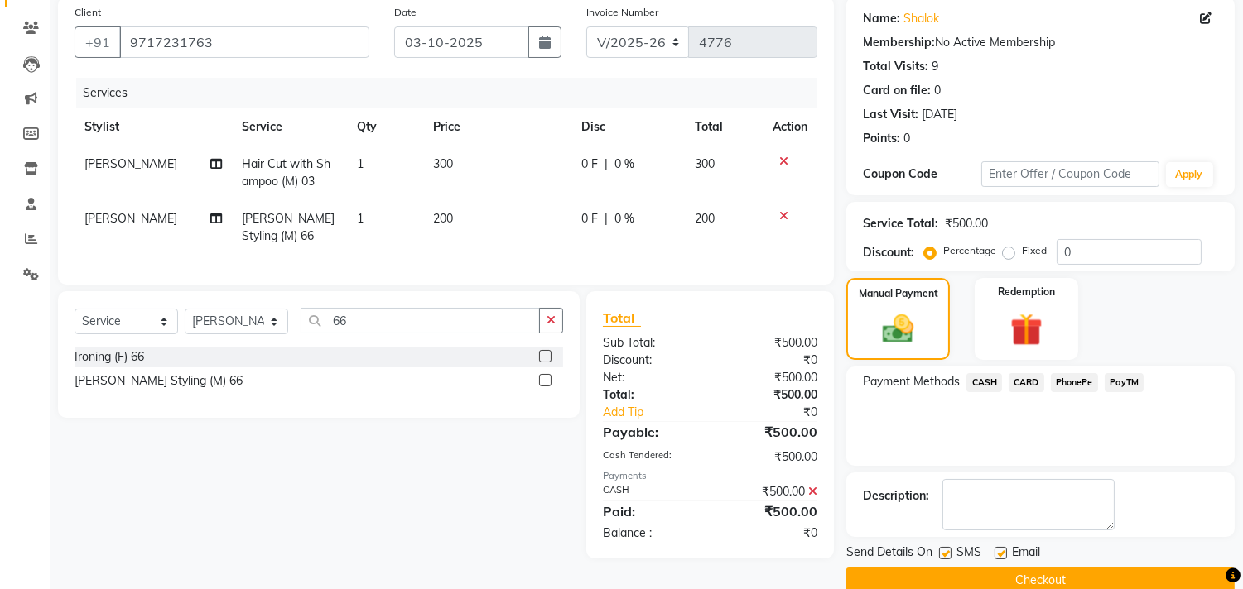
scroll to position [155, 0]
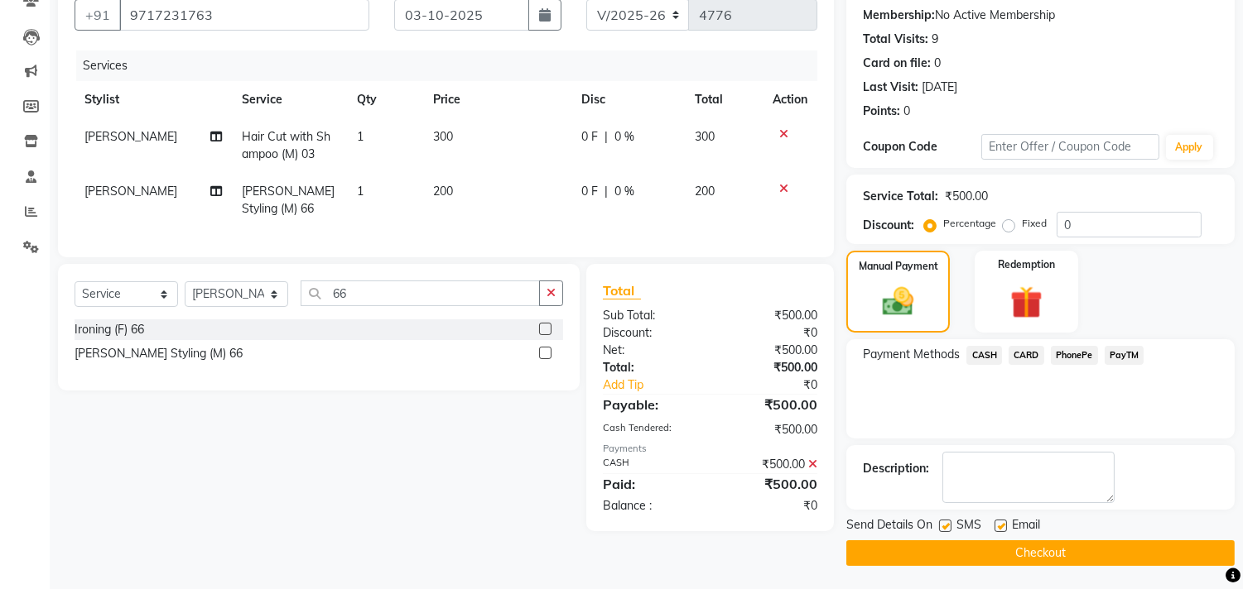
click at [989, 558] on button "Checkout" at bounding box center [1040, 554] width 388 height 26
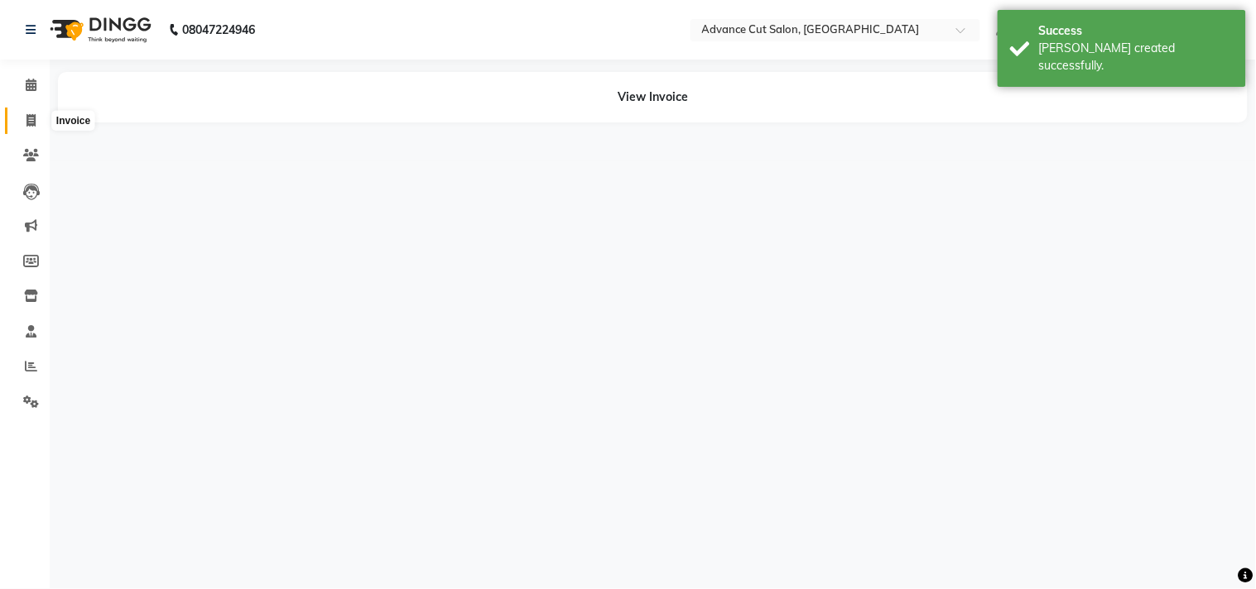
click at [26, 120] on icon at bounding box center [30, 120] width 9 height 12
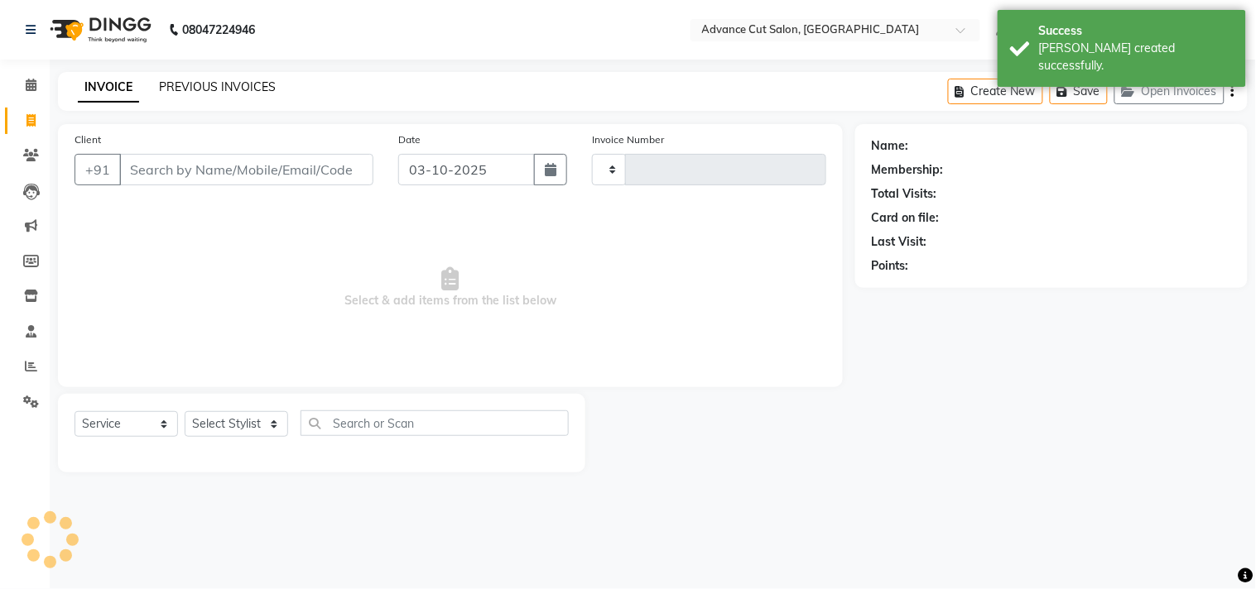
click at [182, 87] on link "PREVIOUS INVOICES" at bounding box center [217, 86] width 117 height 15
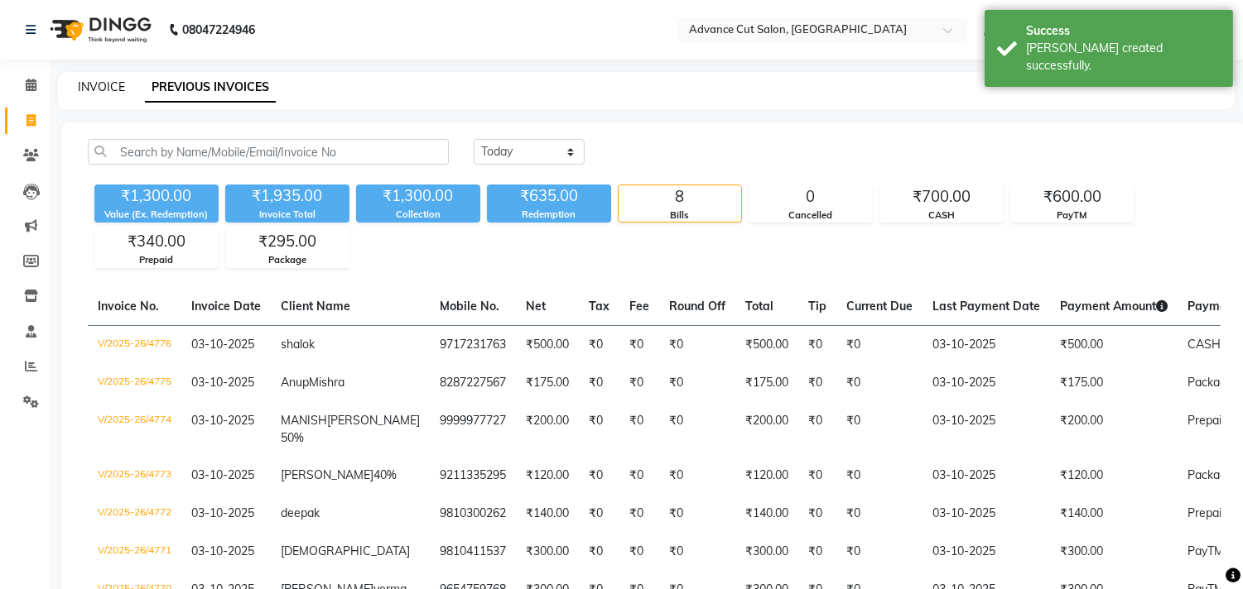
click at [106, 81] on link "INVOICE" at bounding box center [101, 86] width 47 height 15
select select "service"
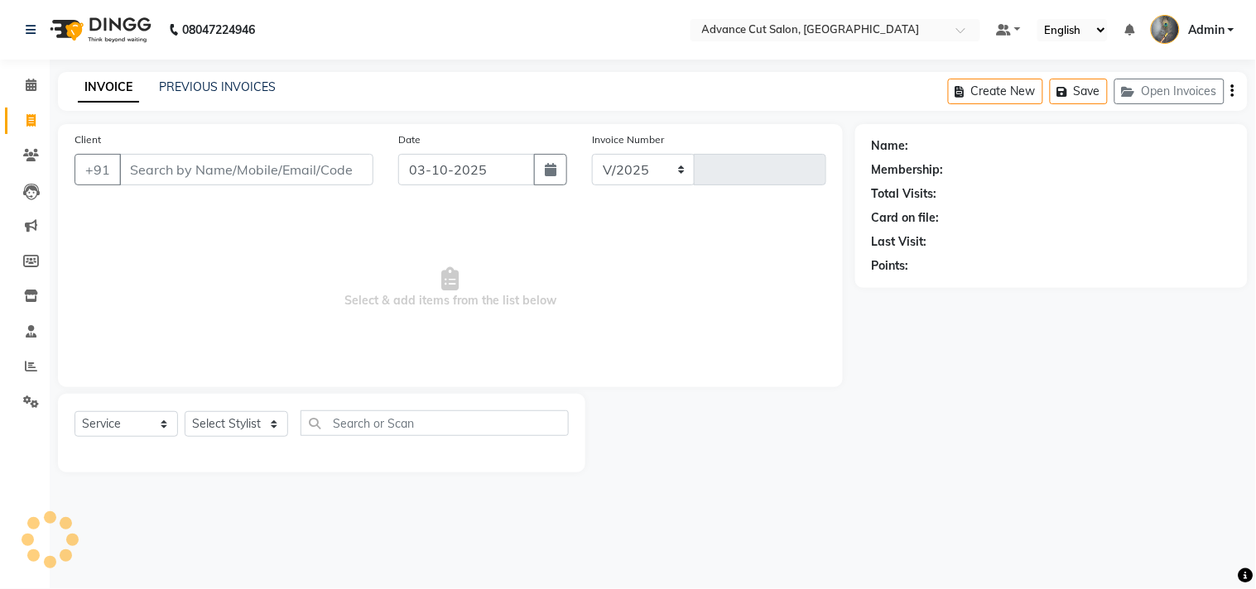
select select "4939"
type input "4777"
click at [219, 85] on link "PREVIOUS INVOICES" at bounding box center [217, 86] width 117 height 15
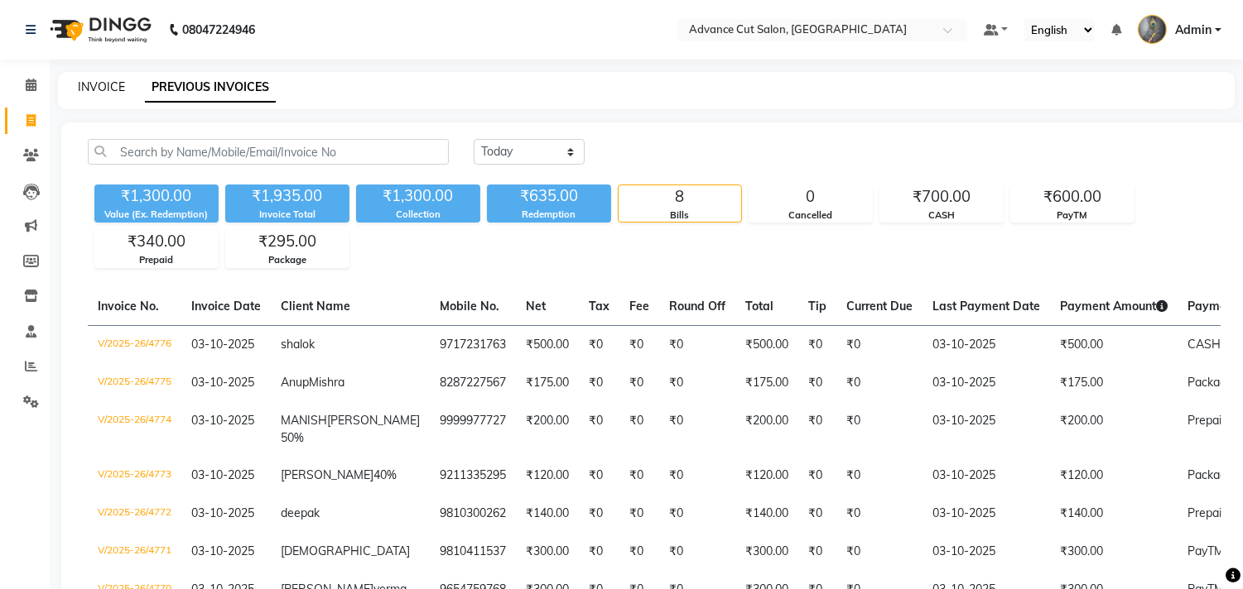
click at [94, 88] on link "INVOICE" at bounding box center [101, 86] width 47 height 15
select select "service"
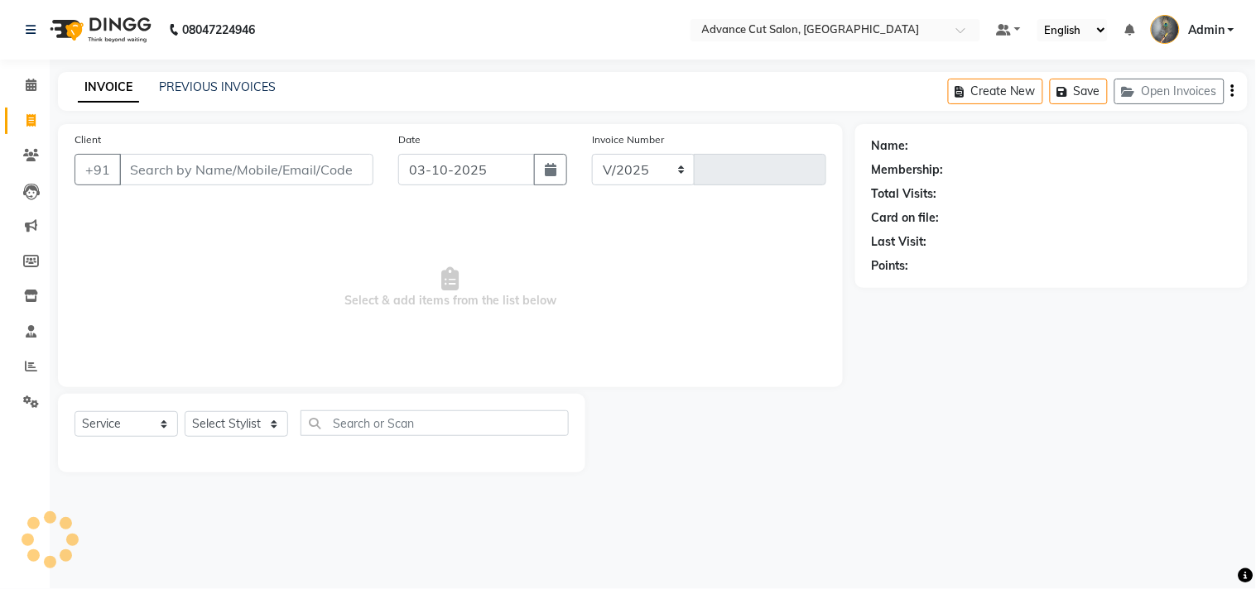
select select "4939"
type input "4777"
click at [226, 420] on select "Select Stylist Admin chahit COUNTOR Devid hardeep mamta manisha MONISH navi NOS…" at bounding box center [236, 424] width 103 height 26
select select "30646"
click at [185, 412] on select "Select Stylist Admin chahit COUNTOR Devid hardeep mamta manisha MONISH navi NOS…" at bounding box center [236, 424] width 103 height 26
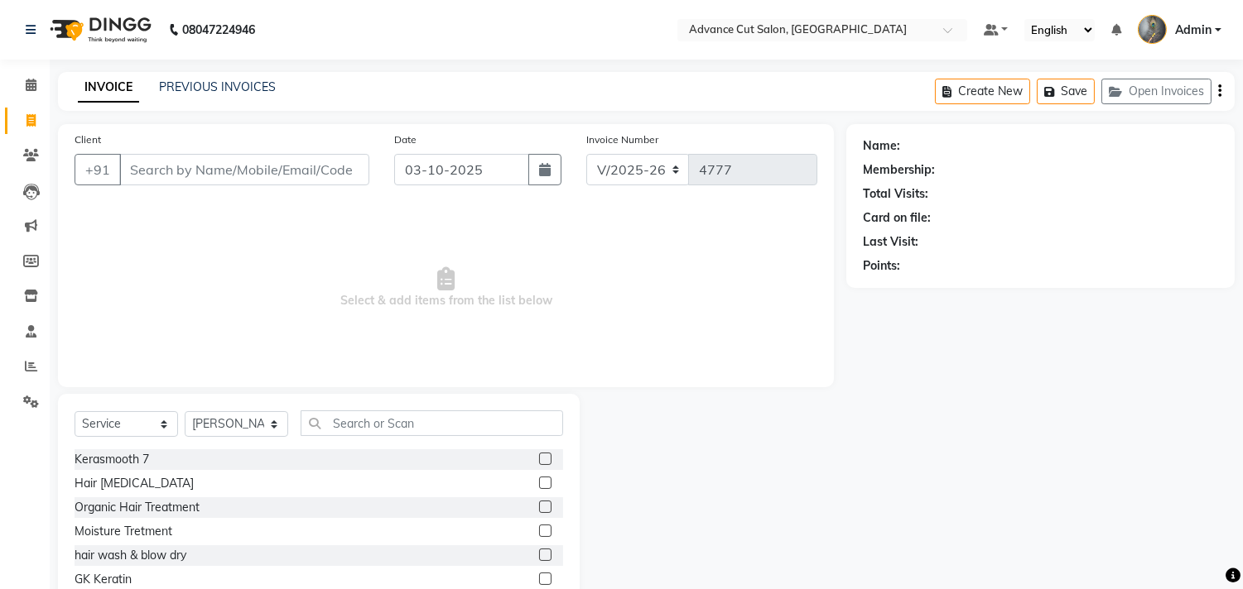
click at [354, 436] on div "Select Service Product Membership Package Voucher Prepaid Gift Card Select Styl…" at bounding box center [319, 430] width 488 height 39
click at [354, 426] on input "text" at bounding box center [432, 424] width 262 height 26
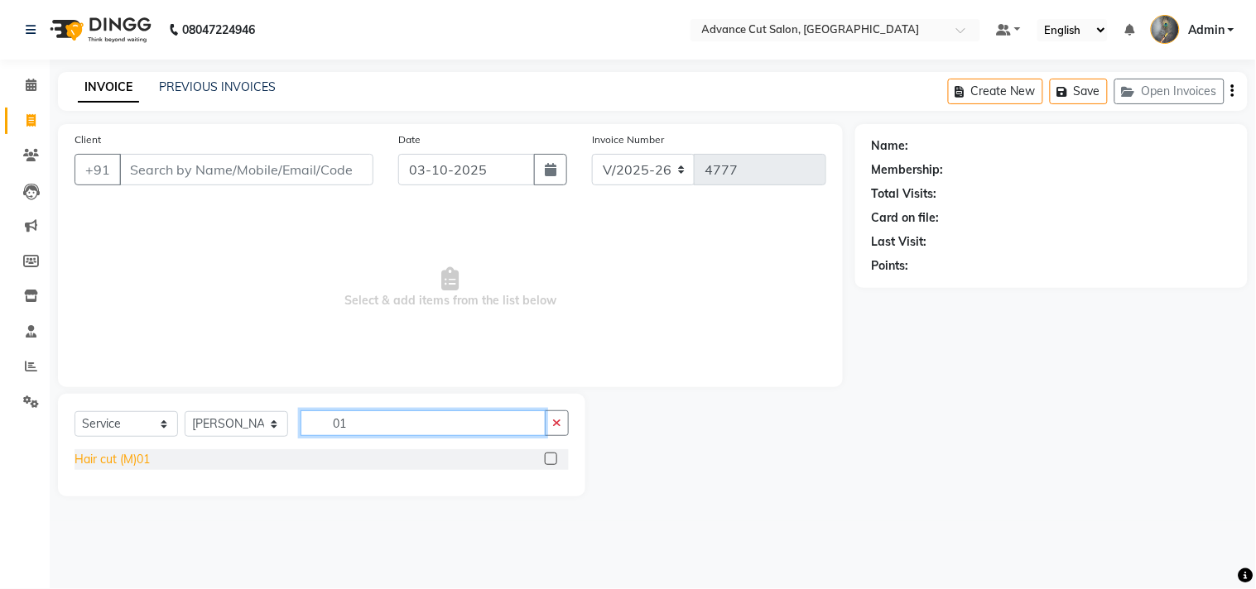
type input "01"
click at [112, 461] on div "Hair cut (M)01" at bounding box center [112, 459] width 75 height 17
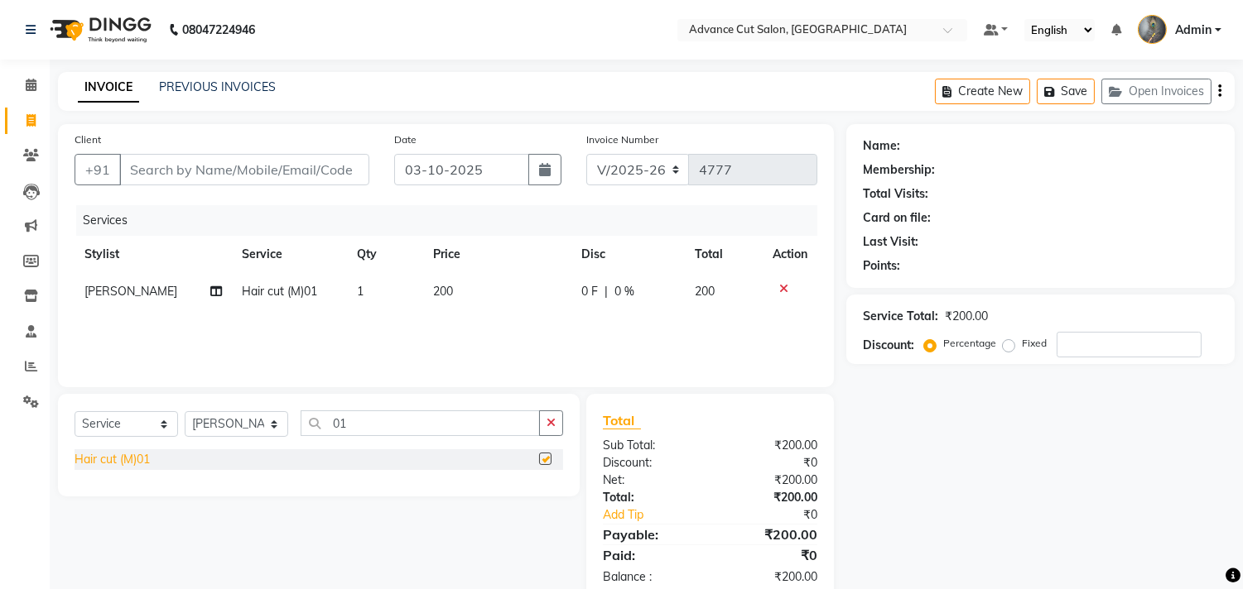
checkbox input "false"
click at [260, 426] on select "Select Stylist Admin chahit COUNTOR Devid hardeep mamta manisha MONISH navi NOS…" at bounding box center [236, 424] width 103 height 26
select select "81671"
click at [185, 412] on select "Select Stylist Admin chahit COUNTOR Devid hardeep mamta manisha MONISH navi NOS…" at bounding box center [236, 424] width 103 height 26
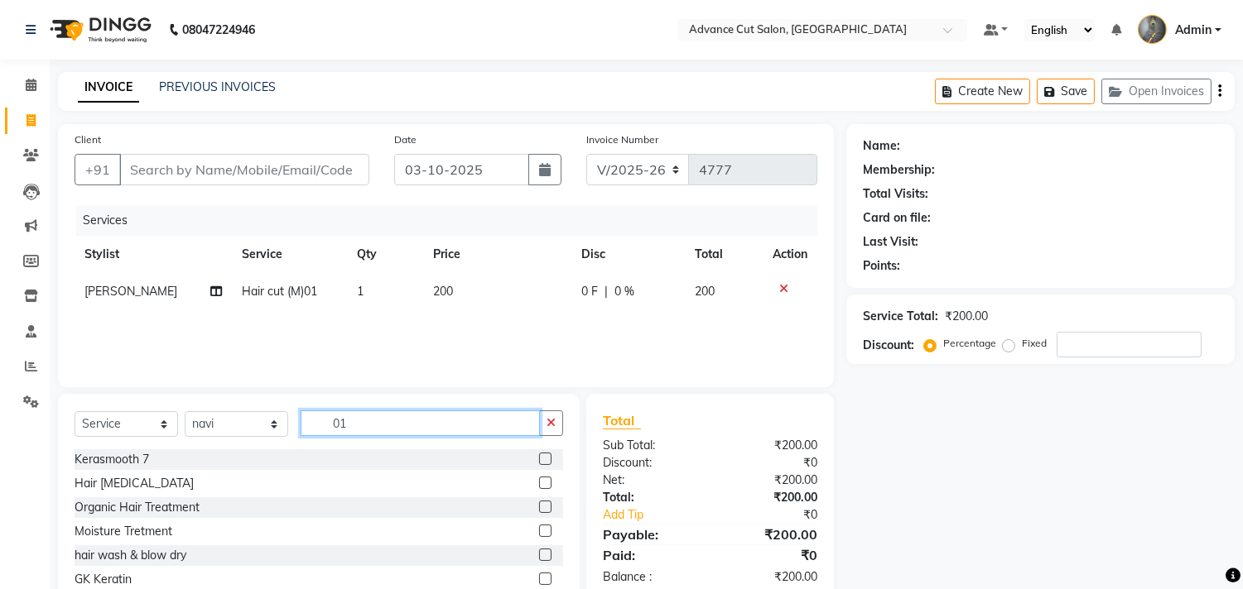
click at [365, 432] on input "01" at bounding box center [420, 424] width 239 height 26
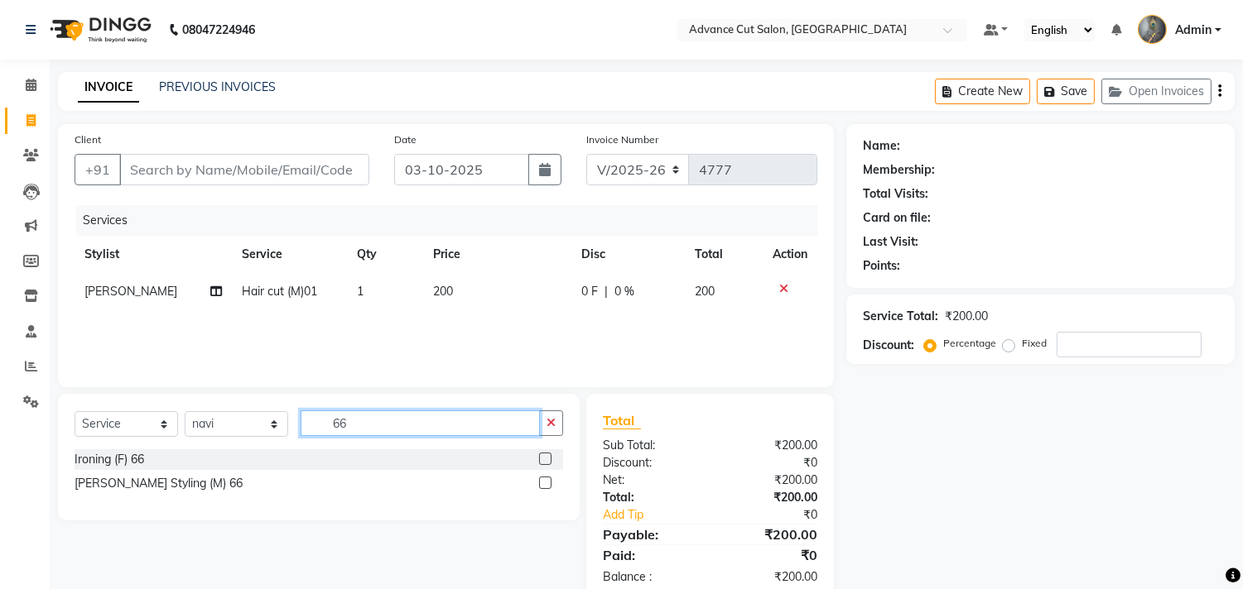
type input "6"
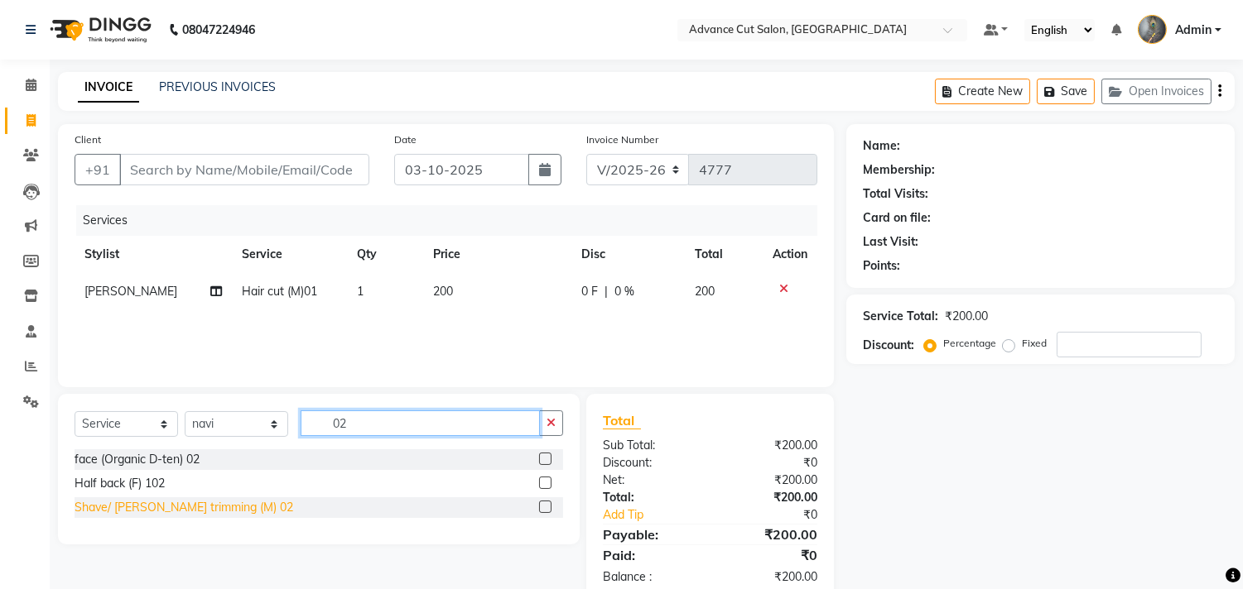
type input "02"
click at [205, 500] on div "Shave/ Beard trimming (M) 02" at bounding box center [184, 507] width 219 height 17
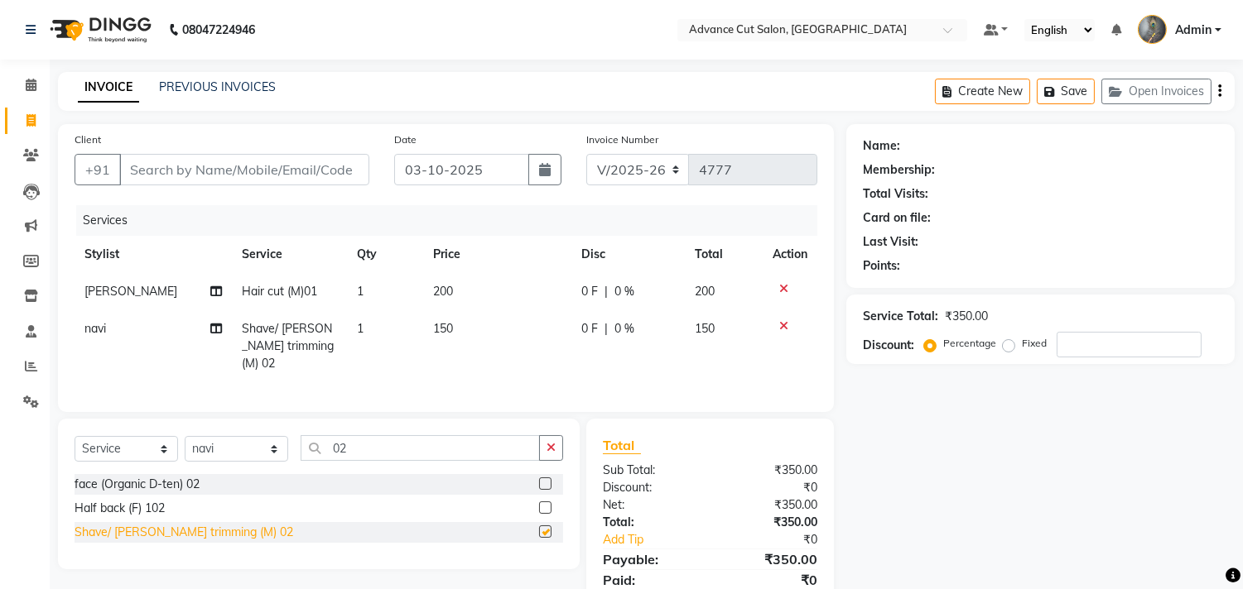
checkbox input "false"
click at [171, 166] on input "Client" at bounding box center [244, 169] width 250 height 31
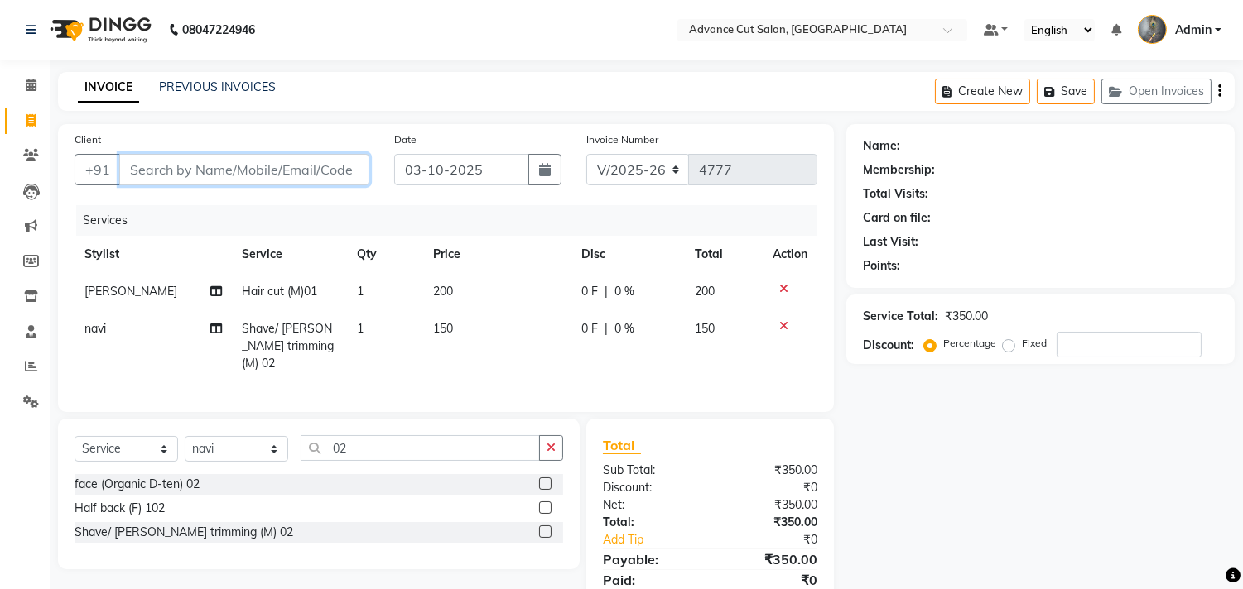
click at [159, 180] on input "Client" at bounding box center [244, 169] width 250 height 31
type input "9"
type input "0"
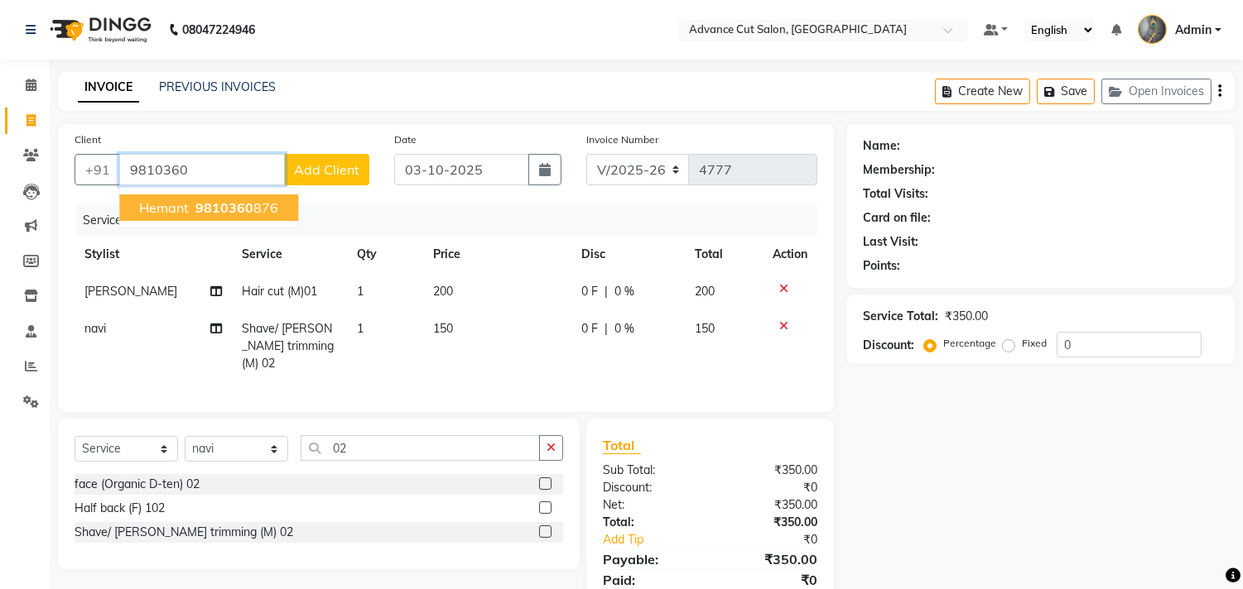
click at [168, 203] on span "Hemant" at bounding box center [164, 208] width 50 height 17
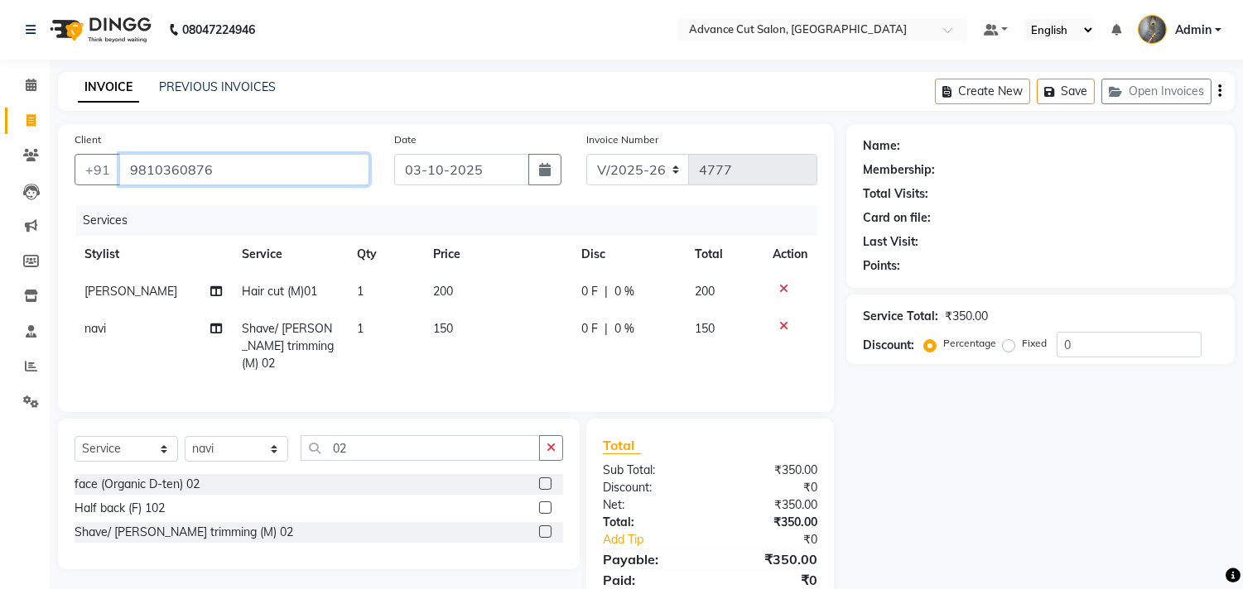
type input "9810360876"
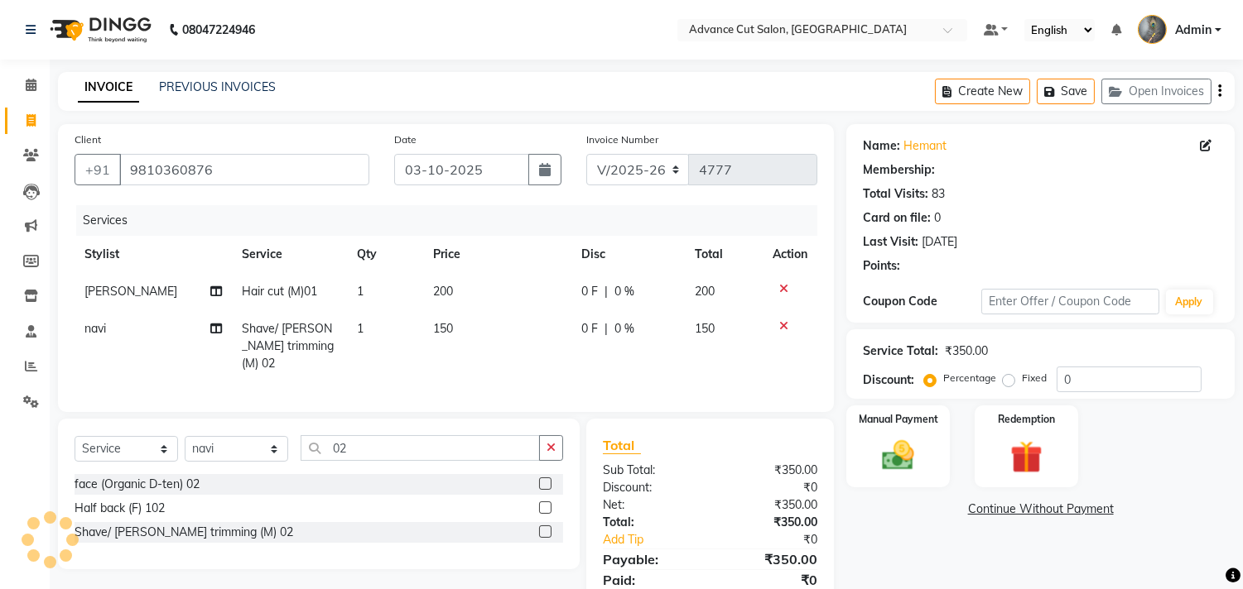
scroll to position [60, 0]
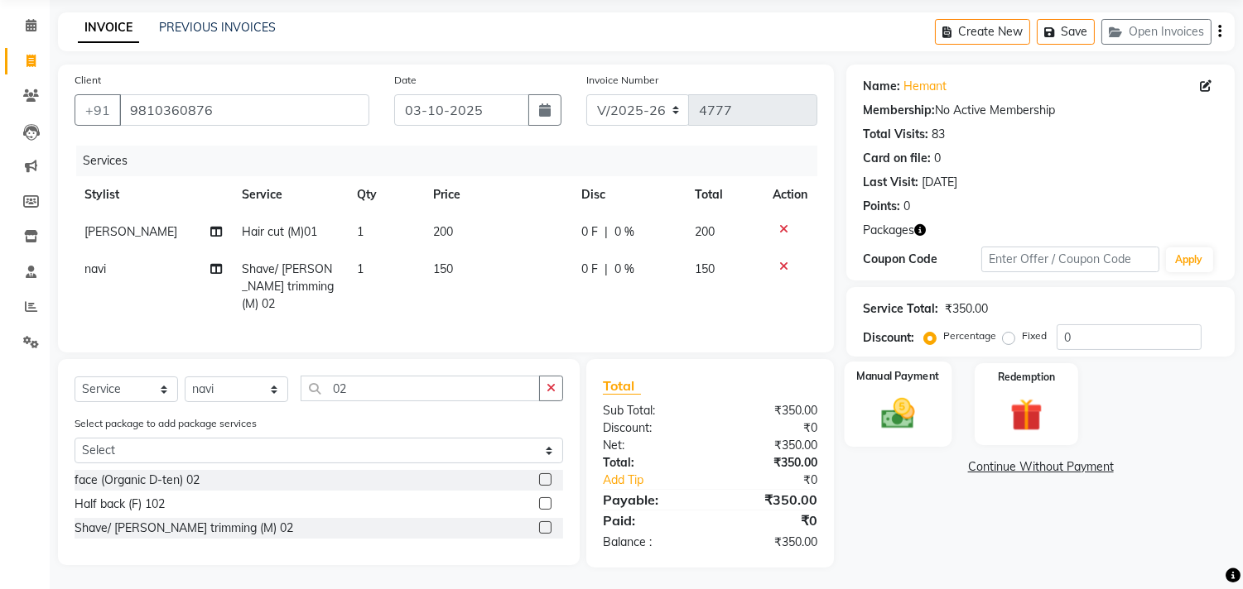
click at [917, 407] on img at bounding box center [898, 414] width 55 height 39
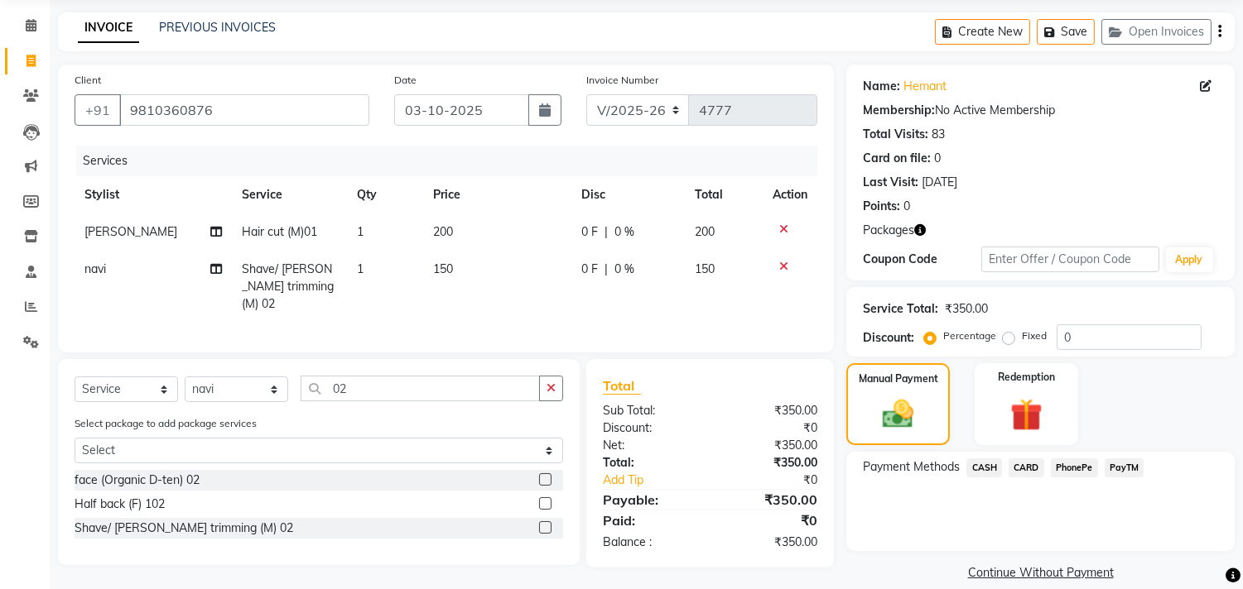
click at [1127, 465] on span "PayTM" at bounding box center [1124, 468] width 40 height 19
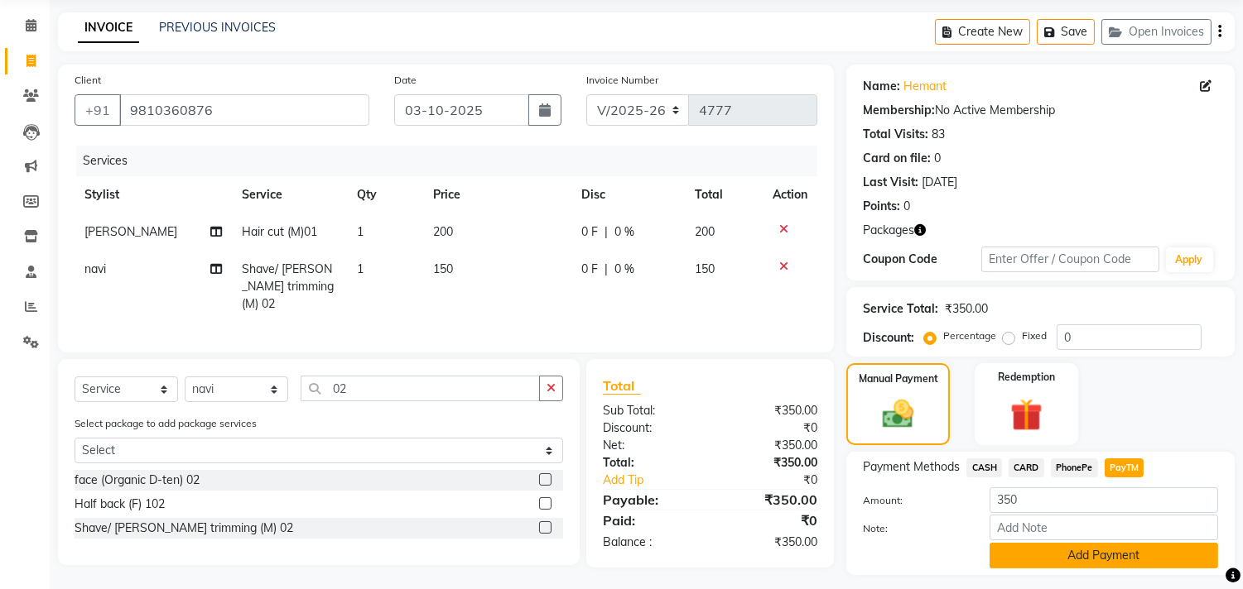
click at [1082, 548] on button "Add Payment" at bounding box center [1103, 556] width 229 height 26
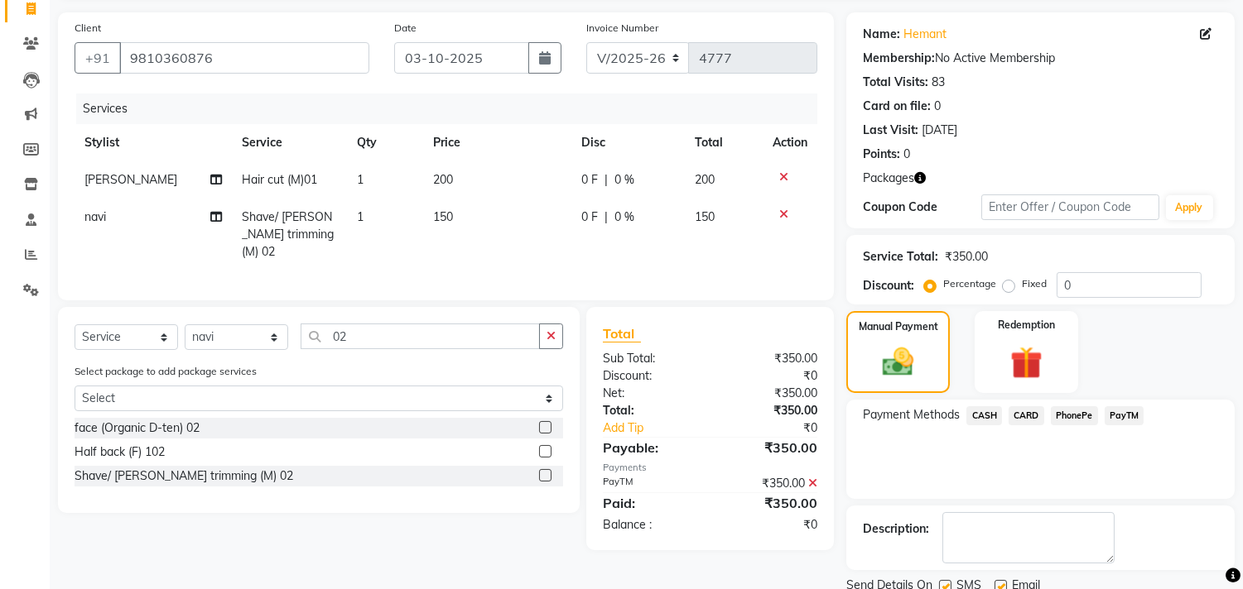
scroll to position [80, 0]
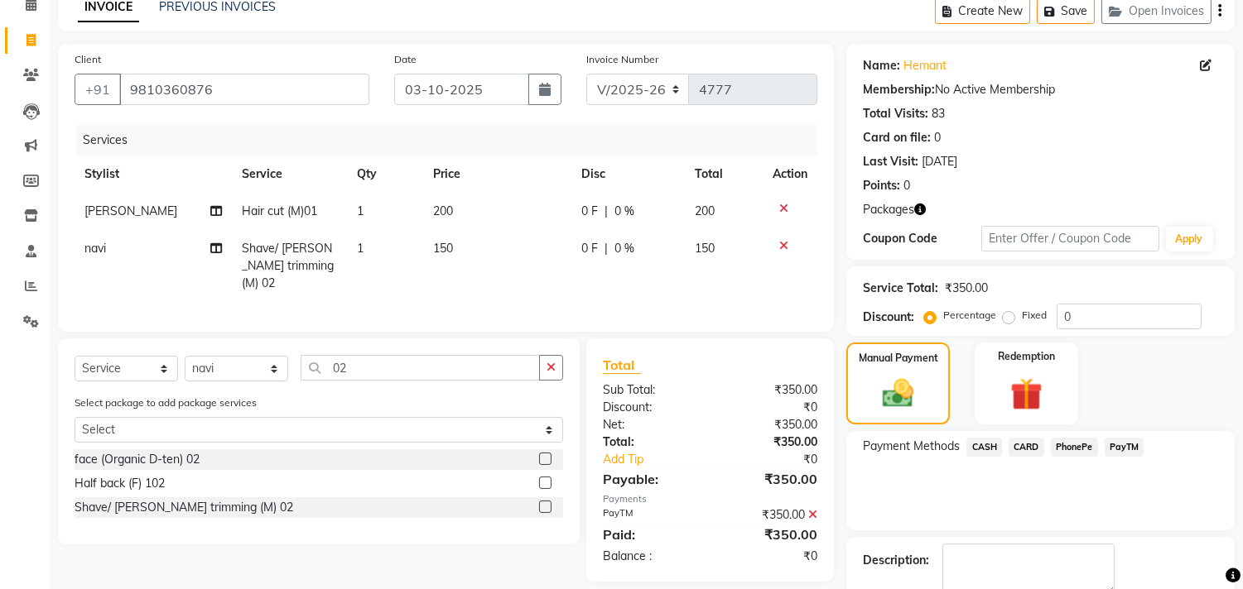
click at [921, 211] on icon "button" at bounding box center [920, 210] width 12 height 12
click at [922, 60] on link "Hemant" at bounding box center [924, 65] width 43 height 17
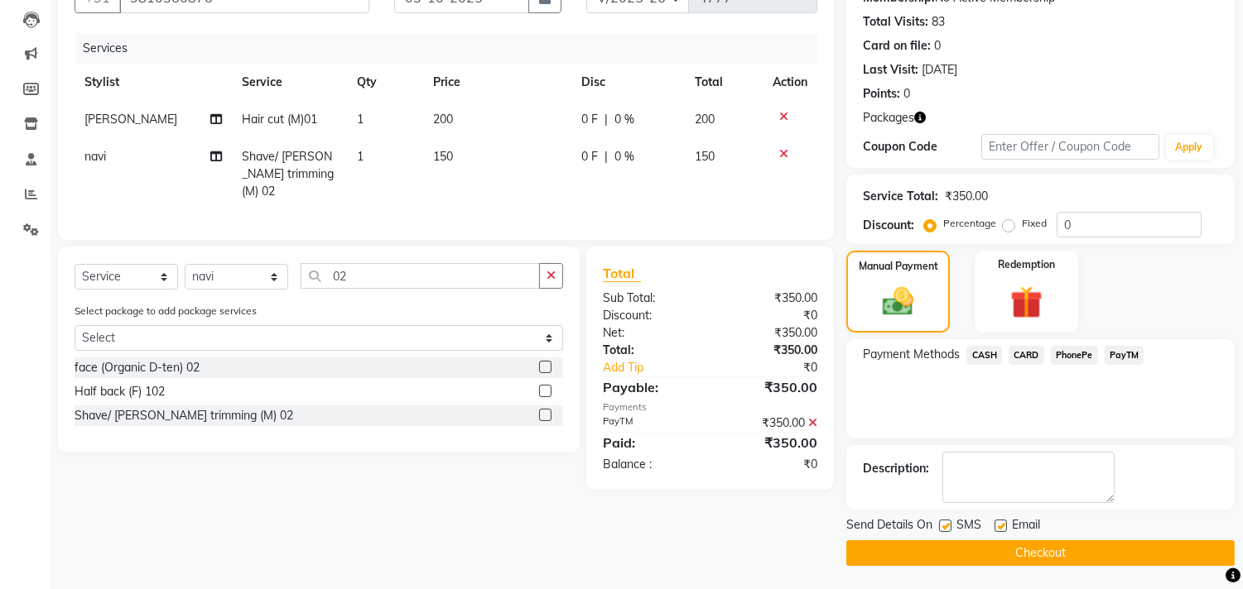
click at [812, 418] on icon at bounding box center [812, 423] width 9 height 12
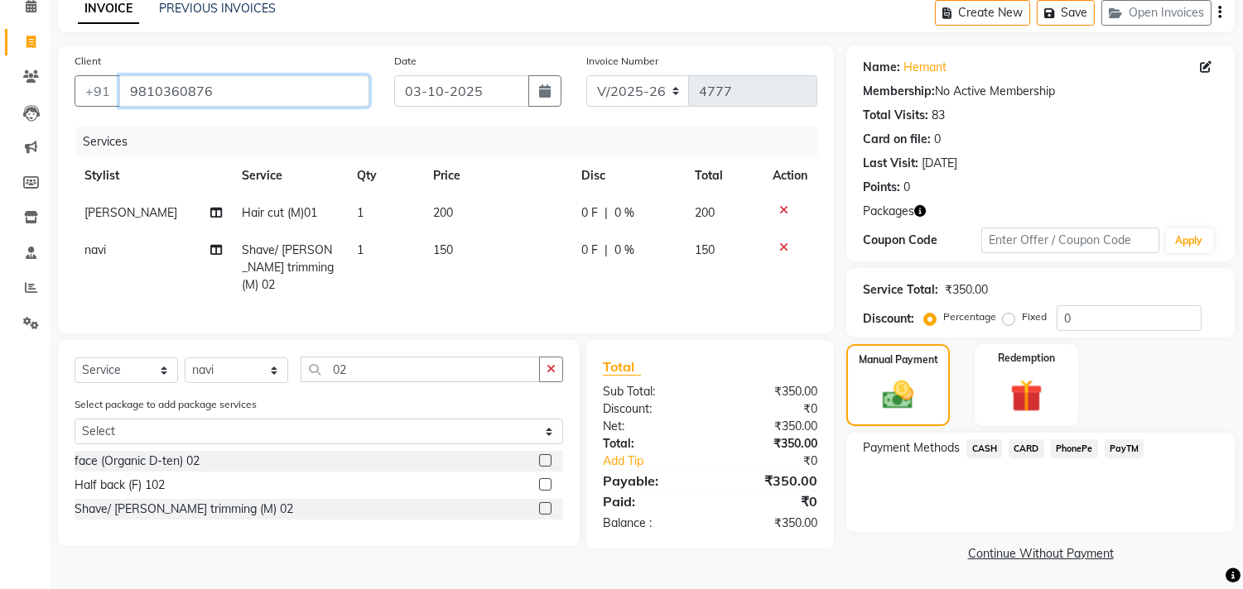
drag, startPoint x: 228, startPoint y: 100, endPoint x: 103, endPoint y: 73, distance: 127.2
click at [103, 73] on div "Client +91 9810360876" at bounding box center [222, 86] width 320 height 68
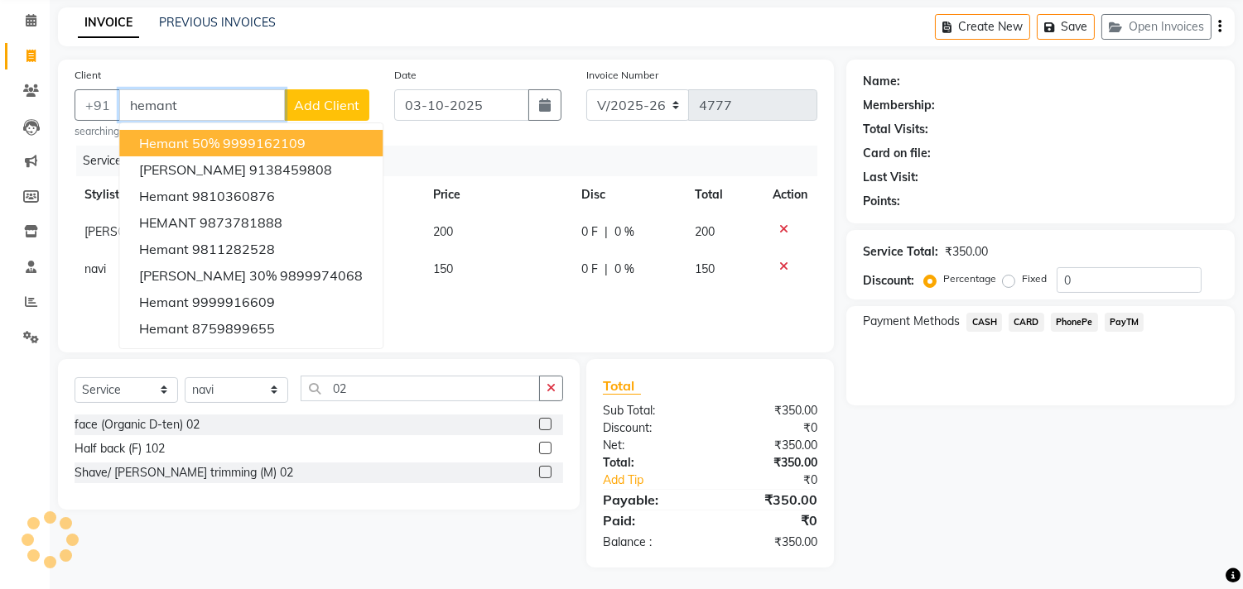
scroll to position [60, 0]
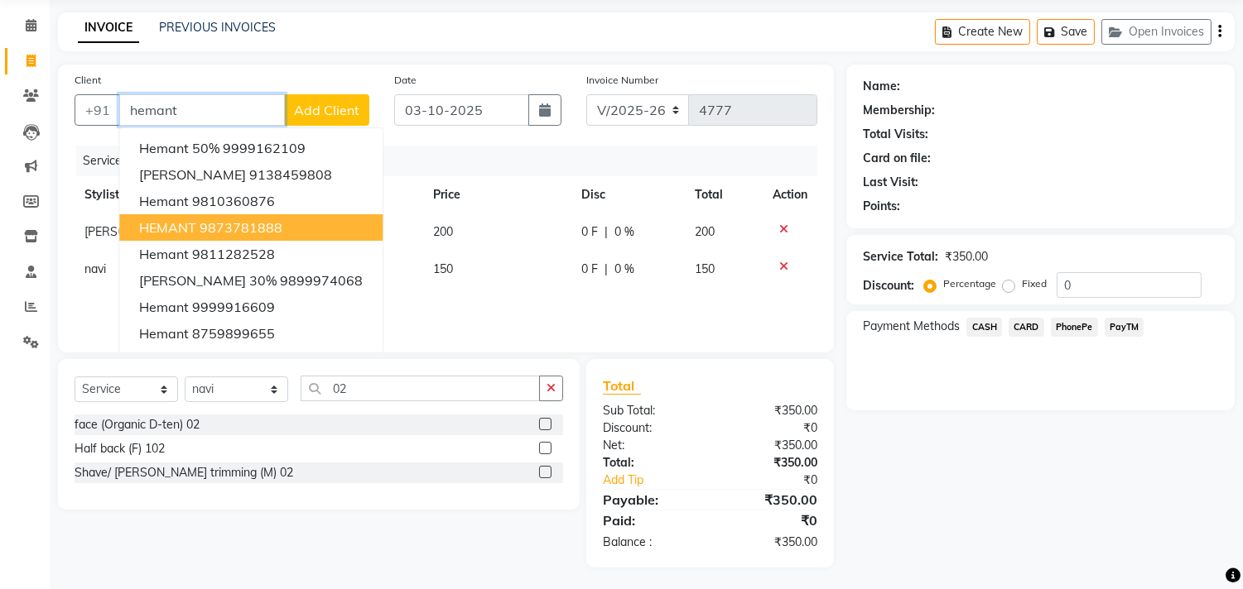
click at [193, 222] on span "HEMANT" at bounding box center [167, 227] width 57 height 17
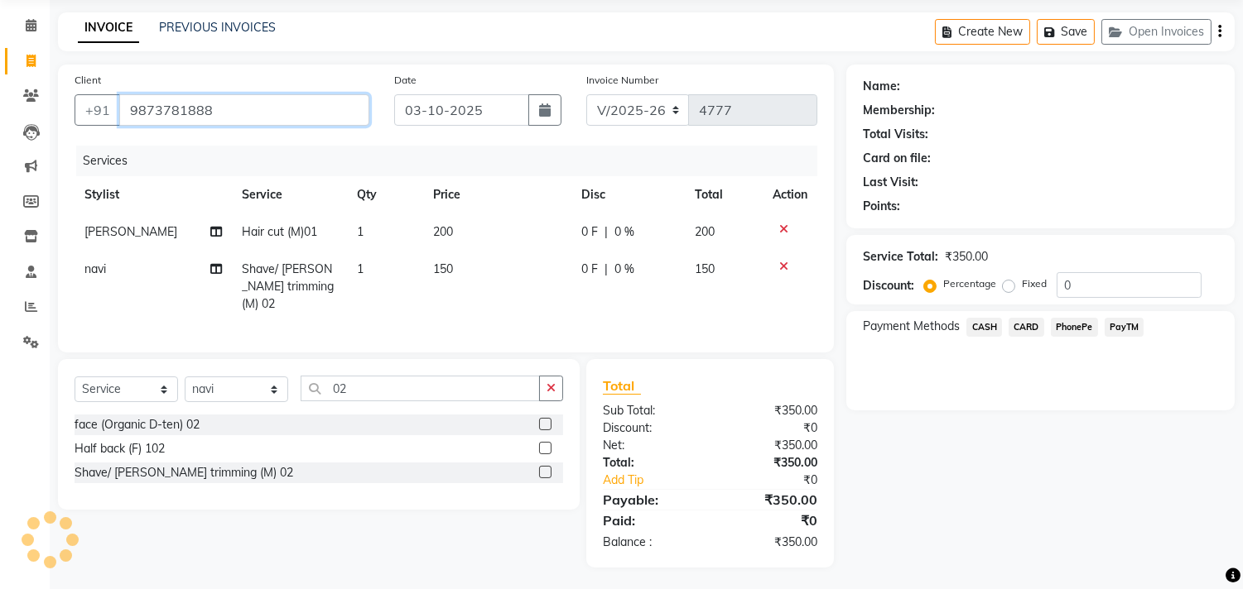
type input "9873781888"
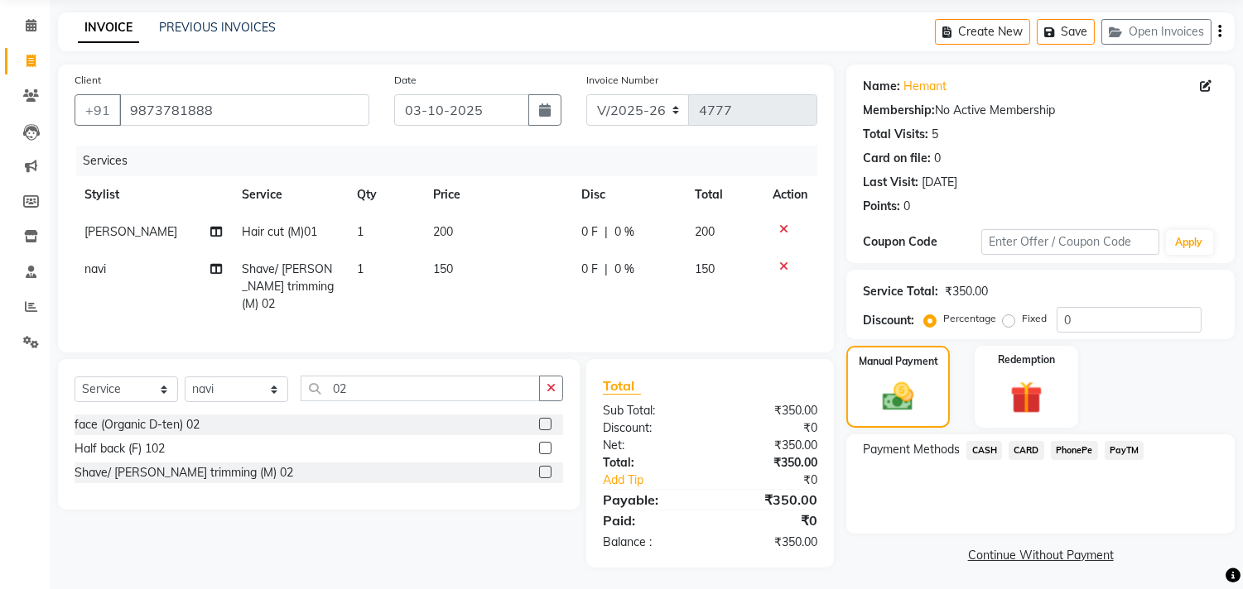
scroll to position [61, 0]
click at [1124, 444] on span "PayTM" at bounding box center [1124, 449] width 40 height 19
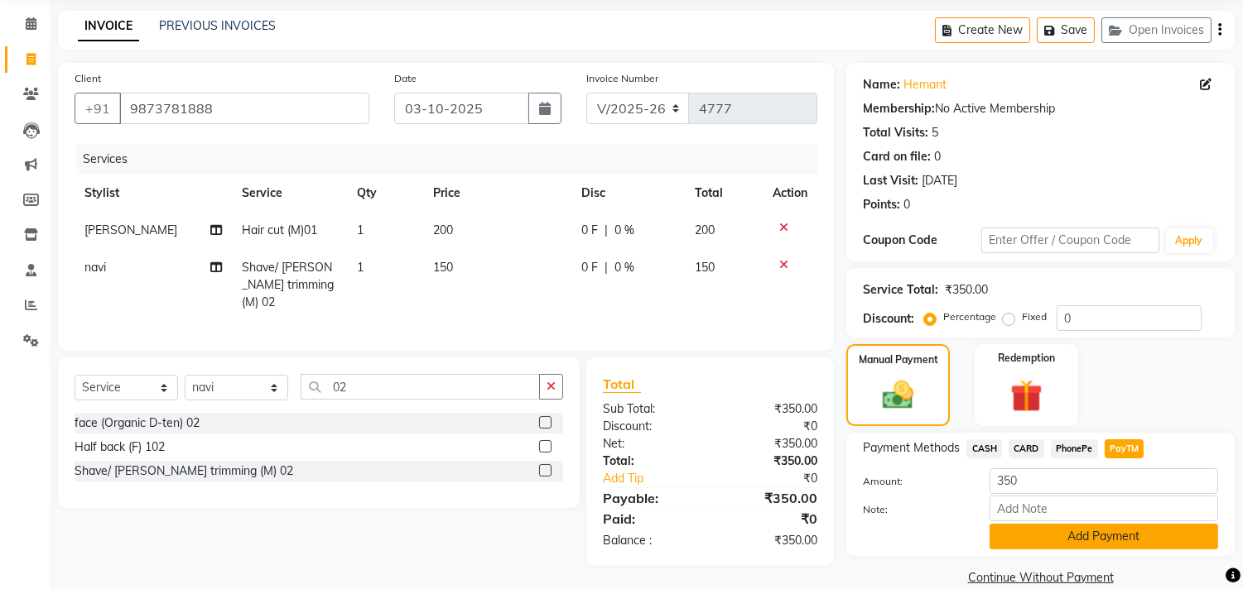
click at [1095, 531] on button "Add Payment" at bounding box center [1103, 537] width 229 height 26
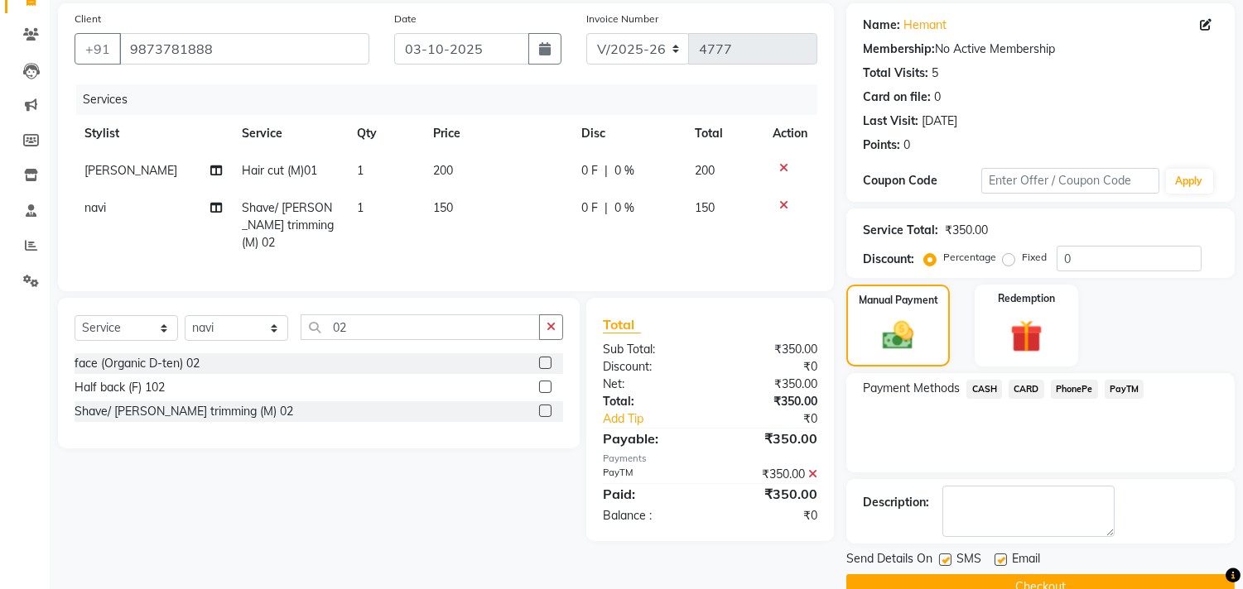
scroll to position [155, 0]
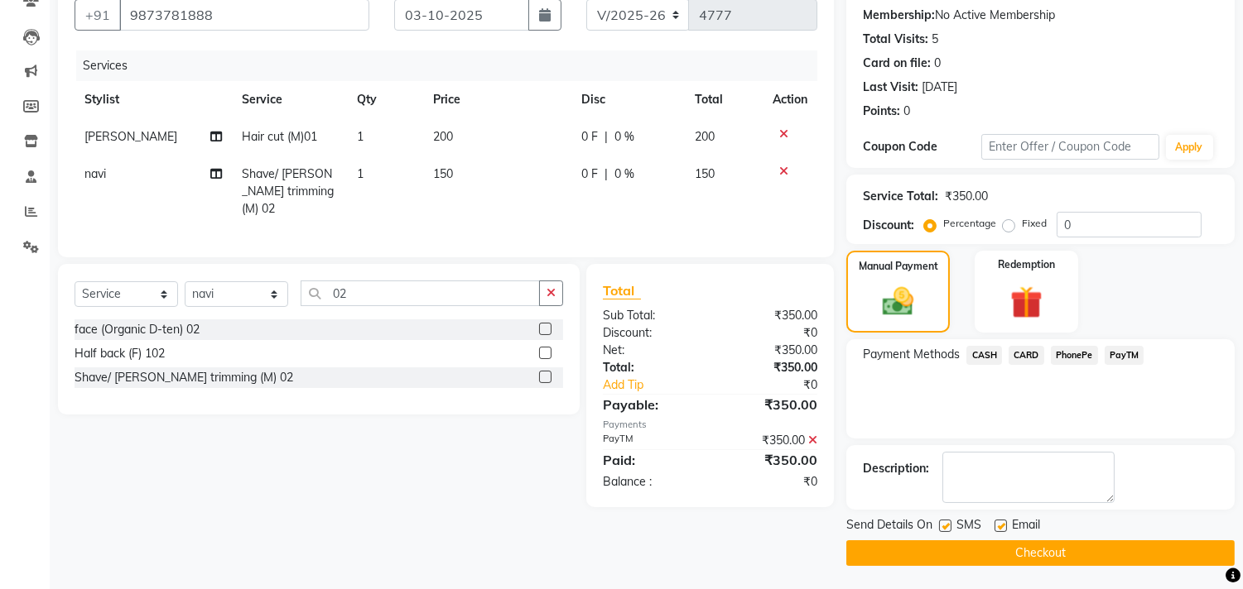
click at [941, 530] on label at bounding box center [945, 526] width 12 height 12
click at [941, 530] on input "checkbox" at bounding box center [944, 527] width 11 height 11
checkbox input "false"
click at [955, 550] on button "Checkout" at bounding box center [1040, 554] width 388 height 26
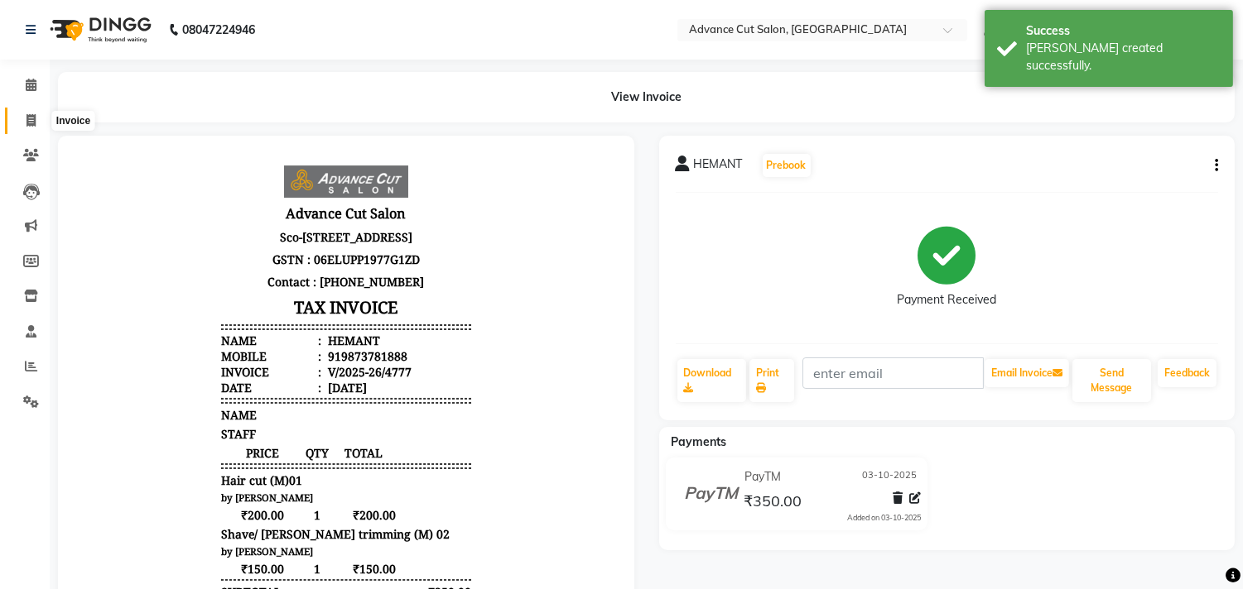
click at [36, 120] on span at bounding box center [31, 121] width 29 height 19
select select "service"
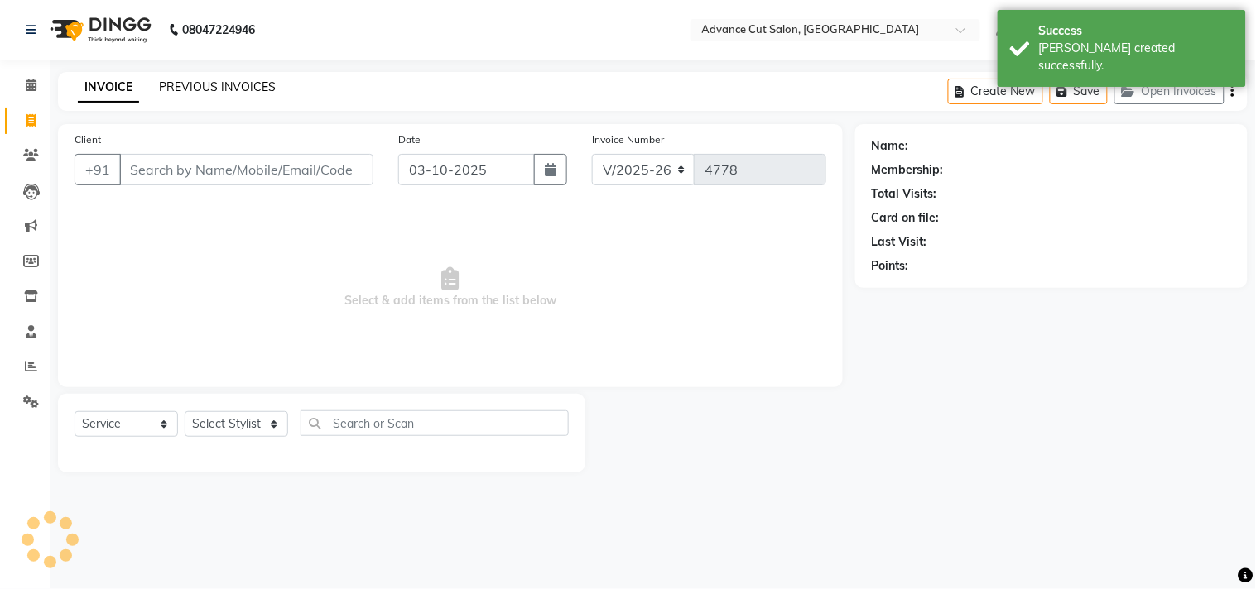
click at [218, 87] on link "PREVIOUS INVOICES" at bounding box center [217, 86] width 117 height 15
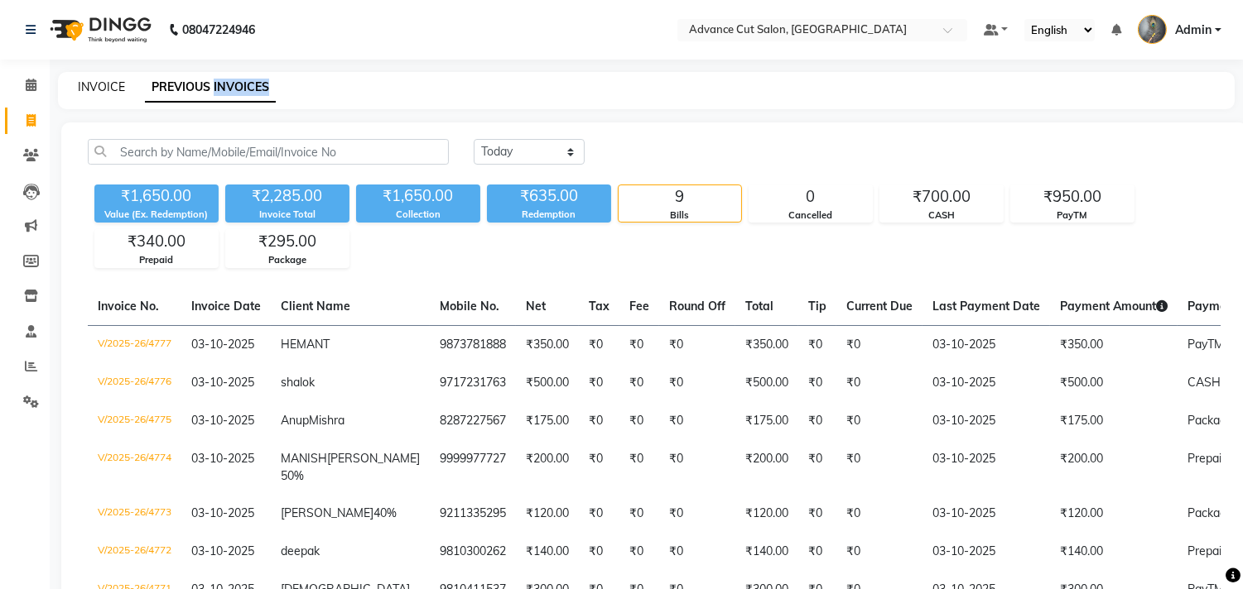
click at [84, 92] on link "INVOICE" at bounding box center [101, 86] width 47 height 15
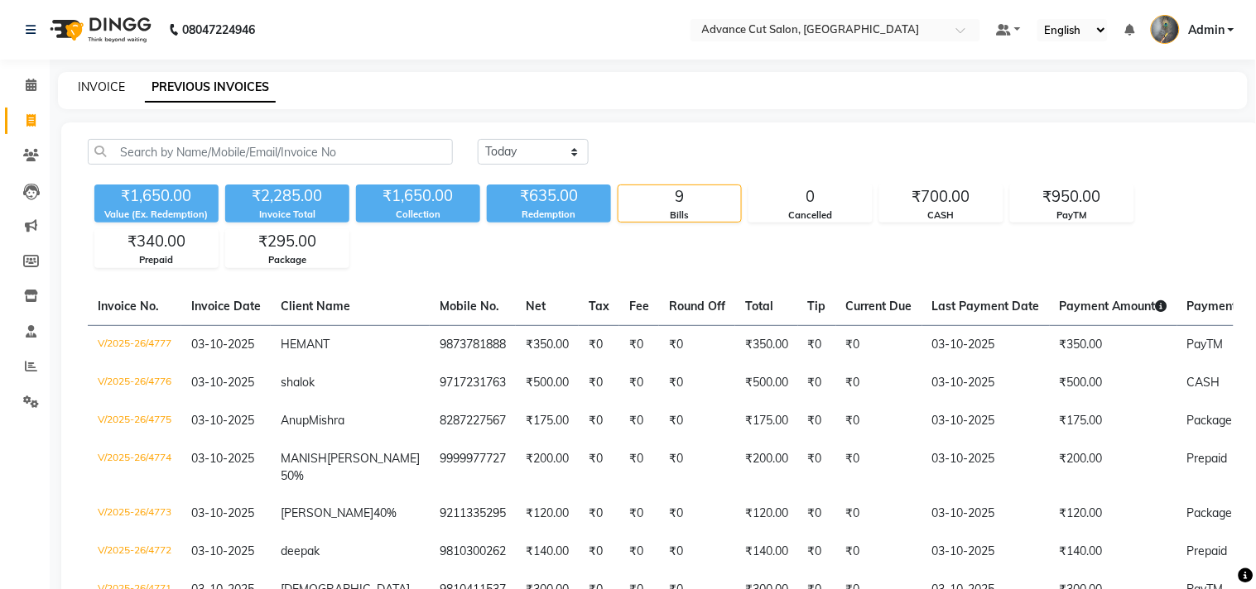
select select "service"
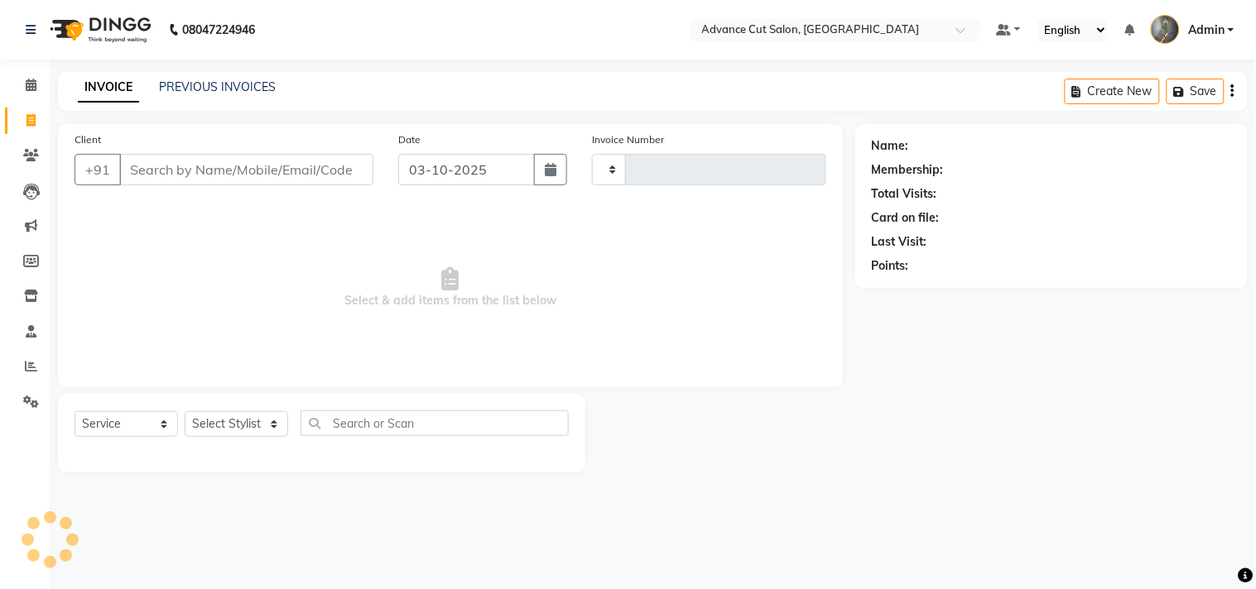
type input "4778"
select select "4939"
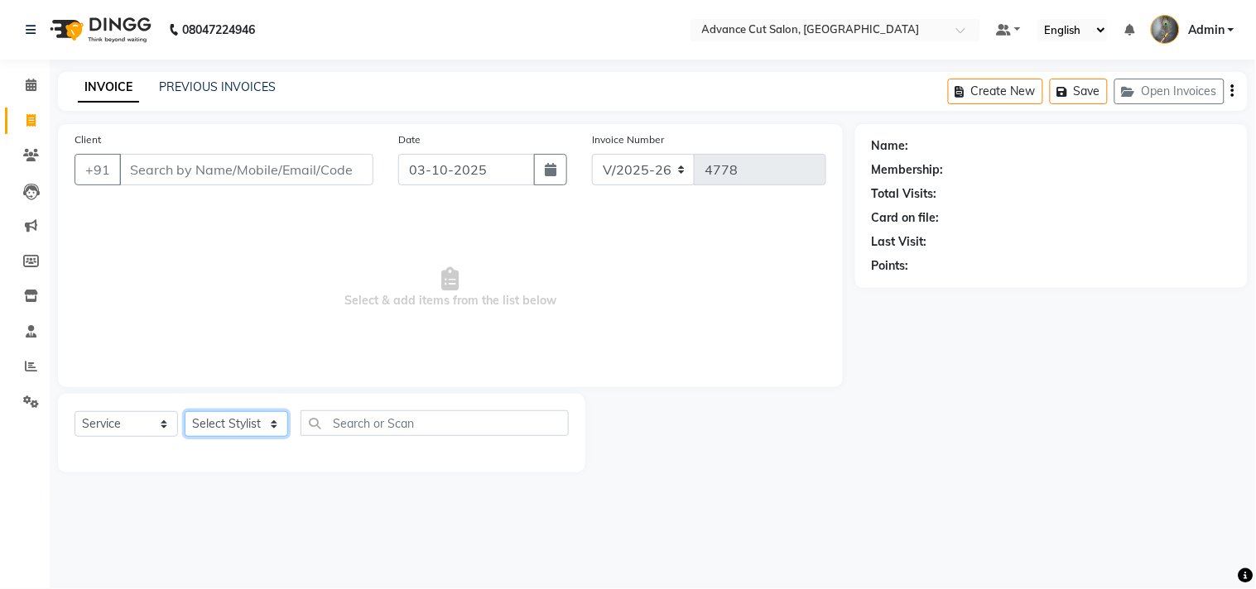
click at [208, 431] on select "Select Stylist Admin chahit COUNTOR Devid hardeep mamta manisha MONISH navi NOS…" at bounding box center [236, 424] width 103 height 26
select select "74352"
click at [185, 412] on select "Select Stylist Admin chahit COUNTOR Devid hardeep mamta manisha MONISH navi NOS…" at bounding box center [236, 424] width 103 height 26
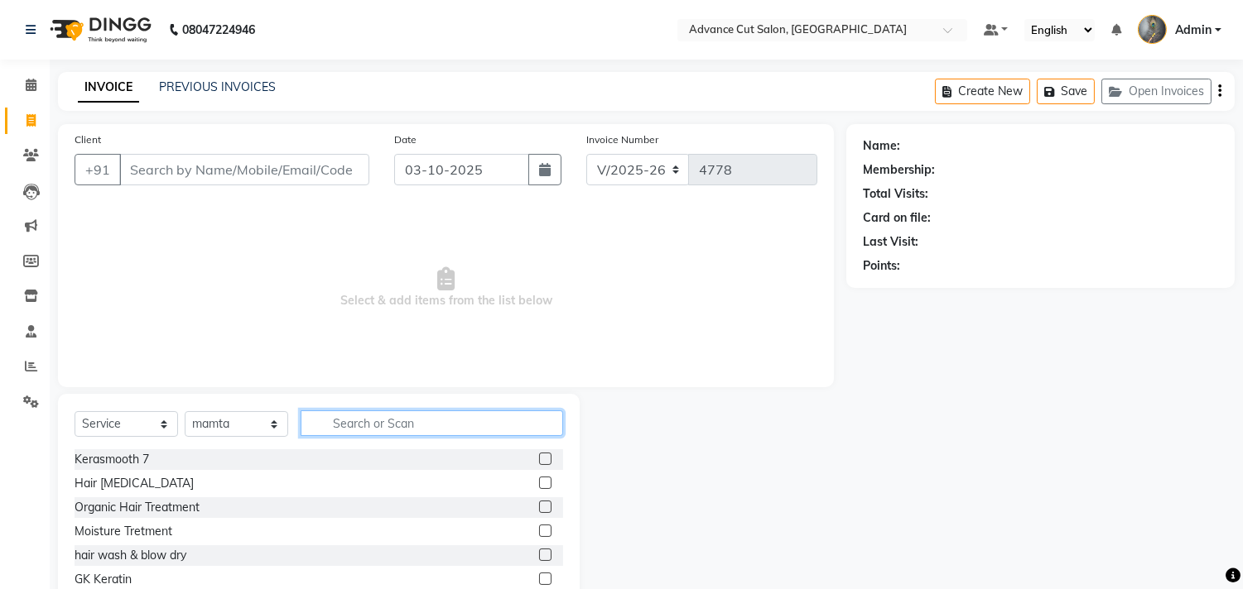
click at [363, 426] on input "text" at bounding box center [432, 424] width 262 height 26
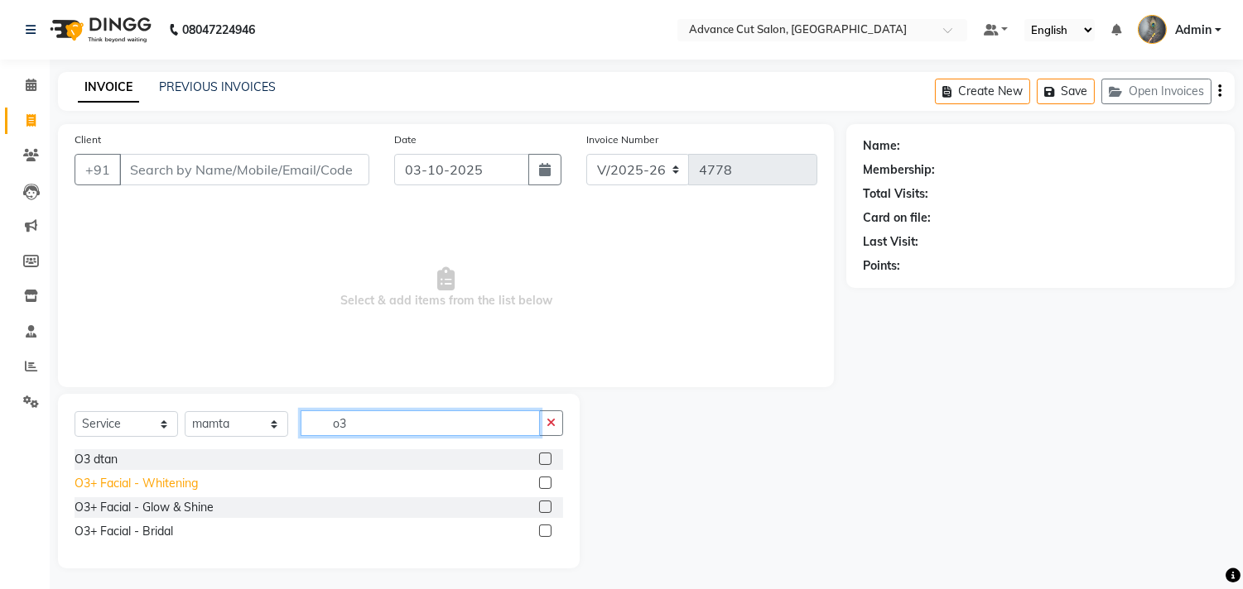
type input "o3"
click at [96, 484] on div "O3+ Facial - Whitening" at bounding box center [136, 483] width 123 height 17
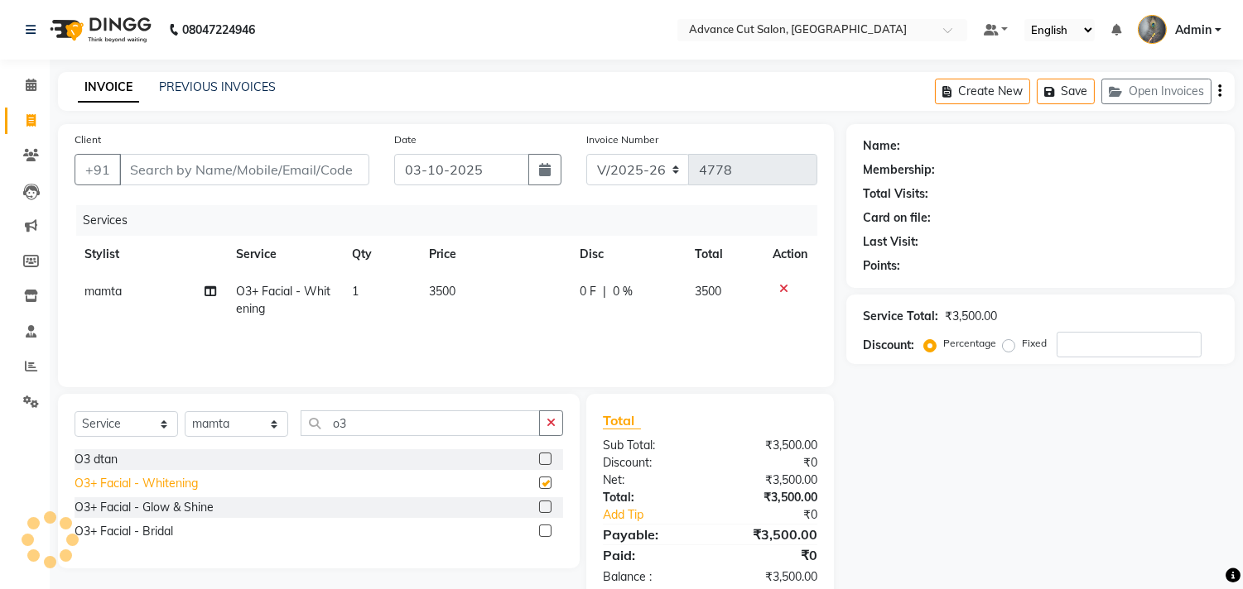
checkbox input "false"
click at [442, 290] on span "3500" at bounding box center [442, 291] width 26 height 15
select select "74352"
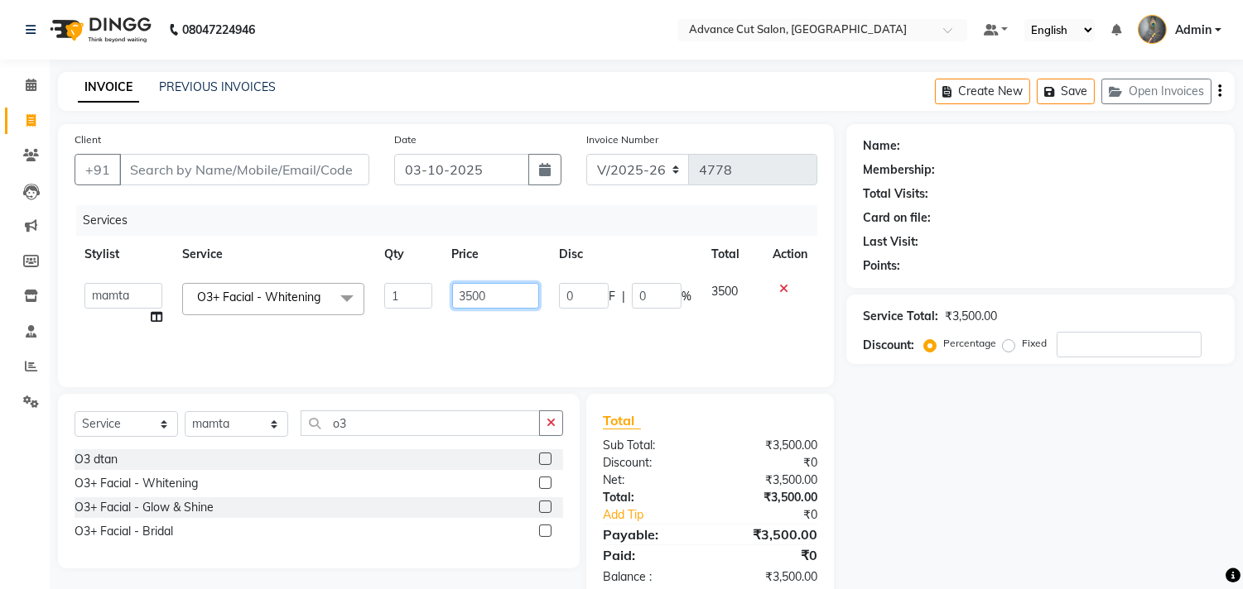
drag, startPoint x: 506, startPoint y: 285, endPoint x: 414, endPoint y: 308, distance: 94.8
click at [414, 308] on tr "Admin chahit COUNTOR Devid hardeep mamta manisha MONISH navi NOSHAD ALI rahul s…" at bounding box center [446, 304] width 743 height 63
type input "2000"
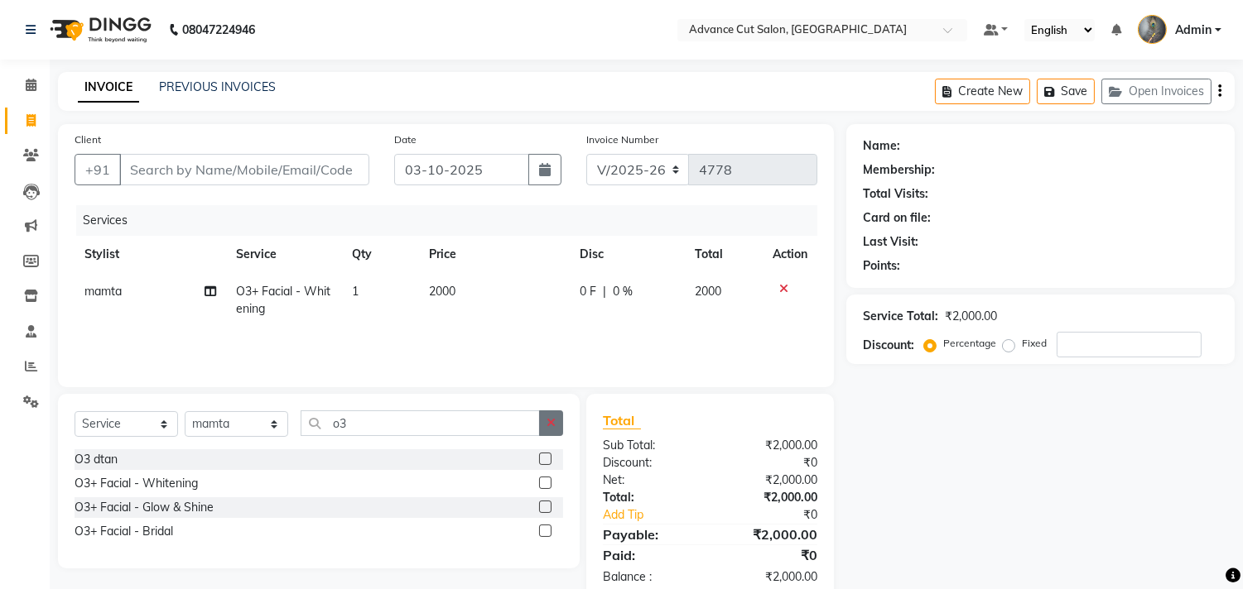
click at [556, 423] on button "button" at bounding box center [551, 424] width 24 height 26
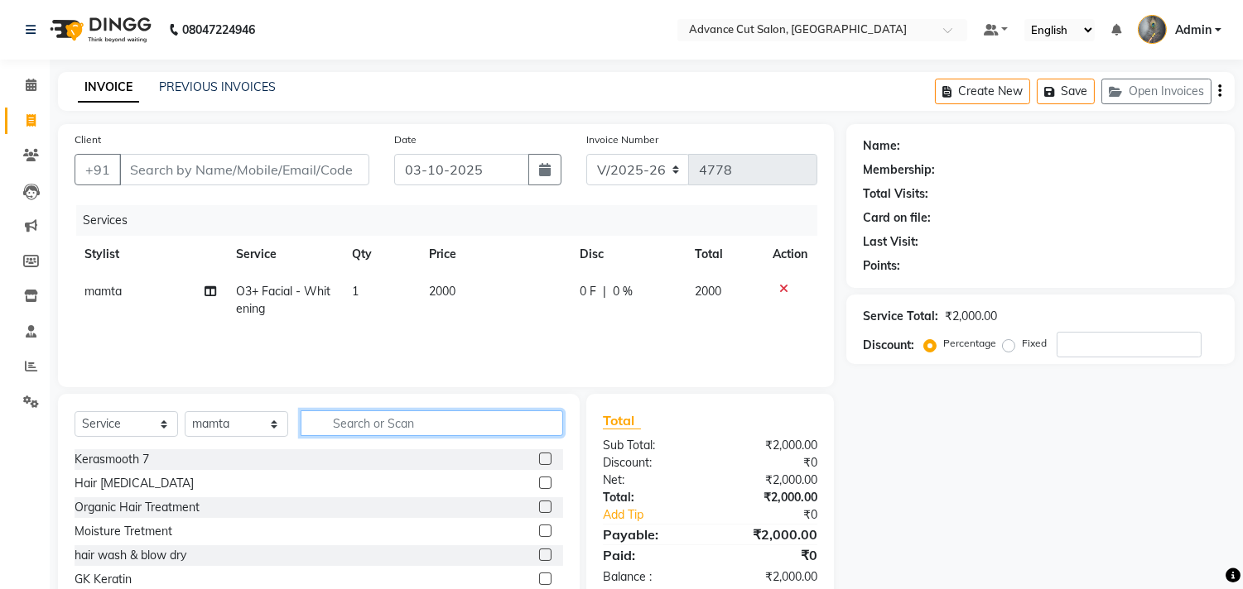
click at [417, 426] on input "text" at bounding box center [432, 424] width 262 height 26
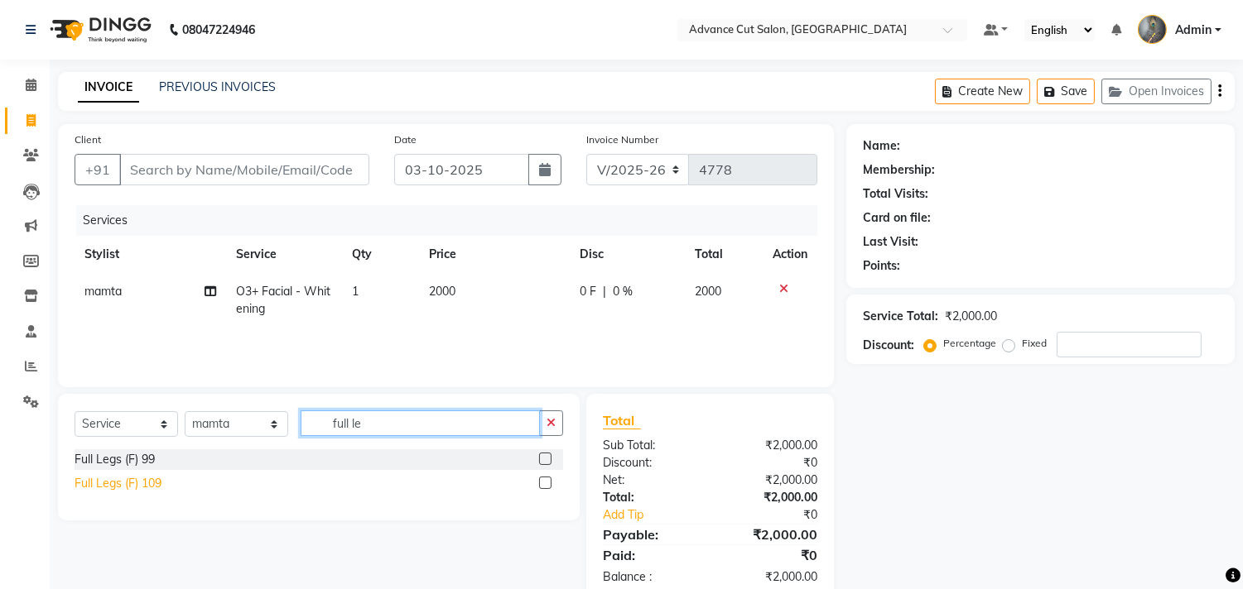
type input "full le"
click at [94, 479] on div "Full Legs (F) 109" at bounding box center [118, 483] width 87 height 17
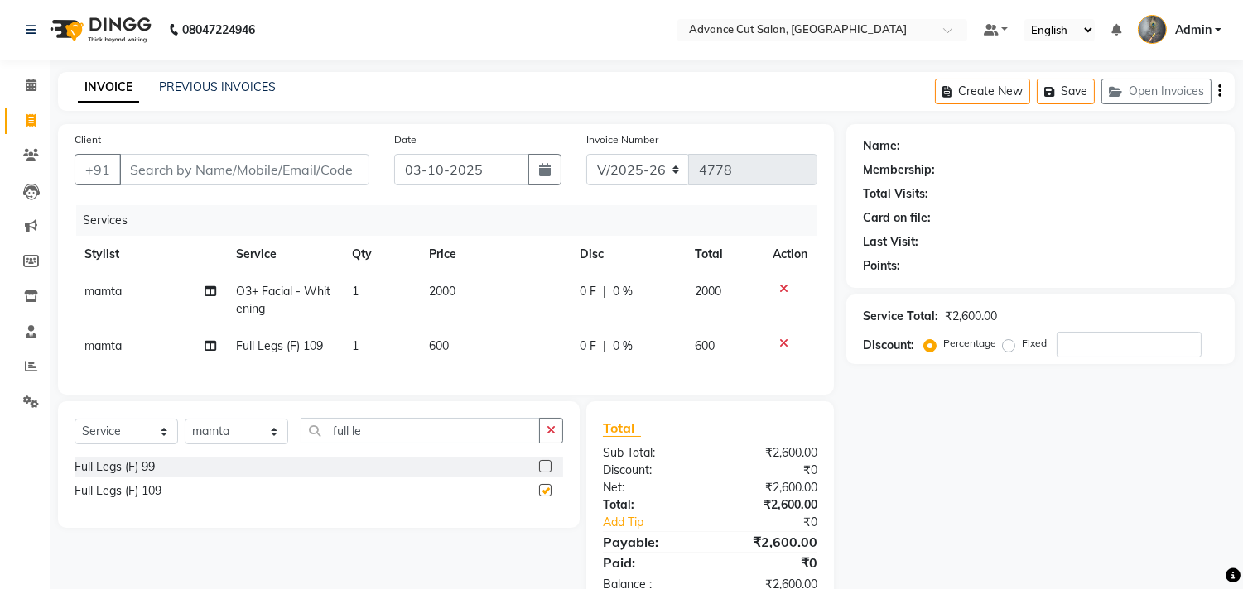
checkbox input "false"
drag, startPoint x: 383, startPoint y: 449, endPoint x: 354, endPoint y: 450, distance: 29.8
click at [354, 444] on input "full le" at bounding box center [420, 431] width 239 height 26
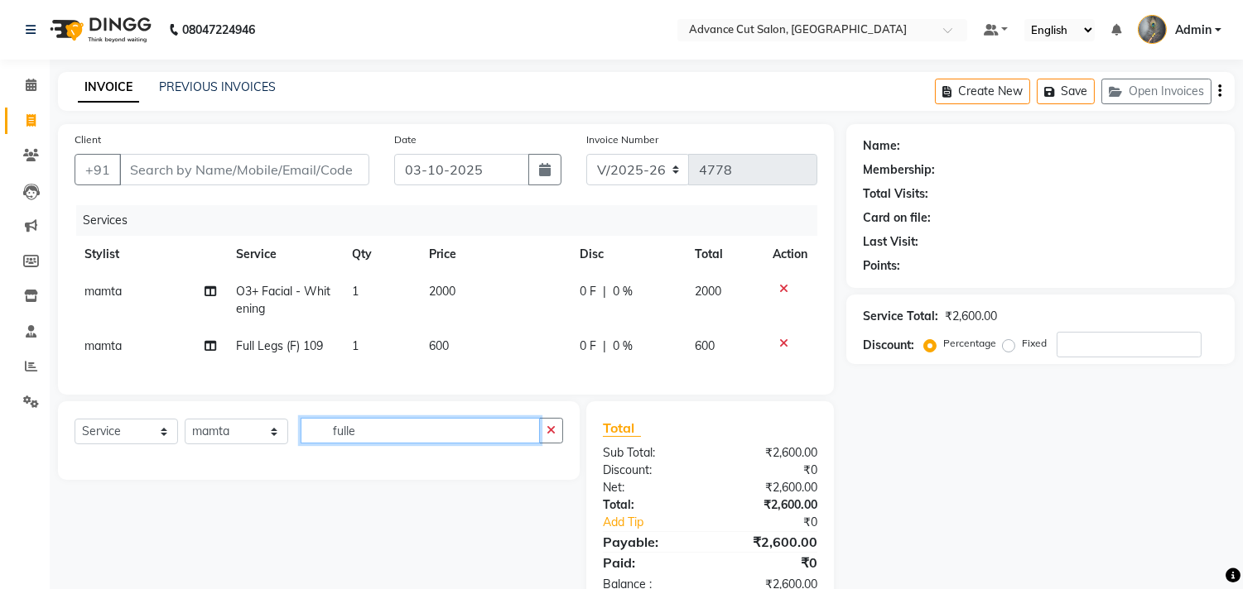
click at [354, 444] on input "fulle" at bounding box center [420, 431] width 239 height 26
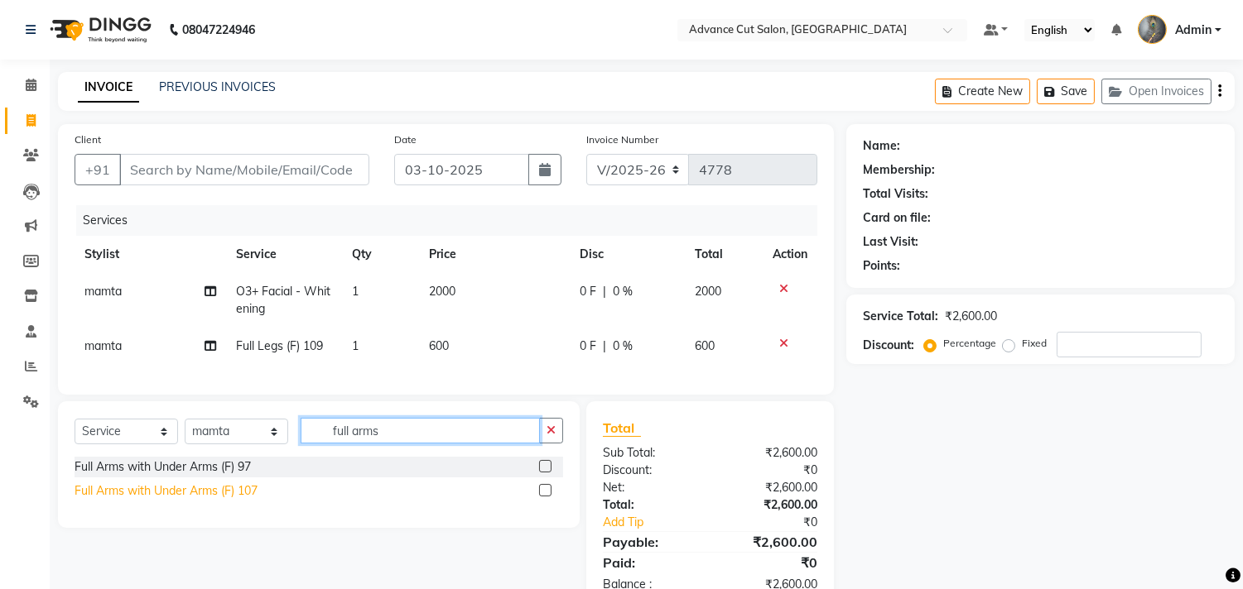
type input "full arms"
click at [218, 500] on div "Full Arms with Under Arms (F) 107" at bounding box center [166, 491] width 183 height 17
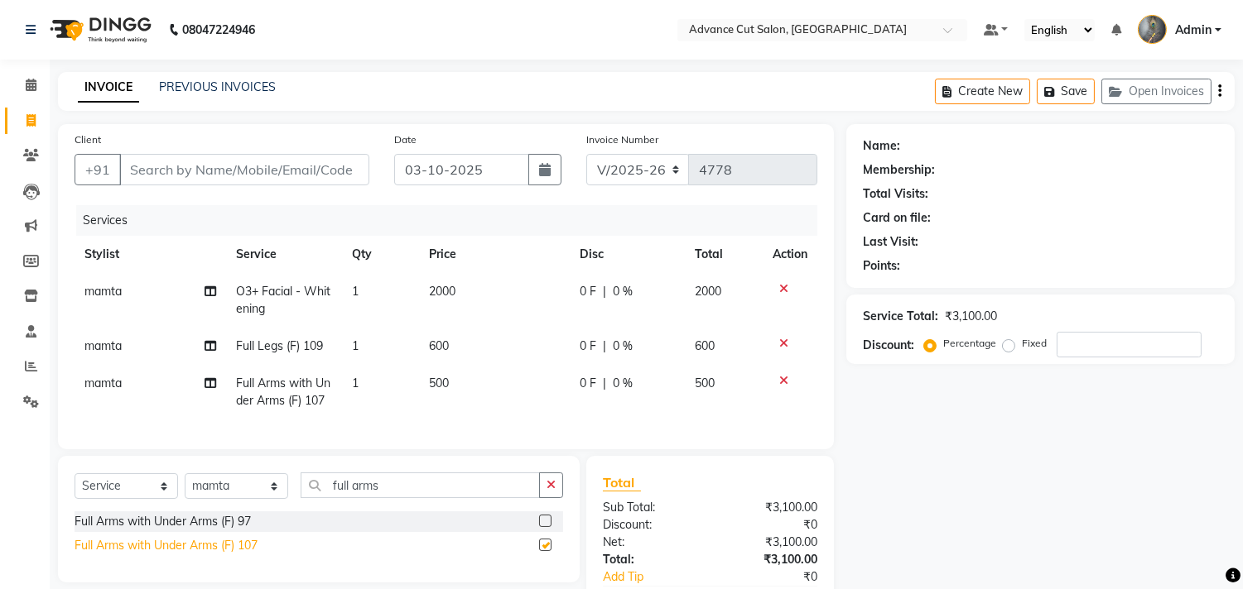
checkbox input "false"
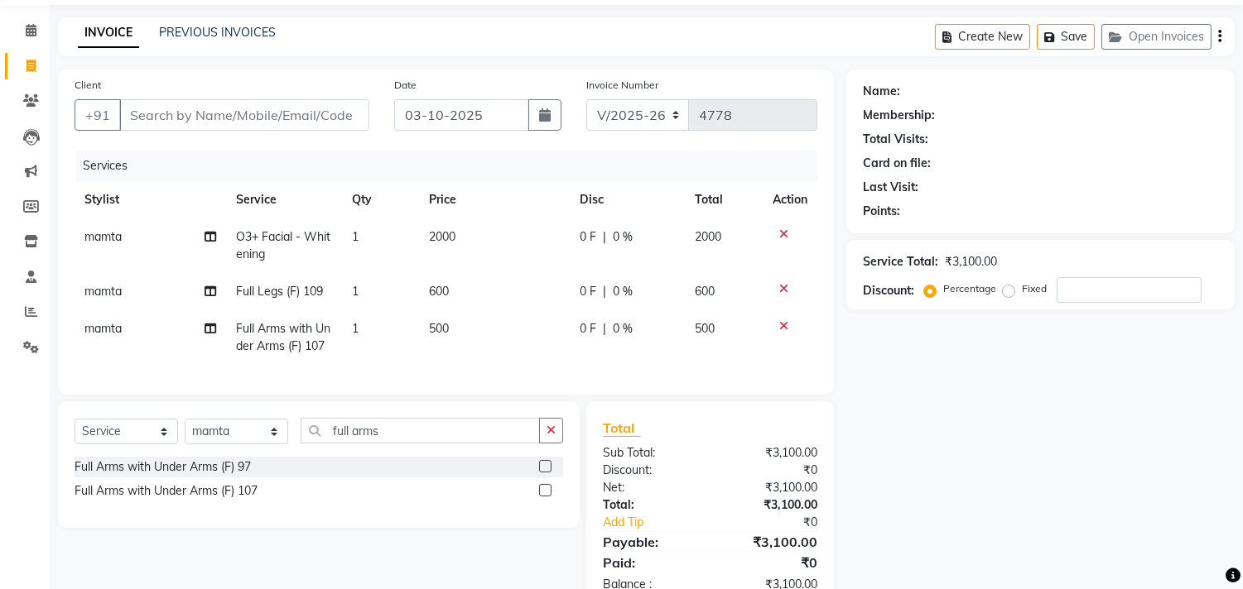
scroll to position [113, 0]
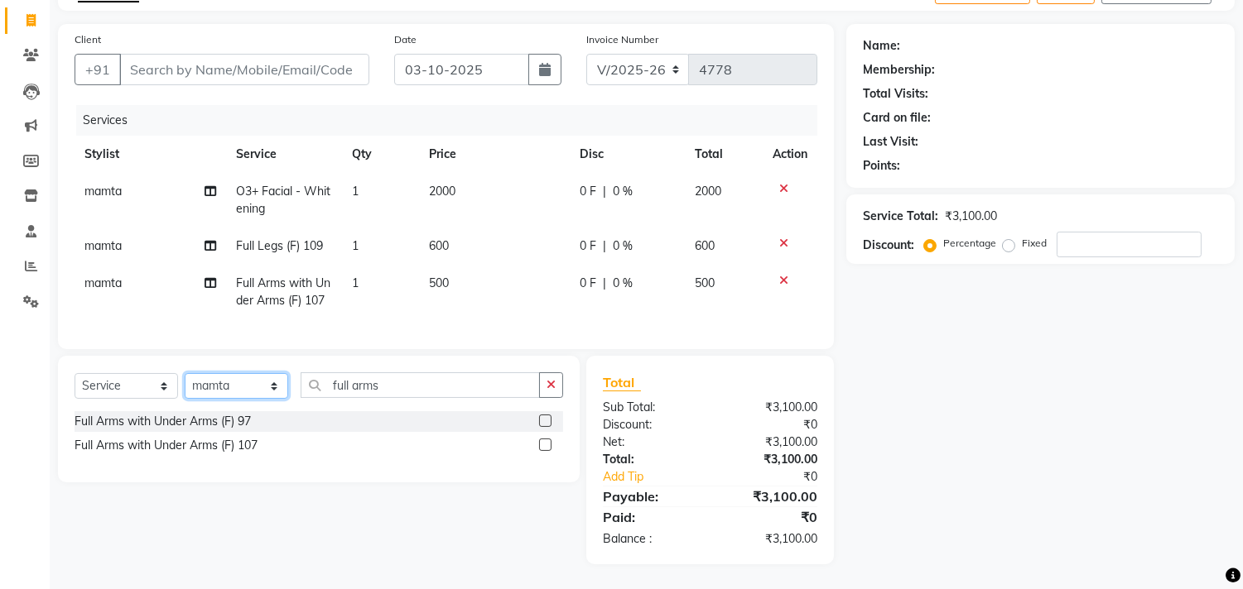
click at [251, 379] on select "Select Stylist Admin chahit COUNTOR Devid hardeep mamta manisha MONISH navi NOS…" at bounding box center [236, 386] width 103 height 26
click at [249, 395] on select "Select Stylist Admin chahit COUNTOR Devid hardeep mamta manisha MONISH navi NOS…" at bounding box center [236, 386] width 103 height 26
select select "58461"
click at [185, 374] on select "Select Stylist Admin chahit COUNTOR Devid hardeep mamta manisha MONISH navi NOS…" at bounding box center [236, 386] width 103 height 26
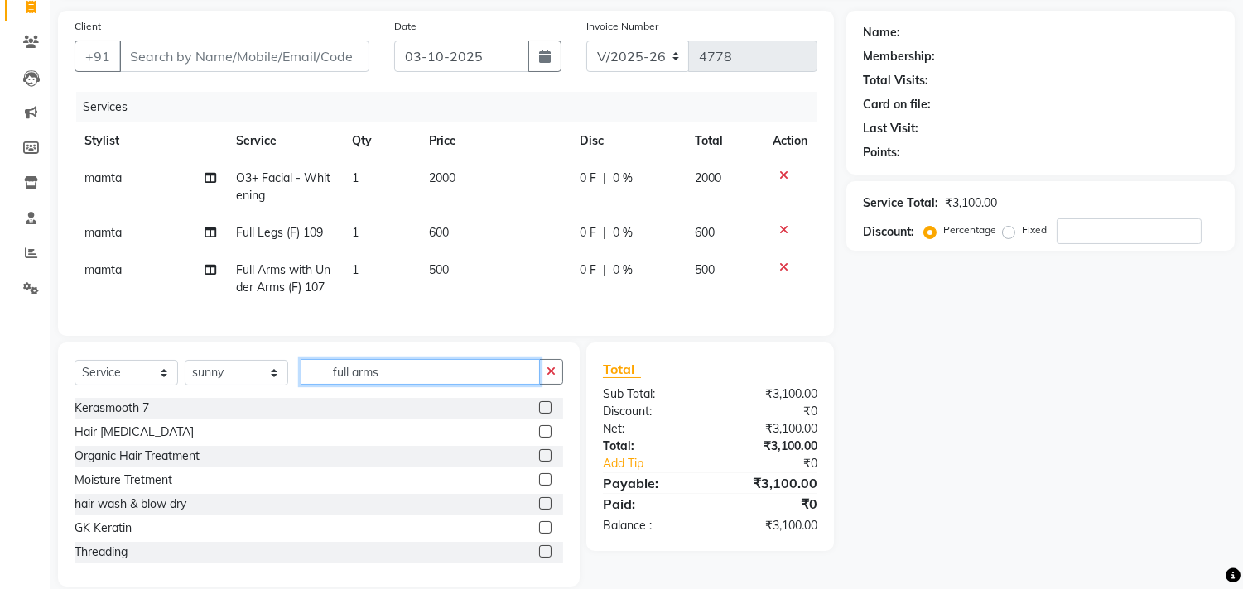
click at [384, 385] on input "full arms" at bounding box center [420, 372] width 239 height 26
click at [383, 385] on input "full arms" at bounding box center [420, 372] width 239 height 26
click at [383, 385] on input "text" at bounding box center [432, 372] width 262 height 26
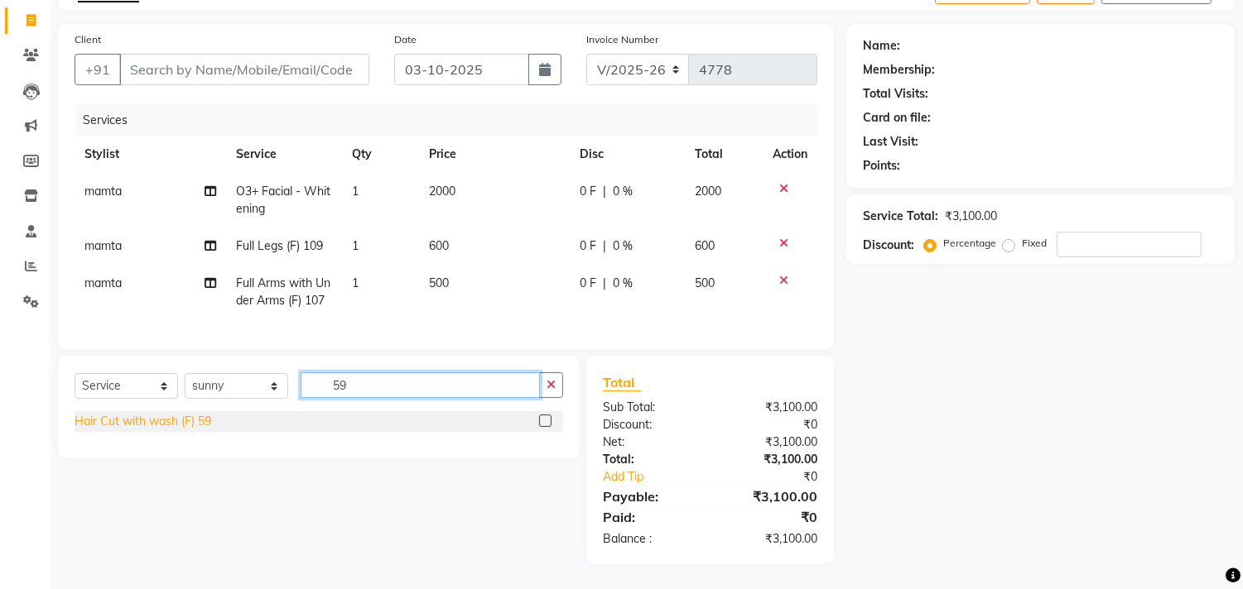
type input "59"
click at [174, 416] on div "Hair Cut with wash (F) 59" at bounding box center [143, 421] width 137 height 17
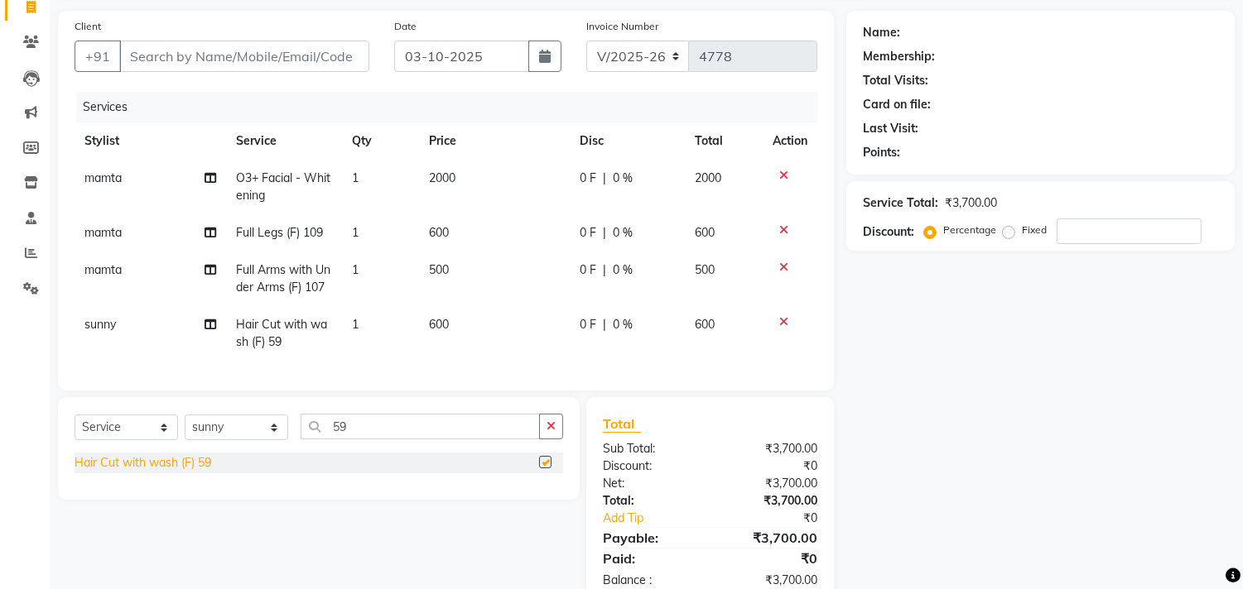
checkbox input "false"
click at [193, 53] on input "Client" at bounding box center [244, 56] width 250 height 31
type input "9"
type input "0"
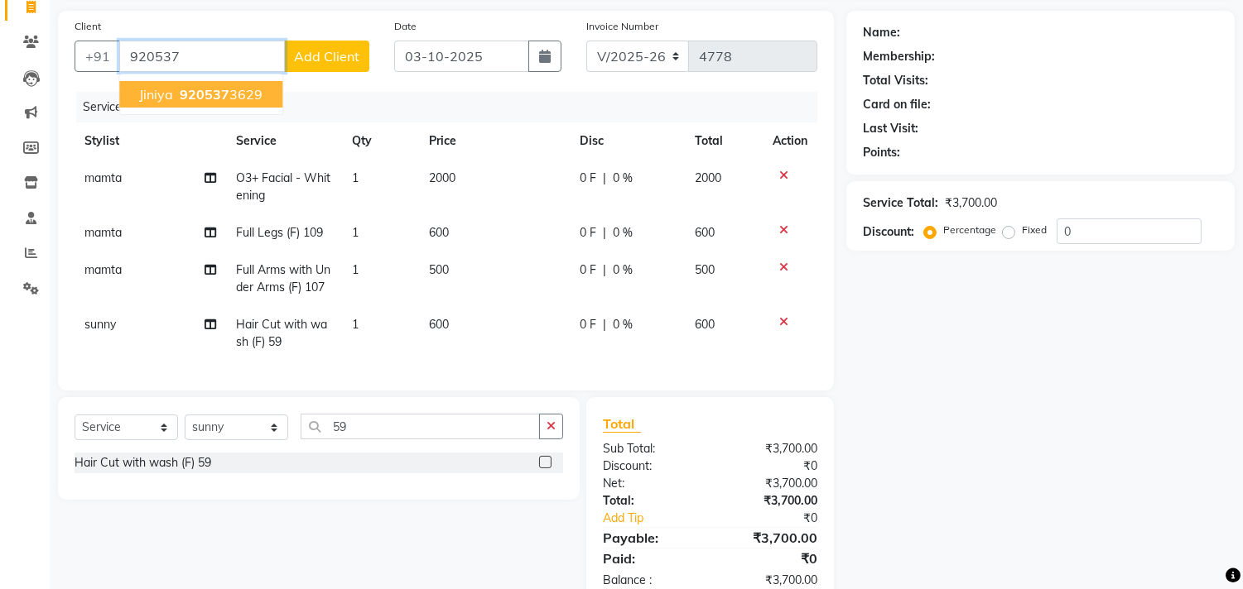
click at [171, 94] on span "jiniya" at bounding box center [156, 94] width 34 height 17
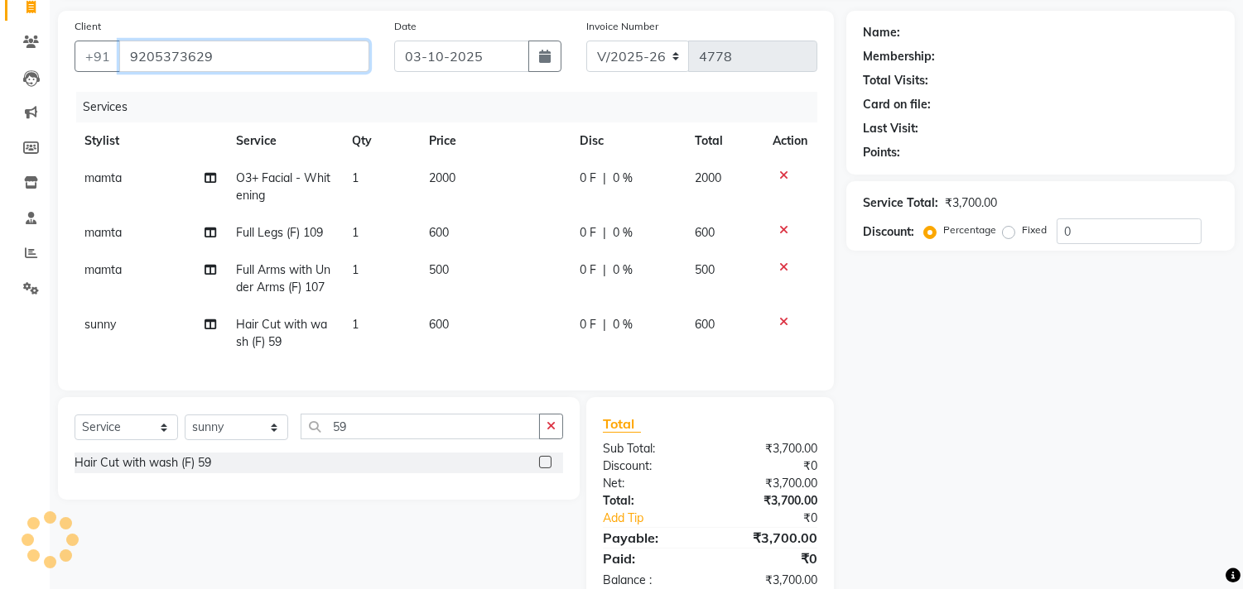
type input "9205373629"
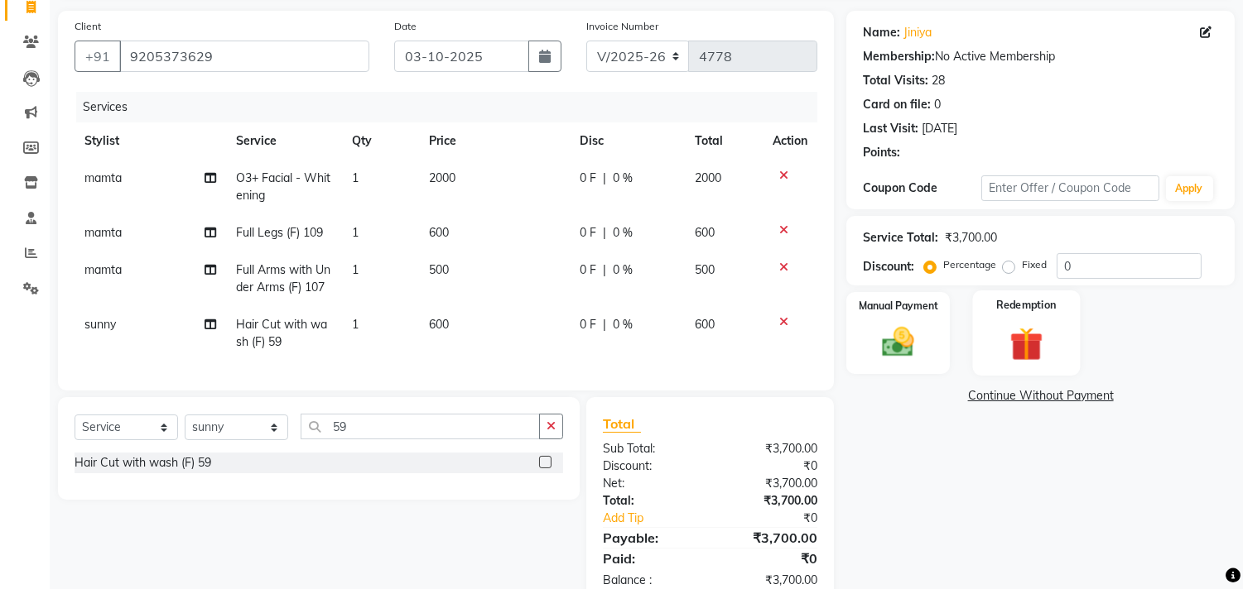
click at [1044, 365] on div "Redemption" at bounding box center [1026, 333] width 108 height 84
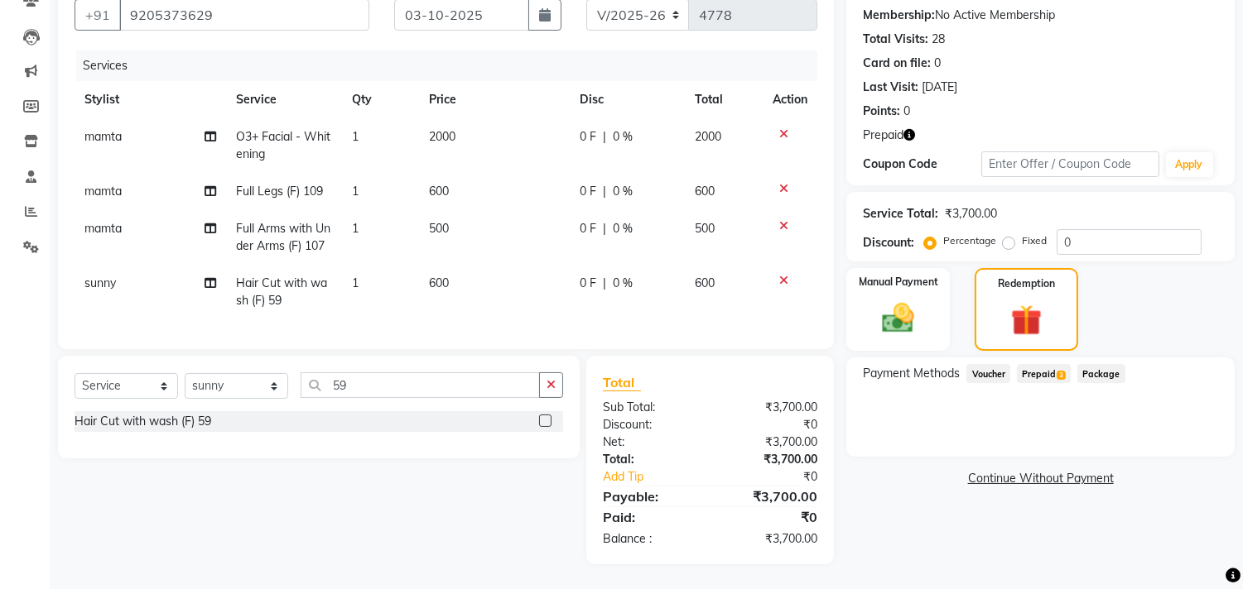
click at [1038, 364] on span "Prepaid 3" at bounding box center [1044, 373] width 54 height 19
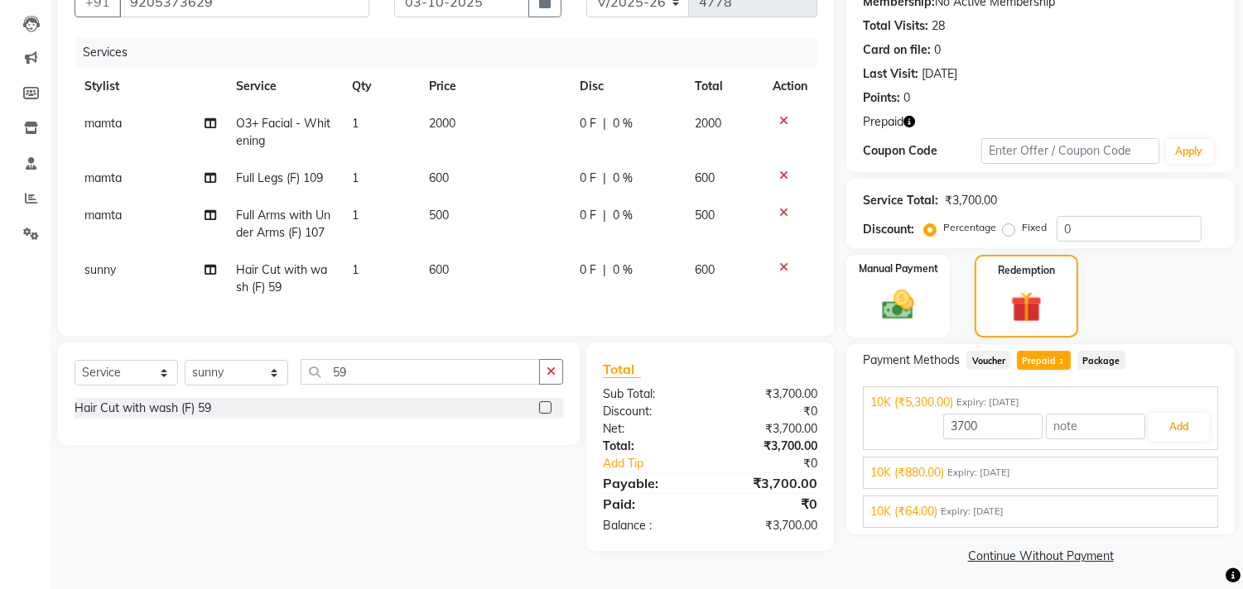
scroll to position [171, 0]
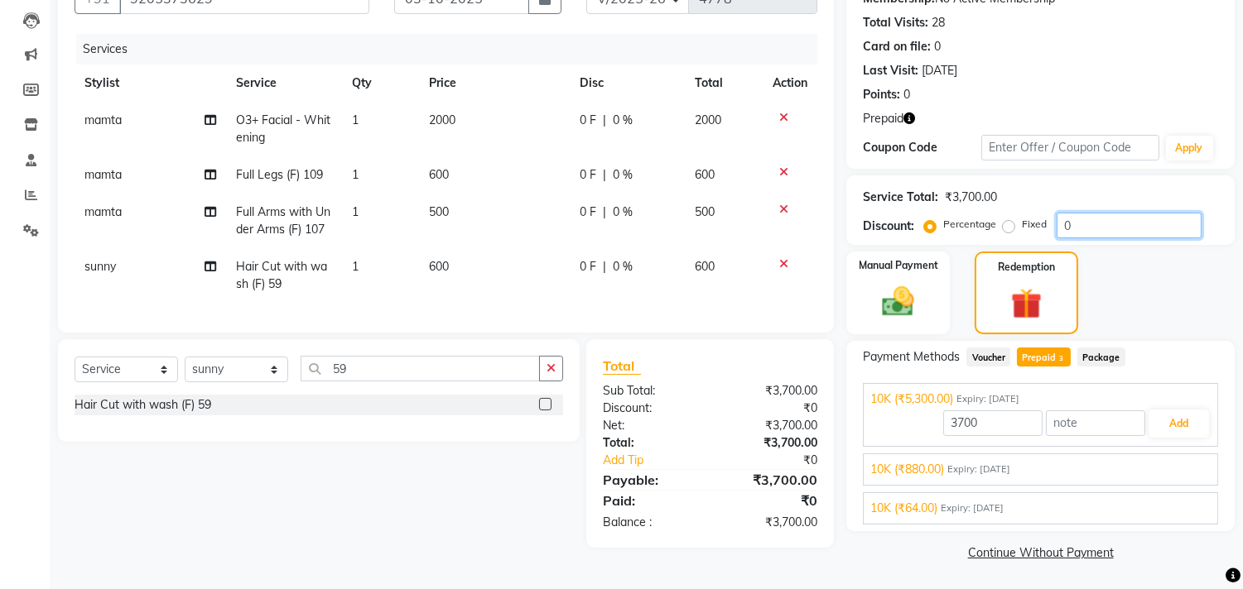
click at [1060, 225] on input "0" at bounding box center [1128, 226] width 145 height 26
type input "40"
type input "5300"
type input "40"
click at [975, 510] on span "Expiry: 26-08-2029" at bounding box center [972, 509] width 63 height 14
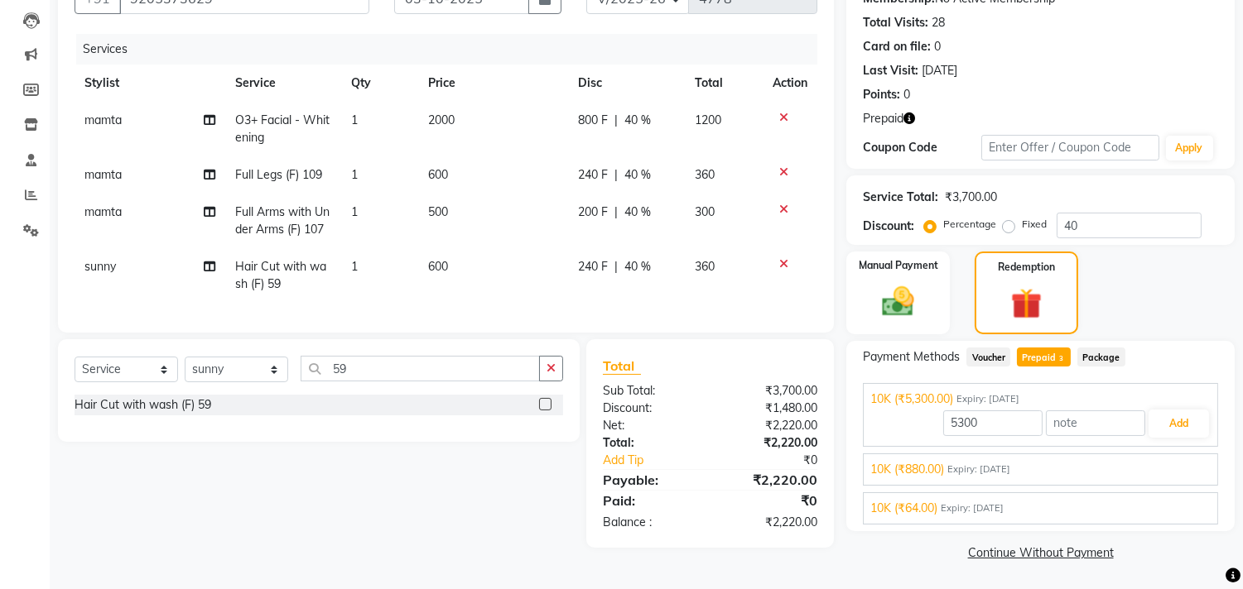
click at [975, 510] on span "Expiry: 26-08-2029" at bounding box center [972, 509] width 63 height 14
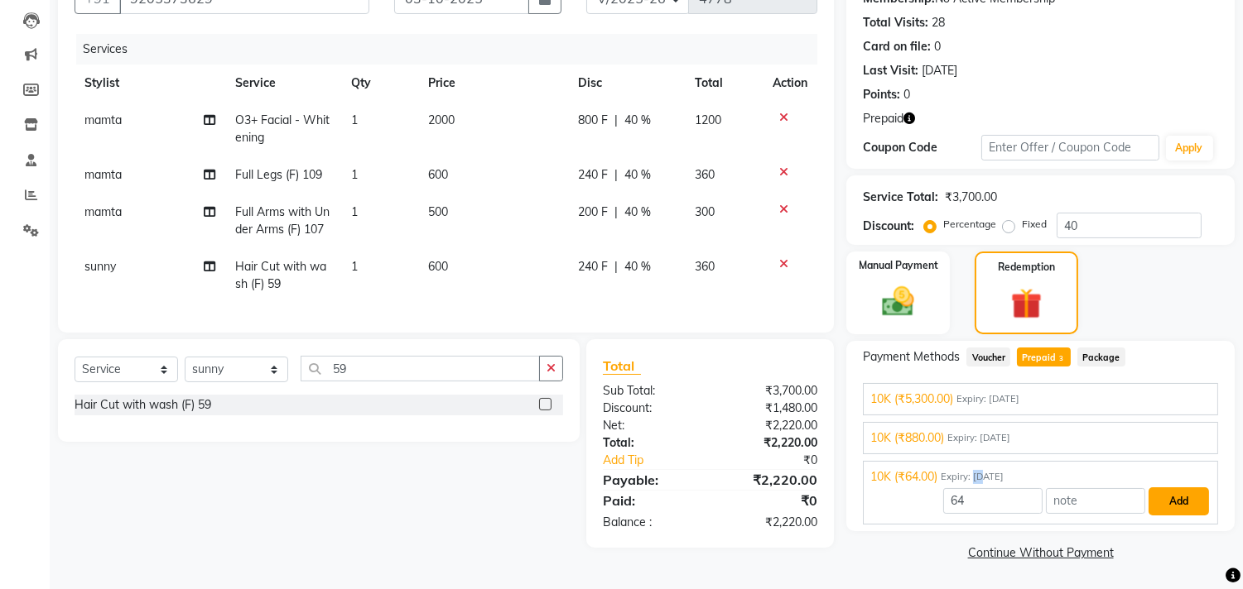
click at [1167, 499] on button "Add" at bounding box center [1178, 502] width 60 height 28
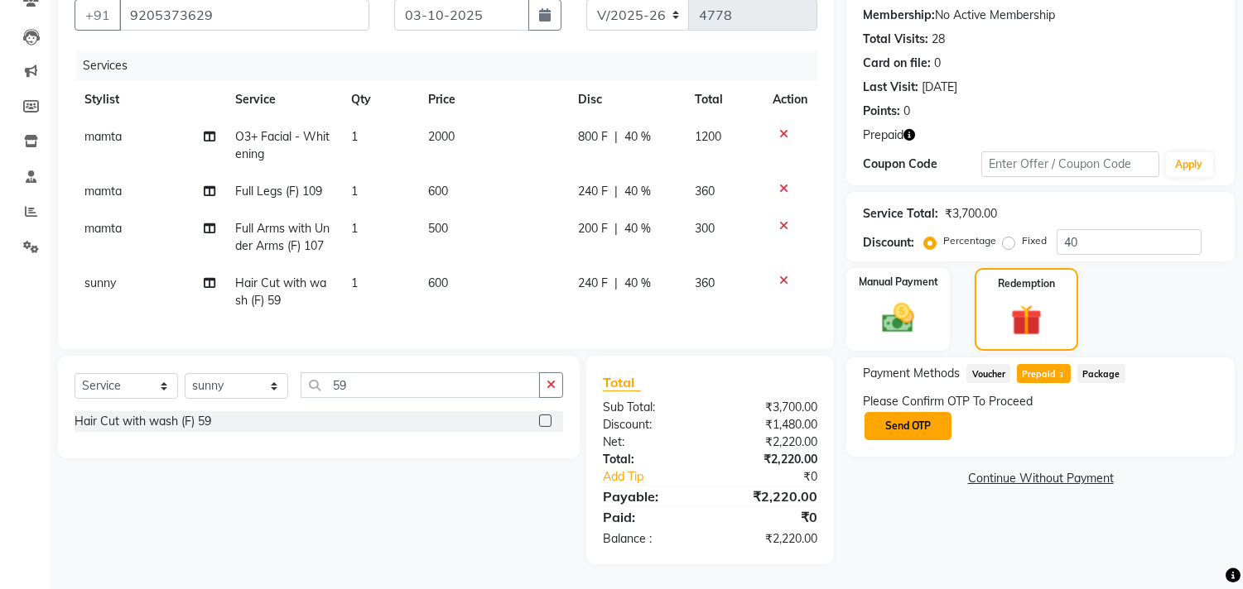
click at [920, 414] on button "Send OTP" at bounding box center [907, 426] width 87 height 28
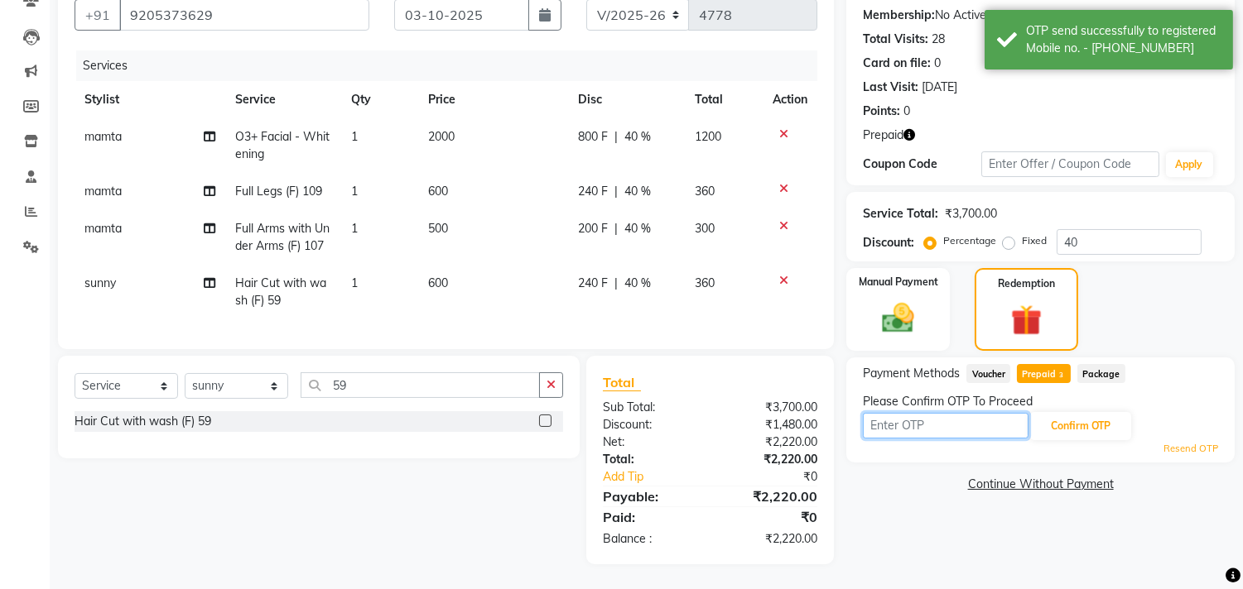
click at [936, 413] on input "text" at bounding box center [946, 426] width 166 height 26
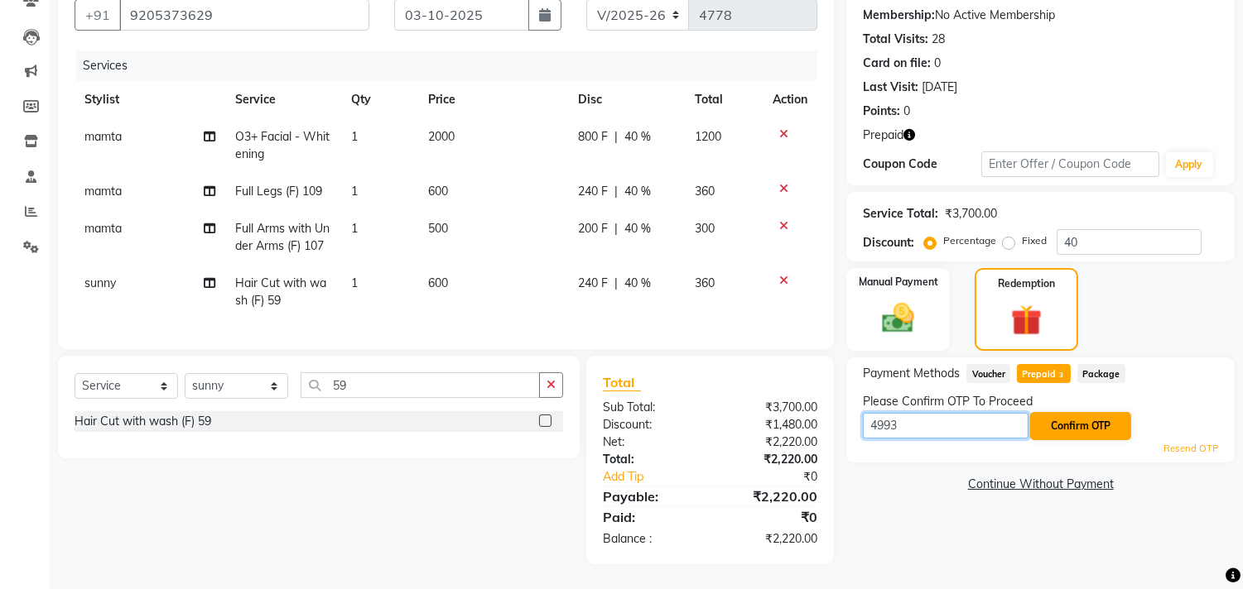
type input "4993"
click at [1047, 412] on button "Confirm OTP" at bounding box center [1080, 426] width 101 height 28
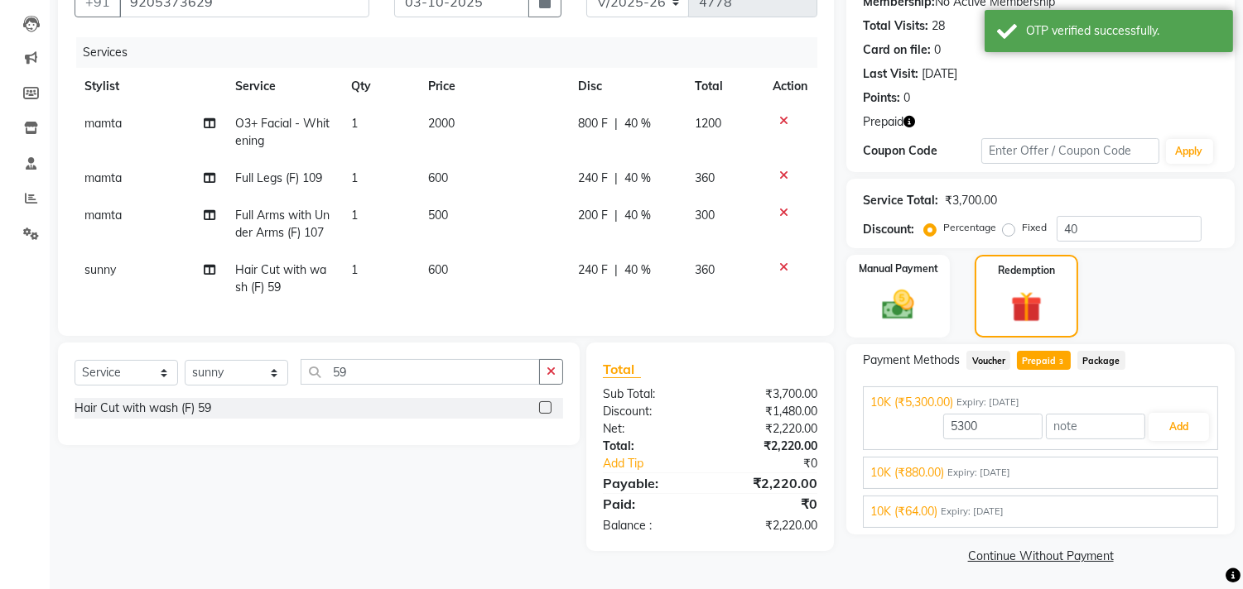
click at [932, 514] on span "10K (₹64.00)" at bounding box center [903, 511] width 67 height 17
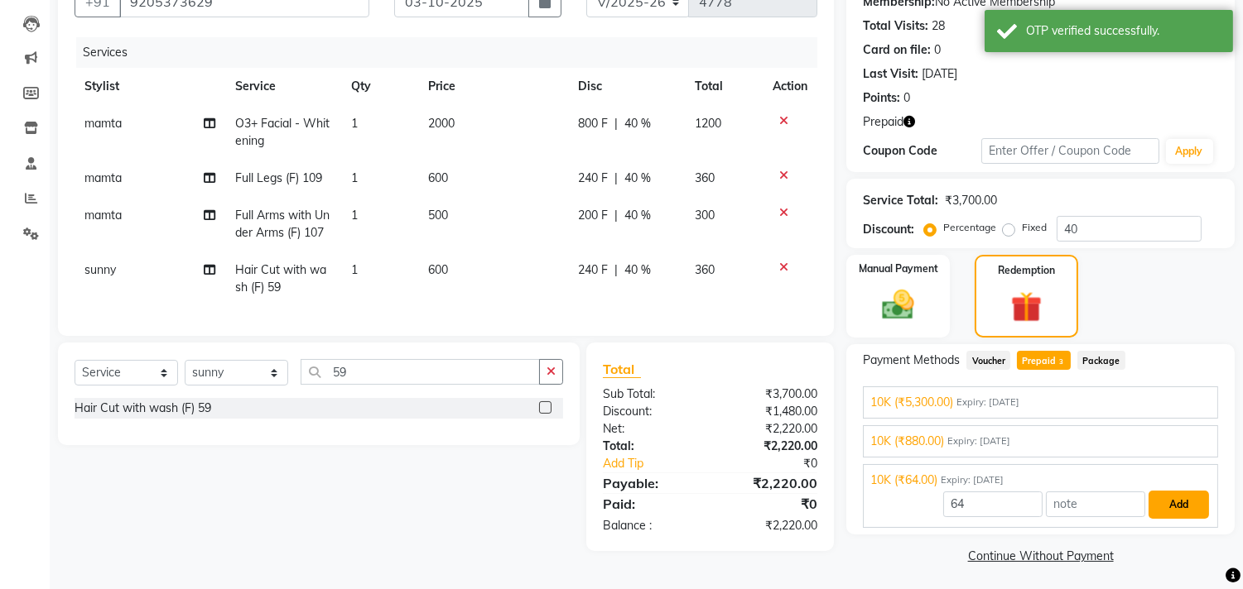
click at [1170, 510] on button "Add" at bounding box center [1178, 505] width 60 height 28
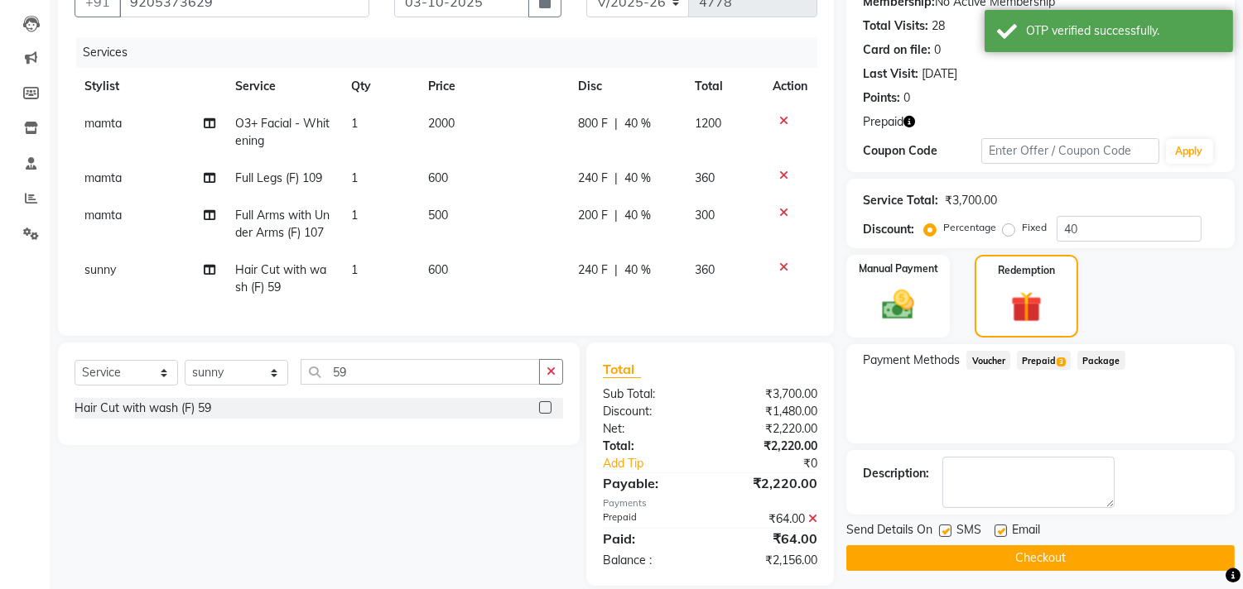
click at [1044, 367] on span "Prepaid 3" at bounding box center [1044, 360] width 54 height 19
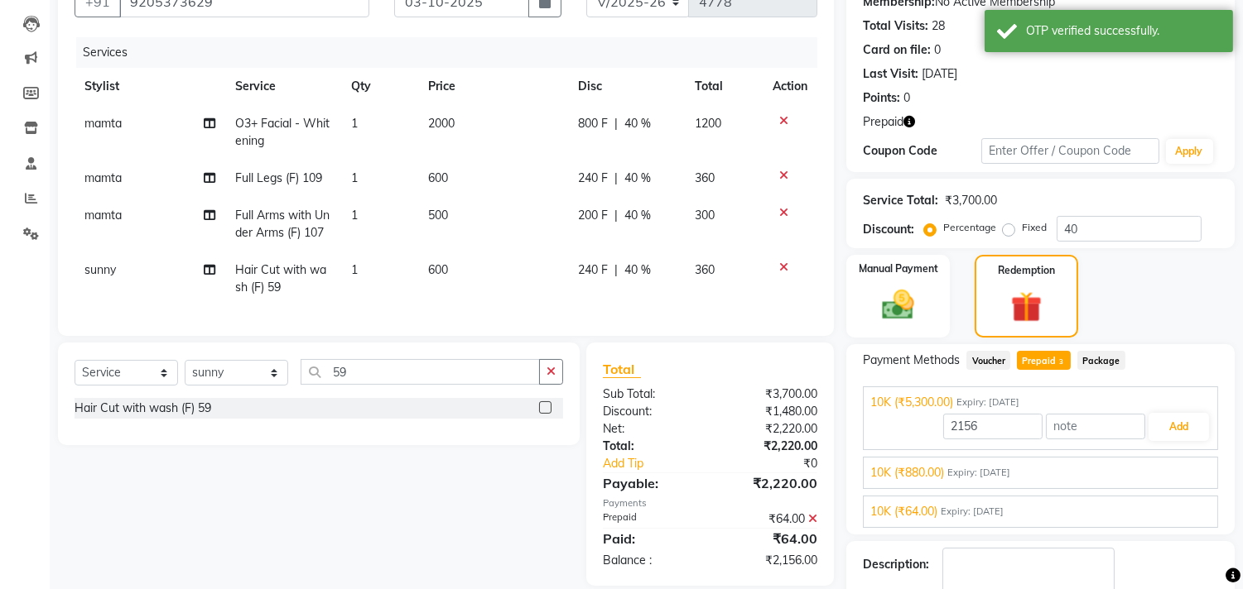
click at [999, 480] on div "10K (₹880.00) Expiry: 26-08-2029" at bounding box center [1040, 472] width 340 height 17
click at [1184, 461] on button "Add" at bounding box center [1178, 466] width 60 height 28
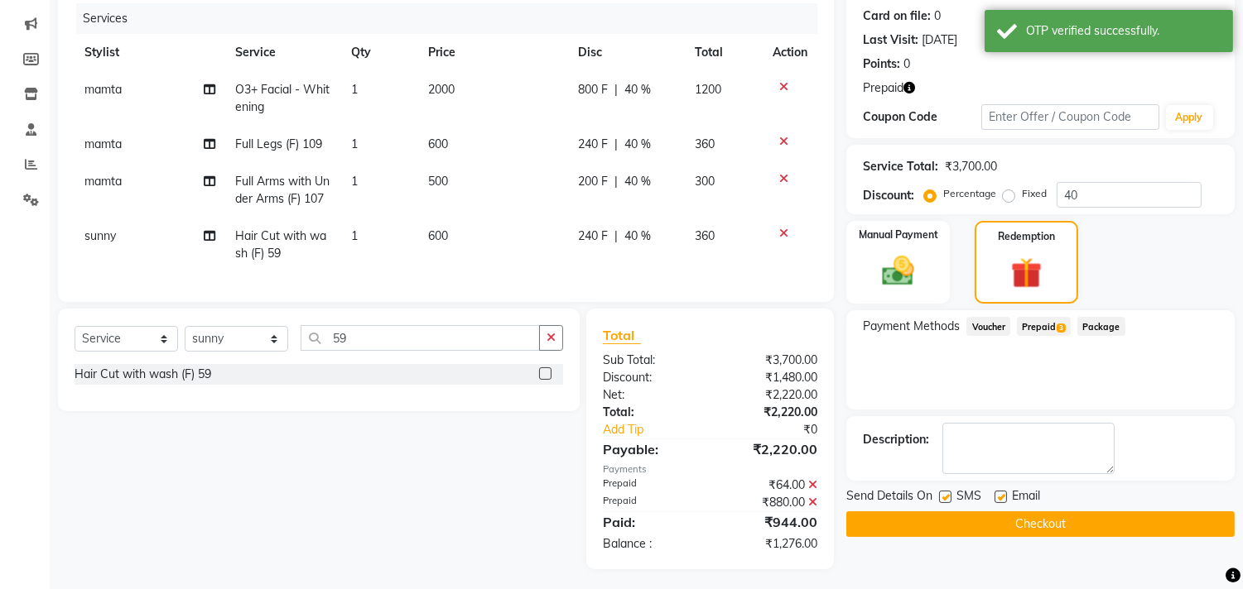
scroll to position [220, 0]
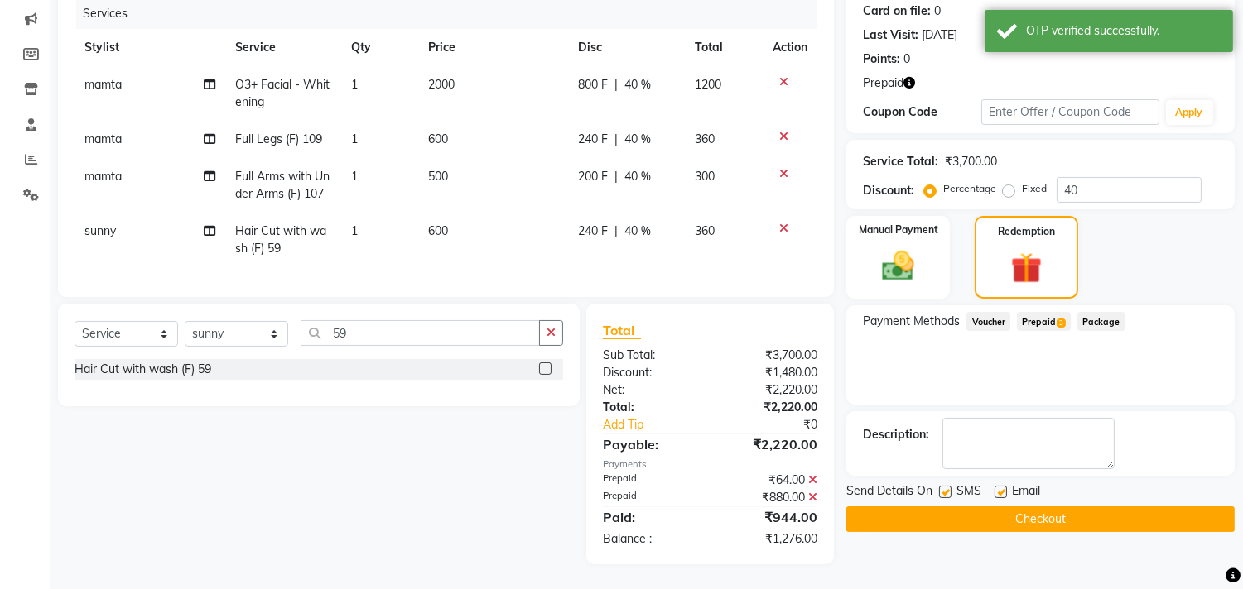
click at [1041, 312] on span "Prepaid 3" at bounding box center [1044, 321] width 54 height 19
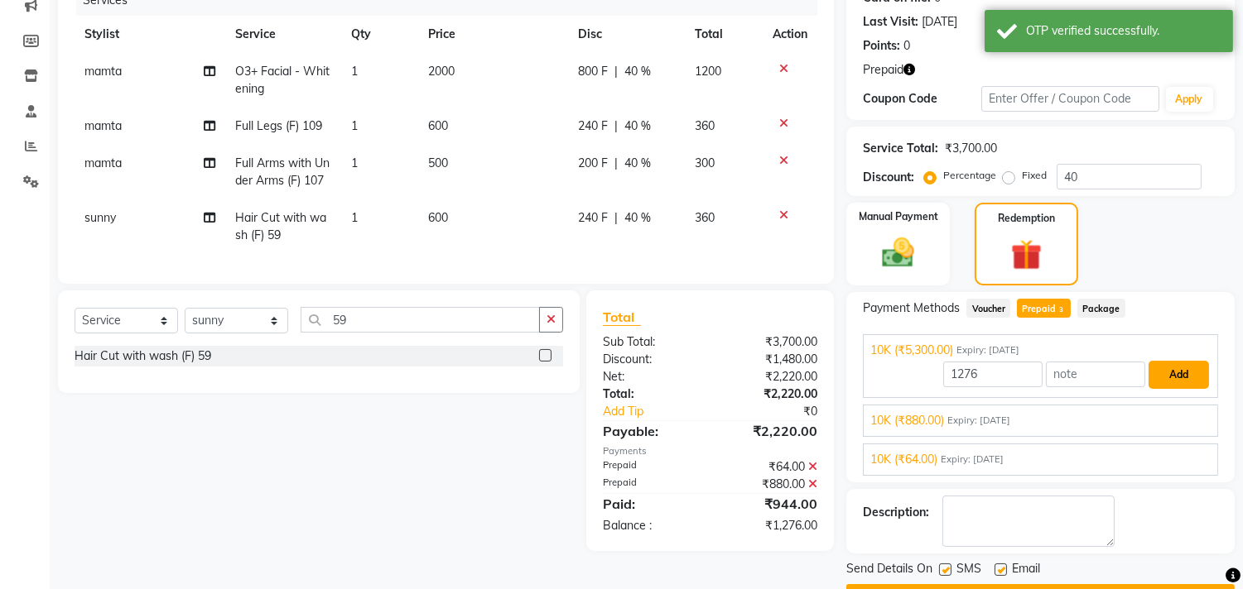
click at [1161, 378] on button "Add" at bounding box center [1178, 375] width 60 height 28
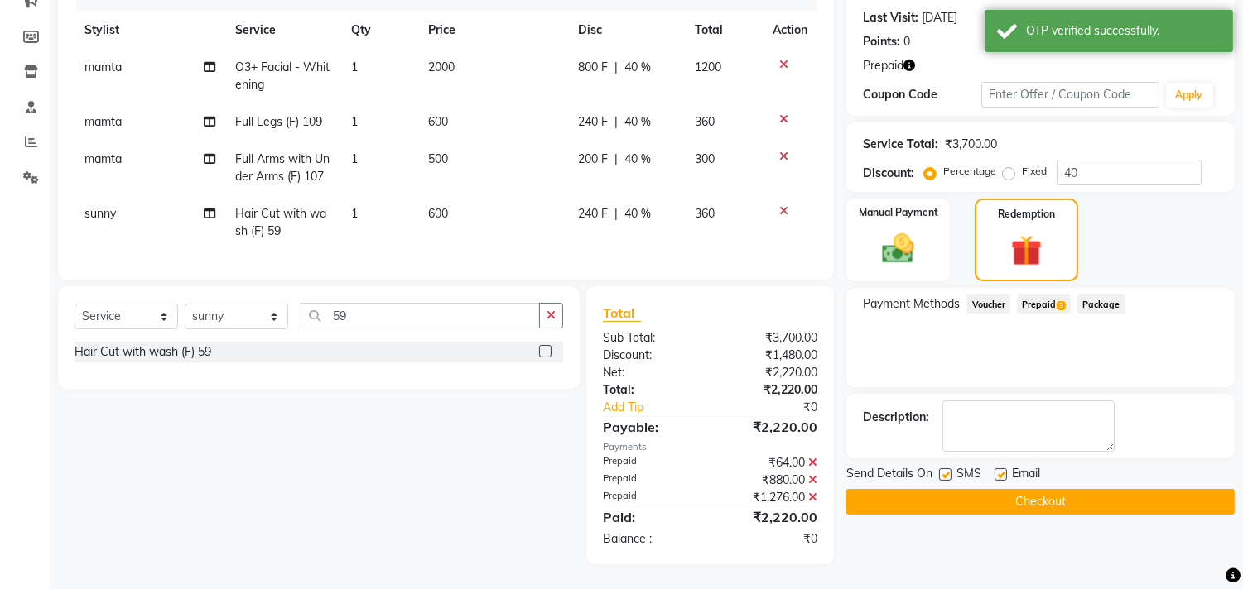
scroll to position [238, 0]
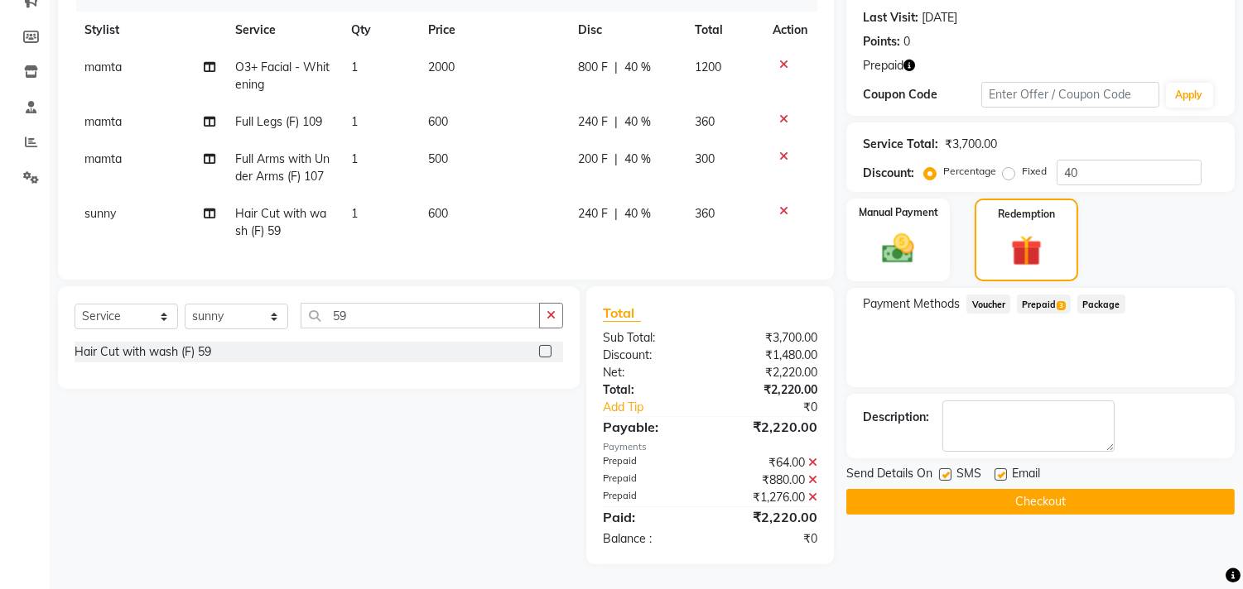
click at [1043, 491] on button "Checkout" at bounding box center [1040, 502] width 388 height 26
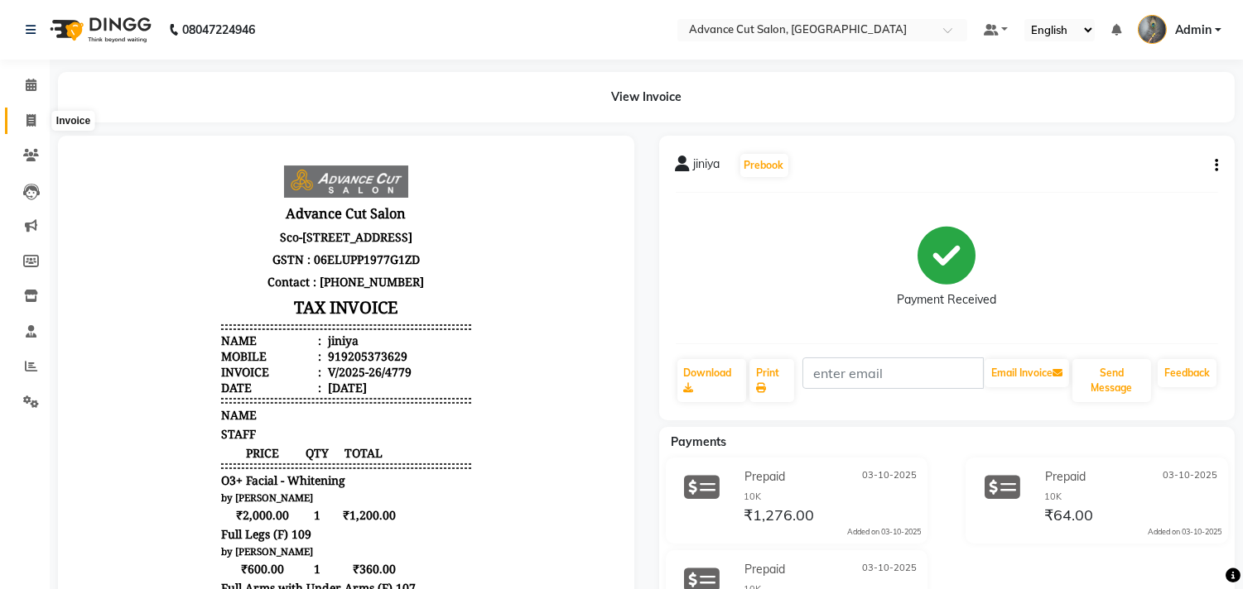
click at [30, 112] on span at bounding box center [31, 121] width 29 height 19
select select "service"
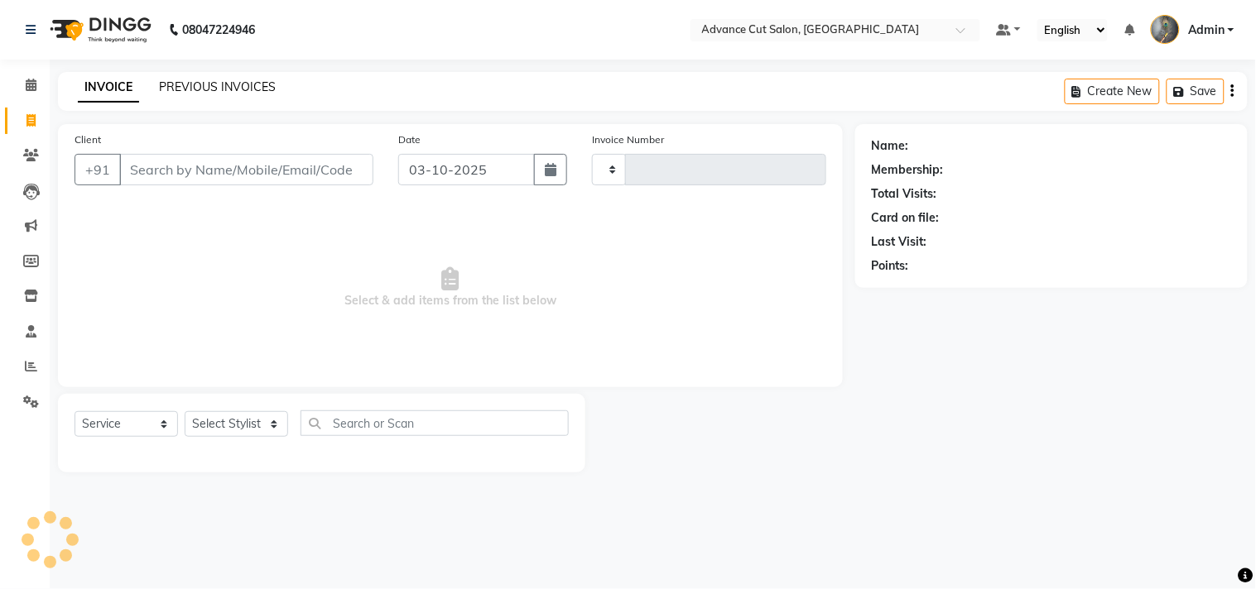
click at [196, 84] on link "PREVIOUS INVOICES" at bounding box center [217, 86] width 117 height 15
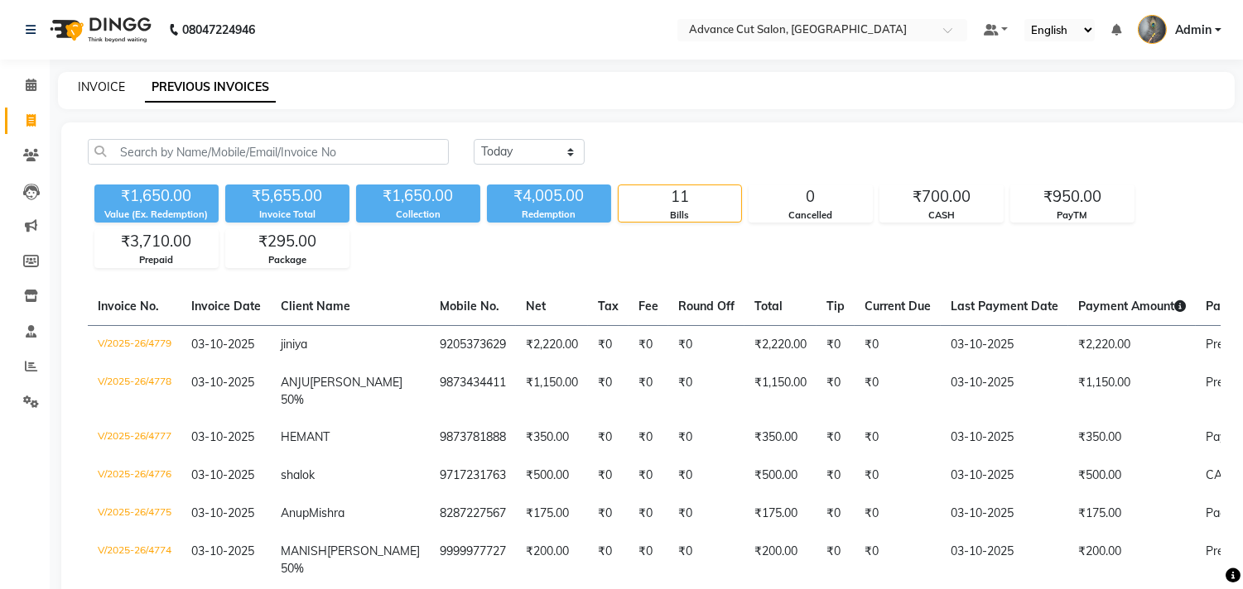
click at [86, 85] on link "INVOICE" at bounding box center [101, 86] width 47 height 15
select select "service"
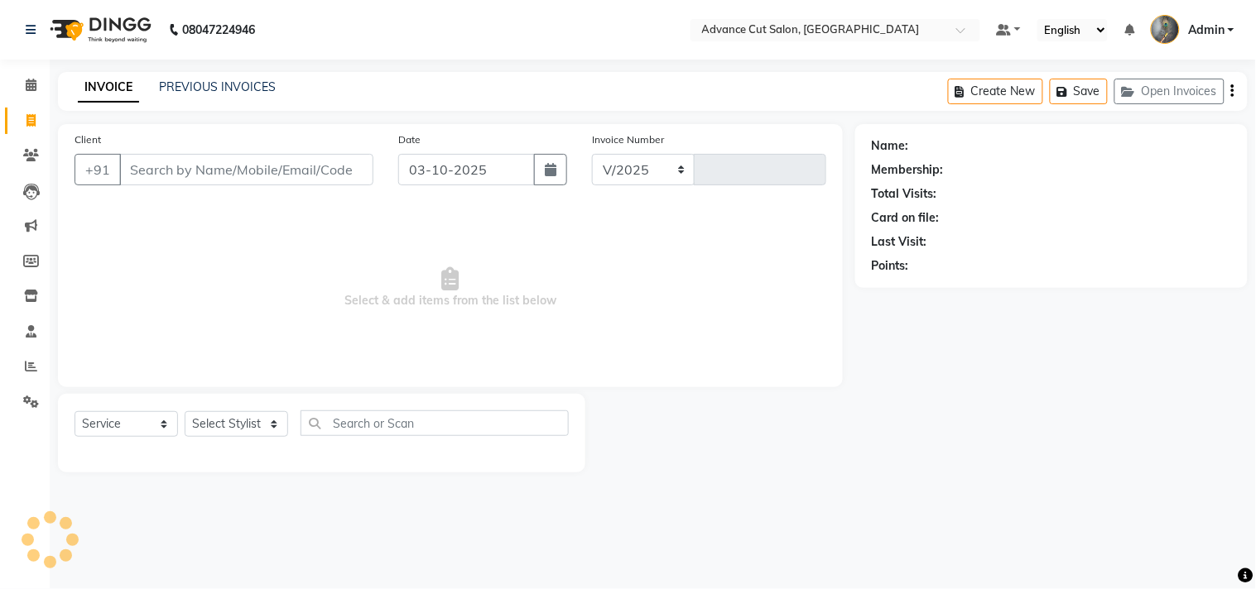
select select "4939"
type input "4780"
click at [243, 426] on select "Select Stylist Admin chahit COUNTOR Devid hardeep mamta manisha MONISH navi NOS…" at bounding box center [236, 424] width 103 height 26
select select "30651"
click at [185, 412] on select "Select Stylist Admin chahit COUNTOR Devid hardeep mamta manisha MONISH navi NOS…" at bounding box center [236, 424] width 103 height 26
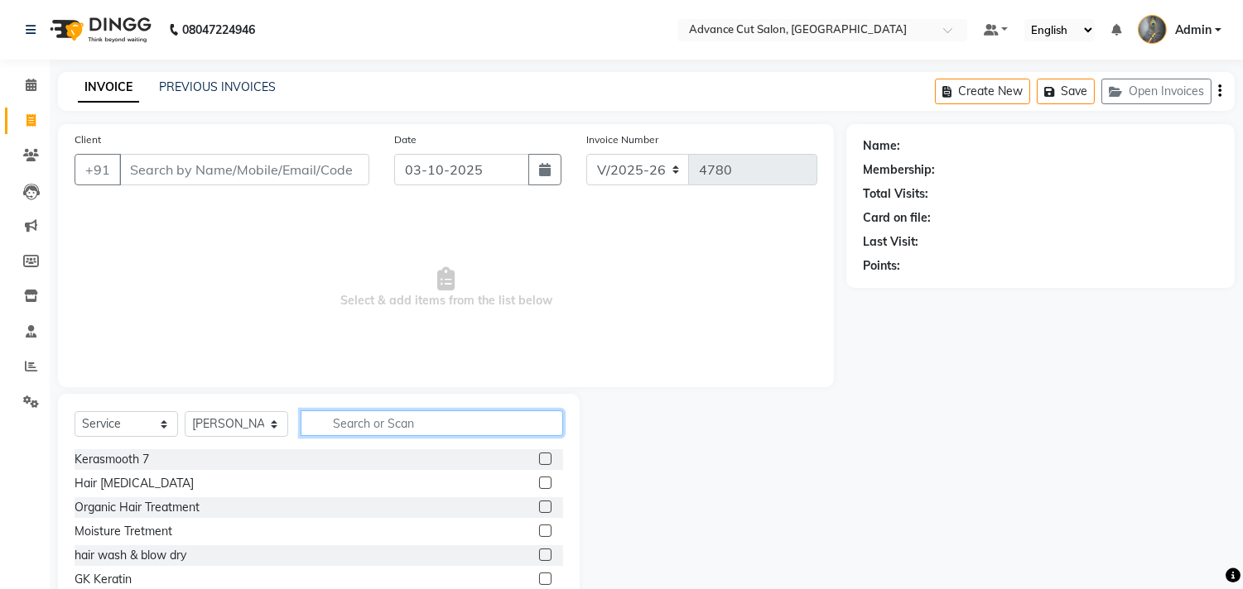
click at [358, 416] on input "text" at bounding box center [432, 424] width 262 height 26
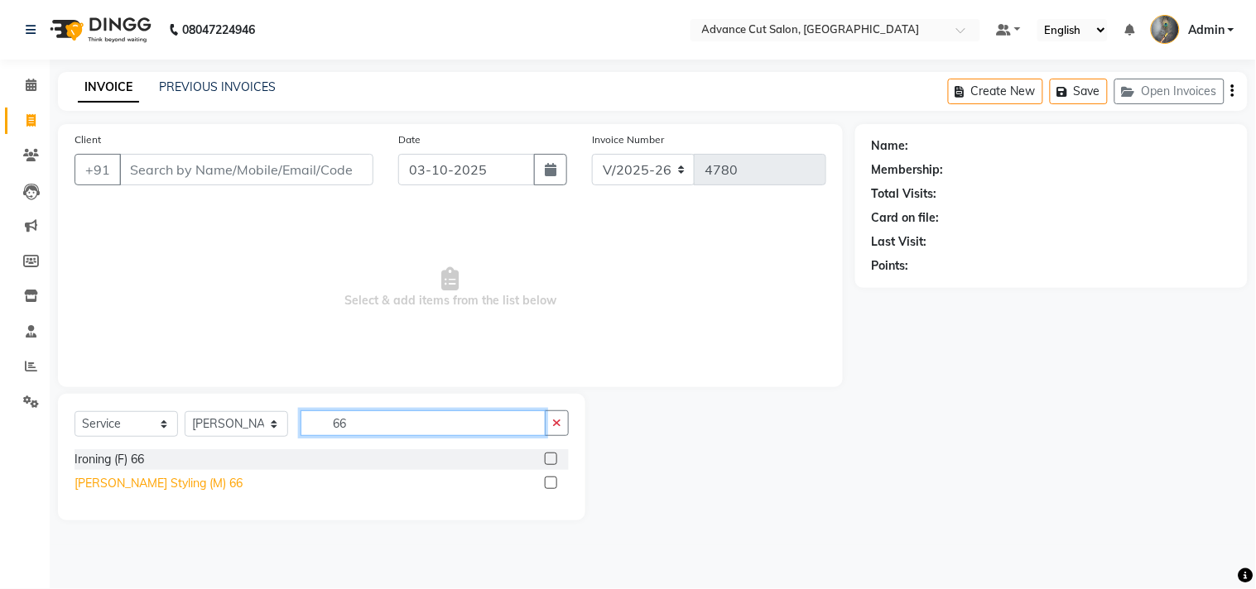
type input "66"
click at [147, 484] on div "Beard Styling (M) 66" at bounding box center [159, 483] width 168 height 17
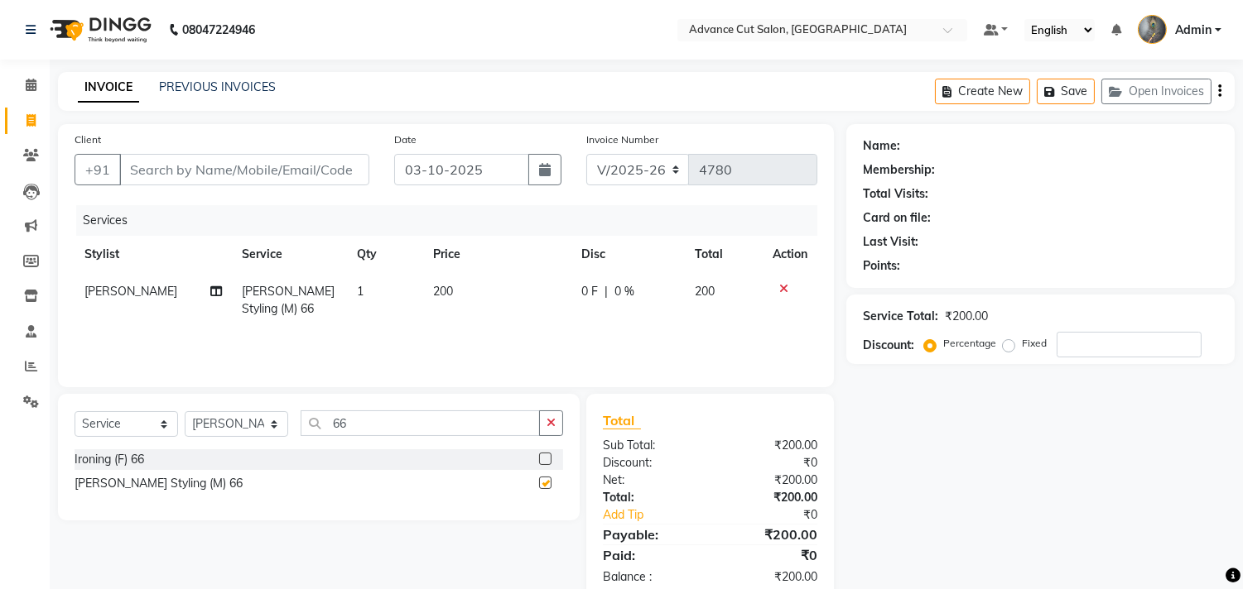
checkbox input "false"
click at [174, 175] on input "Client" at bounding box center [244, 169] width 250 height 31
type input "7"
type input "0"
click at [147, 171] on input "79389797" at bounding box center [202, 169] width 166 height 31
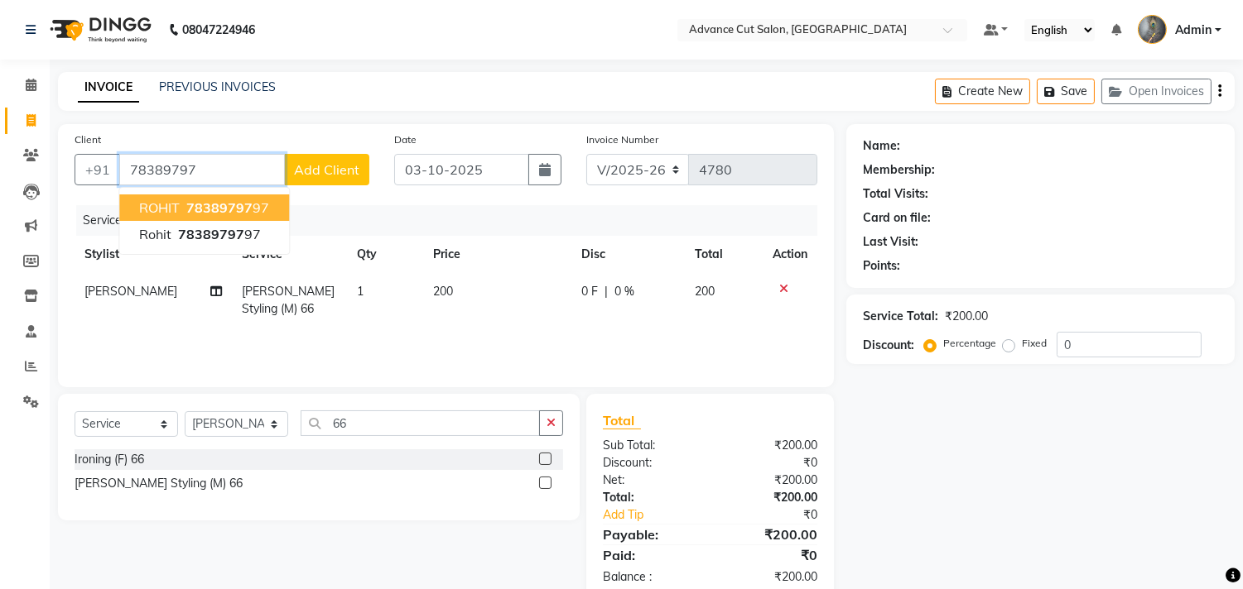
click at [225, 205] on span "78389797" at bounding box center [219, 208] width 66 height 17
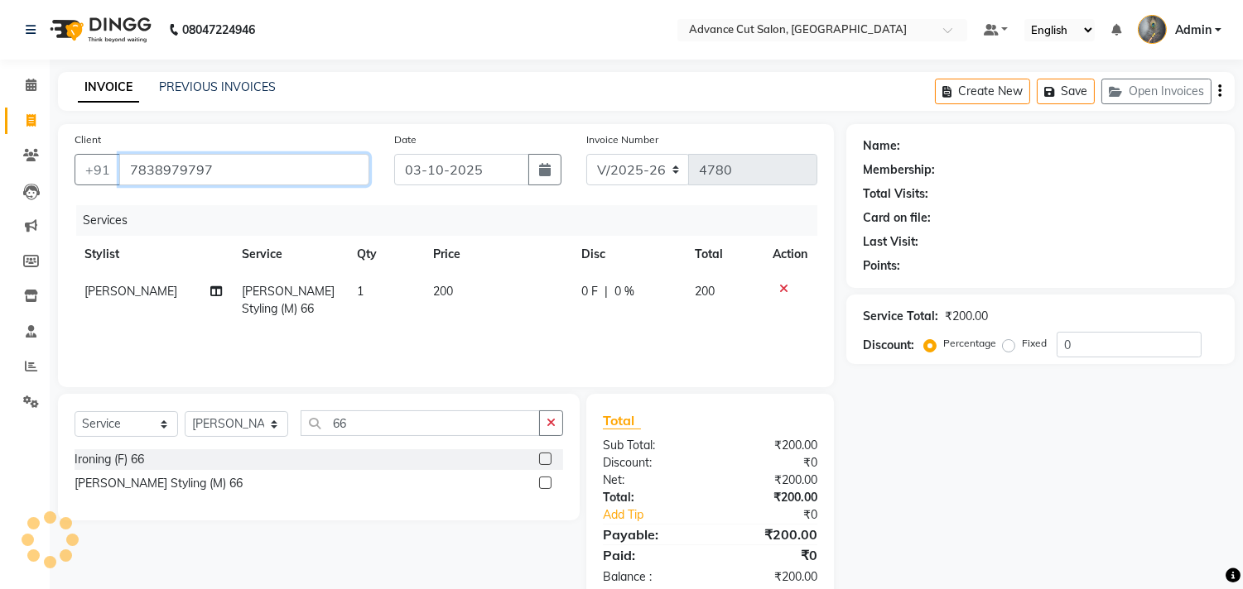
type input "7838979797"
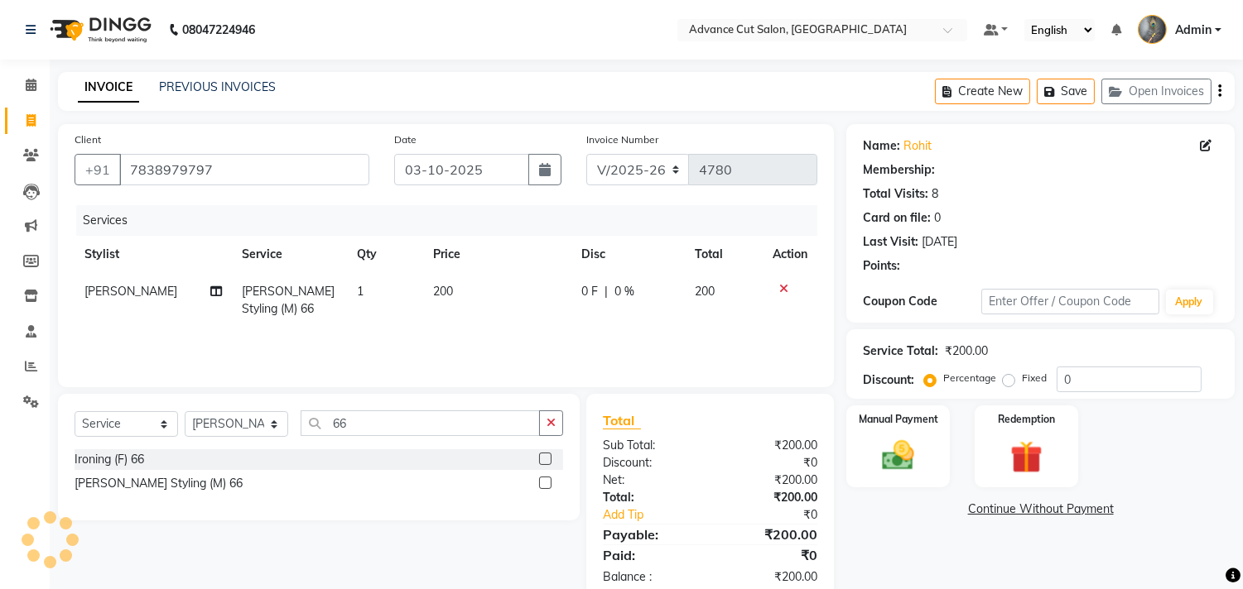
scroll to position [38, 0]
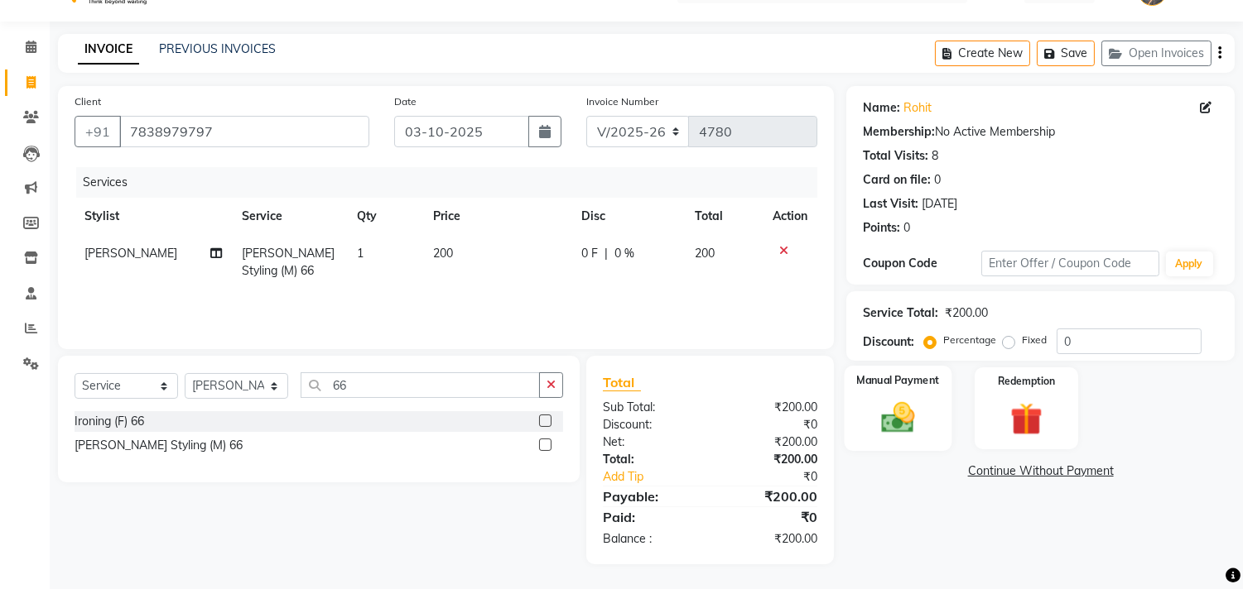
click at [884, 421] on img at bounding box center [898, 418] width 55 height 39
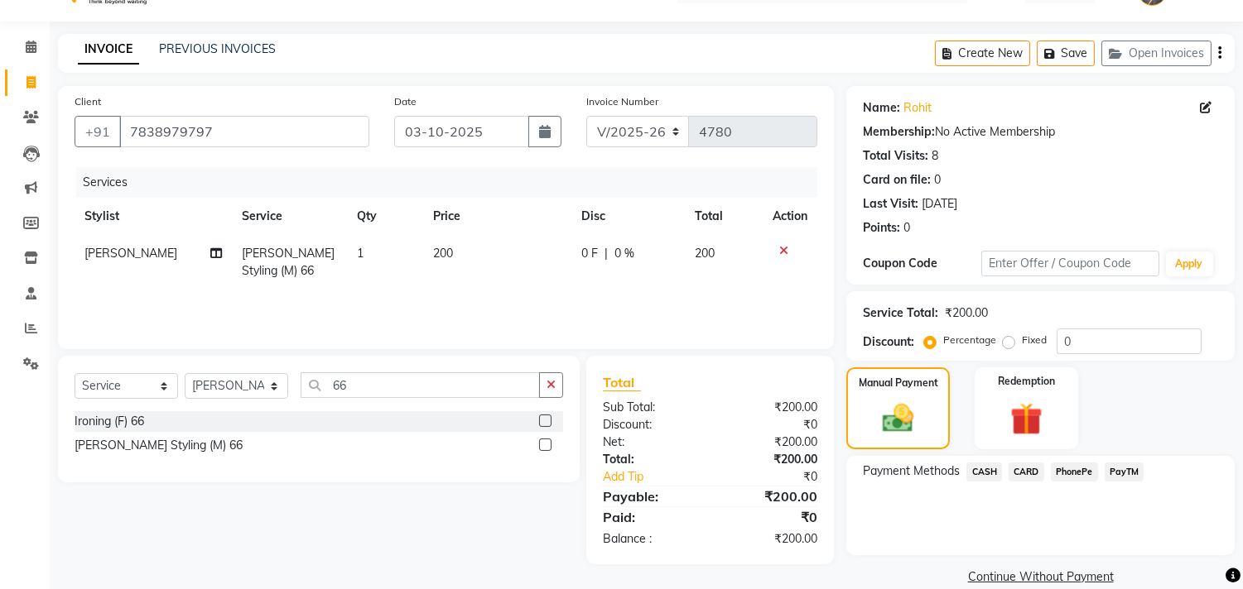
click at [1110, 475] on span "PayTM" at bounding box center [1124, 472] width 40 height 19
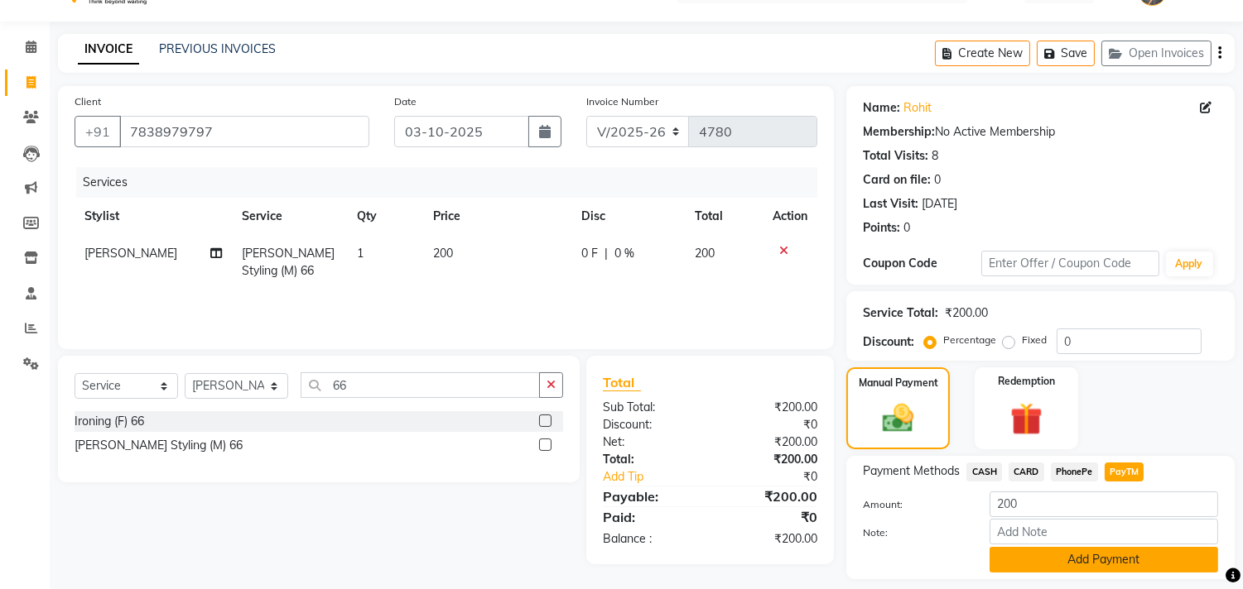
click at [1021, 556] on button "Add Payment" at bounding box center [1103, 560] width 229 height 26
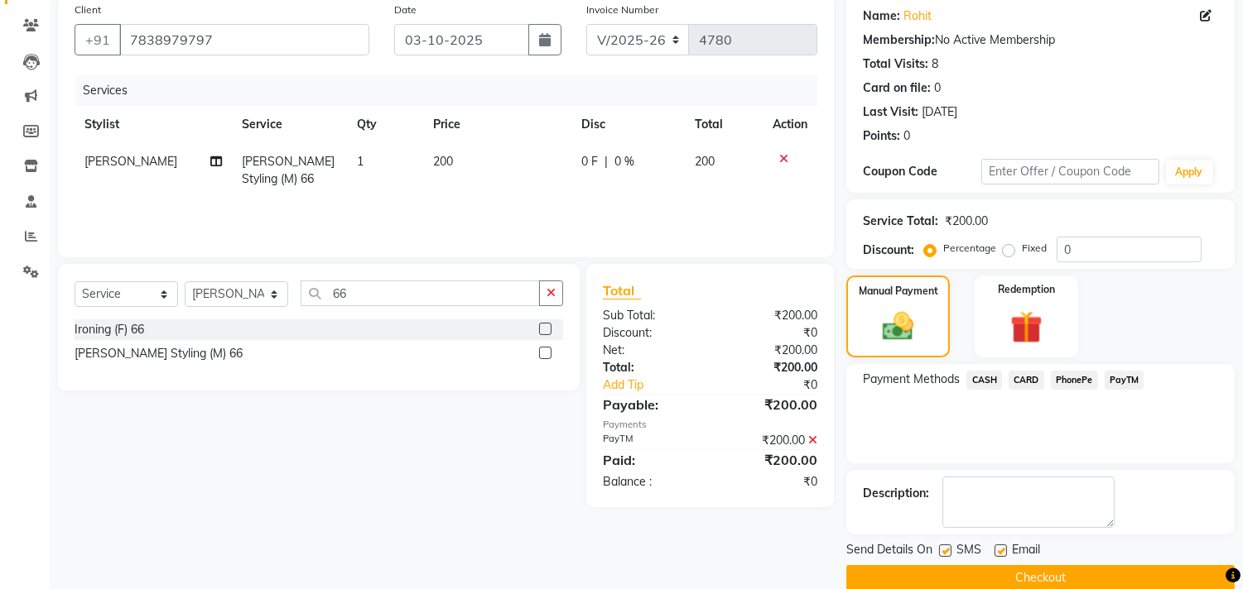
scroll to position [155, 0]
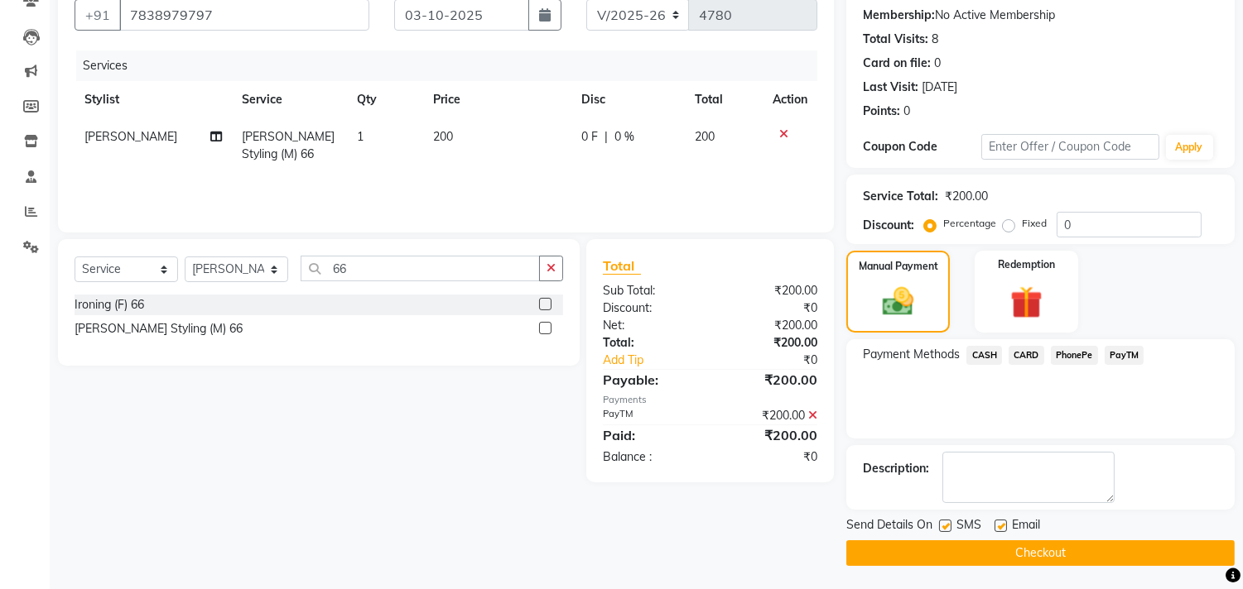
click at [974, 544] on button "Checkout" at bounding box center [1040, 554] width 388 height 26
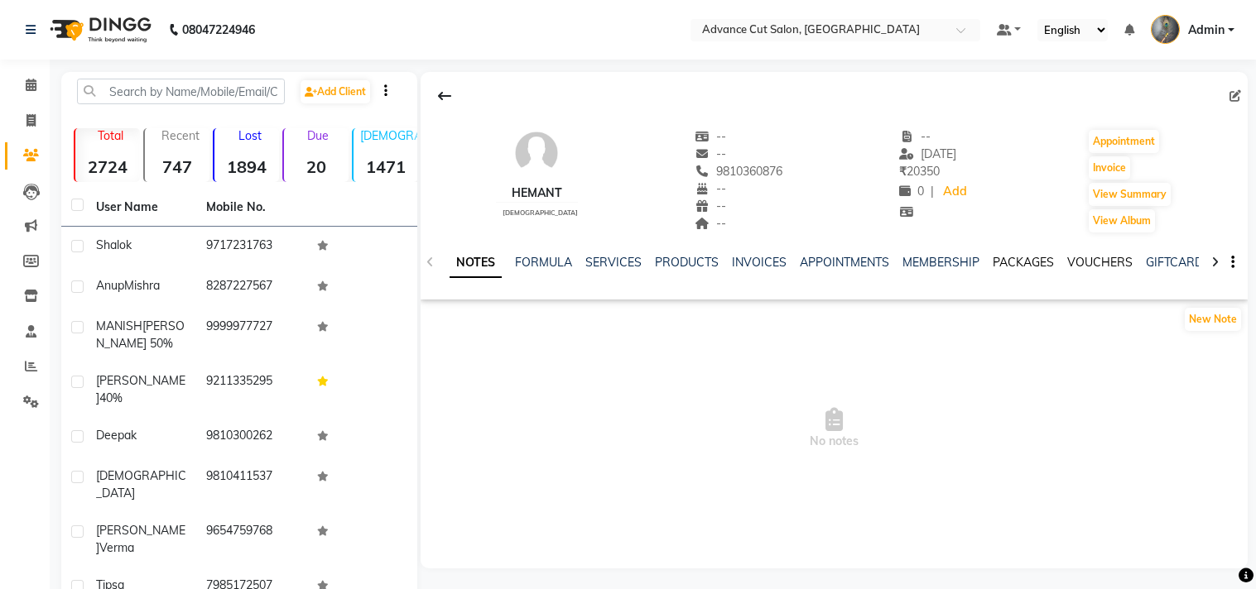
click at [1022, 262] on link "PACKAGES" at bounding box center [1023, 262] width 61 height 15
click at [1067, 262] on link "VOUCHERS" at bounding box center [1099, 262] width 65 height 15
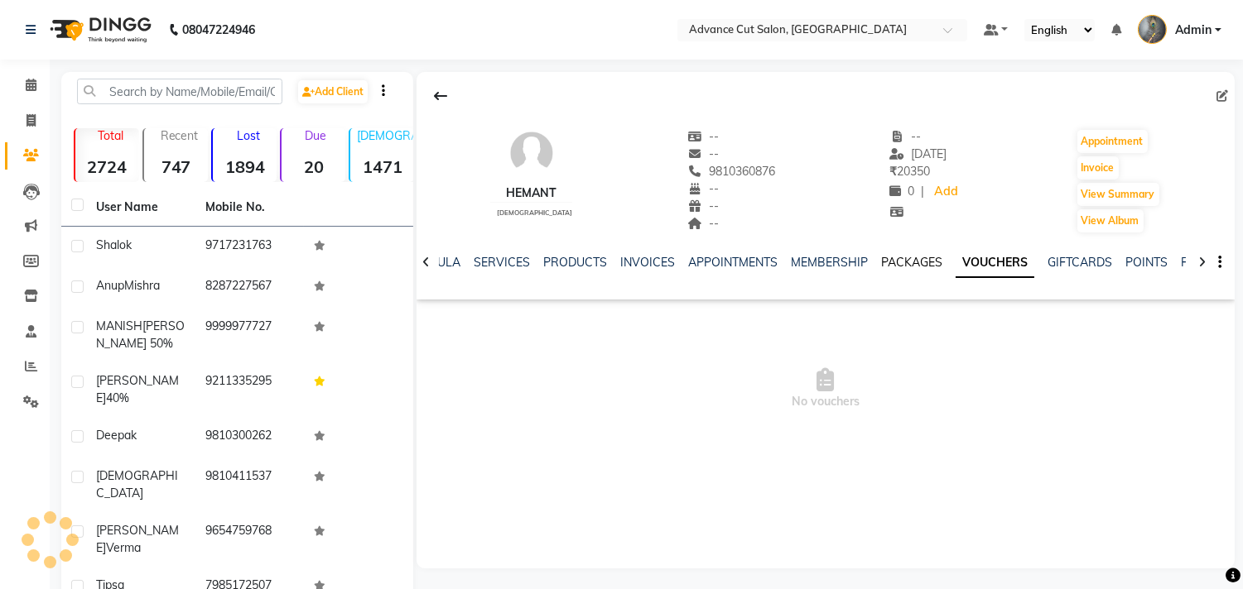
click at [917, 265] on link "PACKAGES" at bounding box center [911, 262] width 61 height 15
